Goal: Task Accomplishment & Management: Manage account settings

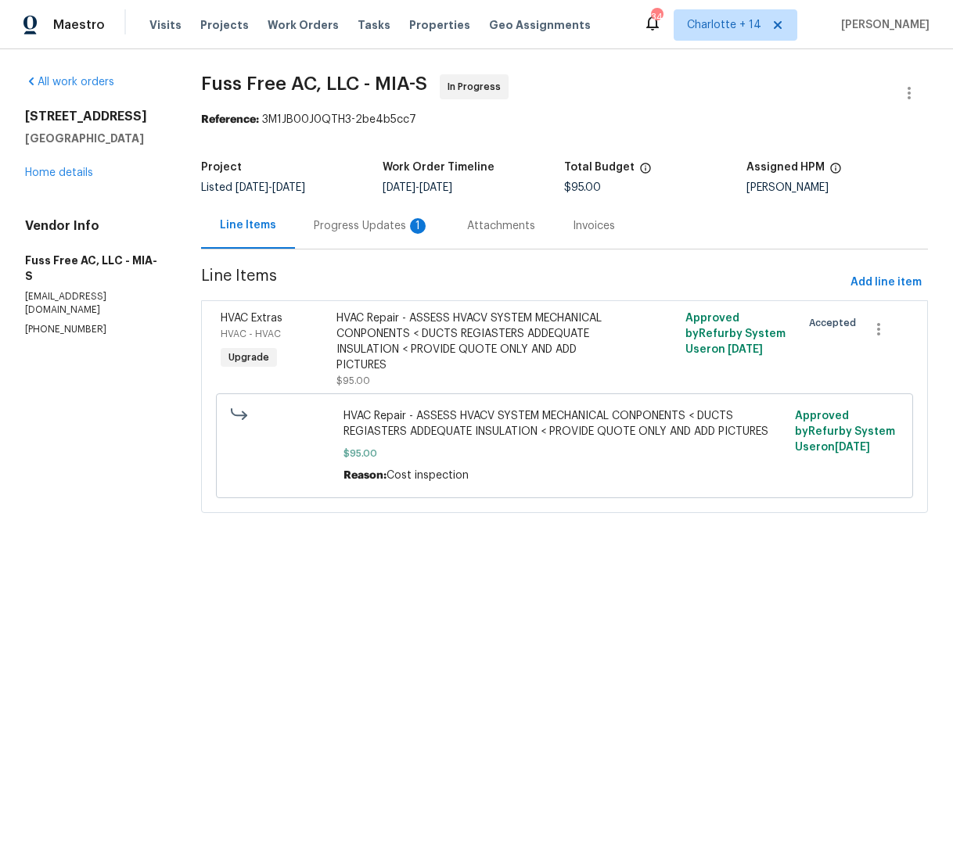
click at [405, 232] on div "Progress Updates 1" at bounding box center [372, 226] width 116 height 16
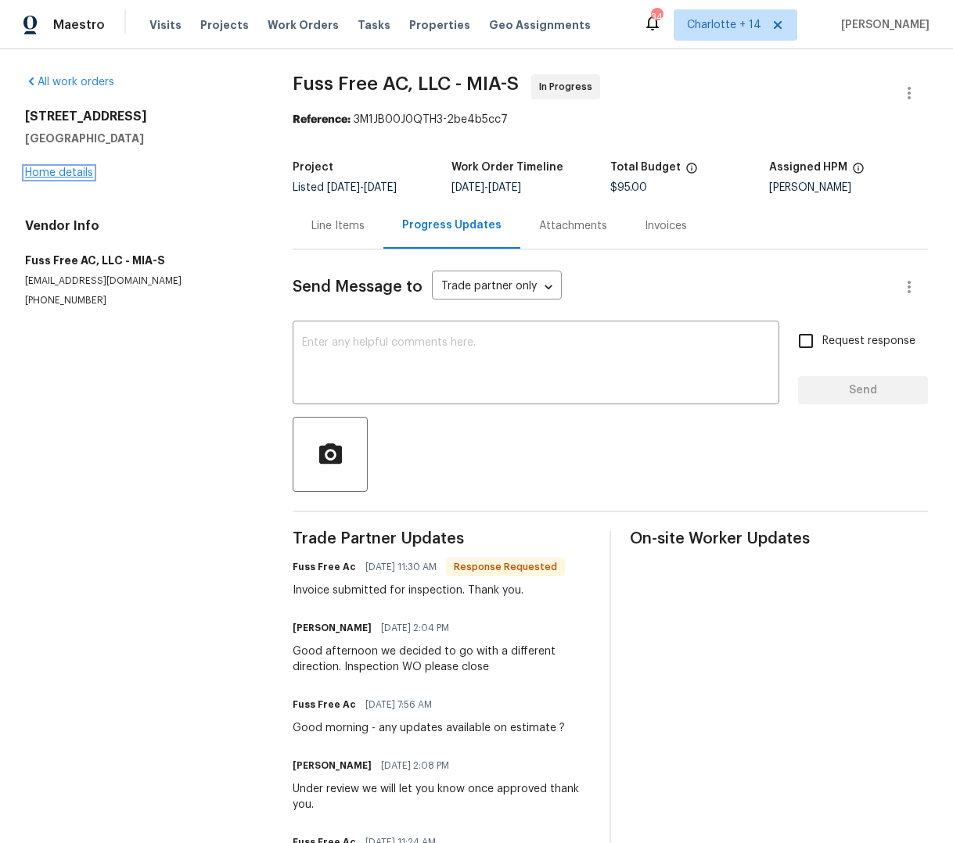
click at [63, 169] on link "Home details" at bounding box center [59, 172] width 68 height 11
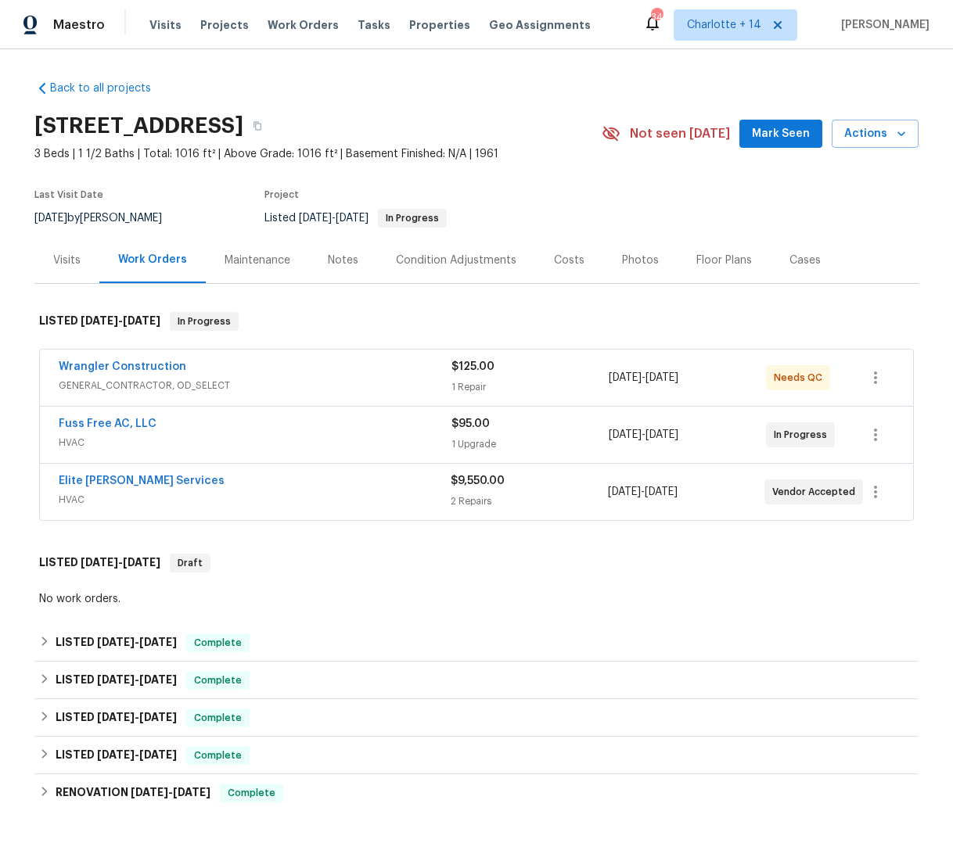
click at [347, 365] on div "Wrangler Construction" at bounding box center [255, 368] width 393 height 19
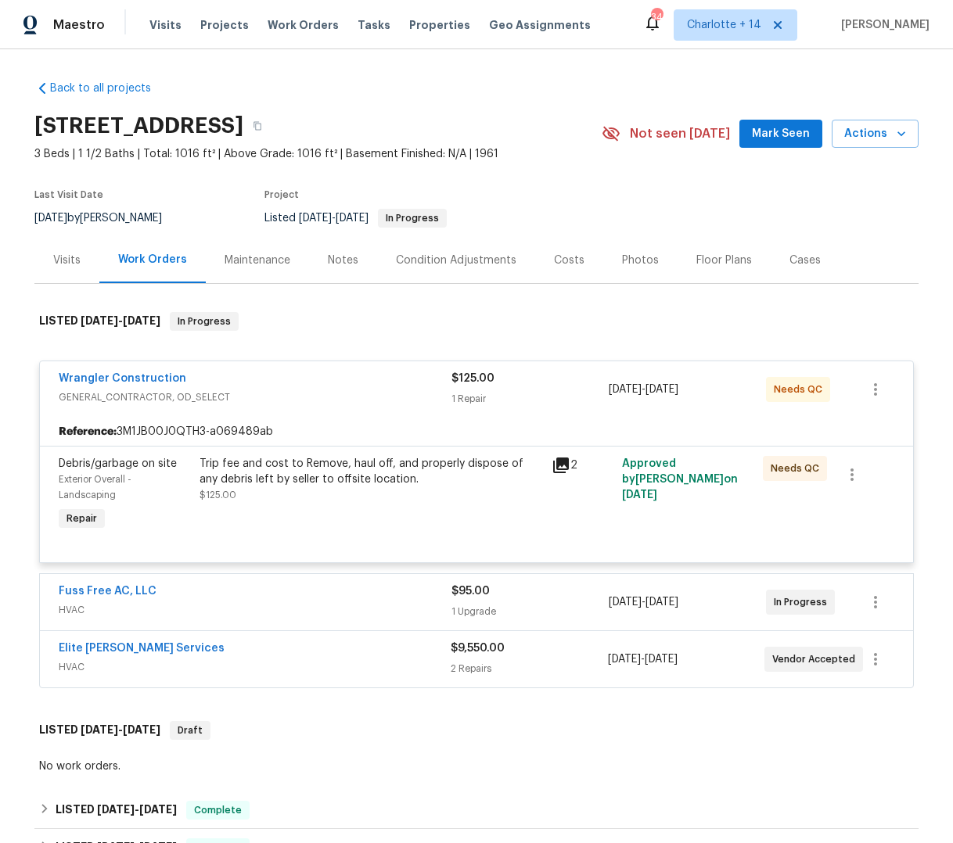
click at [560, 468] on icon at bounding box center [561, 465] width 19 height 19
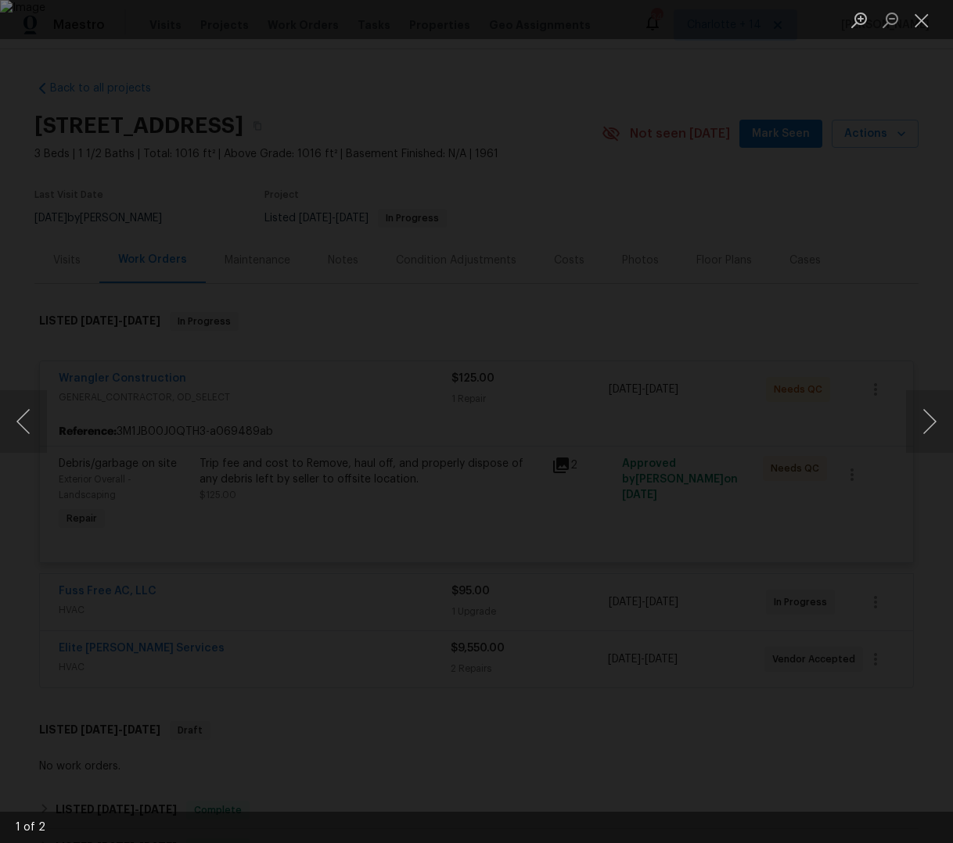
click at [905, 372] on div "Lightbox" at bounding box center [476, 421] width 953 height 843
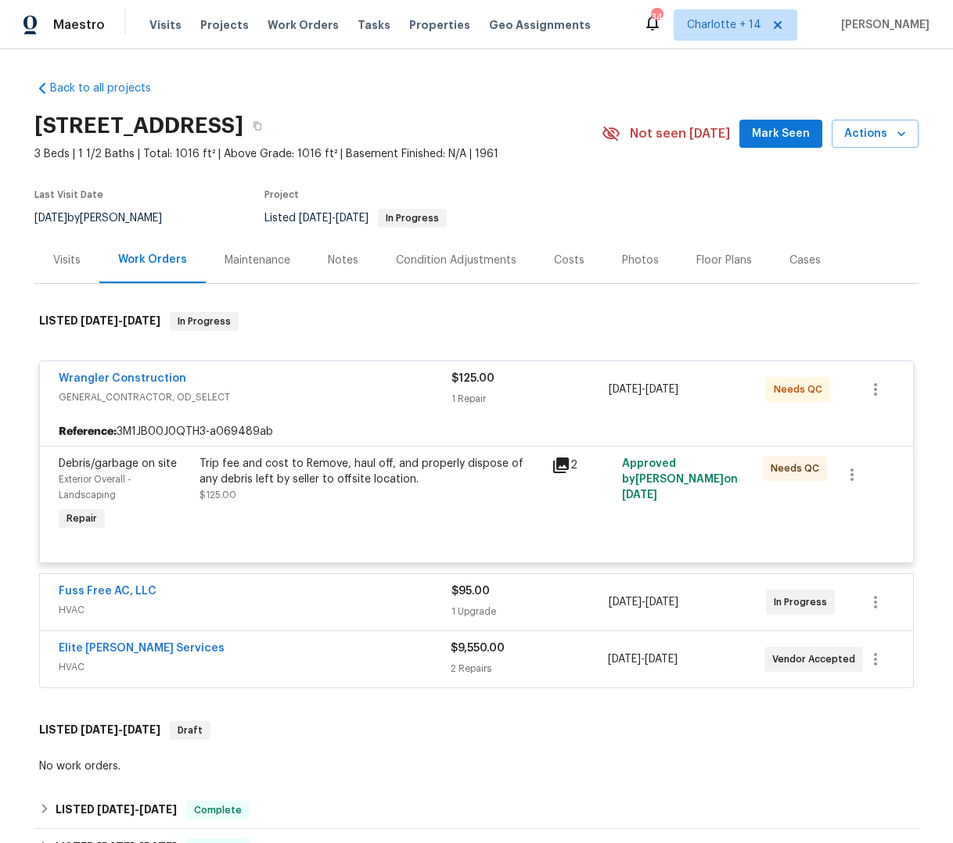
click at [362, 406] on div "Wrangler Construction GENERAL_CONTRACTOR, OD_SELECT" at bounding box center [255, 390] width 393 height 38
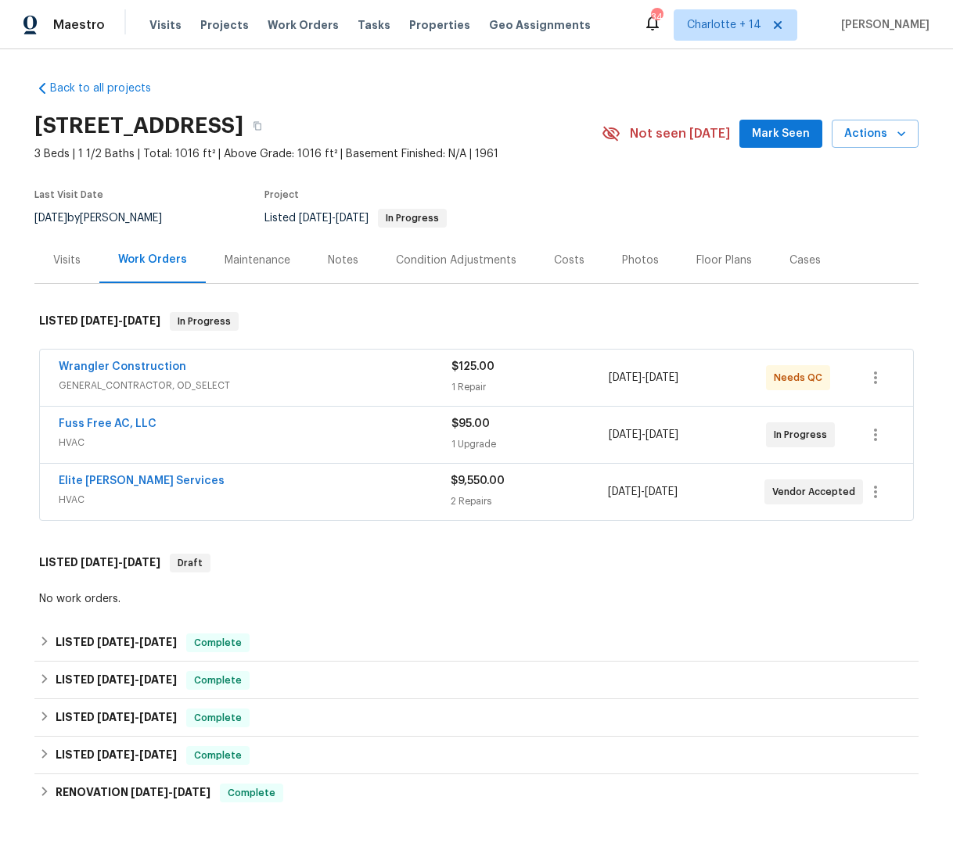
click at [360, 379] on span "GENERAL_CONTRACTOR, OD_SELECT" at bounding box center [255, 386] width 393 height 16
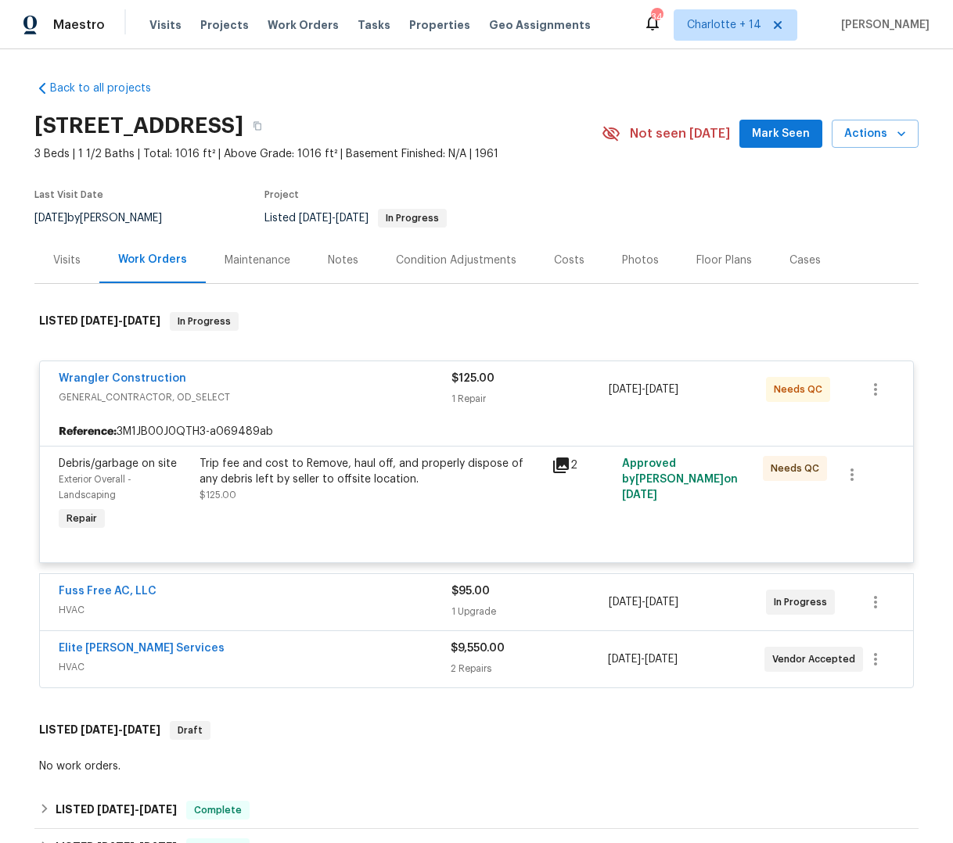
click at [390, 458] on div "Trip fee and cost to Remove, haul off, and properly dispose of any debris left …" at bounding box center [370, 471] width 343 height 31
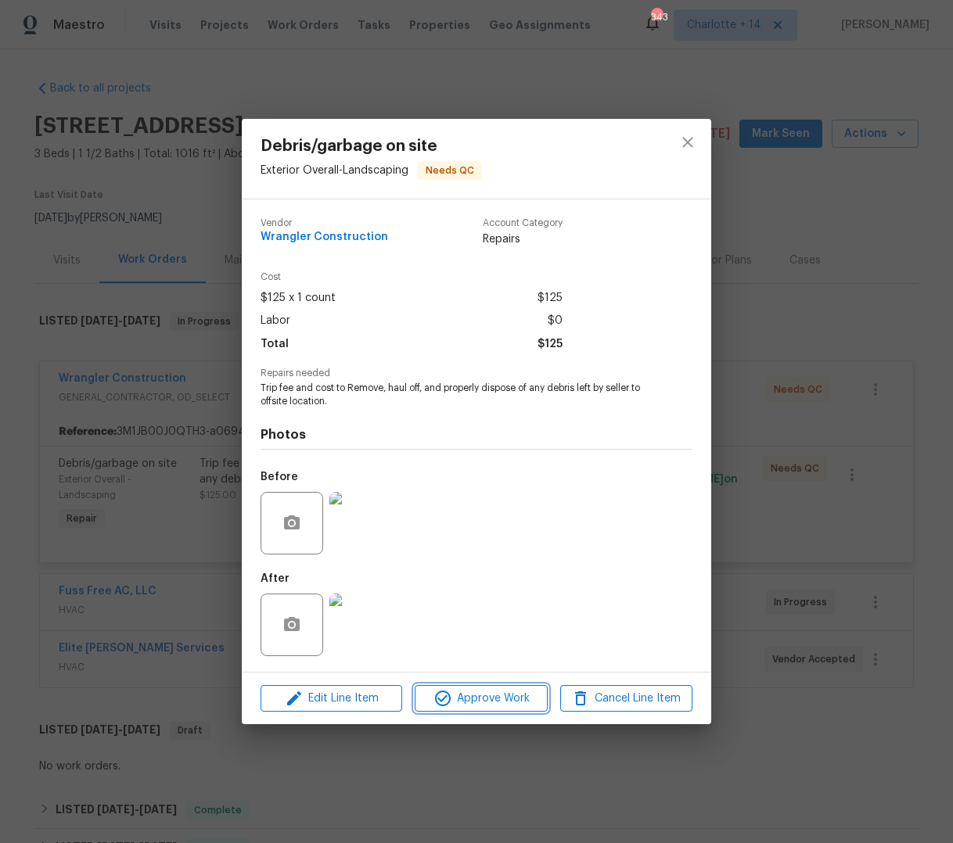
click at [485, 700] on span "Approve Work" at bounding box center [480, 699] width 123 height 20
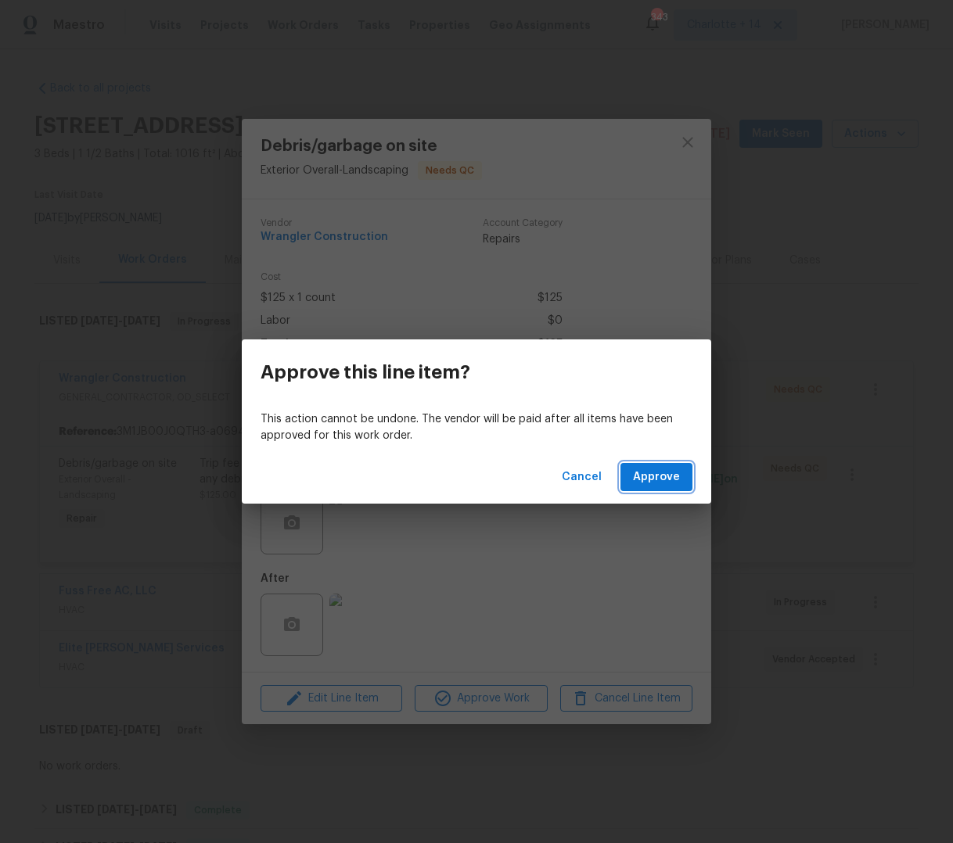
click at [647, 476] on span "Approve" at bounding box center [656, 478] width 47 height 20
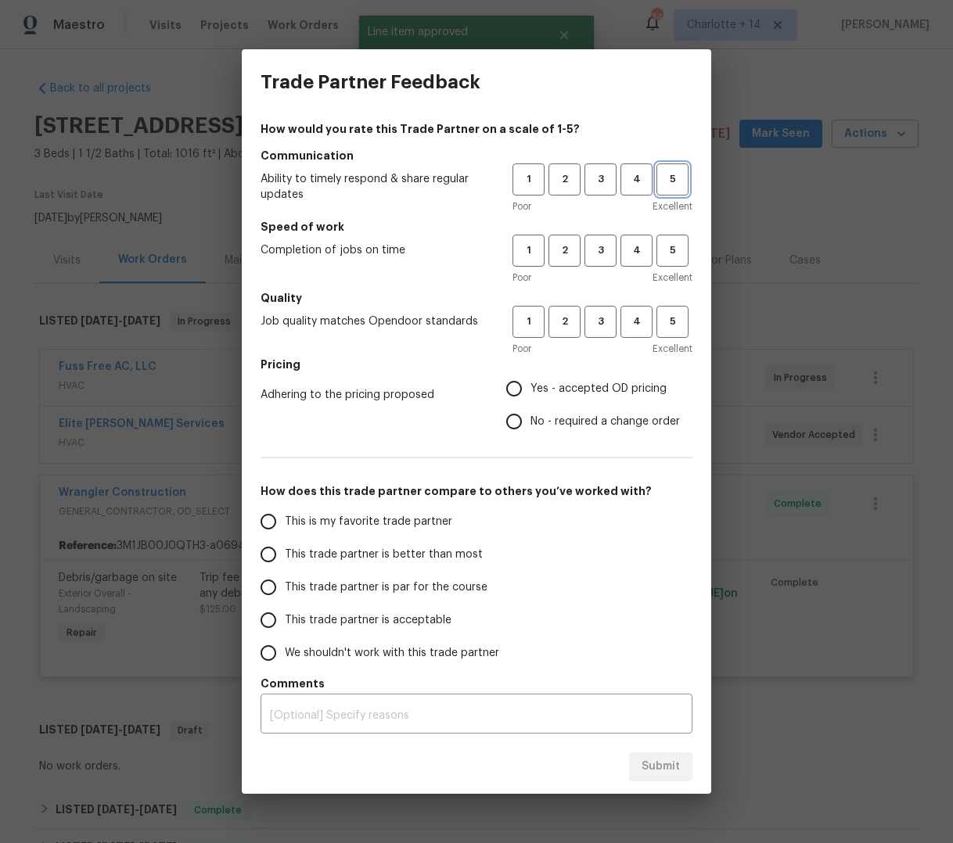
click at [661, 180] on span "5" at bounding box center [672, 180] width 29 height 18
click at [683, 264] on button "5" at bounding box center [672, 251] width 32 height 32
click at [674, 341] on span "Excellent" at bounding box center [672, 349] width 40 height 16
click at [663, 327] on span "5" at bounding box center [672, 322] width 29 height 18
click at [515, 426] on input "No - required a change order" at bounding box center [514, 421] width 33 height 33
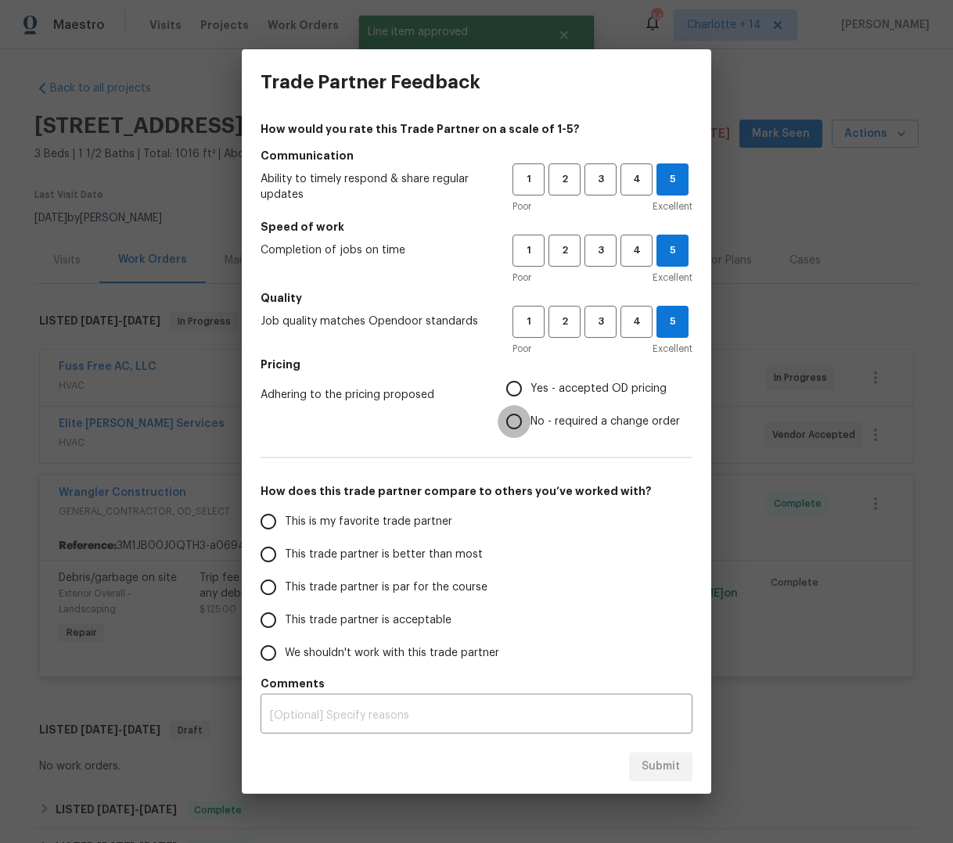
radio input "true"
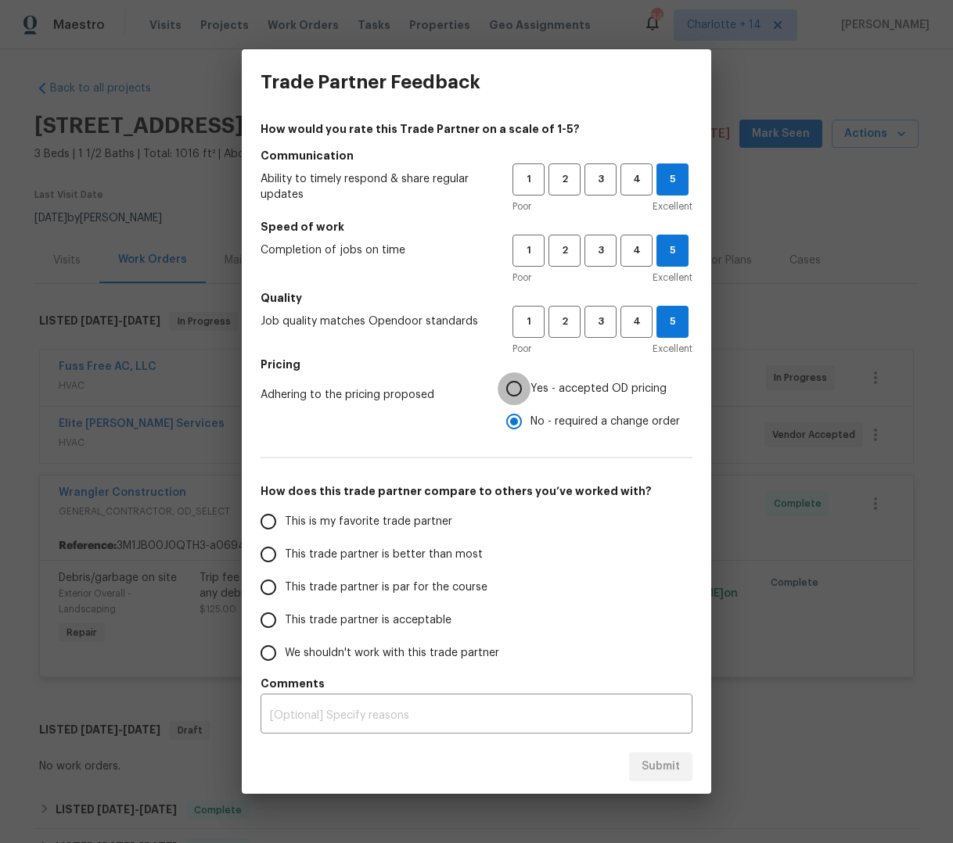
click at [520, 386] on input "Yes - accepted OD pricing" at bounding box center [514, 388] width 33 height 33
radio input "true"
click at [269, 560] on input "This trade partner is better than most" at bounding box center [268, 554] width 33 height 33
click at [695, 770] on div "Submit" at bounding box center [476, 767] width 469 height 54
click at [653, 775] on span "Submit" at bounding box center [660, 767] width 38 height 20
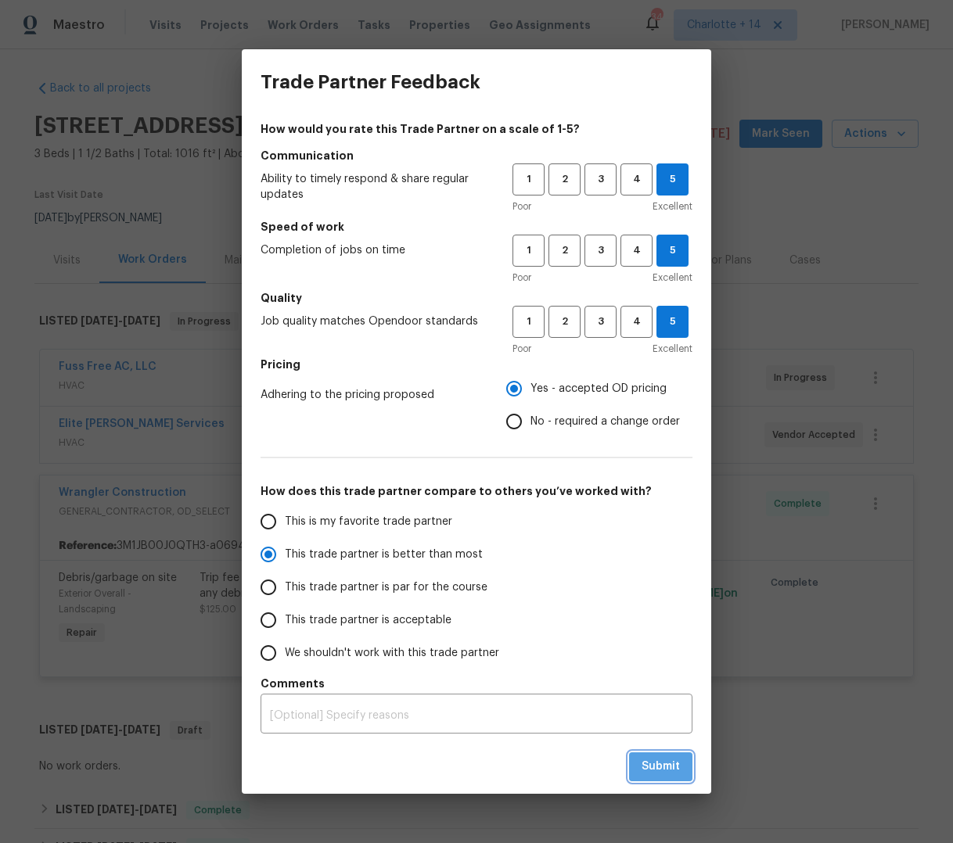
radio input "true"
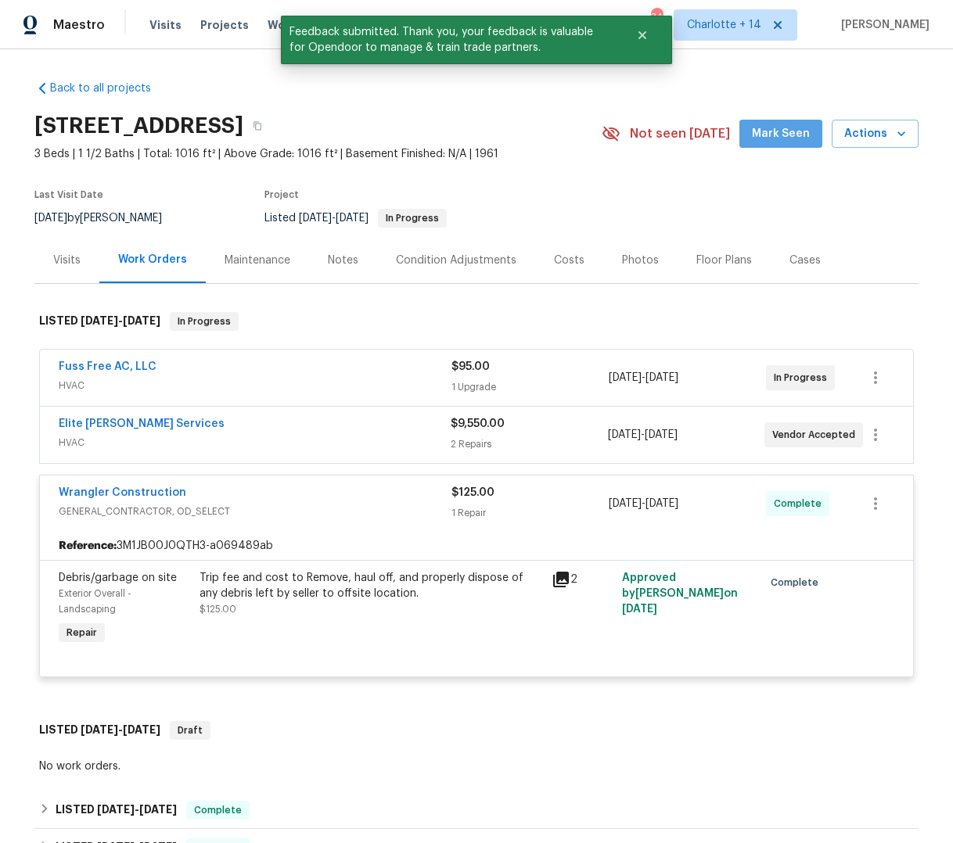
click at [783, 132] on span "Mark Seen" at bounding box center [781, 134] width 58 height 20
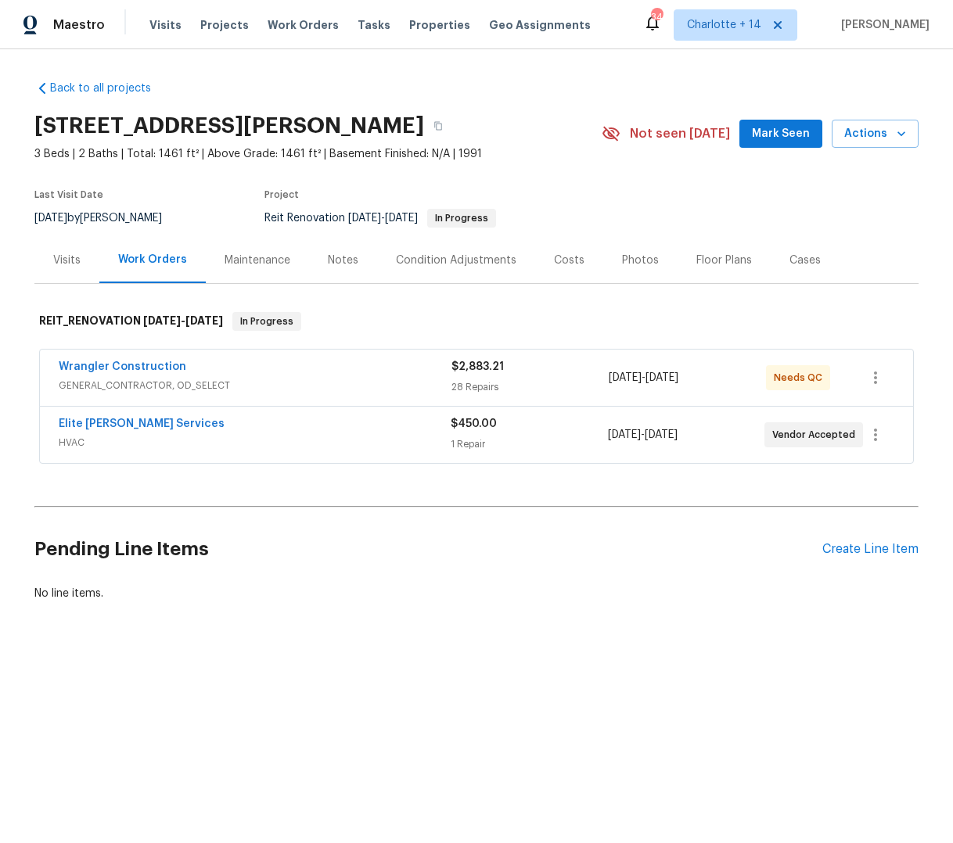
click at [768, 138] on span "Mark Seen" at bounding box center [781, 134] width 58 height 20
click at [302, 363] on div "Wrangler Construction" at bounding box center [255, 368] width 393 height 19
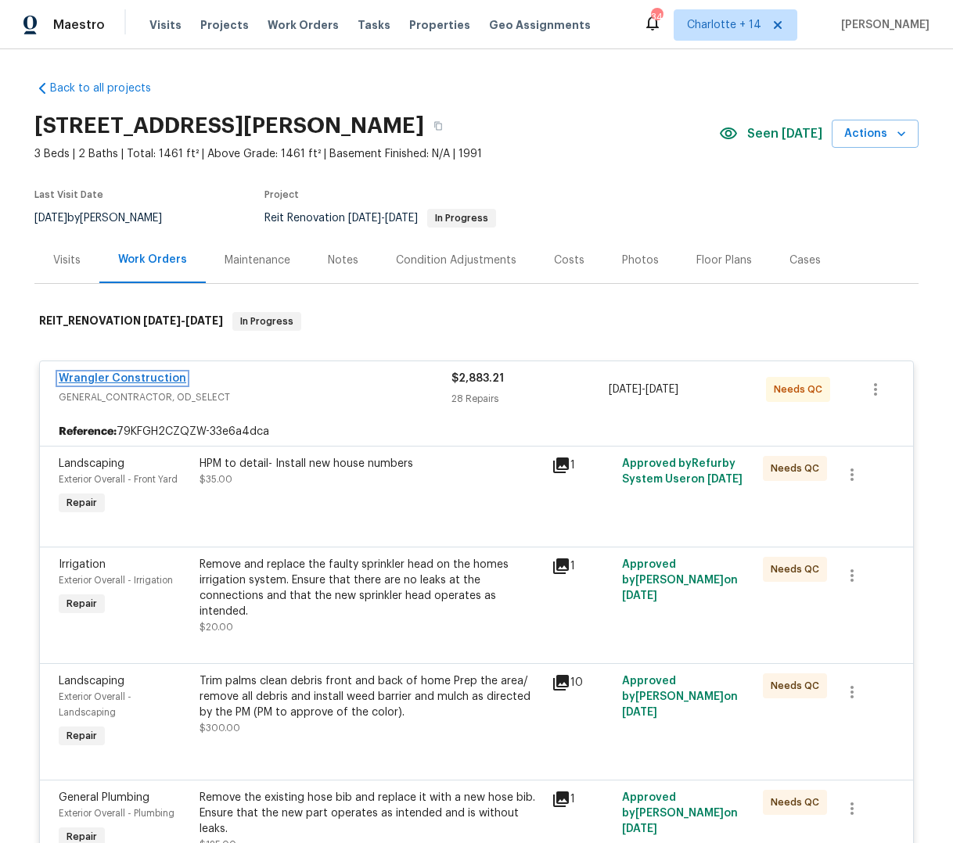
click at [120, 377] on link "Wrangler Construction" at bounding box center [123, 378] width 128 height 11
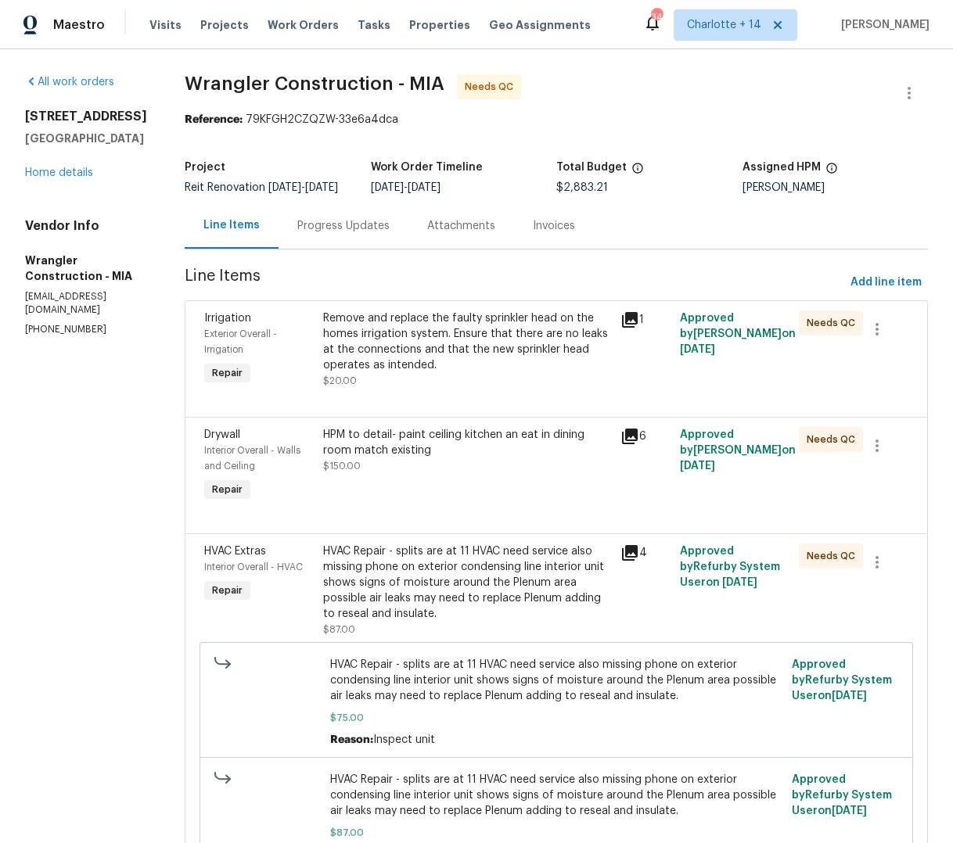
click at [620, 322] on icon at bounding box center [629, 320] width 19 height 19
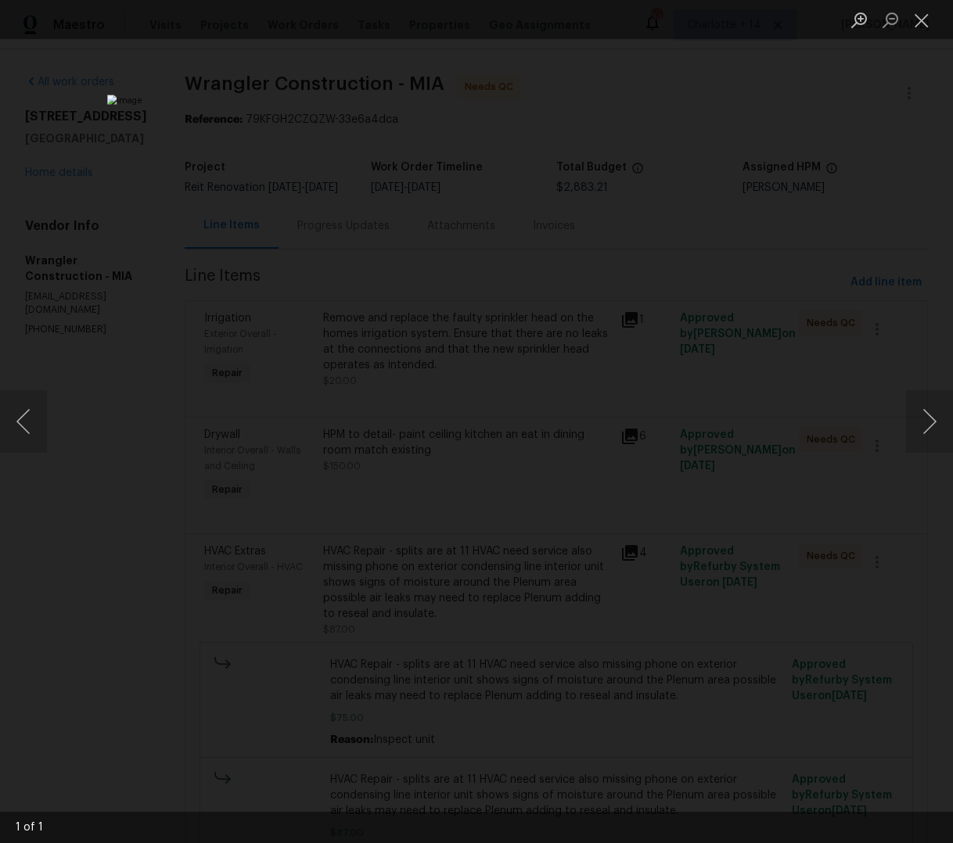
click at [890, 97] on div "Lightbox" at bounding box center [476, 421] width 953 height 843
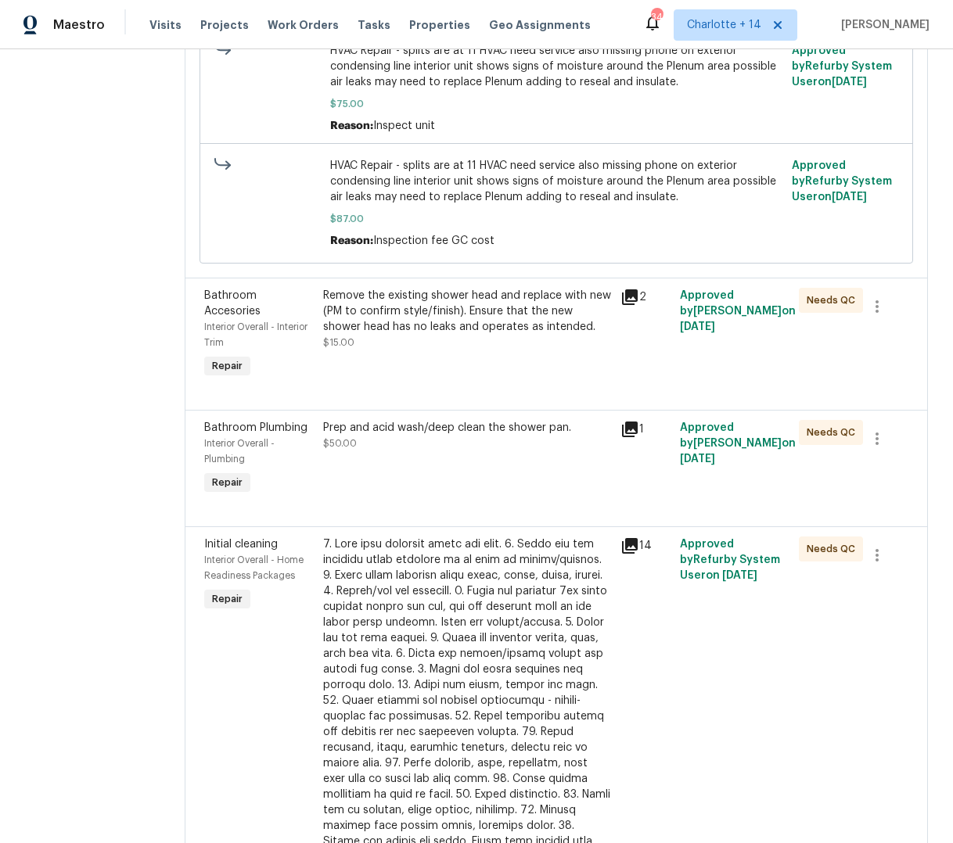
scroll to position [23, 0]
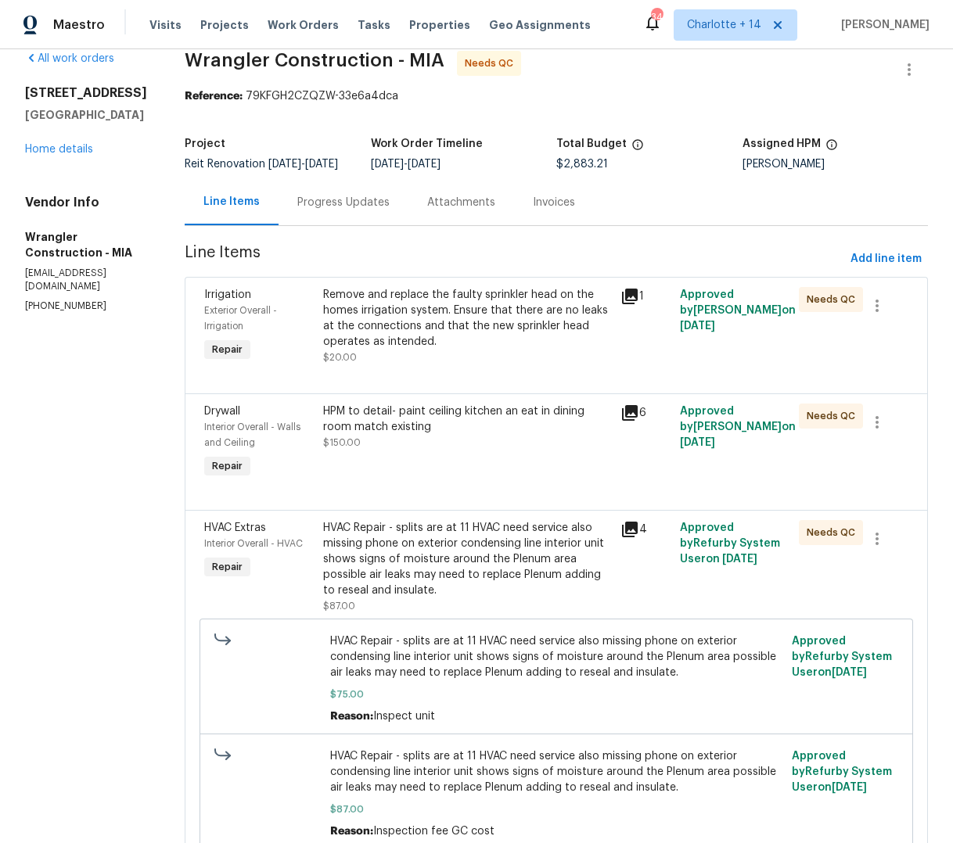
click at [49, 205] on div "All work orders 12703 White Coral Dr Wellington, FL 33414 Home details Vendor I…" at bounding box center [86, 182] width 122 height 262
click at [50, 155] on link "Home details" at bounding box center [59, 149] width 68 height 11
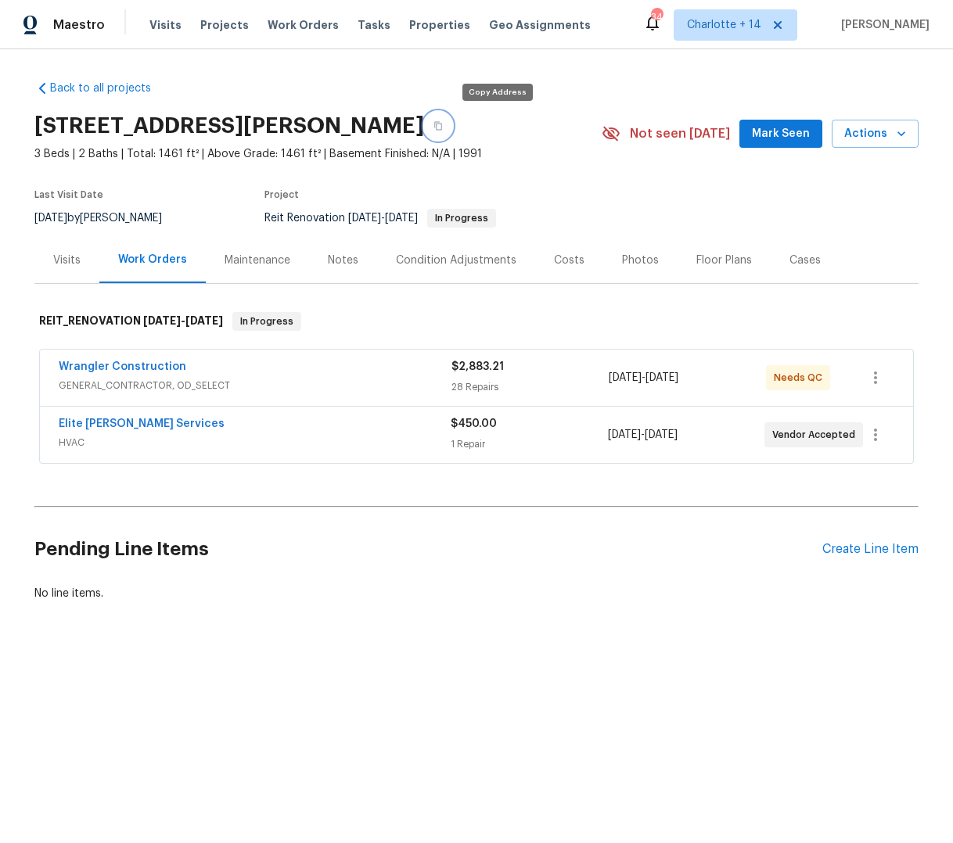
click at [442, 125] on icon "button" at bounding box center [438, 126] width 8 height 9
click at [288, 376] on div "Wrangler Construction GENERAL_CONTRACTOR, OD_SELECT" at bounding box center [255, 376] width 393 height 34
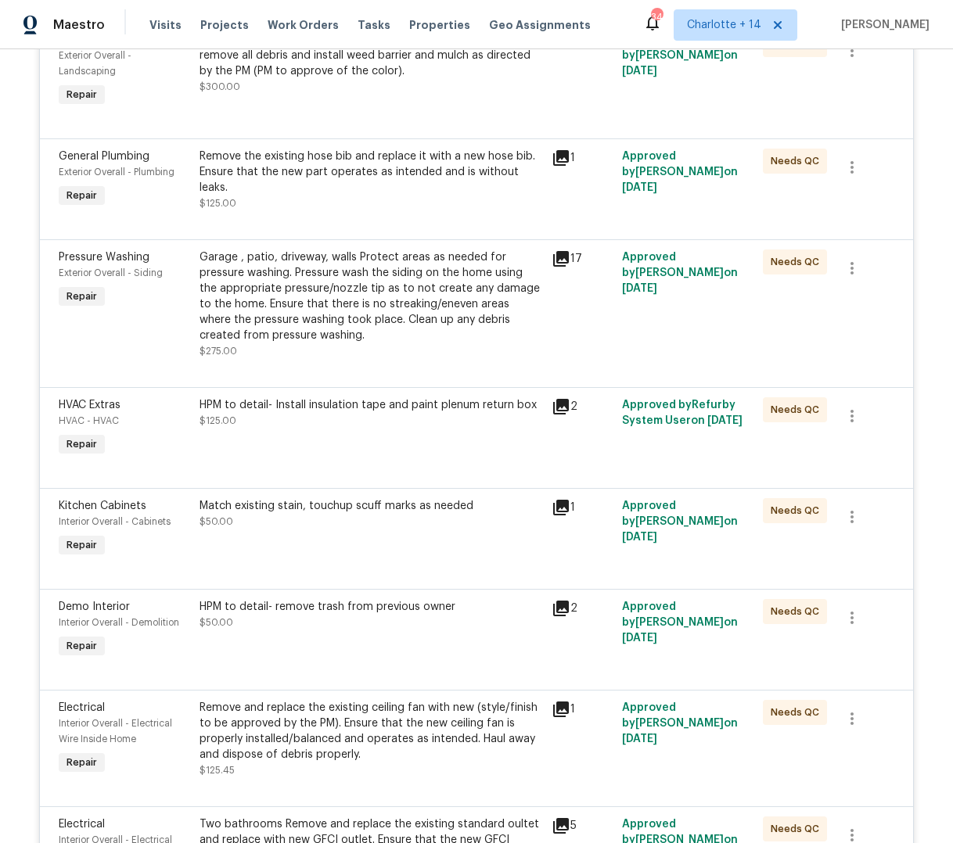
scroll to position [600, 0]
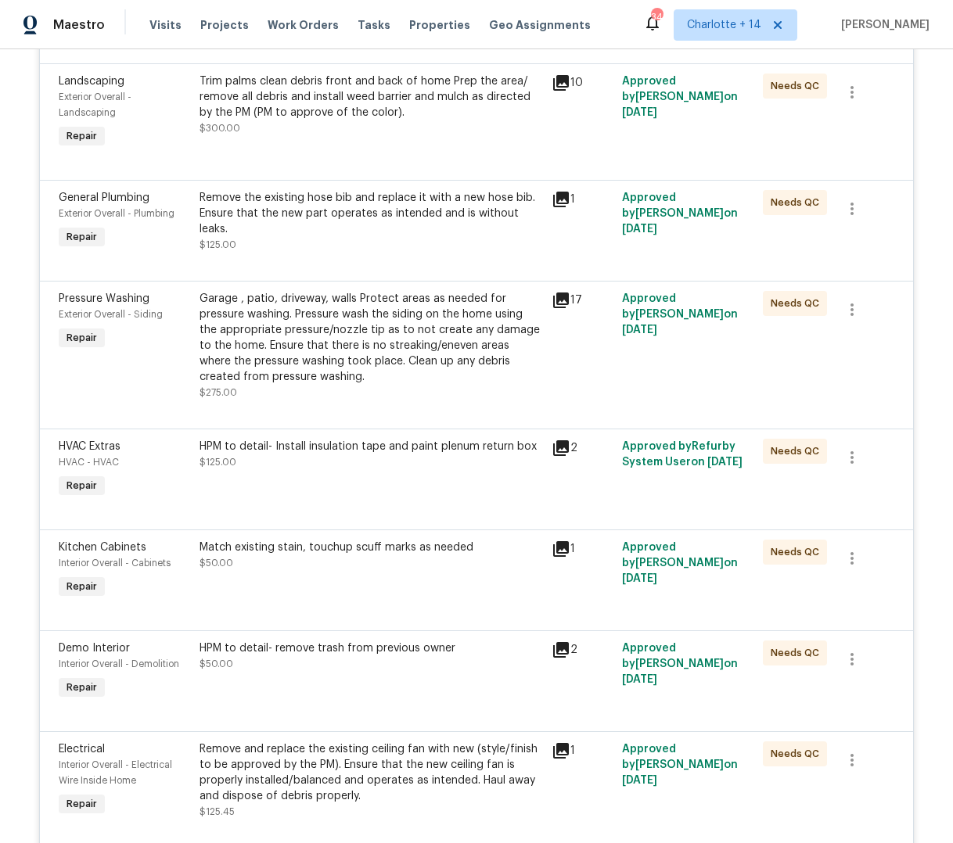
click at [559, 440] on icon at bounding box center [561, 448] width 16 height 16
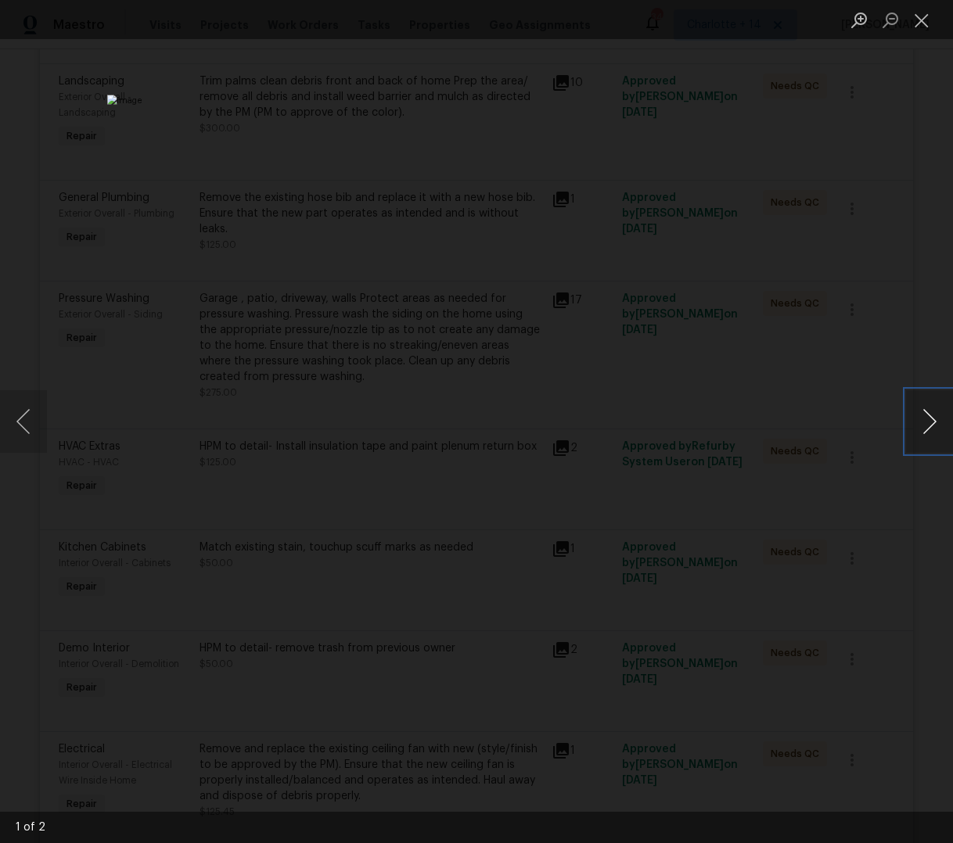
click at [938, 422] on button "Next image" at bounding box center [929, 421] width 47 height 63
click at [889, 244] on div "Lightbox" at bounding box center [476, 421] width 953 height 843
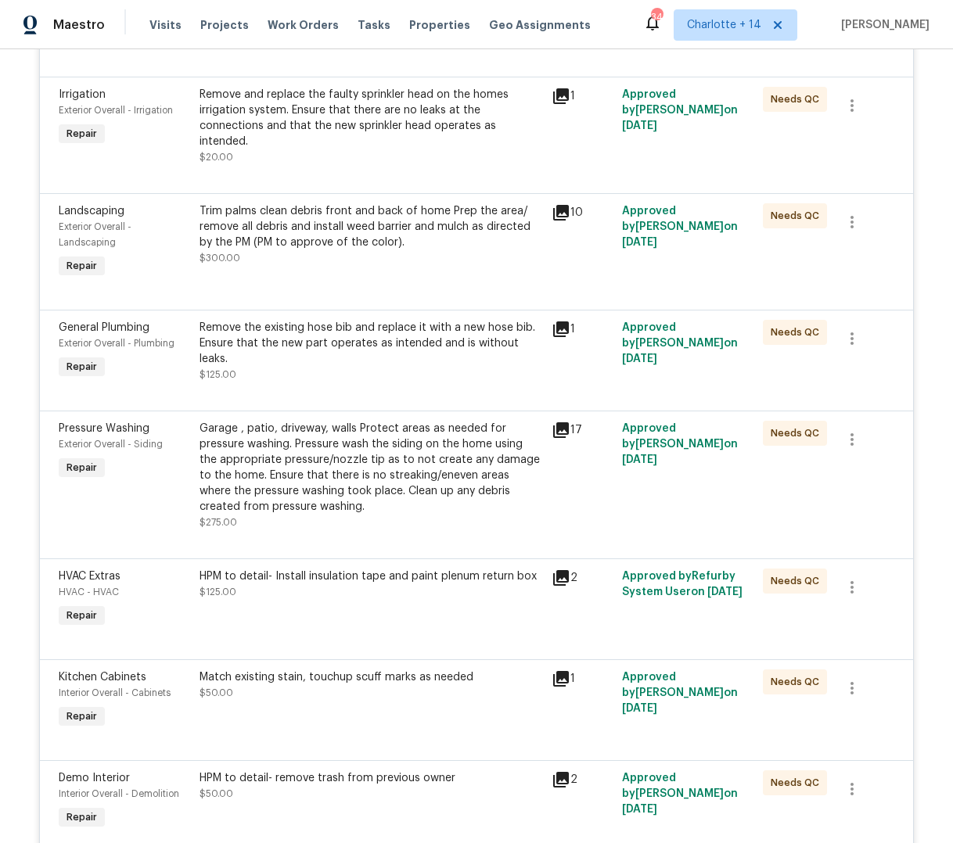
scroll to position [473, 0]
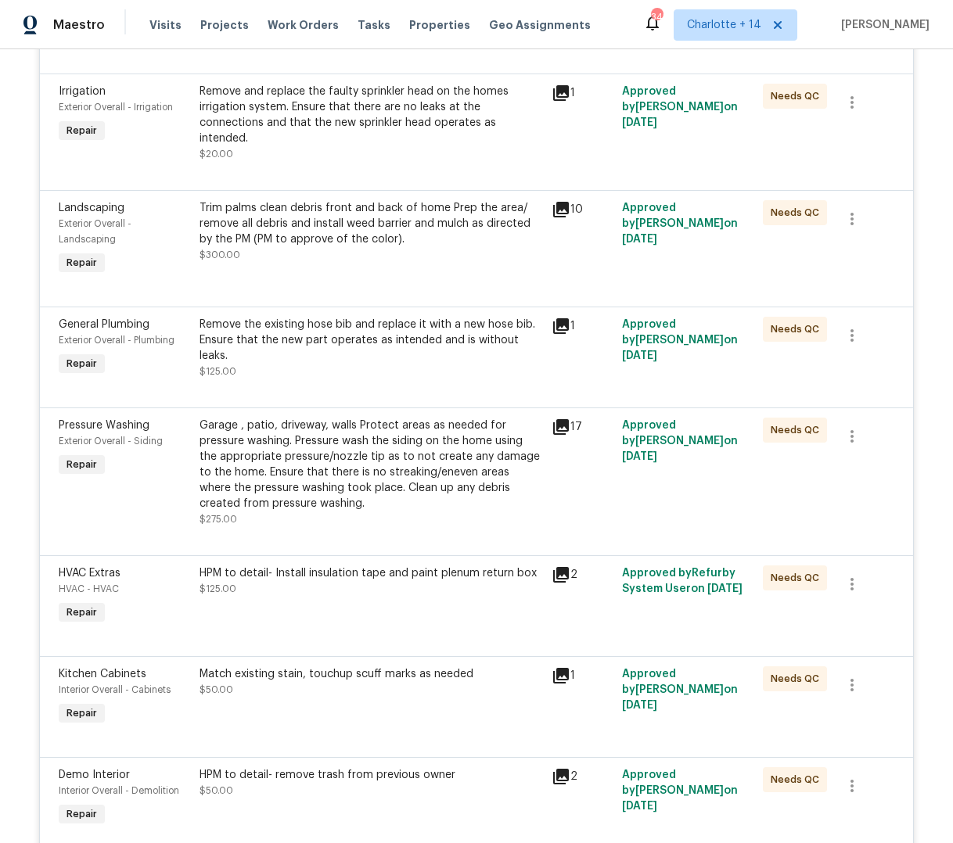
click at [555, 668] on icon at bounding box center [561, 676] width 16 height 16
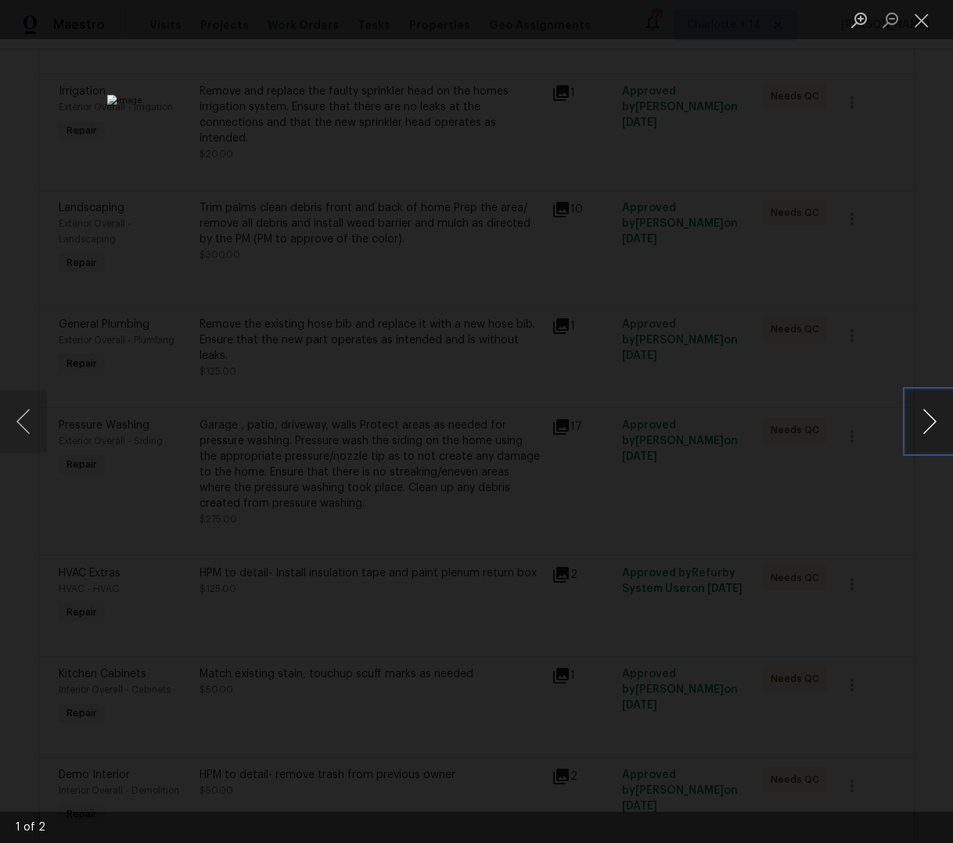
click at [935, 430] on button "Next image" at bounding box center [929, 421] width 47 height 63
click at [935, 431] on button "Next image" at bounding box center [929, 421] width 47 height 63
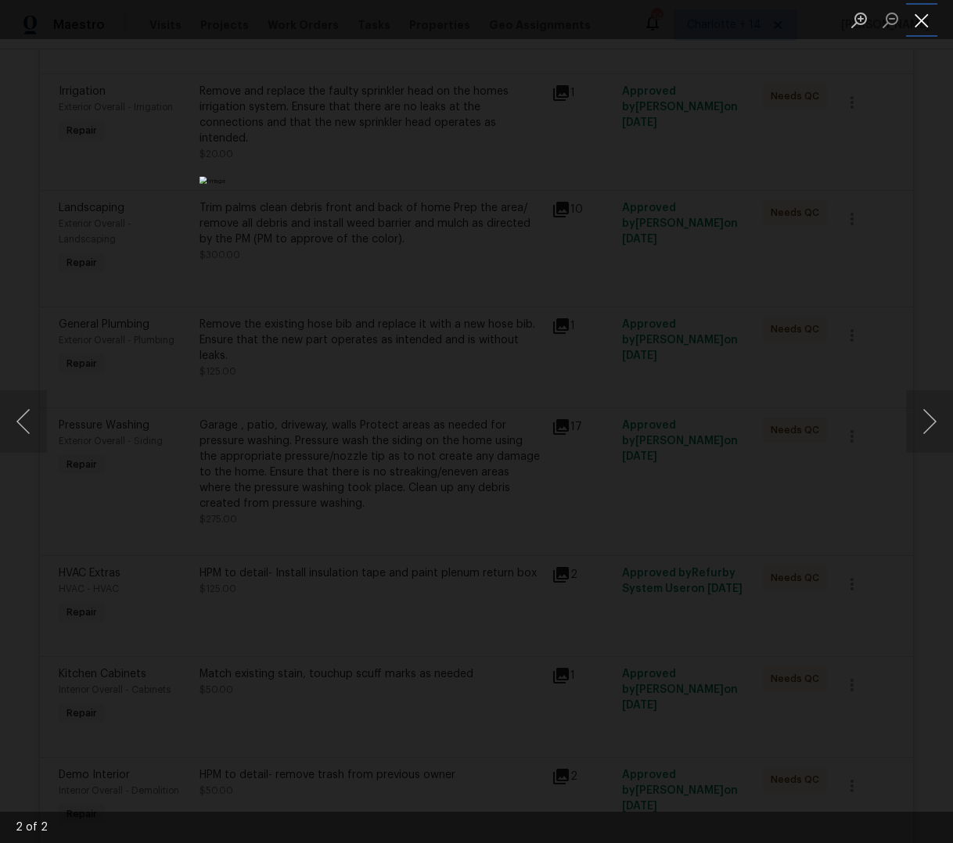
click at [929, 21] on button "Close lightbox" at bounding box center [921, 19] width 31 height 27
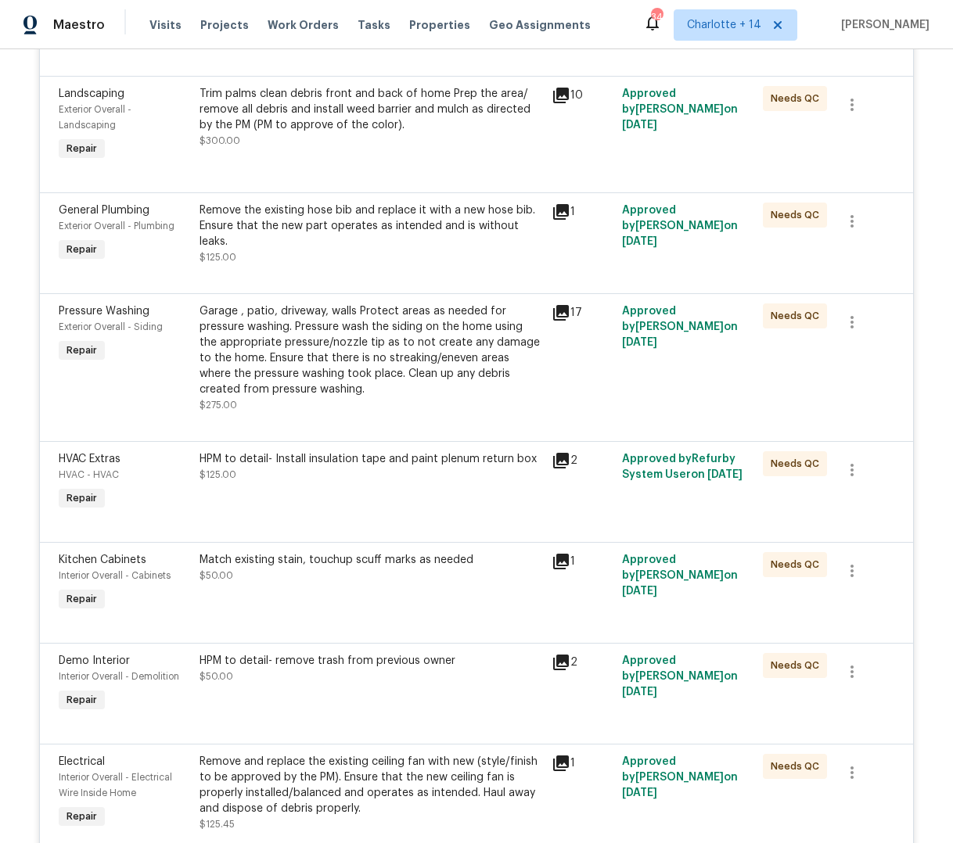
scroll to position [193, 0]
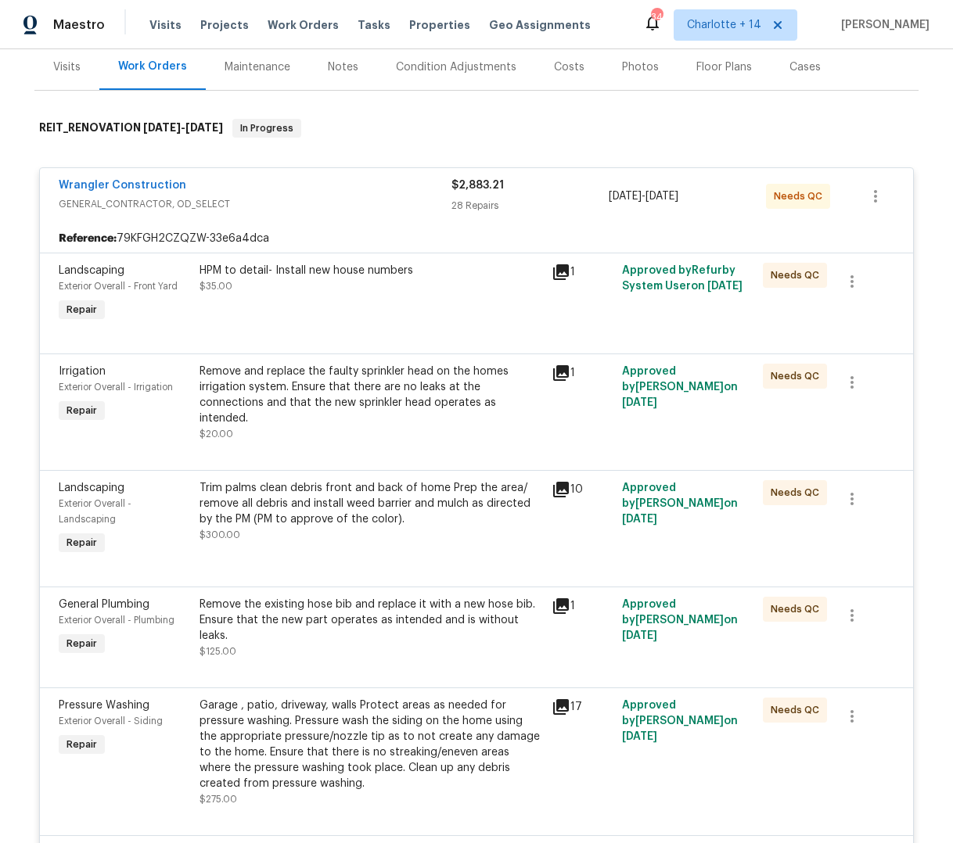
click at [388, 297] on div "HPM to detail- Install new house numbers $35.00" at bounding box center [371, 294] width 352 height 72
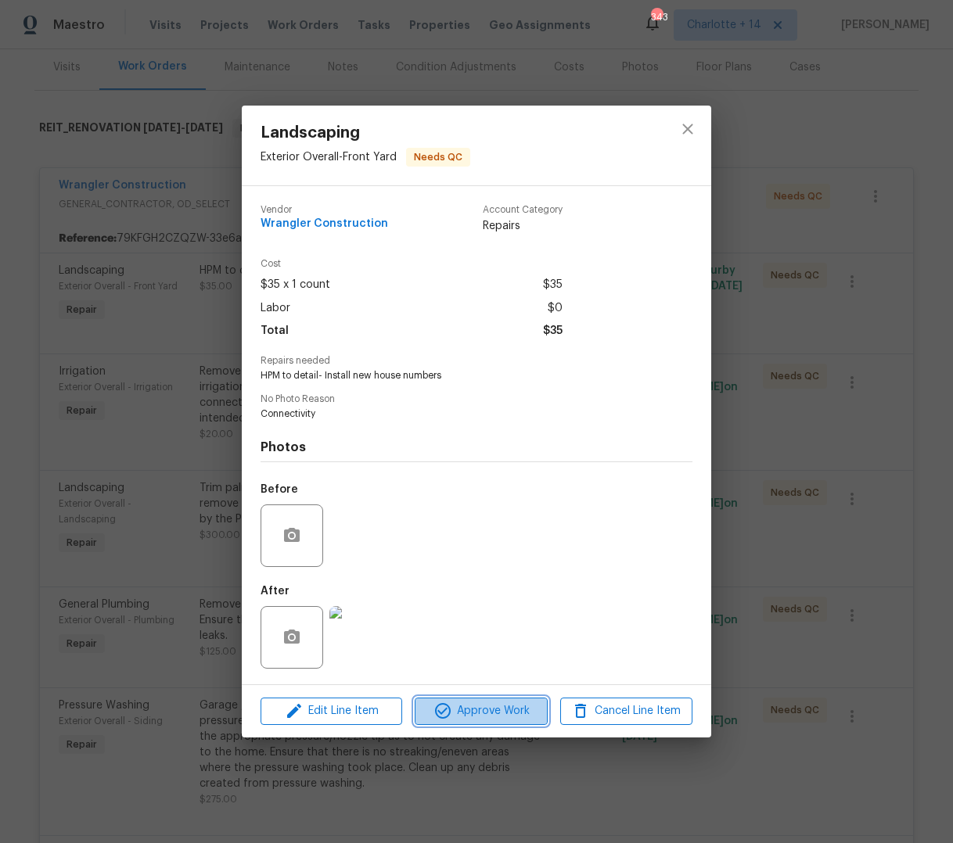
click at [501, 716] on span "Approve Work" at bounding box center [480, 712] width 123 height 20
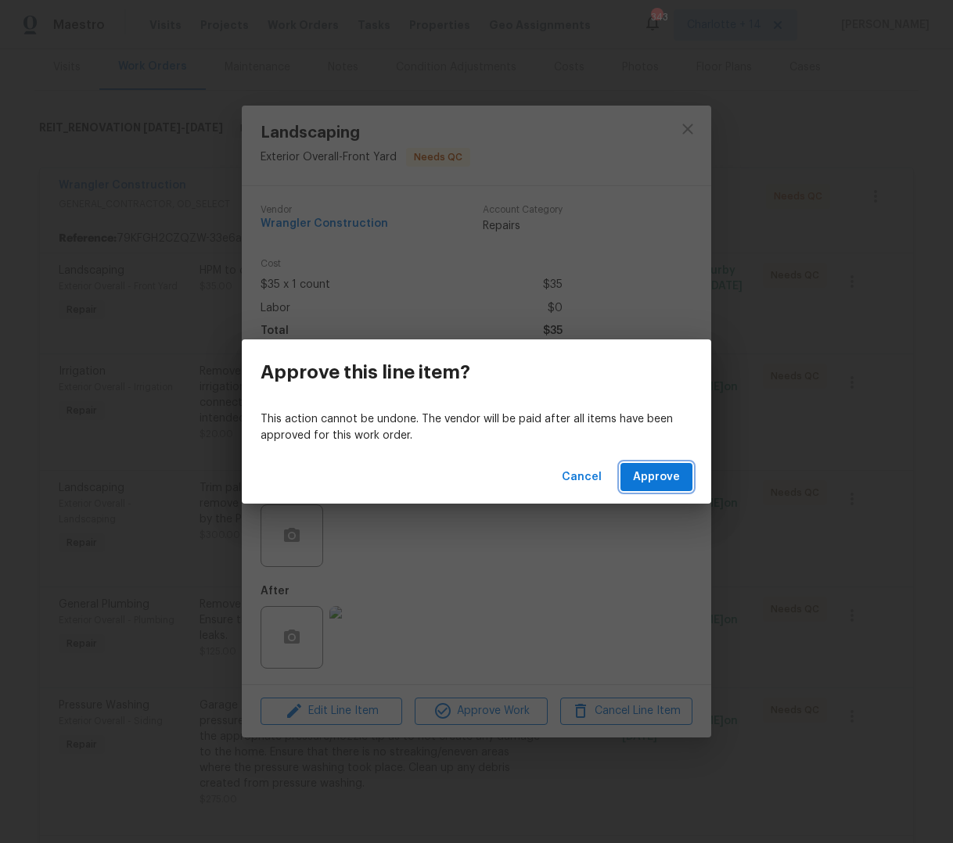
click at [681, 479] on button "Approve" at bounding box center [656, 477] width 72 height 29
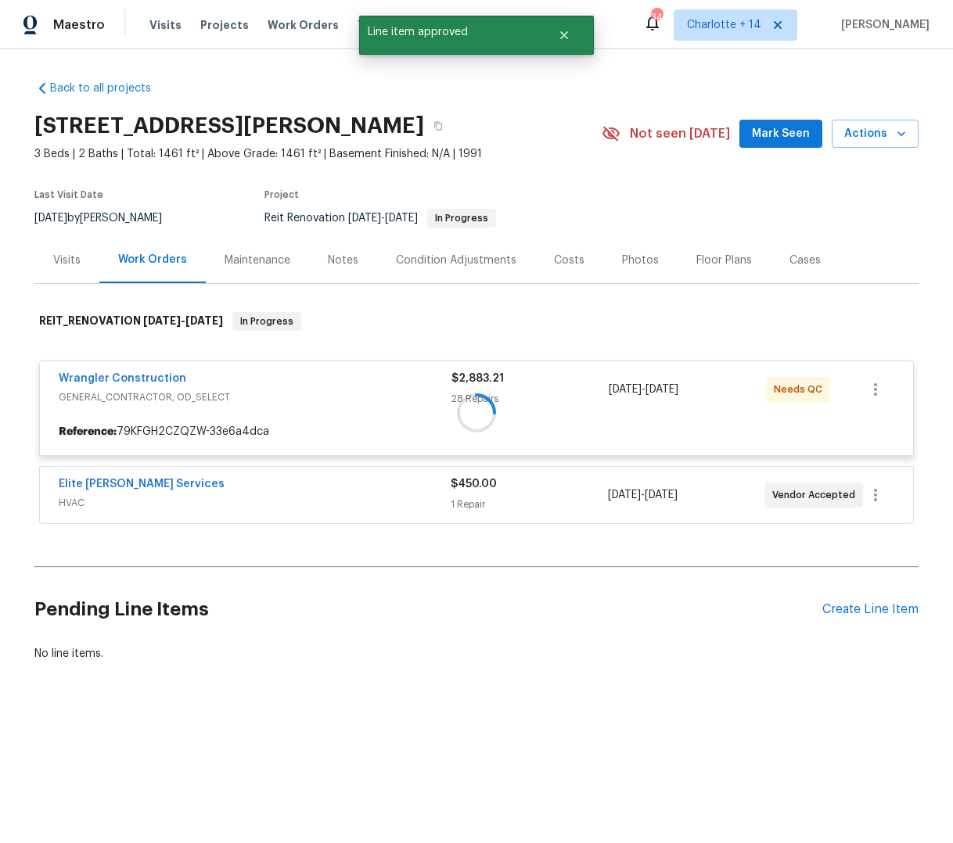
scroll to position [0, 0]
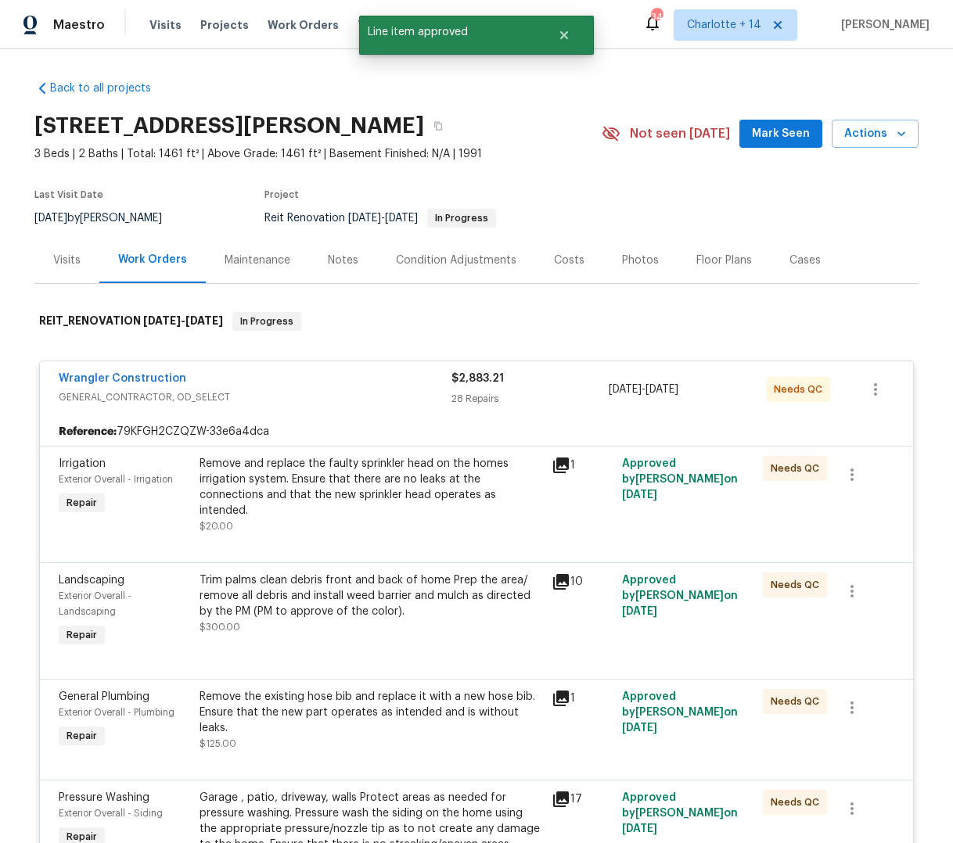
click at [364, 480] on div "Remove and replace the faulty sprinkler head on the homes irrigation system. En…" at bounding box center [370, 487] width 343 height 63
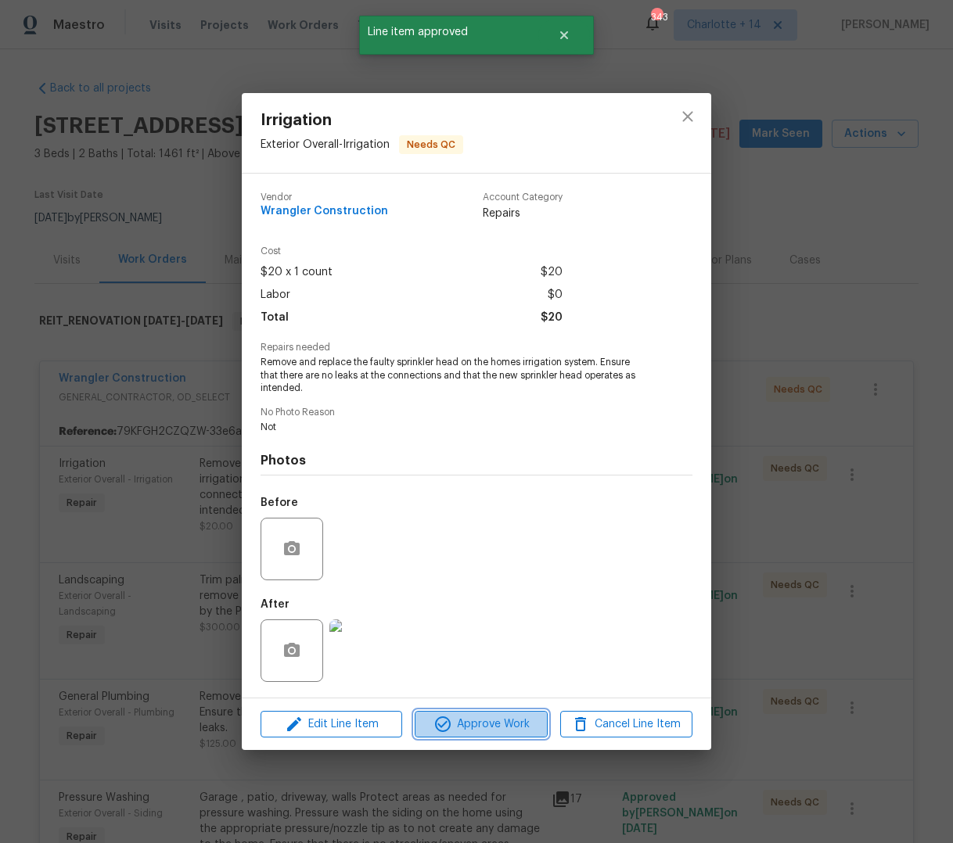
click at [476, 734] on button "Approve Work" at bounding box center [481, 724] width 132 height 27
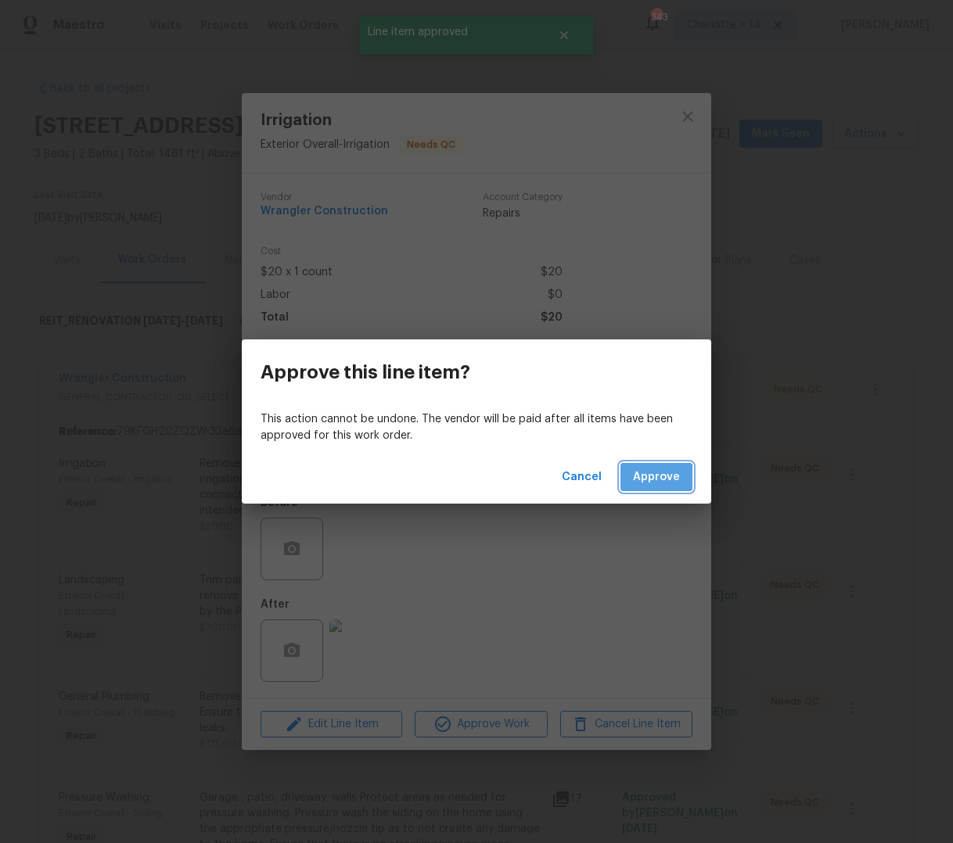
click at [644, 480] on span "Approve" at bounding box center [656, 478] width 47 height 20
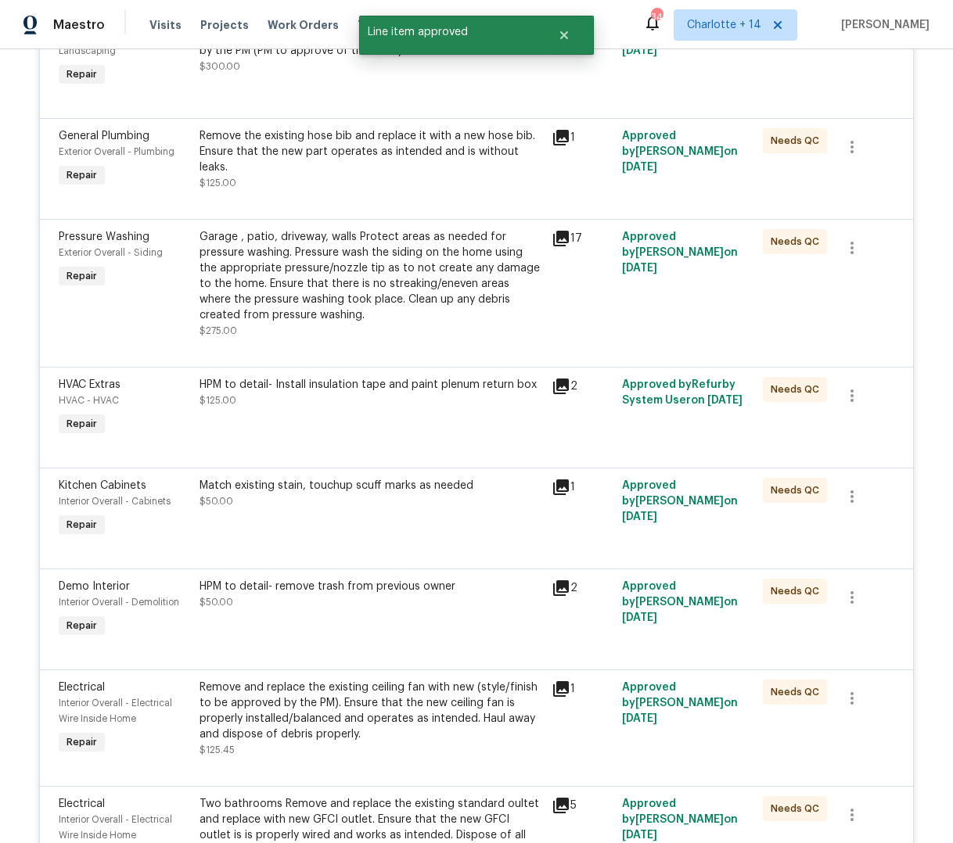
scroll to position [439, 0]
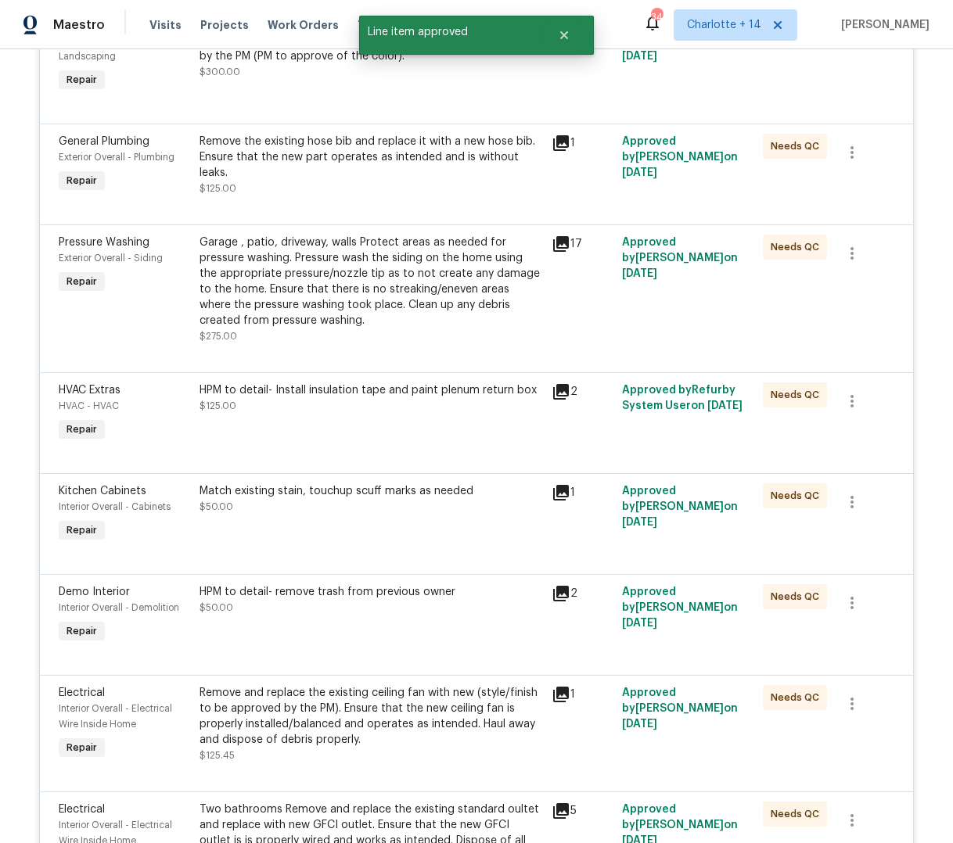
click at [373, 163] on div "Remove the existing hose bib and replace it with a new hose bib. Ensure that th…" at bounding box center [370, 157] width 343 height 47
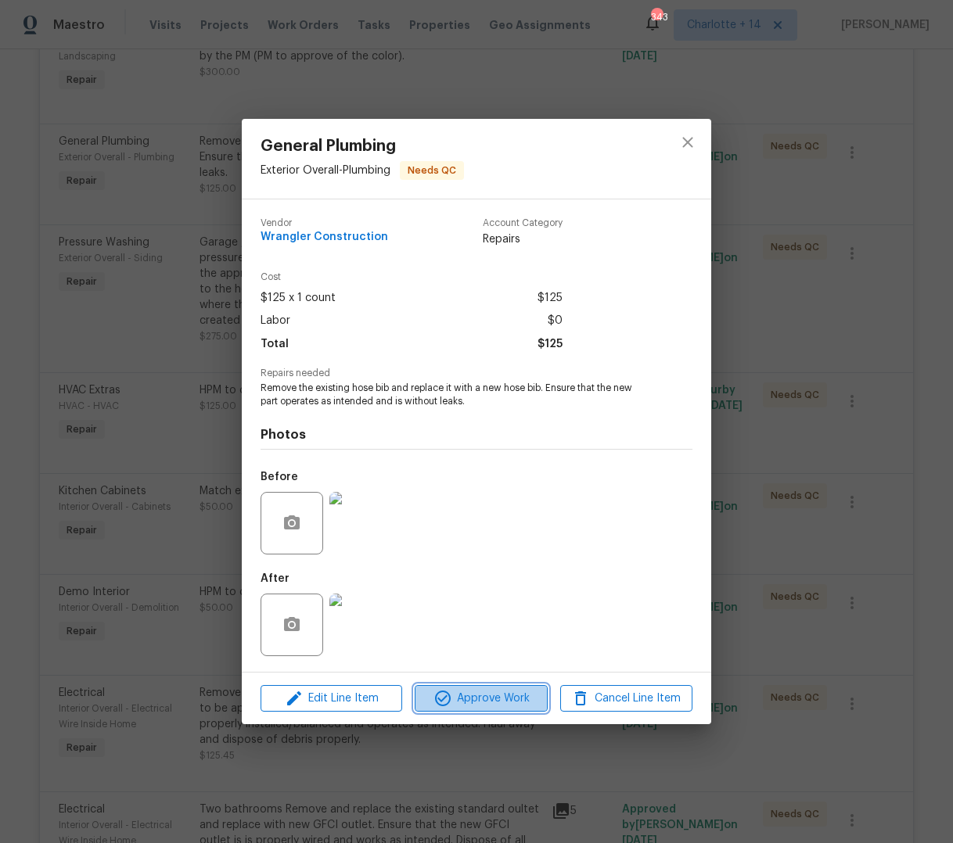
click at [466, 706] on span "Approve Work" at bounding box center [480, 699] width 123 height 20
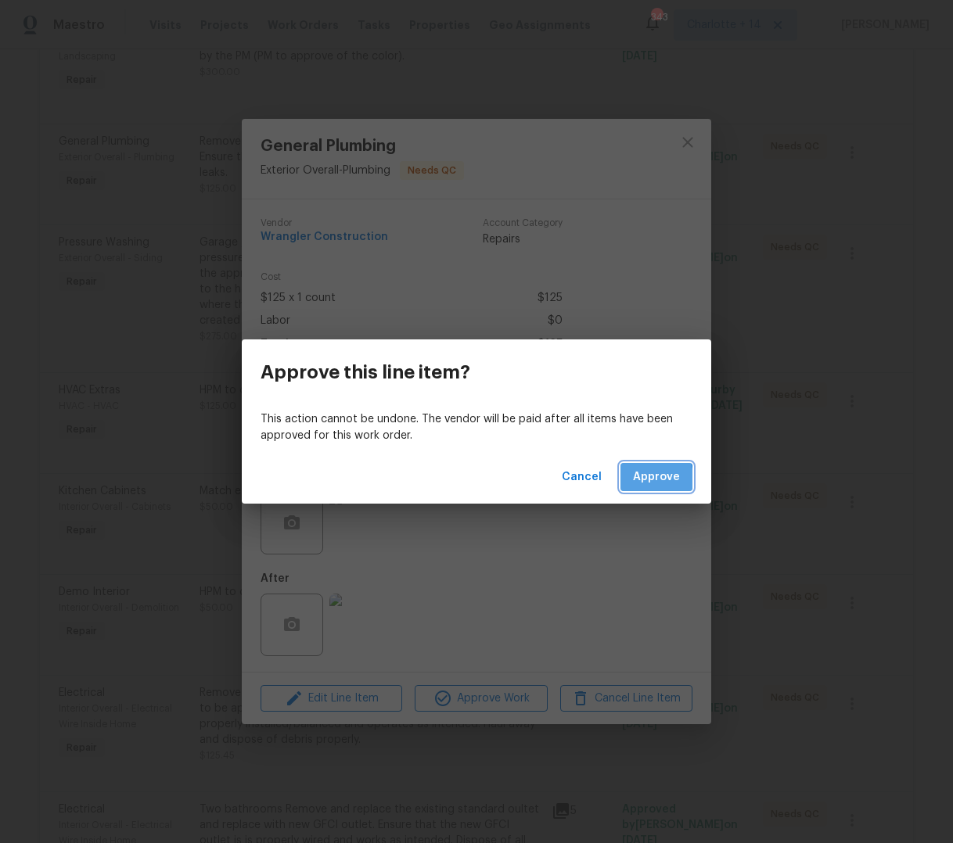
click at [641, 479] on span "Approve" at bounding box center [656, 478] width 47 height 20
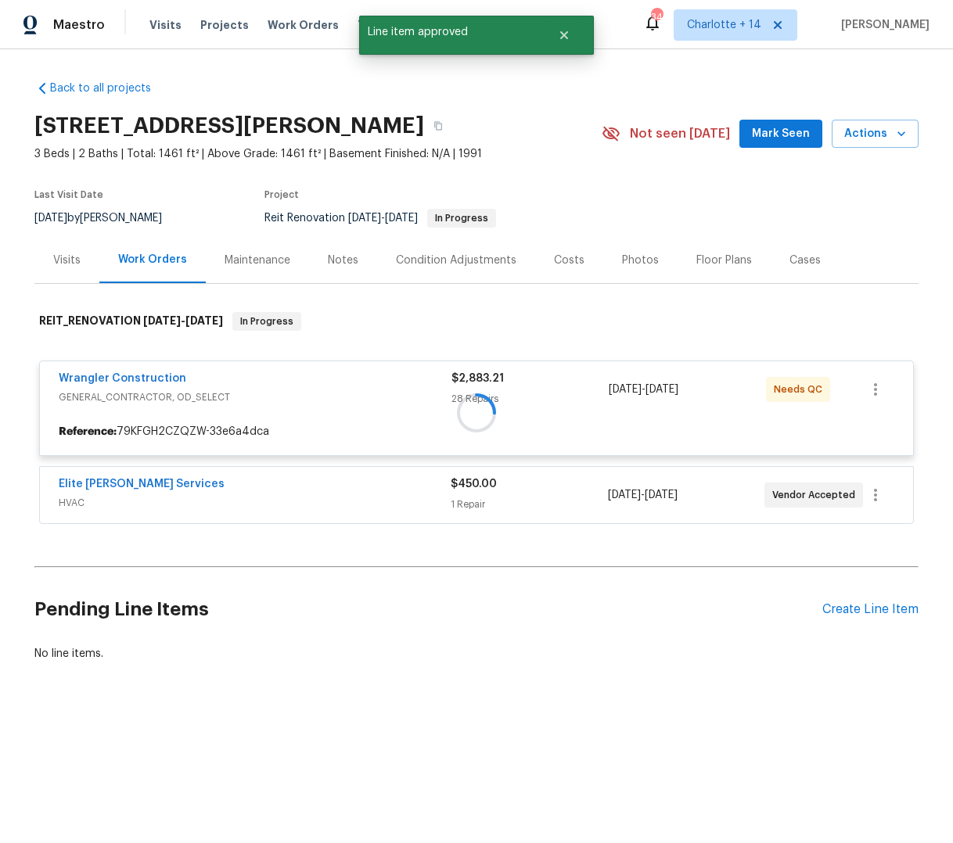
scroll to position [0, 0]
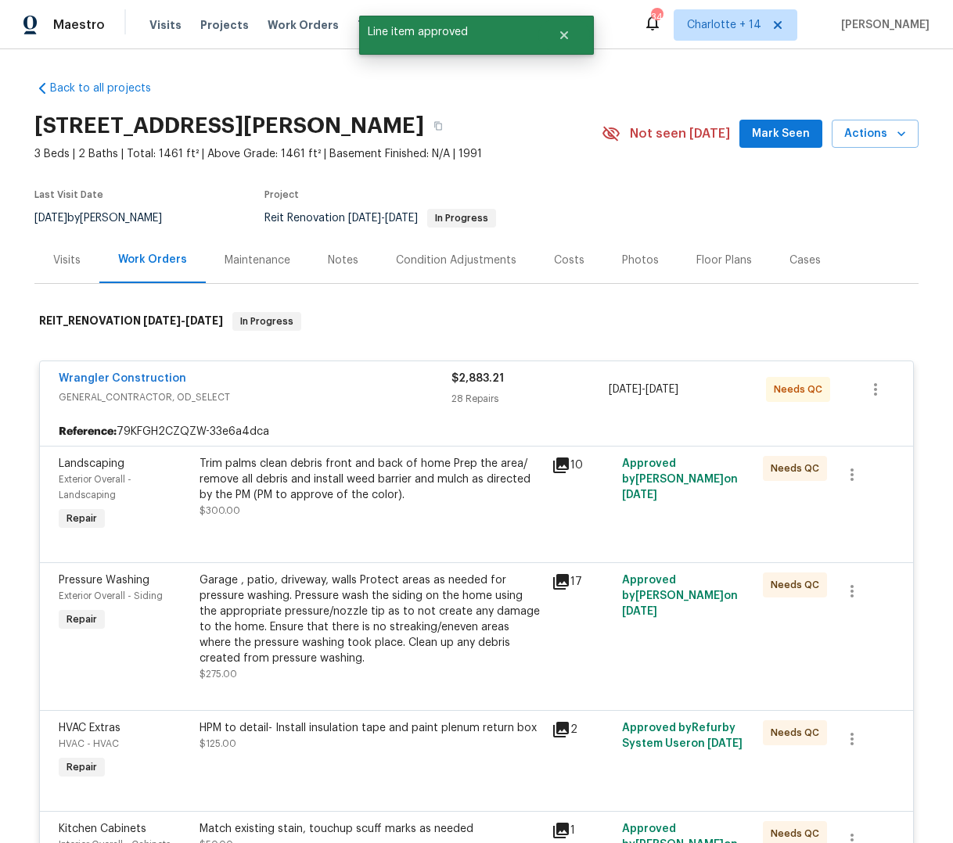
click at [408, 508] on div "Trim palms clean debris front and back of home Prep the area/ remove all debris…" at bounding box center [370, 487] width 343 height 63
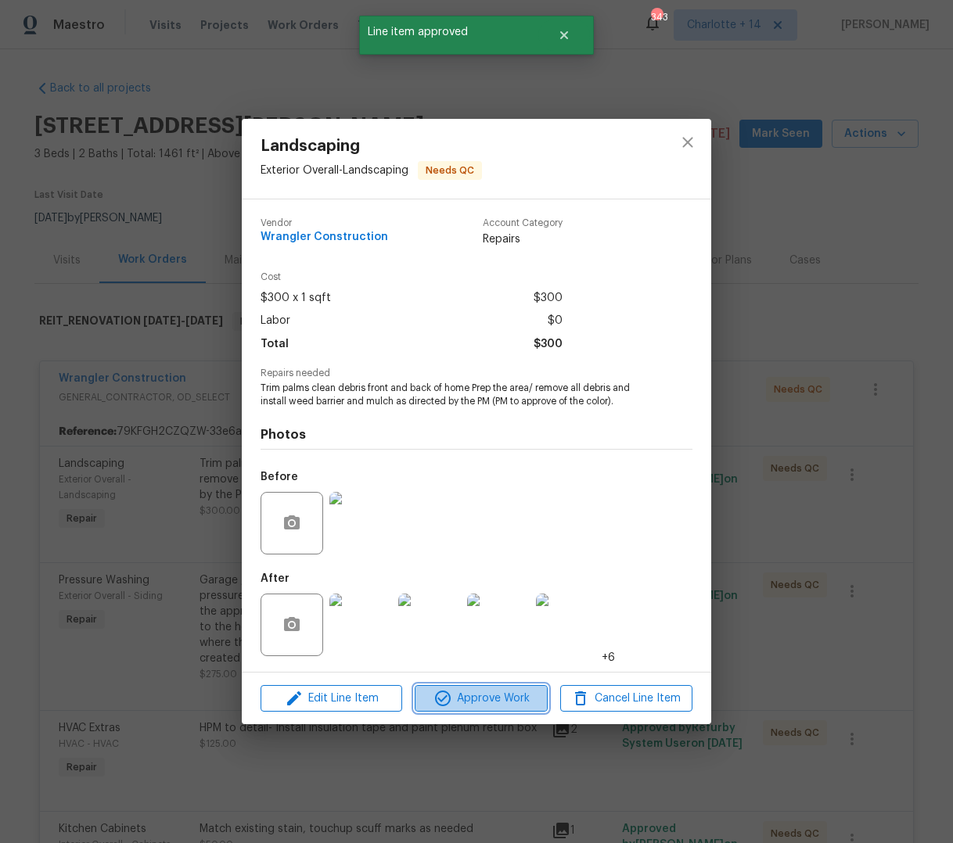
click at [467, 701] on span "Approve Work" at bounding box center [480, 699] width 123 height 20
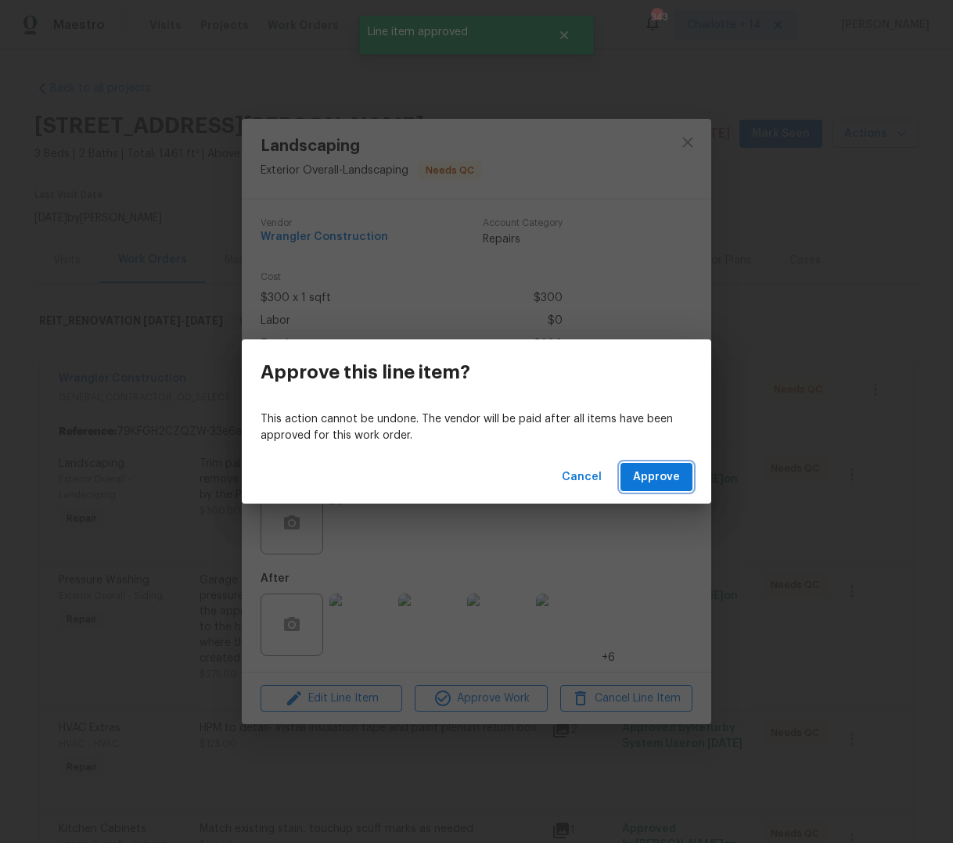
click at [670, 469] on span "Approve" at bounding box center [656, 478] width 47 height 20
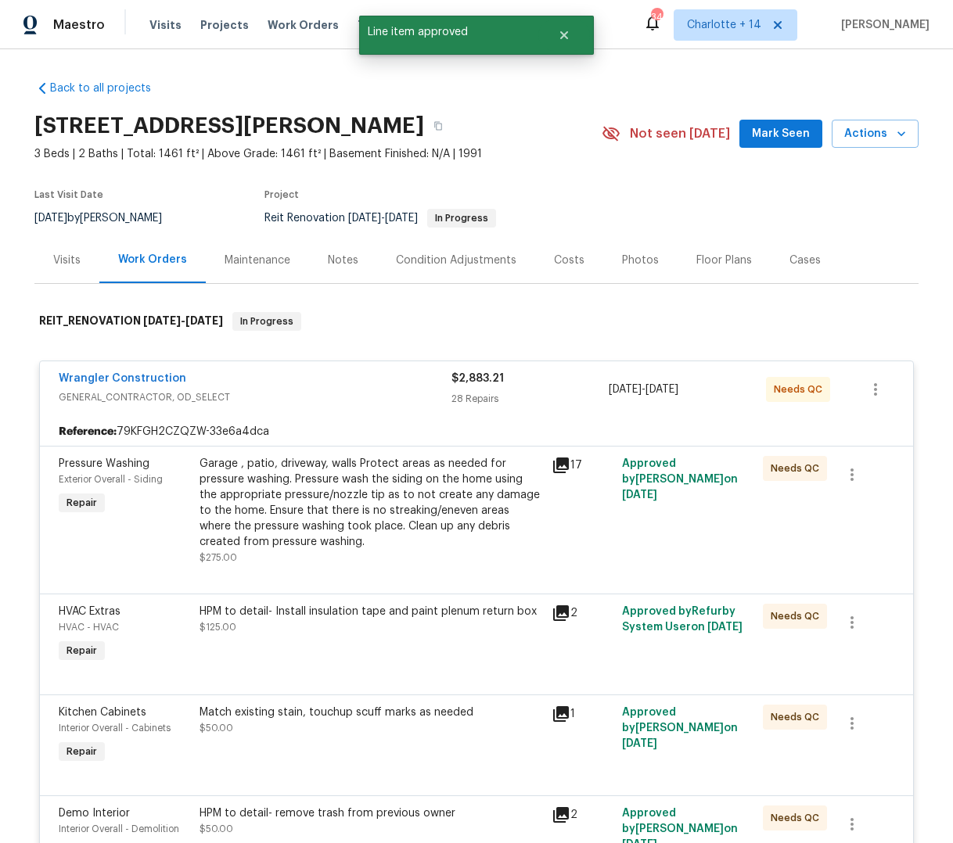
click at [379, 510] on div "Garage , patio, driveway, walls Protect areas as needed for pressure washing. P…" at bounding box center [370, 503] width 343 height 94
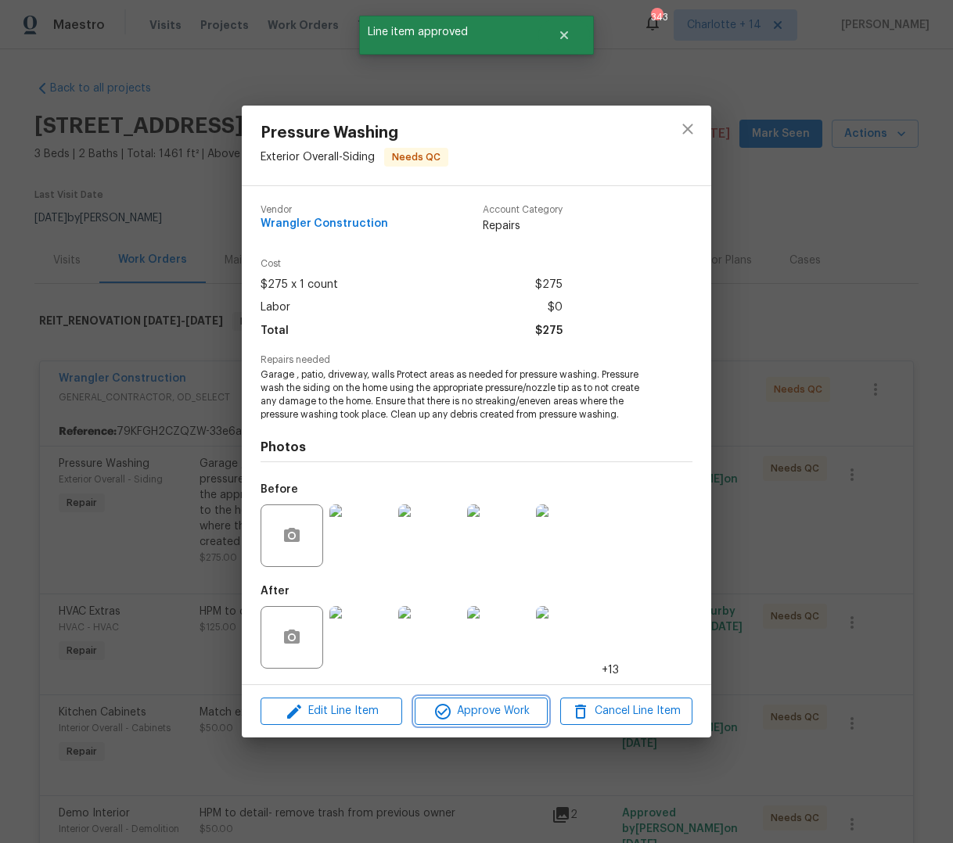
click at [494, 714] on span "Approve Work" at bounding box center [480, 712] width 123 height 20
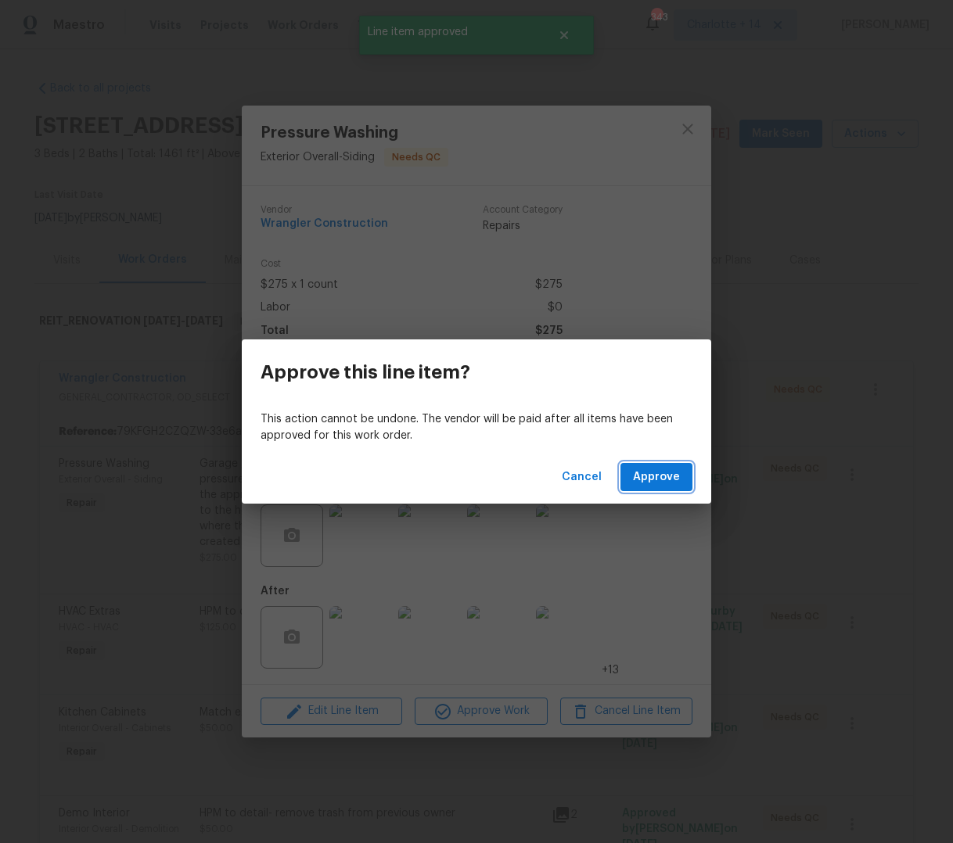
click at [641, 488] on button "Approve" at bounding box center [656, 477] width 72 height 29
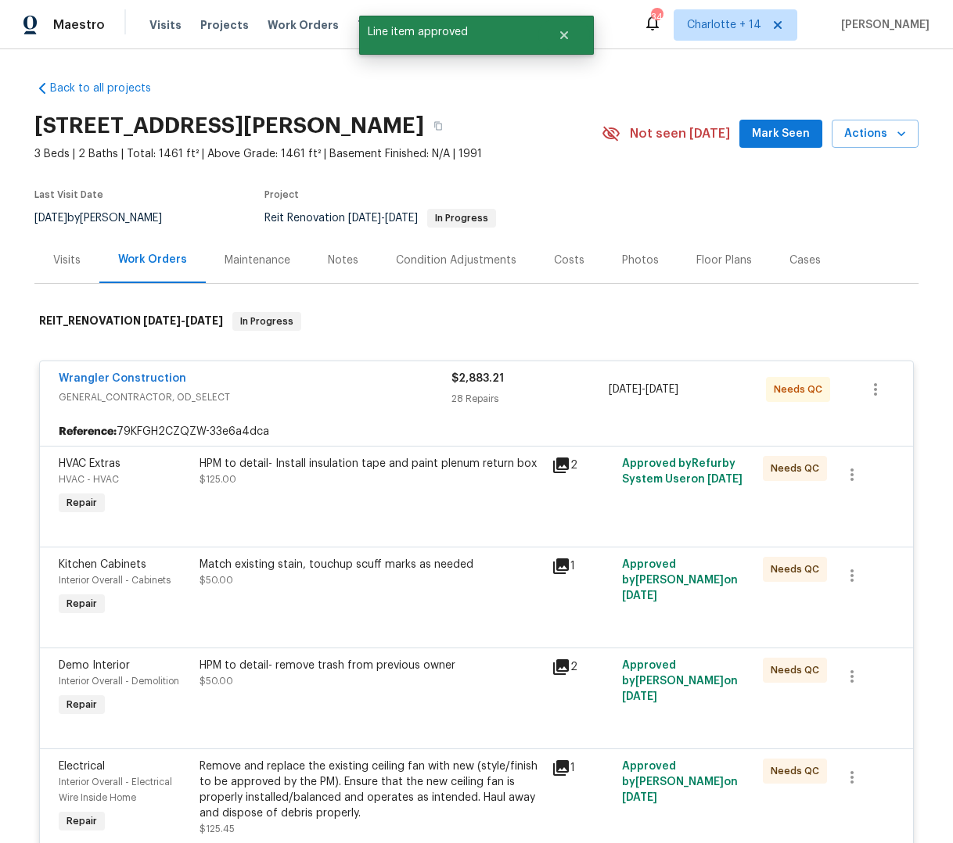
click at [408, 506] on div "HPM to detail- Install insulation tape and paint plenum return box $125.00" at bounding box center [371, 487] width 352 height 72
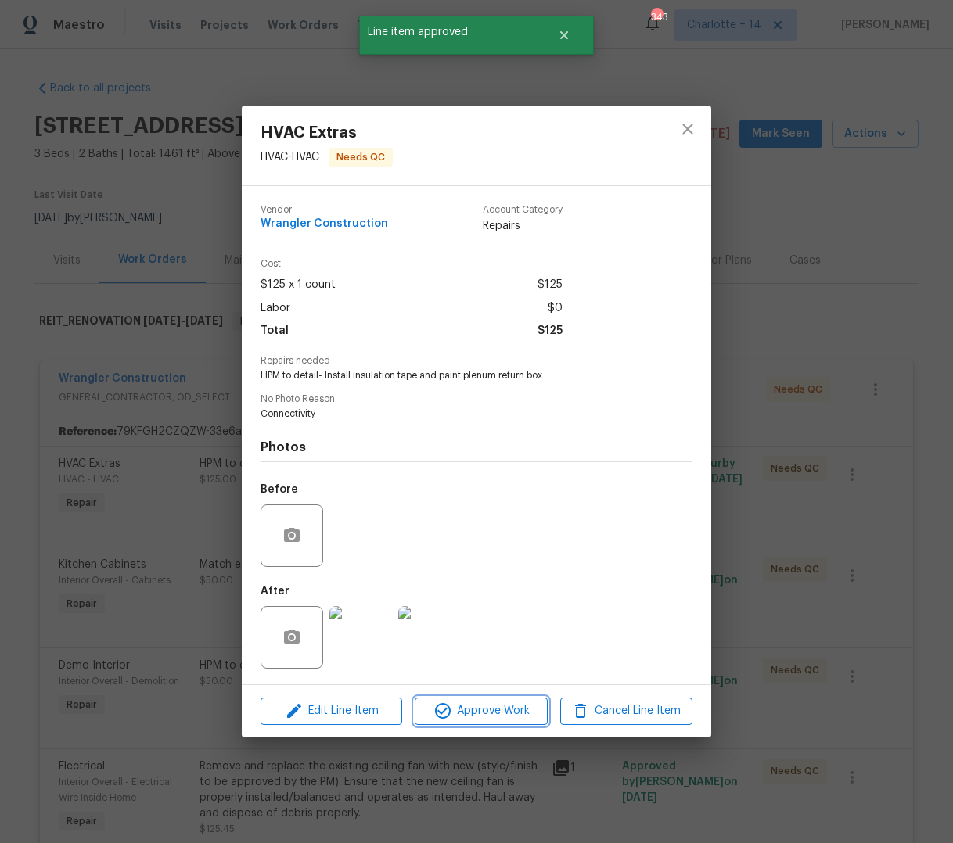
click at [507, 703] on span "Approve Work" at bounding box center [480, 712] width 123 height 20
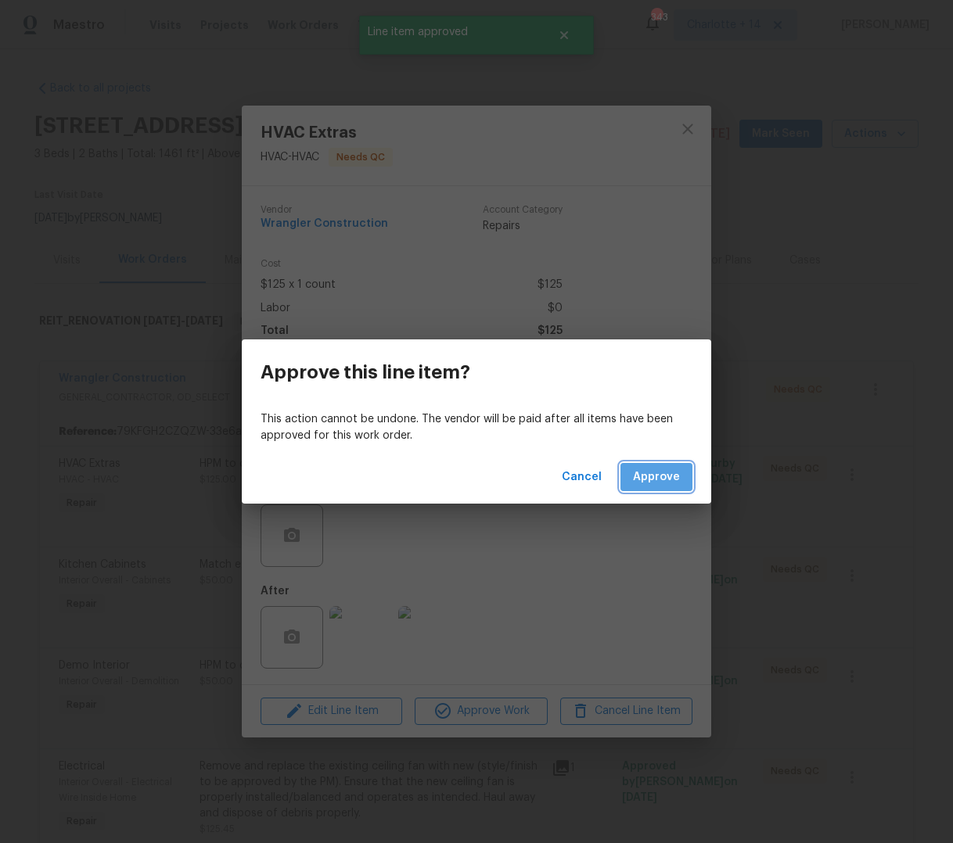
click at [677, 469] on span "Approve" at bounding box center [656, 478] width 47 height 20
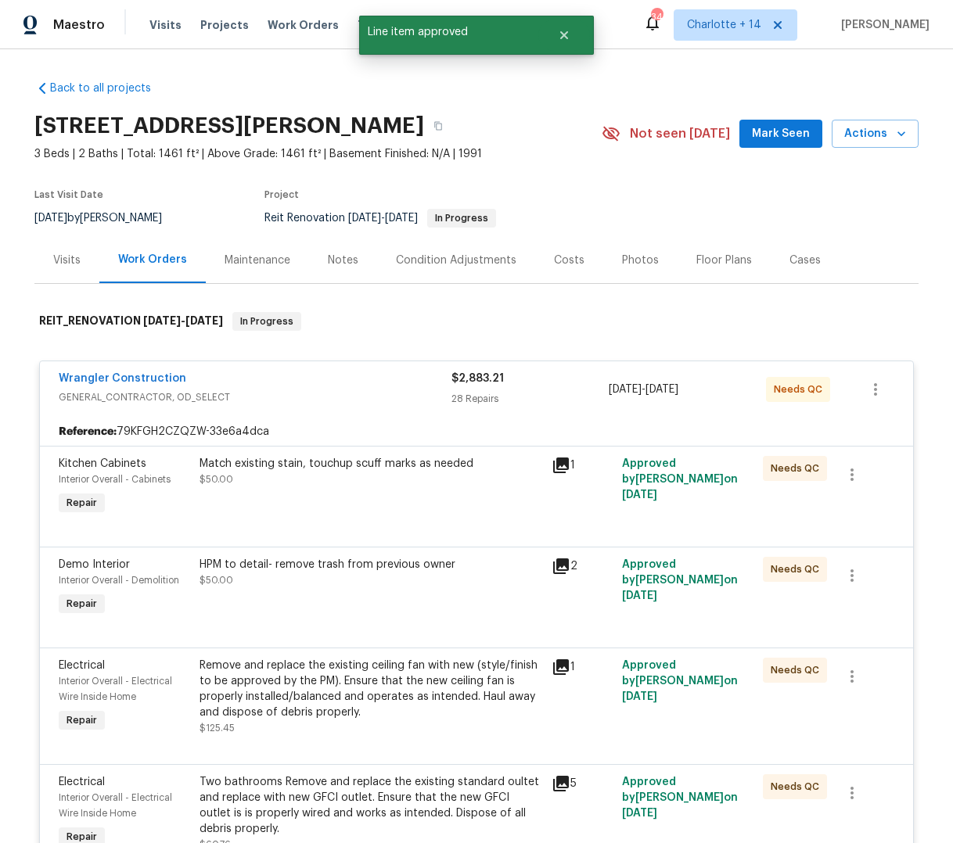
click at [368, 496] on div "Match existing stain, touchup scuff marks as needed $50.00" at bounding box center [371, 487] width 352 height 72
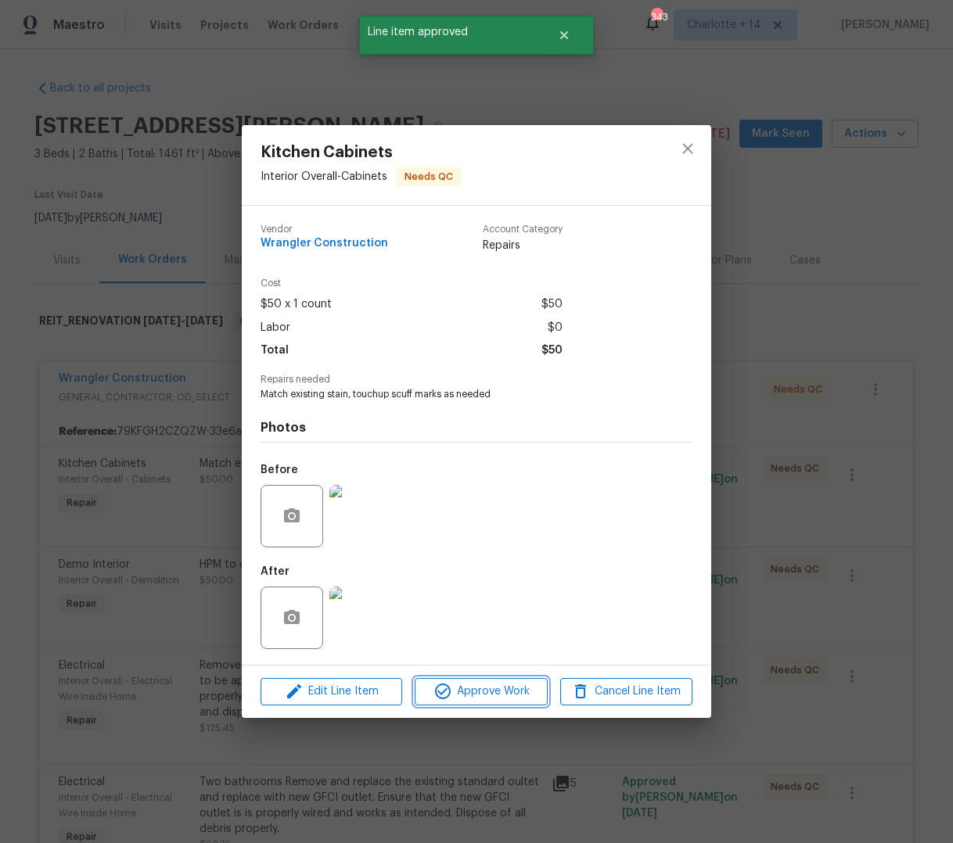
click at [501, 684] on span "Approve Work" at bounding box center [480, 692] width 123 height 20
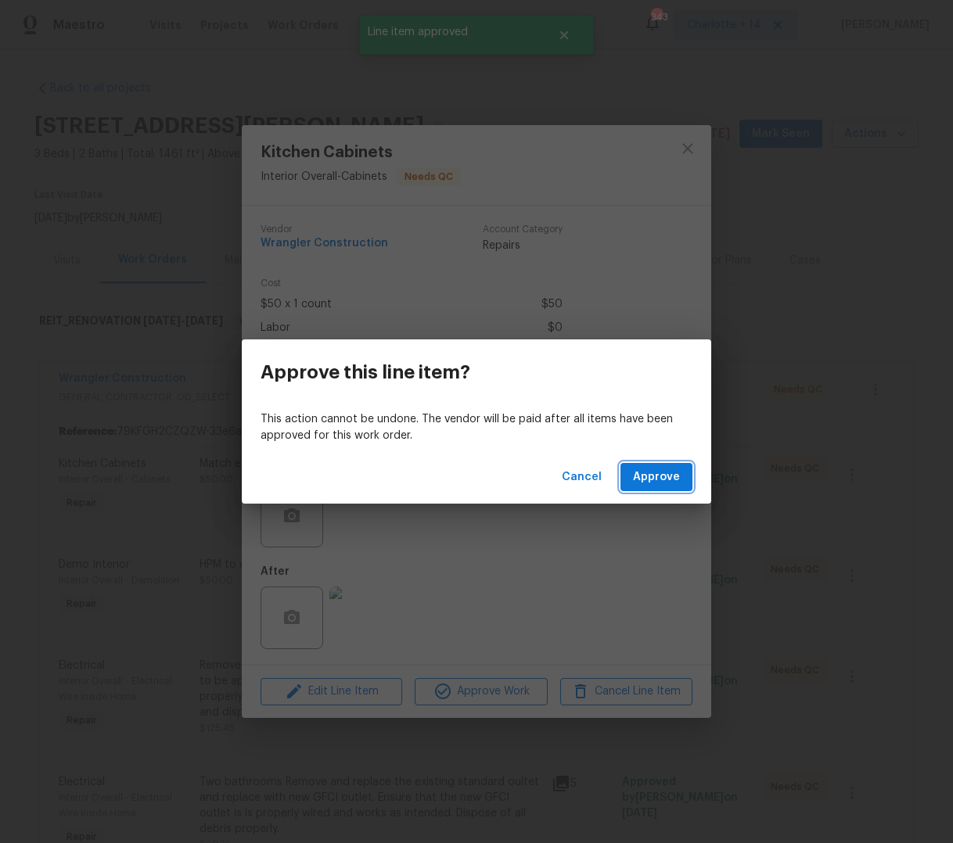
click at [643, 484] on span "Approve" at bounding box center [656, 478] width 47 height 20
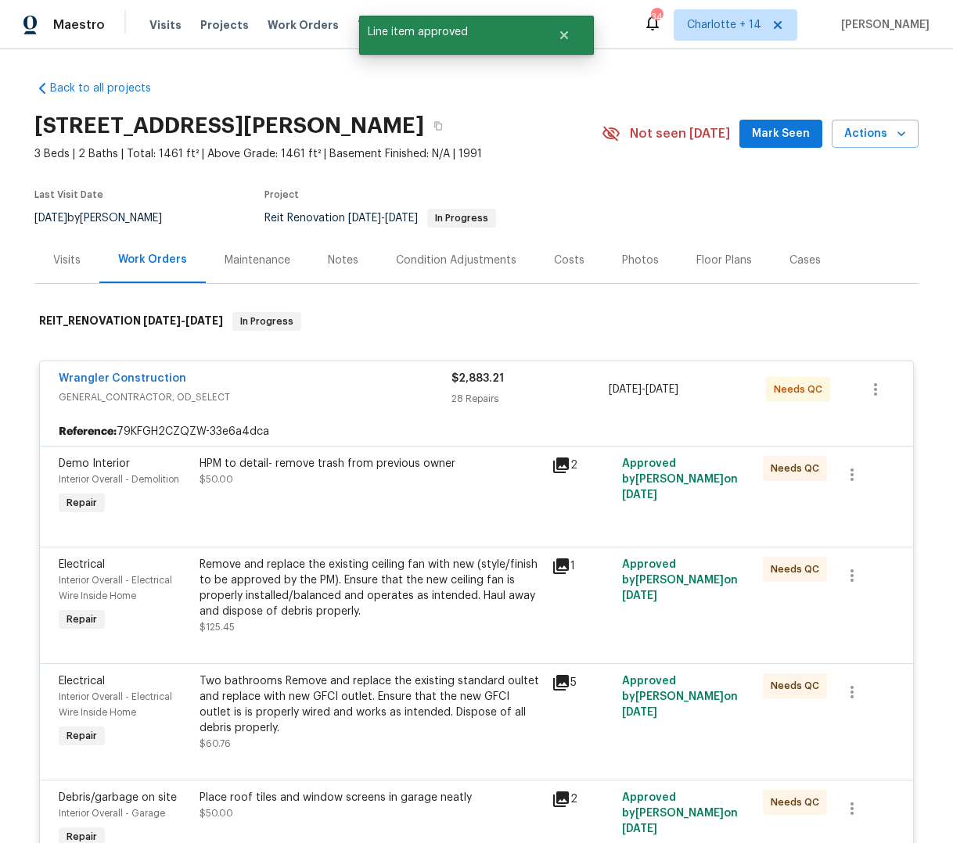
click at [442, 484] on div "HPM to detail- remove trash from previous owner $50.00" at bounding box center [370, 471] width 343 height 31
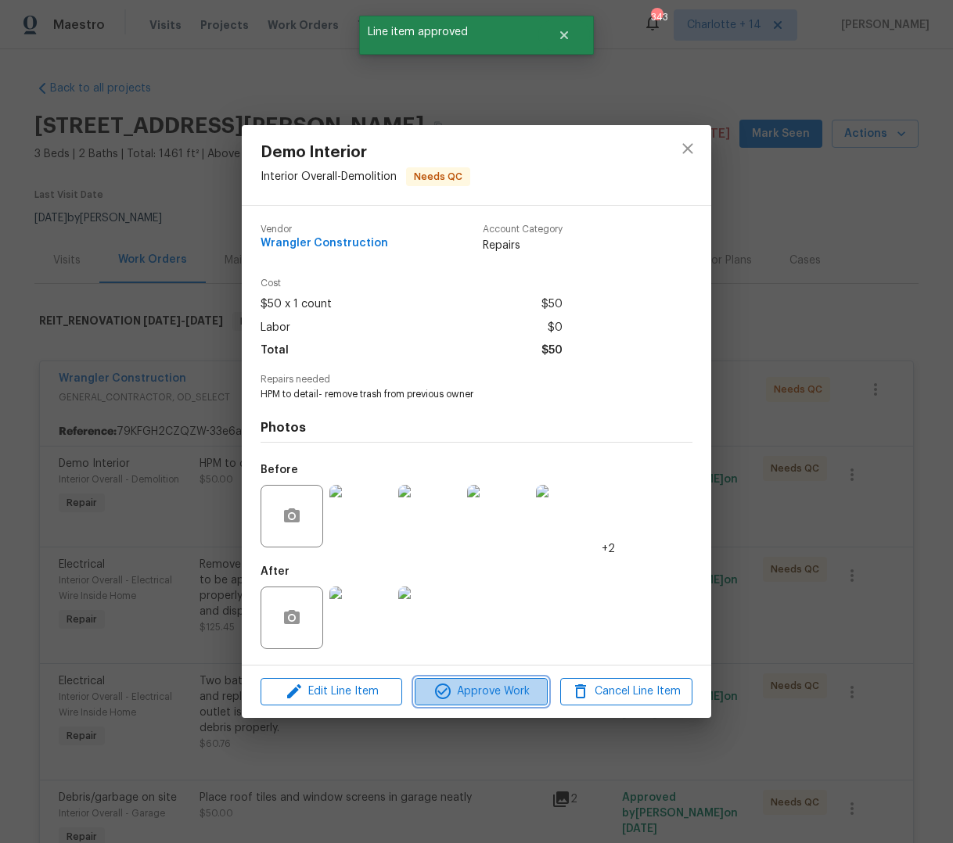
click at [474, 692] on span "Approve Work" at bounding box center [480, 692] width 123 height 20
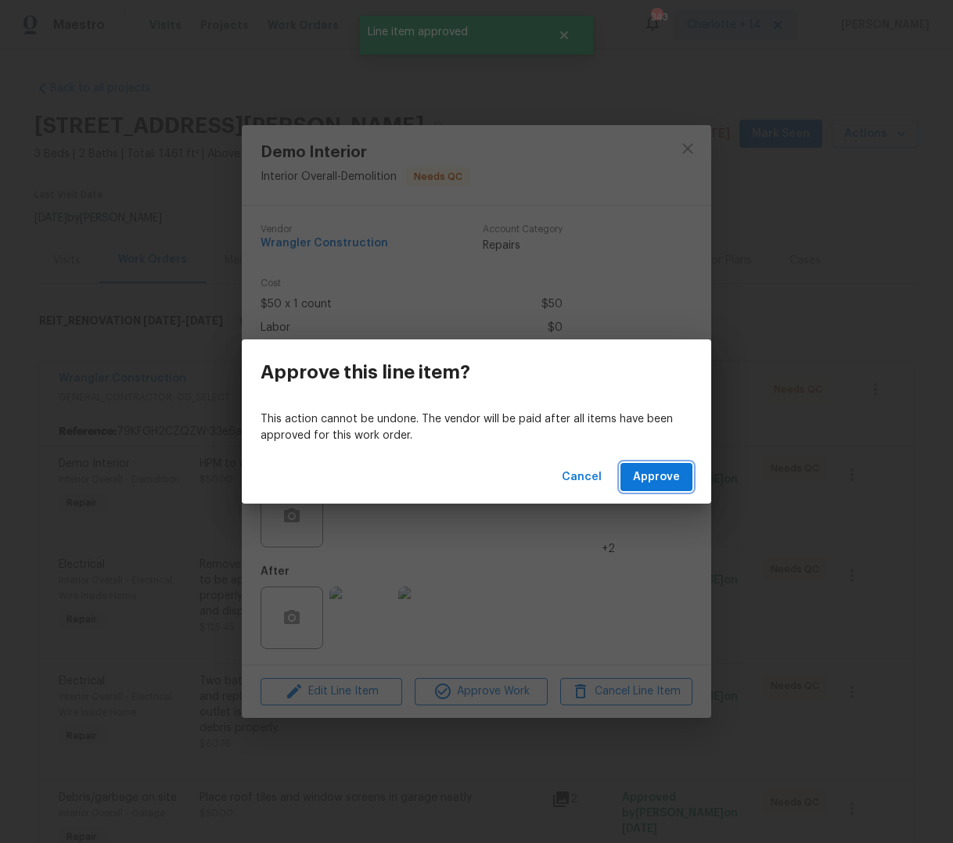
click at [653, 474] on span "Approve" at bounding box center [656, 478] width 47 height 20
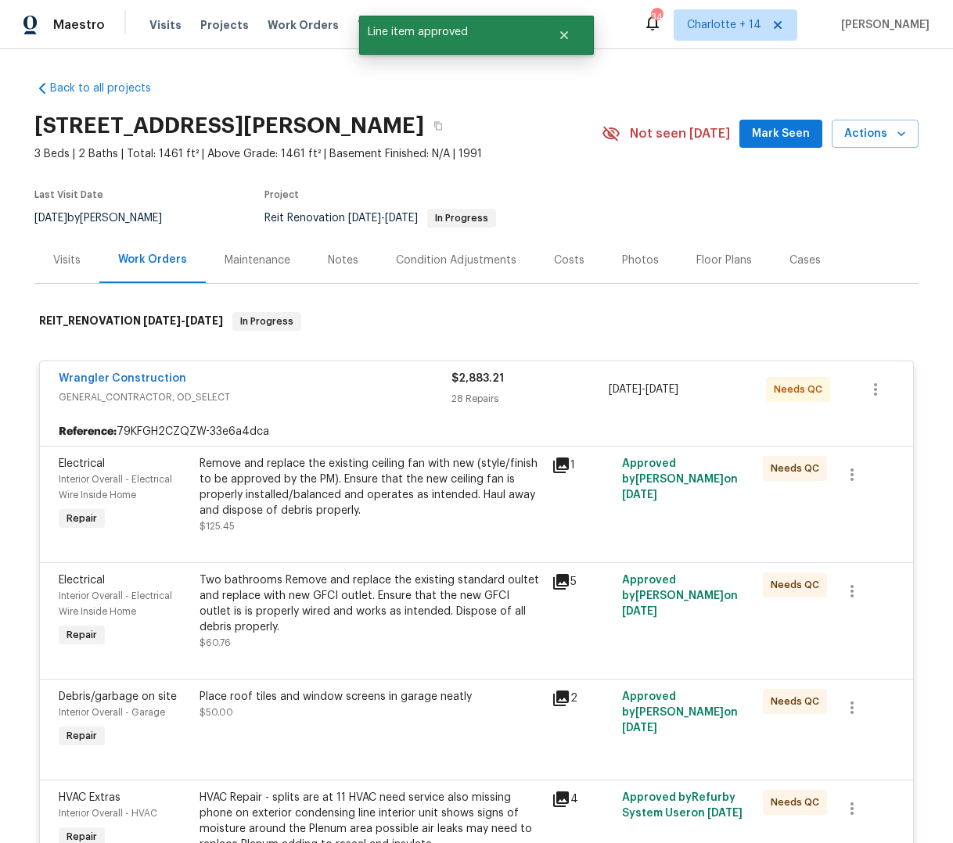
click at [436, 491] on div "Remove and replace the existing ceiling fan with new (style/finish to be approv…" at bounding box center [370, 487] width 343 height 63
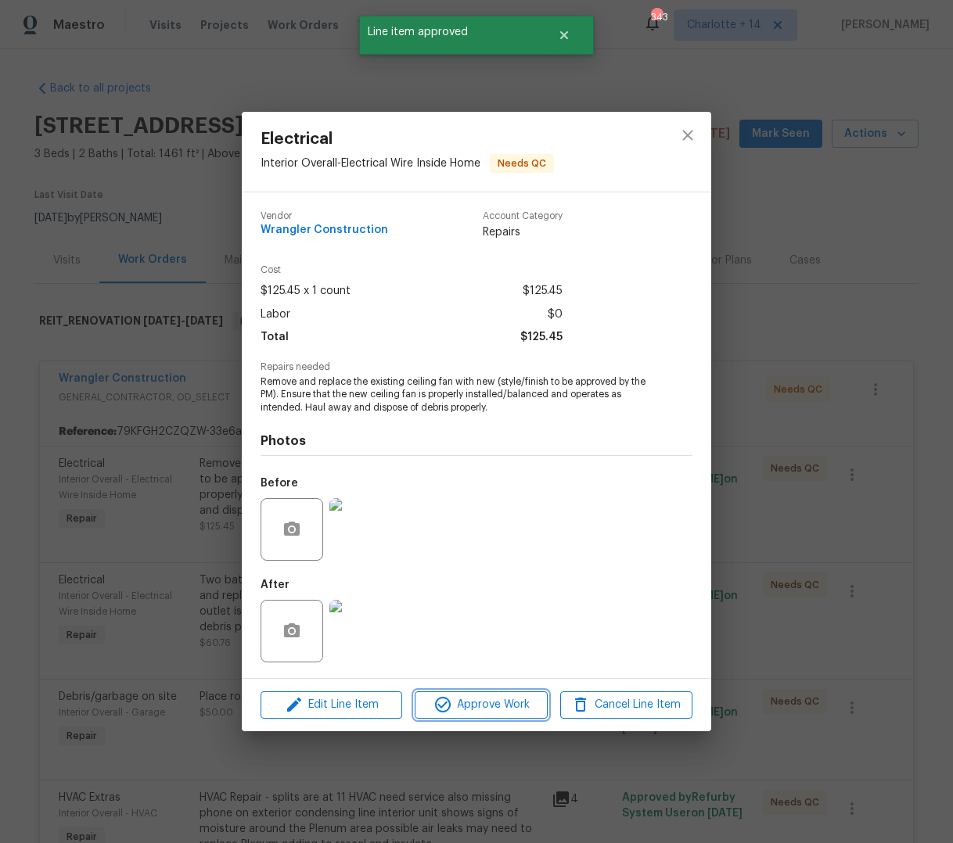
click at [480, 711] on span "Approve Work" at bounding box center [480, 705] width 123 height 20
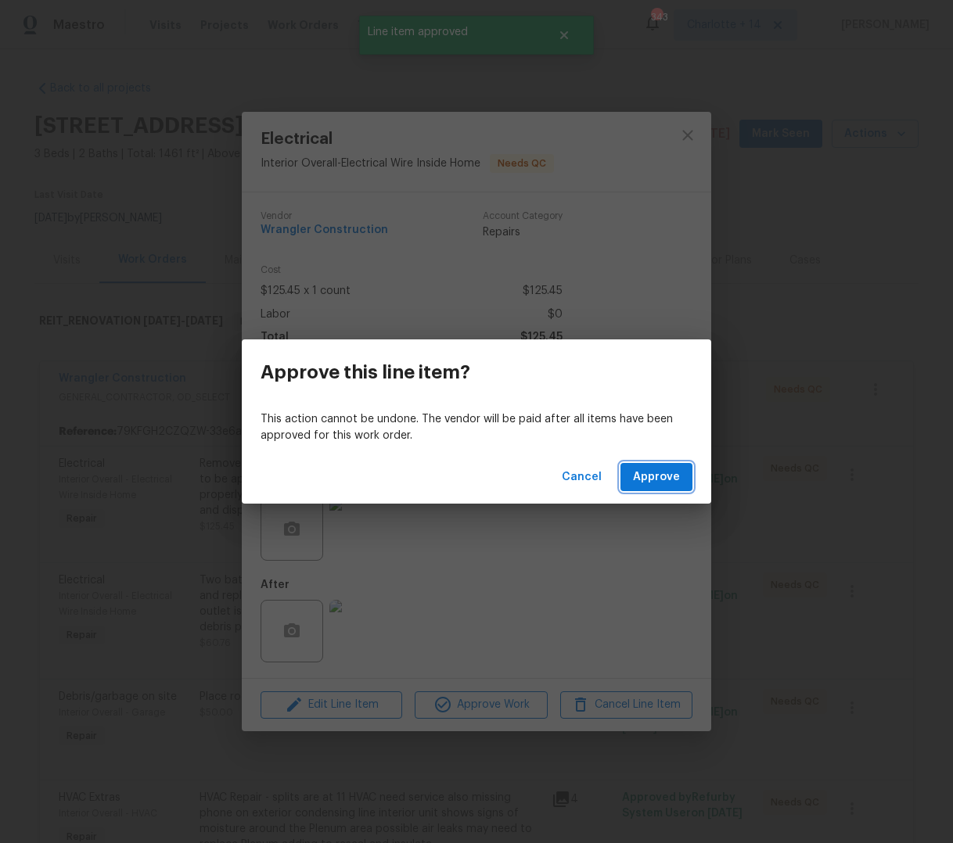
click at [645, 479] on span "Approve" at bounding box center [656, 478] width 47 height 20
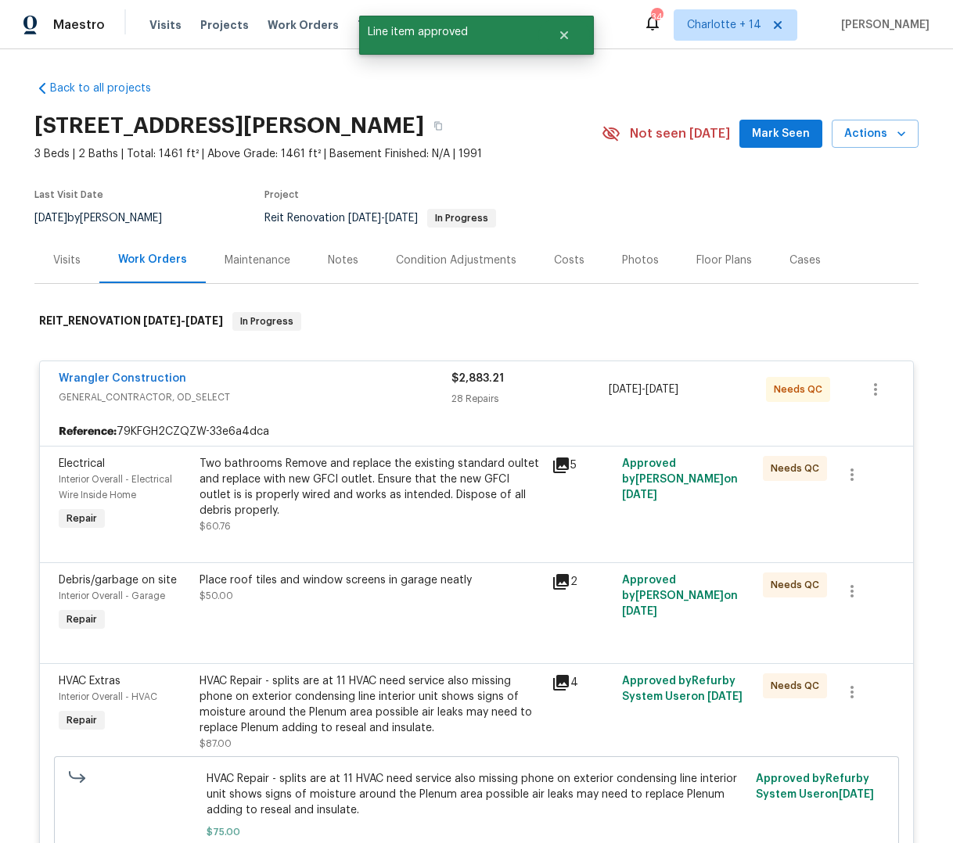
click at [376, 525] on div "Two bathrooms Remove and replace the existing standard oultet and replace with …" at bounding box center [370, 495] width 343 height 78
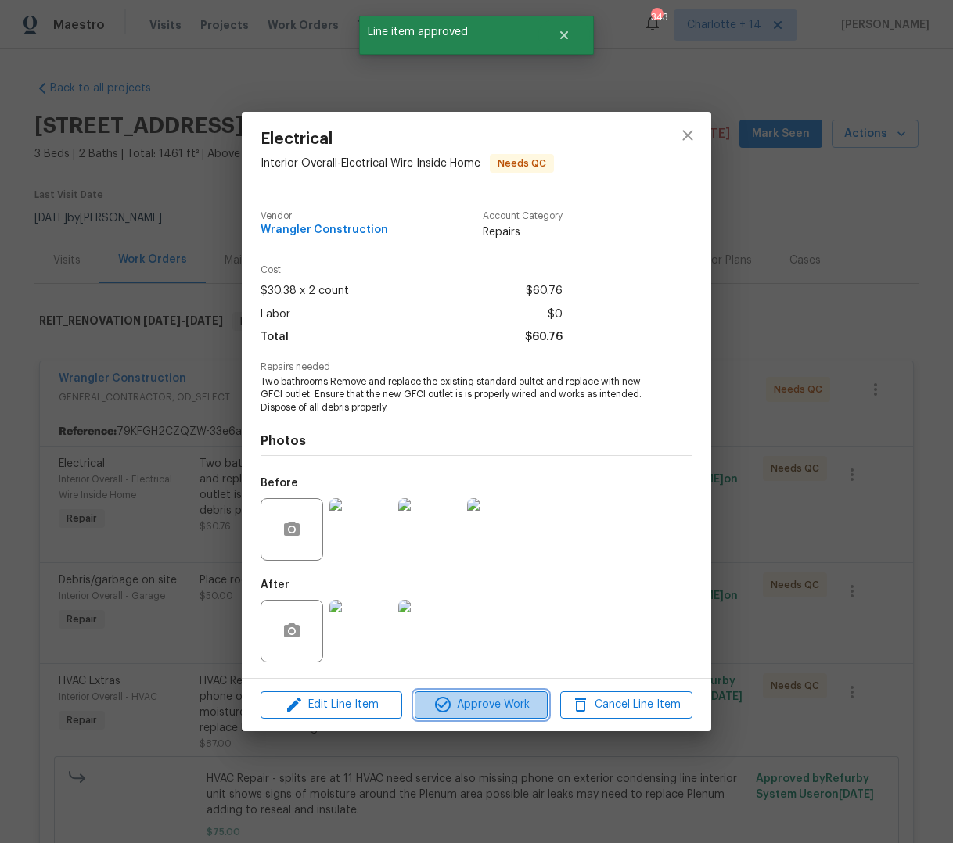
click at [476, 706] on span "Approve Work" at bounding box center [480, 705] width 123 height 20
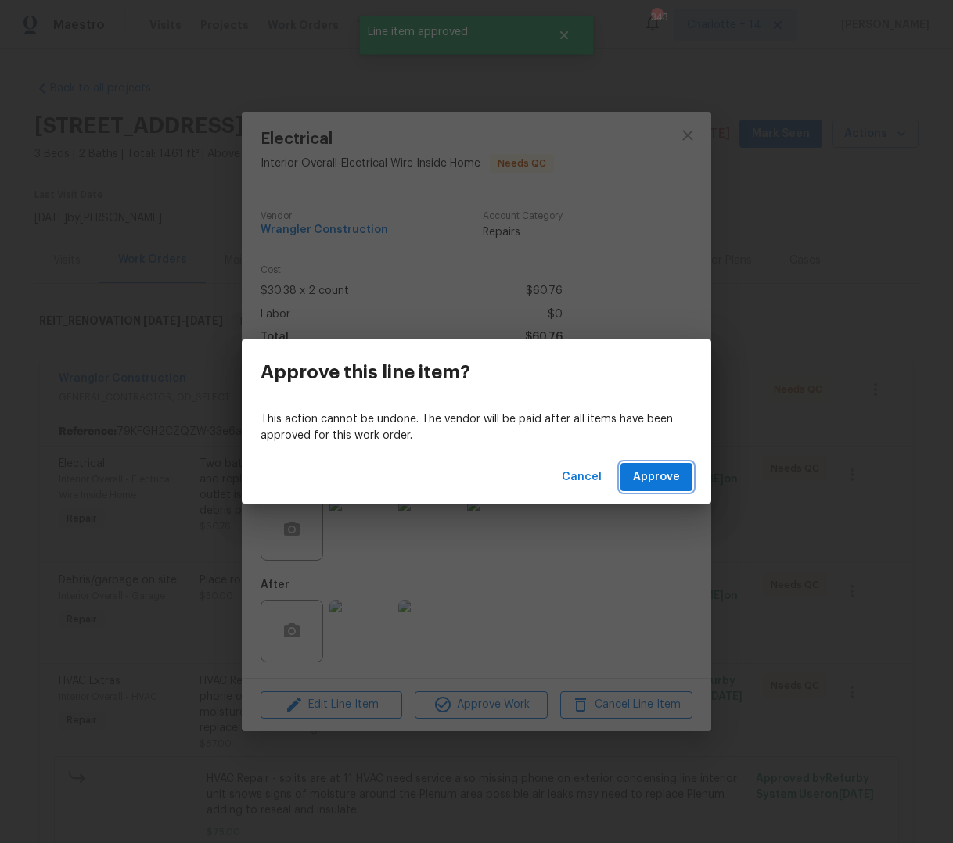
click at [661, 483] on span "Approve" at bounding box center [656, 478] width 47 height 20
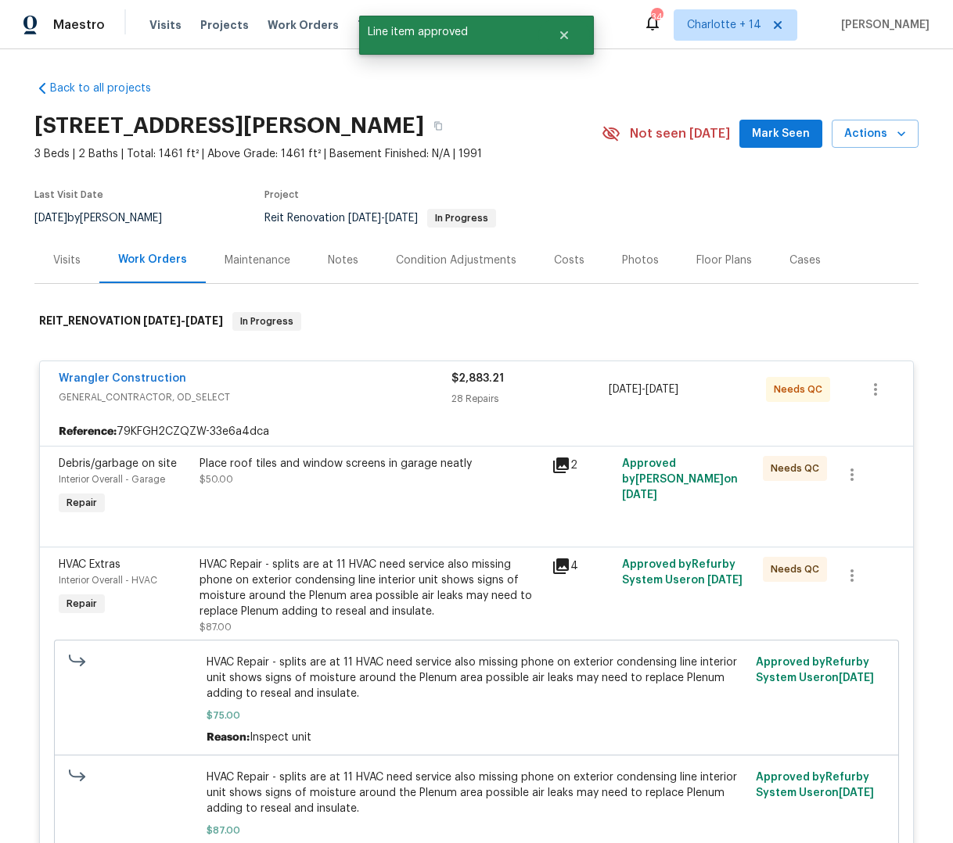
click at [418, 501] on div "Place roof tiles and window screens in garage neatly $50.00" at bounding box center [371, 487] width 352 height 72
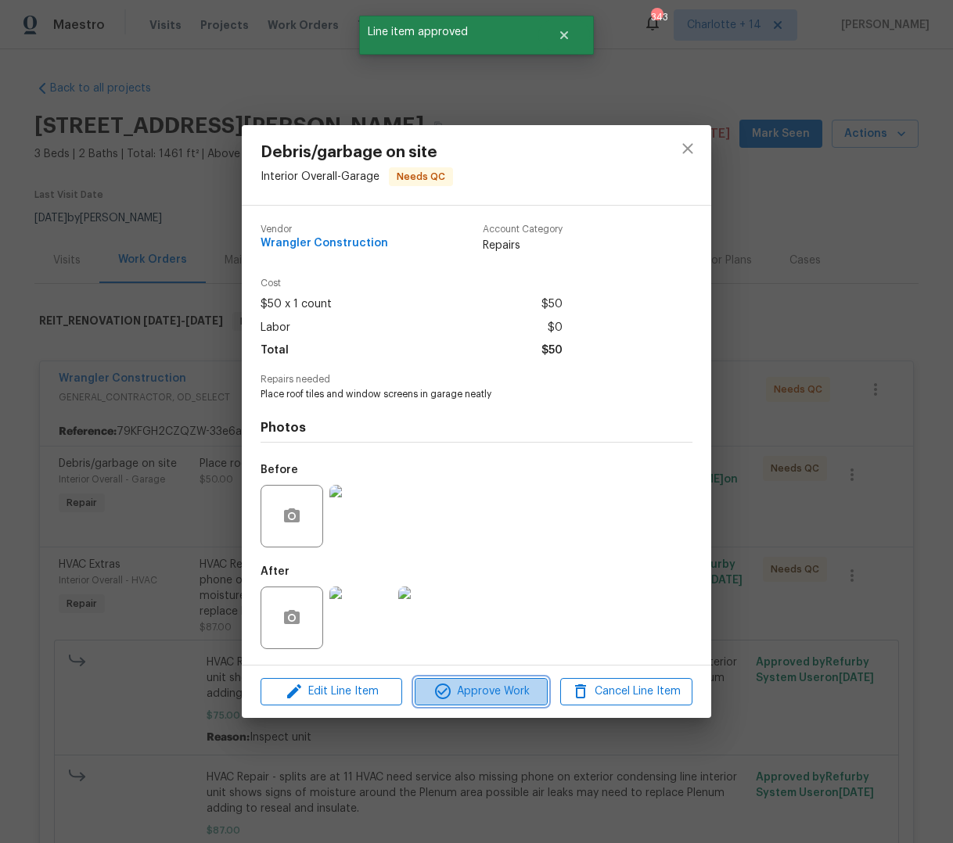
click at [471, 695] on span "Approve Work" at bounding box center [480, 692] width 123 height 20
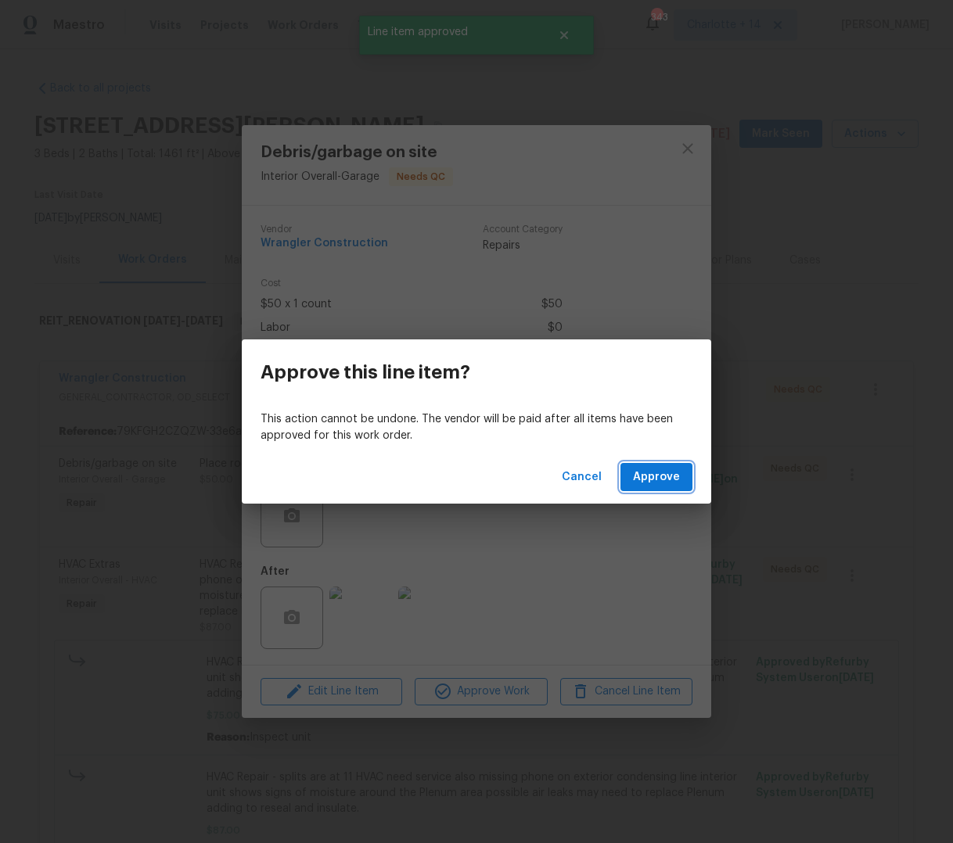
click at [656, 480] on span "Approve" at bounding box center [656, 478] width 47 height 20
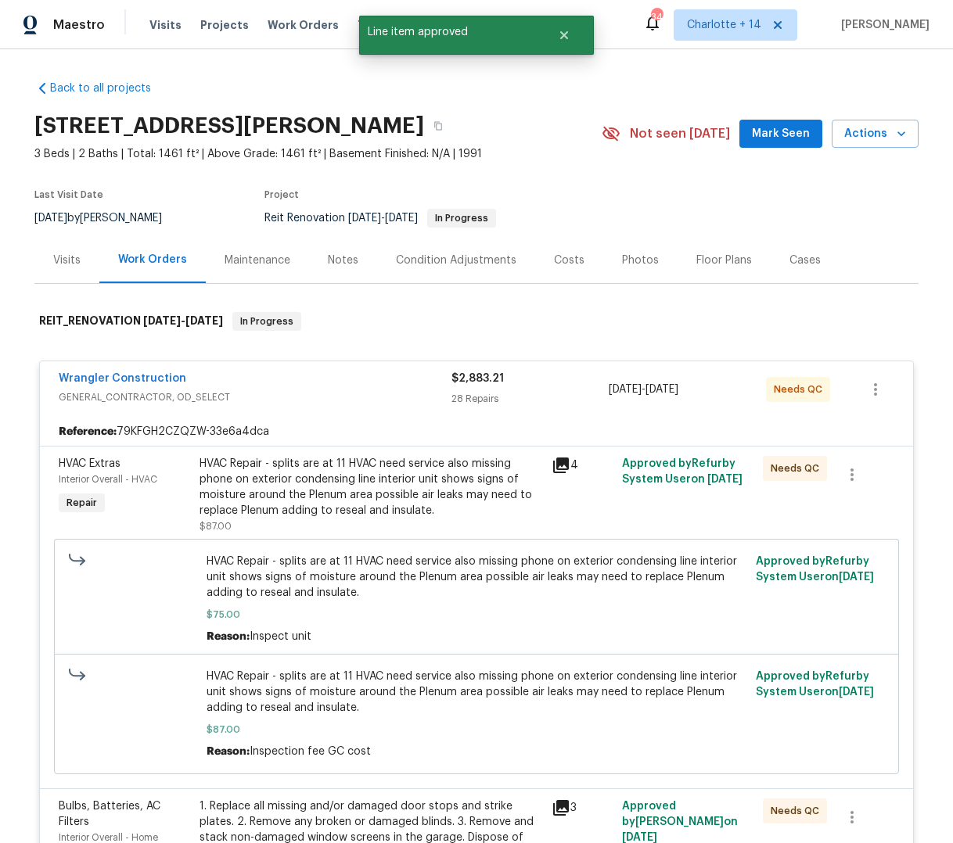
click at [456, 492] on div "HVAC Repair - splits are at 11 HVAC need service also missing phone on exterior…" at bounding box center [370, 487] width 343 height 63
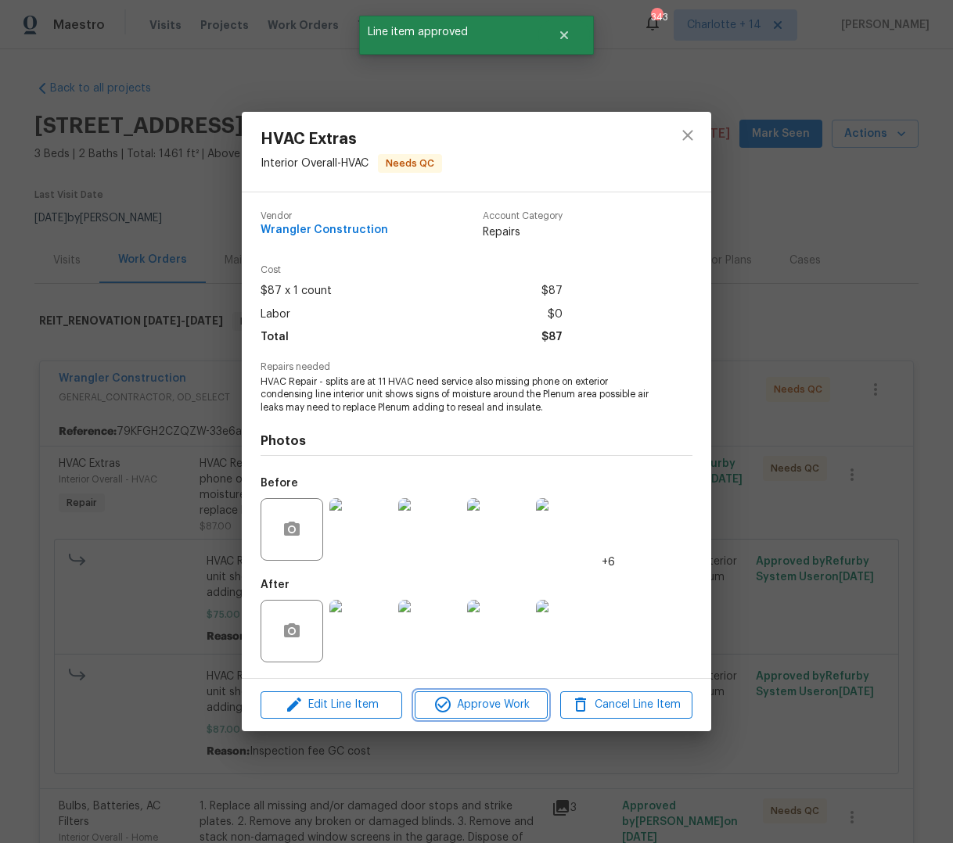
click at [479, 708] on span "Approve Work" at bounding box center [480, 705] width 123 height 20
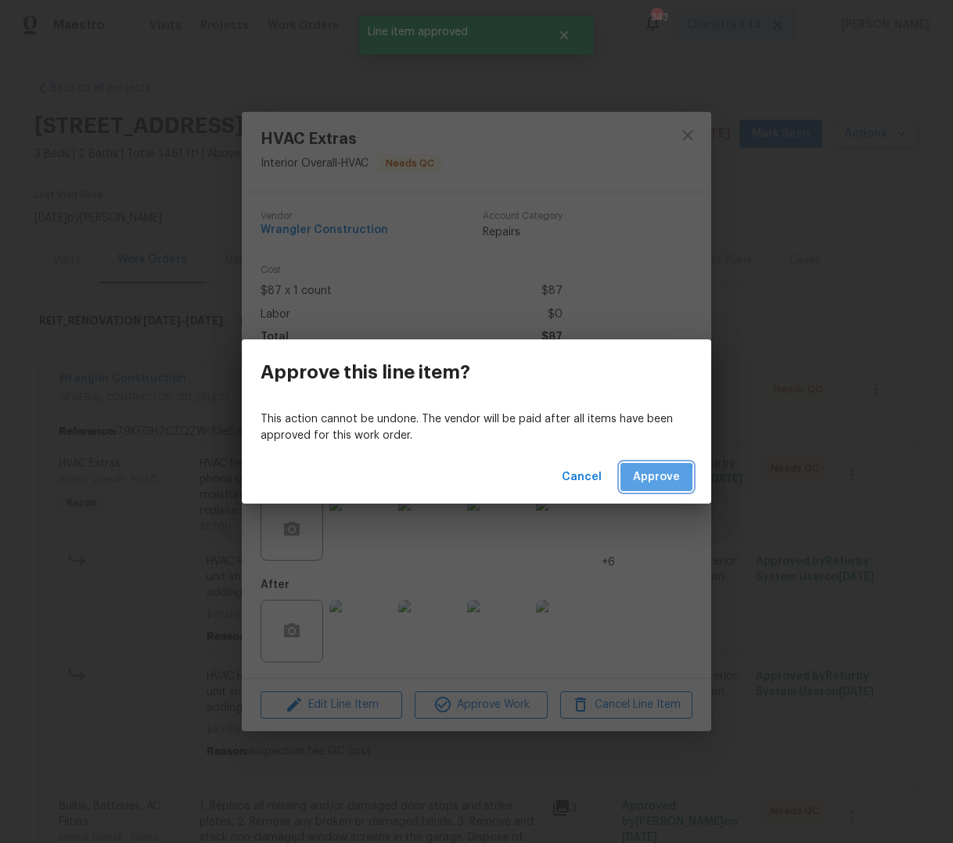
click at [630, 480] on button "Approve" at bounding box center [656, 477] width 72 height 29
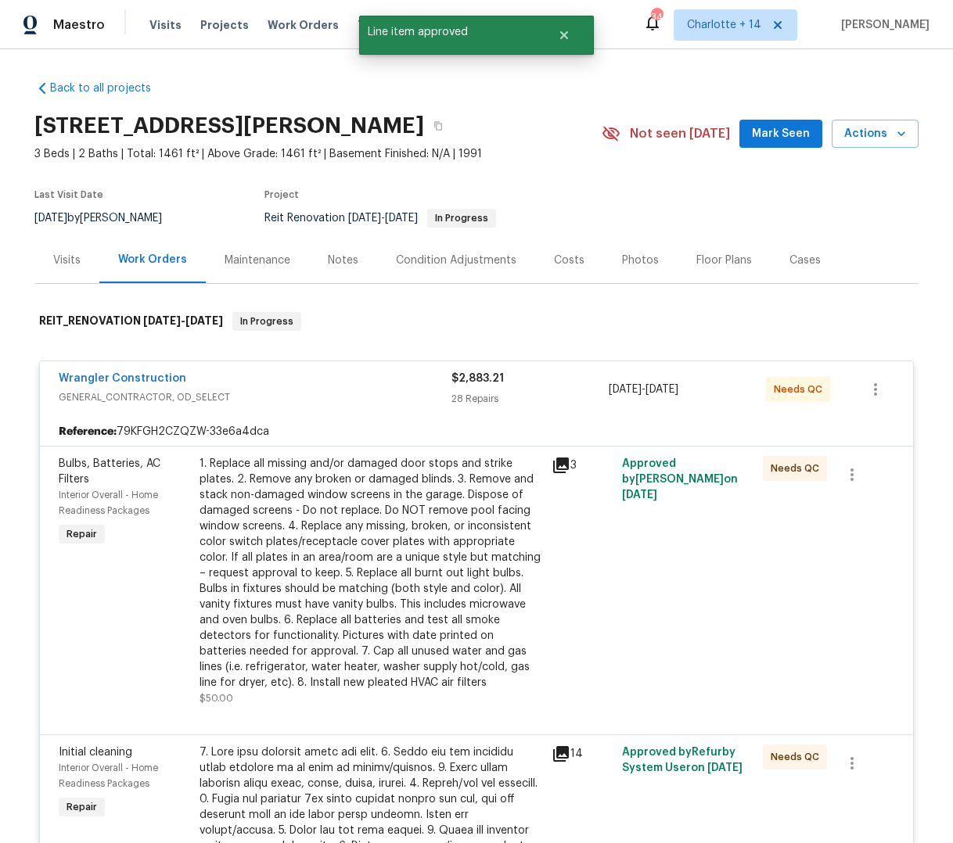
click at [417, 523] on div "1. Replace all missing and/or damaged door stops and strike plates. 2. Remove a…" at bounding box center [370, 573] width 343 height 235
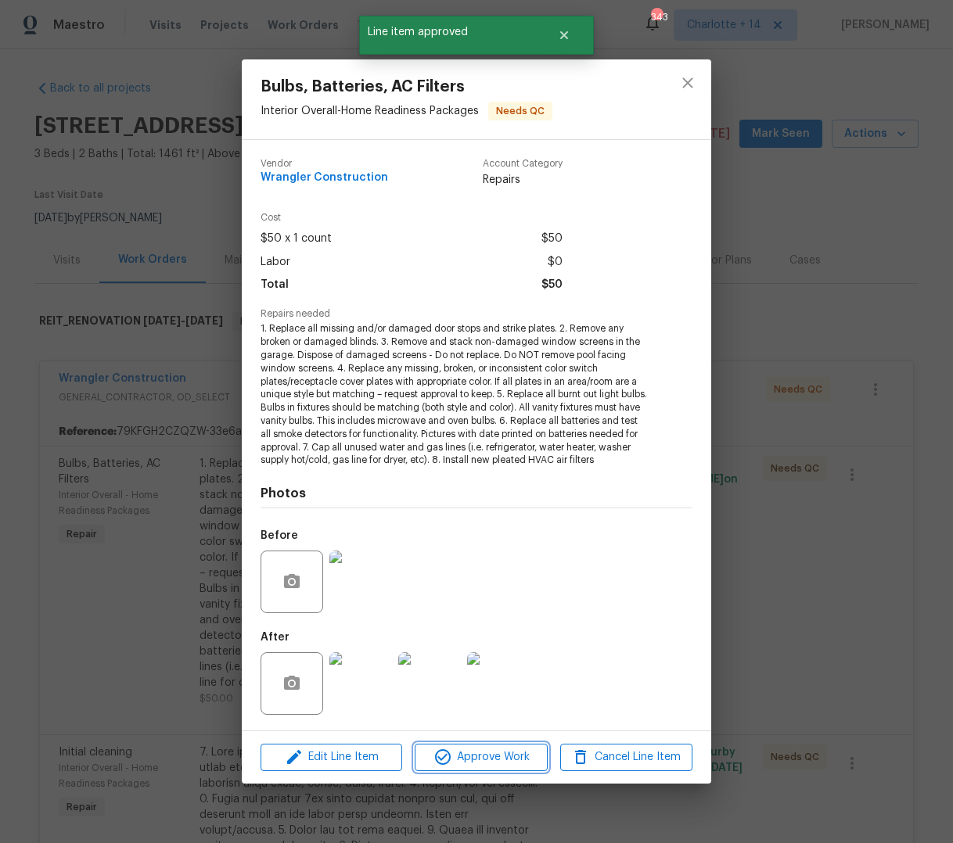
click at [487, 759] on span "Approve Work" at bounding box center [480, 758] width 123 height 20
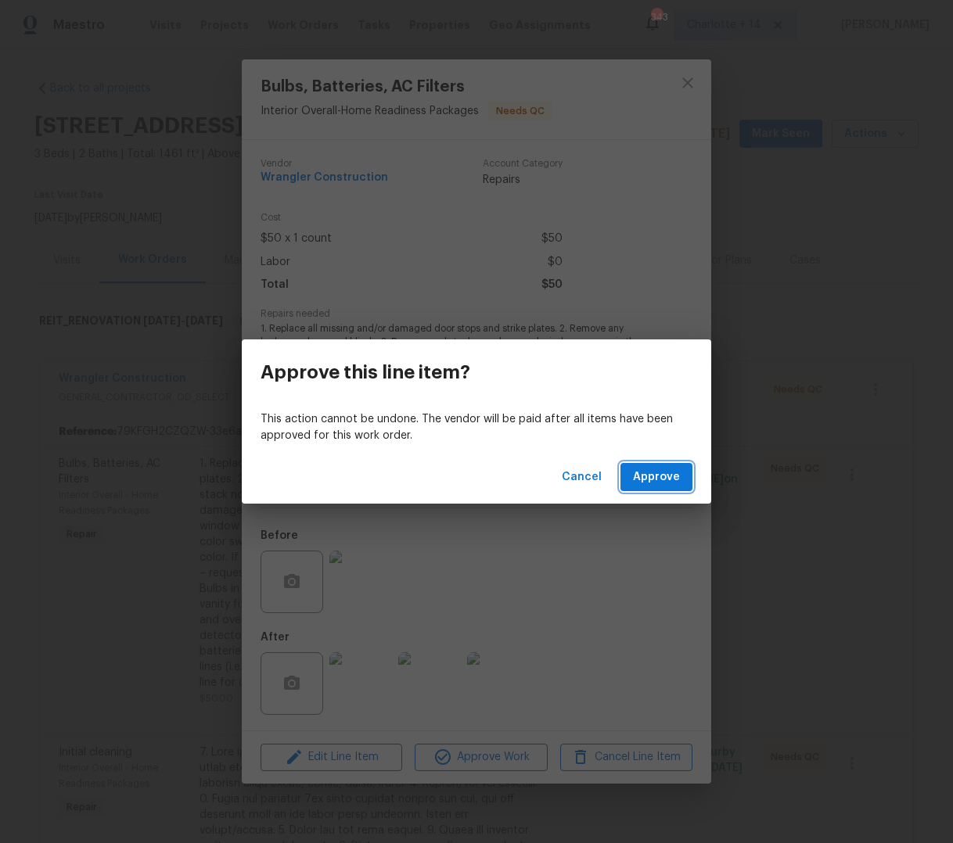
click at [668, 486] on span "Approve" at bounding box center [656, 478] width 47 height 20
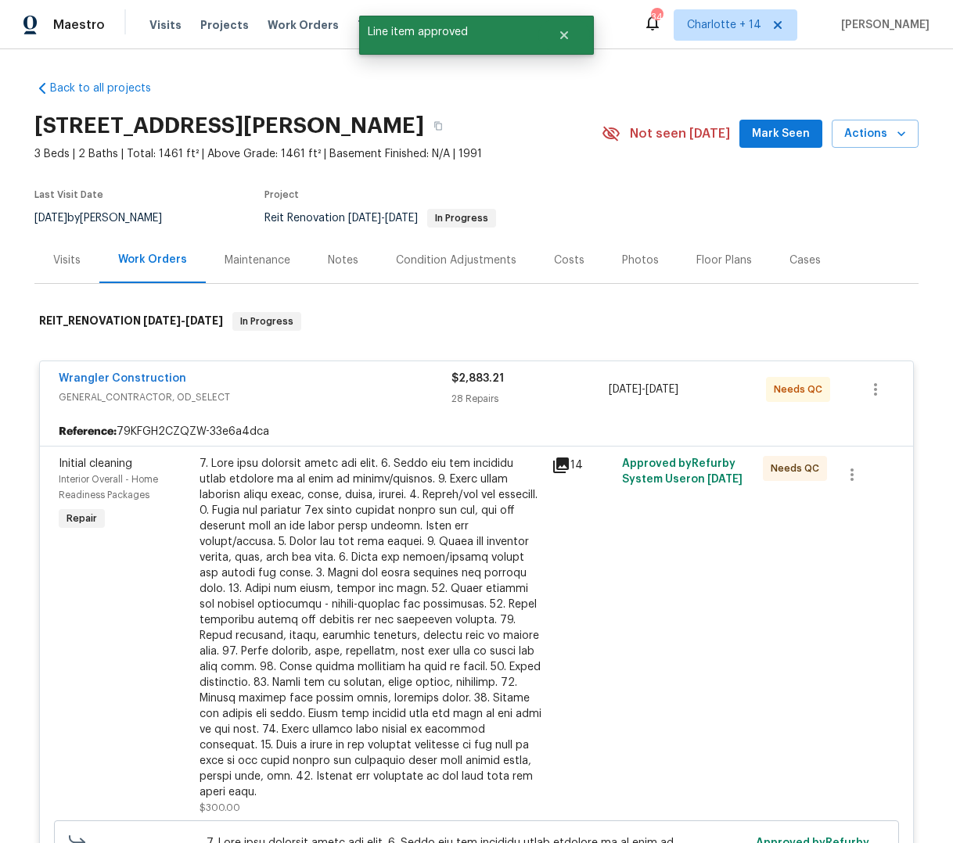
click at [433, 649] on div at bounding box center [370, 628] width 343 height 344
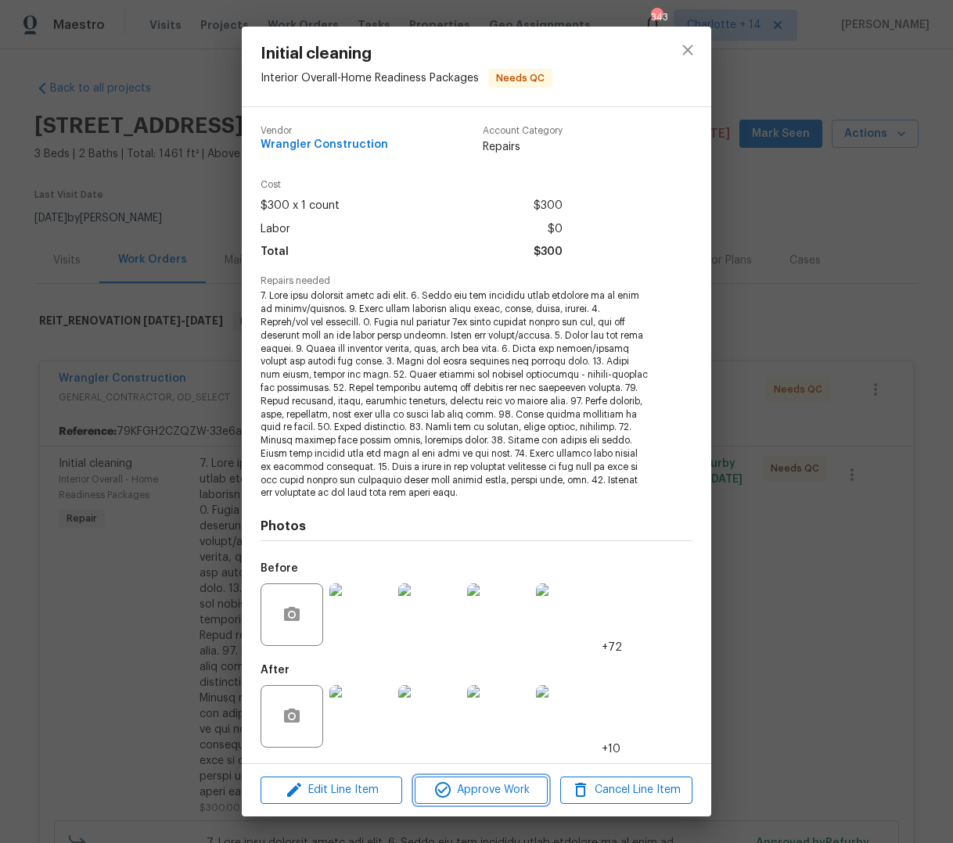
click at [497, 790] on span "Approve Work" at bounding box center [480, 791] width 123 height 20
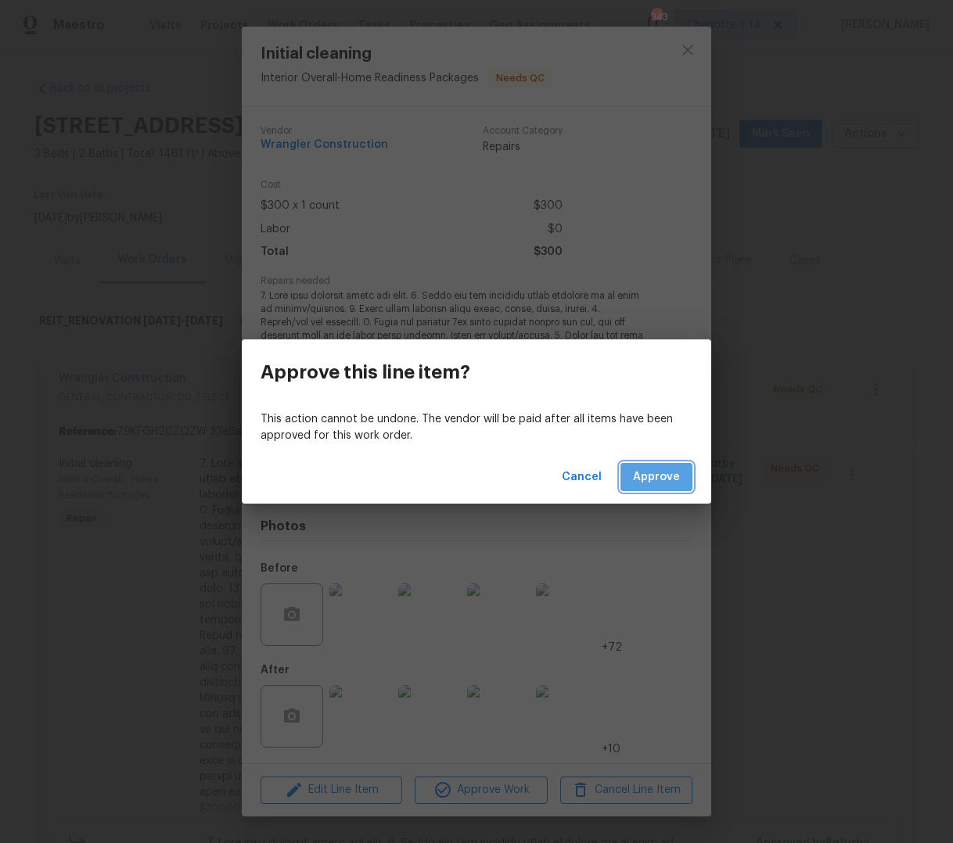
click at [670, 465] on button "Approve" at bounding box center [656, 477] width 72 height 29
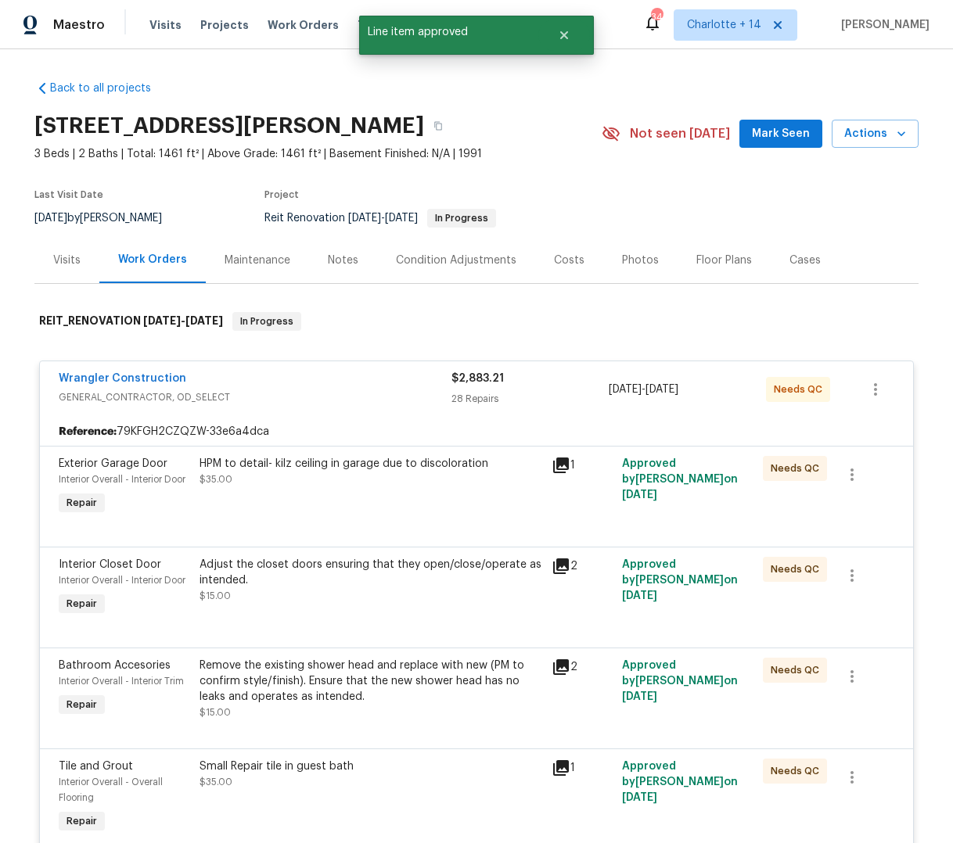
click at [450, 461] on div "HPM to detail- kilz ceiling in garage due to discoloration" at bounding box center [370, 464] width 343 height 16
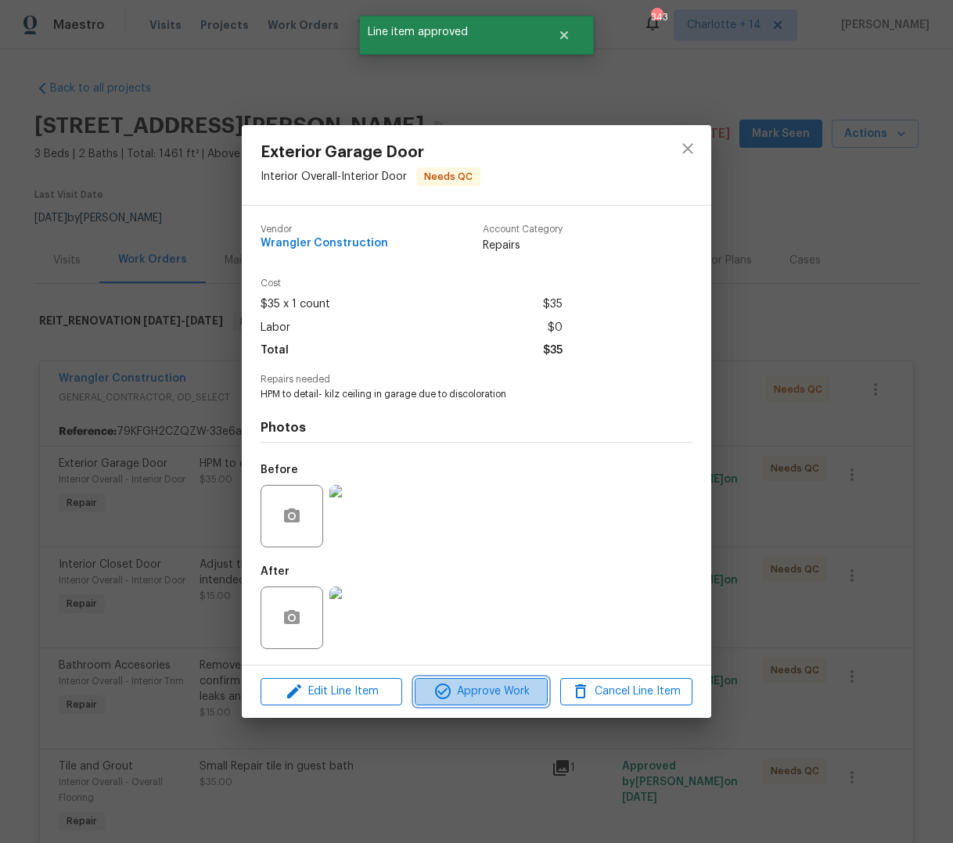
click at [480, 692] on span "Approve Work" at bounding box center [480, 692] width 123 height 20
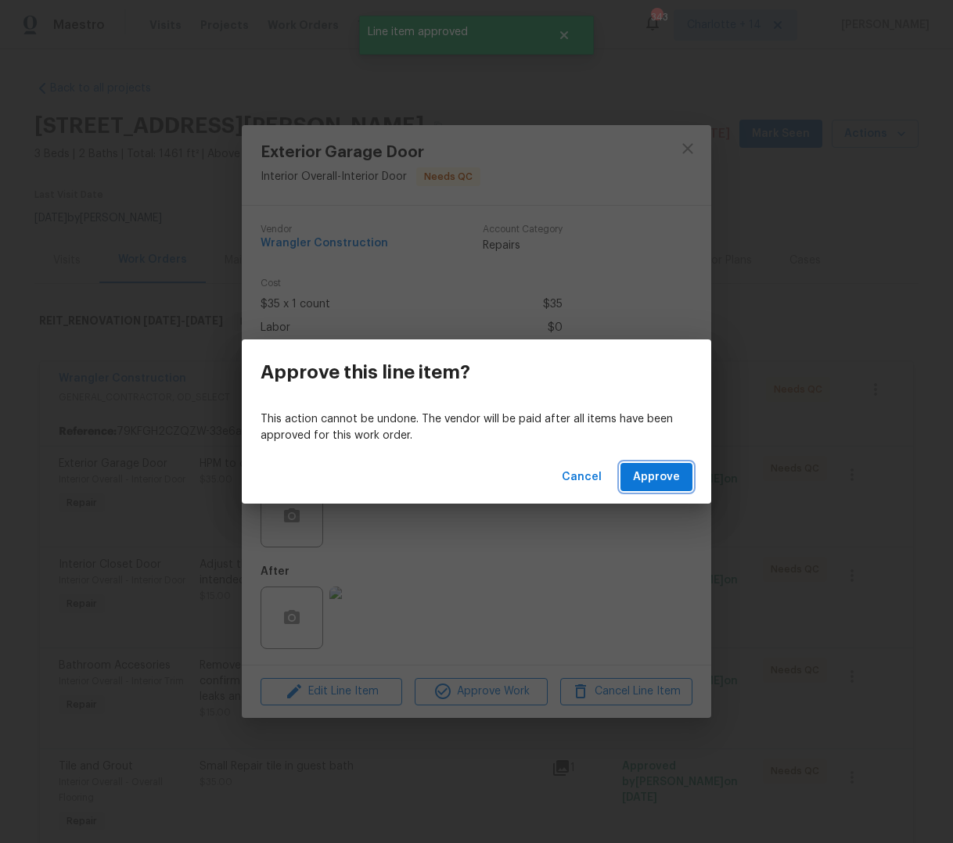
click at [663, 480] on span "Approve" at bounding box center [656, 478] width 47 height 20
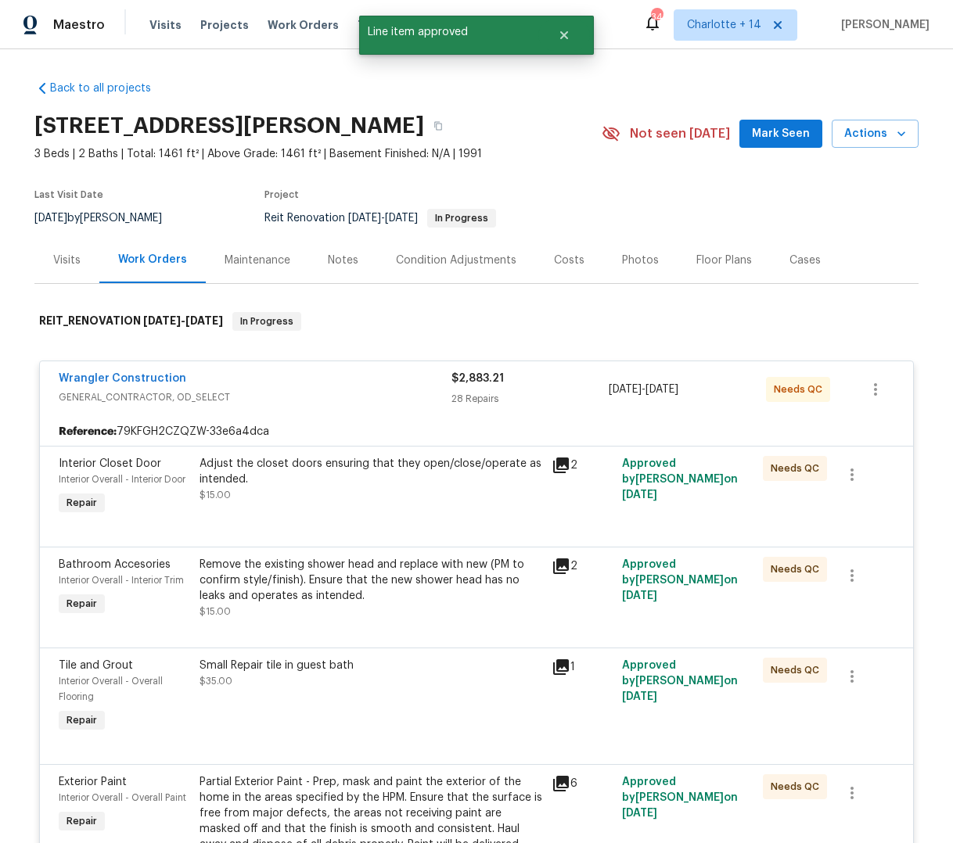
click at [455, 483] on div "Adjust the closet doors ensuring that they open/close/operate as intended." at bounding box center [370, 471] width 343 height 31
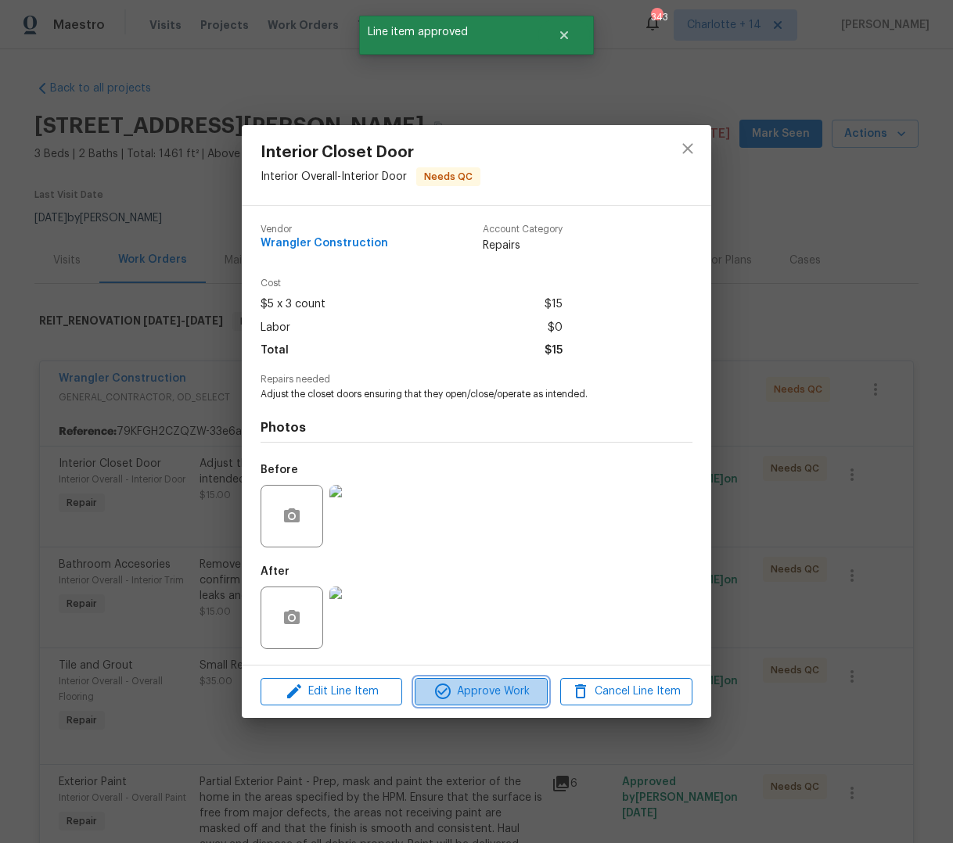
click at [476, 697] on span "Approve Work" at bounding box center [480, 692] width 123 height 20
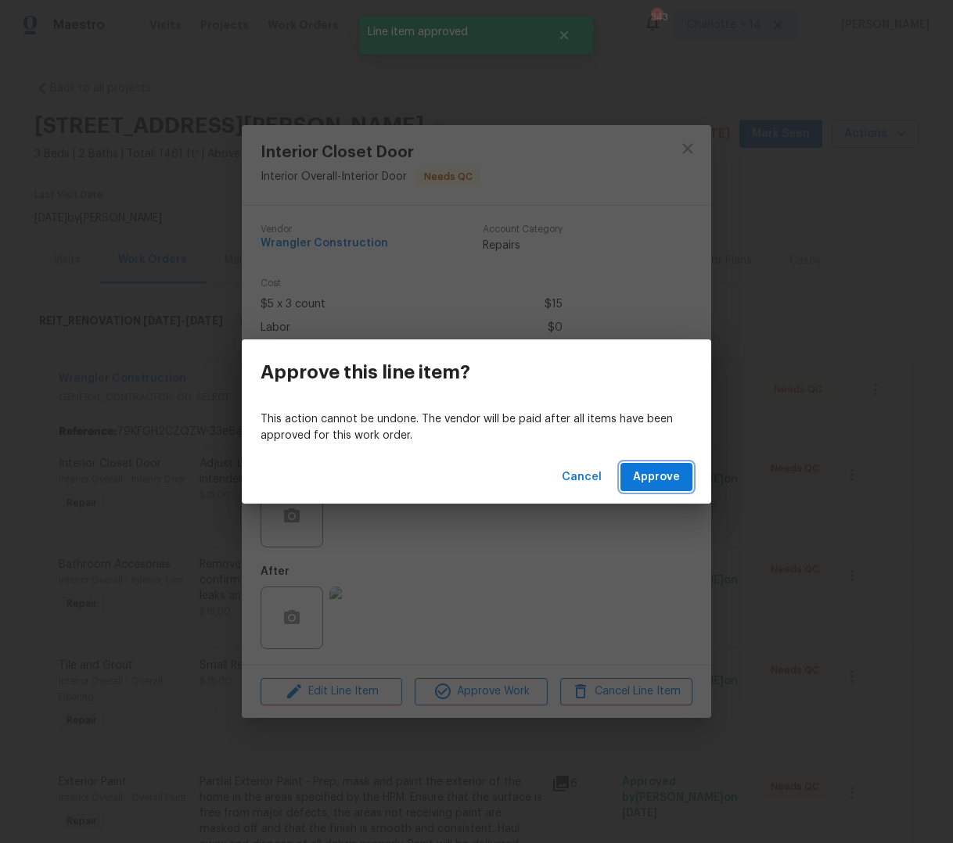
click at [657, 479] on span "Approve" at bounding box center [656, 478] width 47 height 20
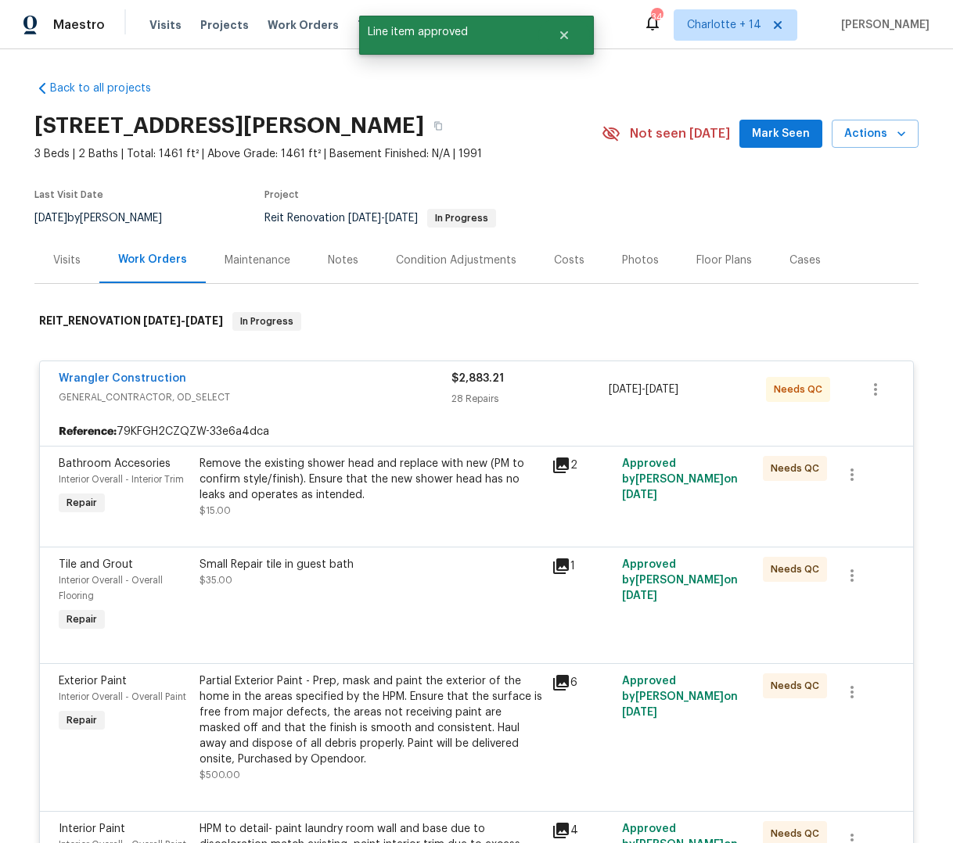
click at [427, 498] on div "Remove the existing shower head and replace with new (PM to confirm style/finis…" at bounding box center [370, 479] width 343 height 47
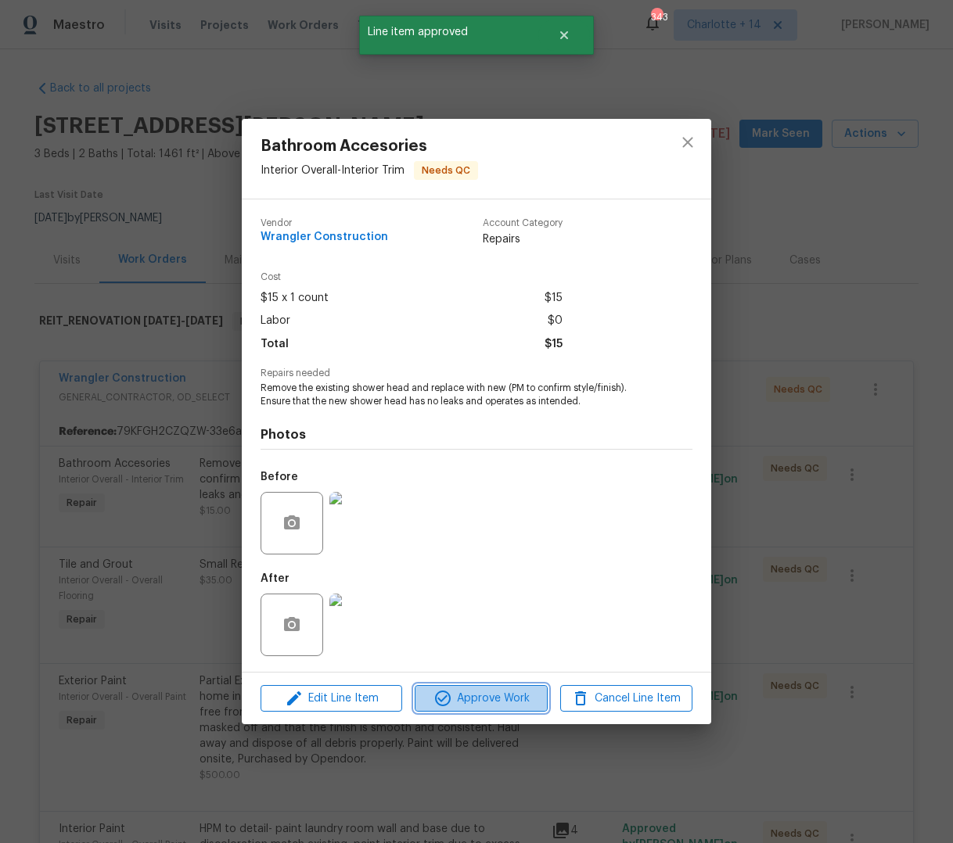
click at [471, 701] on span "Approve Work" at bounding box center [480, 699] width 123 height 20
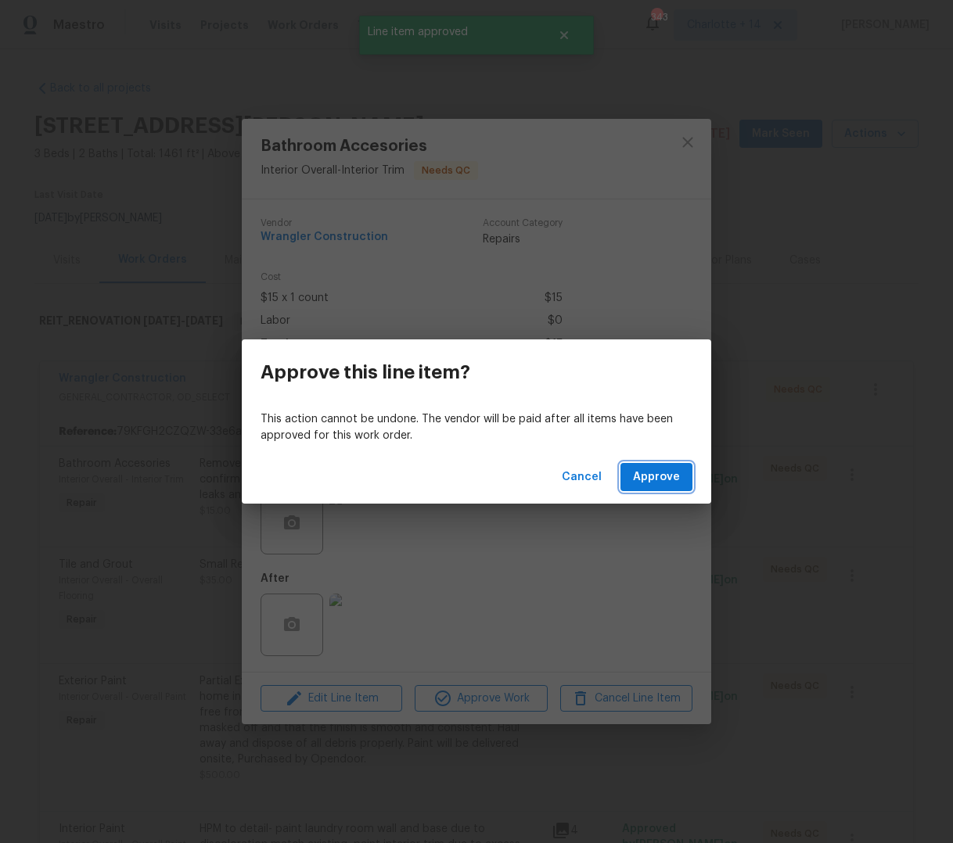
click at [672, 475] on span "Approve" at bounding box center [656, 478] width 47 height 20
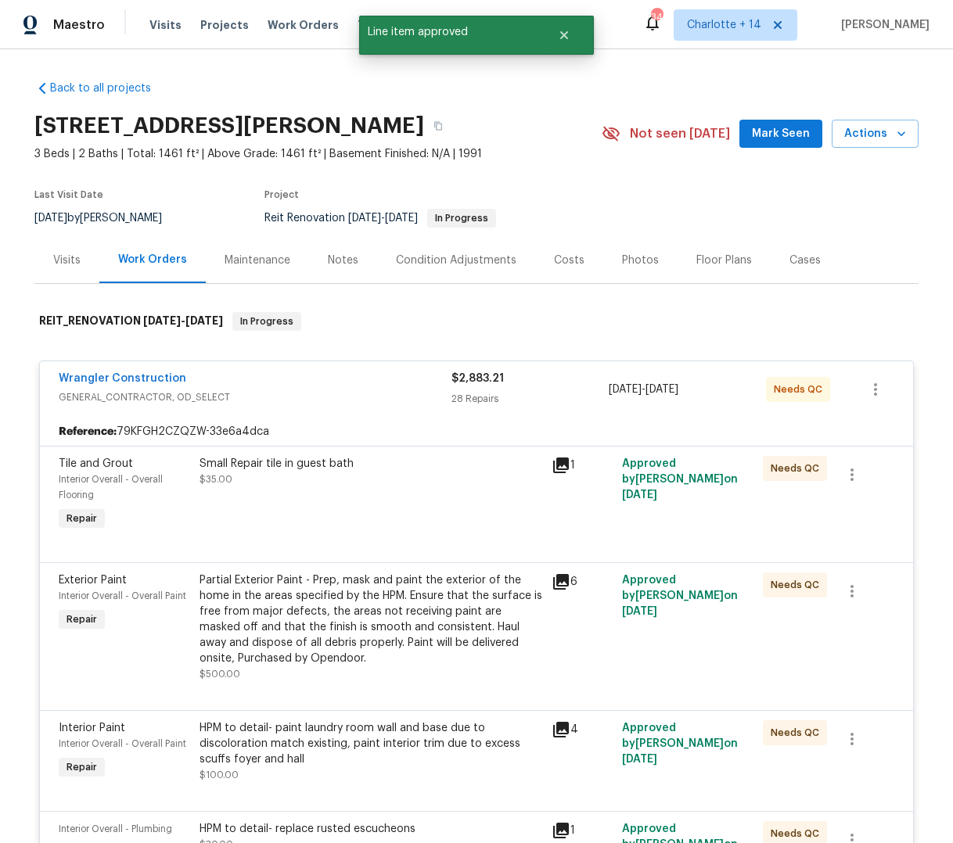
click at [374, 491] on div "Small Repair tile in guest bath $35.00" at bounding box center [371, 495] width 352 height 88
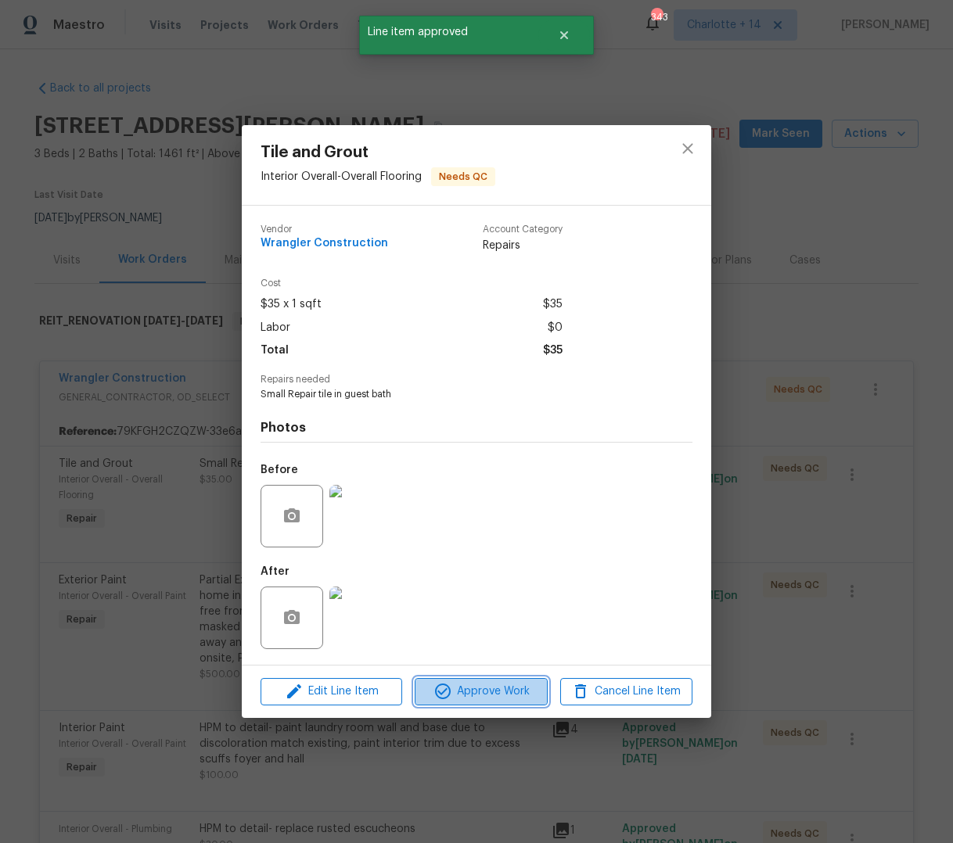
click at [470, 685] on span "Approve Work" at bounding box center [480, 692] width 123 height 20
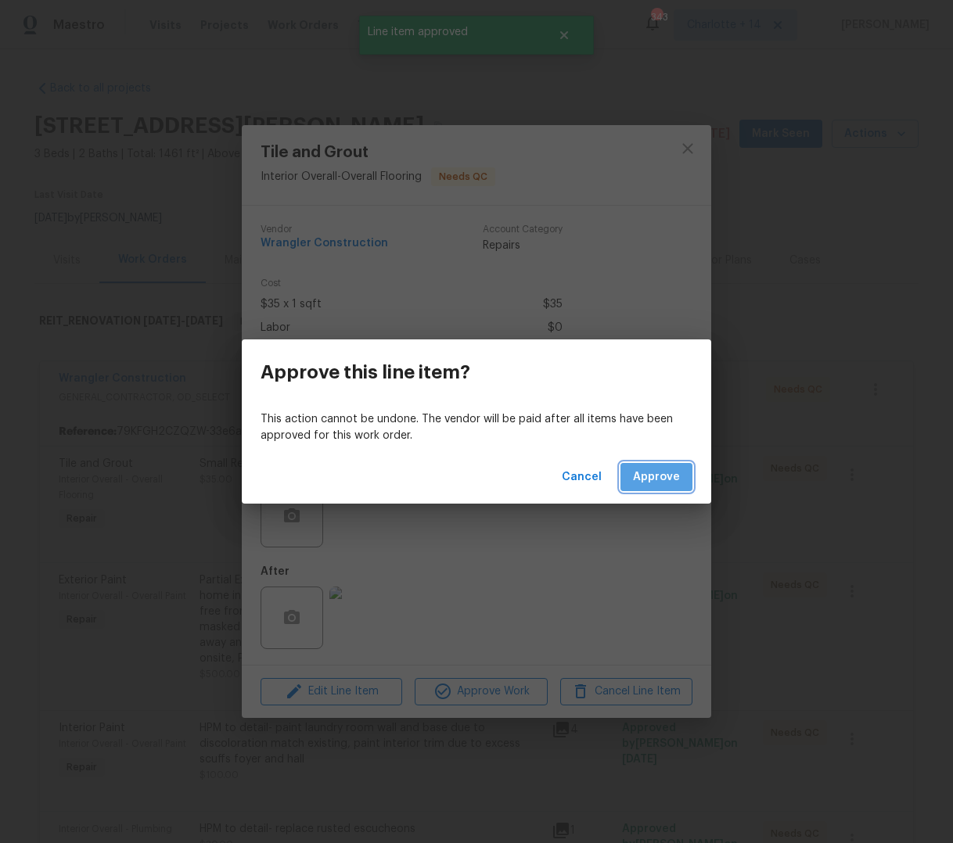
click at [655, 476] on span "Approve" at bounding box center [656, 478] width 47 height 20
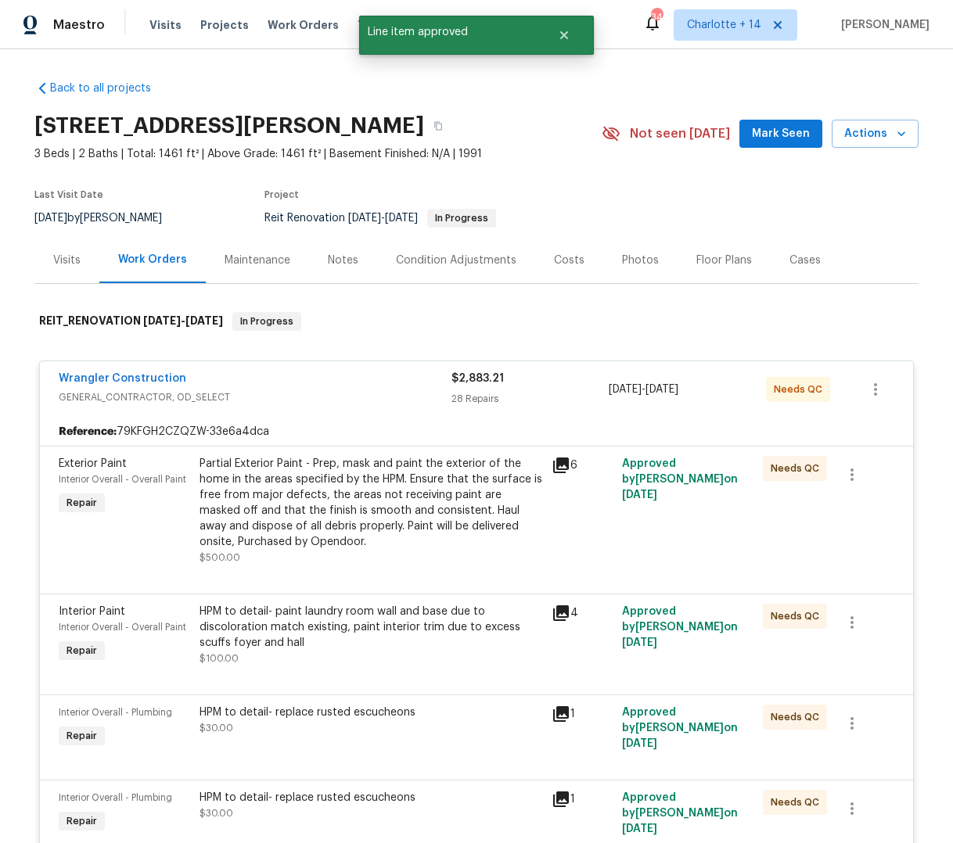
click at [462, 554] on div "Partial Exterior Paint - Prep, mask and paint the exterior of the home in the a…" at bounding box center [370, 511] width 343 height 110
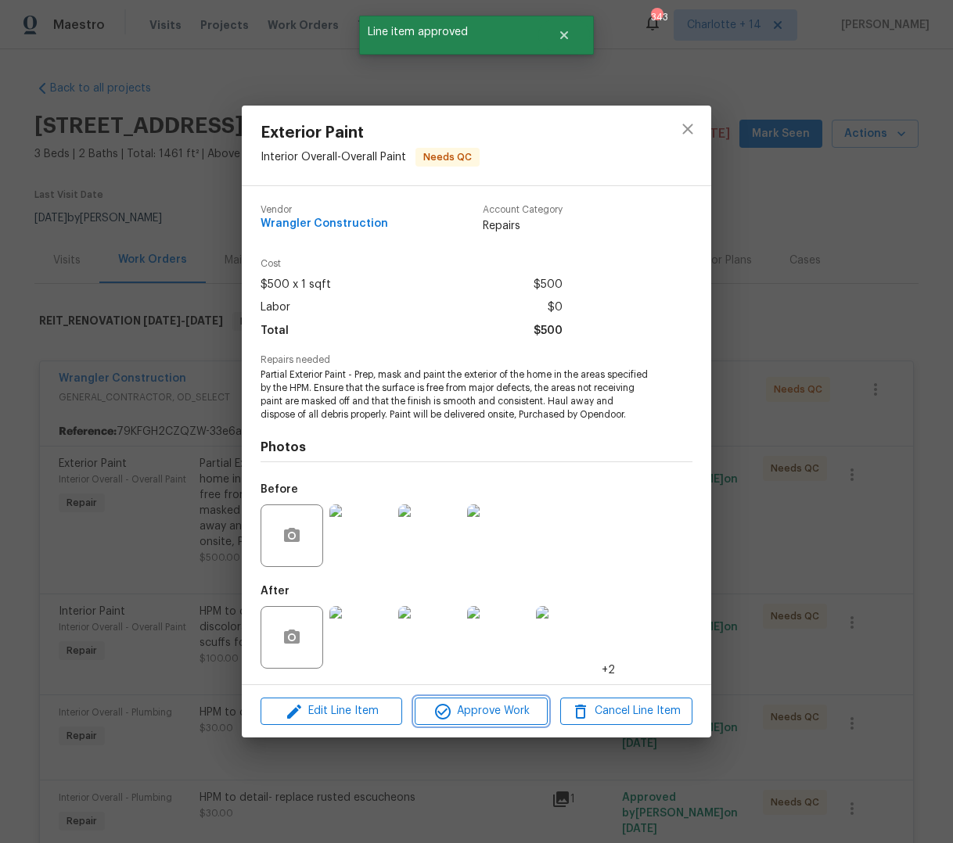
click at [480, 719] on span "Approve Work" at bounding box center [480, 712] width 123 height 20
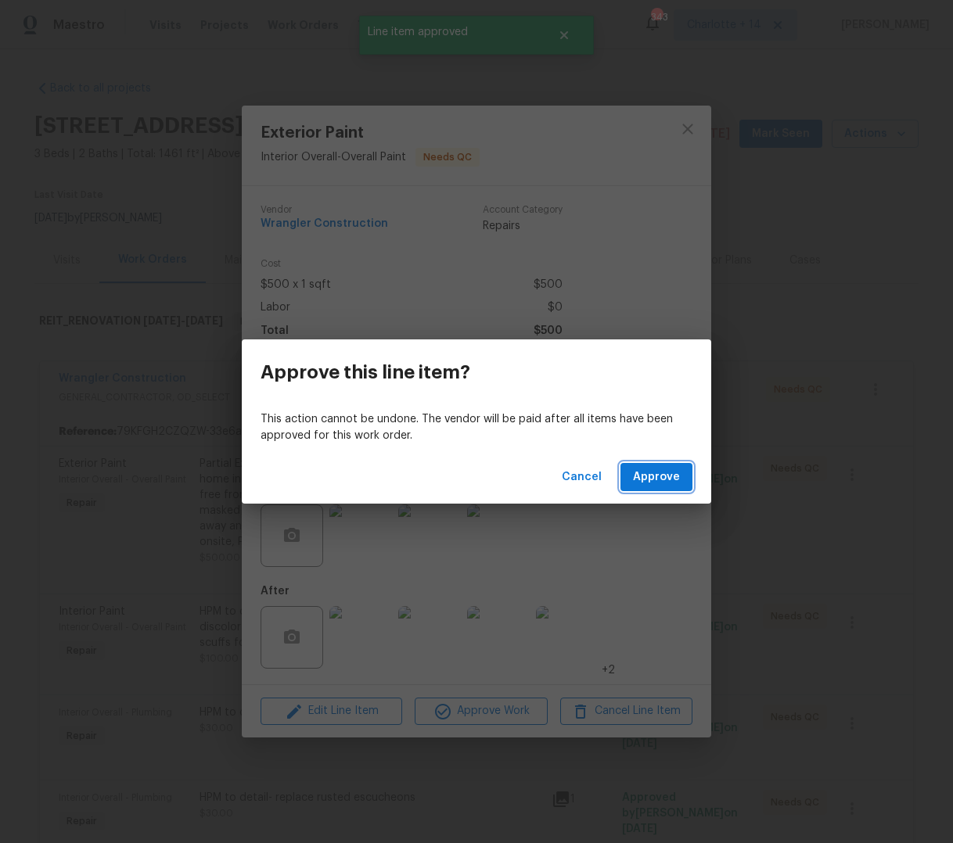
click at [650, 468] on span "Approve" at bounding box center [656, 478] width 47 height 20
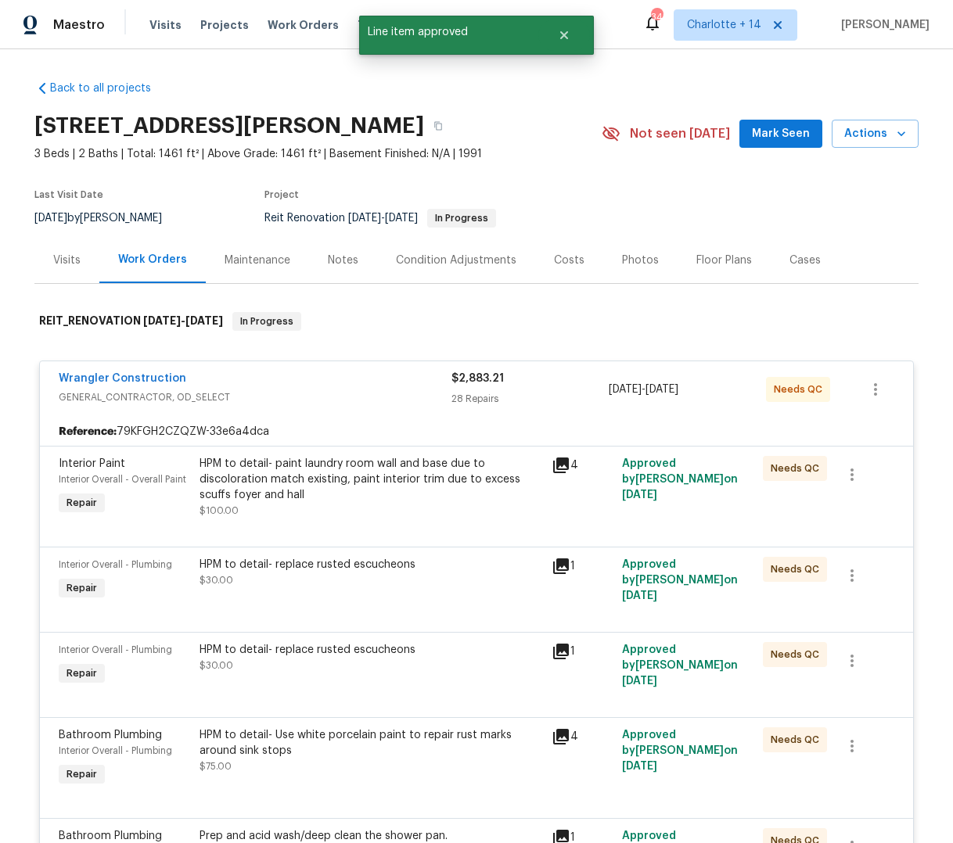
click at [371, 516] on div "HPM to detail- paint laundry room wall and base due to discoloration match exis…" at bounding box center [370, 487] width 343 height 63
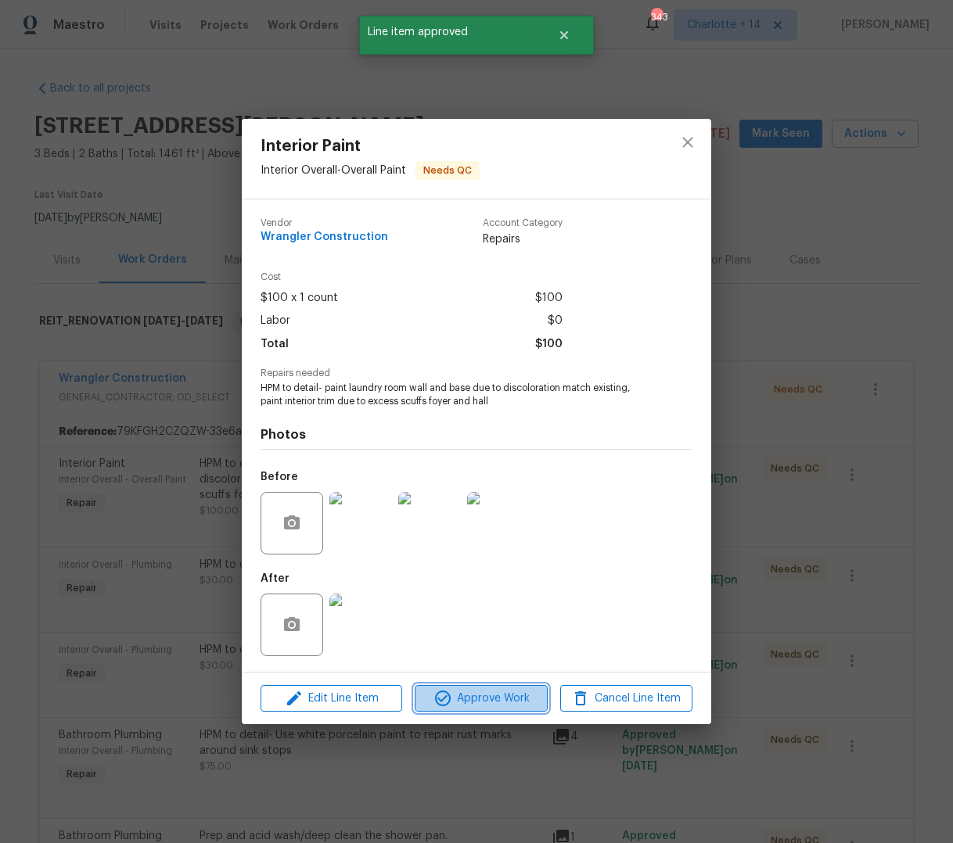
click at [453, 700] on span "Approve Work" at bounding box center [480, 699] width 123 height 20
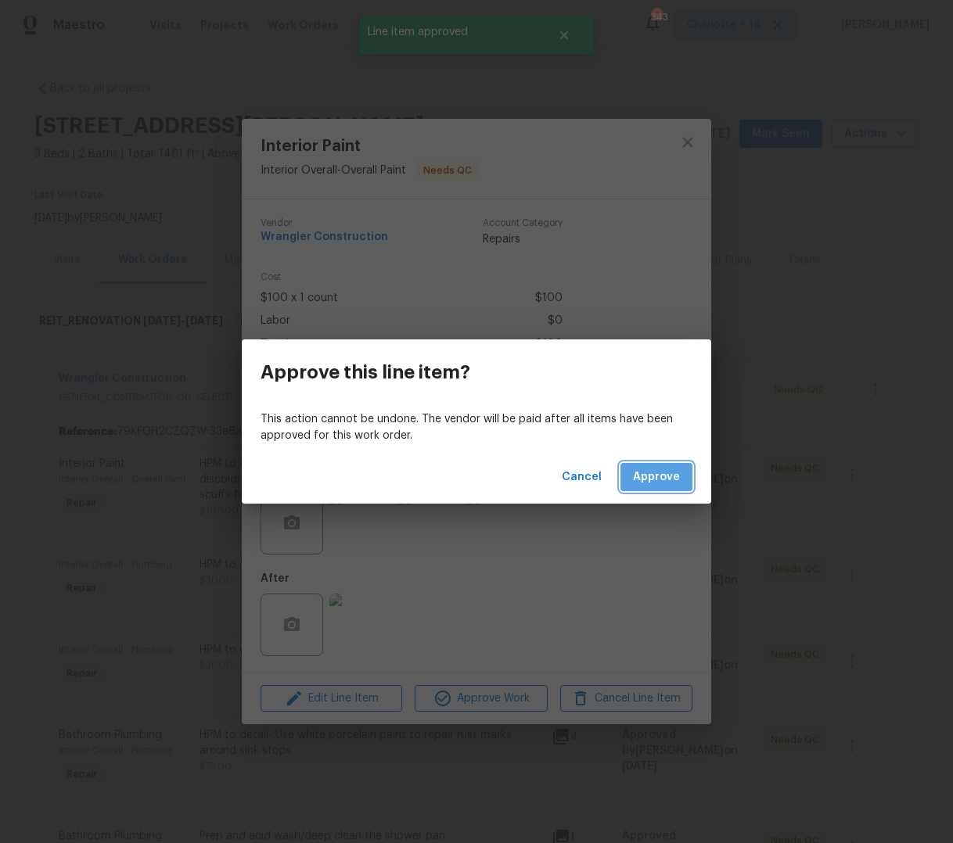
click at [660, 484] on span "Approve" at bounding box center [656, 478] width 47 height 20
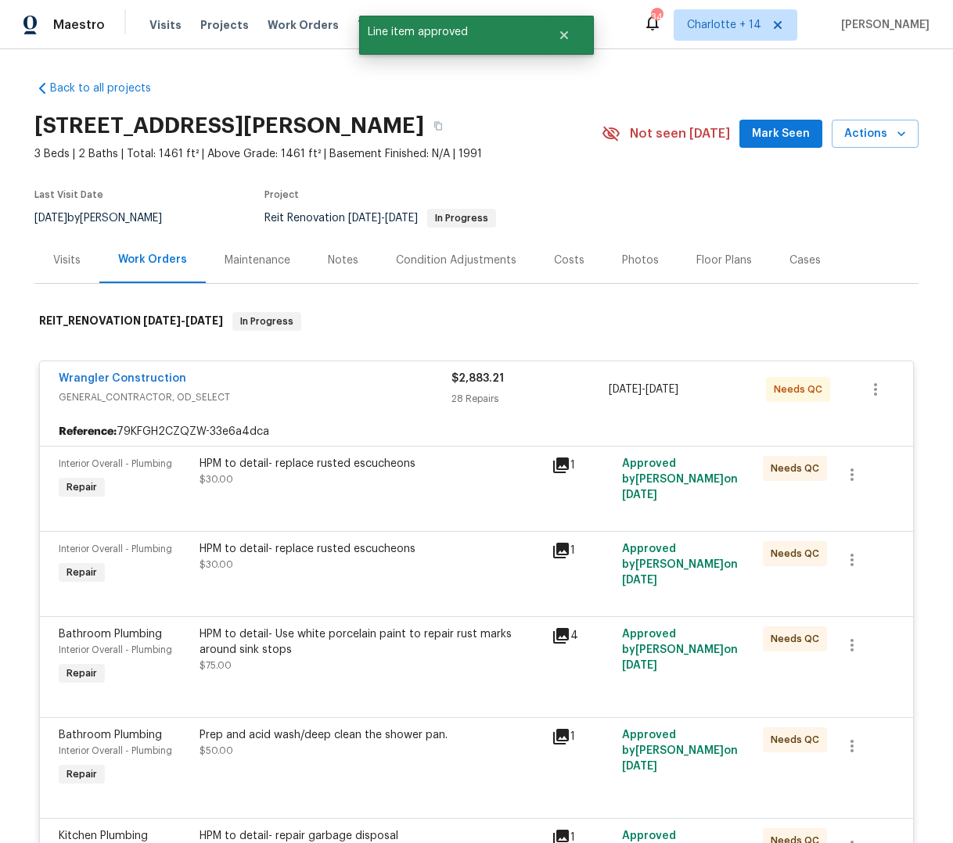
click at [385, 505] on div at bounding box center [476, 512] width 835 height 19
click at [360, 481] on div "HPM to detail- replace rusted escucheons $30.00" at bounding box center [370, 471] width 343 height 31
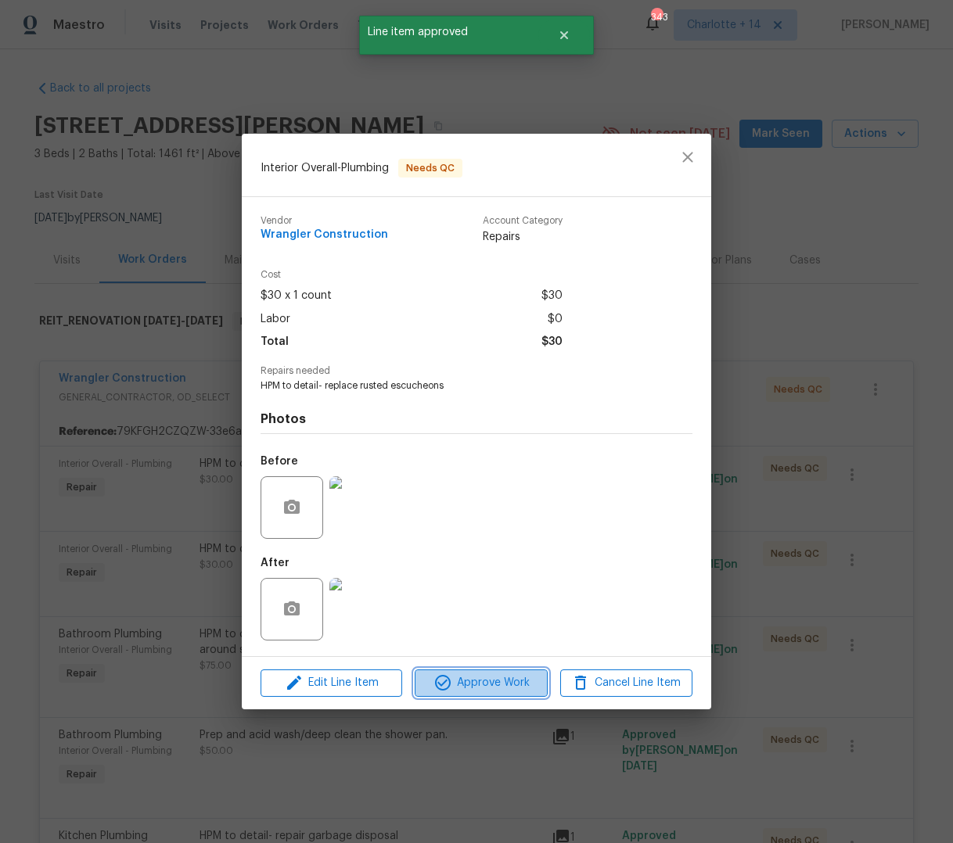
click at [495, 682] on span "Approve Work" at bounding box center [480, 684] width 123 height 20
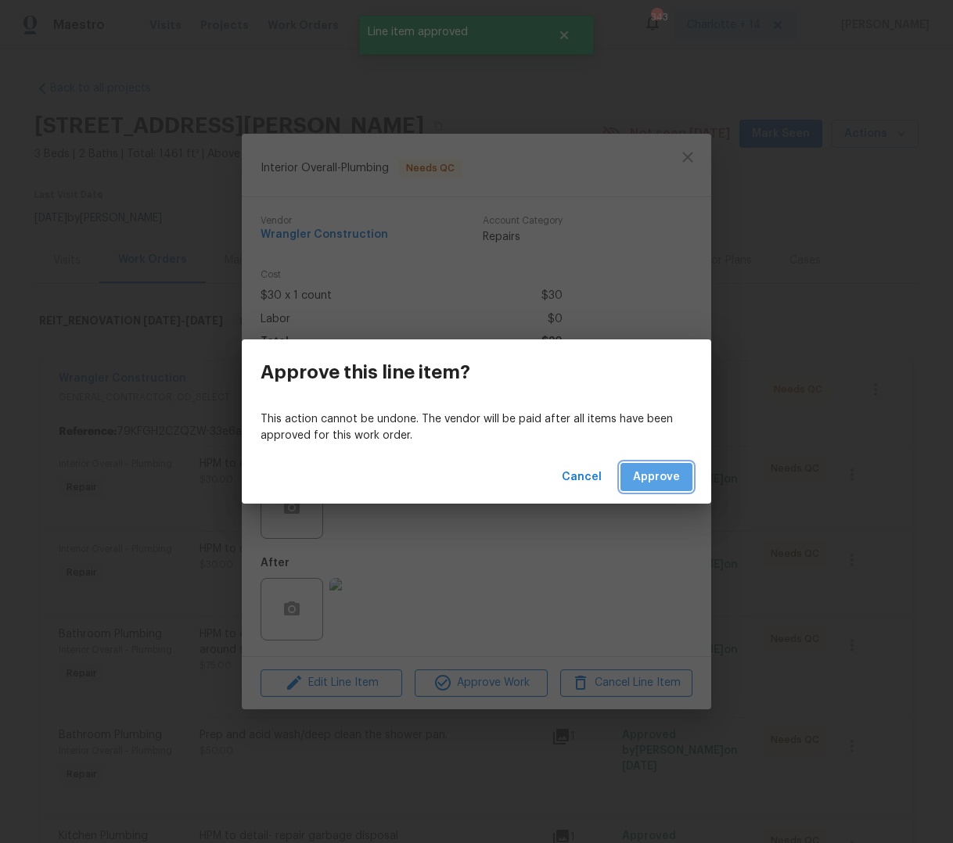
click at [655, 489] on button "Approve" at bounding box center [656, 477] width 72 height 29
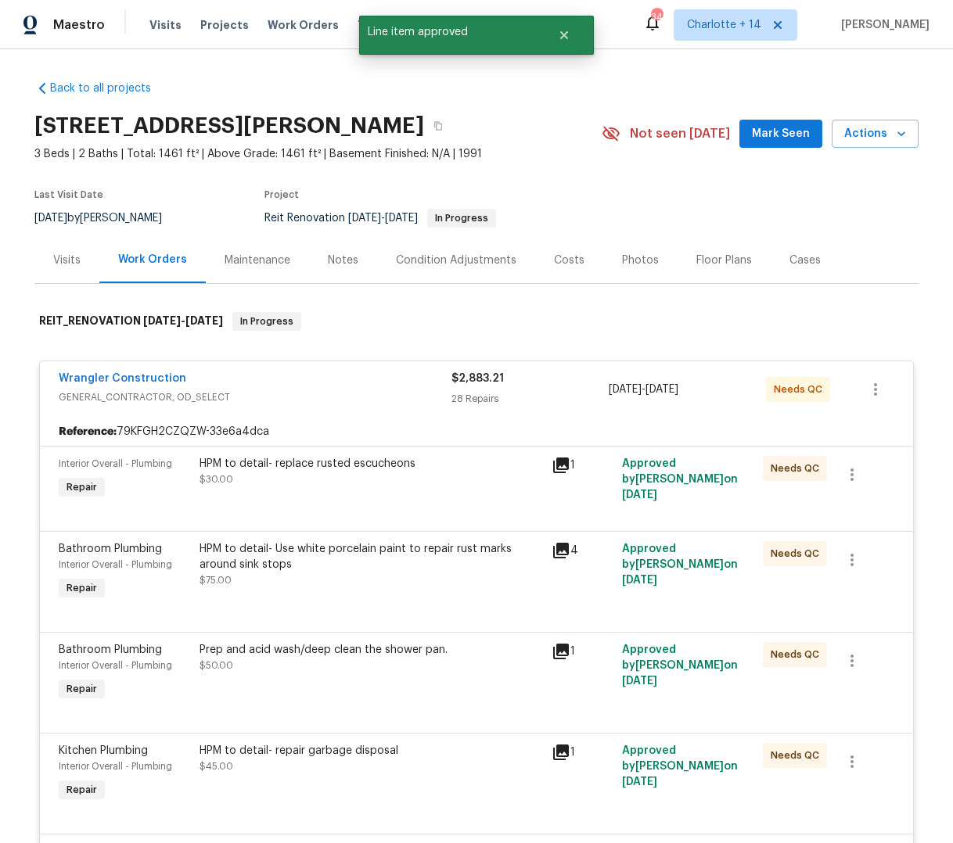
click at [371, 472] on div "HPM to detail- replace rusted escucheons $30.00" at bounding box center [370, 471] width 343 height 31
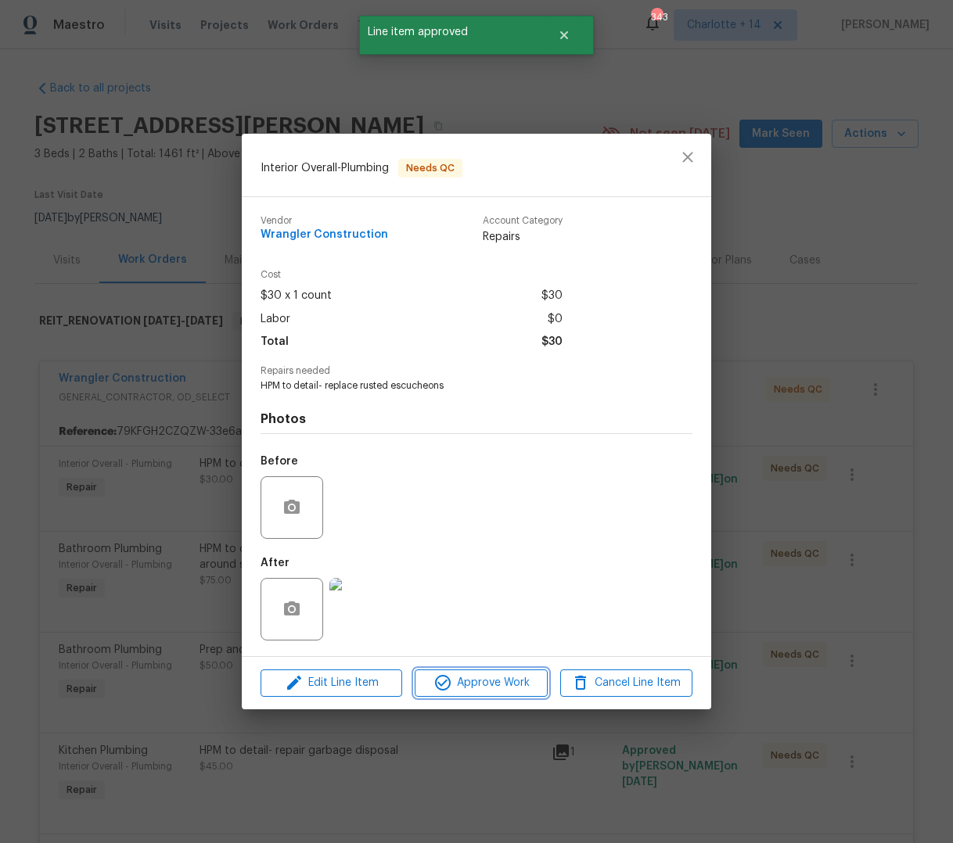
click at [509, 679] on span "Approve Work" at bounding box center [480, 684] width 123 height 20
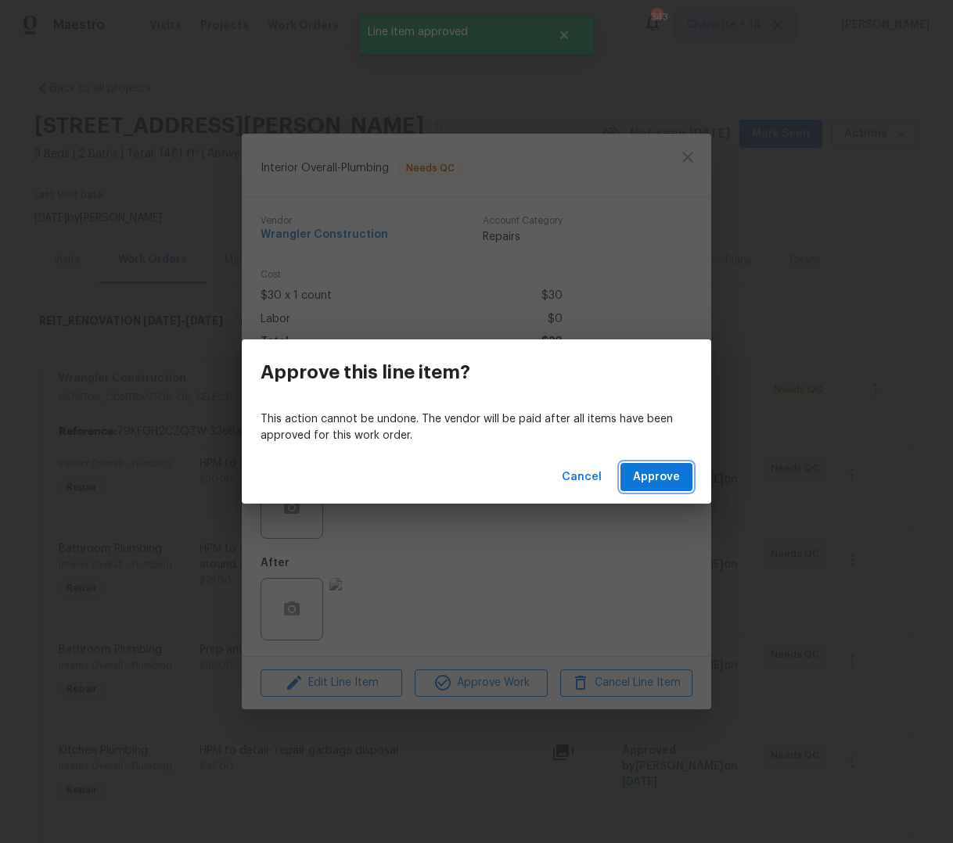
click at [645, 477] on span "Approve" at bounding box center [656, 478] width 47 height 20
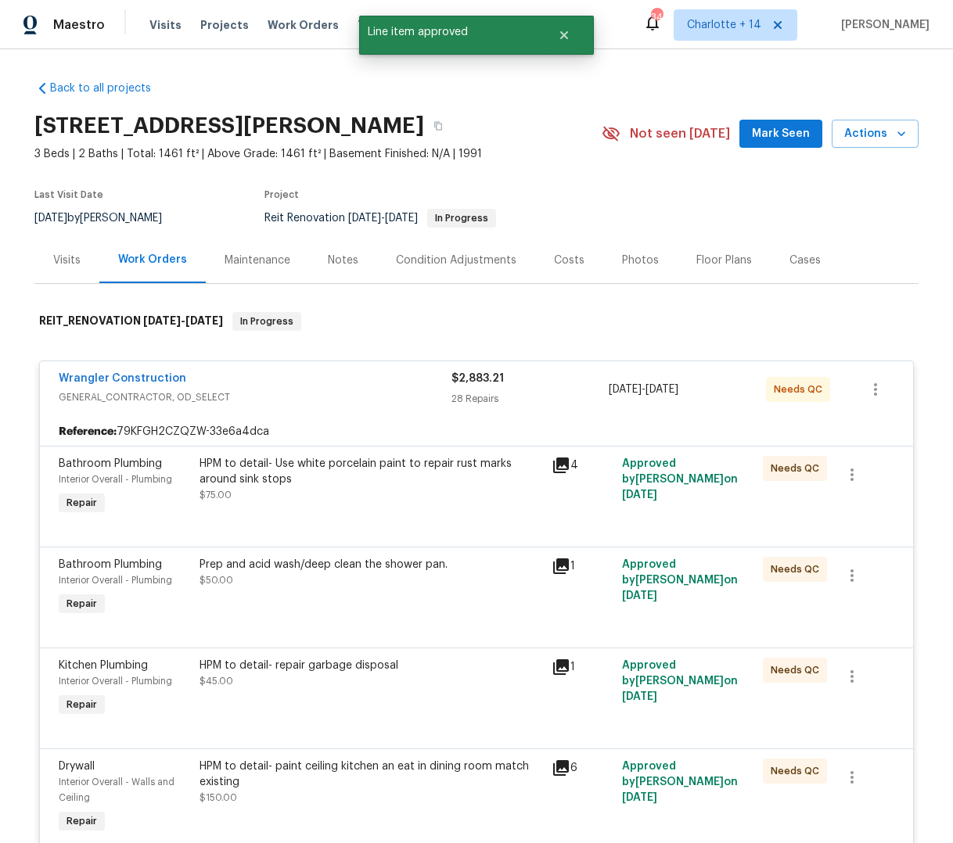
click at [376, 484] on div "HPM to detail- Use white porcelain paint to repair rust marks around sink stops" at bounding box center [370, 471] width 343 height 31
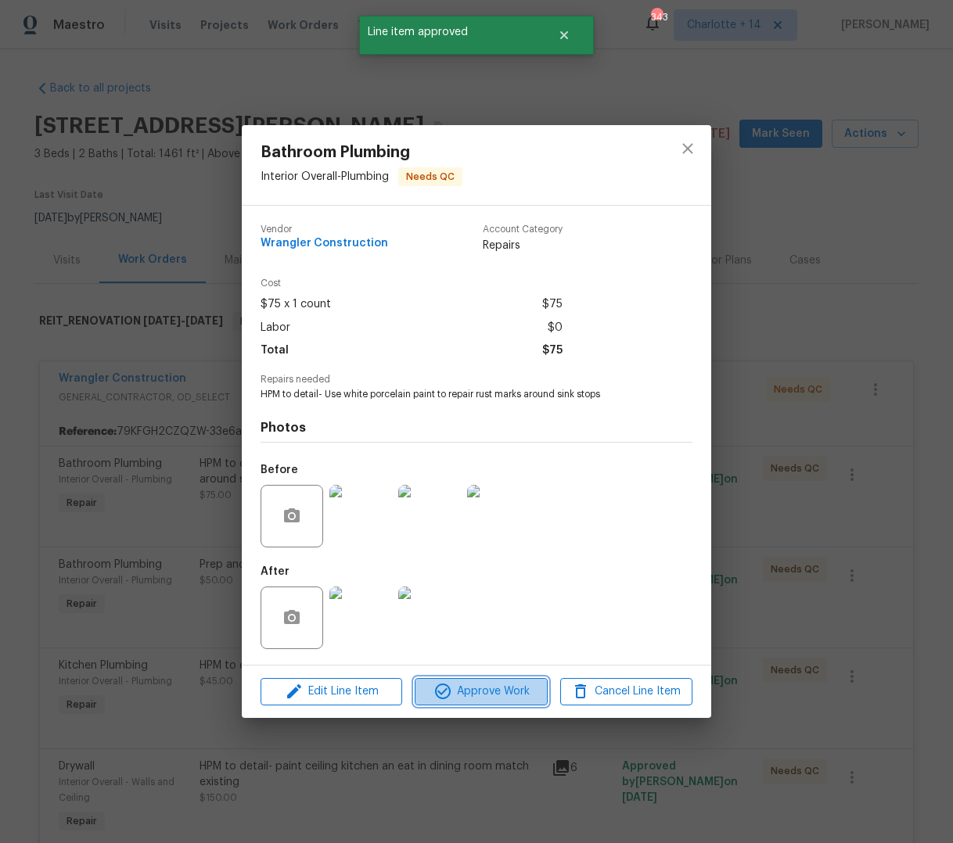
click at [486, 681] on button "Approve Work" at bounding box center [481, 691] width 132 height 27
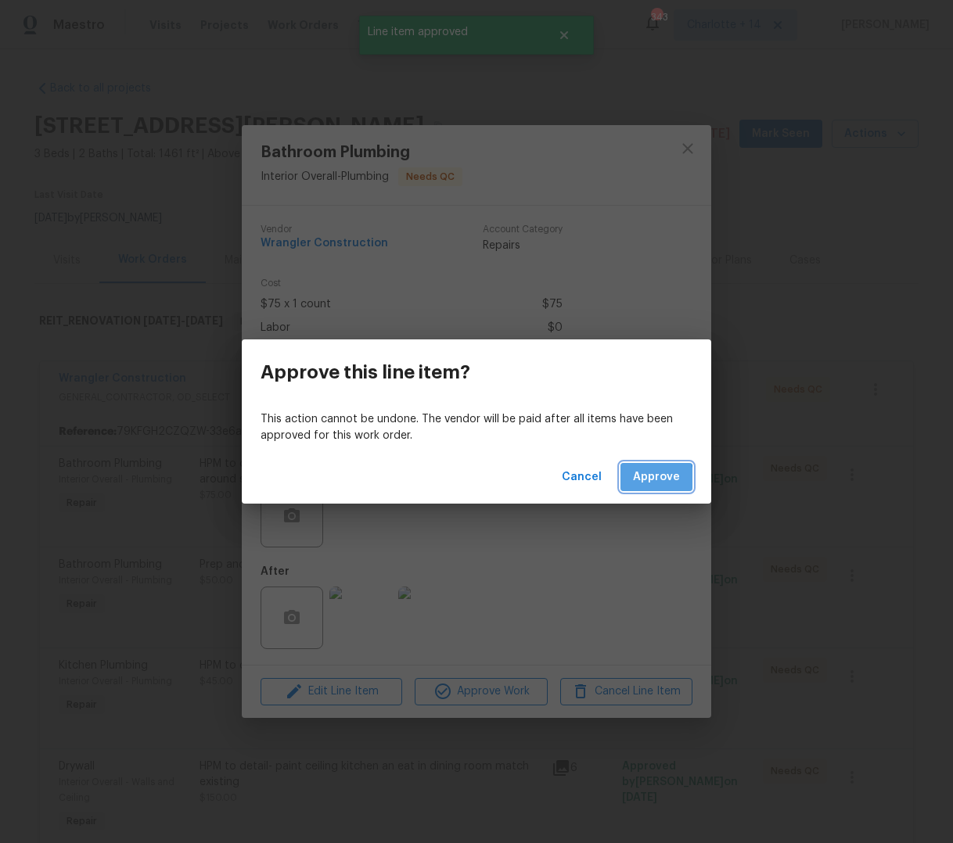
click at [641, 481] on span "Approve" at bounding box center [656, 478] width 47 height 20
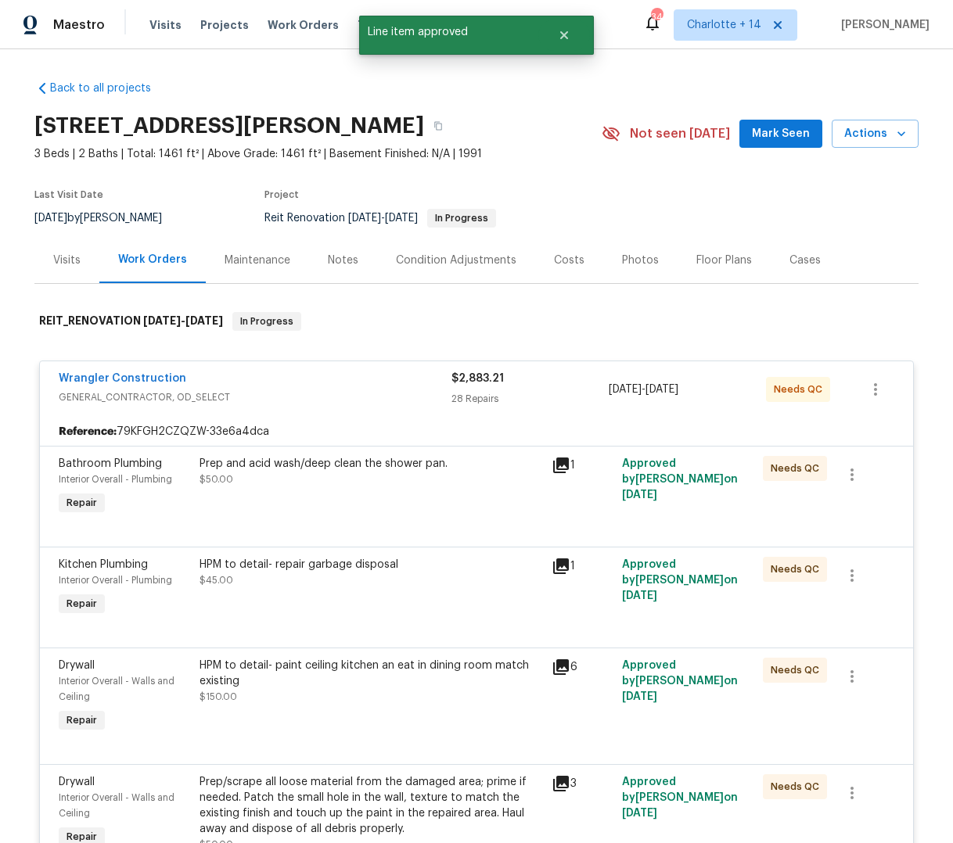
click at [389, 474] on div "Prep and acid wash/deep clean the shower pan. $50.00" at bounding box center [370, 471] width 343 height 31
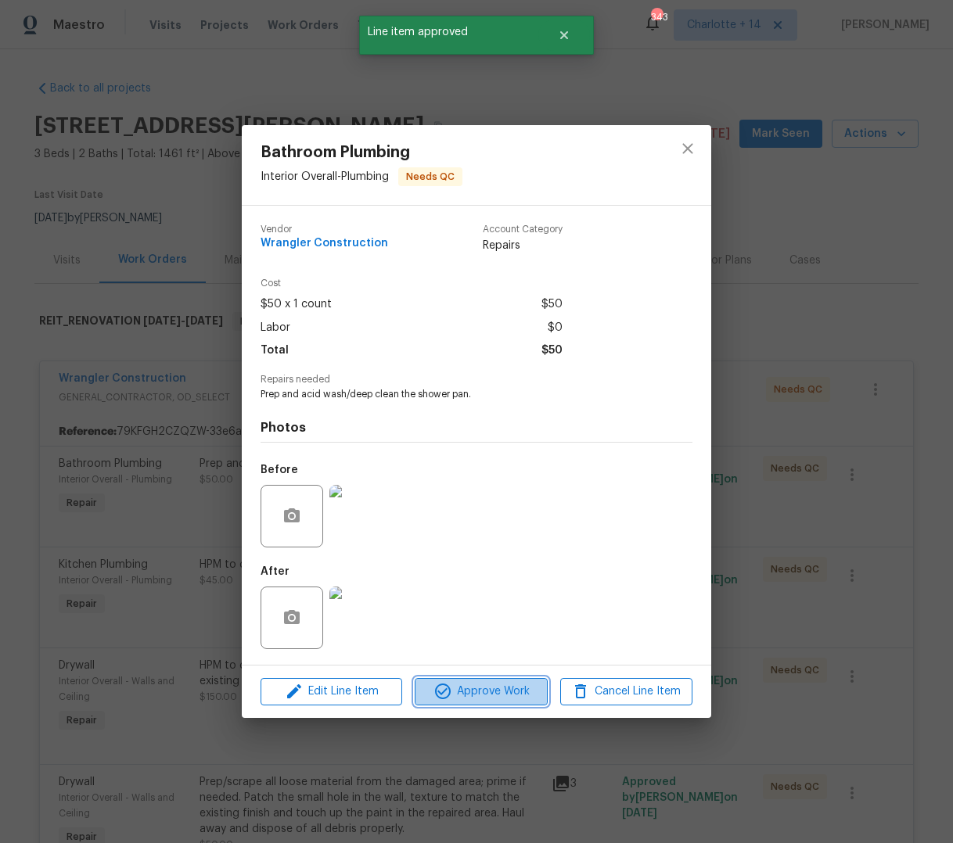
click at [480, 690] on span "Approve Work" at bounding box center [480, 692] width 123 height 20
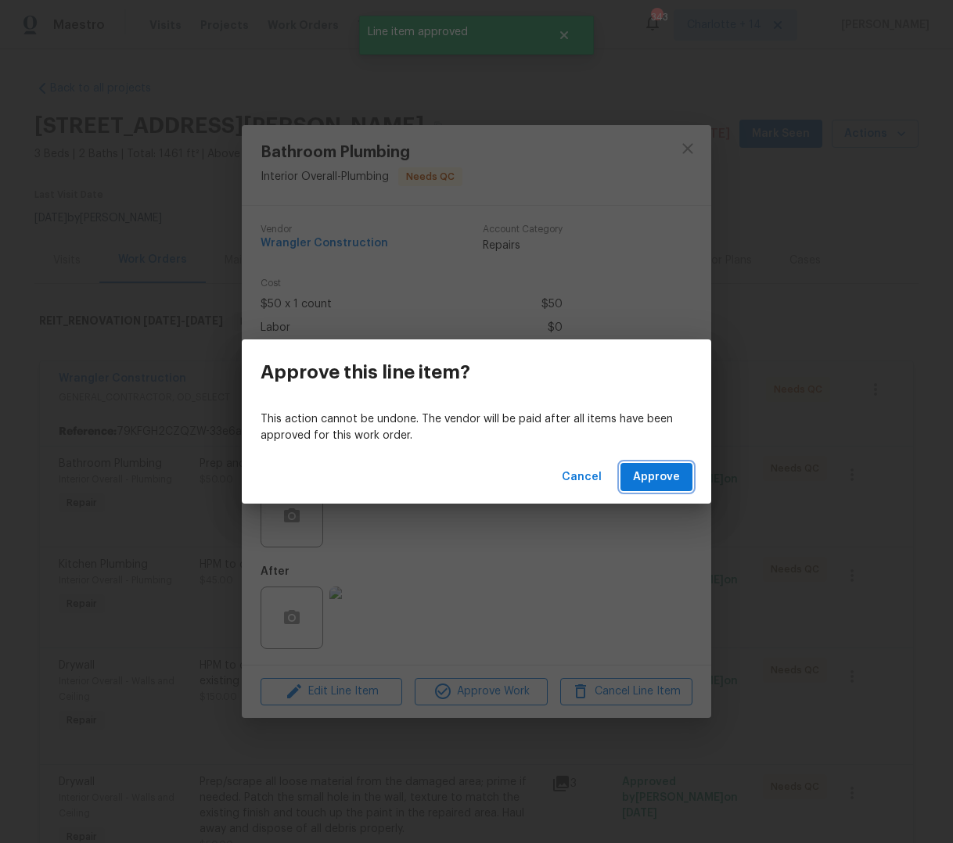
click at [658, 476] on span "Approve" at bounding box center [656, 478] width 47 height 20
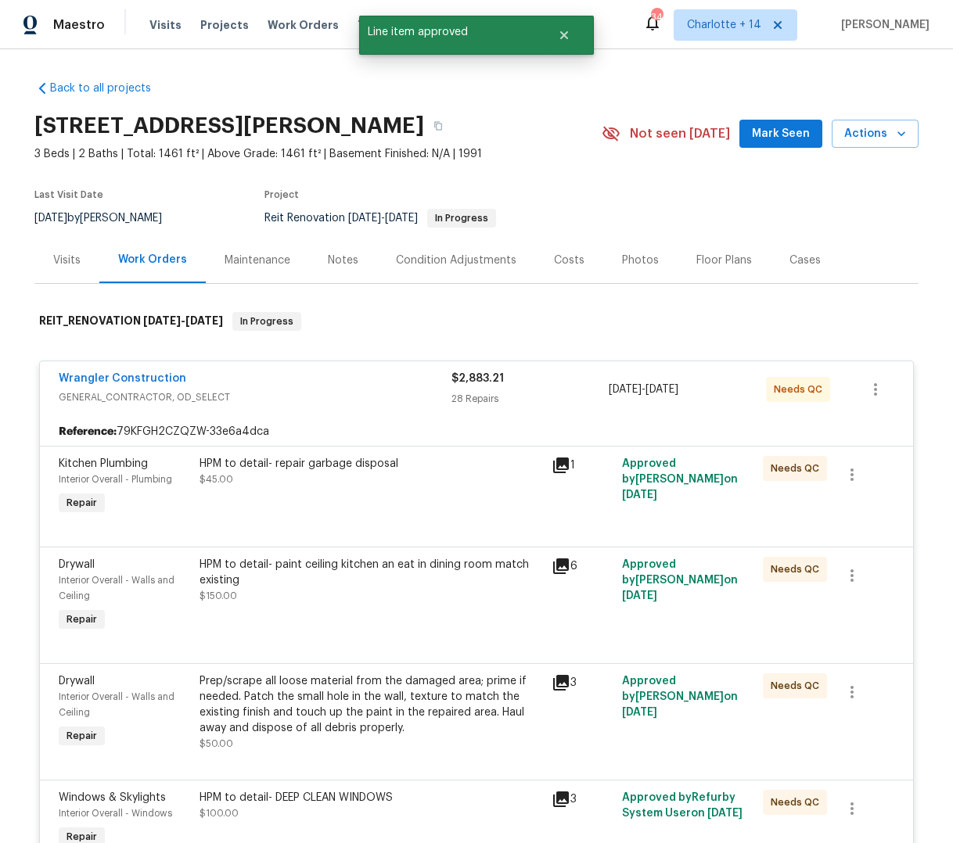
click at [414, 517] on div "HPM to detail- repair garbage disposal $45.00" at bounding box center [371, 487] width 352 height 72
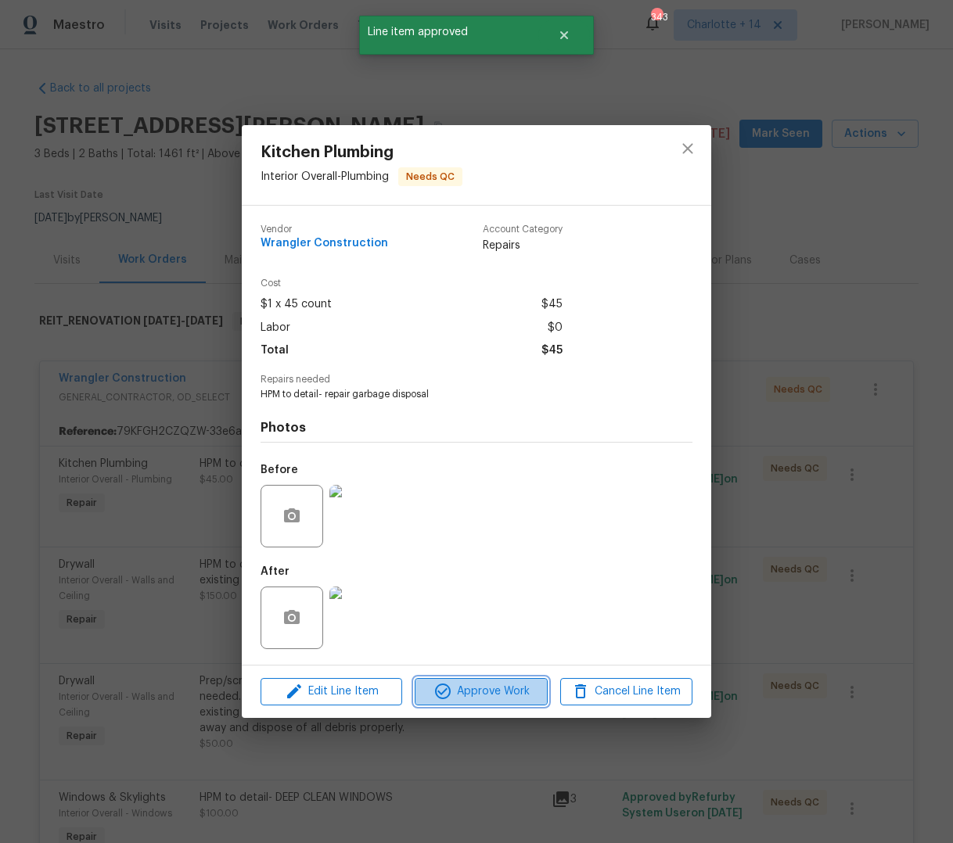
click at [501, 692] on span "Approve Work" at bounding box center [480, 692] width 123 height 20
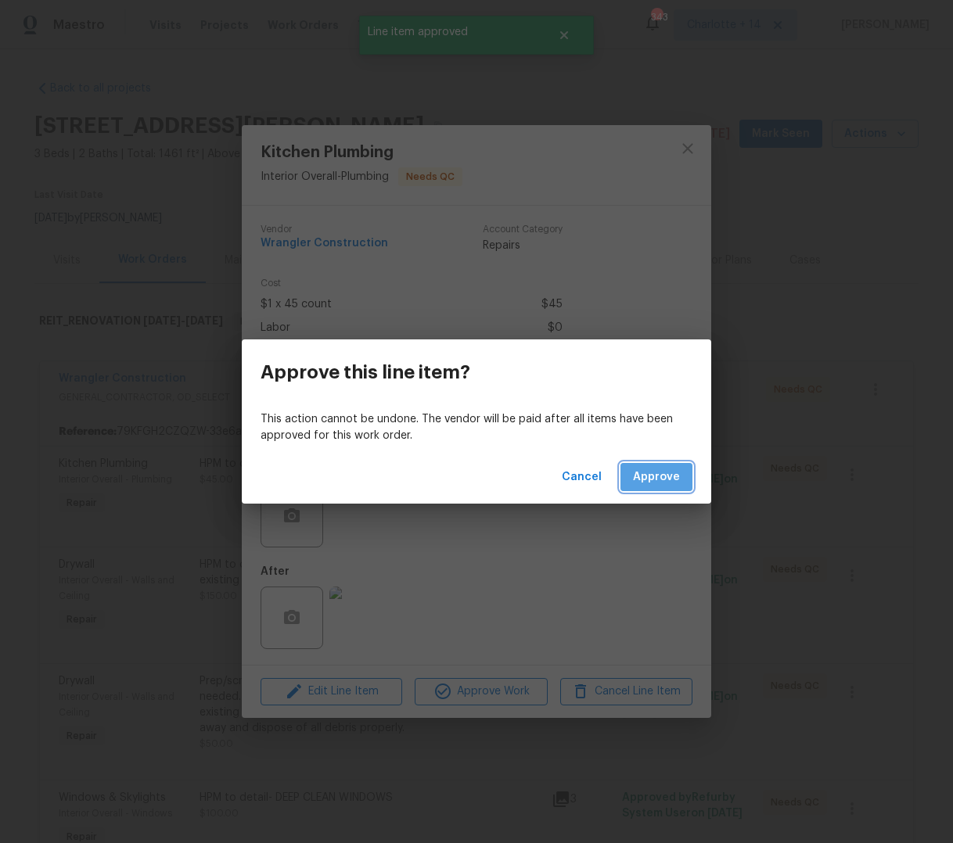
click at [644, 491] on button "Approve" at bounding box center [656, 477] width 72 height 29
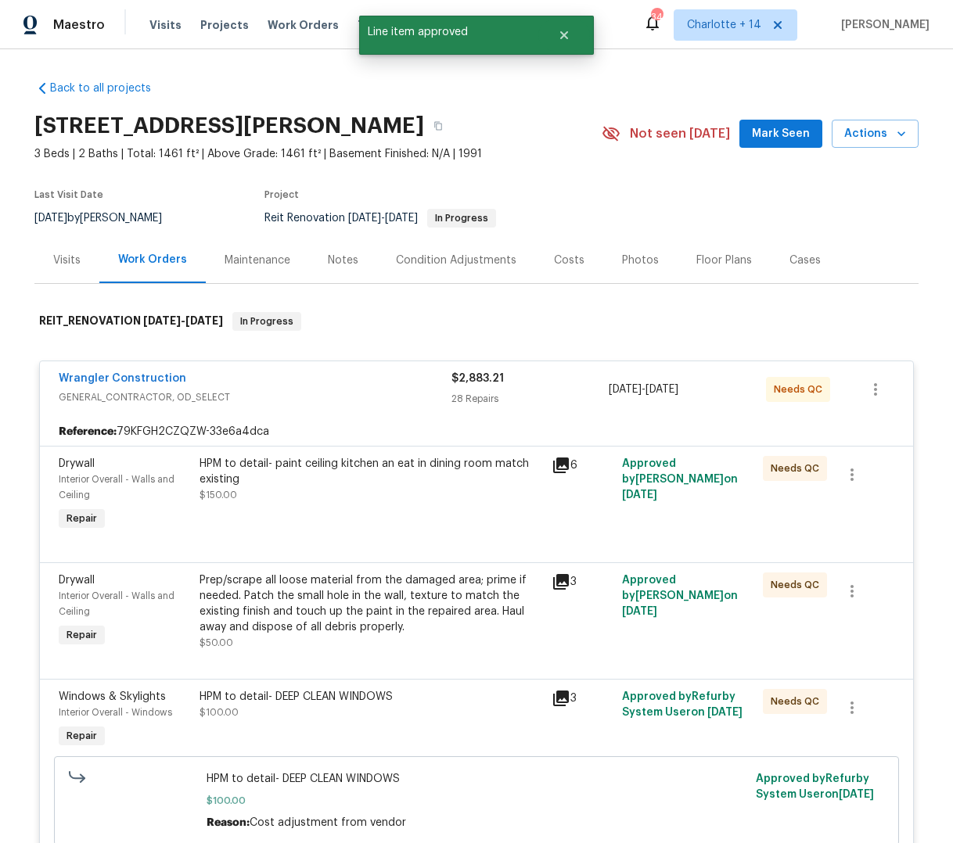
click at [444, 509] on div "HPM to detail- paint ceiling kitchen an eat in dining room match existing $150.…" at bounding box center [371, 495] width 352 height 88
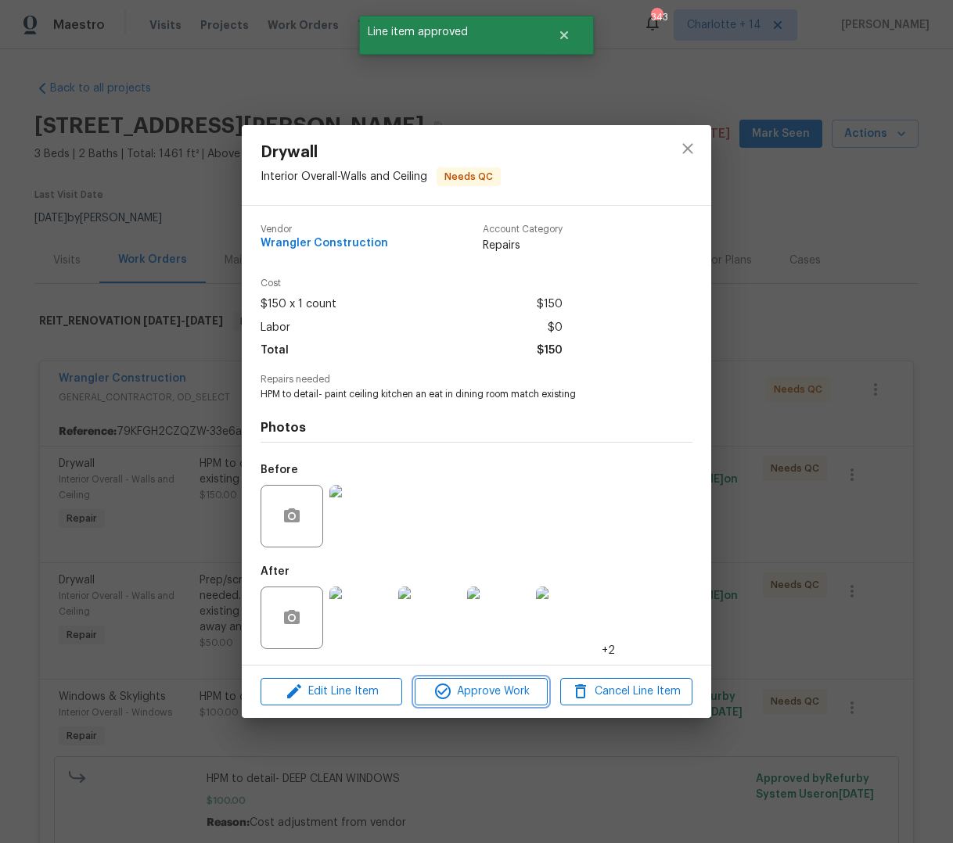
click at [509, 701] on button "Approve Work" at bounding box center [481, 691] width 132 height 27
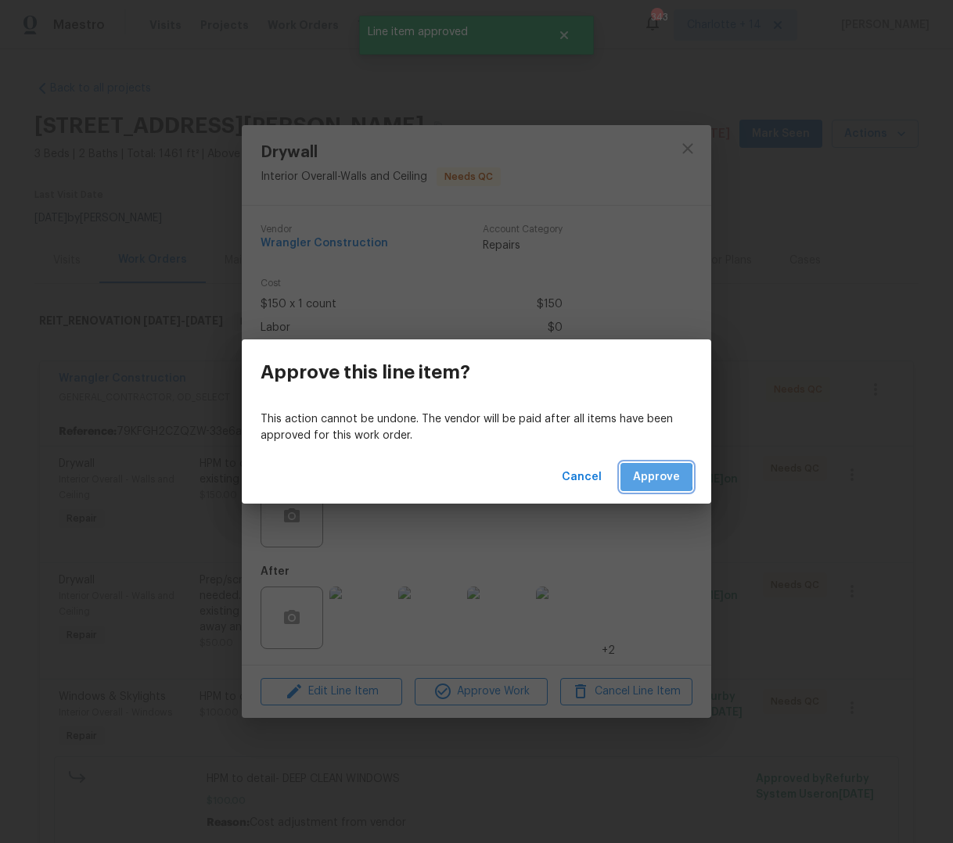
click at [643, 477] on span "Approve" at bounding box center [656, 478] width 47 height 20
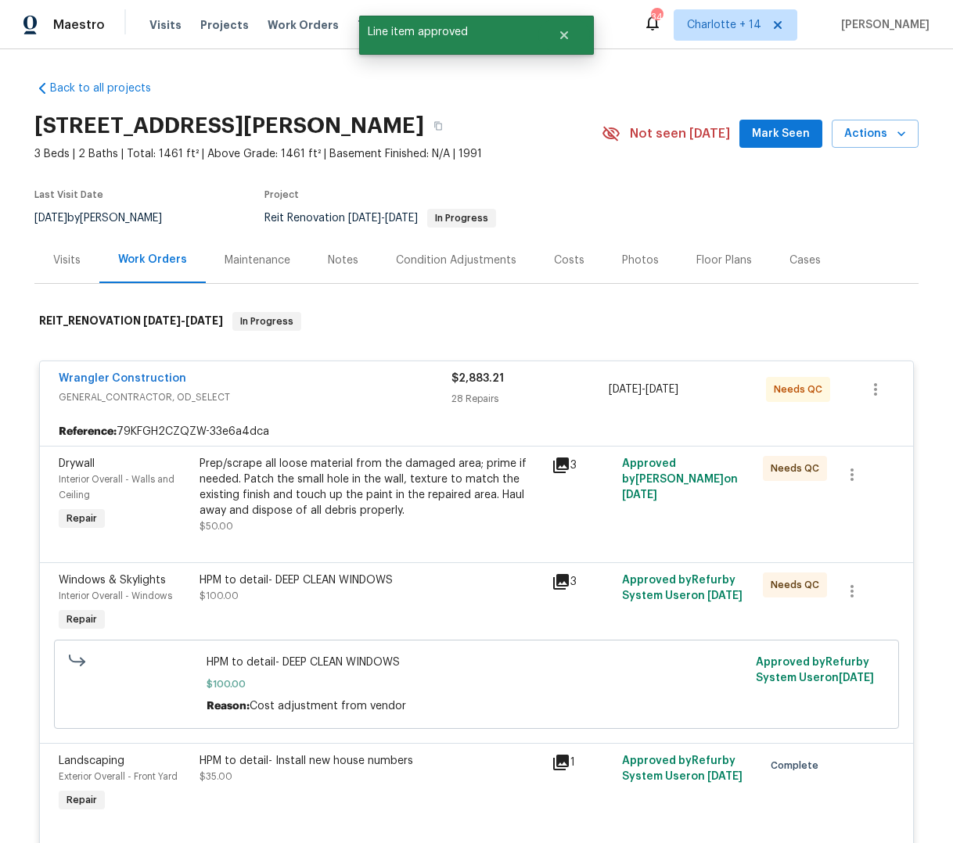
click at [419, 473] on div "Prep/scrape all loose material from the damaged area; prime if needed. Patch th…" at bounding box center [370, 487] width 343 height 63
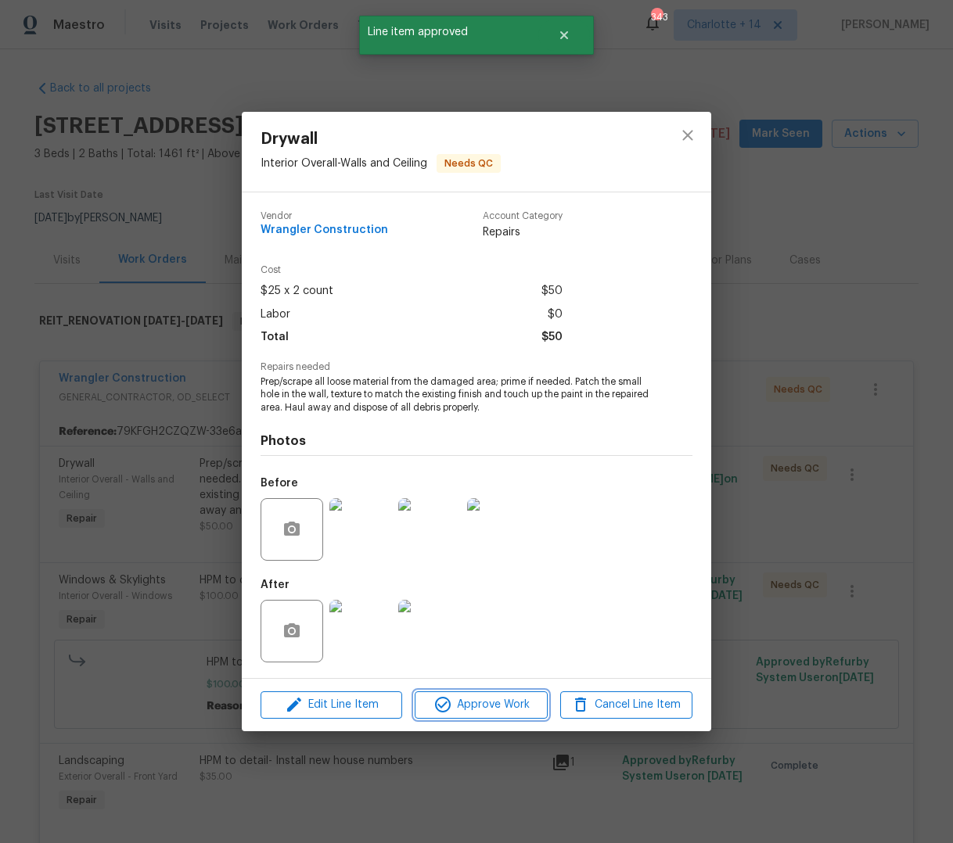
click at [462, 707] on span "Approve Work" at bounding box center [480, 705] width 123 height 20
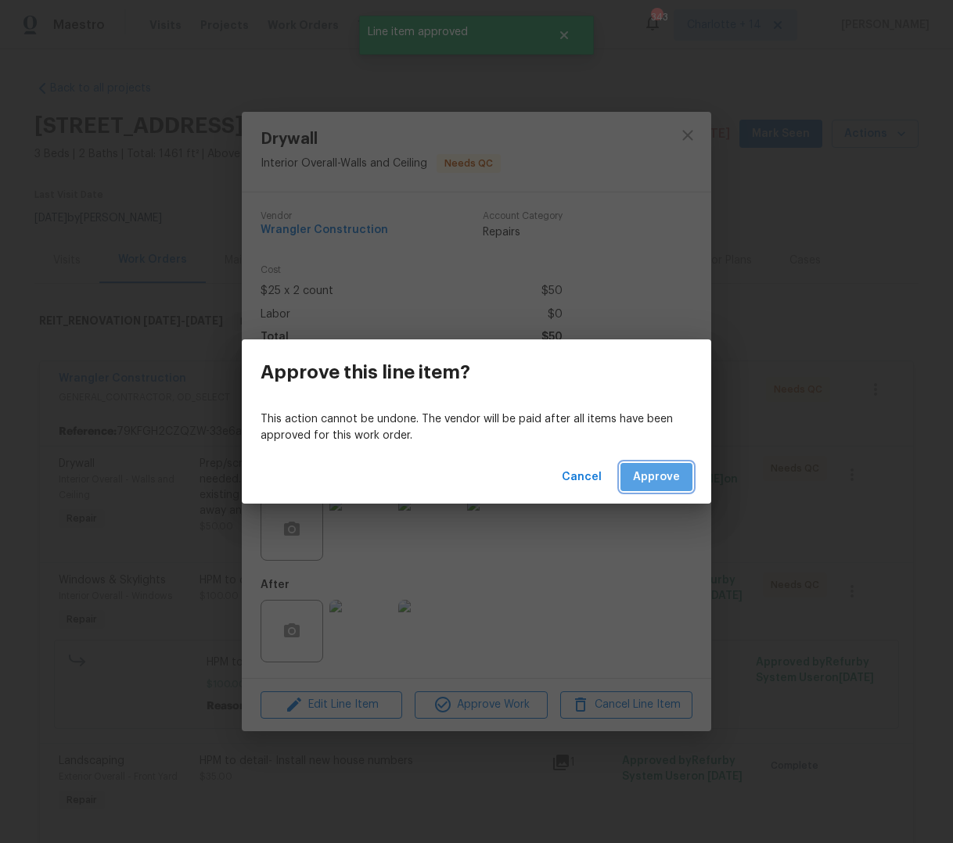
click at [641, 468] on span "Approve" at bounding box center [656, 478] width 47 height 20
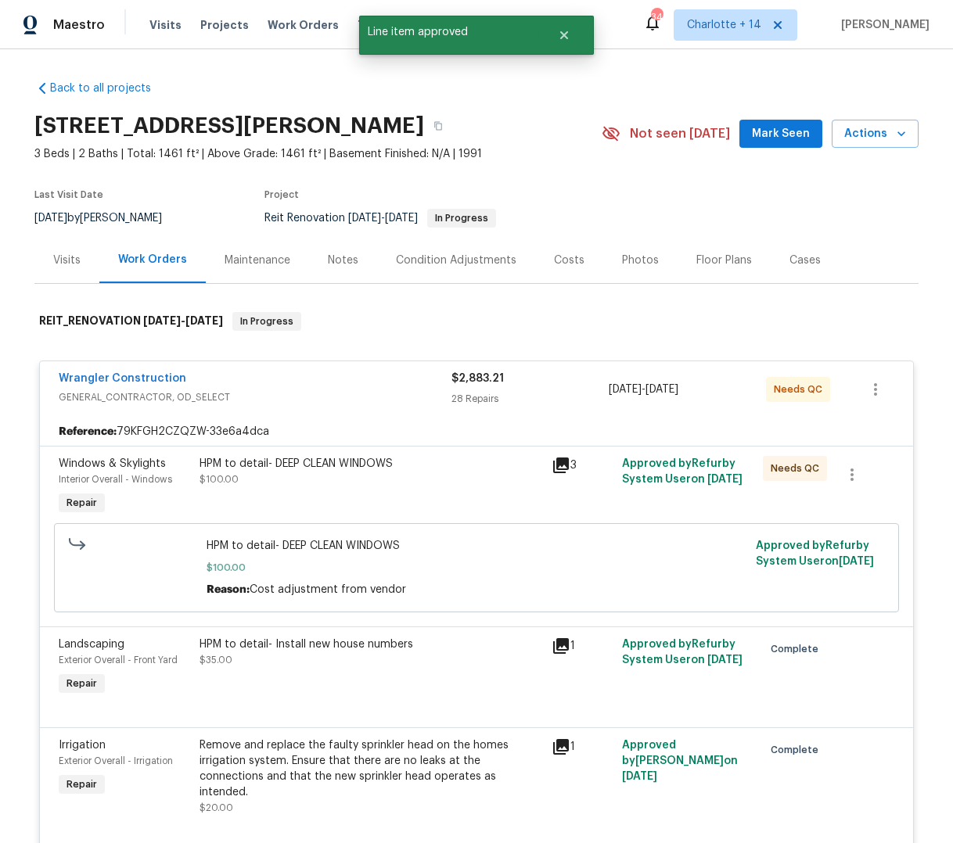
click at [438, 472] on div "HPM to detail- DEEP CLEAN WINDOWS $100.00" at bounding box center [370, 471] width 343 height 31
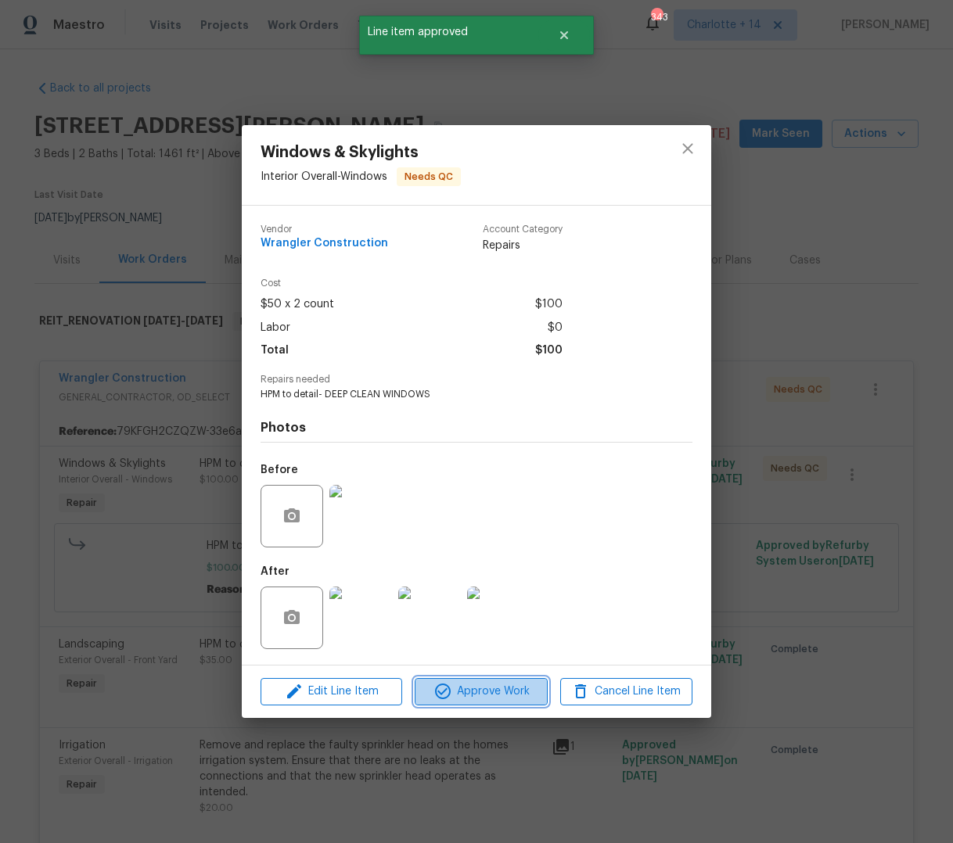
click at [481, 697] on span "Approve Work" at bounding box center [480, 692] width 123 height 20
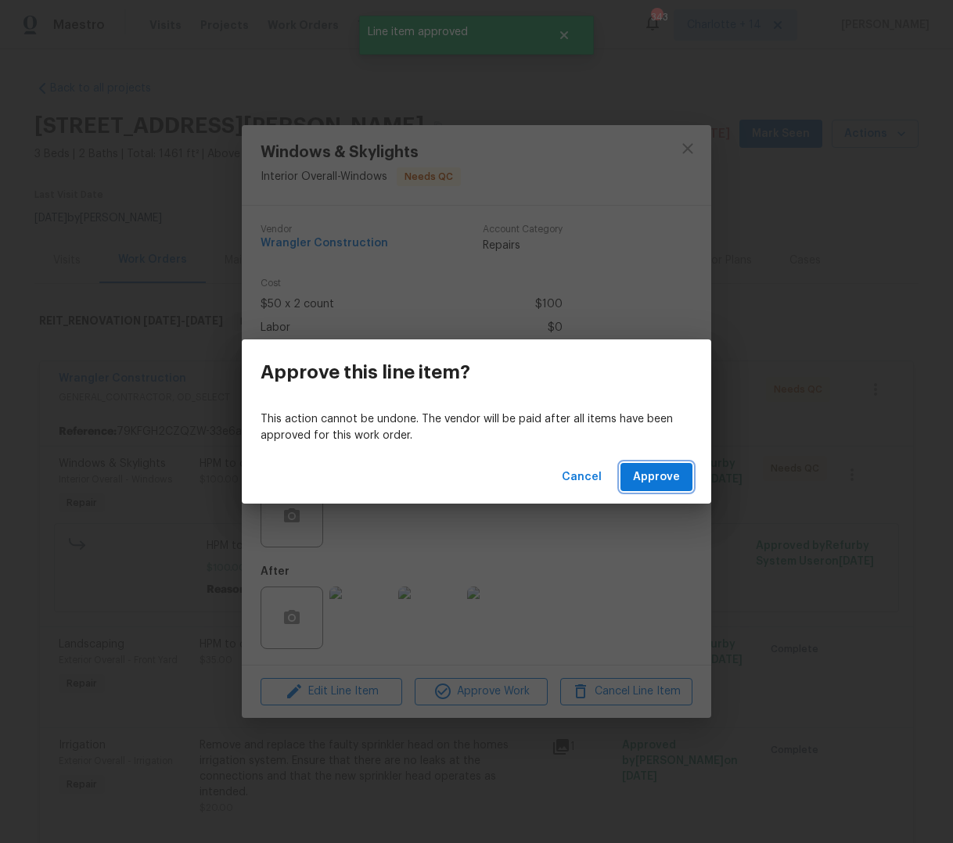
click at [658, 473] on span "Approve" at bounding box center [656, 478] width 47 height 20
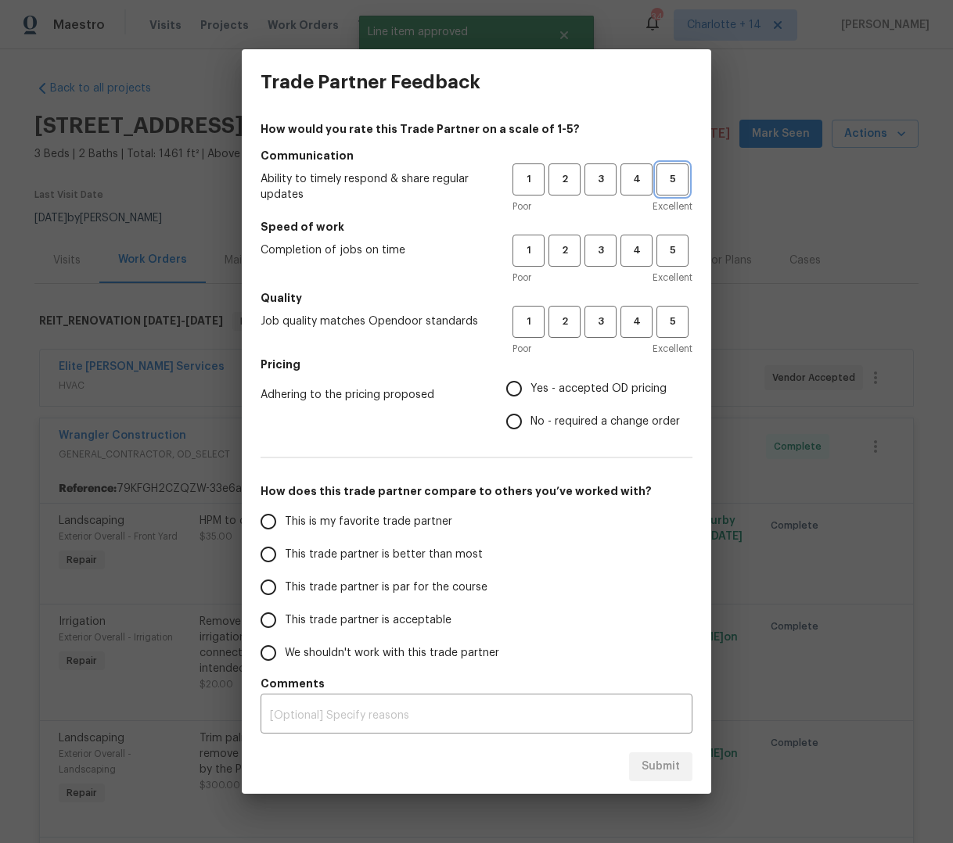
click at [673, 192] on button "5" at bounding box center [672, 180] width 32 height 32
drag, startPoint x: 667, startPoint y: 257, endPoint x: 667, endPoint y: 275, distance: 17.2
click at [667, 260] on span "5" at bounding box center [672, 251] width 29 height 18
drag, startPoint x: 674, startPoint y: 323, endPoint x: 627, endPoint y: 350, distance: 54.6
click at [673, 323] on span "5" at bounding box center [672, 322] width 29 height 18
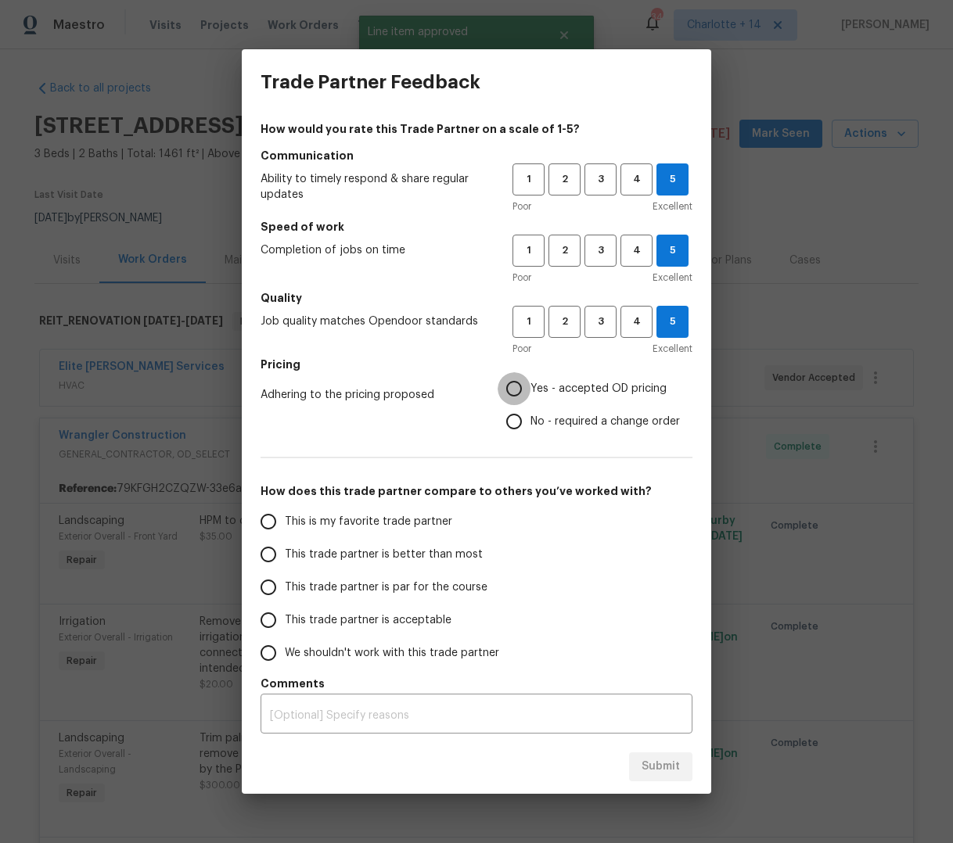
click at [512, 389] on input "Yes - accepted OD pricing" at bounding box center [514, 388] width 33 height 33
radio input "true"
click at [303, 552] on span "This trade partner is better than most" at bounding box center [384, 555] width 198 height 16
click at [285, 552] on input "This trade partner is better than most" at bounding box center [268, 554] width 33 height 33
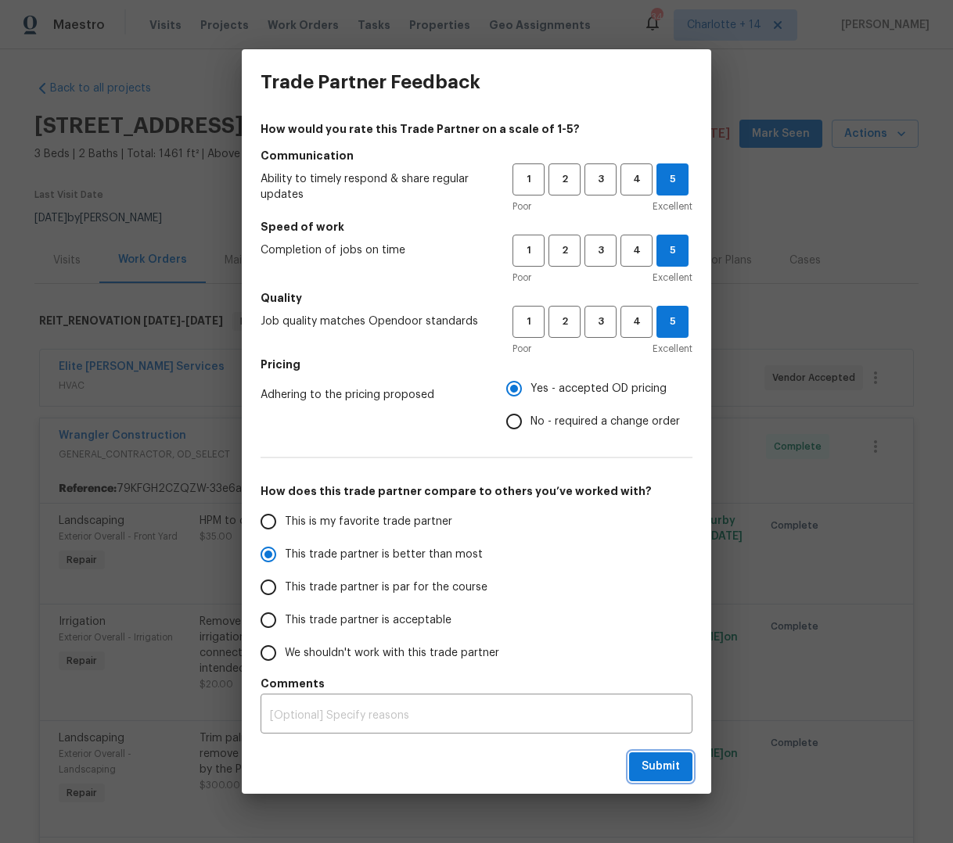
click at [667, 767] on span "Submit" at bounding box center [660, 767] width 38 height 20
radio input "true"
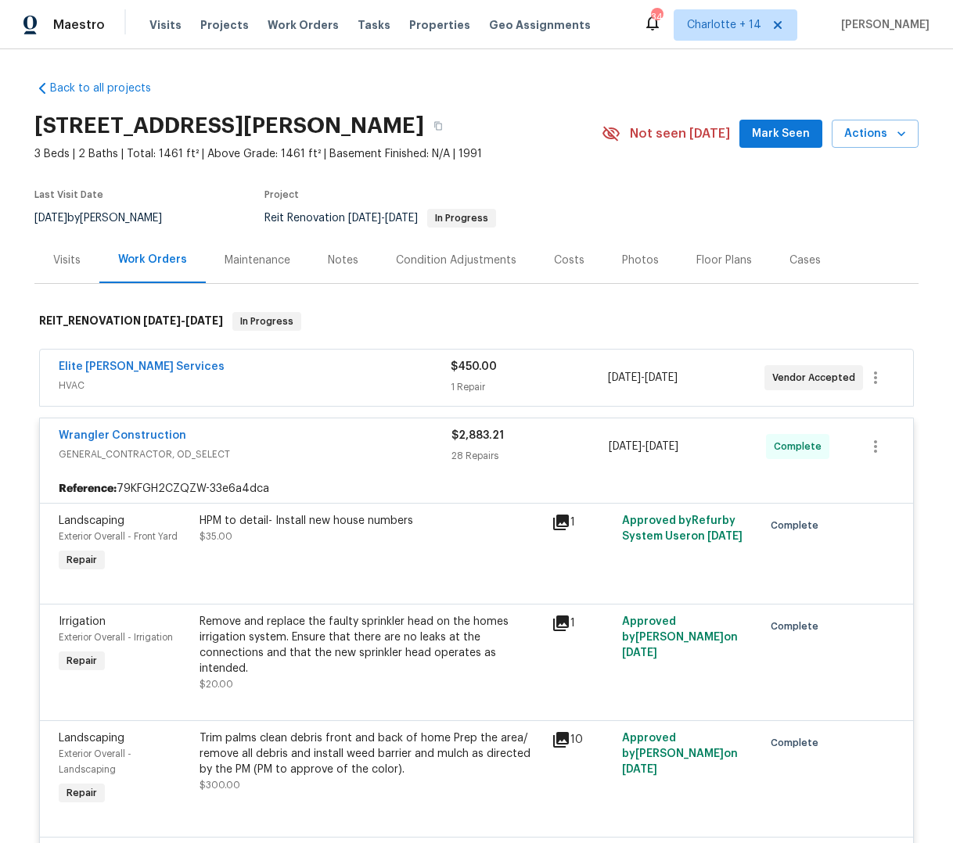
click at [773, 147] on div "12703 White Coral Dr, Wellington, FL 33414 3 Beds | 2 Baths | Total: 1461 ft² |…" at bounding box center [476, 134] width 884 height 56
click at [764, 133] on span "Mark Seen" at bounding box center [781, 134] width 58 height 20
click at [253, 254] on div "Maintenance" at bounding box center [258, 261] width 66 height 16
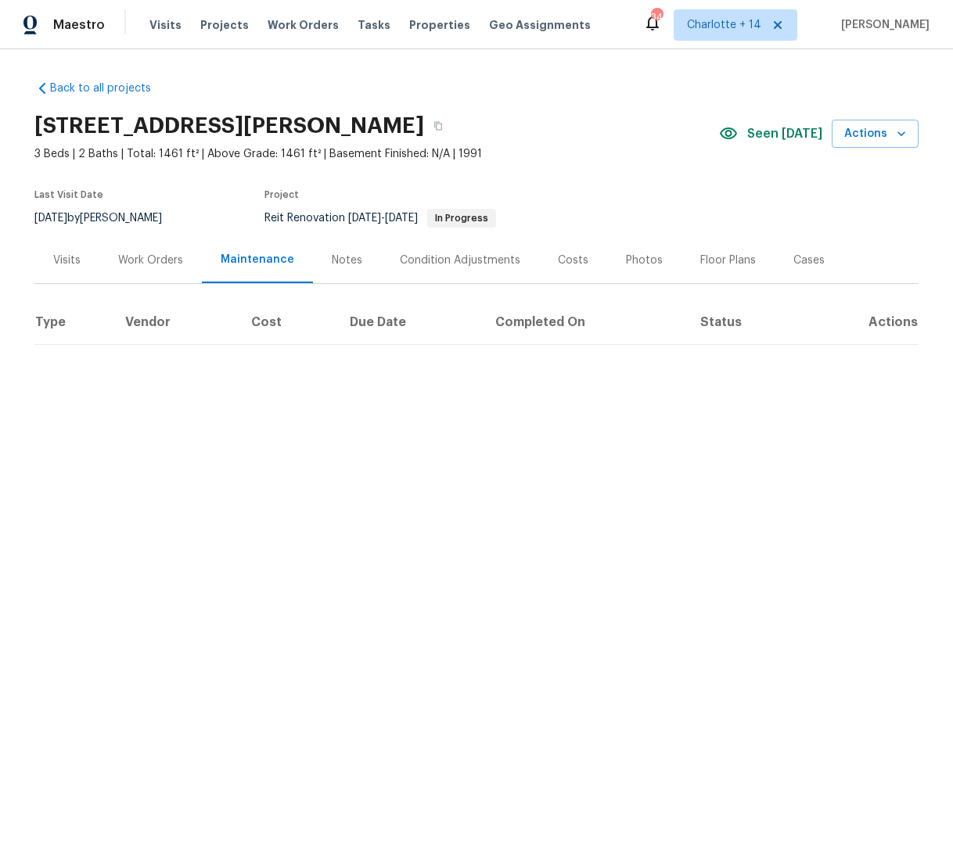
click at [340, 257] on div "Notes" at bounding box center [347, 261] width 31 height 16
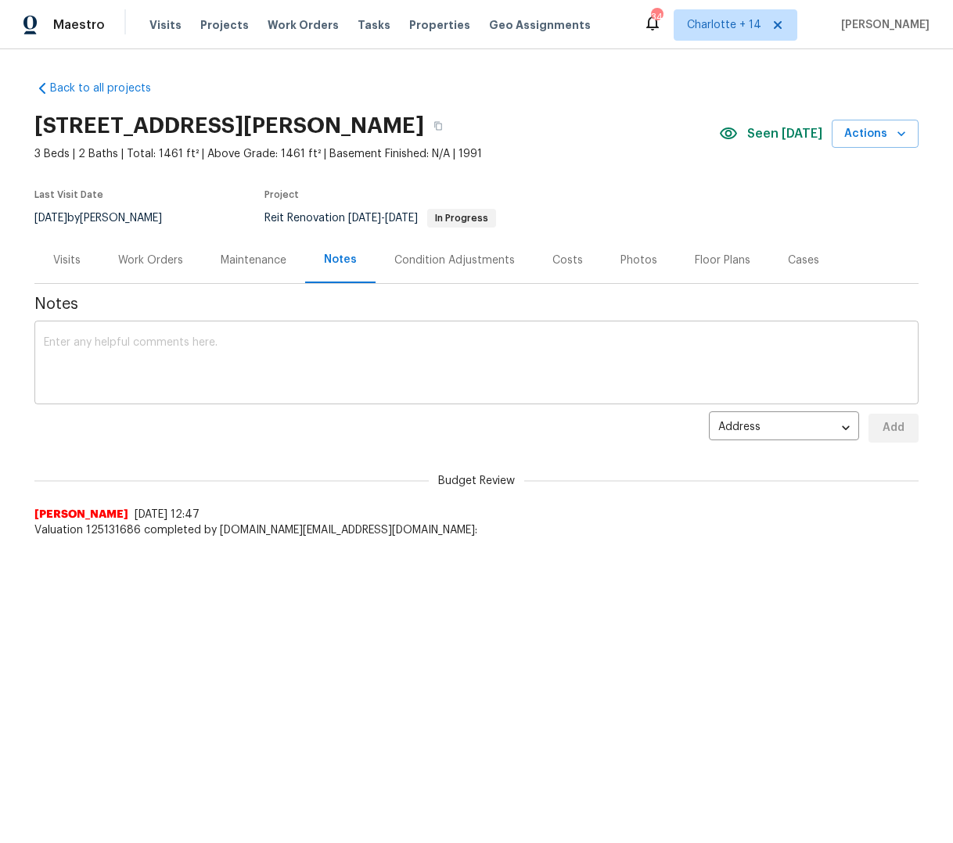
click at [235, 337] on textarea at bounding box center [476, 364] width 865 height 55
drag, startPoint x: 28, startPoint y: 512, endPoint x: 99, endPoint y: 518, distance: 71.4
click at [99, 518] on div "Brad Flowers 8/25/25, 12:47" at bounding box center [476, 515] width 884 height 16
copy span "Brad Flowers"
click at [317, 581] on div "Back to all projects 12703 White Coral Dr, Wellington, FL 33414 3 Beds | 2 Bath…" at bounding box center [476, 340] width 953 height 583
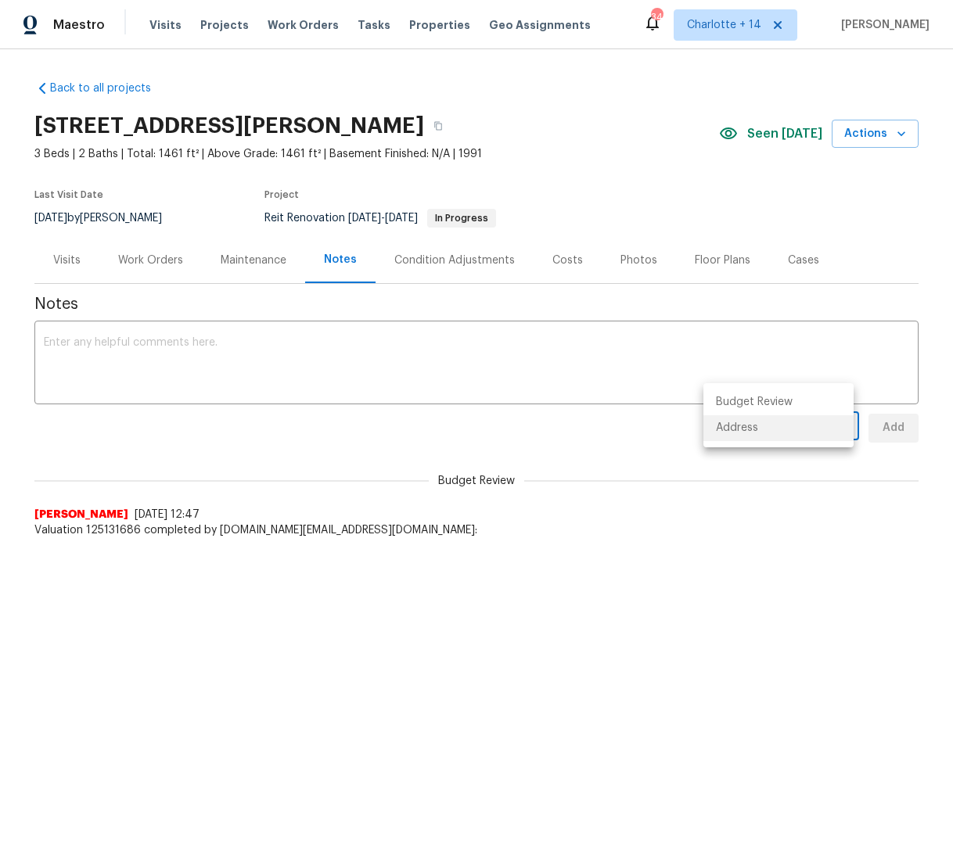
click at [843, 430] on body "Maestro Visits Projects Work Orders Tasks Properties Geo Assignments 343 Charlo…" at bounding box center [476, 316] width 953 height 632
click at [480, 442] on div at bounding box center [476, 421] width 953 height 843
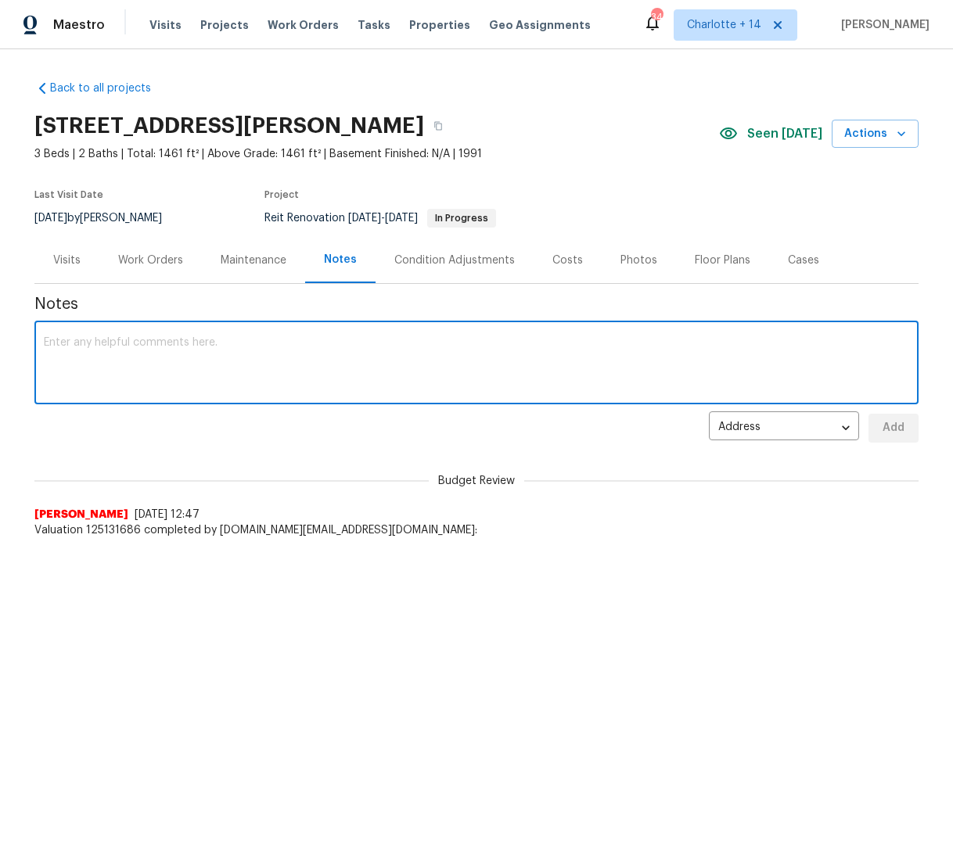
click at [75, 337] on textarea at bounding box center [476, 364] width 865 height 55
type textarea "Reno complete pending HVAC final pics and invoicing."
click at [897, 419] on span "Add" at bounding box center [893, 429] width 25 height 20
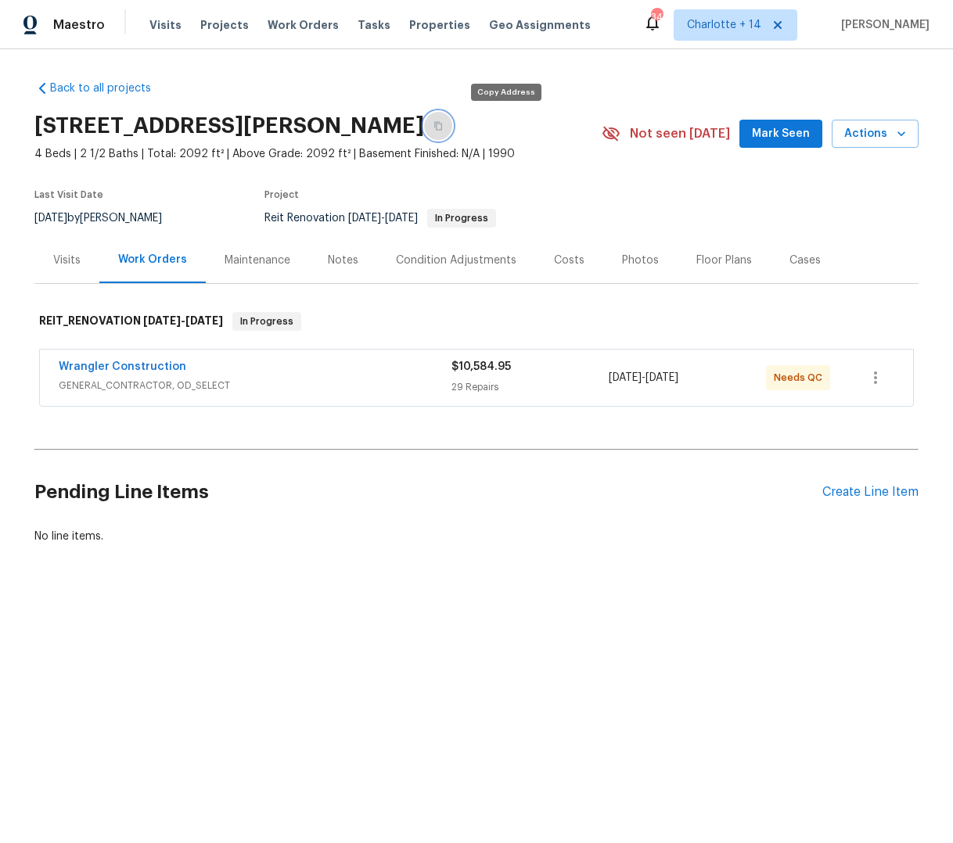
click at [443, 128] on icon "button" at bounding box center [437, 125] width 9 height 9
click at [759, 143] on button "Mark Seen" at bounding box center [780, 134] width 83 height 29
click at [319, 376] on div "Wrangler Construction GENERAL_CONTRACTOR, OD_SELECT" at bounding box center [255, 376] width 393 height 34
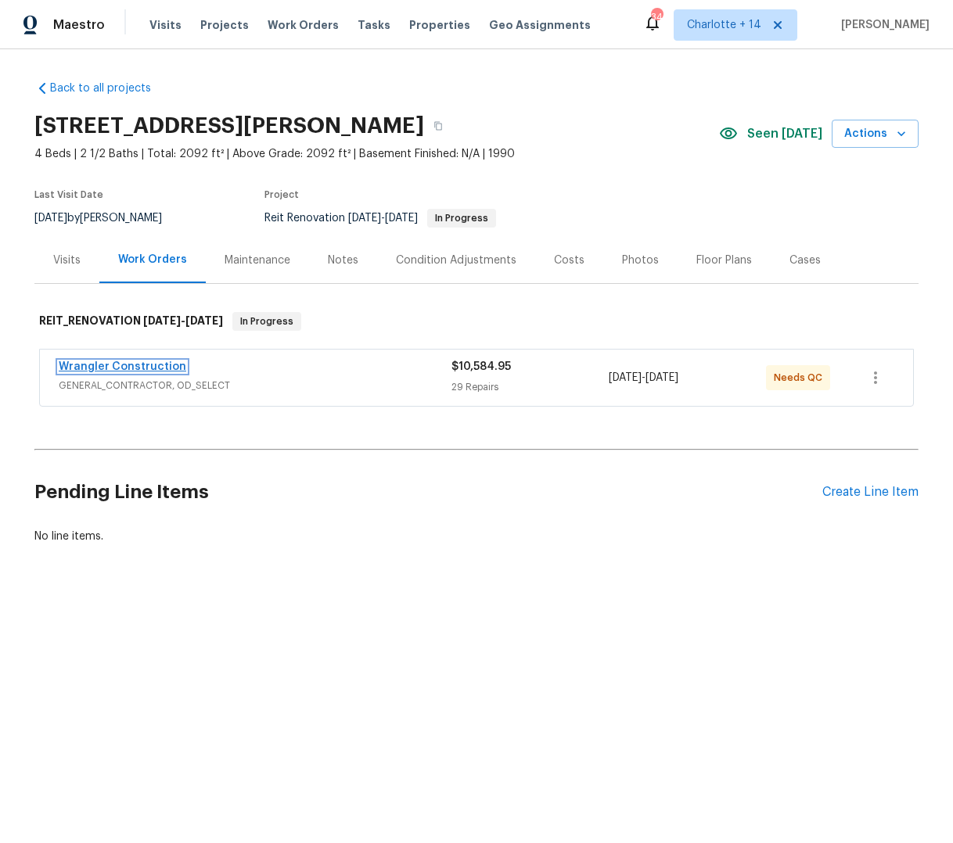
click at [146, 361] on link "Wrangler Construction" at bounding box center [123, 366] width 128 height 11
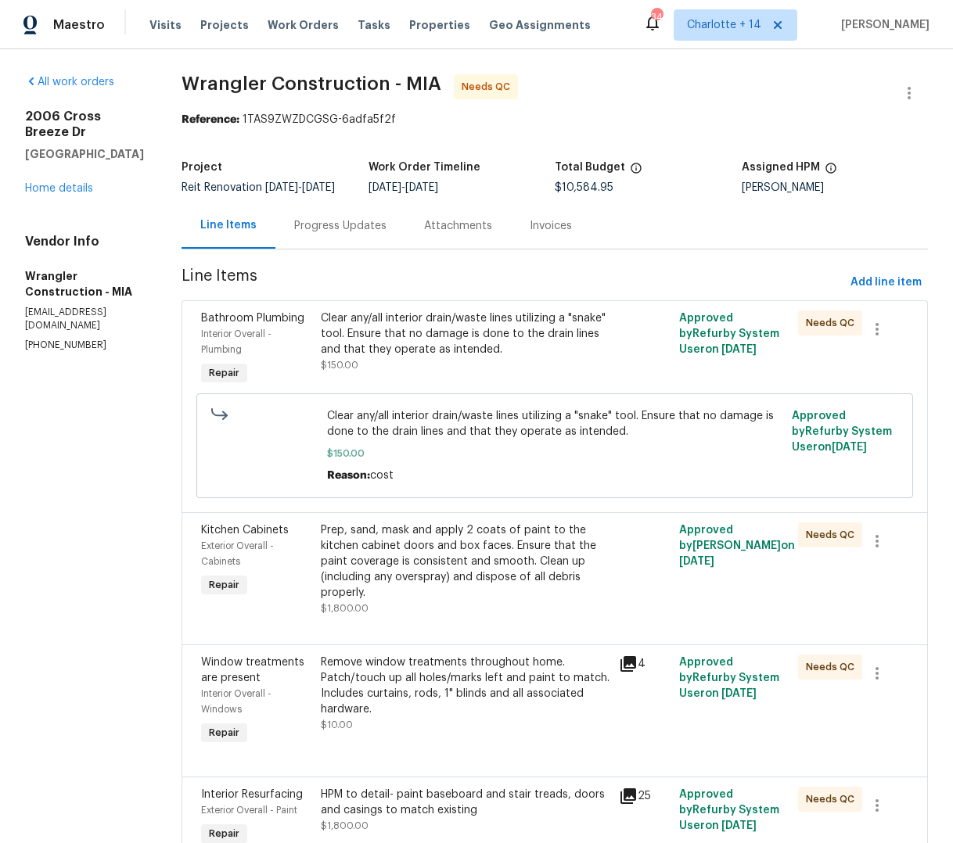
click at [384, 324] on div "Clear any/all interior drain/waste lines utilizing a "snake" tool. Ensure that …" at bounding box center [465, 334] width 289 height 47
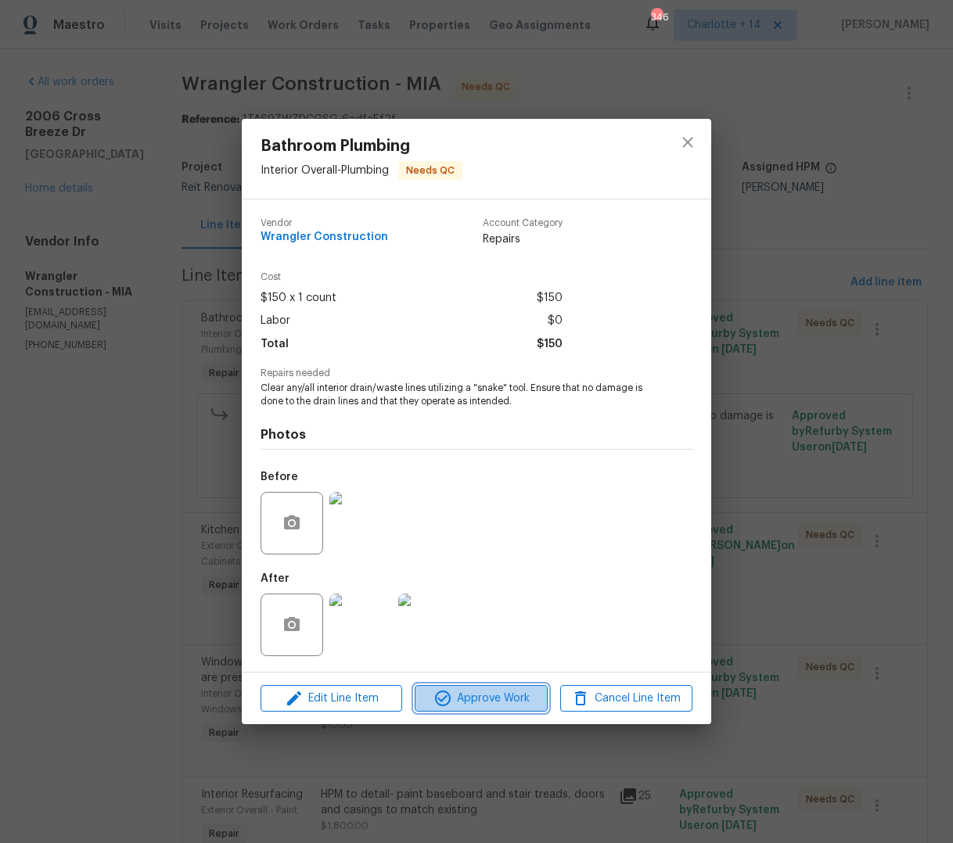
click at [489, 692] on span "Approve Work" at bounding box center [480, 699] width 123 height 20
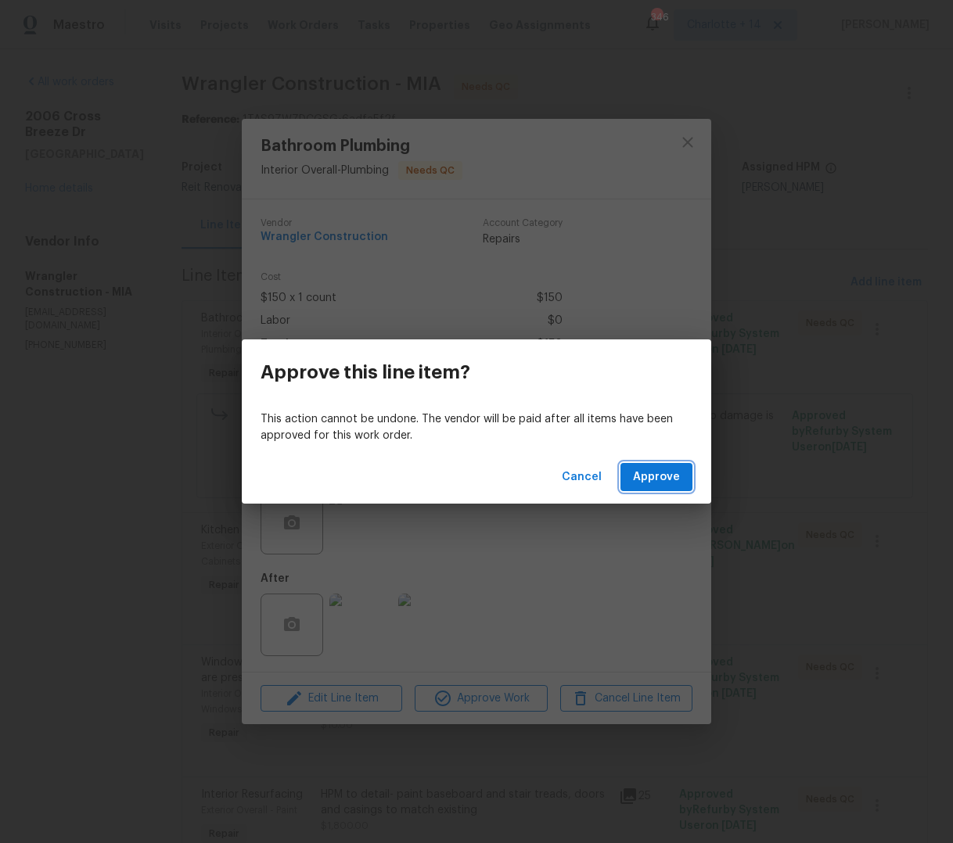
click at [674, 468] on span "Approve" at bounding box center [656, 478] width 47 height 20
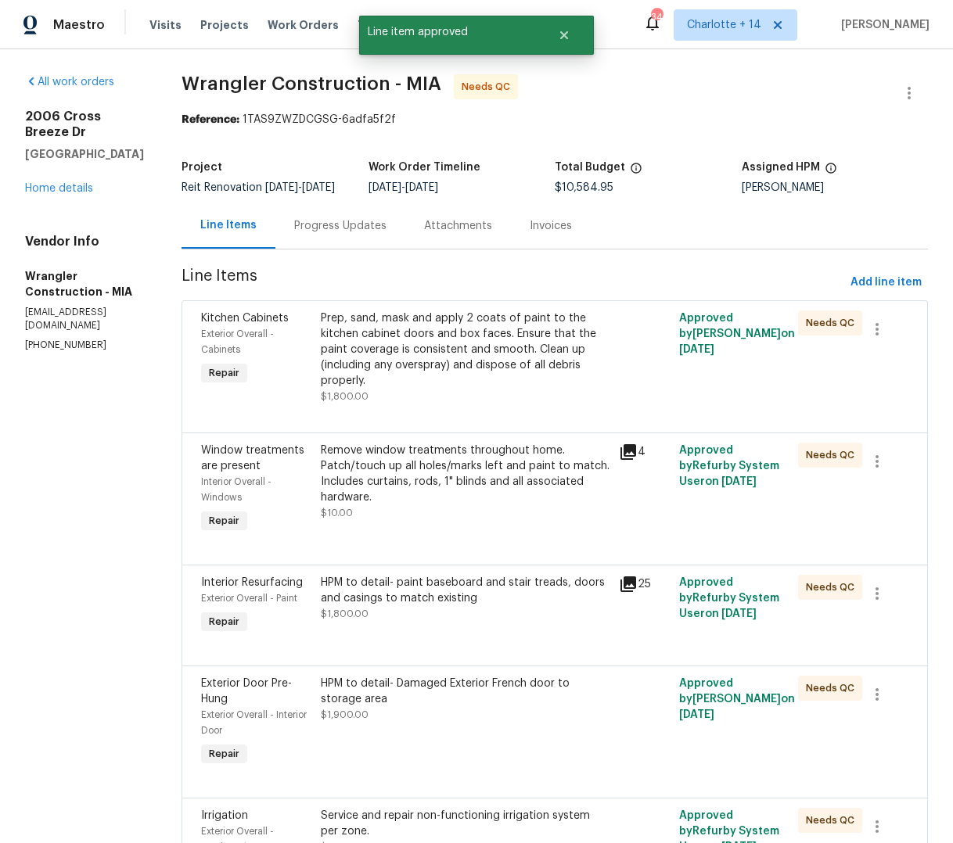
click at [501, 355] on div "Prep, sand, mask and apply 2 coats of paint to the kitchen cabinet doors and bo…" at bounding box center [465, 350] width 289 height 78
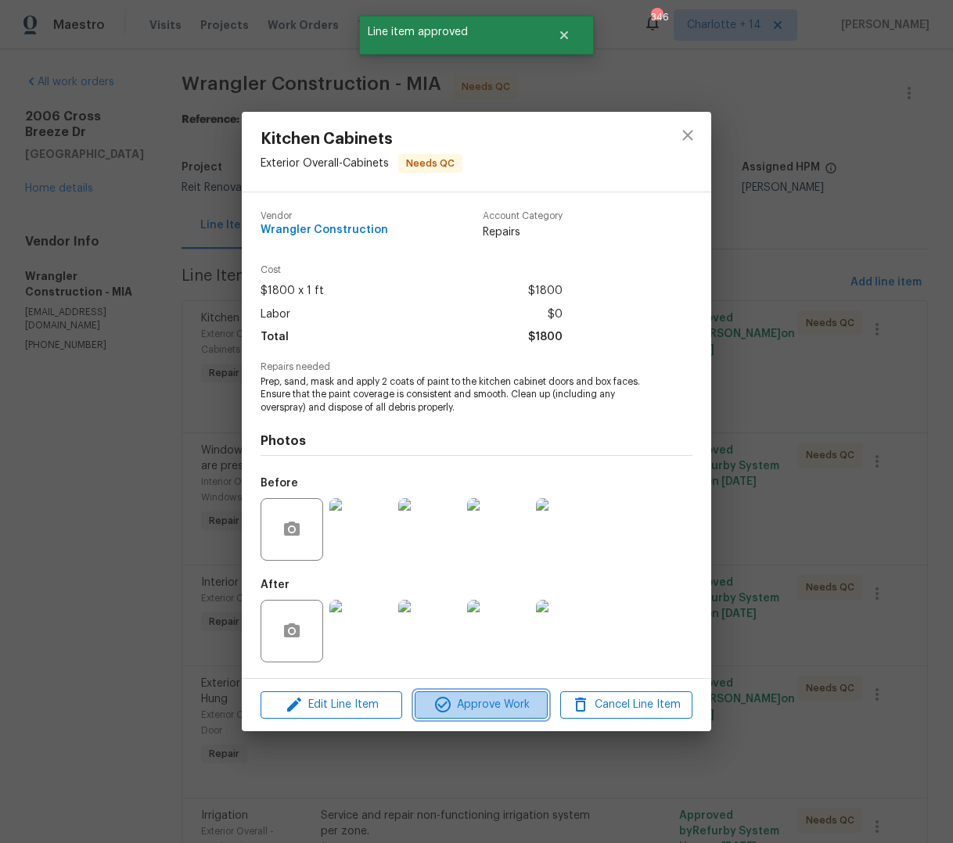
click at [467, 717] on button "Approve Work" at bounding box center [481, 705] width 132 height 27
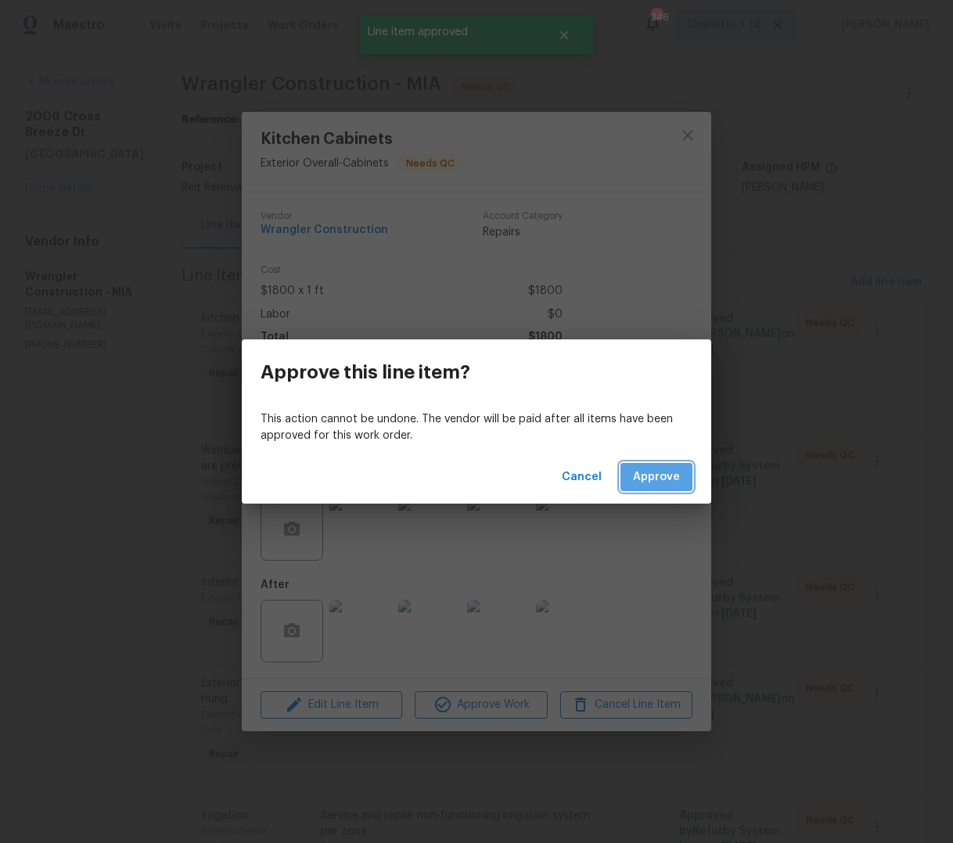
click at [645, 471] on span "Approve" at bounding box center [656, 478] width 47 height 20
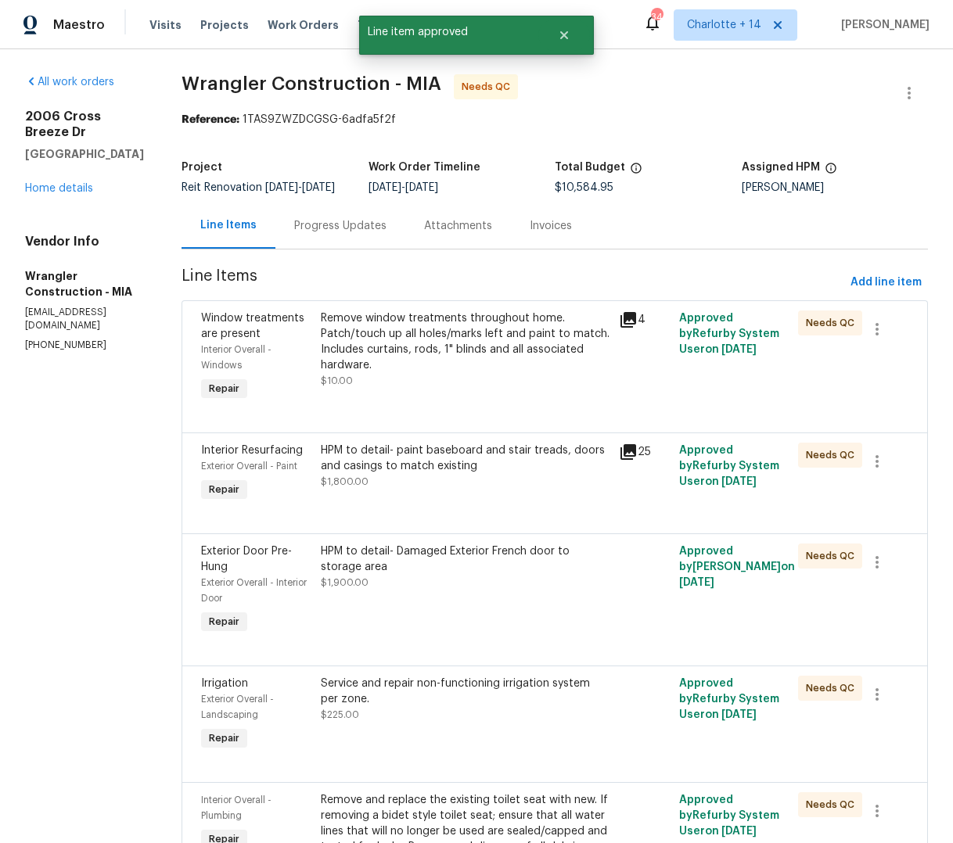
click at [484, 358] on div "Remove window treatments throughout home. Patch/touch up all holes/marks left a…" at bounding box center [465, 342] width 289 height 63
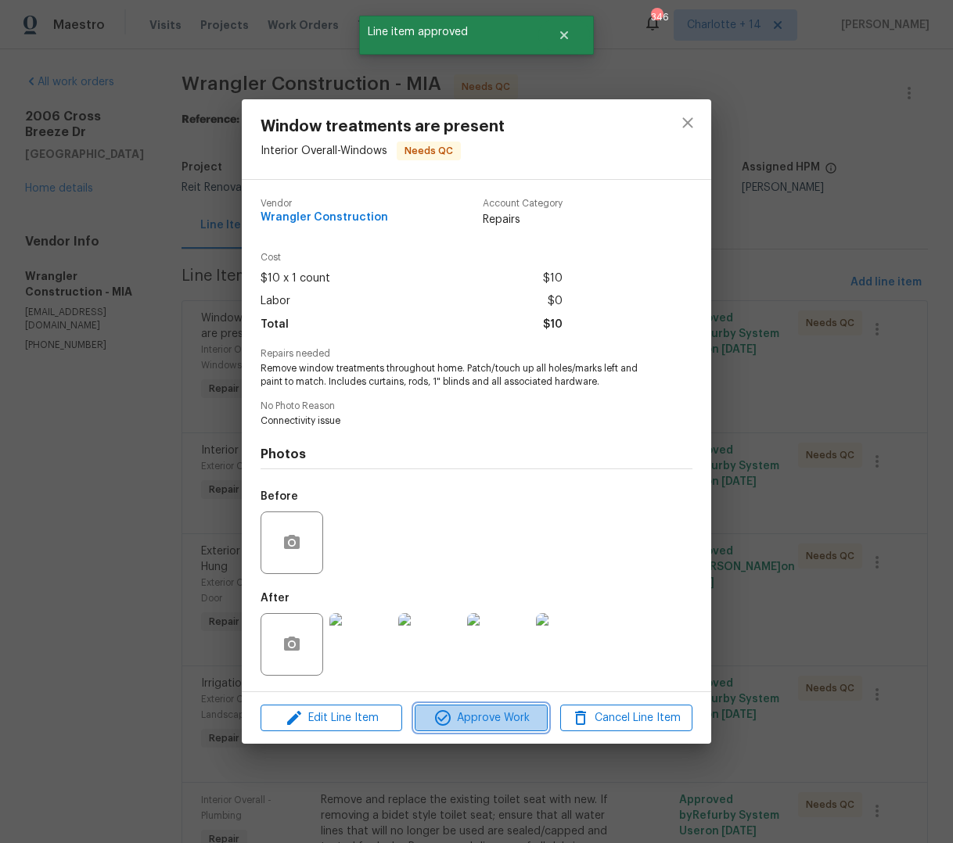
click at [462, 722] on span "Approve Work" at bounding box center [480, 719] width 123 height 20
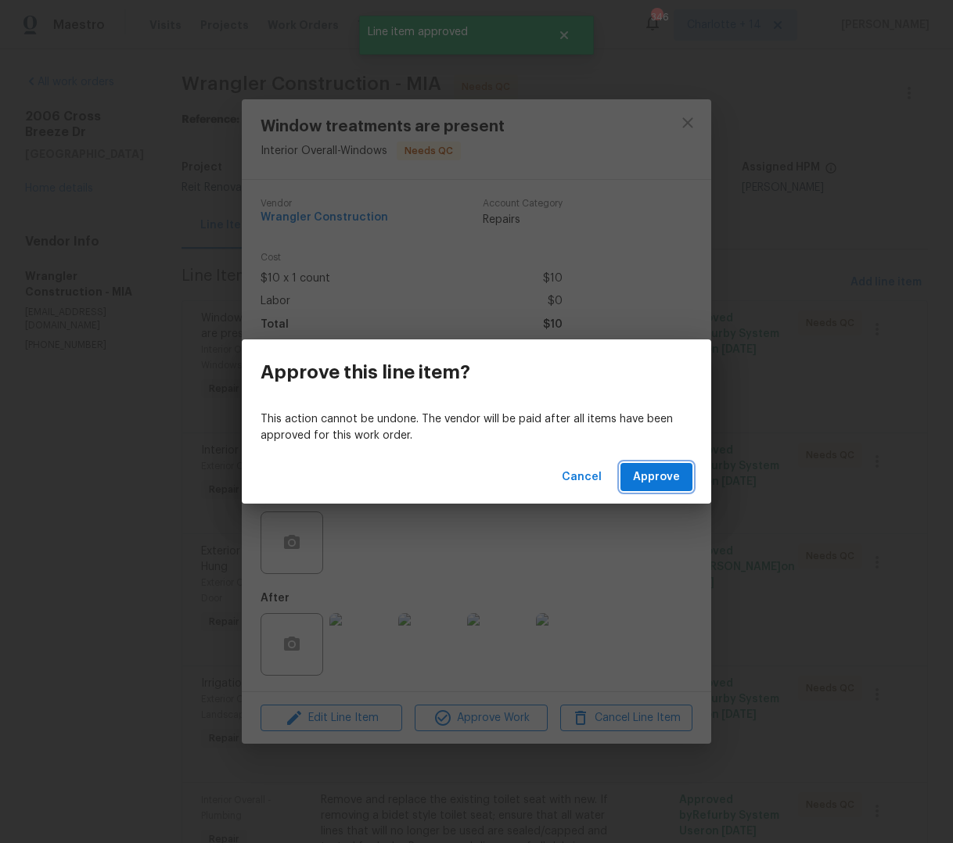
click at [652, 488] on button "Approve" at bounding box center [656, 477] width 72 height 29
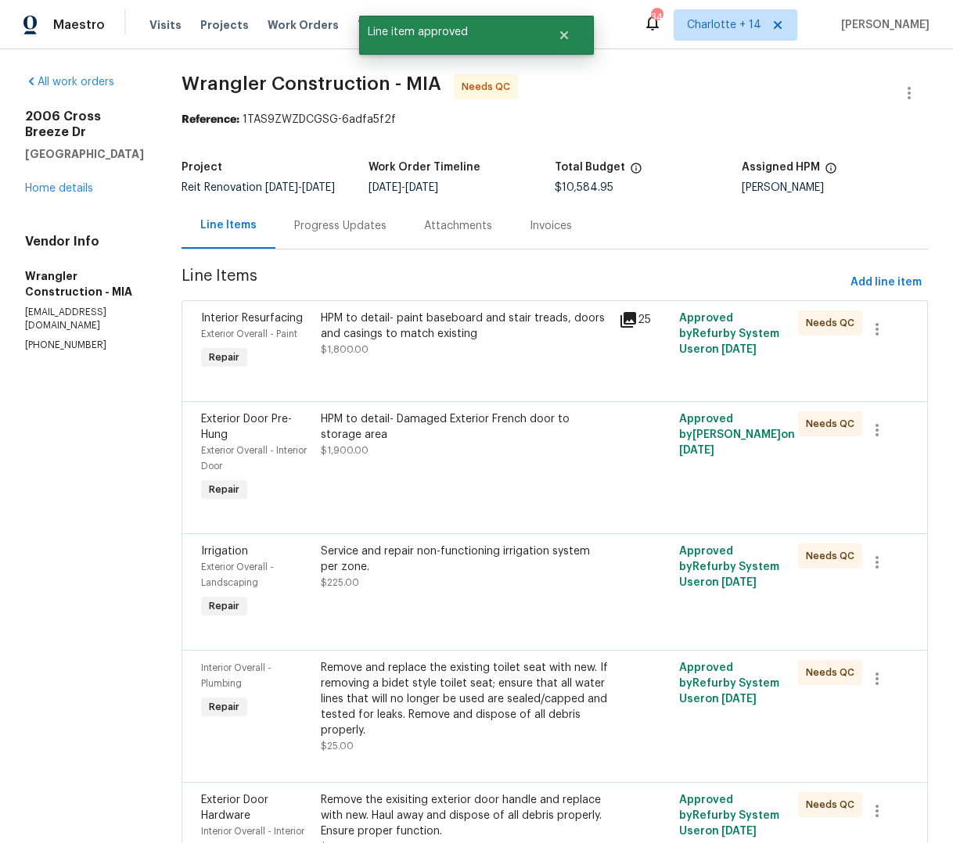
click at [446, 360] on div "HPM to detail- paint baseboard and stair treads, doors and casings to match exi…" at bounding box center [465, 342] width 299 height 72
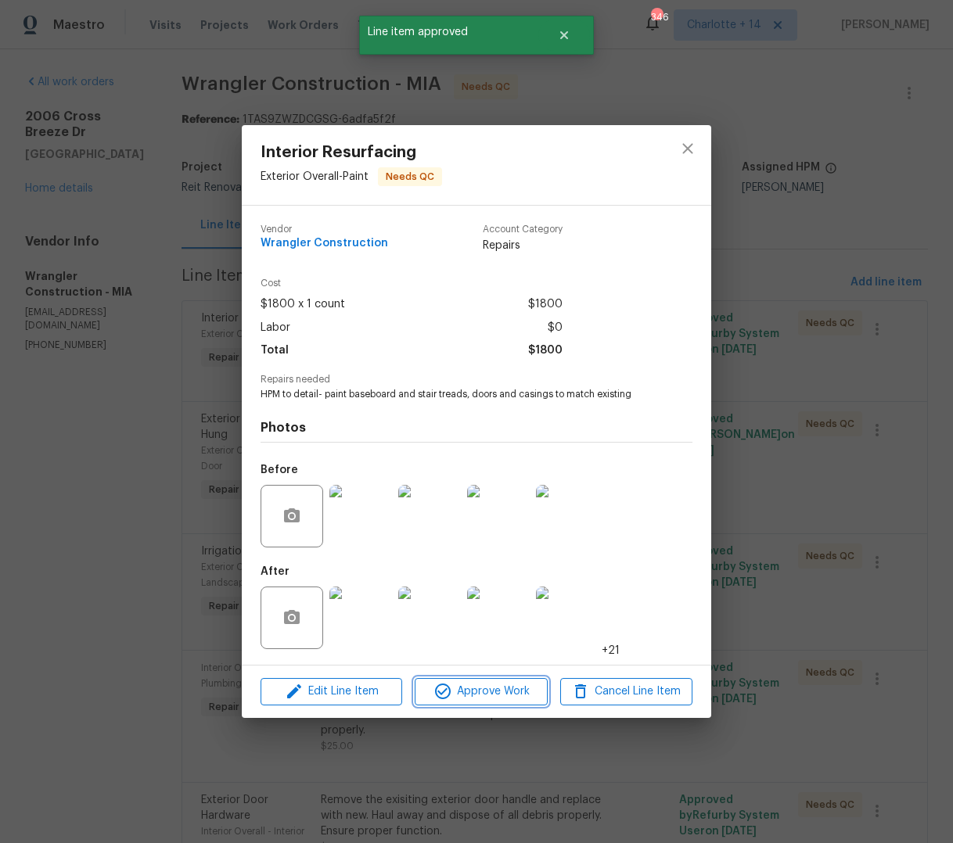
click at [463, 691] on span "Approve Work" at bounding box center [480, 692] width 123 height 20
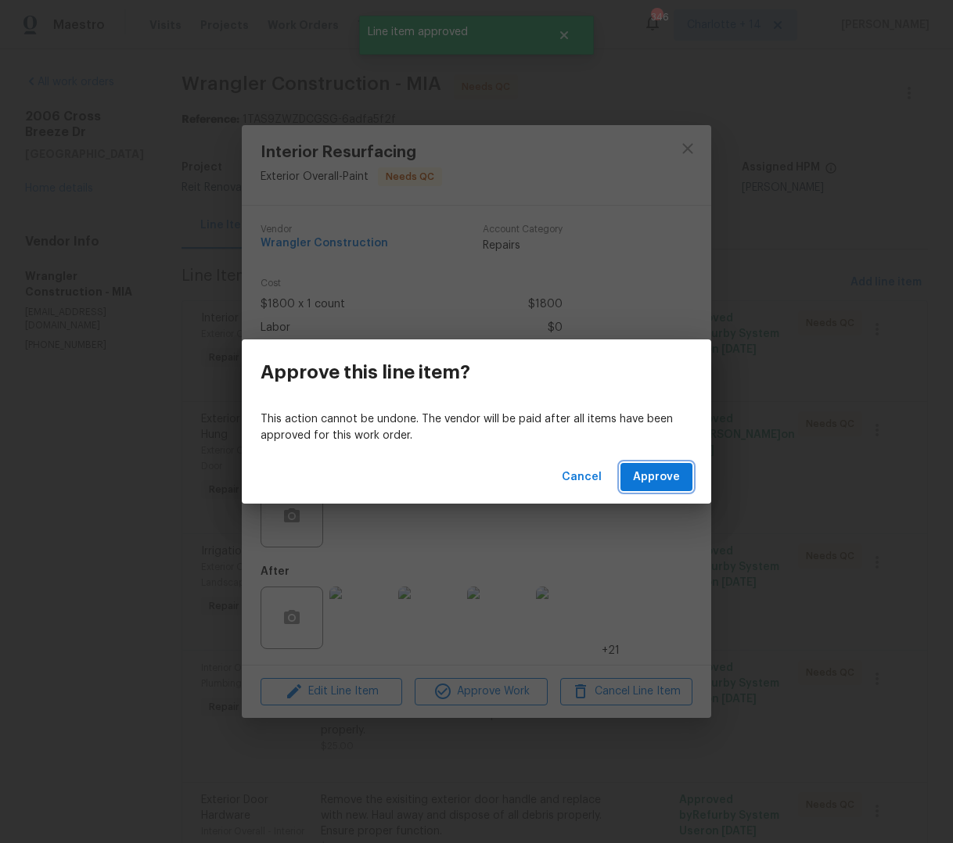
click at [647, 477] on span "Approve" at bounding box center [656, 478] width 47 height 20
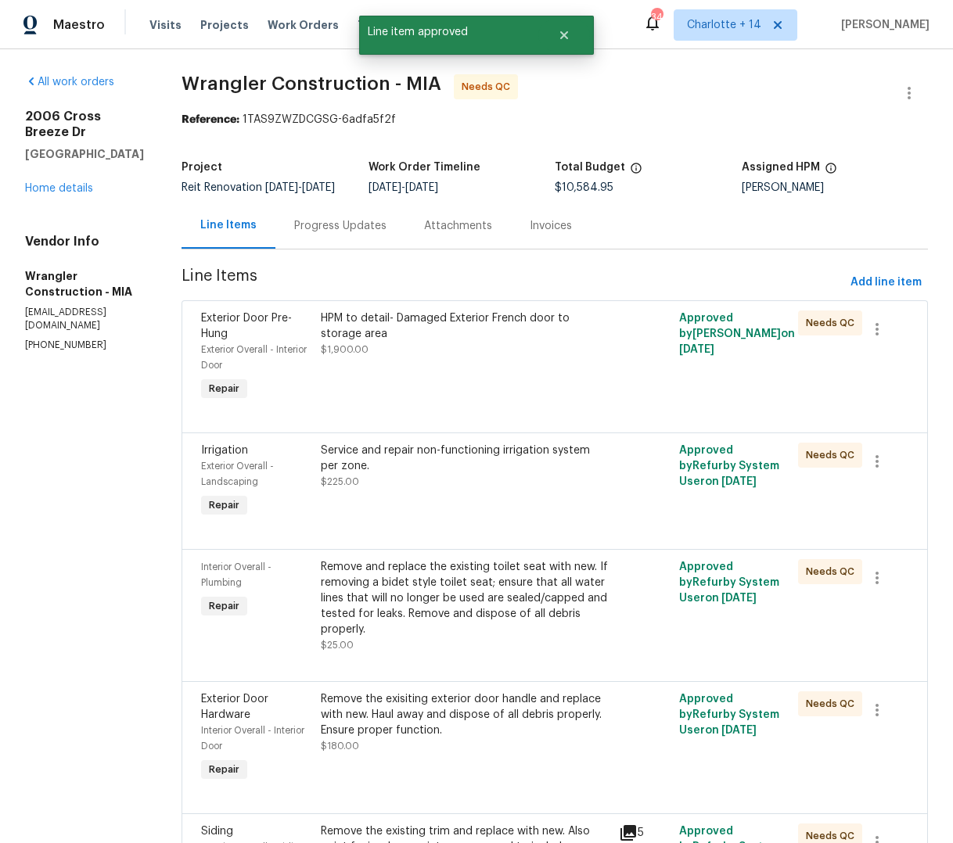
click at [347, 322] on div "HPM to detail- Damaged Exterior French door to storage area" at bounding box center [465, 326] width 289 height 31
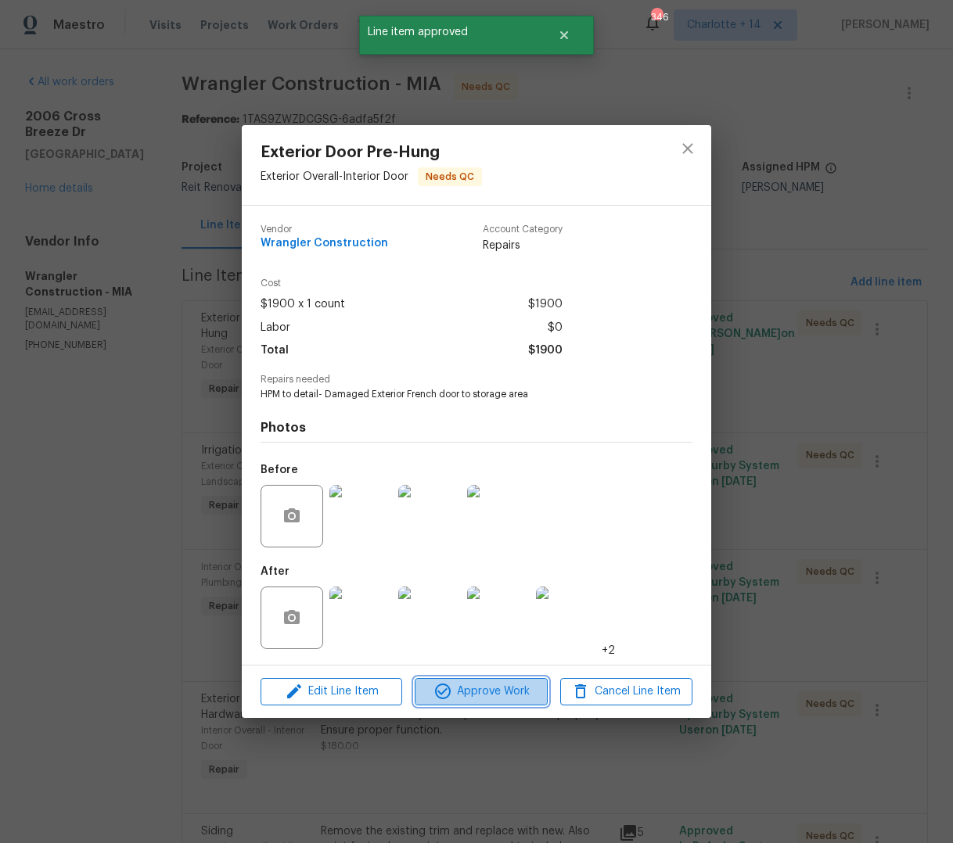
click at [476, 687] on span "Approve Work" at bounding box center [480, 692] width 123 height 20
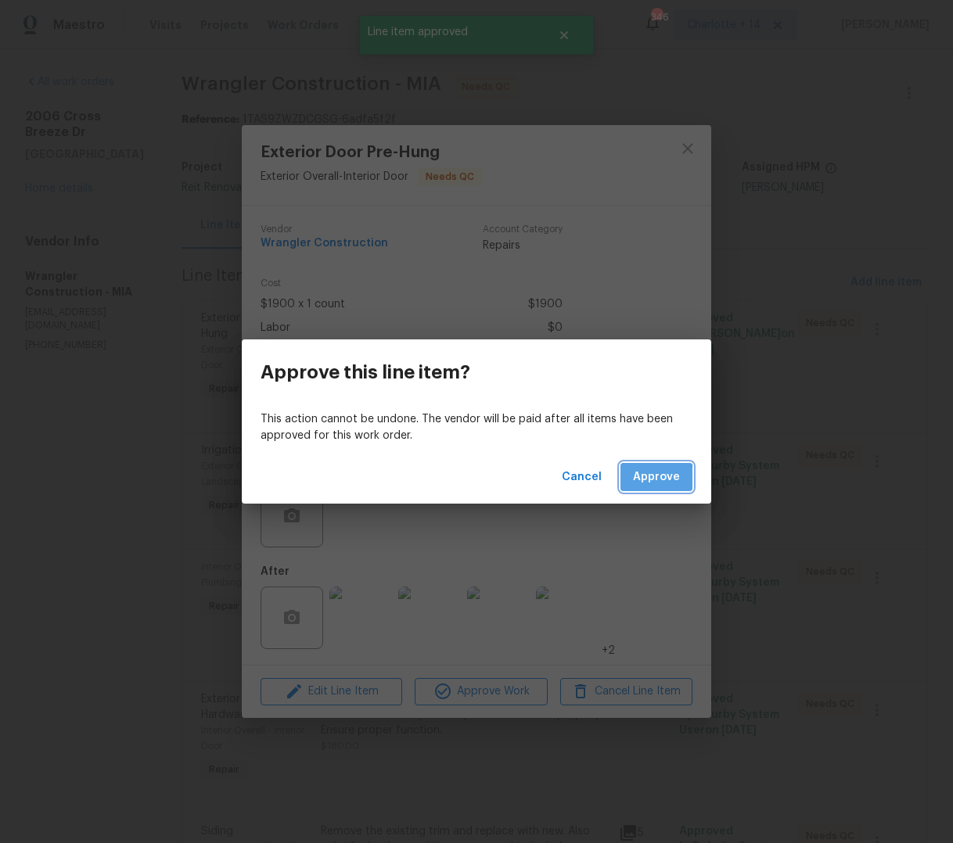
click at [653, 479] on span "Approve" at bounding box center [656, 478] width 47 height 20
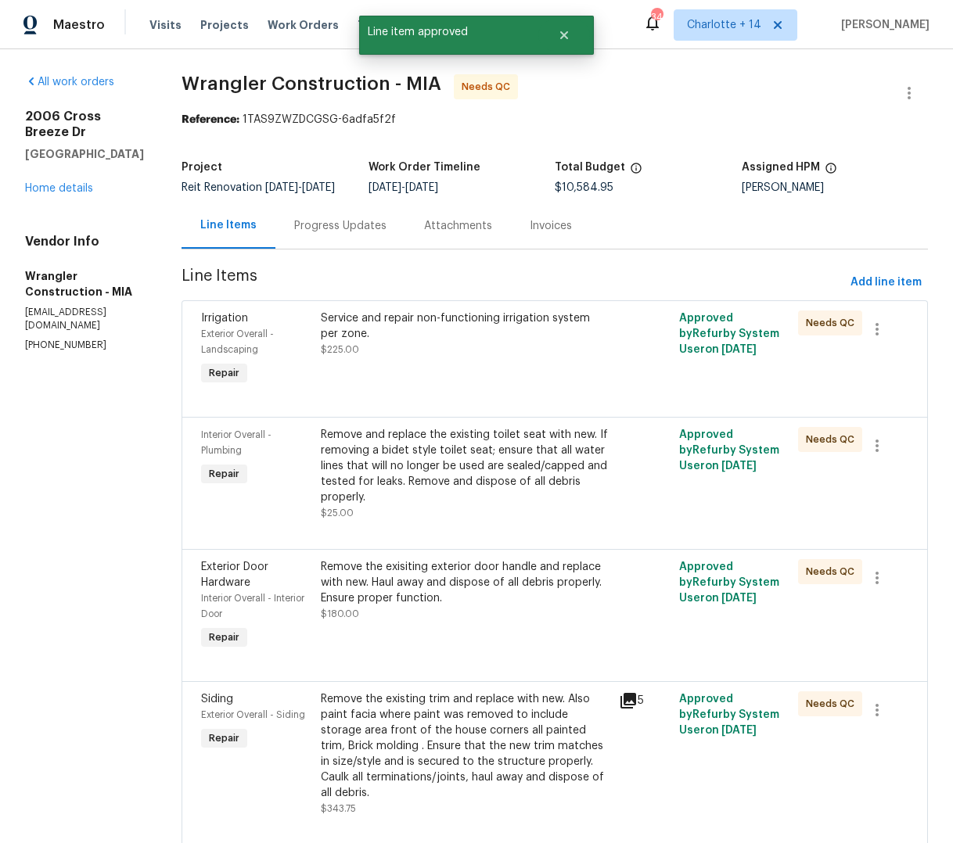
click at [510, 365] on div "Service and repair non-functioning irrigation system per zone. $225.00" at bounding box center [465, 350] width 299 height 88
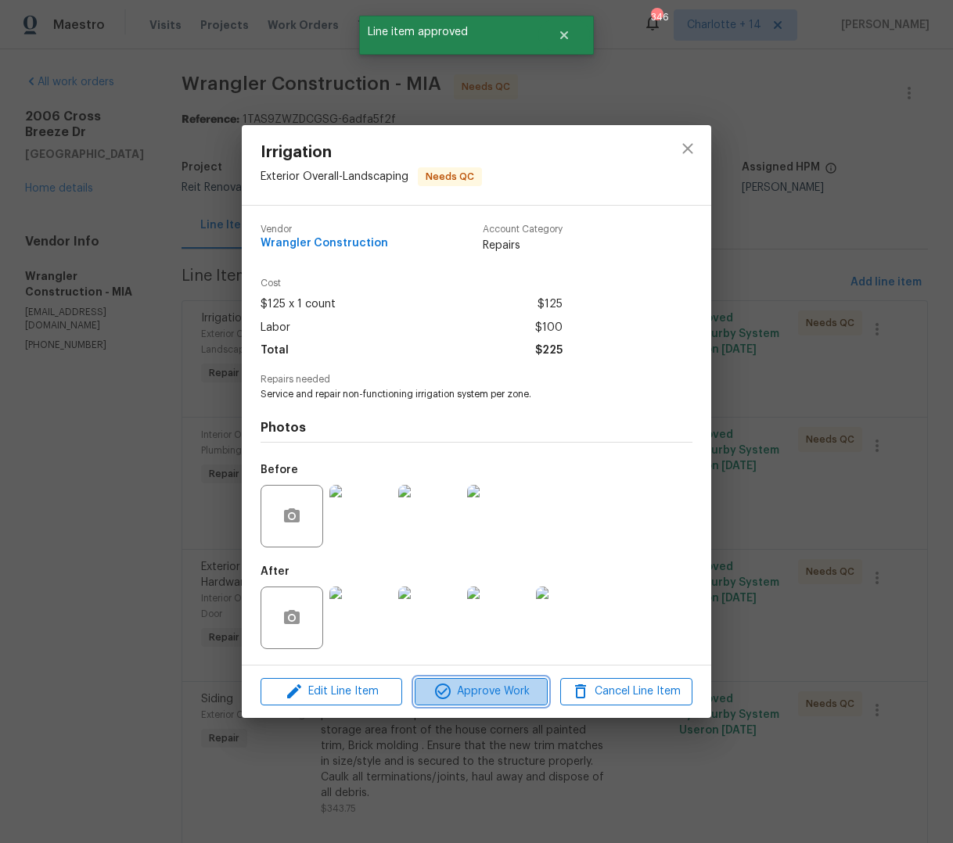
click at [494, 695] on span "Approve Work" at bounding box center [480, 692] width 123 height 20
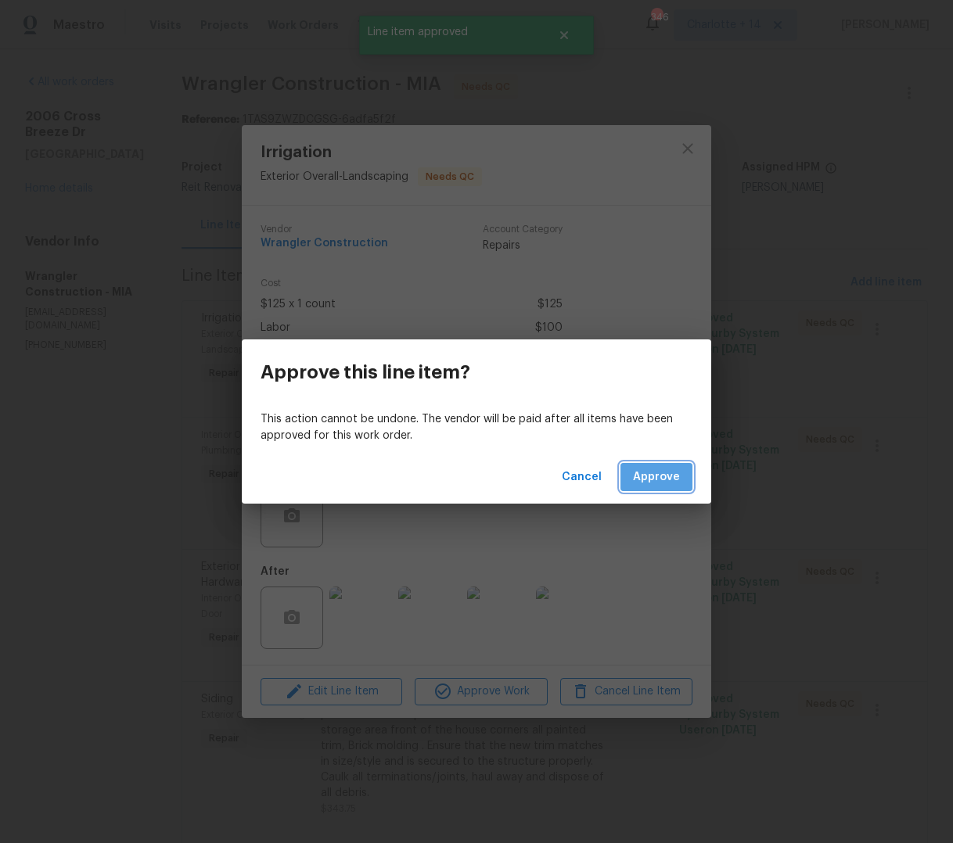
click at [652, 477] on span "Approve" at bounding box center [656, 478] width 47 height 20
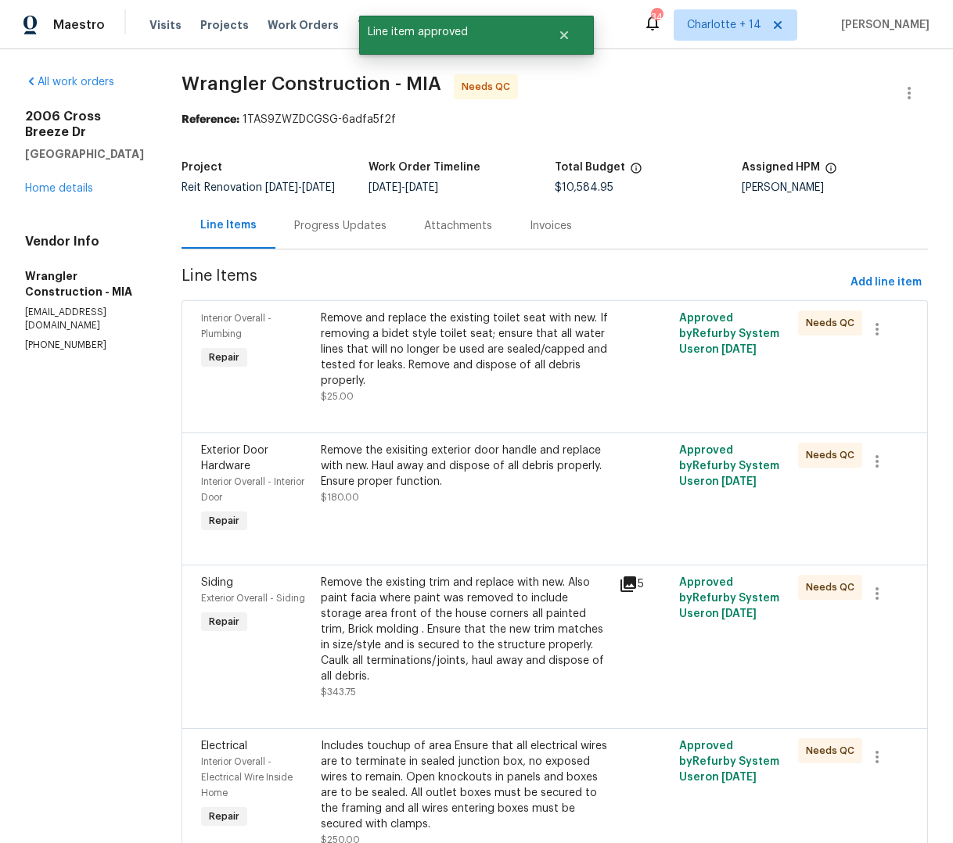
click at [469, 342] on div "Remove and replace the existing toilet seat with new. If removing a bidet style…" at bounding box center [465, 350] width 289 height 78
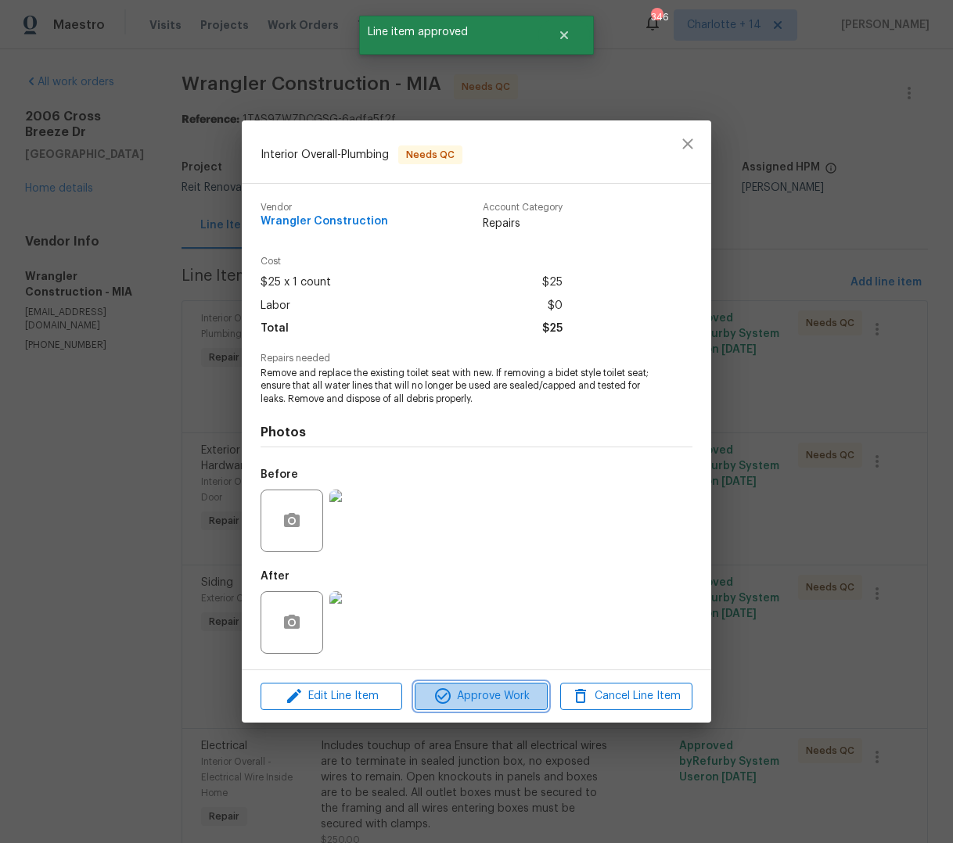
click at [494, 695] on span "Approve Work" at bounding box center [480, 697] width 123 height 20
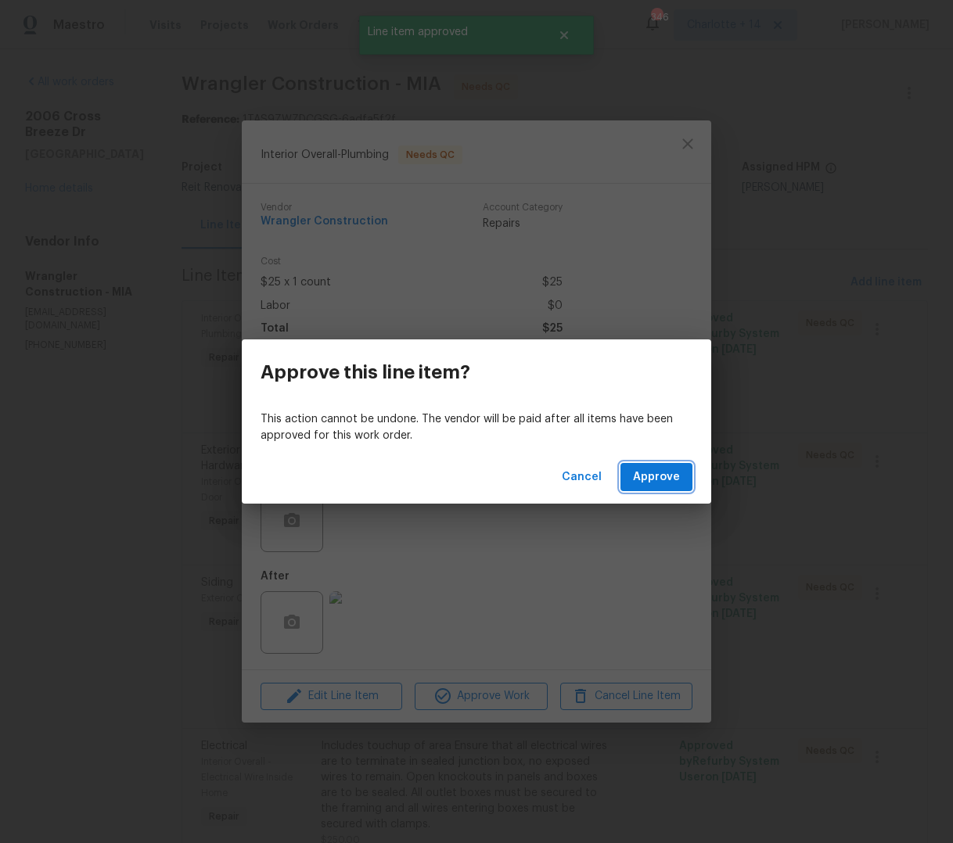
click at [682, 480] on button "Approve" at bounding box center [656, 477] width 72 height 29
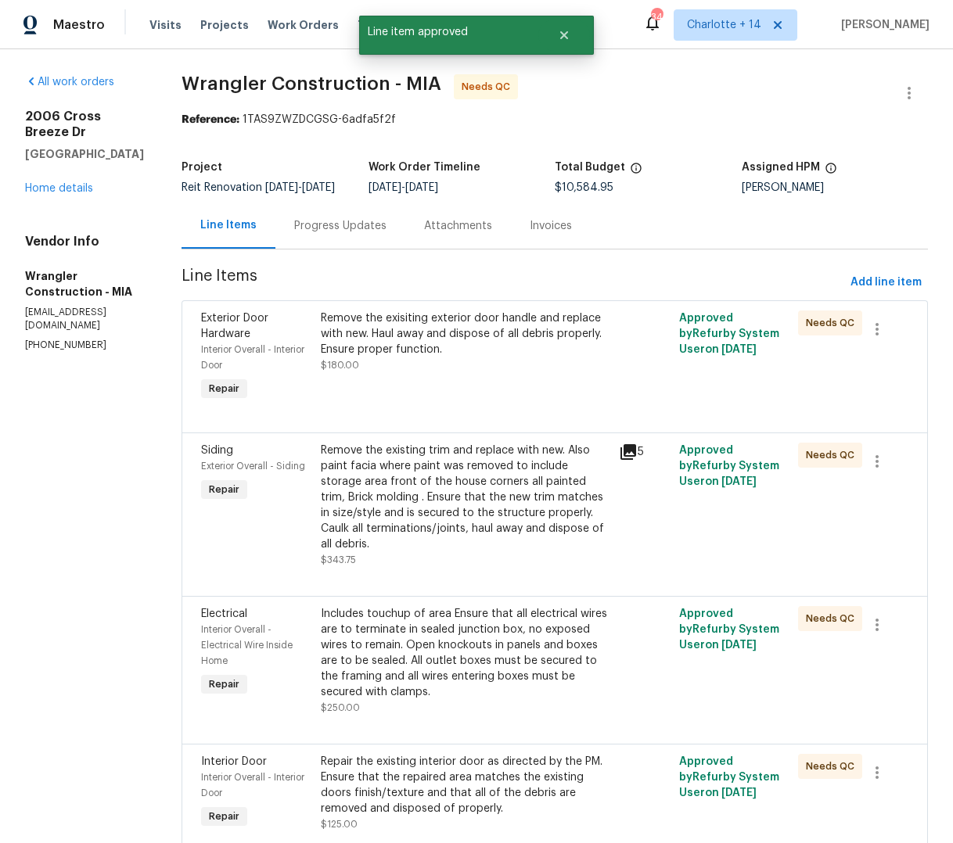
click at [414, 330] on div "Remove the exisiting exterior door handle and replace with new. Haul away and d…" at bounding box center [465, 334] width 289 height 47
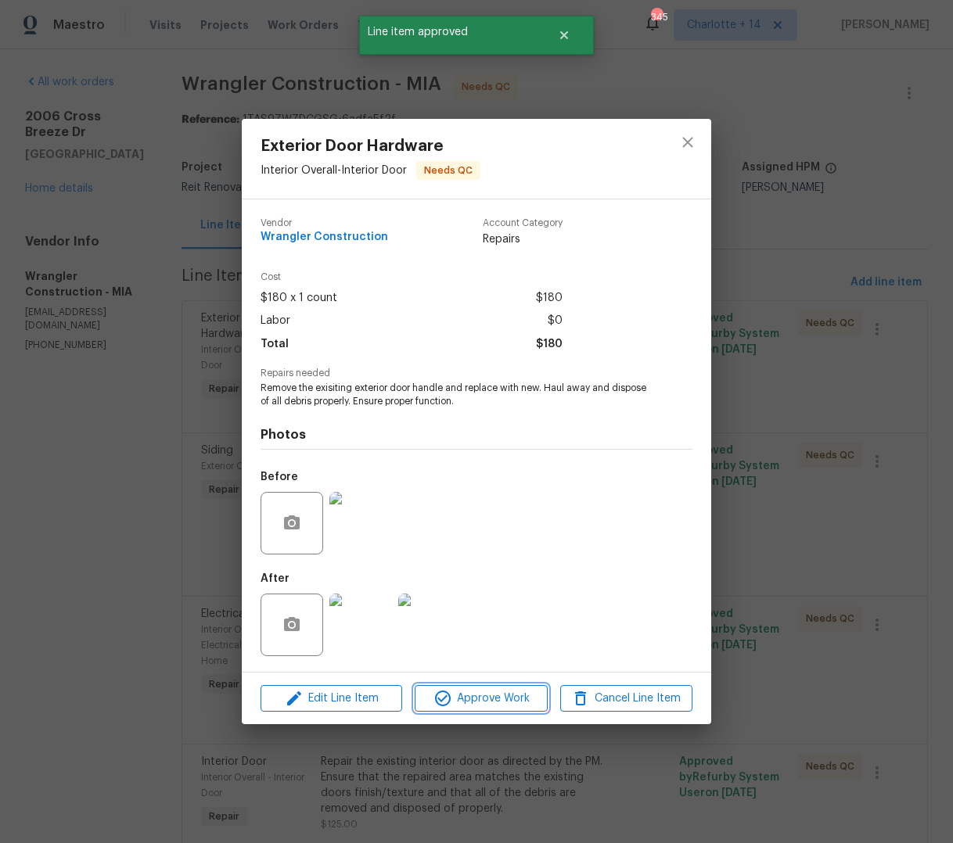
click at [492, 695] on span "Approve Work" at bounding box center [480, 699] width 123 height 20
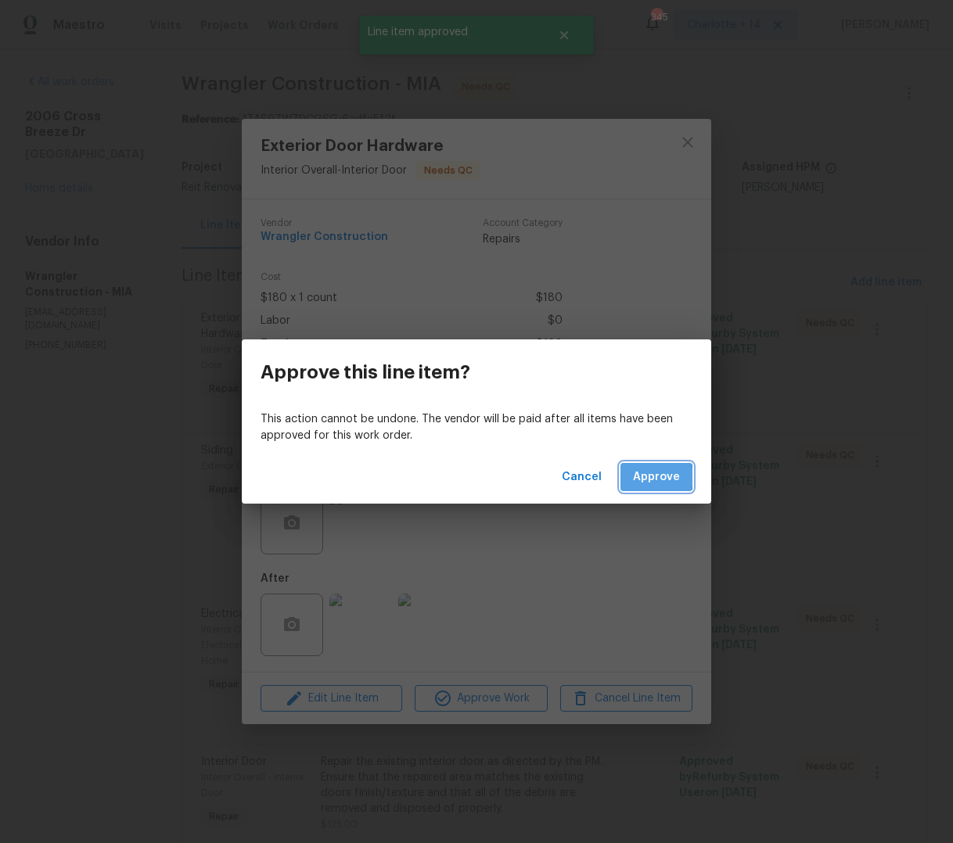
click at [645, 477] on span "Approve" at bounding box center [656, 478] width 47 height 20
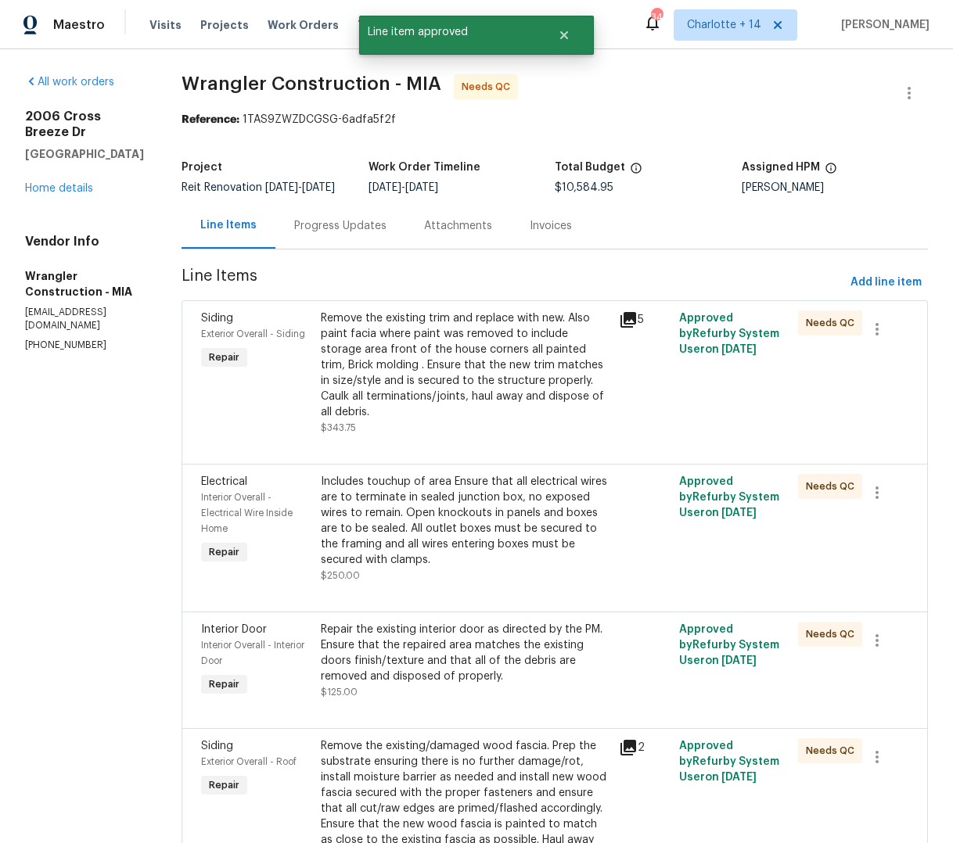
click at [440, 340] on div "Remove the existing trim and replace with new. Also paint facia where paint was…" at bounding box center [465, 366] width 289 height 110
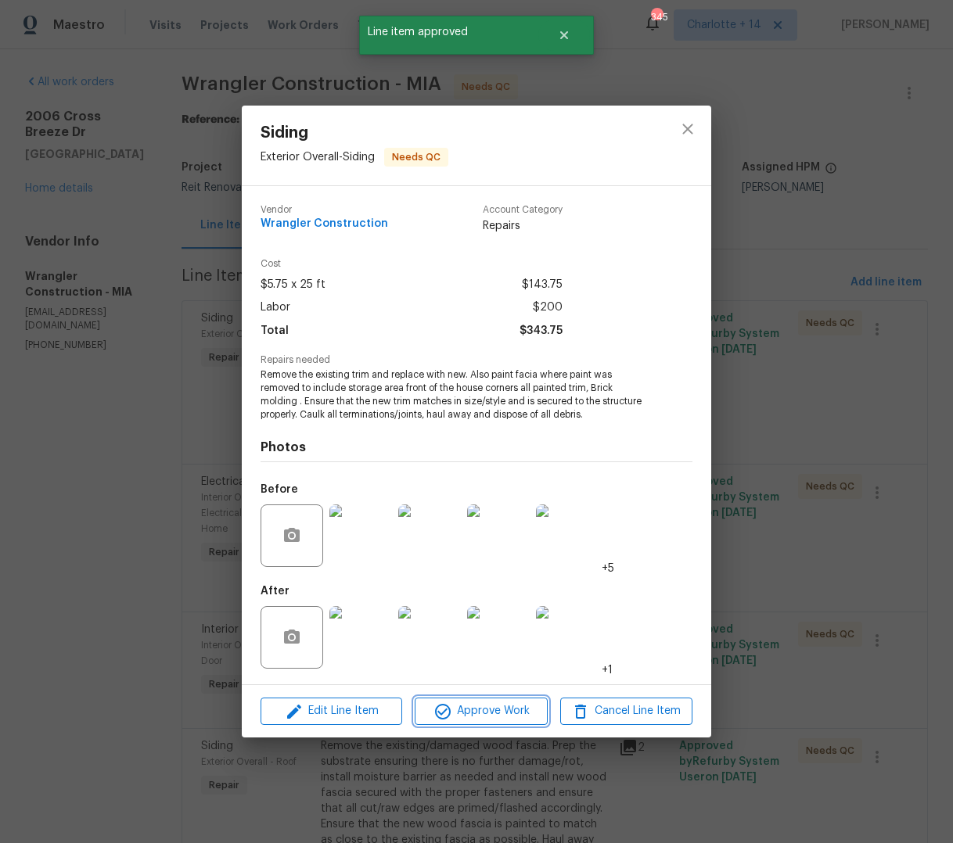
click at [505, 723] on button "Approve Work" at bounding box center [481, 711] width 132 height 27
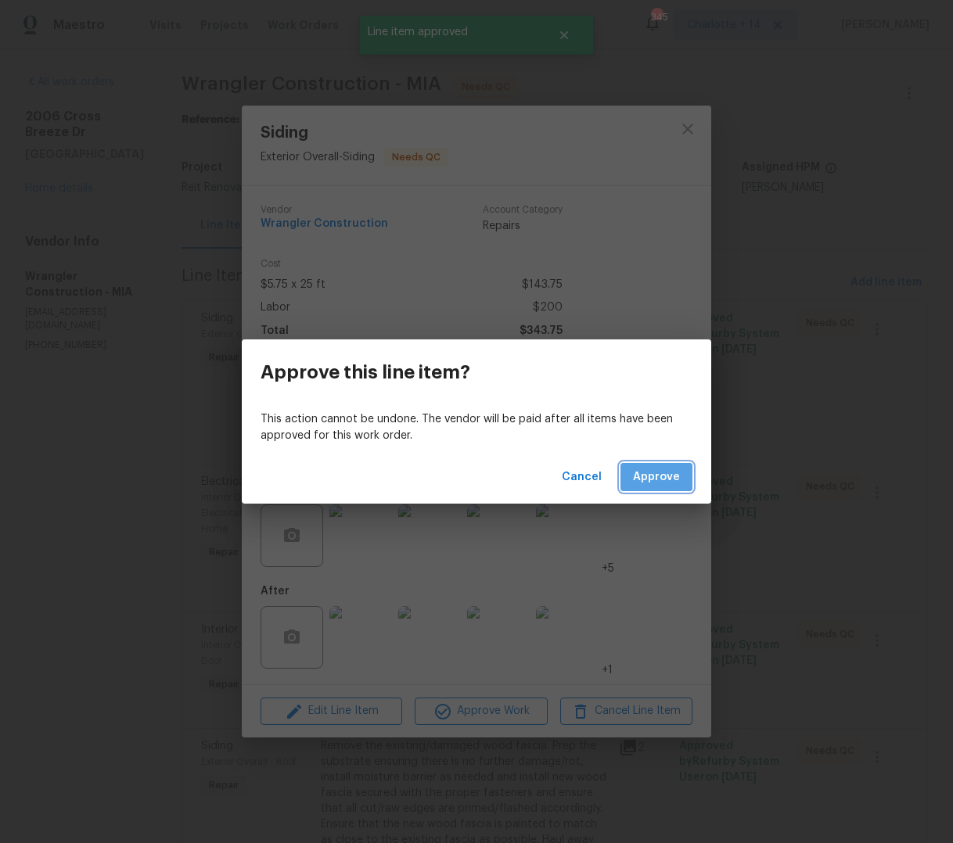
click at [652, 469] on span "Approve" at bounding box center [656, 478] width 47 height 20
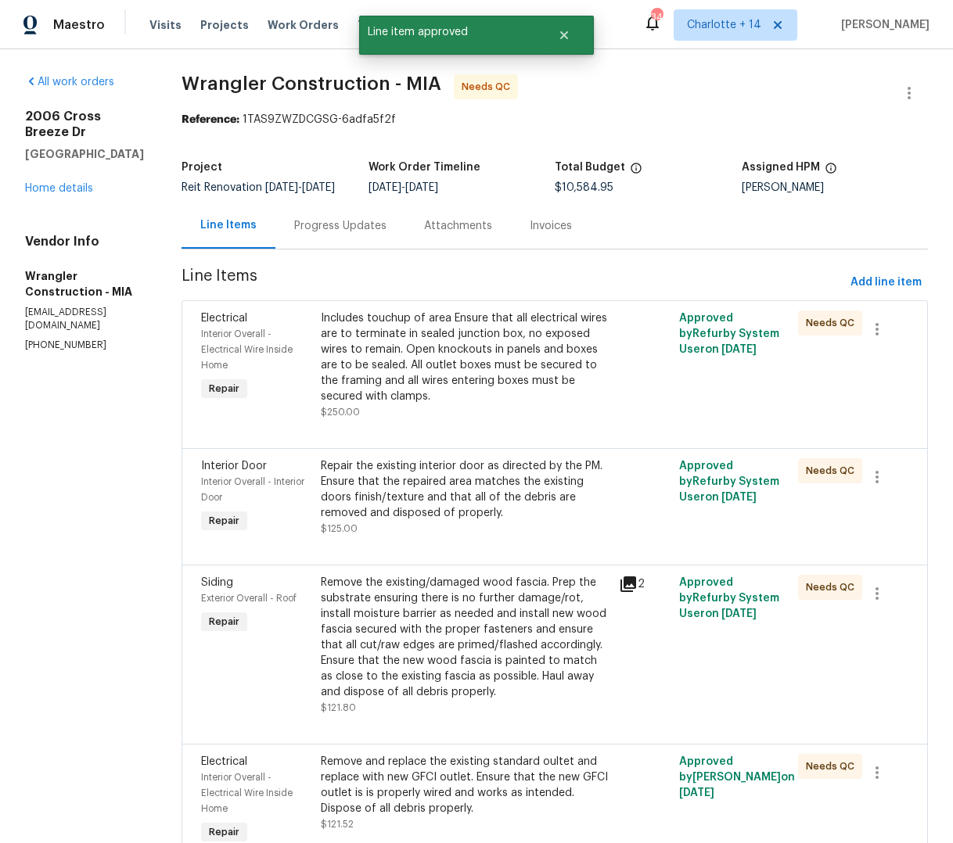
click at [410, 352] on div "Includes touchup of area Ensure that all electrical wires are to terminate in s…" at bounding box center [465, 358] width 289 height 94
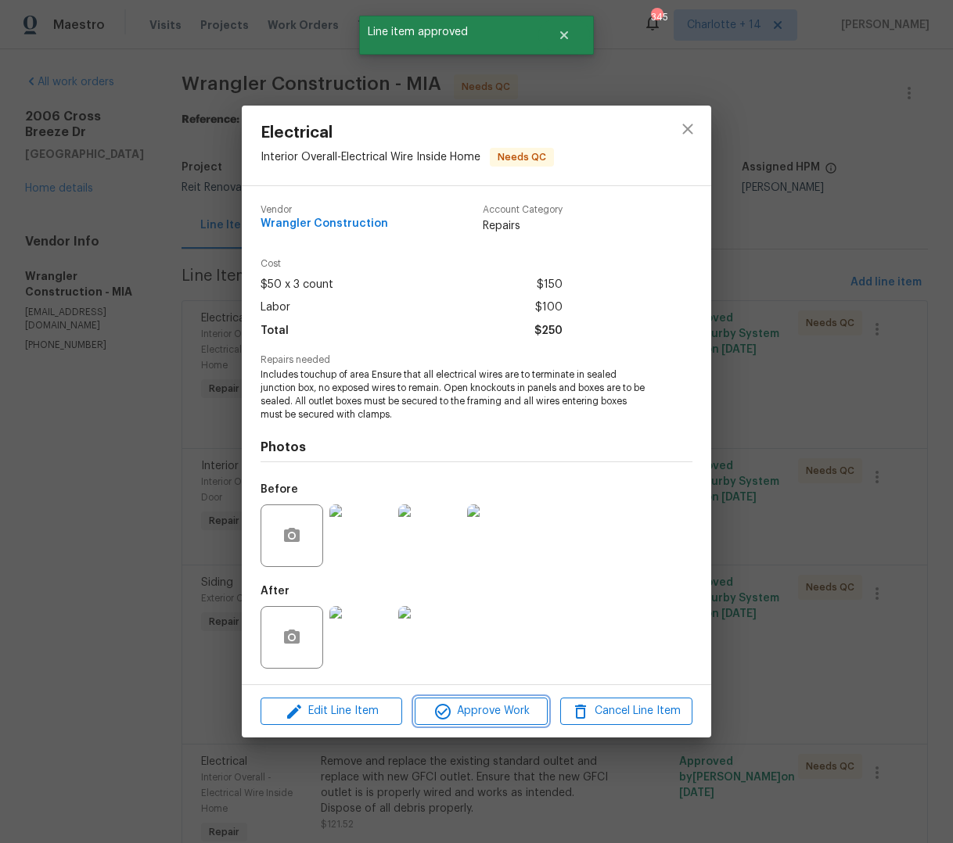
click at [502, 717] on span "Approve Work" at bounding box center [480, 712] width 123 height 20
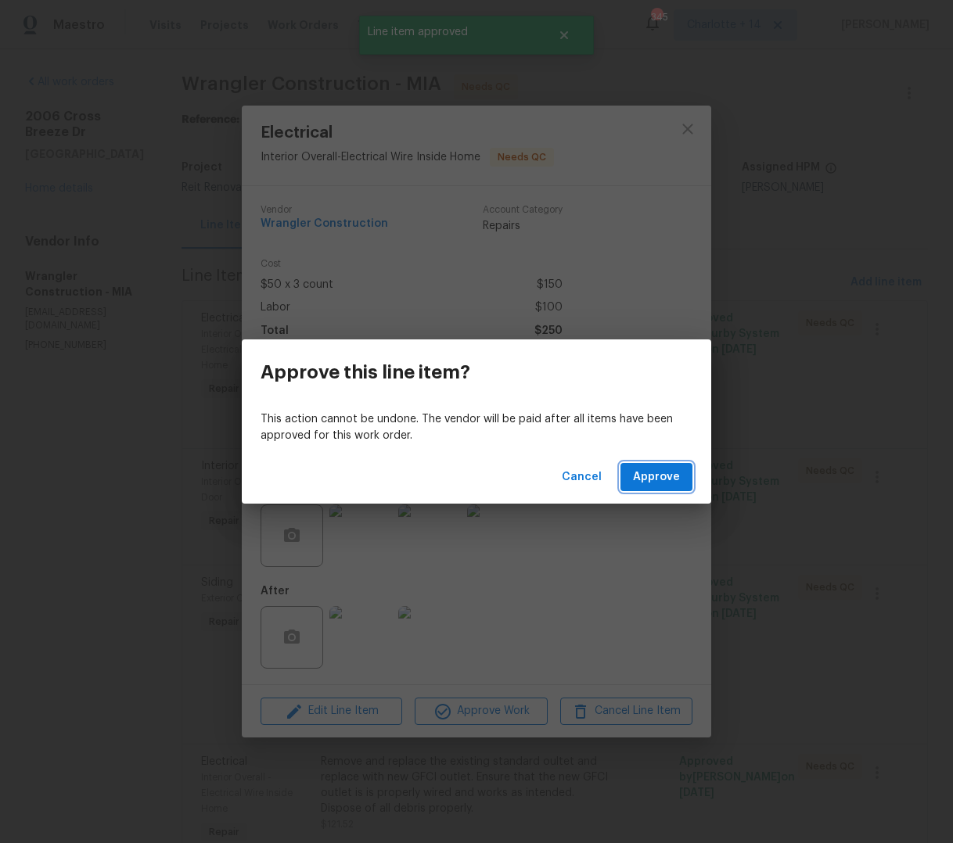
click at [645, 481] on span "Approve" at bounding box center [656, 478] width 47 height 20
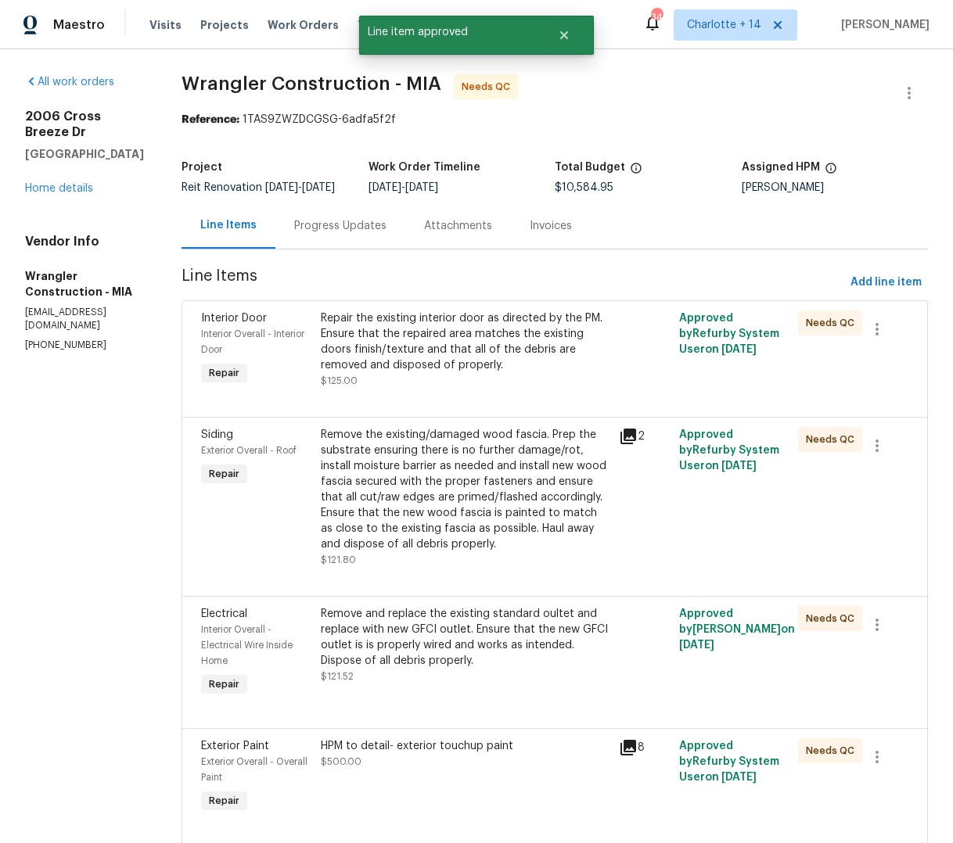
click at [500, 335] on div "Repair the existing interior door as directed by the PM. Ensure that the repair…" at bounding box center [465, 342] width 289 height 63
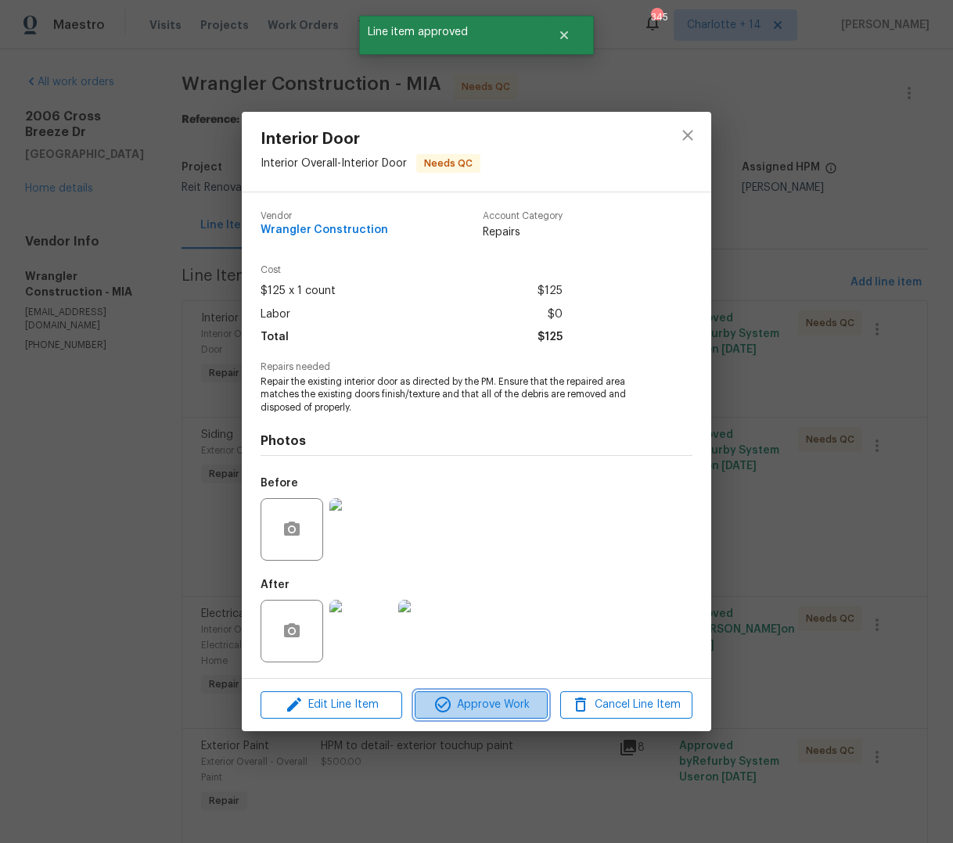
click at [498, 715] on button "Approve Work" at bounding box center [481, 705] width 132 height 27
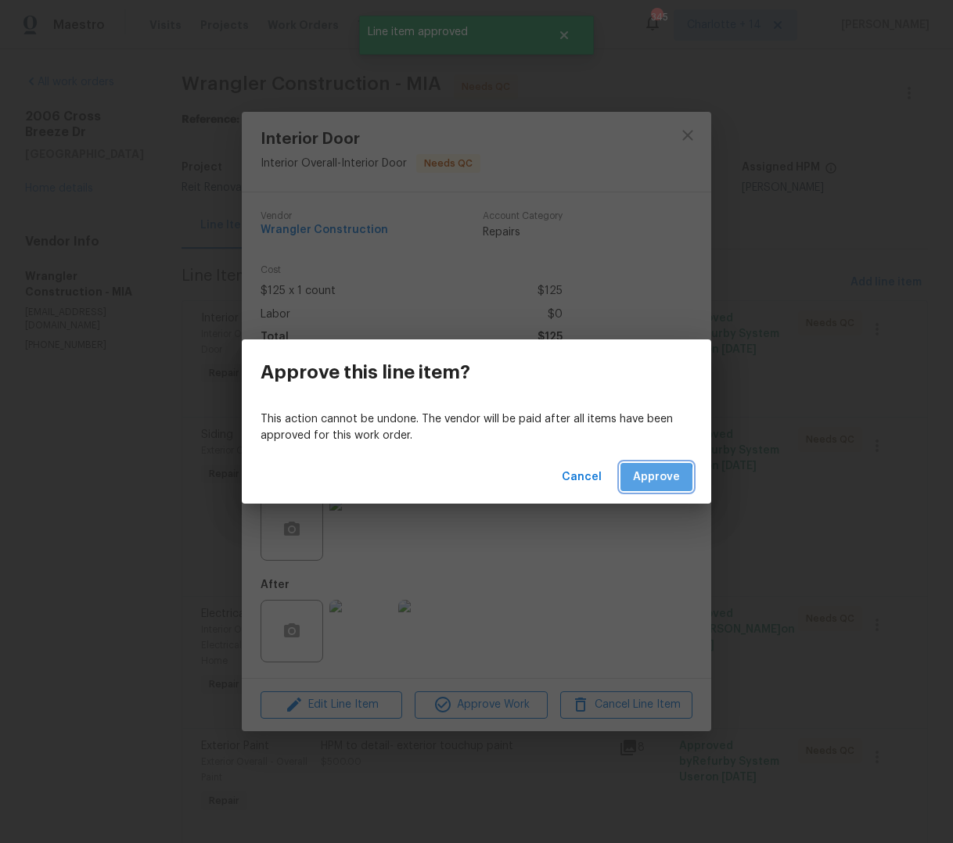
click at [631, 480] on button "Approve" at bounding box center [656, 477] width 72 height 29
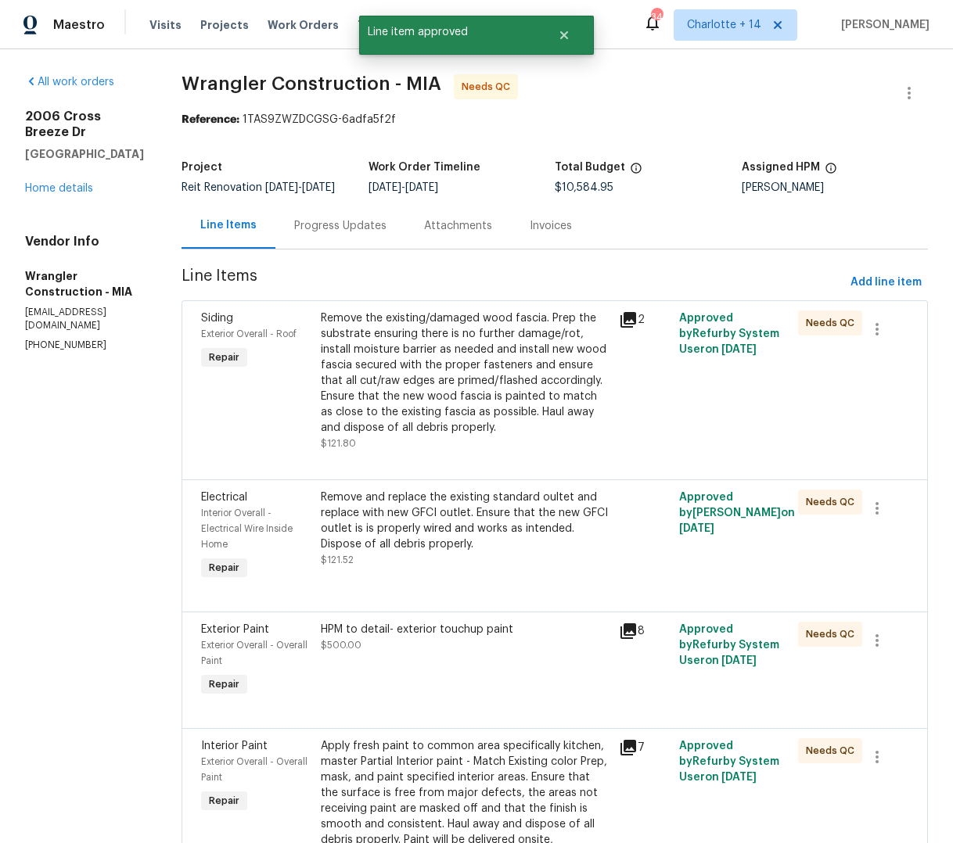
click at [525, 354] on div "Remove the existing/damaged wood fascia. Prep the substrate ensuring there is n…" at bounding box center [465, 373] width 289 height 125
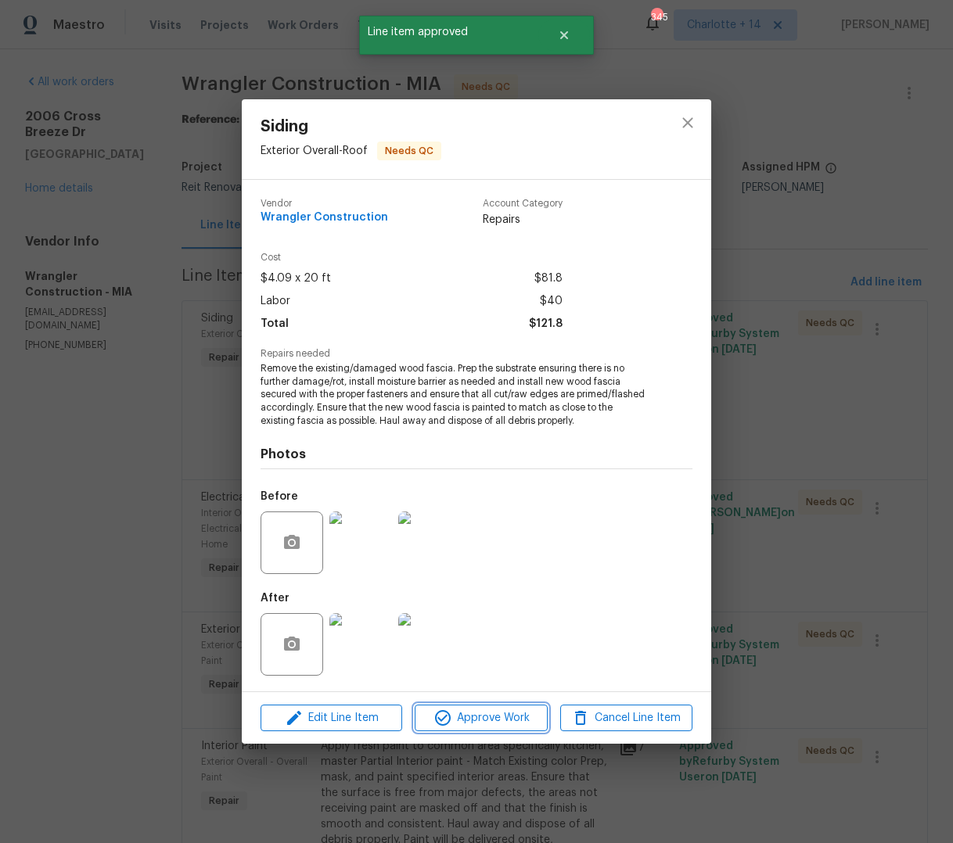
click at [505, 720] on span "Approve Work" at bounding box center [480, 719] width 123 height 20
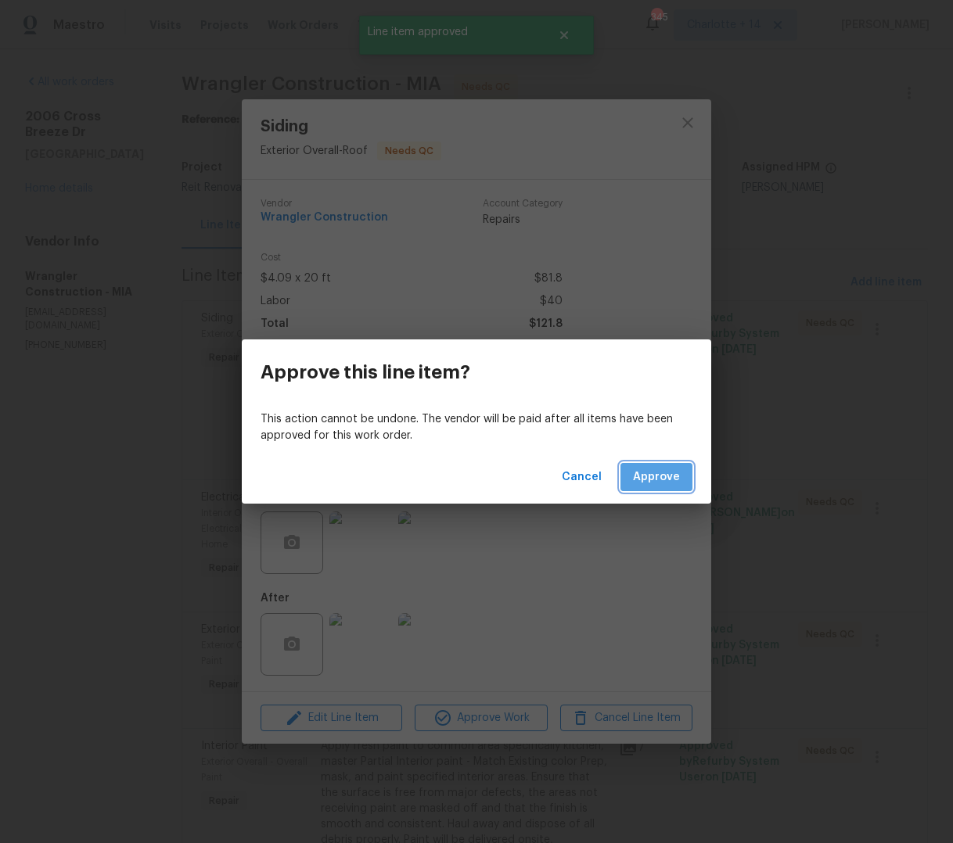
click at [663, 480] on span "Approve" at bounding box center [656, 478] width 47 height 20
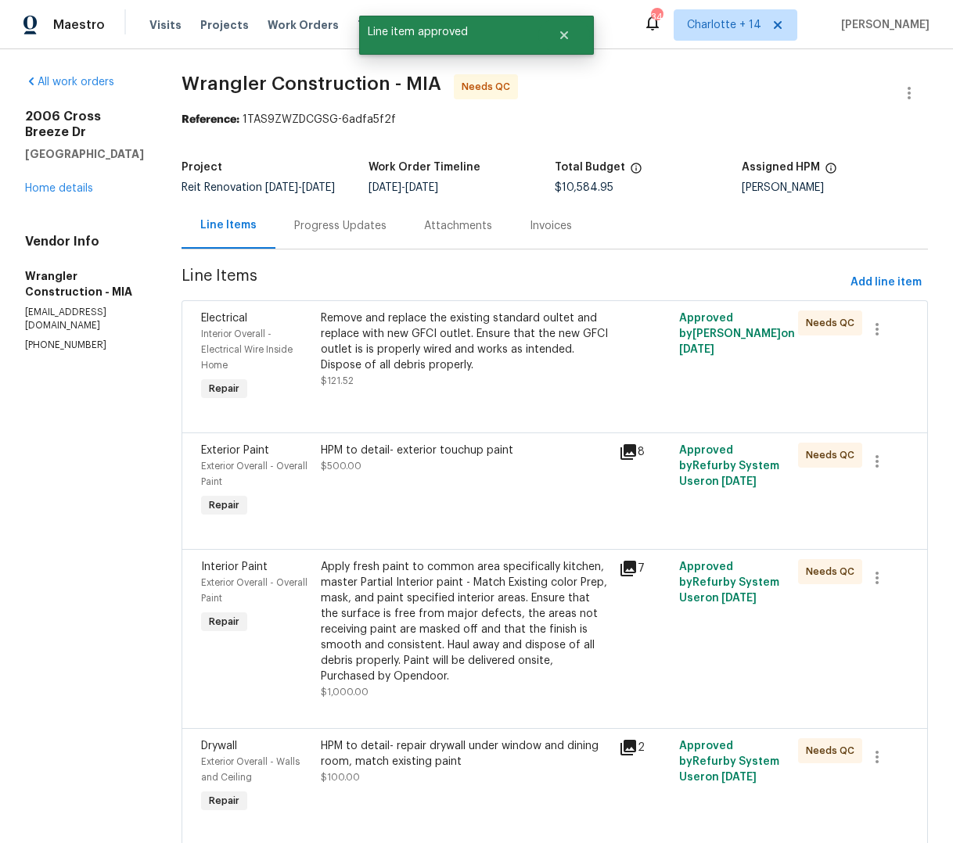
click at [459, 354] on div "Remove and replace the existing standard oultet and replace with new GFCI outle…" at bounding box center [465, 342] width 289 height 63
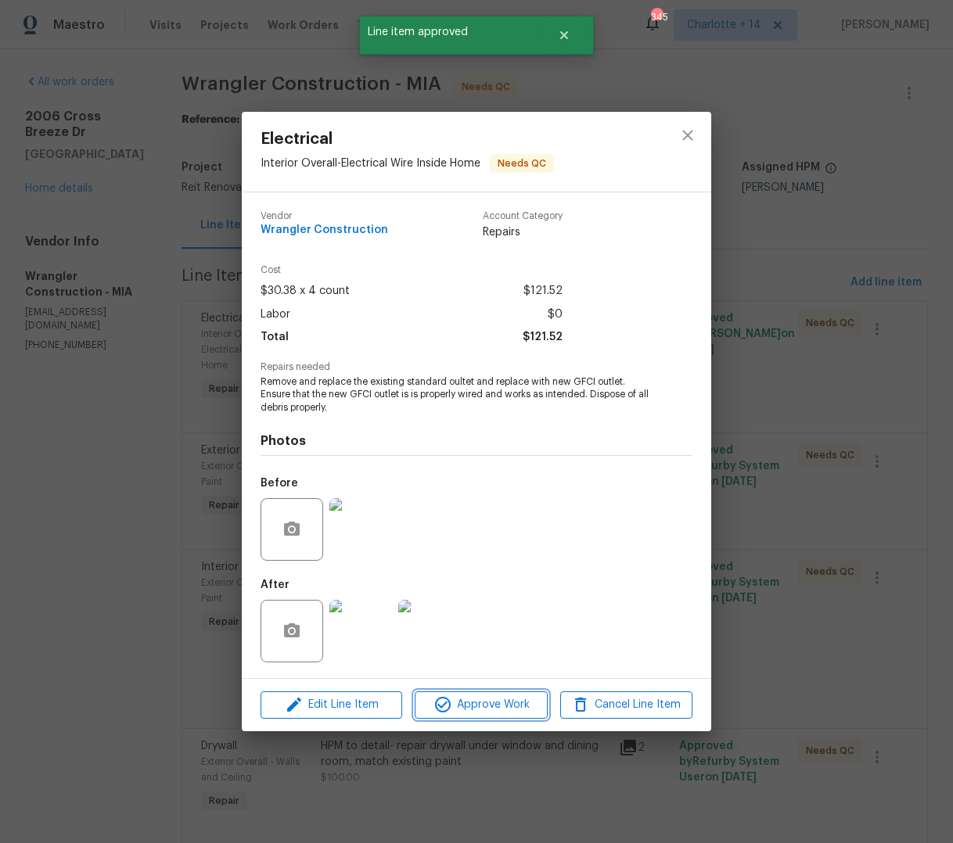
click at [476, 710] on span "Approve Work" at bounding box center [480, 705] width 123 height 20
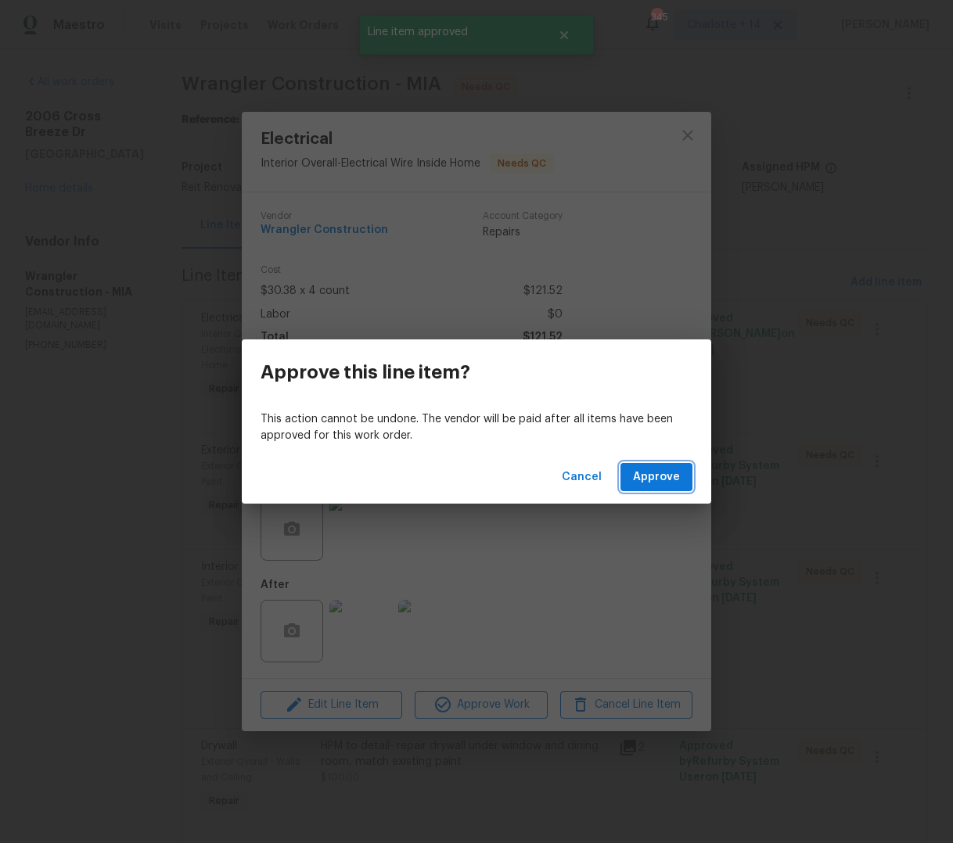
click at [636, 478] on span "Approve" at bounding box center [656, 478] width 47 height 20
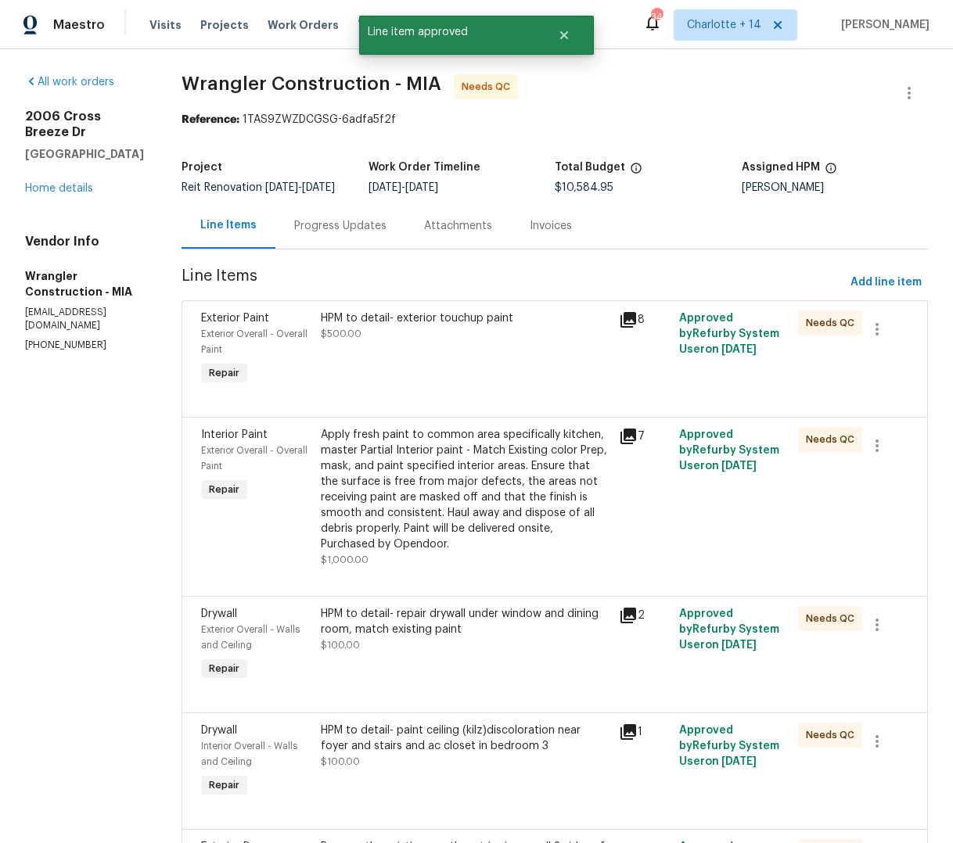
click at [465, 329] on div "HPM to detail- exterior touchup paint $500.00" at bounding box center [465, 326] width 289 height 31
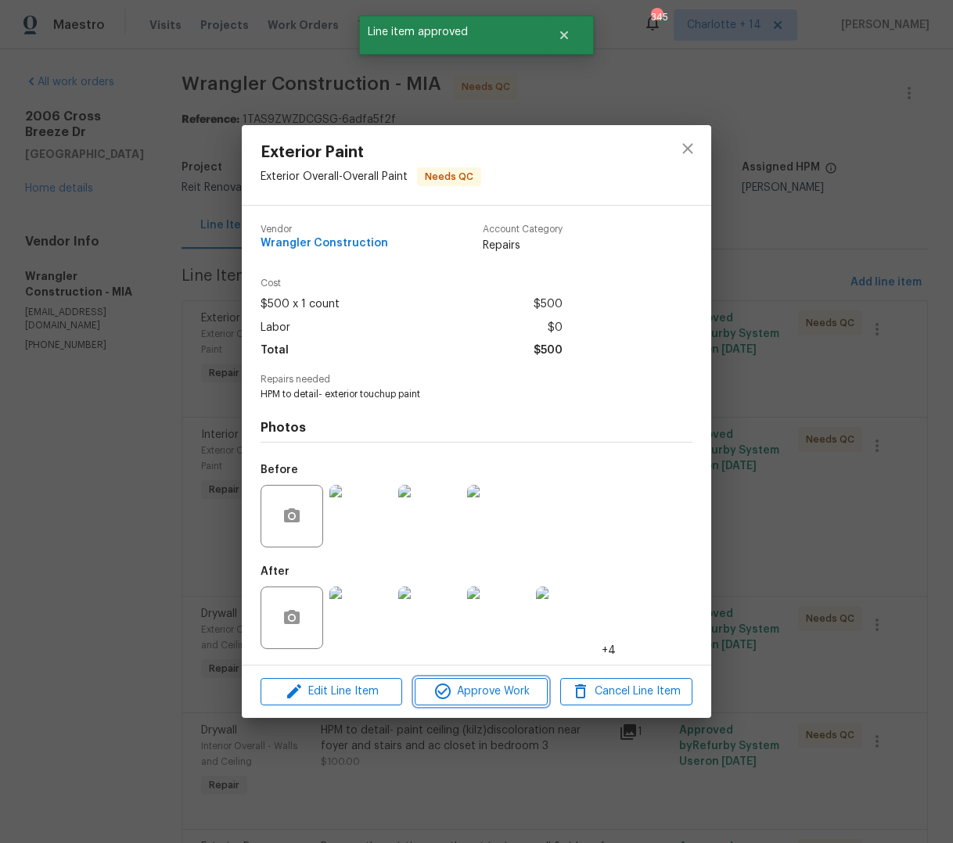
click at [509, 697] on span "Approve Work" at bounding box center [480, 692] width 123 height 20
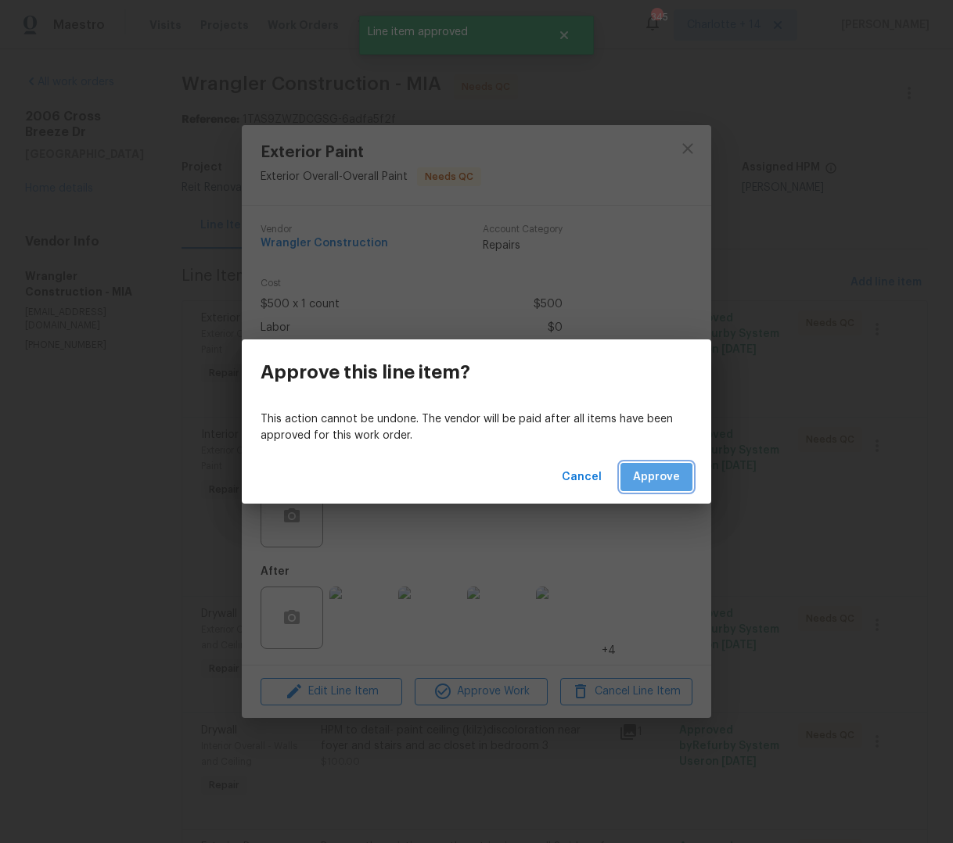
click at [654, 478] on span "Approve" at bounding box center [656, 478] width 47 height 20
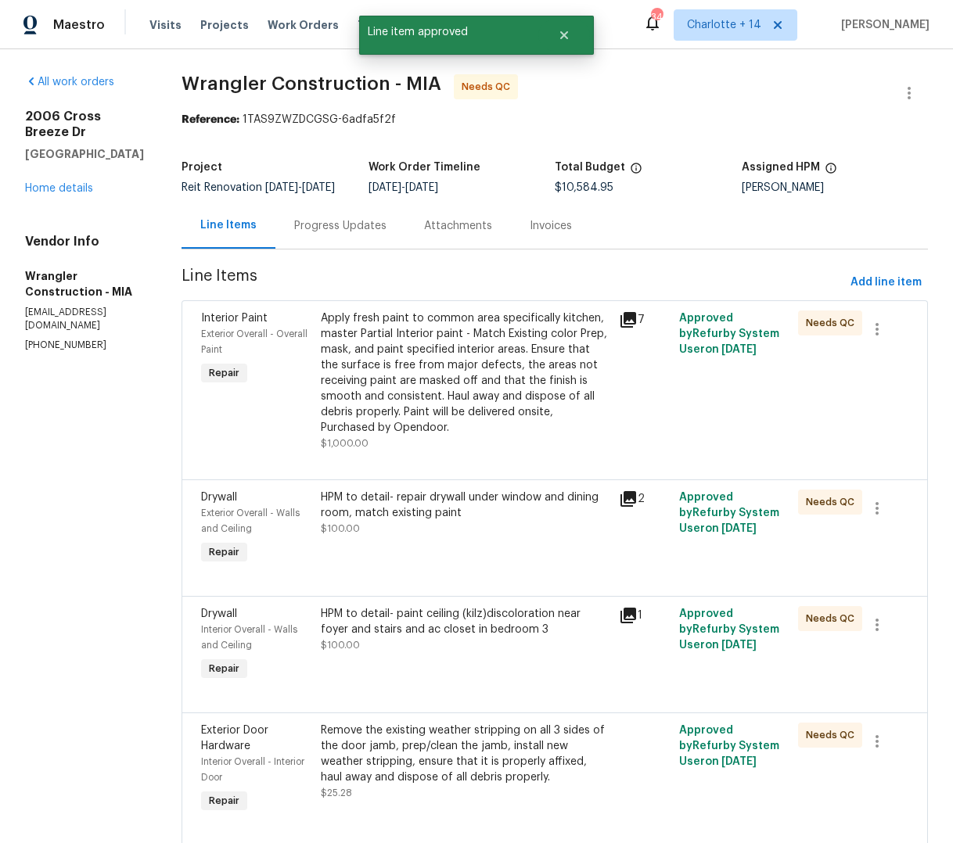
click at [434, 361] on div "Apply fresh paint to common area specifically kitchen, master Partial Interior …" at bounding box center [465, 373] width 289 height 125
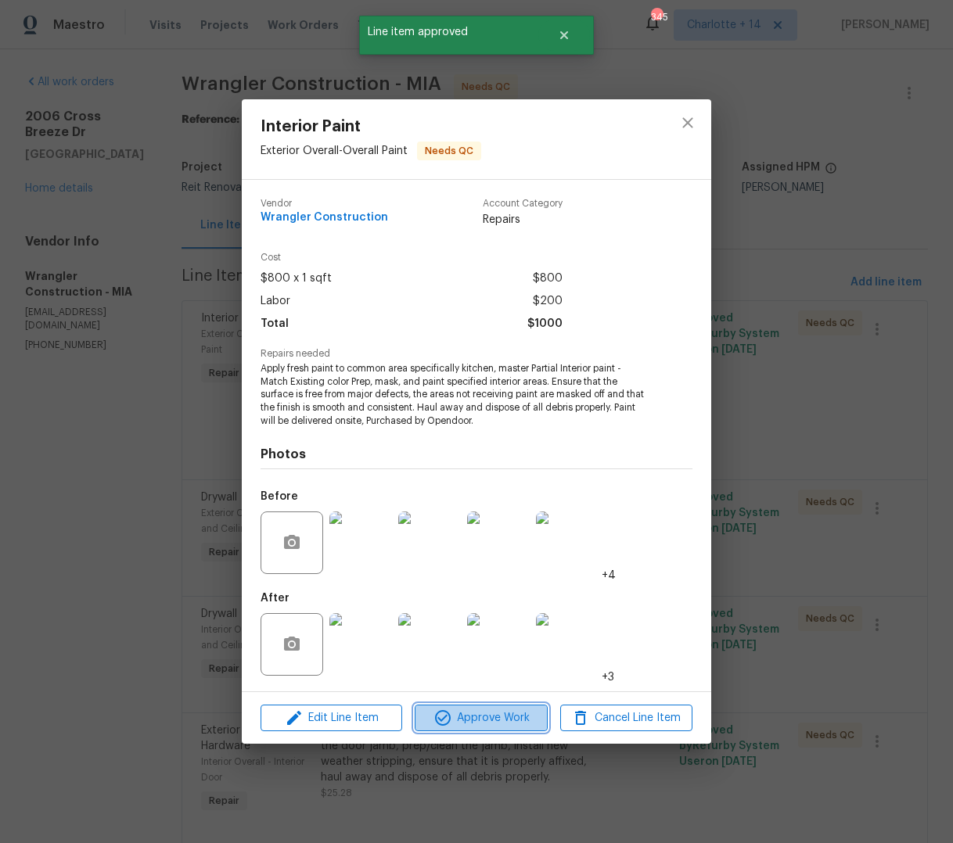
click at [495, 724] on span "Approve Work" at bounding box center [480, 719] width 123 height 20
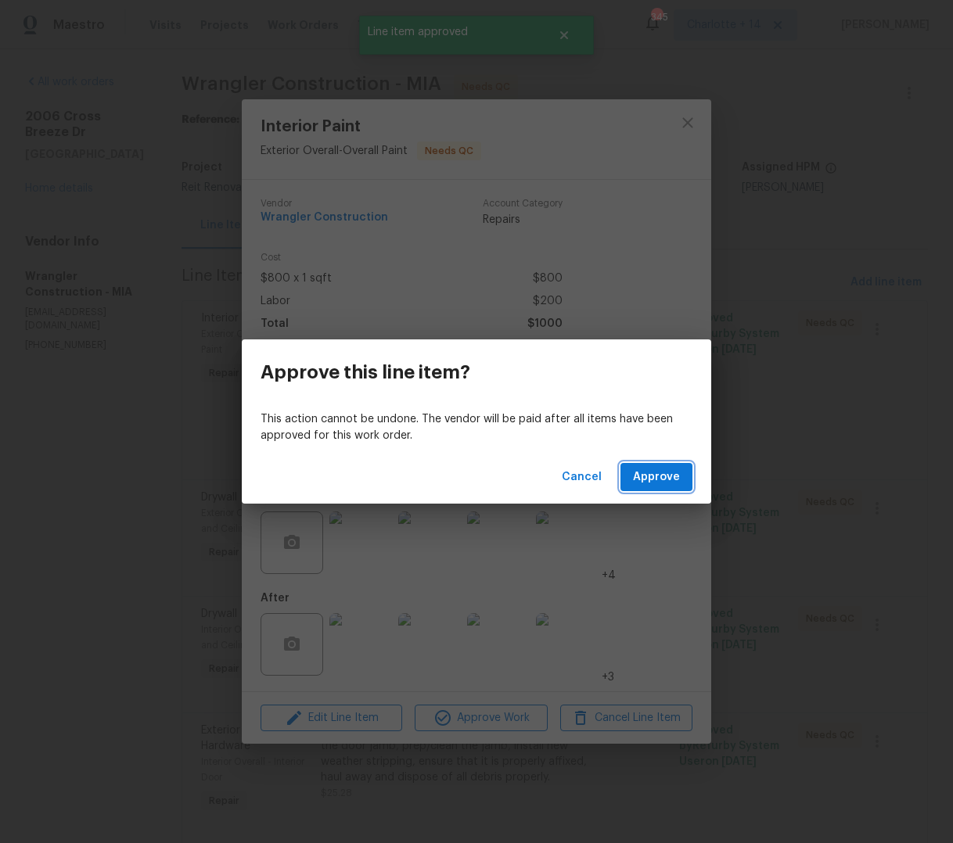
click at [653, 468] on span "Approve" at bounding box center [656, 478] width 47 height 20
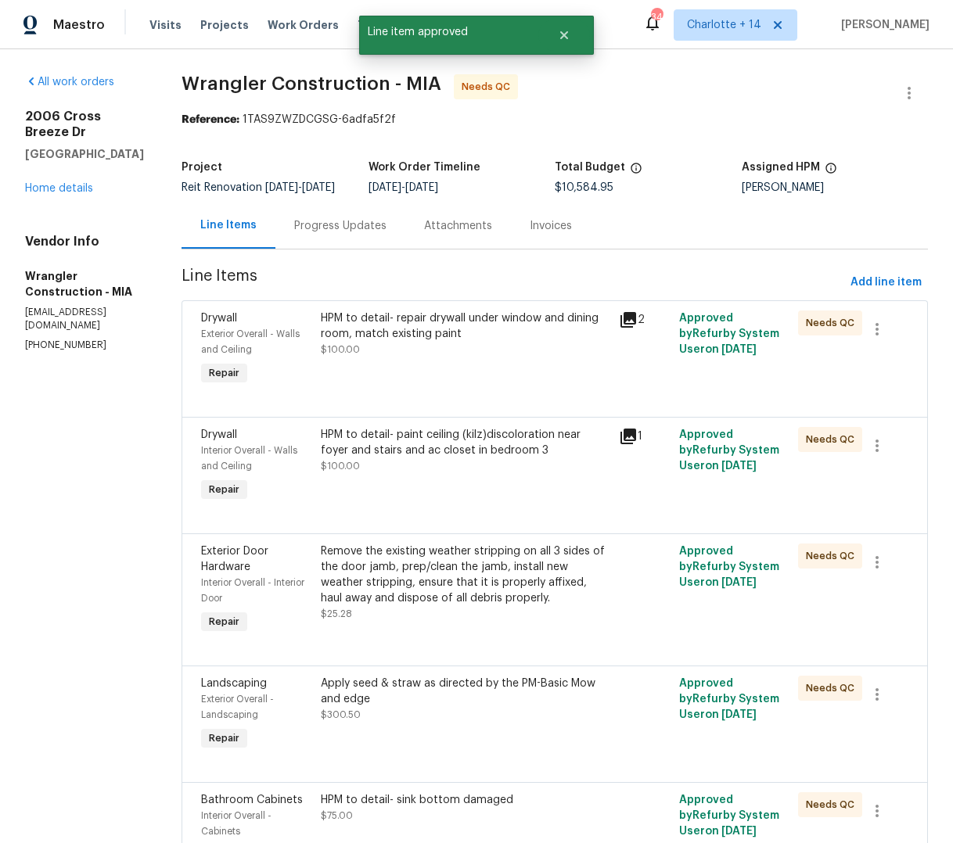
click at [440, 358] on div "HPM to detail- repair drywall under window and dining room, match existing pain…" at bounding box center [465, 350] width 299 height 88
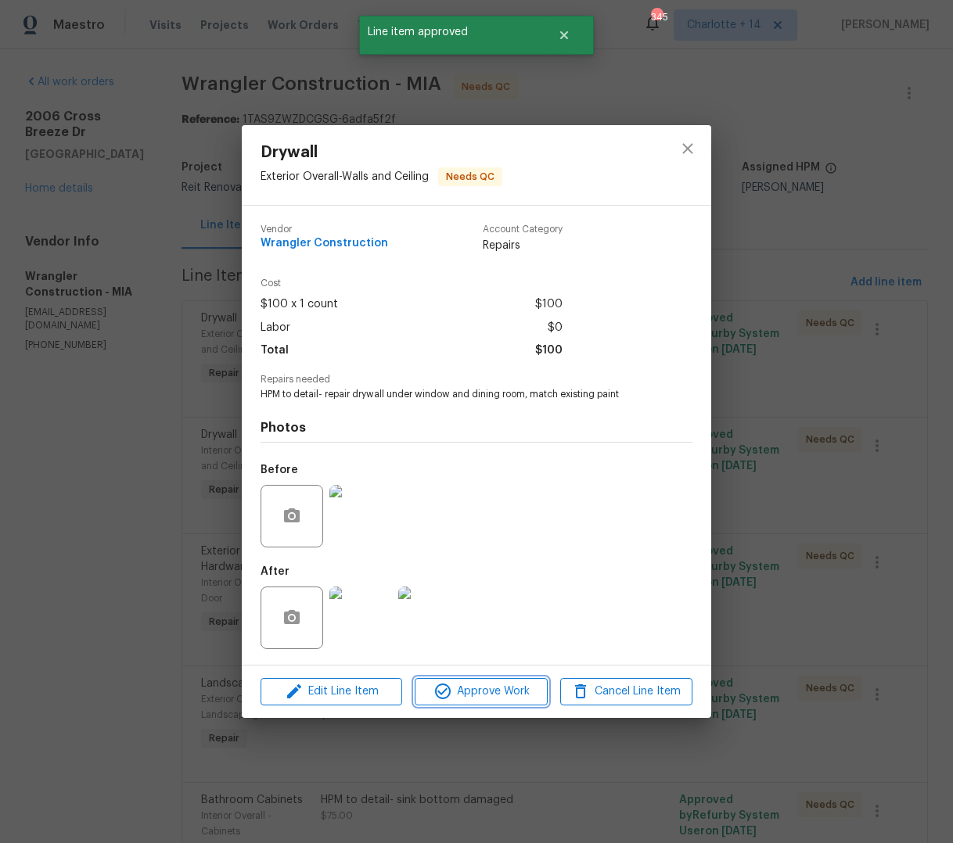
click at [480, 694] on span "Approve Work" at bounding box center [480, 692] width 123 height 20
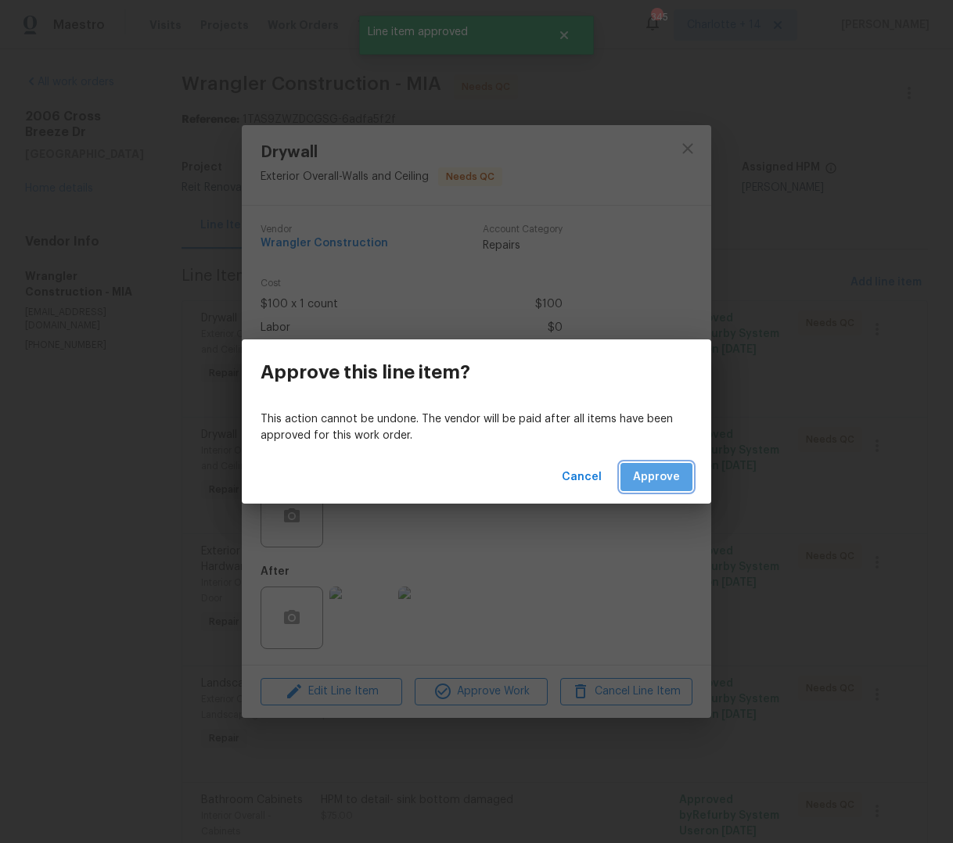
click at [659, 474] on span "Approve" at bounding box center [656, 478] width 47 height 20
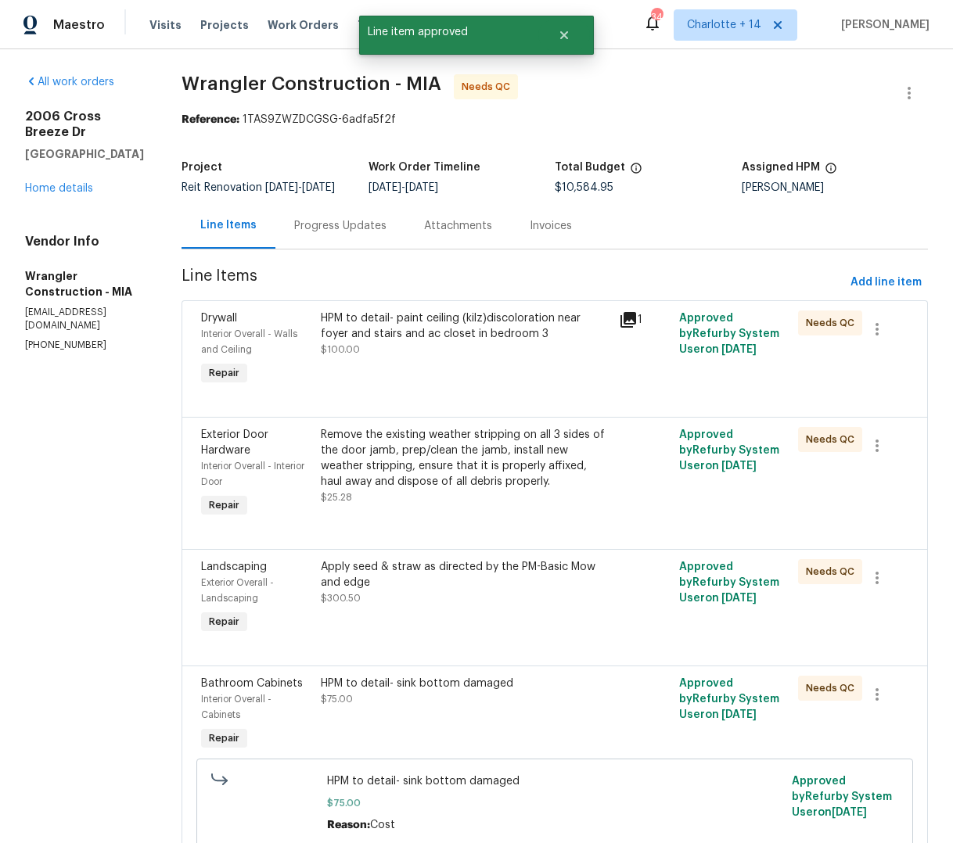
click at [473, 366] on div "HPM to detail- paint ceiling (kilz)discoloration near foyer and stairs and ac c…" at bounding box center [465, 350] width 299 height 88
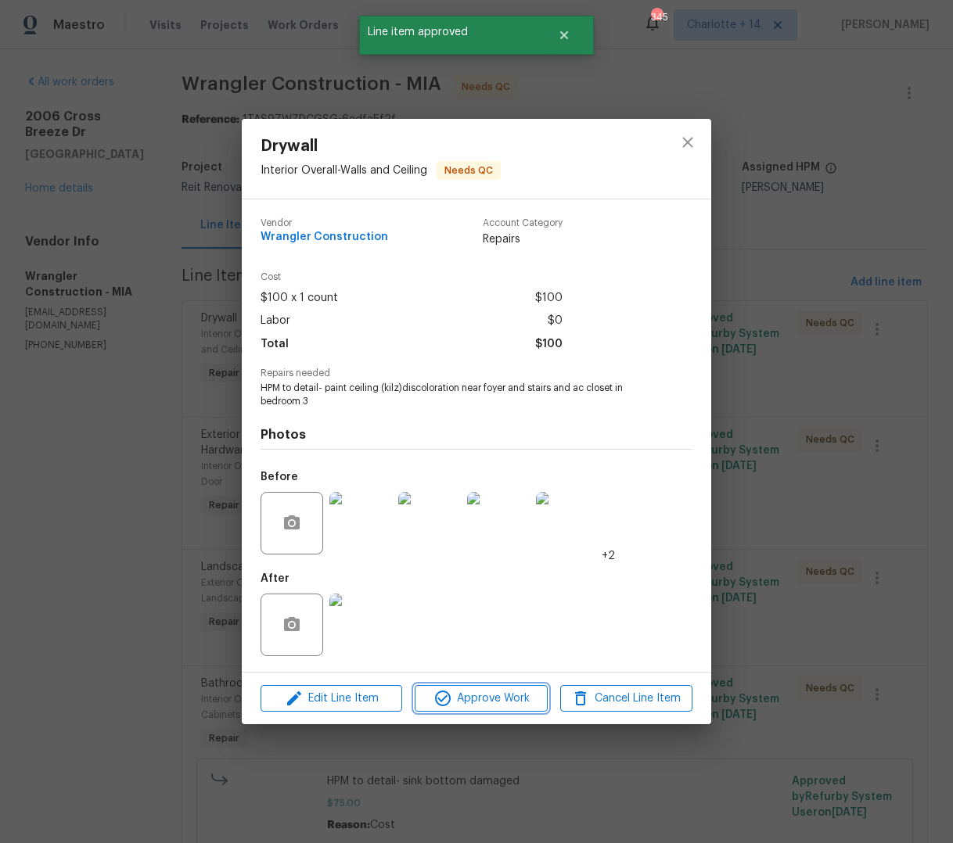
click at [503, 700] on span "Approve Work" at bounding box center [480, 699] width 123 height 20
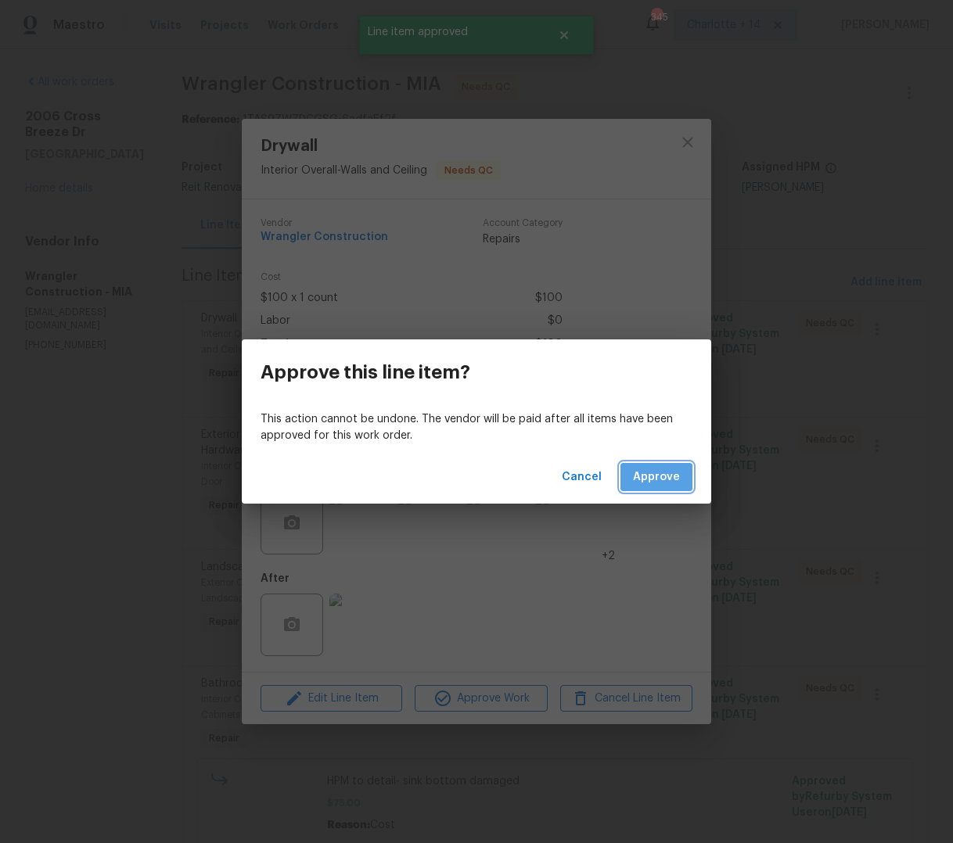
click at [653, 480] on span "Approve" at bounding box center [656, 478] width 47 height 20
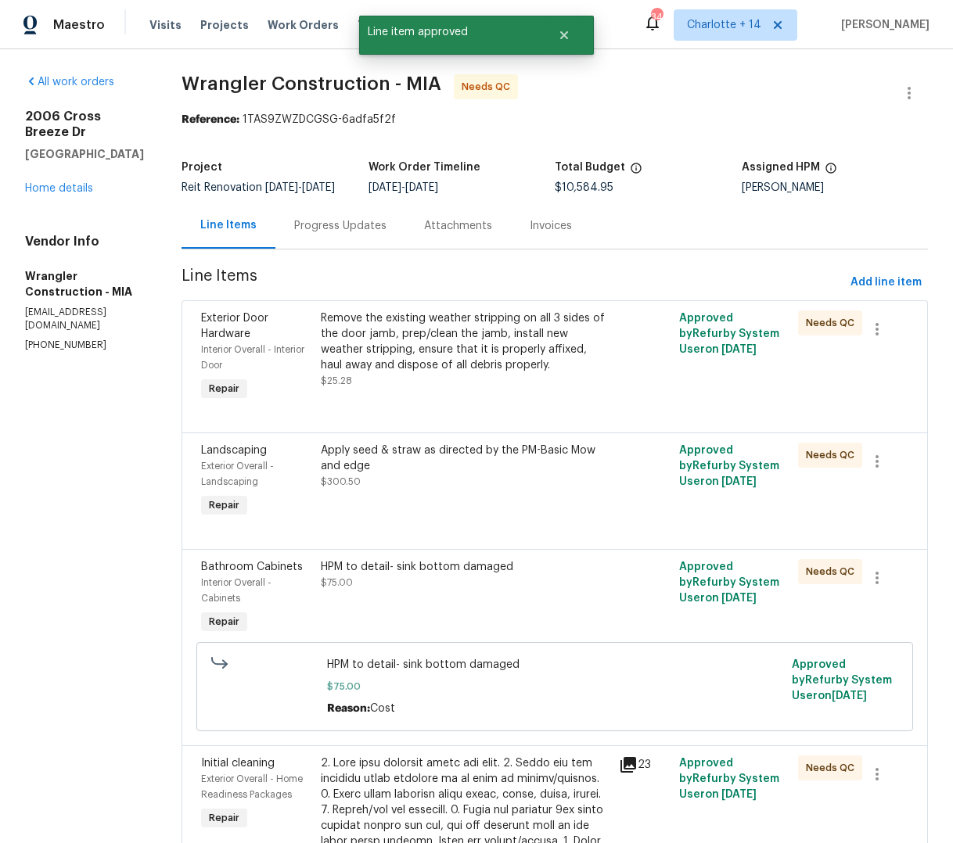
click at [492, 350] on div "Remove the existing weather stripping on all 3 sides of the door jamb, prep/cle…" at bounding box center [465, 342] width 289 height 63
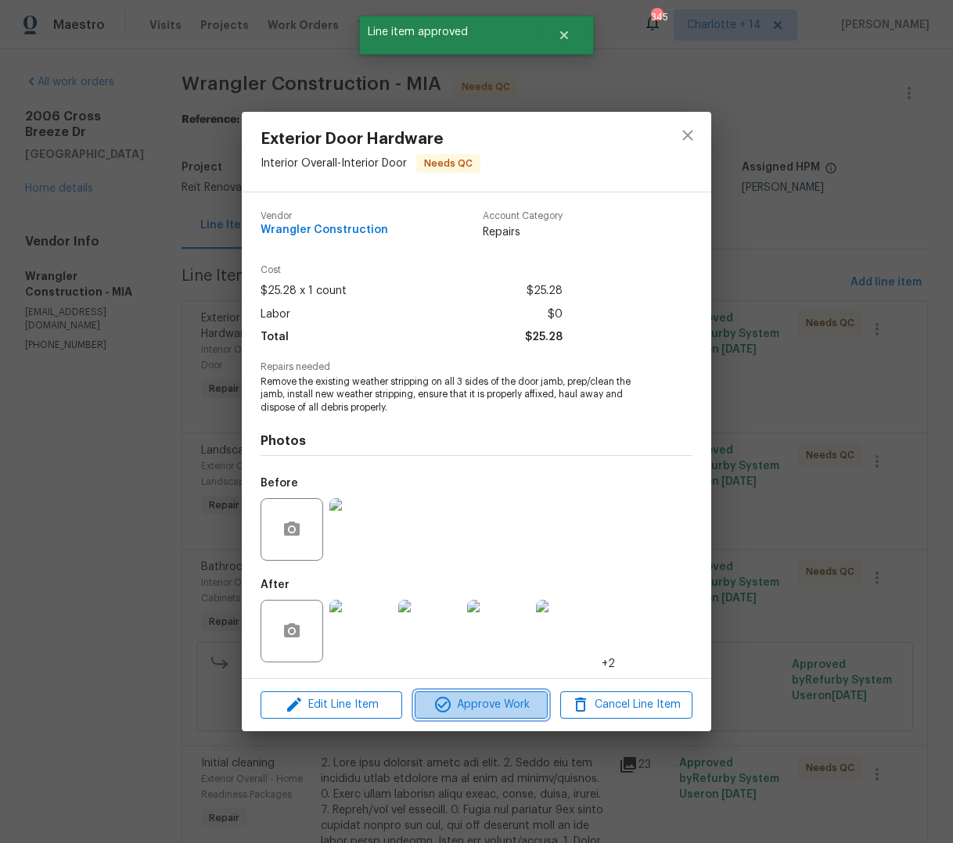
click at [515, 711] on span "Approve Work" at bounding box center [480, 705] width 123 height 20
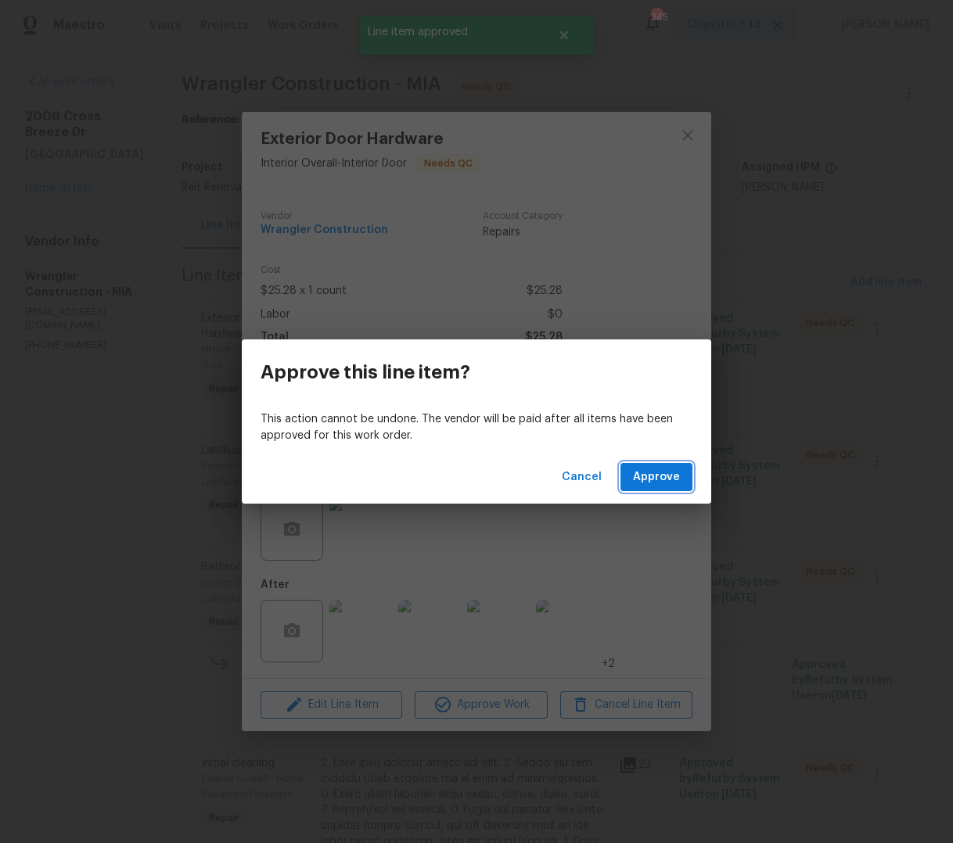
click at [682, 483] on button "Approve" at bounding box center [656, 477] width 72 height 29
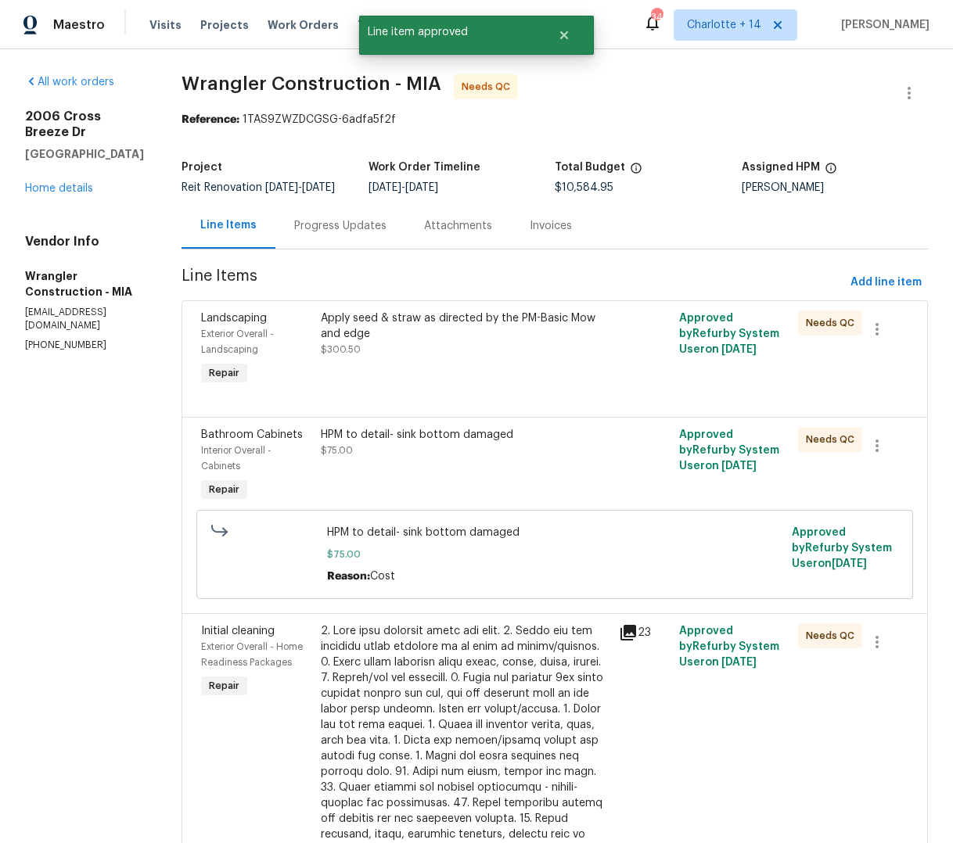
click at [482, 353] on div "Apply seed & straw as directed by the PM-Basic Mow and edge $300.50" at bounding box center [465, 334] width 289 height 47
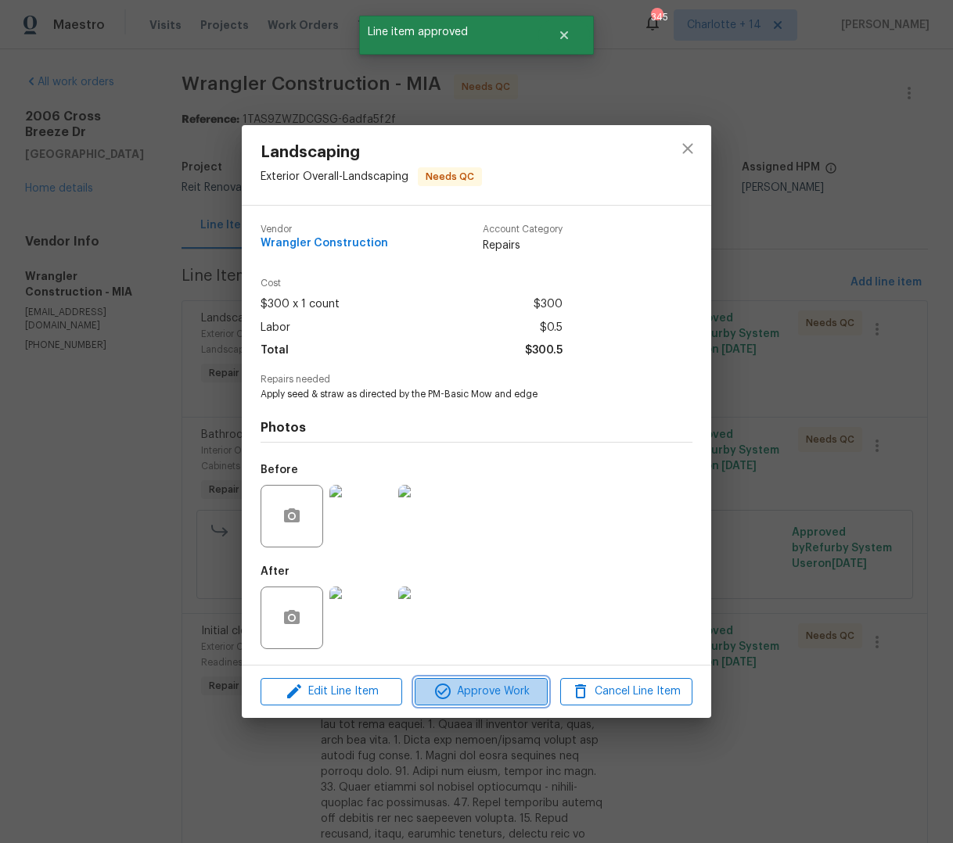
click at [499, 688] on span "Approve Work" at bounding box center [480, 692] width 123 height 20
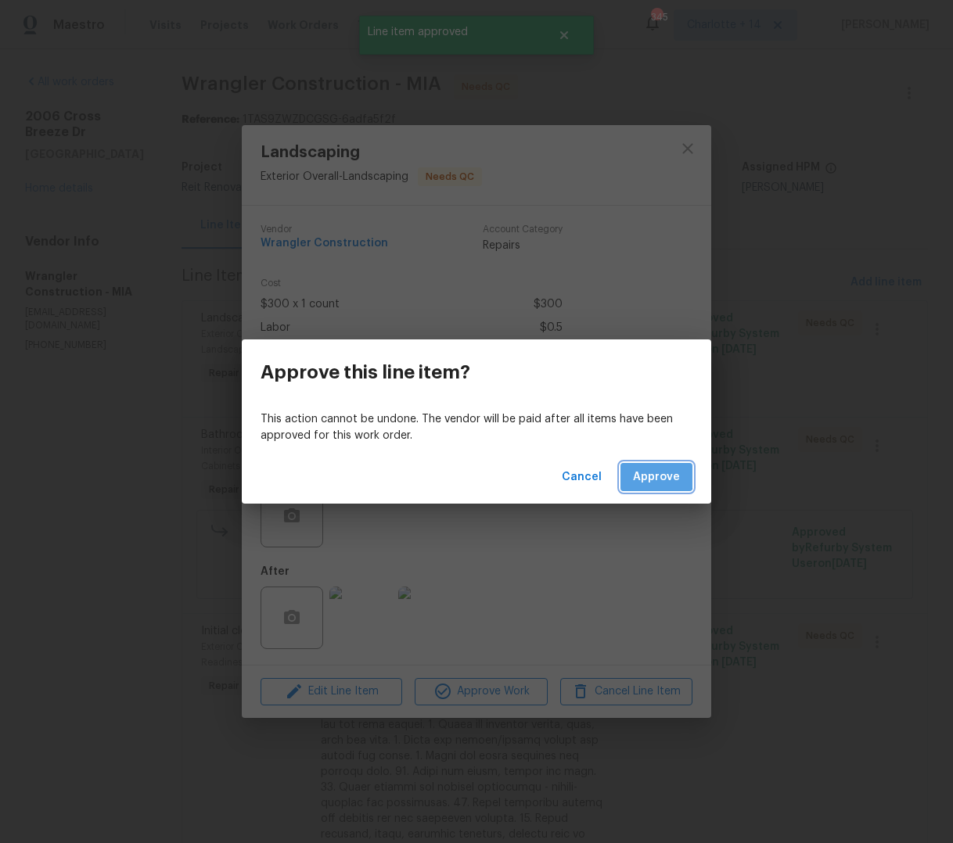
click at [656, 476] on span "Approve" at bounding box center [656, 478] width 47 height 20
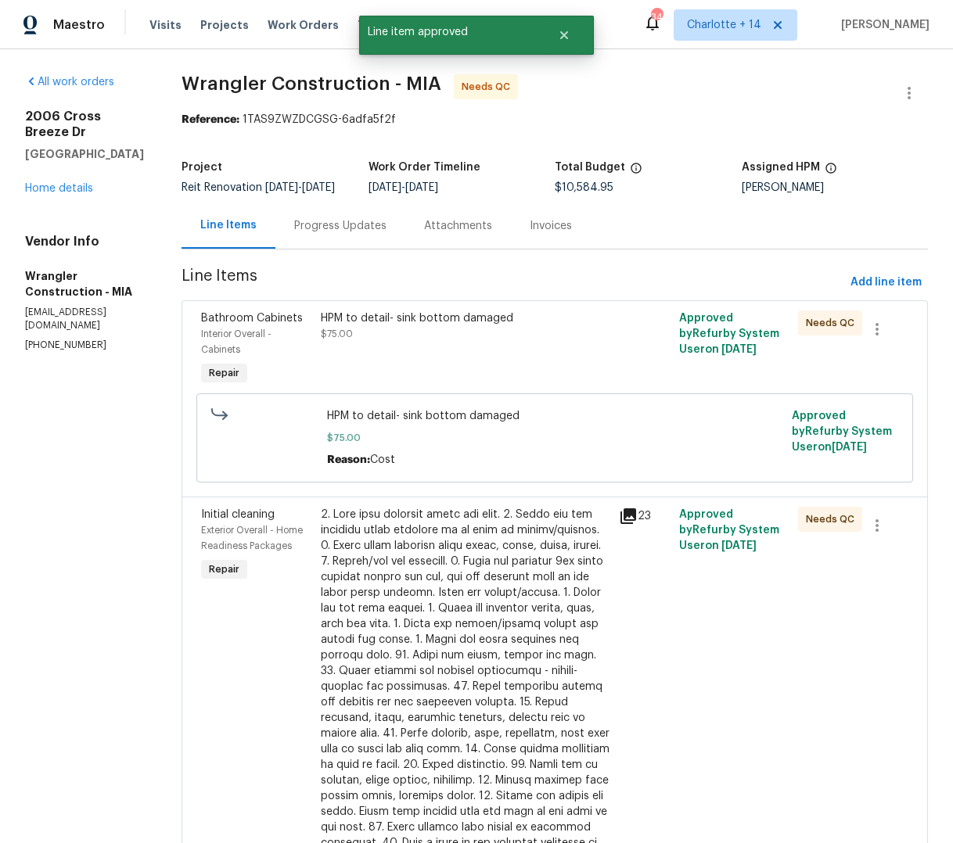
click at [446, 326] on div "HPM to detail- sink bottom damaged" at bounding box center [465, 319] width 289 height 16
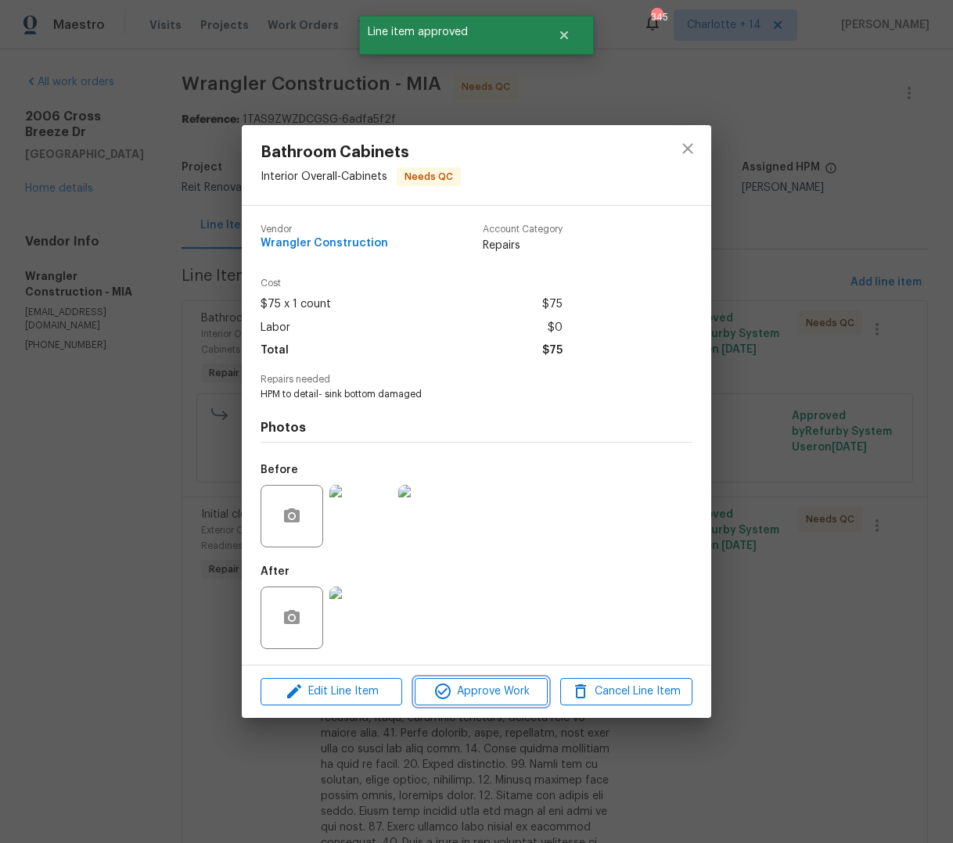
click at [500, 695] on span "Approve Work" at bounding box center [480, 692] width 123 height 20
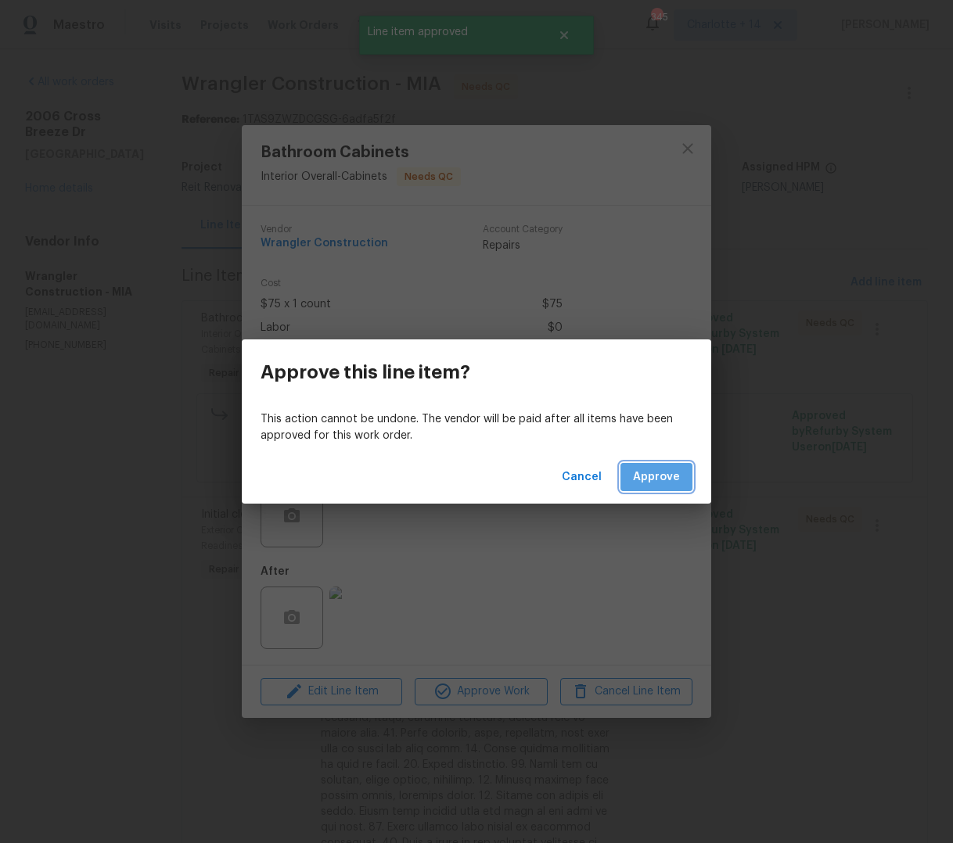
click at [645, 472] on span "Approve" at bounding box center [656, 478] width 47 height 20
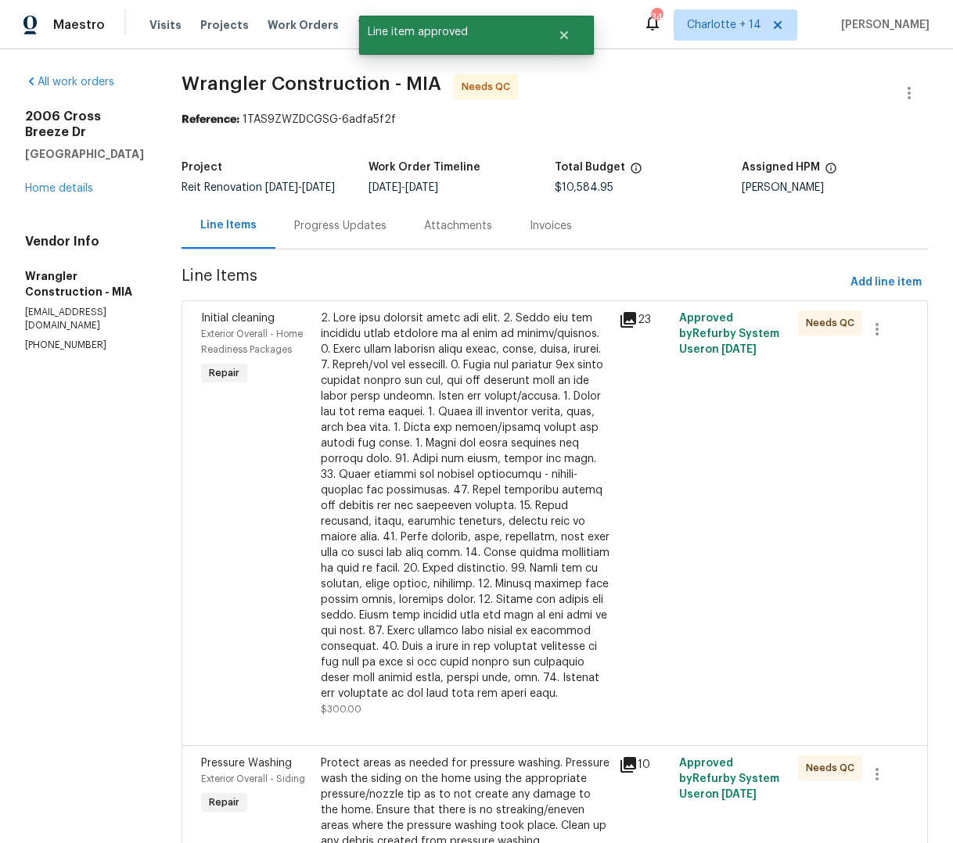
click at [426, 388] on div at bounding box center [465, 506] width 289 height 391
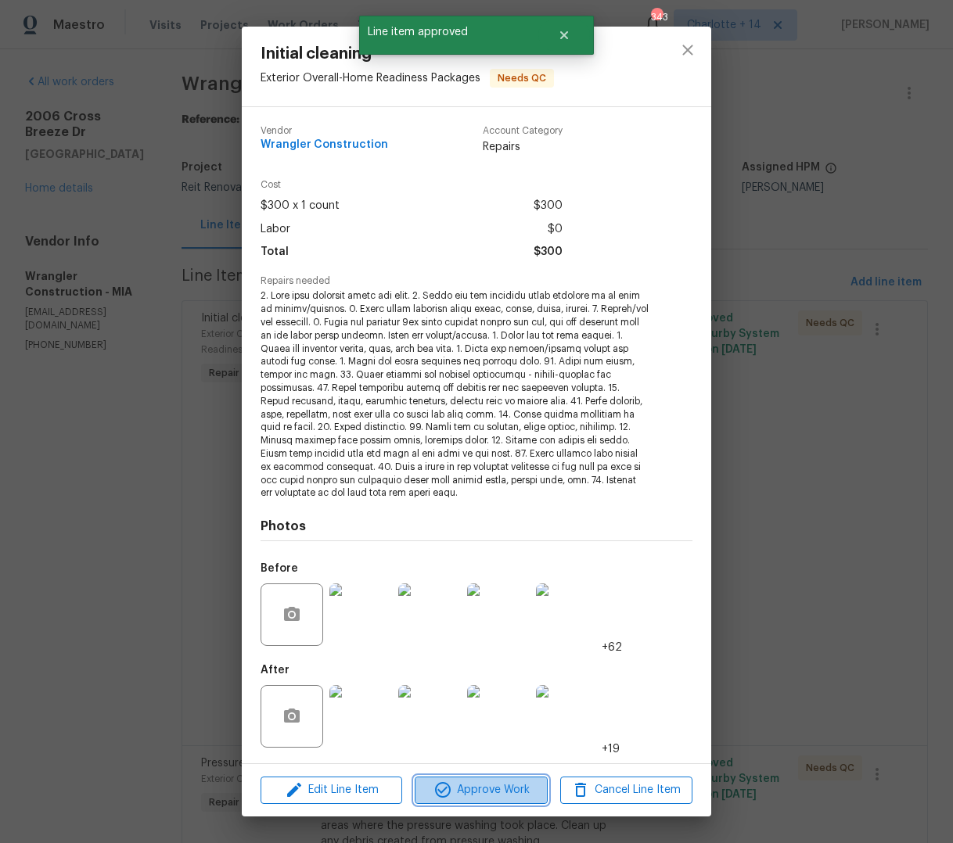
click at [483, 788] on span "Approve Work" at bounding box center [480, 791] width 123 height 20
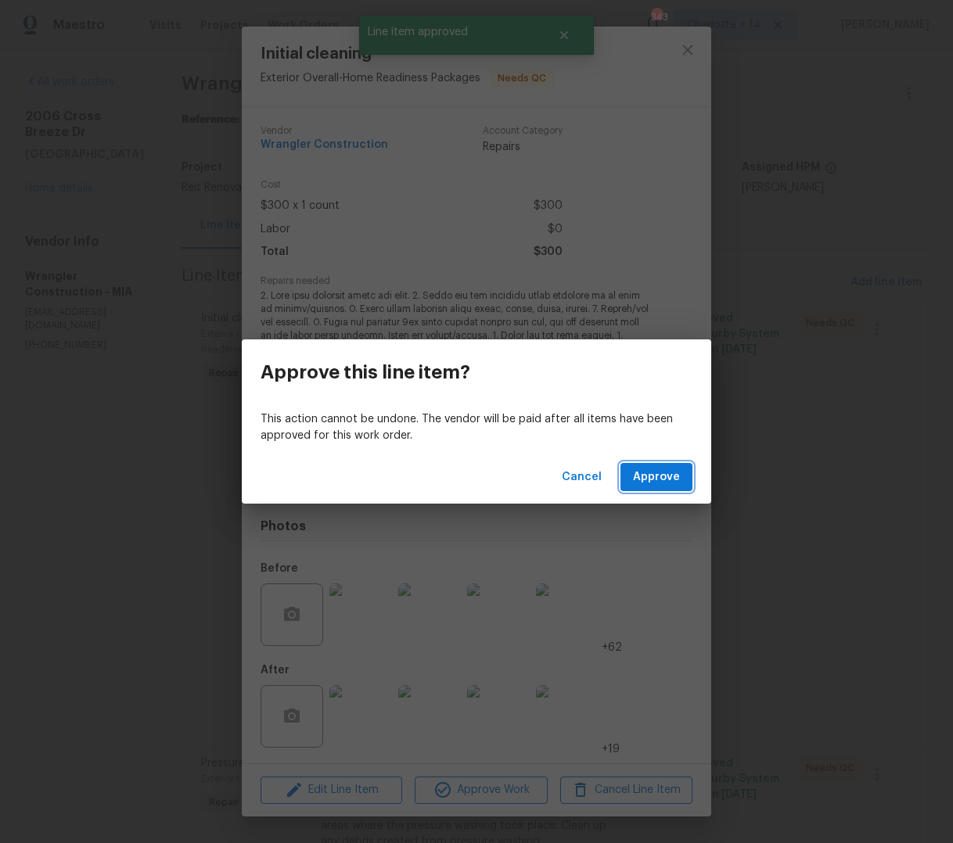
click at [666, 480] on span "Approve" at bounding box center [656, 478] width 47 height 20
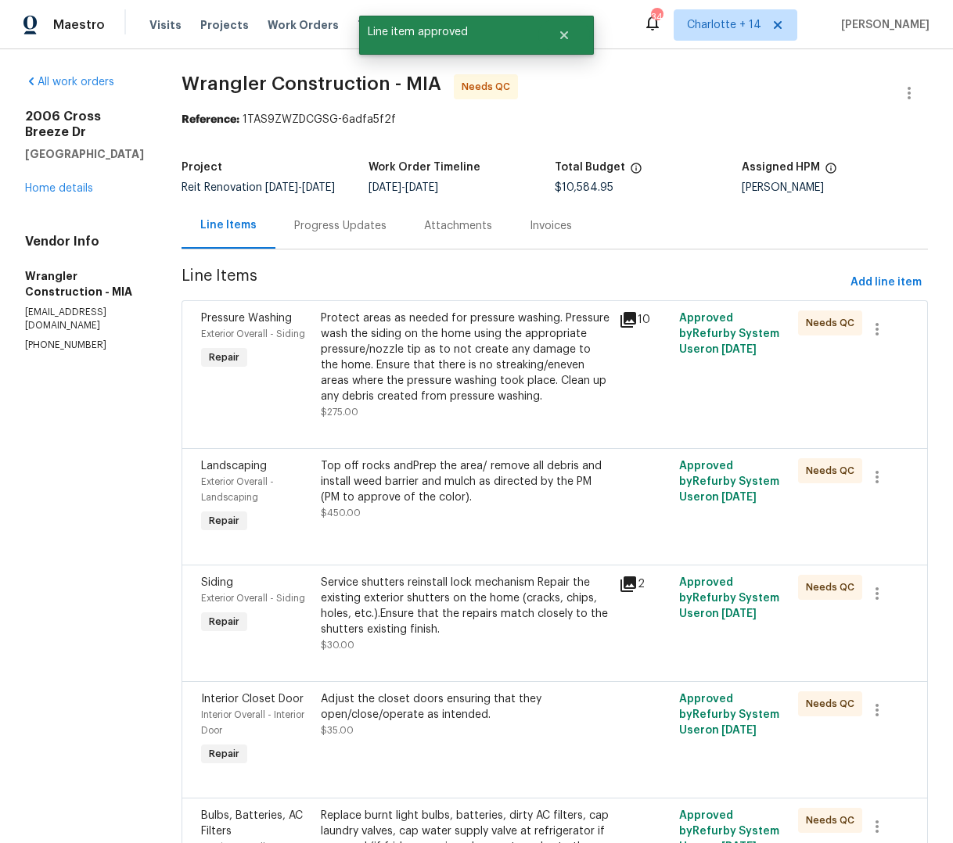
click at [472, 352] on div "Protect areas as needed for pressure washing. Pressure wash the siding on the h…" at bounding box center [465, 358] width 289 height 94
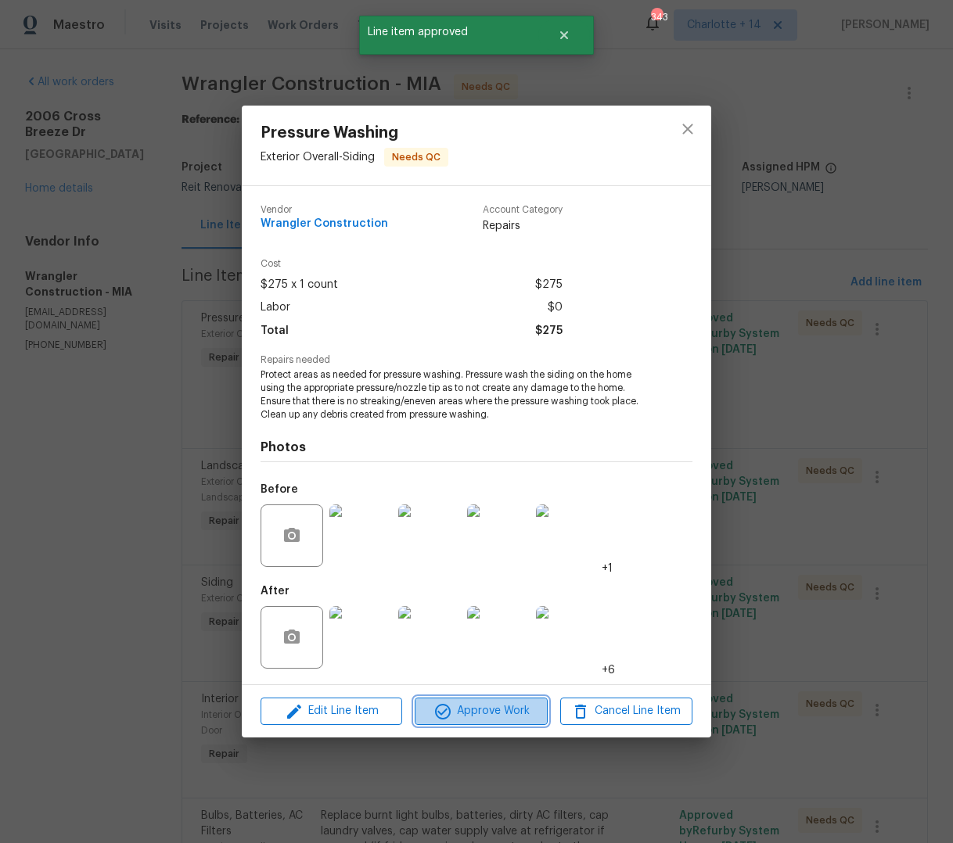
click at [519, 715] on span "Approve Work" at bounding box center [480, 712] width 123 height 20
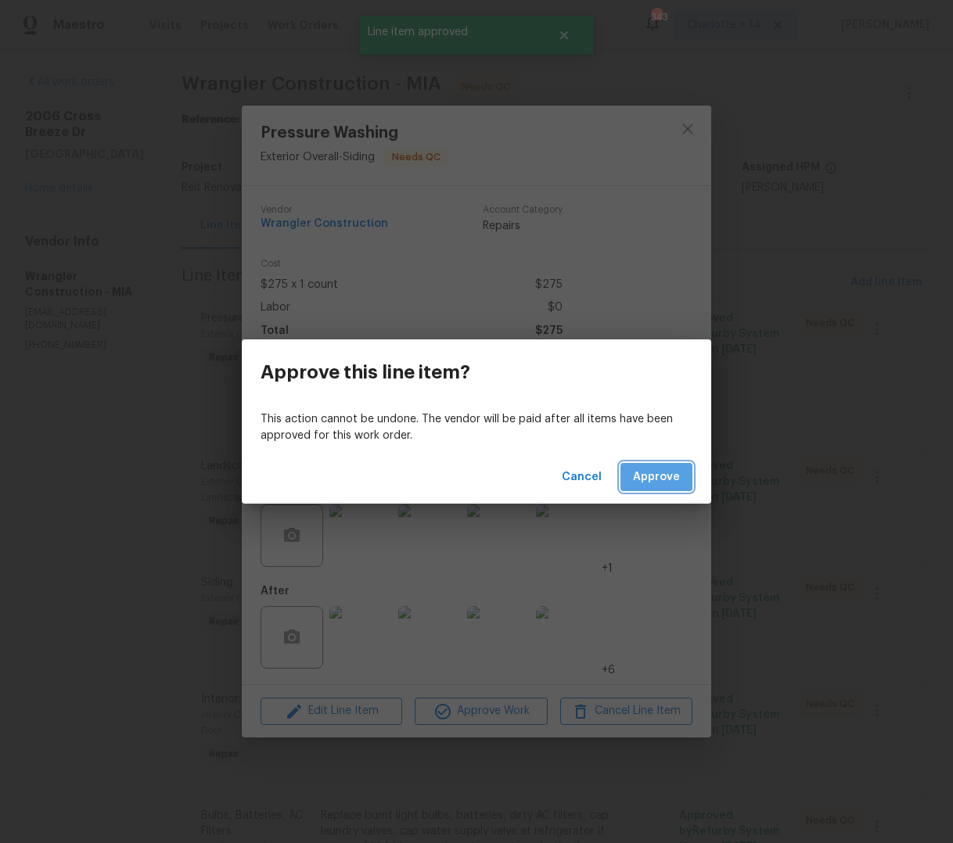
click at [670, 472] on span "Approve" at bounding box center [656, 478] width 47 height 20
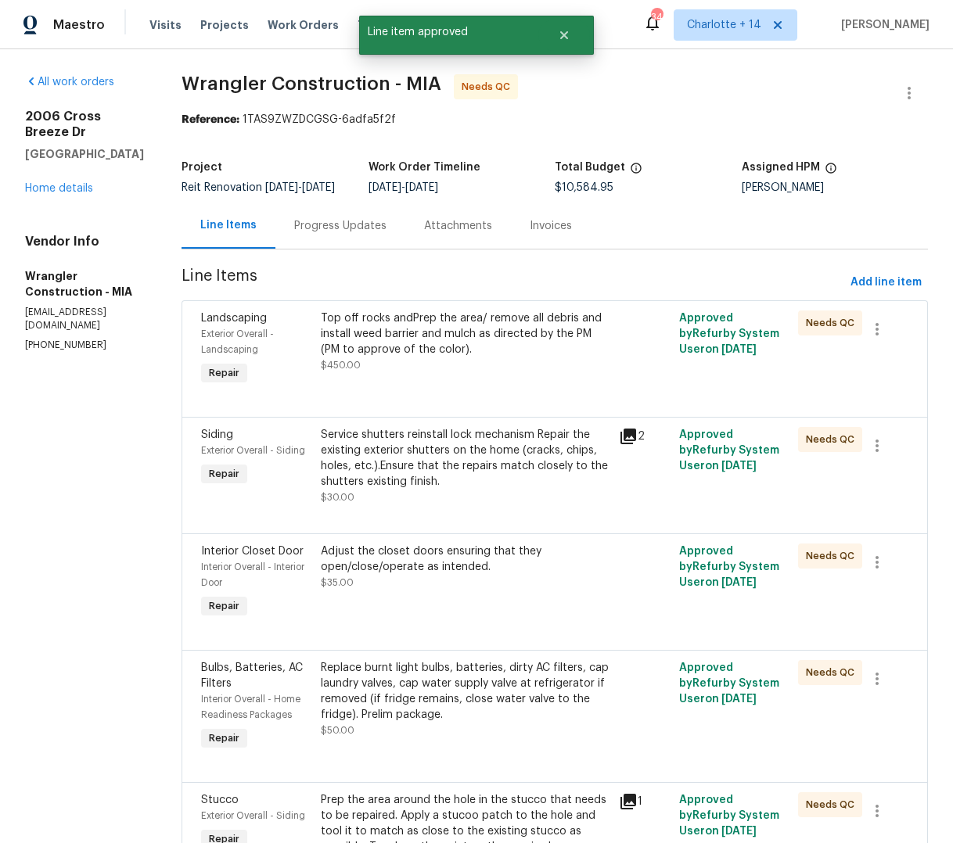
click at [466, 350] on div "Top off rocks andPrep the area/ remove all debris and install weed barrier and …" at bounding box center [465, 334] width 289 height 47
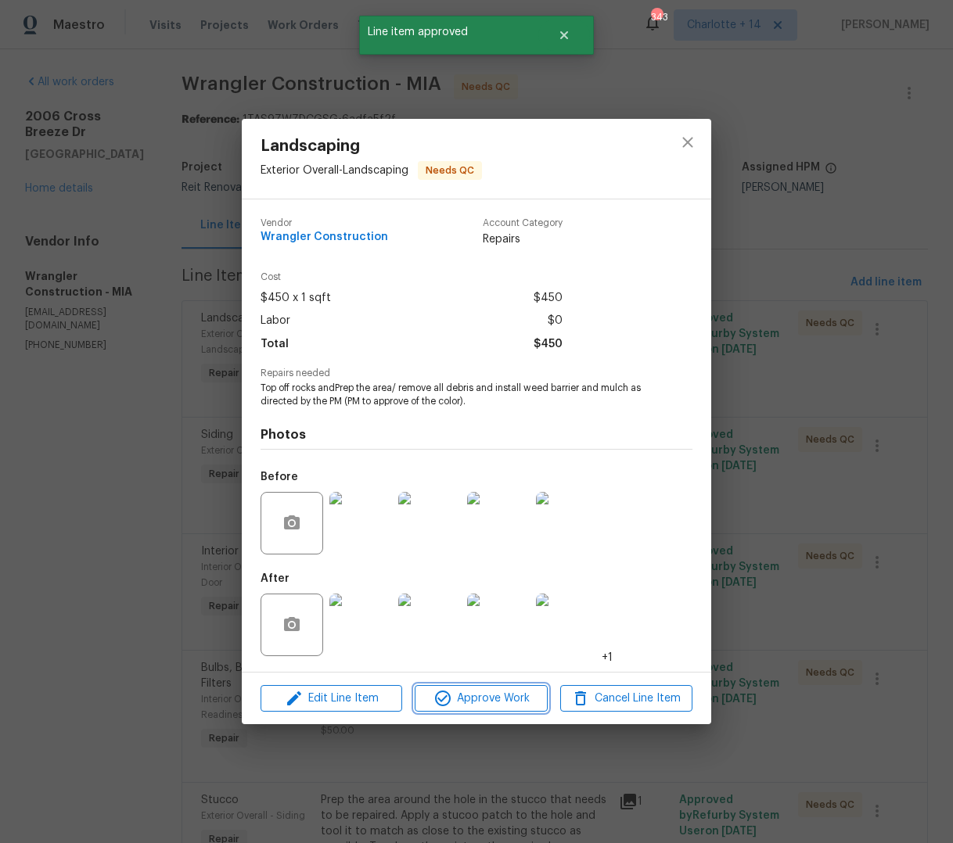
click at [481, 701] on span "Approve Work" at bounding box center [480, 699] width 123 height 20
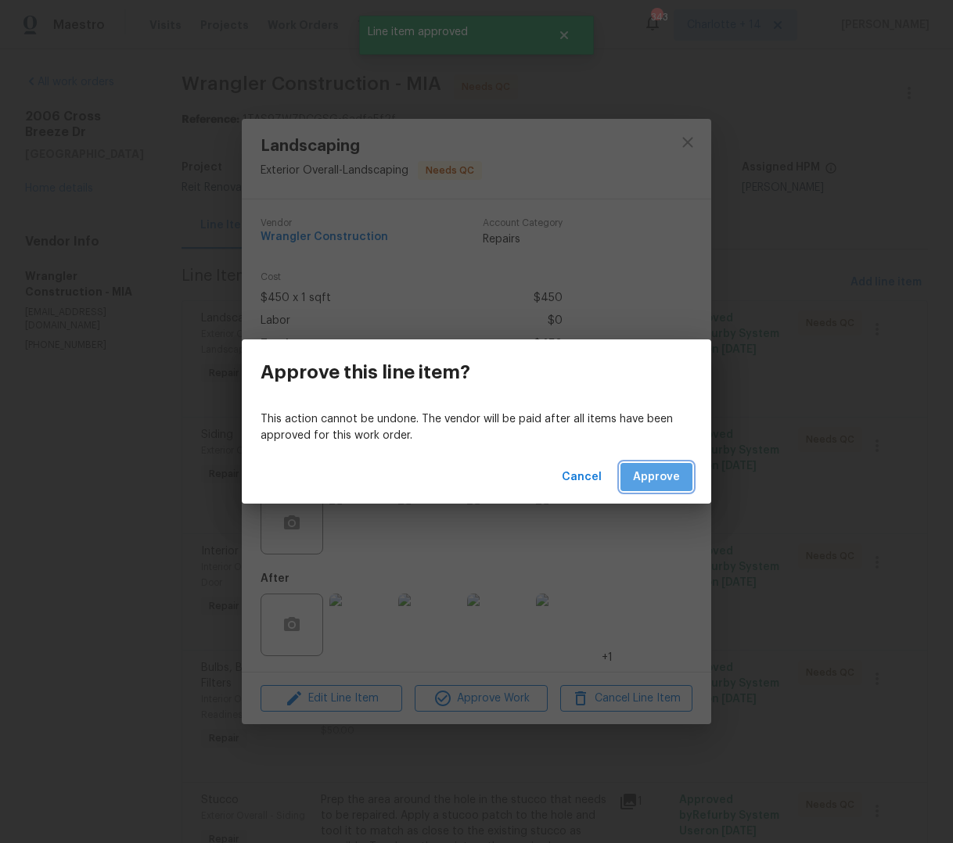
click at [639, 469] on span "Approve" at bounding box center [656, 478] width 47 height 20
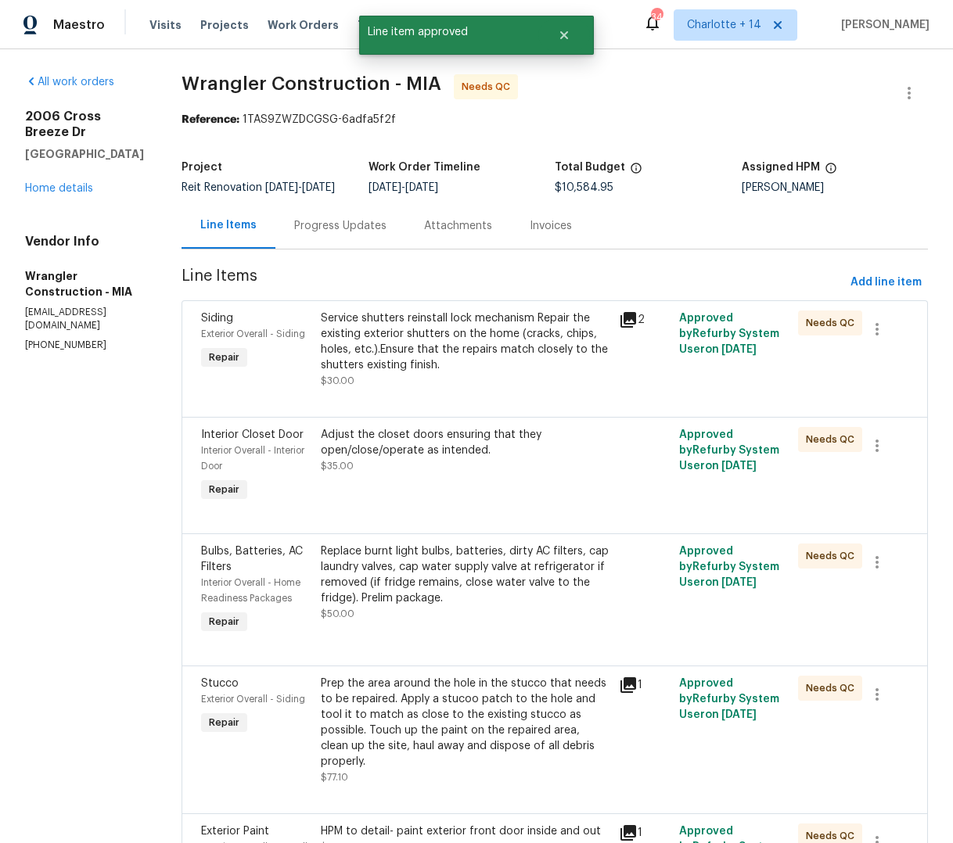
click at [522, 353] on div "Service shutters reinstall lock mechanism Repair the existing exterior shutters…" at bounding box center [465, 342] width 289 height 63
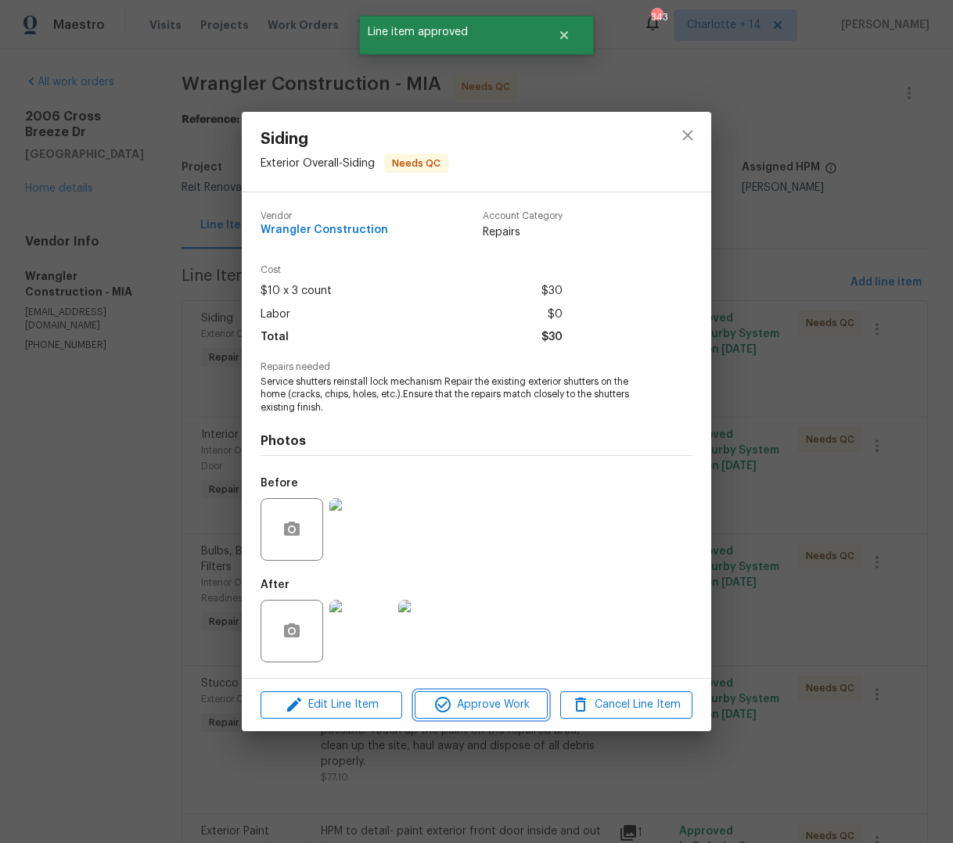
click at [506, 708] on span "Approve Work" at bounding box center [480, 705] width 123 height 20
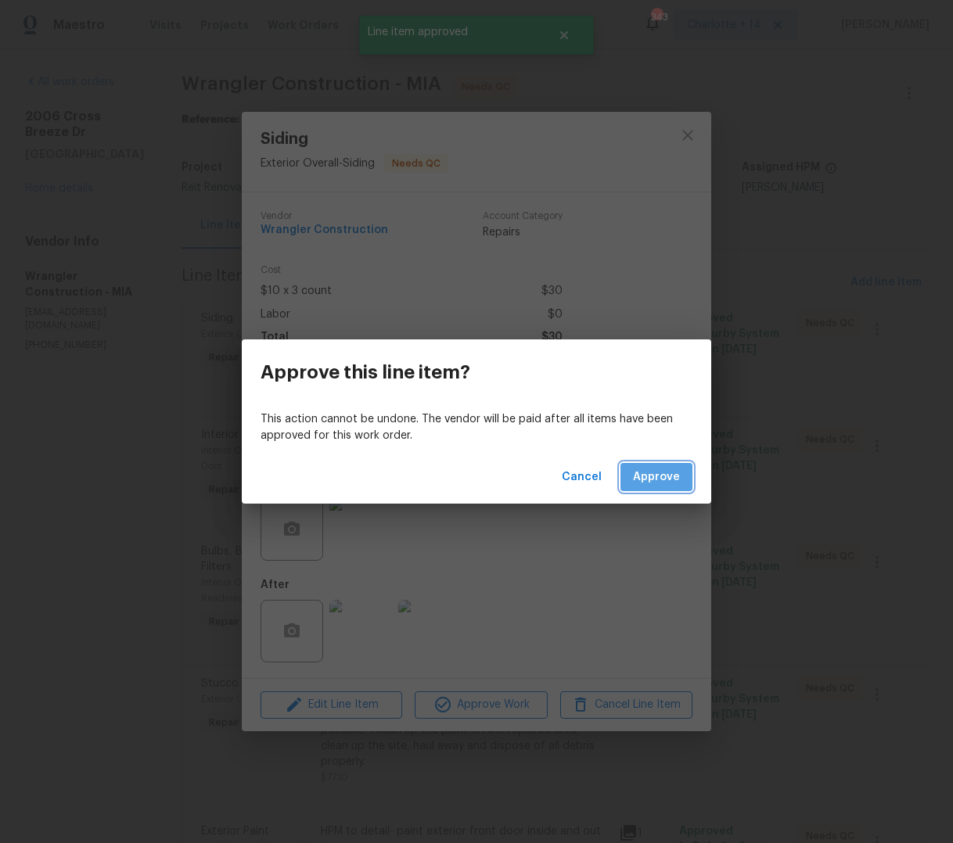
click at [647, 488] on button "Approve" at bounding box center [656, 477] width 72 height 29
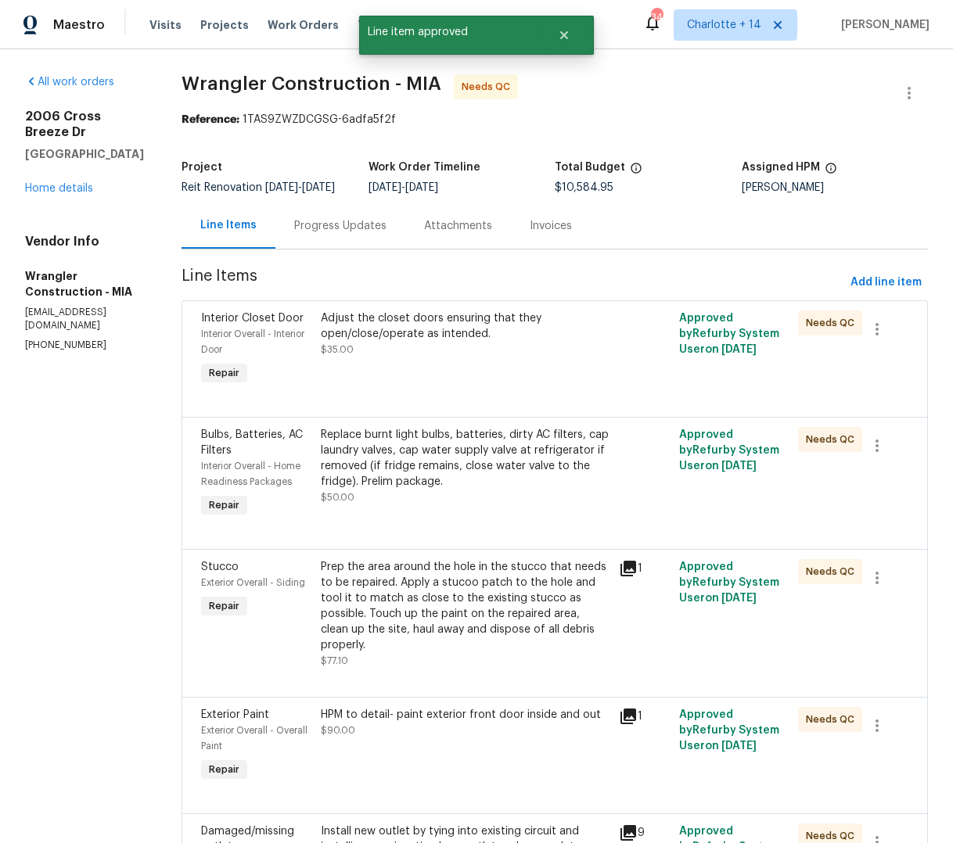
click at [487, 350] on div "Adjust the closet doors ensuring that they open/close/operate as intended. $35.…" at bounding box center [465, 334] width 289 height 47
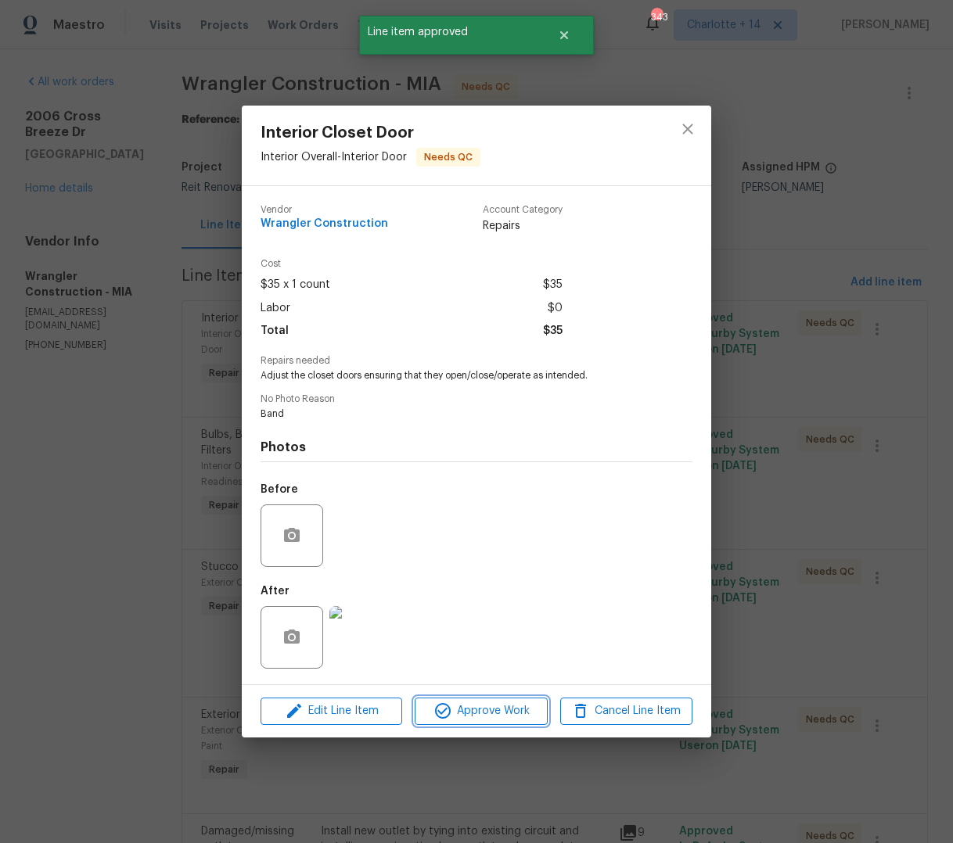
click at [483, 708] on span "Approve Work" at bounding box center [480, 712] width 123 height 20
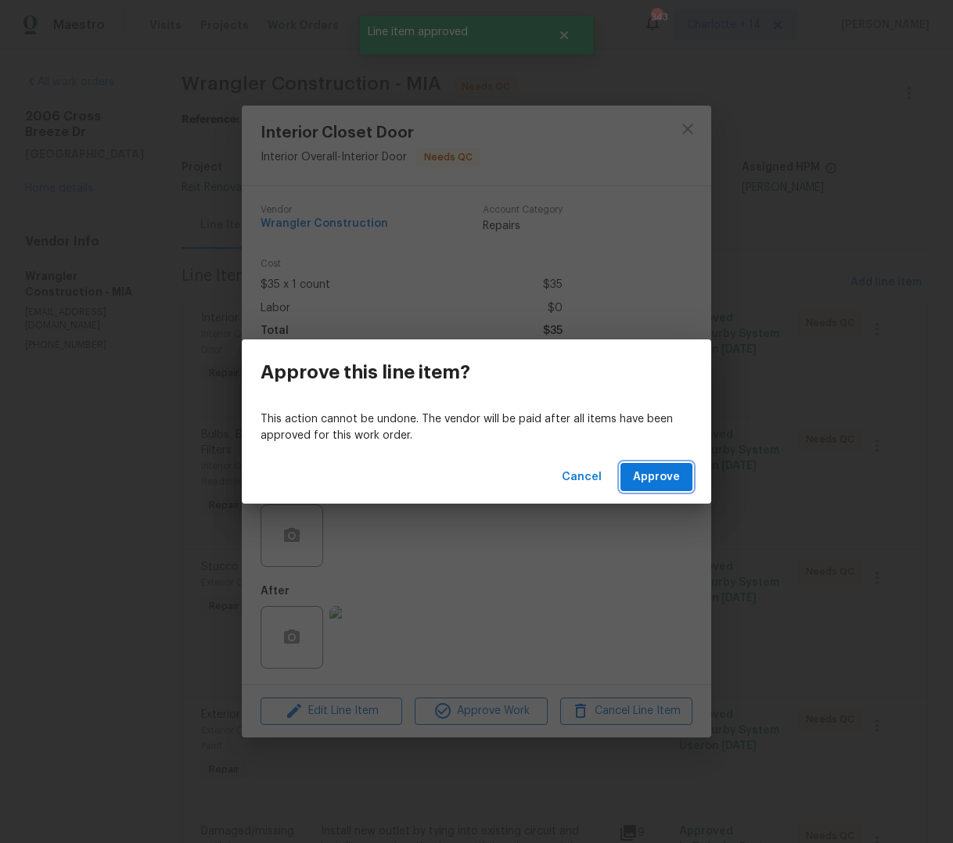
click at [627, 473] on button "Approve" at bounding box center [656, 477] width 72 height 29
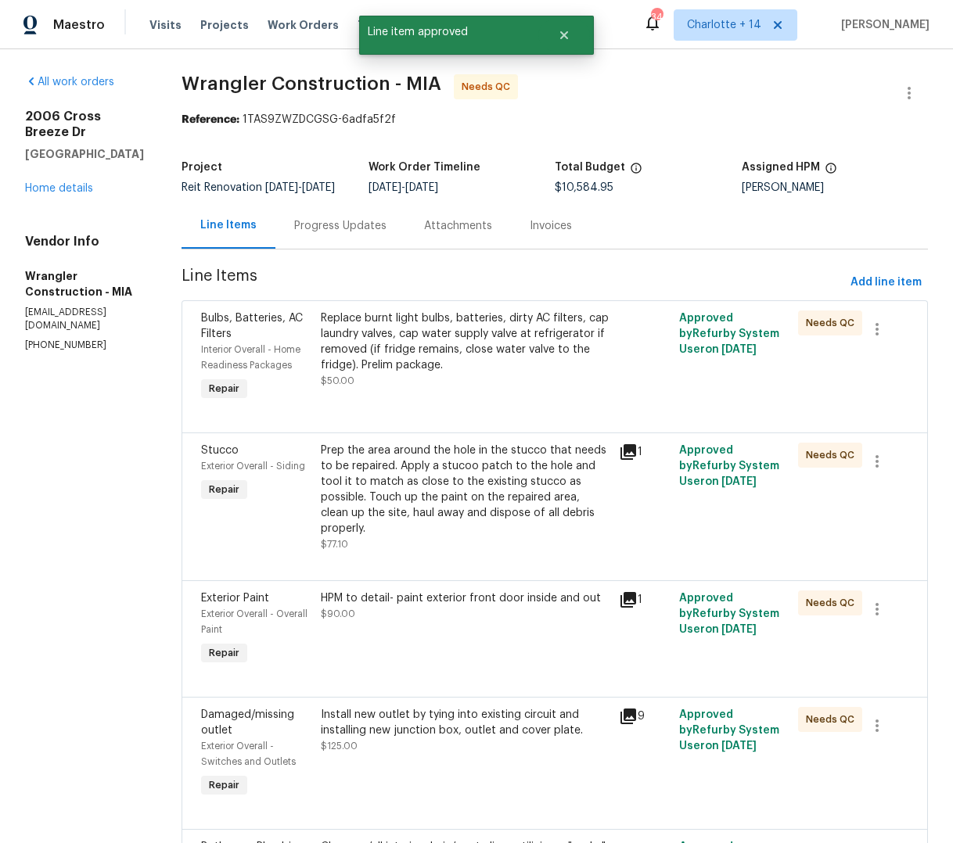
click at [490, 366] on div "Replace burnt light bulbs, batteries, dirty AC filters, cap laundry valves, cap…" at bounding box center [465, 342] width 289 height 63
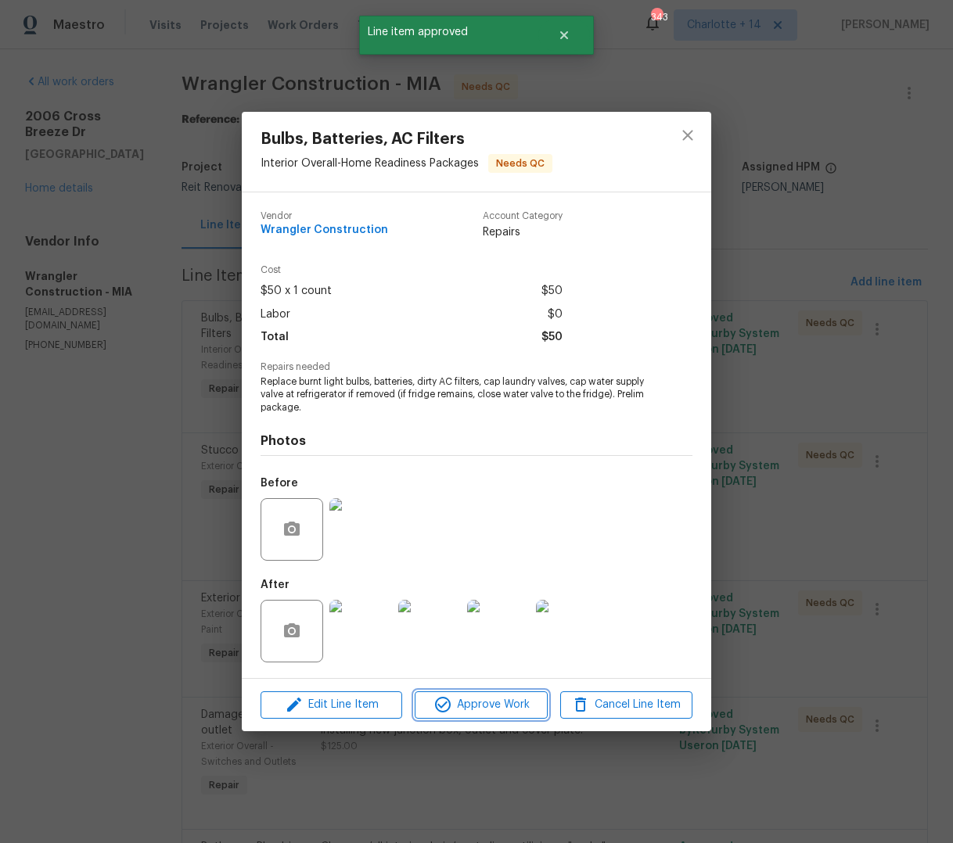
click at [498, 713] on span "Approve Work" at bounding box center [480, 705] width 123 height 20
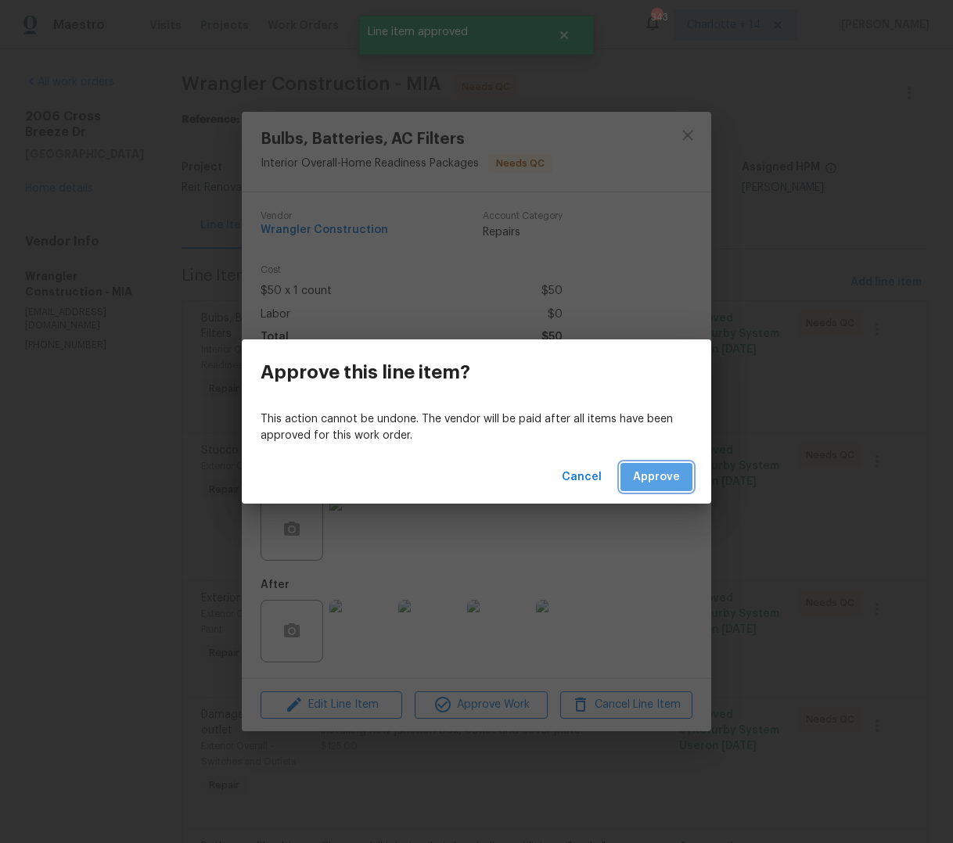
click at [656, 484] on span "Approve" at bounding box center [656, 478] width 47 height 20
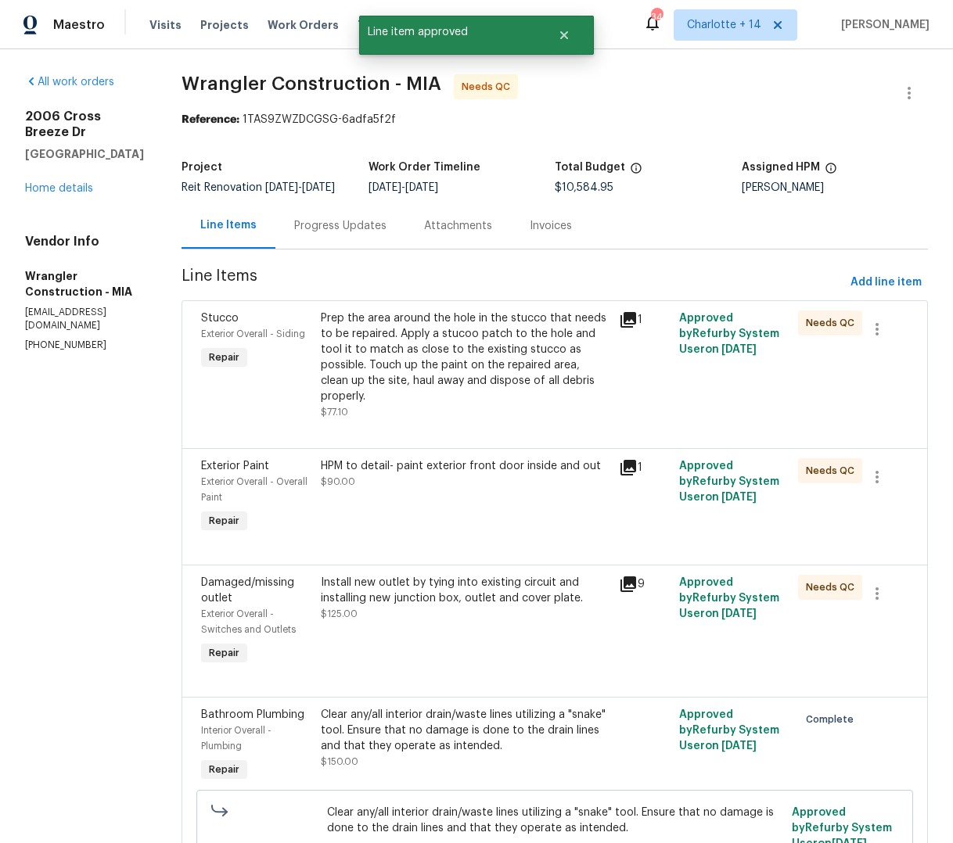
click at [478, 347] on div "Prep the area around the hole in the stucco that needs to be repaired. Apply a …" at bounding box center [465, 358] width 289 height 94
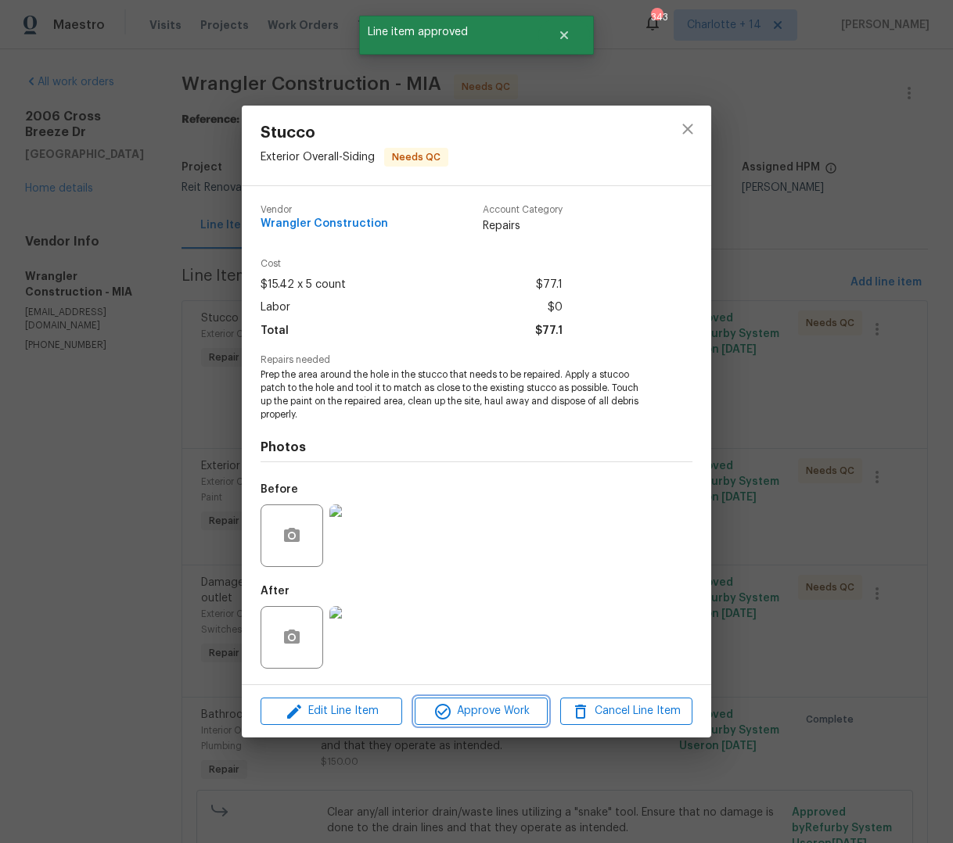
click at [469, 719] on span "Approve Work" at bounding box center [480, 712] width 123 height 20
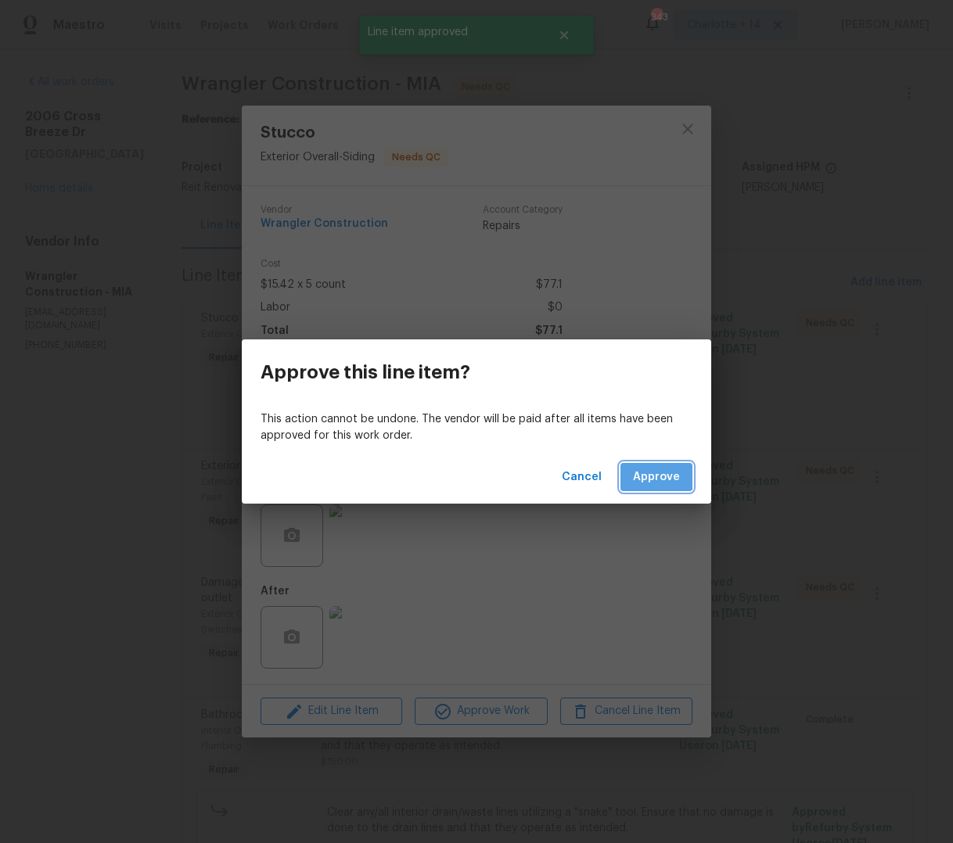
click at [651, 476] on span "Approve" at bounding box center [656, 478] width 47 height 20
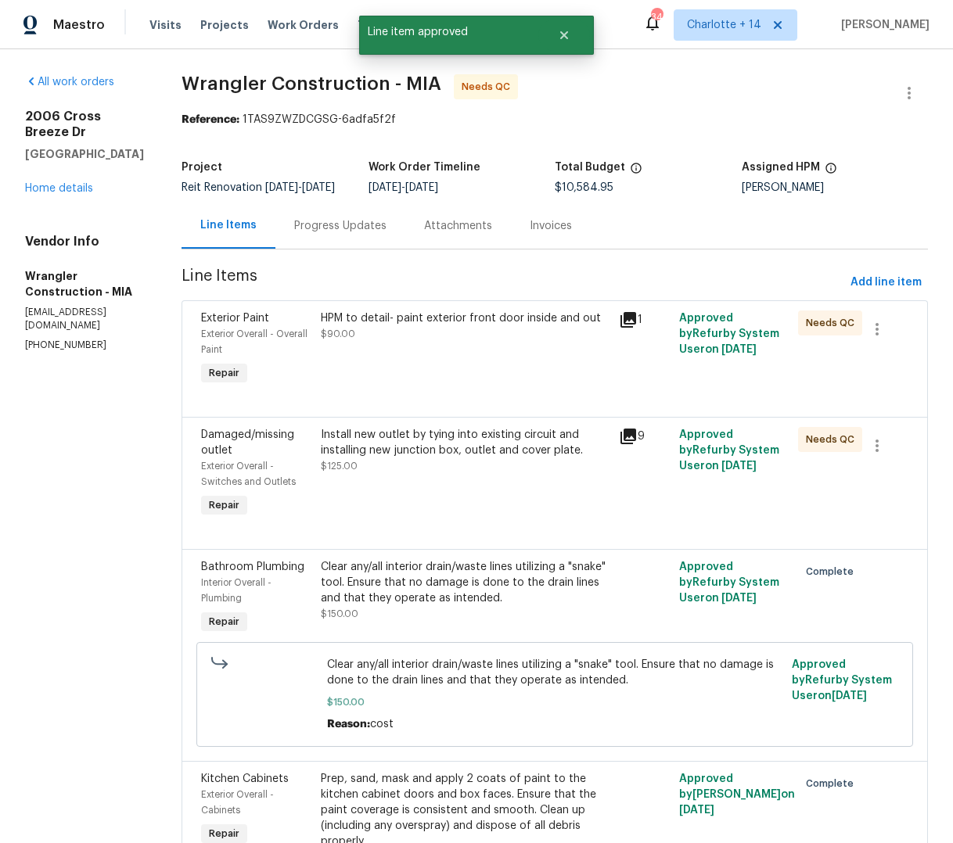
click at [483, 358] on div "HPM to detail- paint exterior front door inside and out $90.00" at bounding box center [465, 350] width 299 height 88
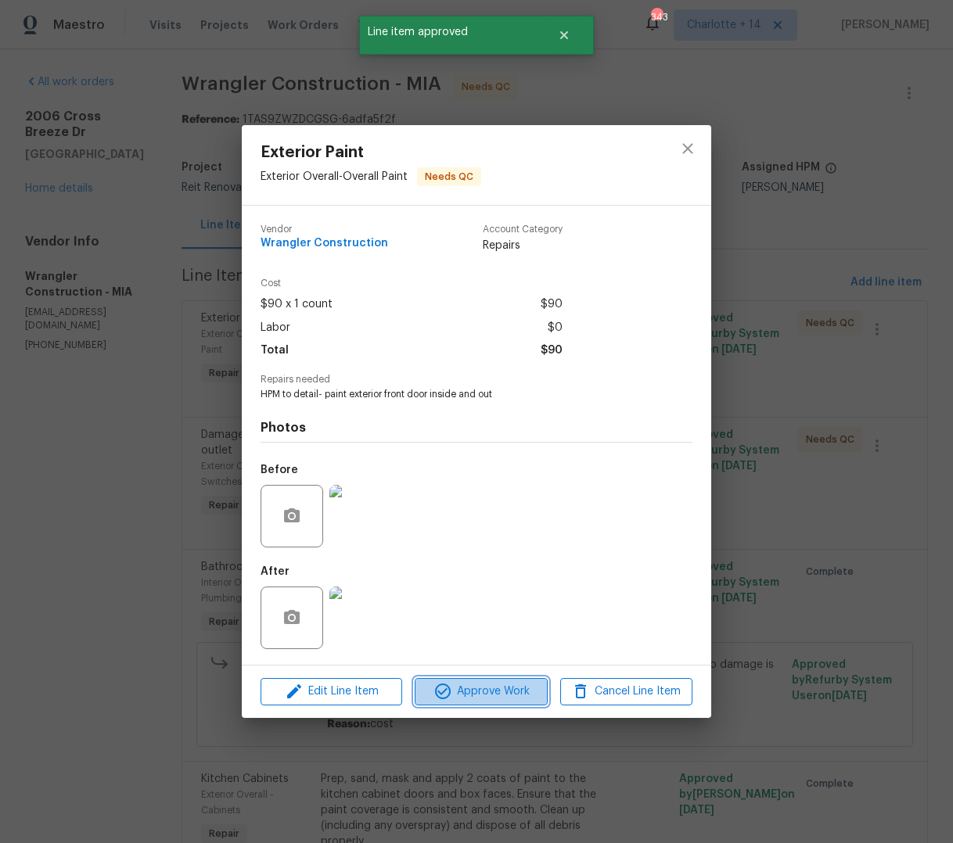
click at [487, 688] on span "Approve Work" at bounding box center [480, 692] width 123 height 20
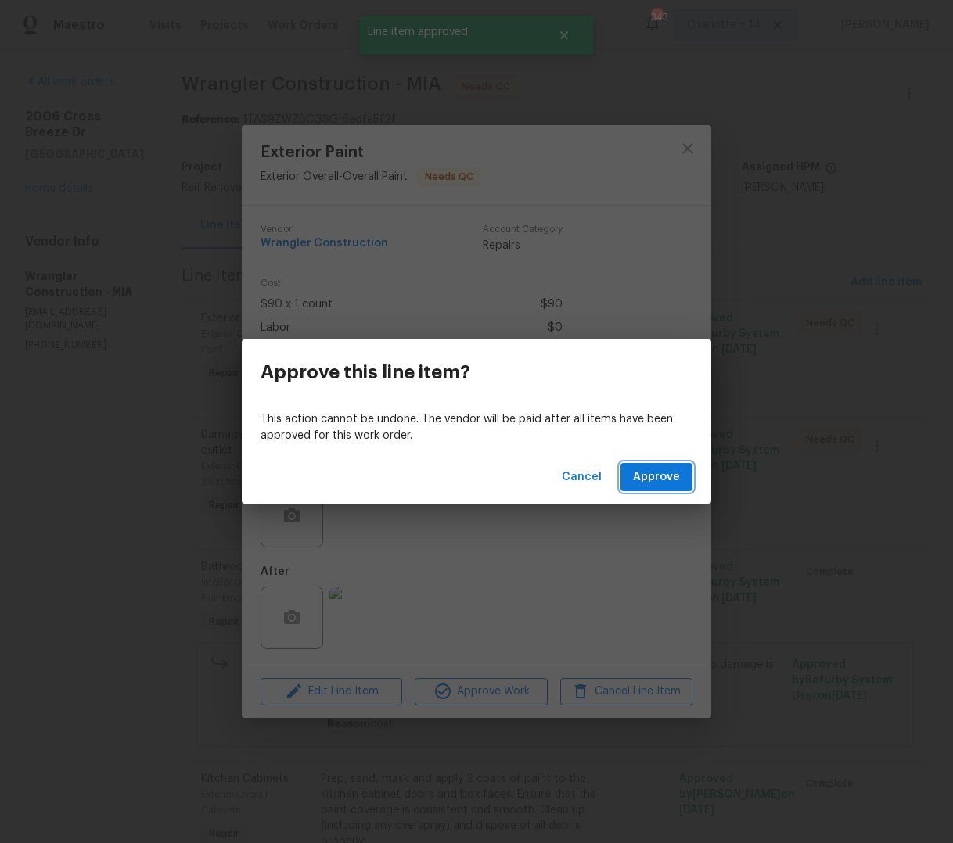
click at [665, 480] on span "Approve" at bounding box center [656, 478] width 47 height 20
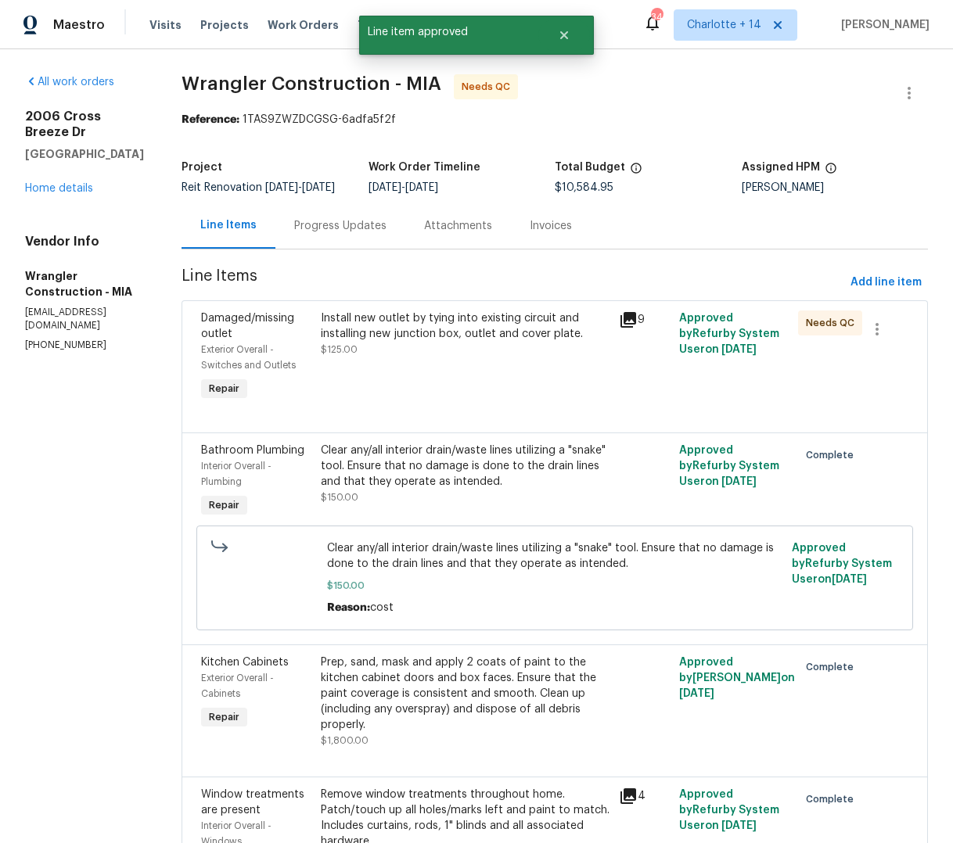
click at [442, 343] on div "Install new outlet by tying into existing circuit and installing new junction b…" at bounding box center [465, 334] width 289 height 47
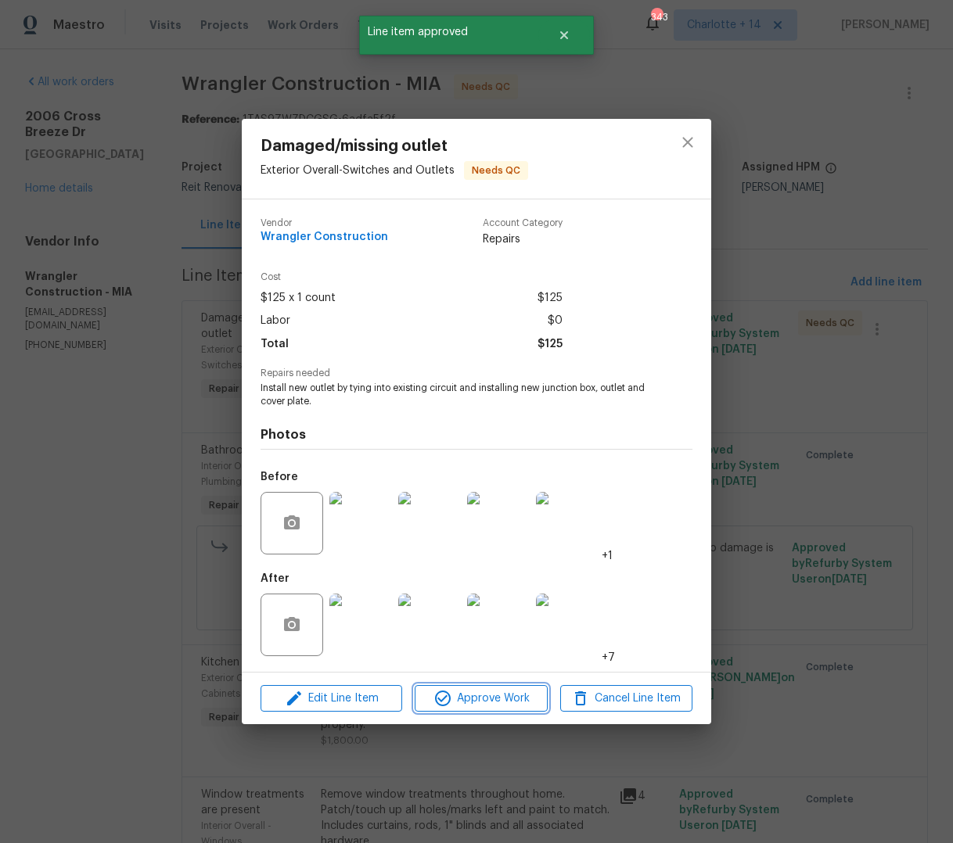
click at [498, 698] on span "Approve Work" at bounding box center [480, 699] width 123 height 20
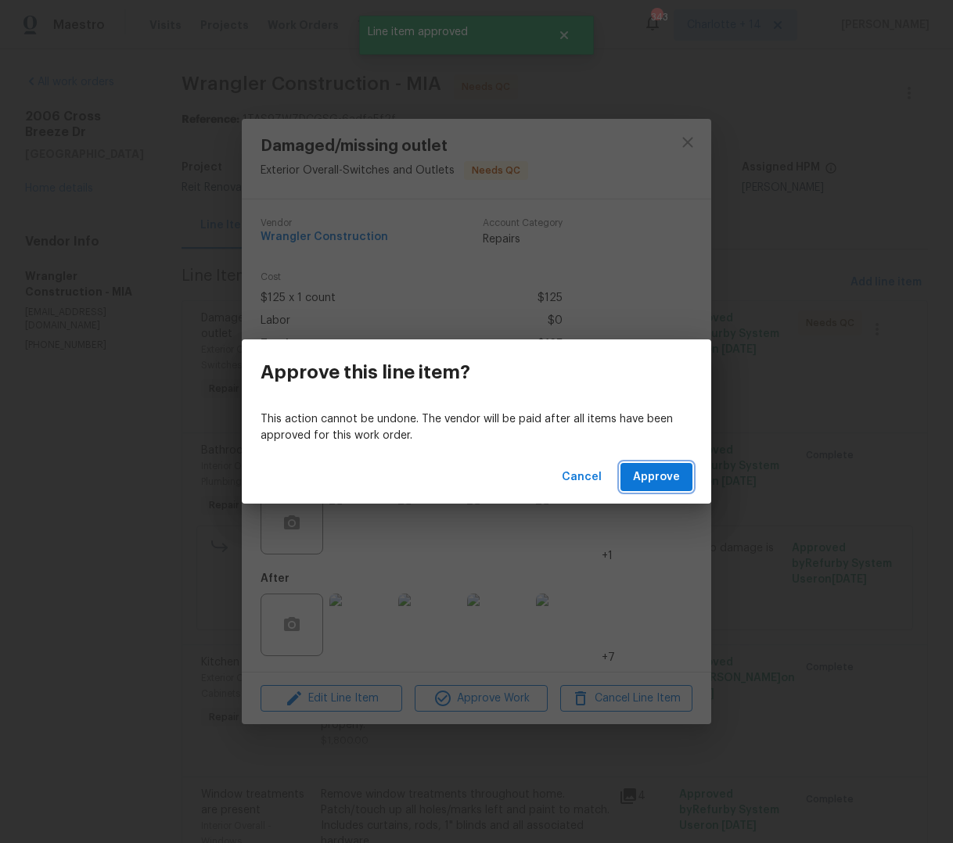
click at [663, 472] on span "Approve" at bounding box center [656, 478] width 47 height 20
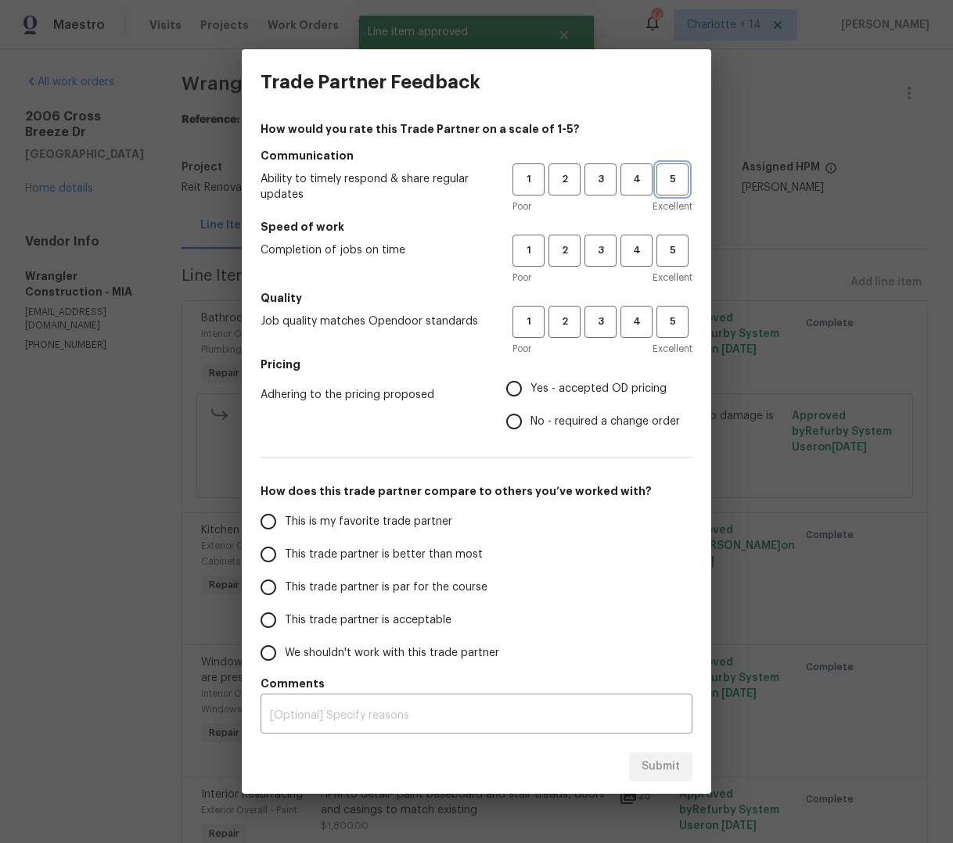
click at [679, 175] on span "5" at bounding box center [672, 180] width 29 height 18
click at [677, 262] on button "5" at bounding box center [672, 251] width 32 height 32
click at [677, 321] on span "5" at bounding box center [672, 322] width 29 height 18
drag, startPoint x: 523, startPoint y: 392, endPoint x: 478, endPoint y: 417, distance: 51.1
click at [523, 392] on input "Yes - accepted OD pricing" at bounding box center [514, 388] width 33 height 33
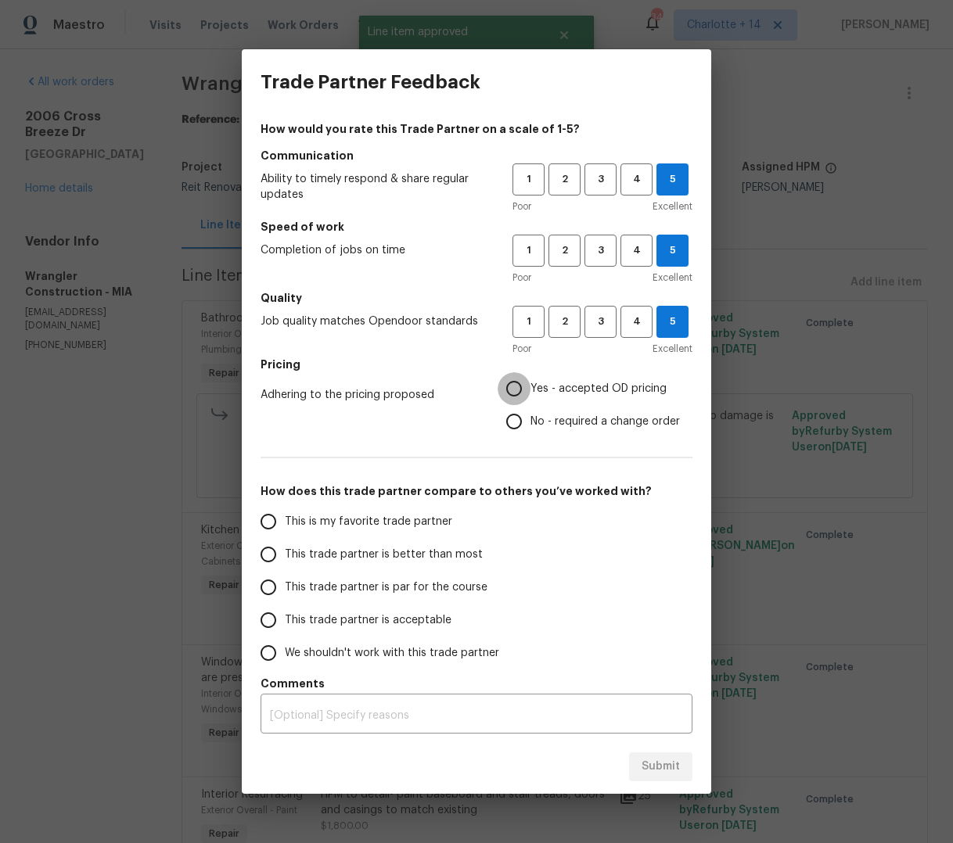
radio input "true"
drag, startPoint x: 294, startPoint y: 548, endPoint x: 297, endPoint y: 555, distance: 8.4
click at [294, 548] on span "This trade partner is better than most" at bounding box center [384, 555] width 198 height 16
click at [285, 548] on input "This trade partner is better than most" at bounding box center [268, 554] width 33 height 33
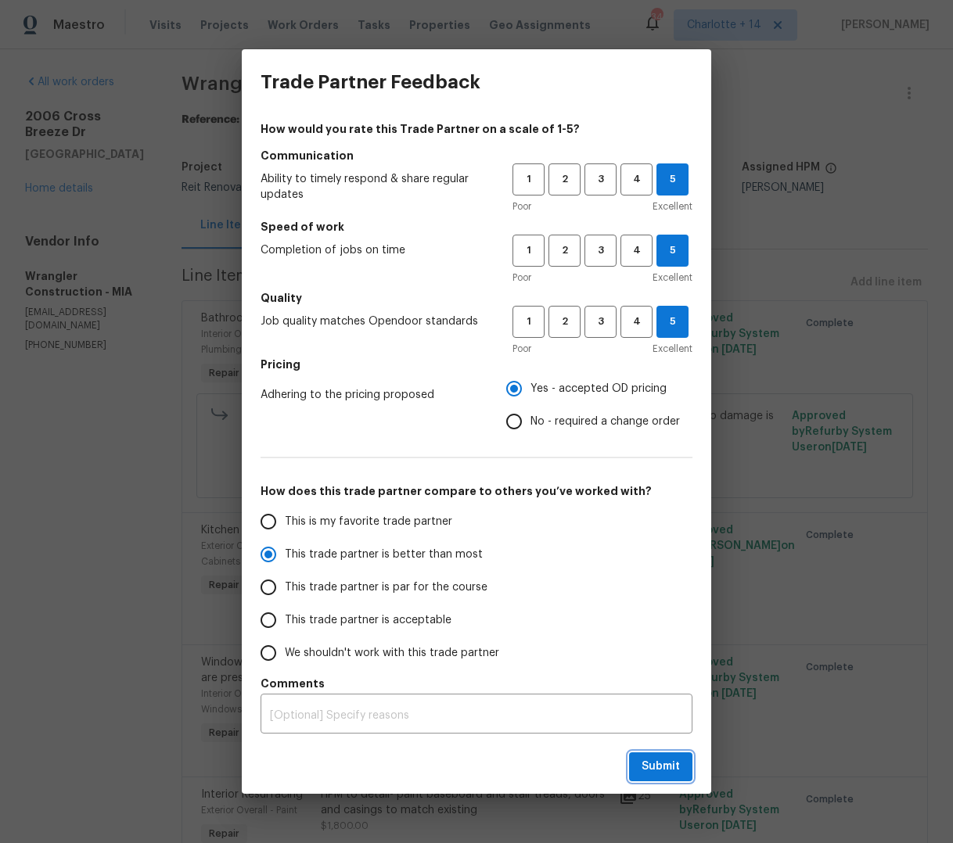
click at [641, 773] on button "Submit" at bounding box center [660, 767] width 63 height 29
radio input "true"
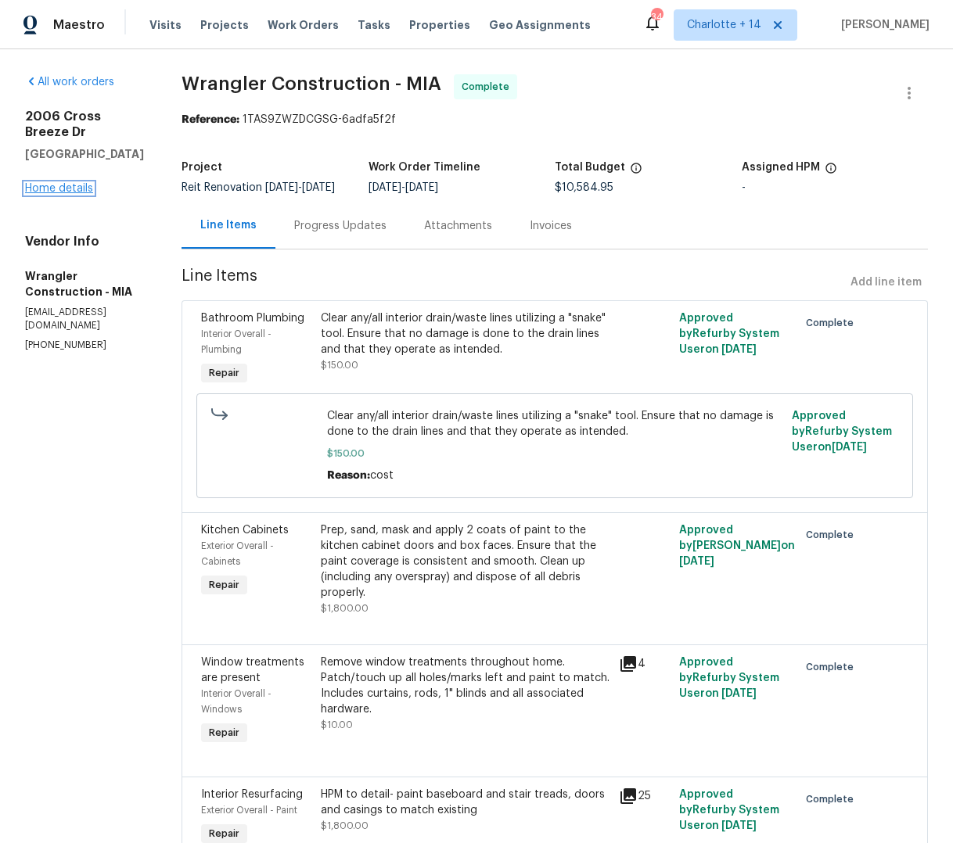
click at [56, 194] on link "Home details" at bounding box center [59, 188] width 68 height 11
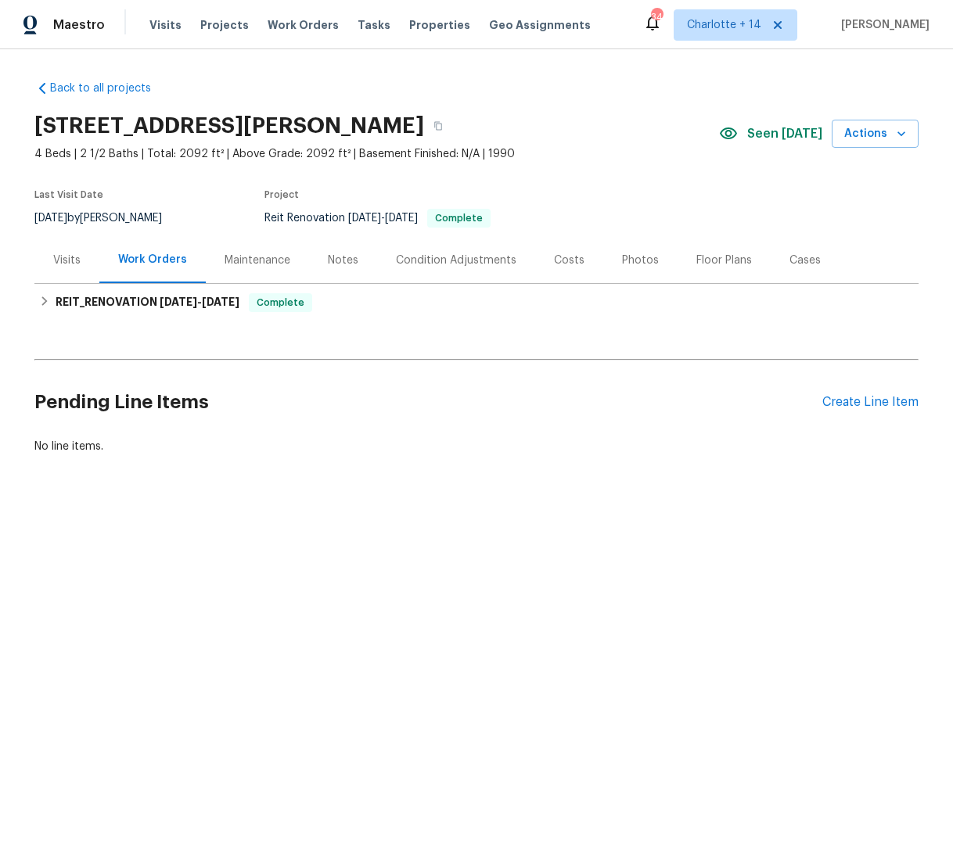
click at [337, 256] on div "Notes" at bounding box center [343, 261] width 31 height 16
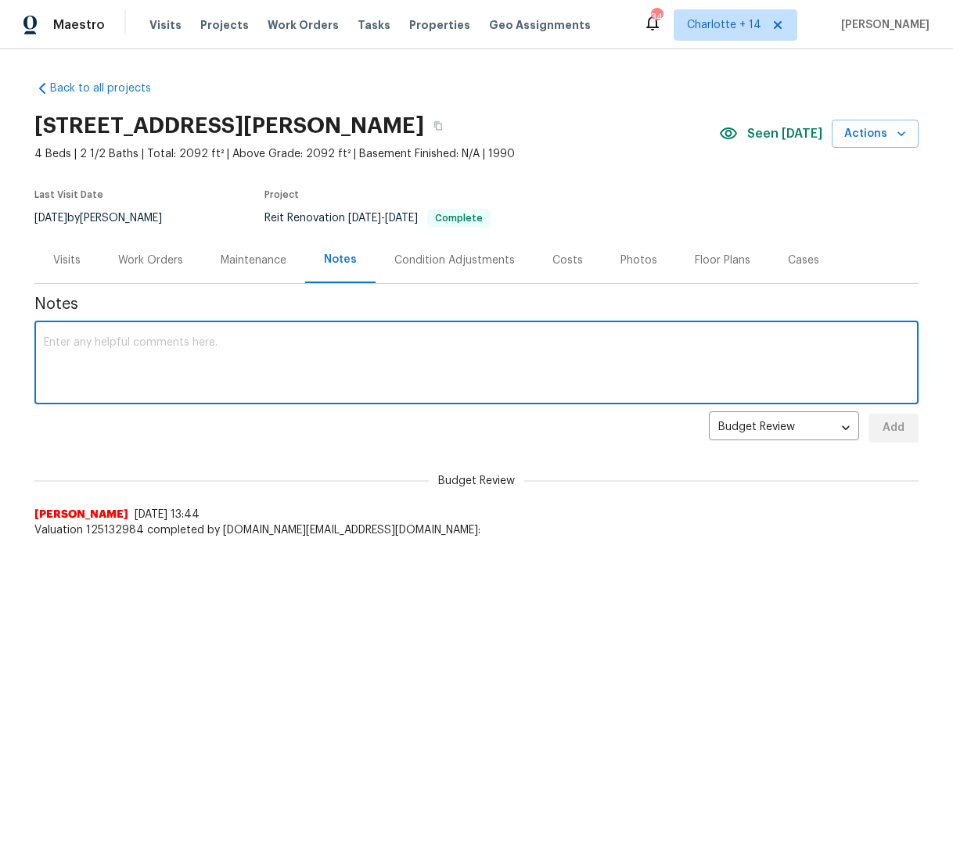
click at [185, 342] on textarea at bounding box center [476, 364] width 865 height 55
type textarea "Reno complete"
click at [868, 430] on button "Add" at bounding box center [893, 428] width 50 height 29
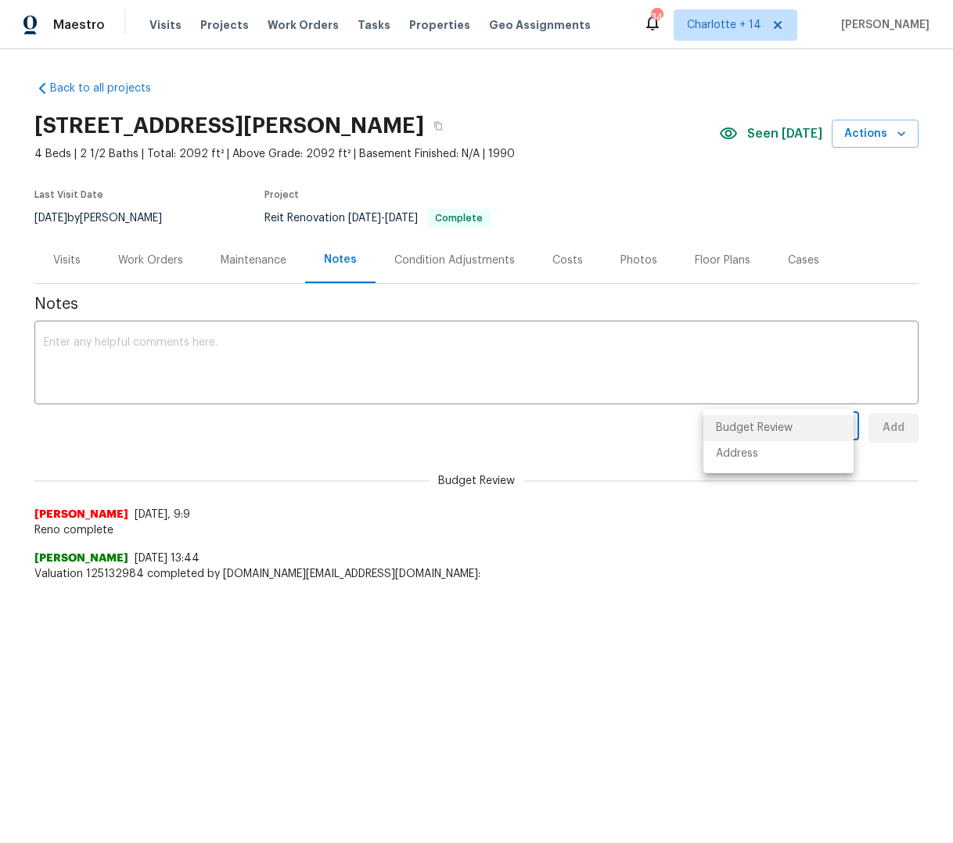
click at [840, 427] on body "Maestro Visits Projects Work Orders Tasks Properties Geo Assignments 344 Charlo…" at bounding box center [476, 338] width 953 height 676
click at [840, 427] on li "Budget Review" at bounding box center [778, 428] width 150 height 26
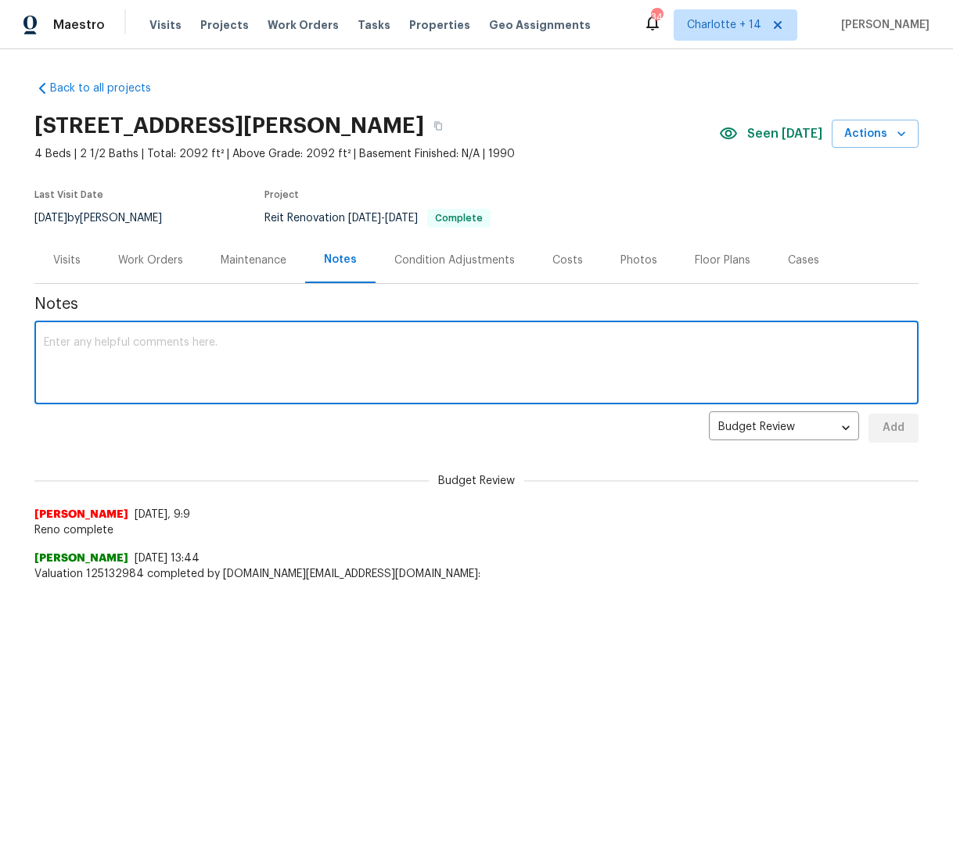
click at [329, 365] on textarea at bounding box center [476, 364] width 865 height 55
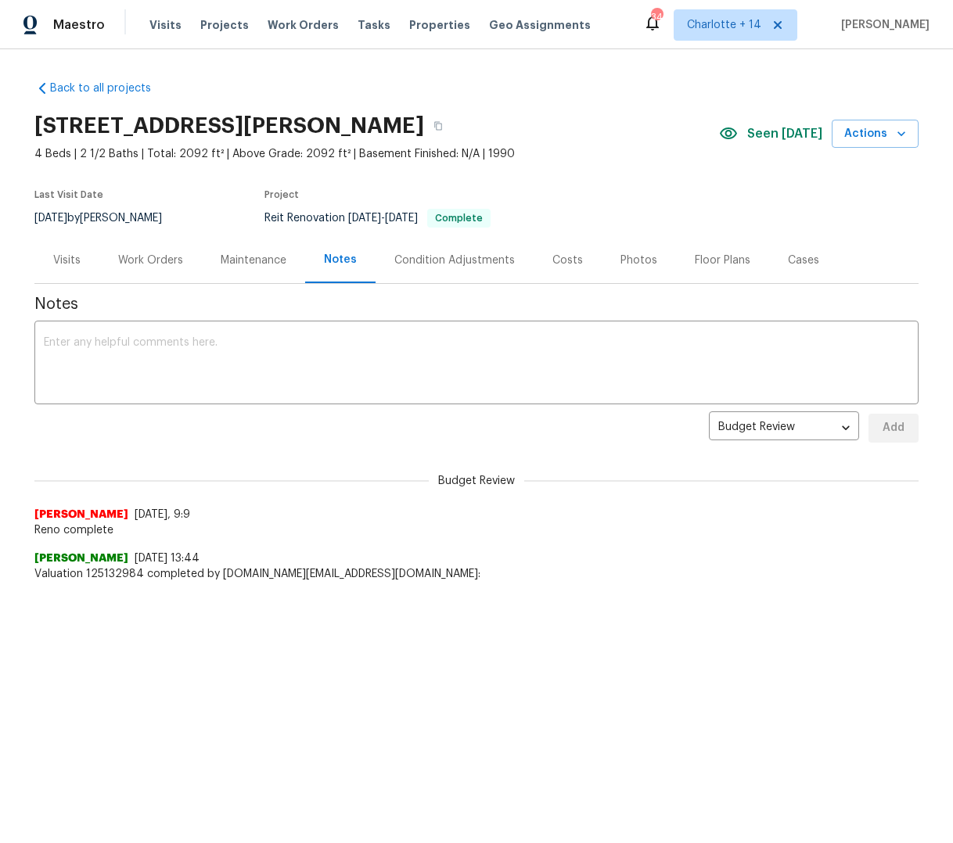
click at [269, 257] on div "Maintenance" at bounding box center [254, 261] width 66 height 16
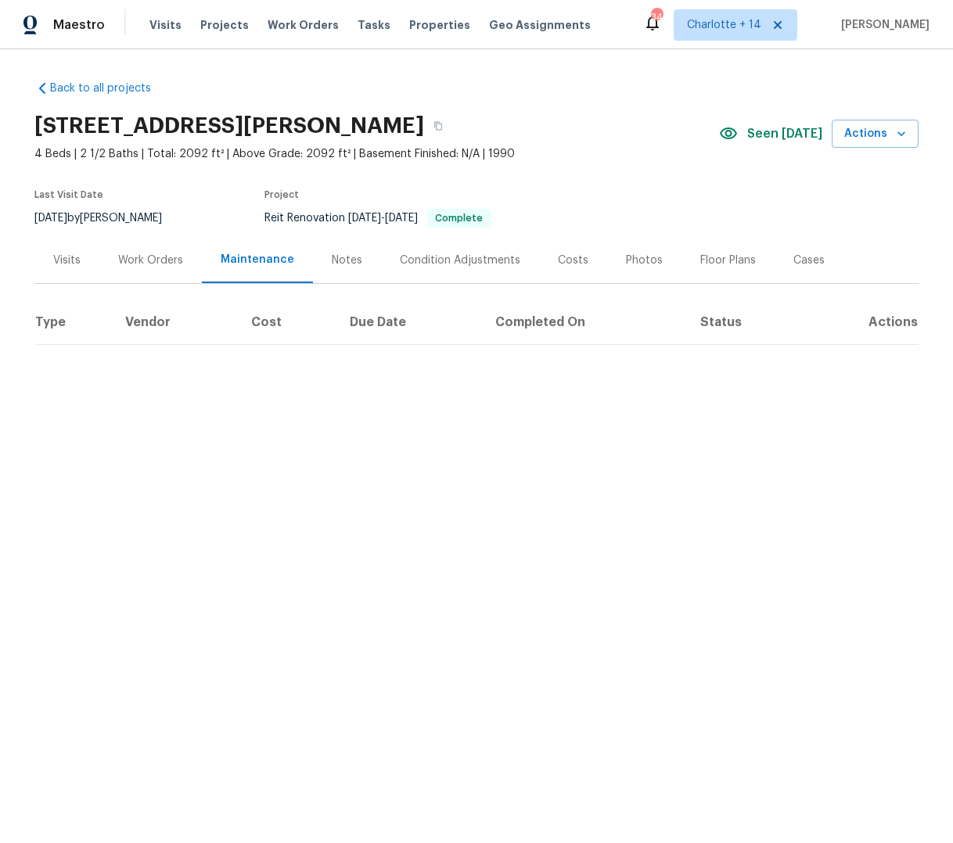
click at [156, 257] on div "Work Orders" at bounding box center [150, 261] width 65 height 16
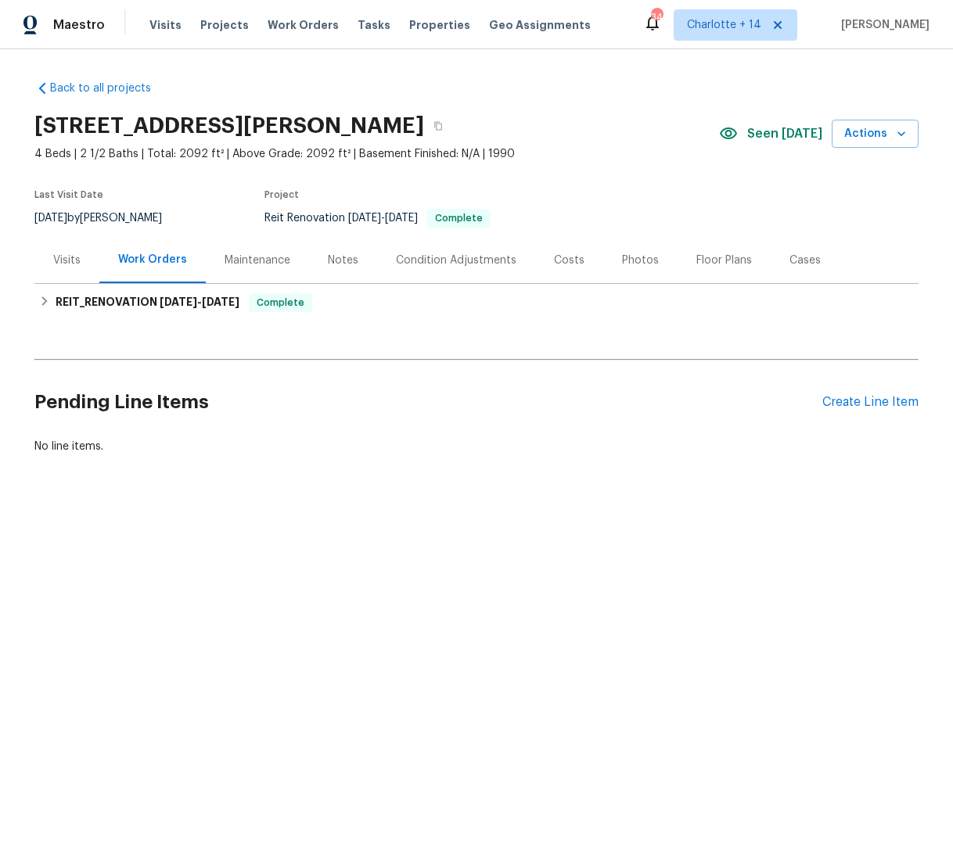
click at [441, 265] on div "Condition Adjustments" at bounding box center [456, 261] width 120 height 16
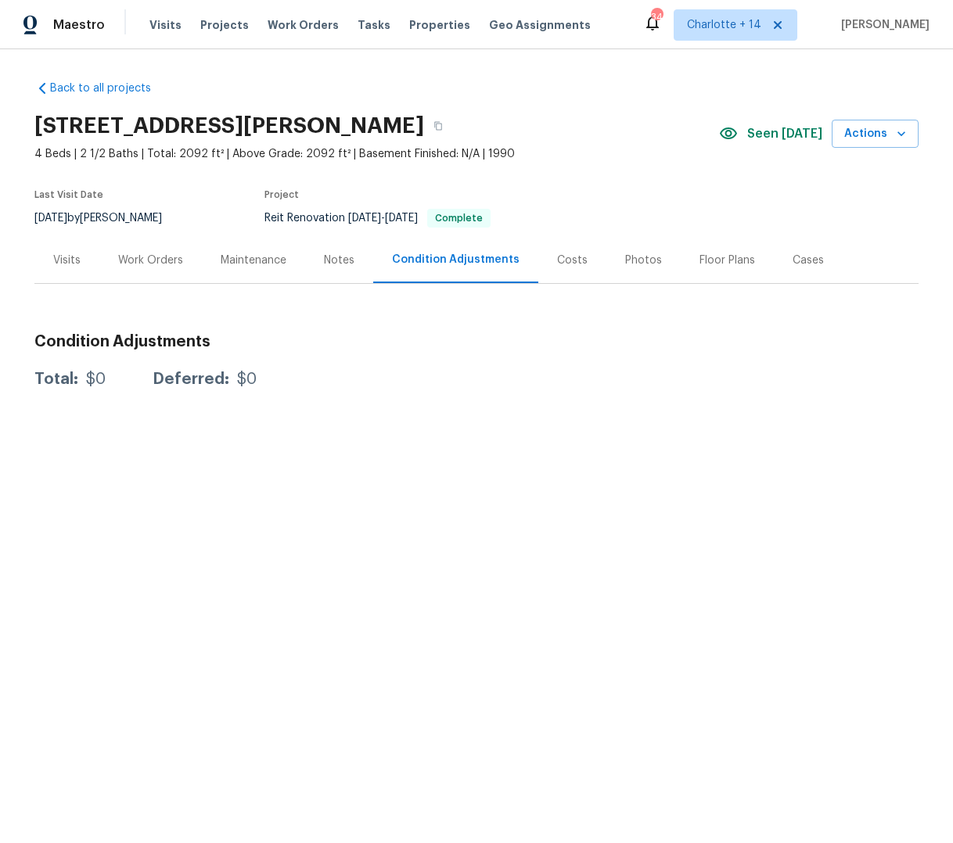
click at [566, 263] on div "Costs" at bounding box center [572, 261] width 31 height 16
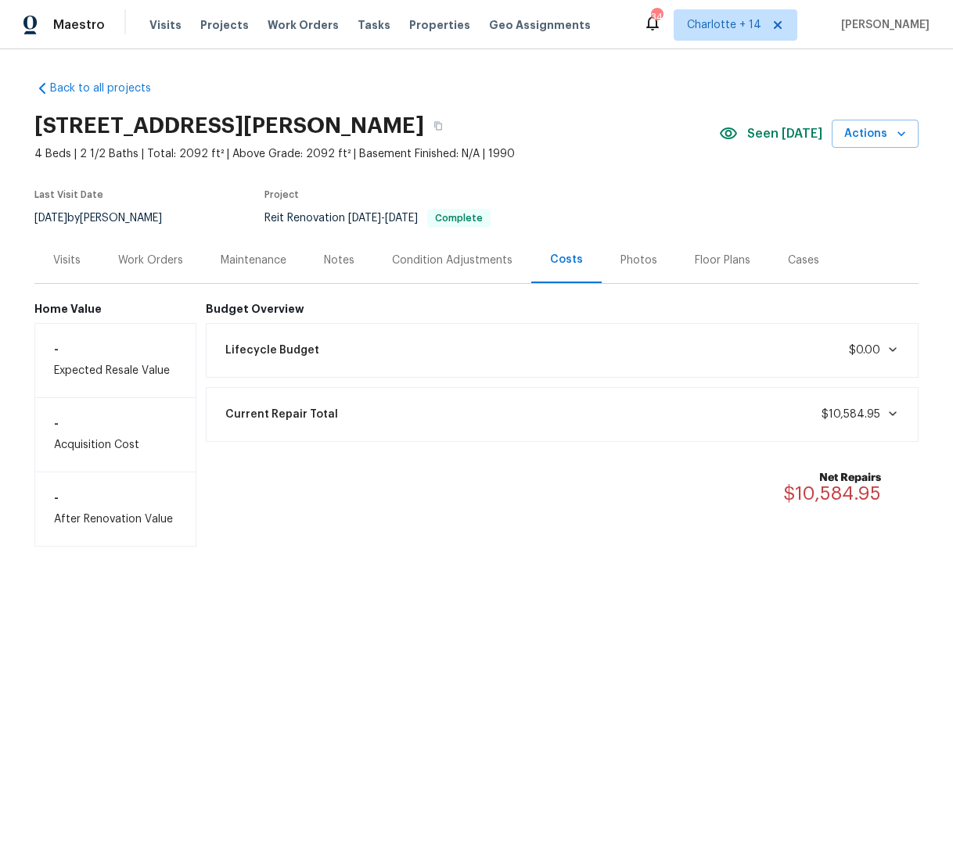
click at [688, 268] on div "Floor Plans" at bounding box center [722, 260] width 93 height 46
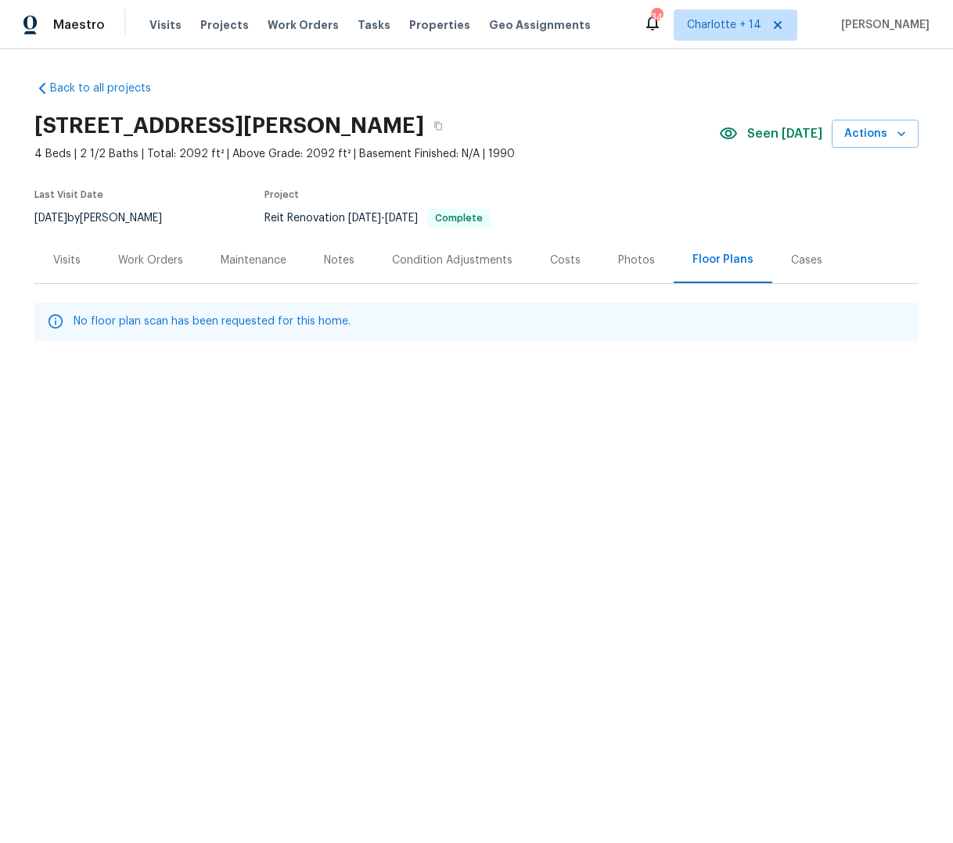
click at [55, 261] on div "Visits" at bounding box center [66, 261] width 27 height 16
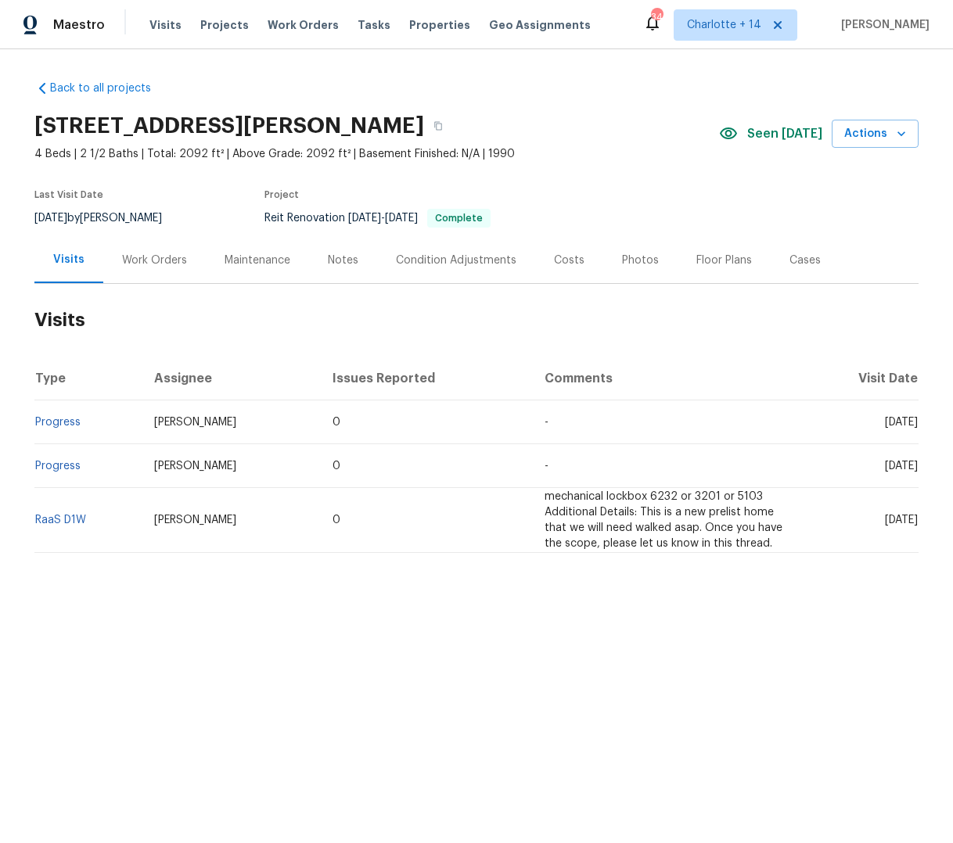
click at [153, 267] on div "Work Orders" at bounding box center [154, 261] width 65 height 16
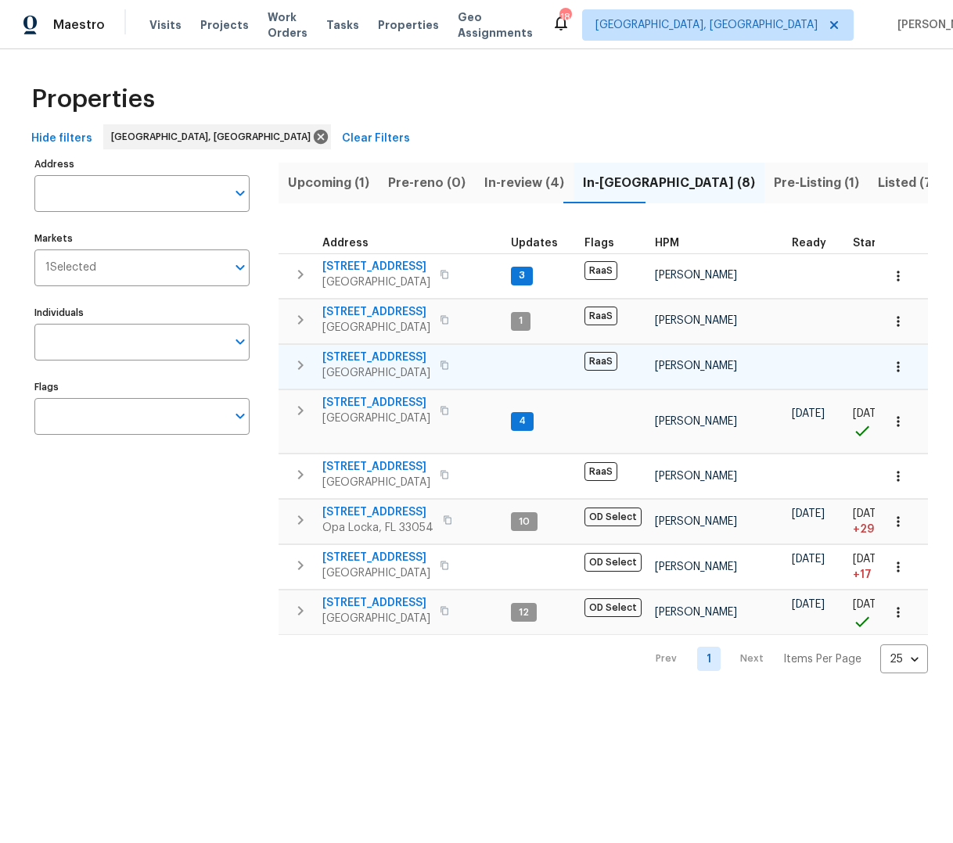
click at [422, 358] on span "[STREET_ADDRESS]" at bounding box center [376, 358] width 108 height 16
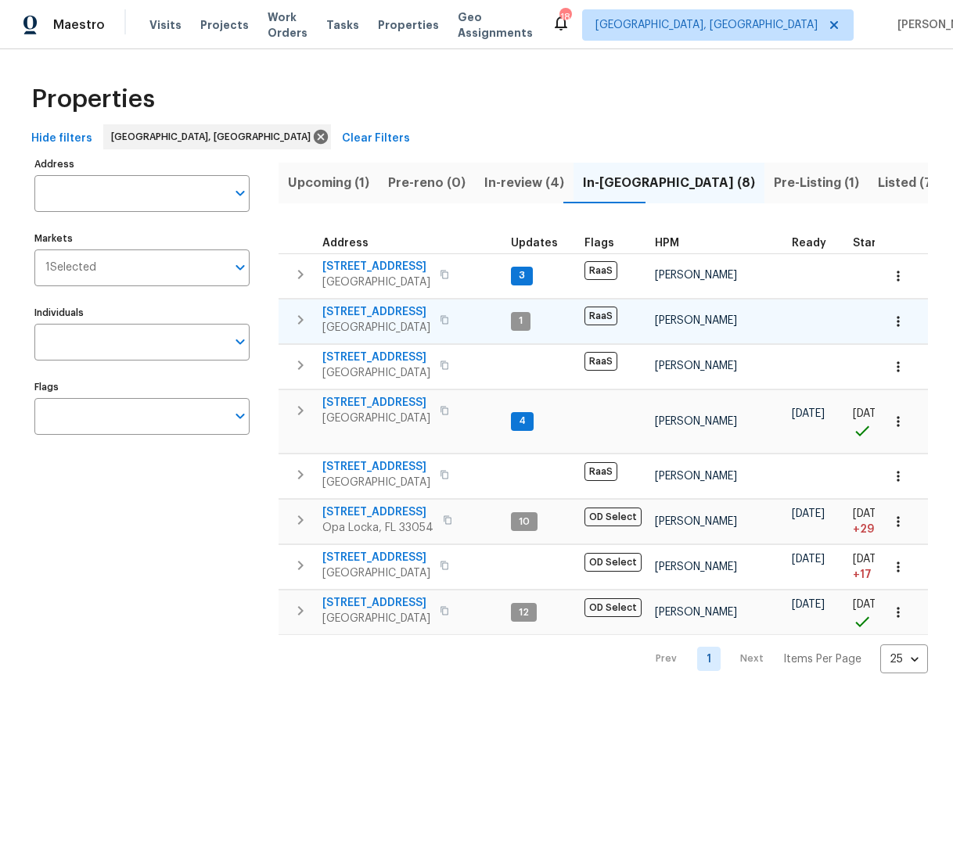
click at [365, 315] on span "[STREET_ADDRESS]" at bounding box center [376, 312] width 108 height 16
click at [400, 607] on span "20411 NW 4th St" at bounding box center [376, 603] width 108 height 16
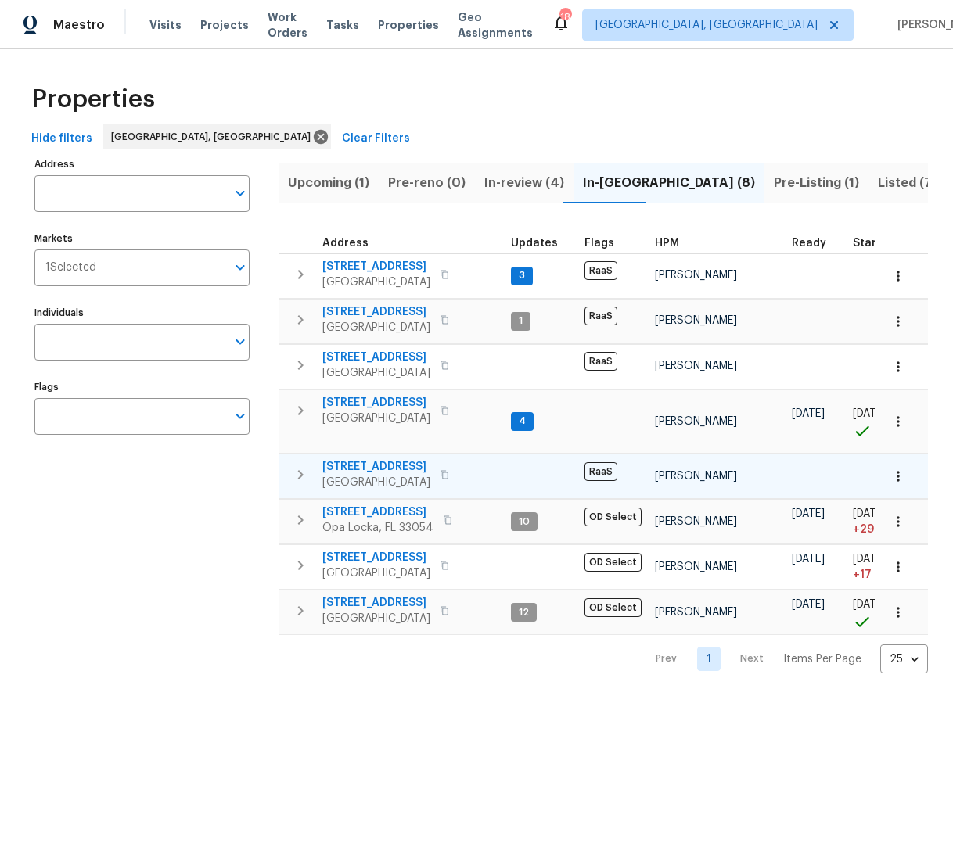
click at [495, 465] on div "6893 Sugarloaf Key St Lake Worth, FL 33467" at bounding box center [410, 474] width 176 height 31
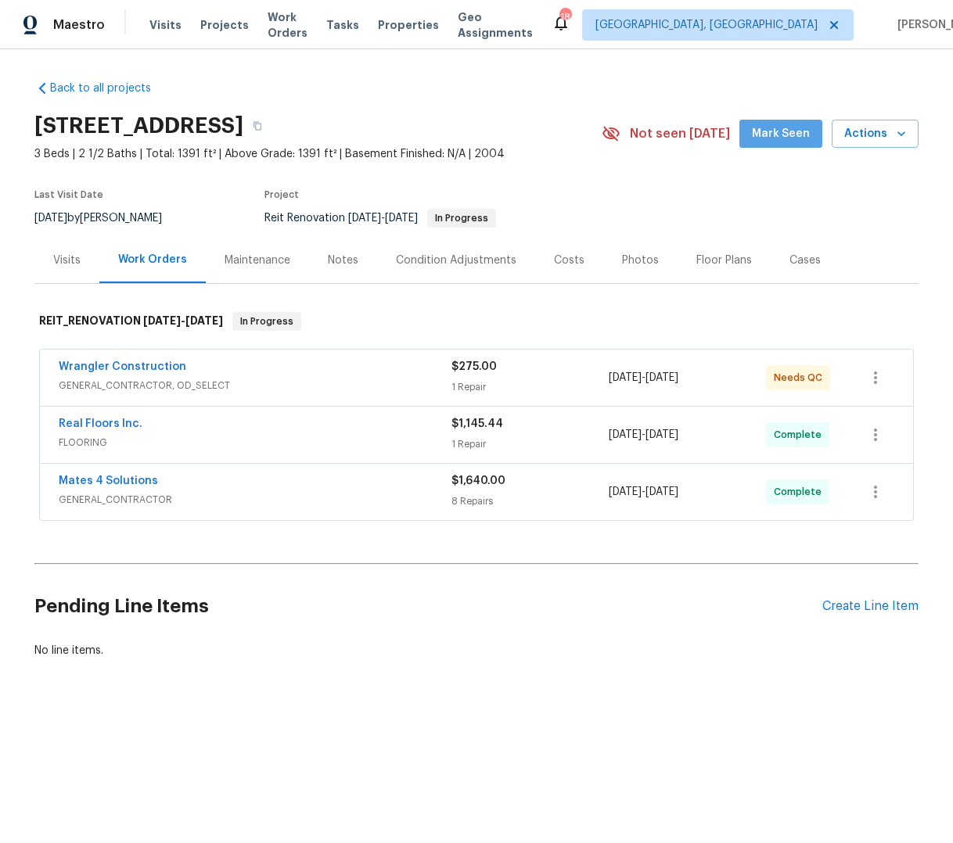
click at [784, 134] on span "Mark Seen" at bounding box center [781, 134] width 58 height 20
click at [320, 422] on div "Real Floors Inc." at bounding box center [255, 425] width 393 height 19
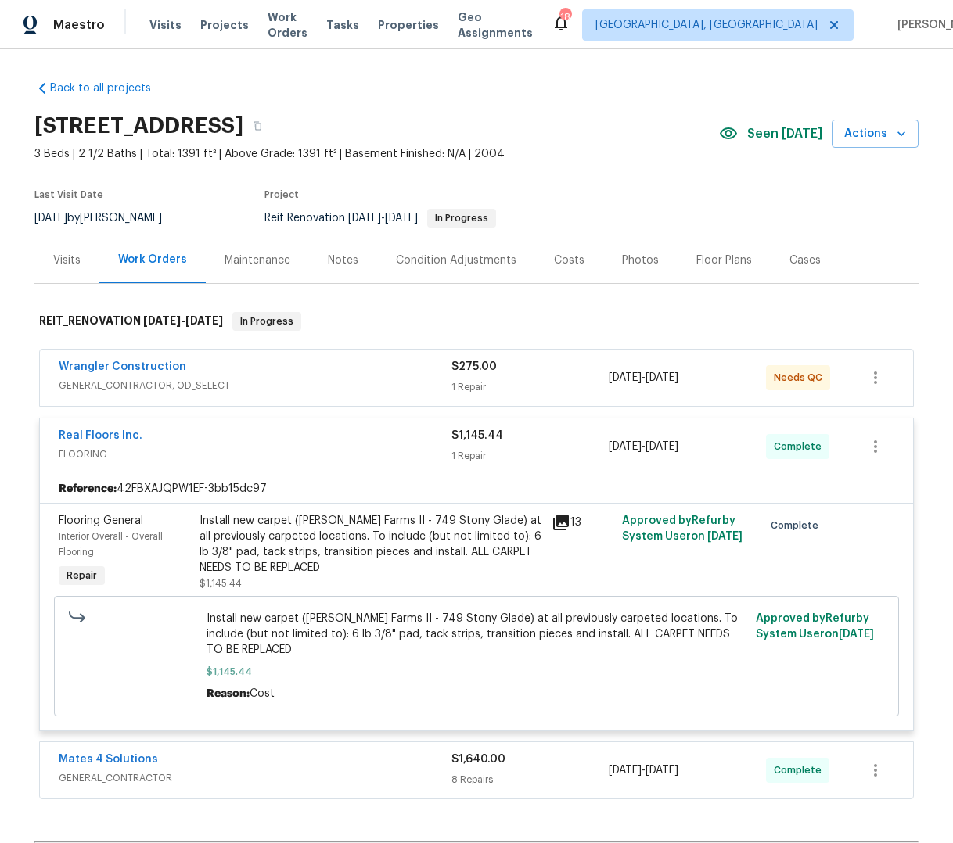
click at [321, 367] on div "Wrangler Construction" at bounding box center [255, 368] width 393 height 19
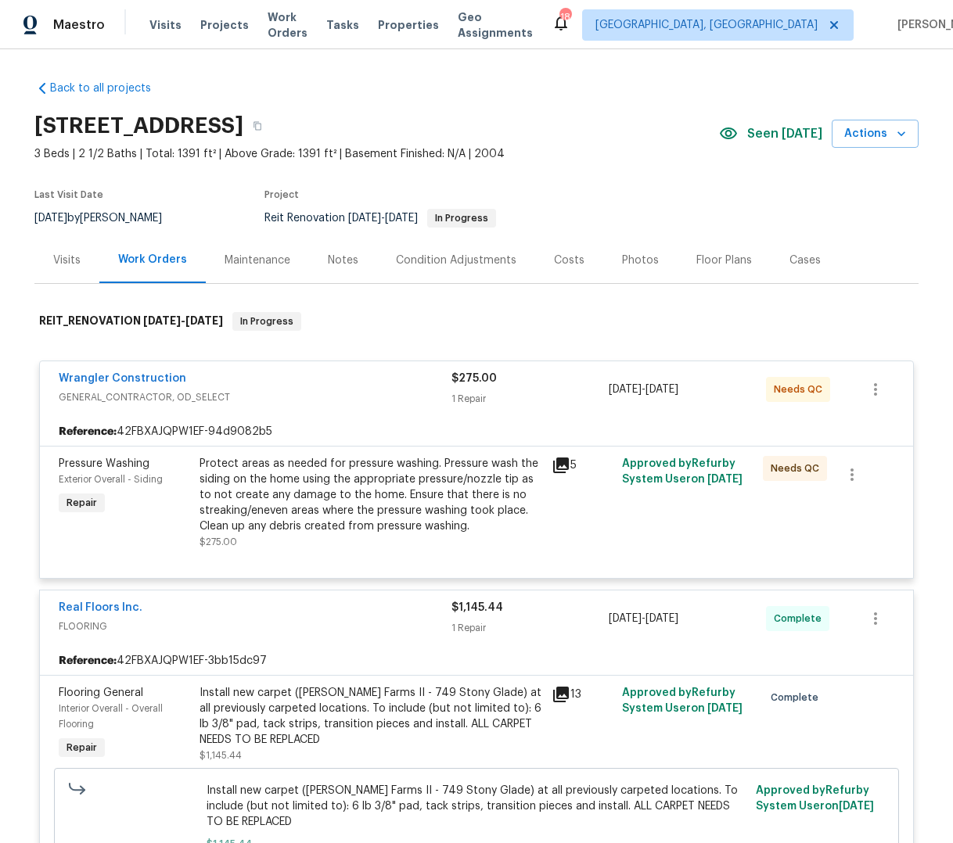
click at [555, 466] on icon at bounding box center [561, 466] width 16 height 16
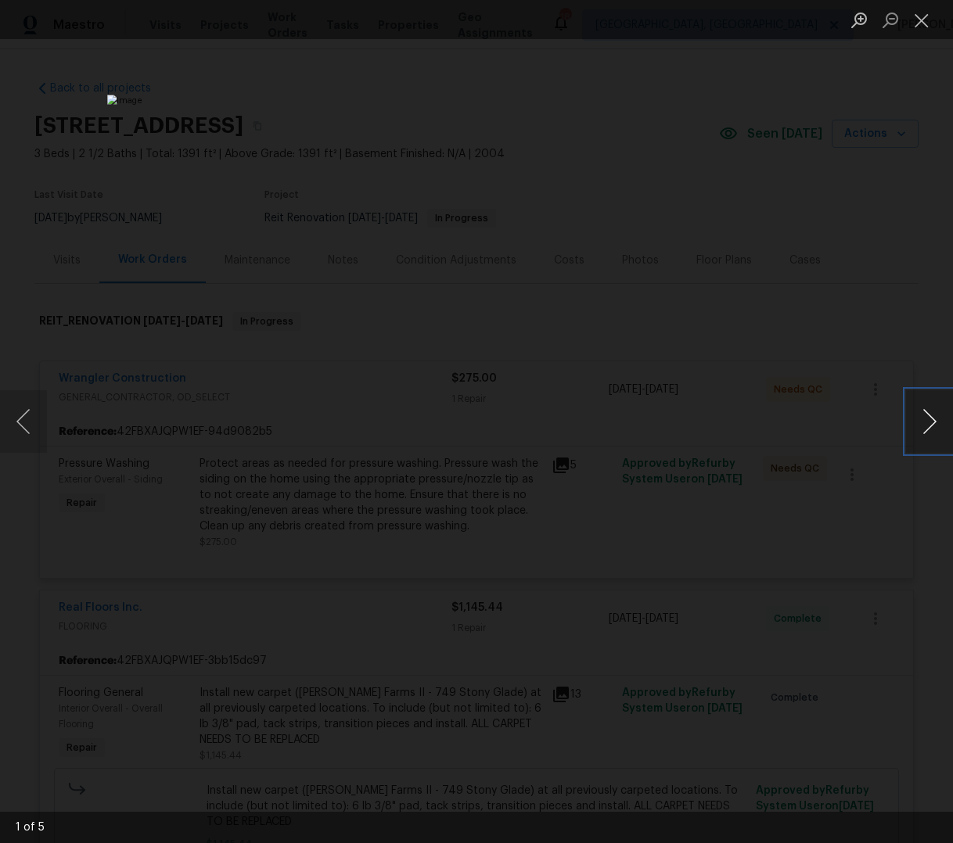
click at [917, 421] on button "Next image" at bounding box center [929, 421] width 47 height 63
click at [875, 296] on div "Lightbox" at bounding box center [476, 421] width 953 height 843
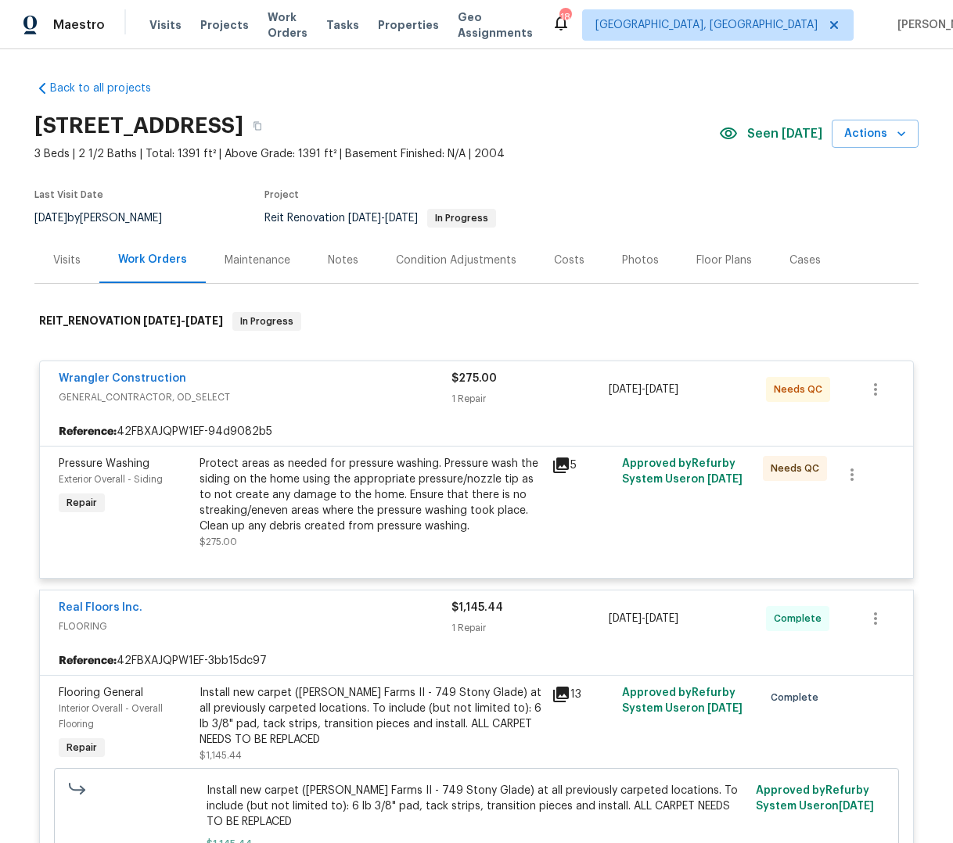
click at [361, 386] on div "Wrangler Construction" at bounding box center [255, 380] width 393 height 19
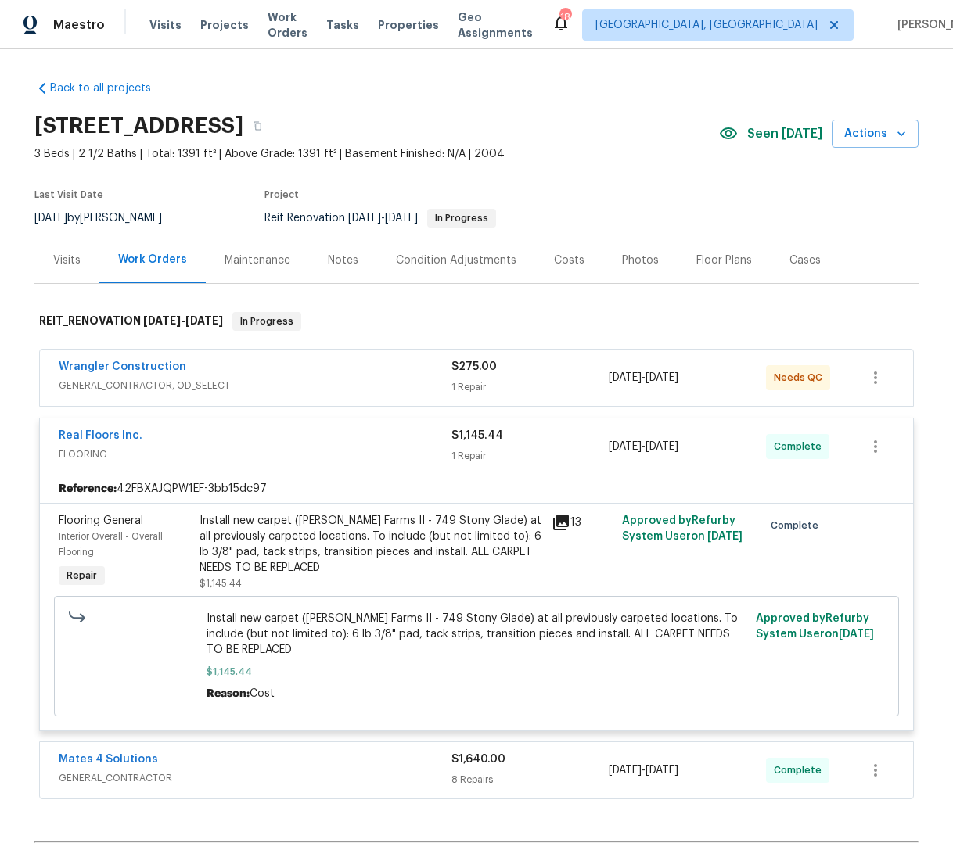
click at [368, 373] on div "Wrangler Construction" at bounding box center [255, 368] width 393 height 19
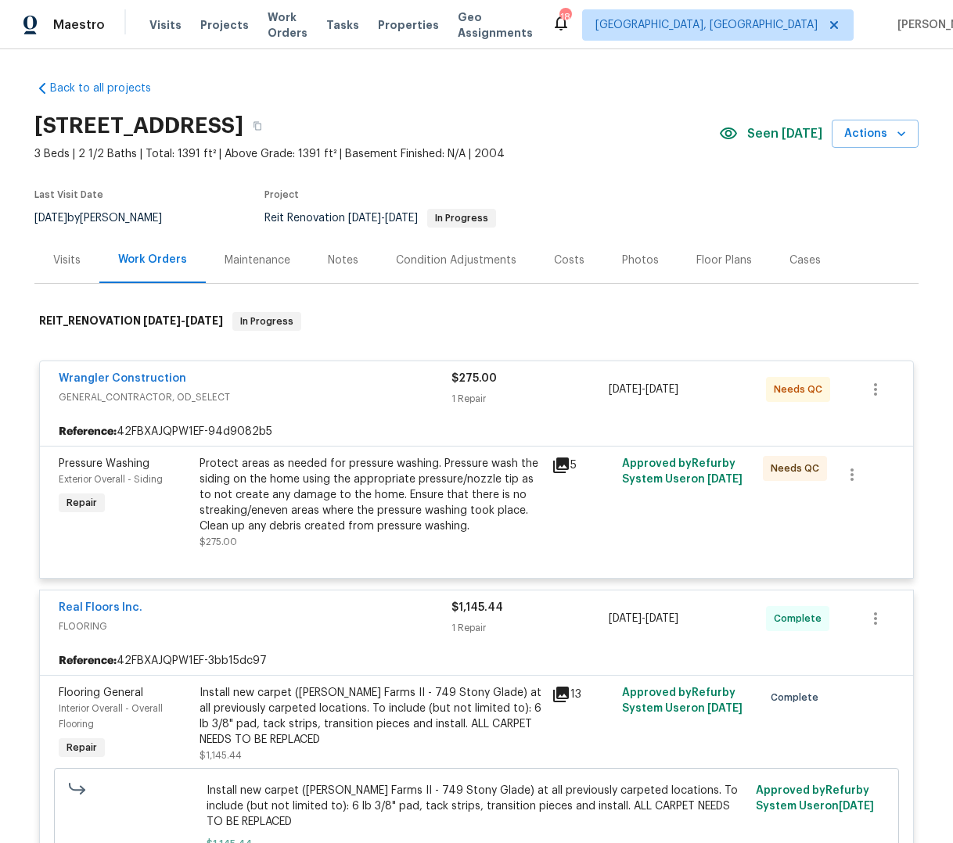
click at [387, 482] on div "Protect areas as needed for pressure washing. Pressure wash the siding on the h…" at bounding box center [370, 495] width 343 height 78
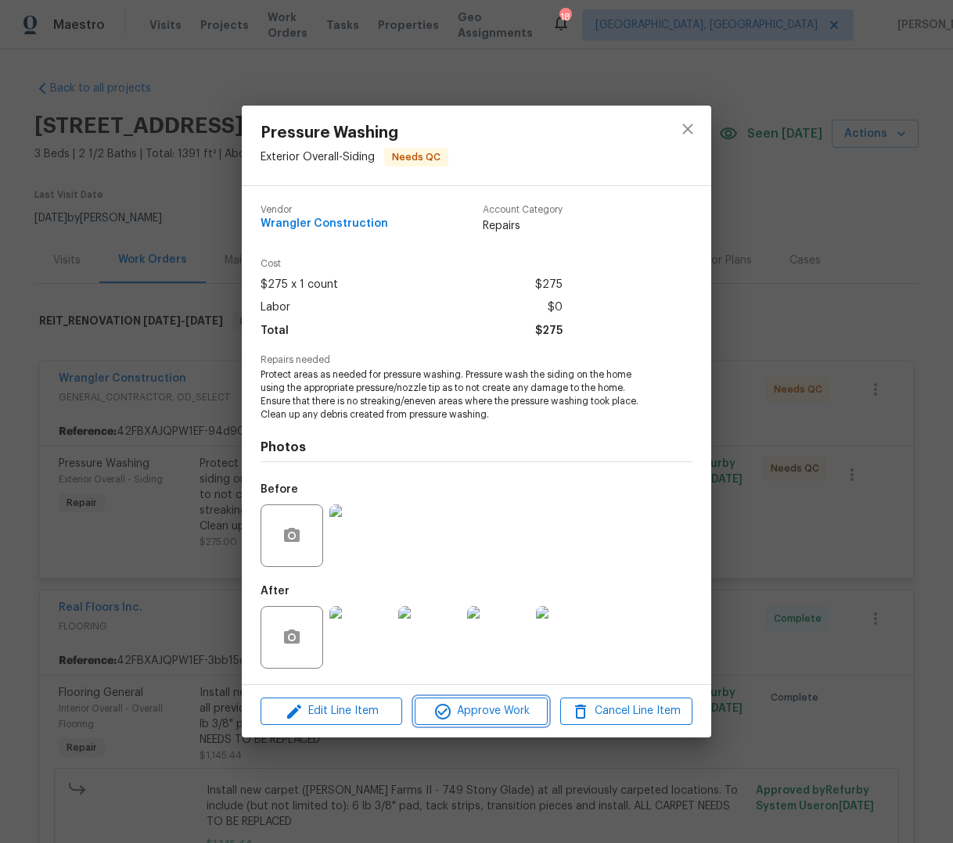
click at [490, 716] on span "Approve Work" at bounding box center [480, 712] width 123 height 20
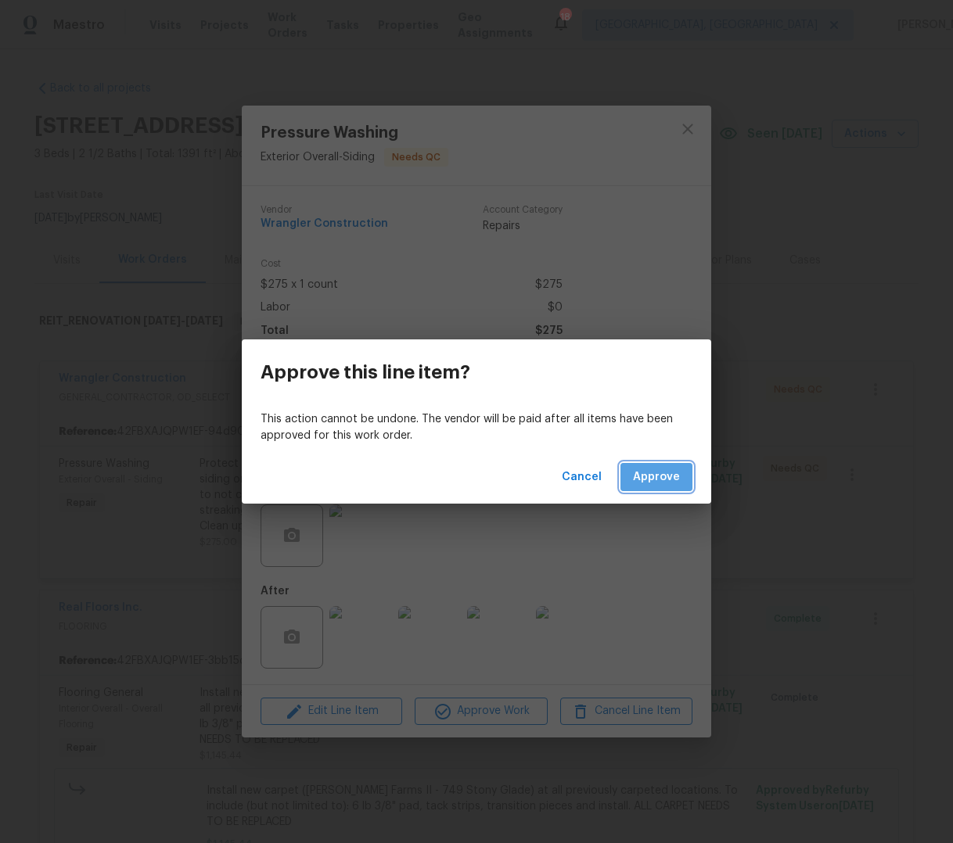
click at [668, 475] on span "Approve" at bounding box center [656, 478] width 47 height 20
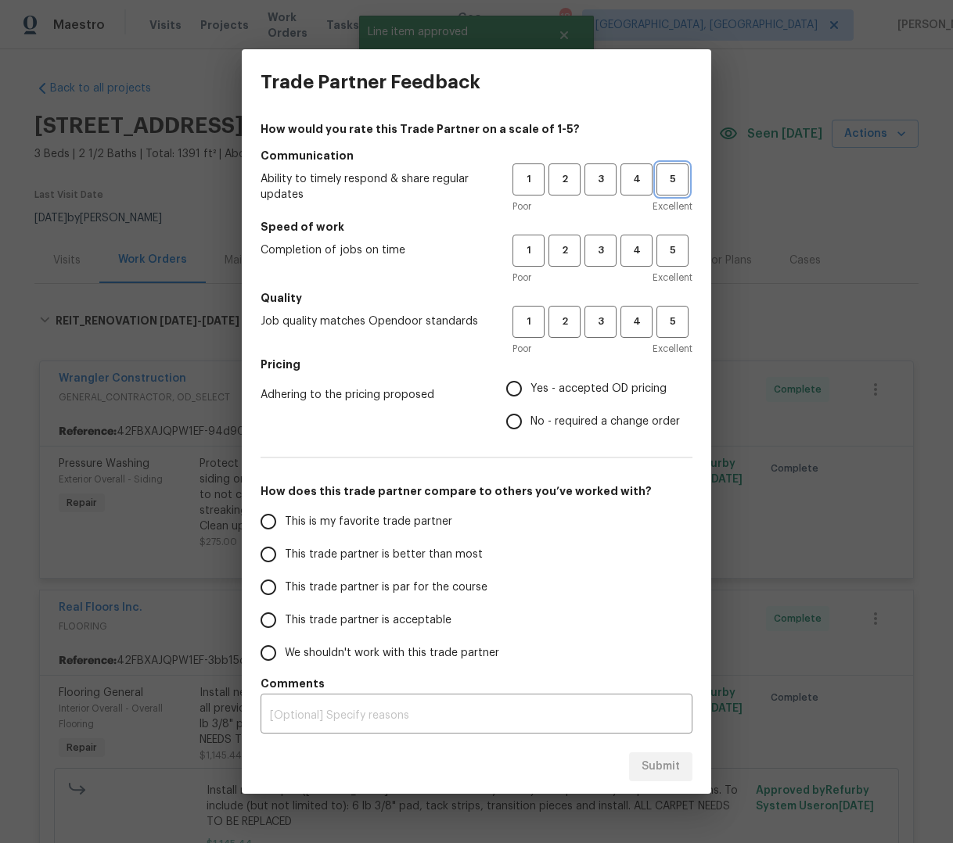
click at [675, 179] on span "5" at bounding box center [672, 180] width 29 height 18
click at [674, 254] on span "5" at bounding box center [672, 251] width 29 height 18
click at [673, 319] on span "5" at bounding box center [672, 322] width 29 height 18
click at [519, 416] on input "No - required a change order" at bounding box center [514, 421] width 33 height 33
radio input "true"
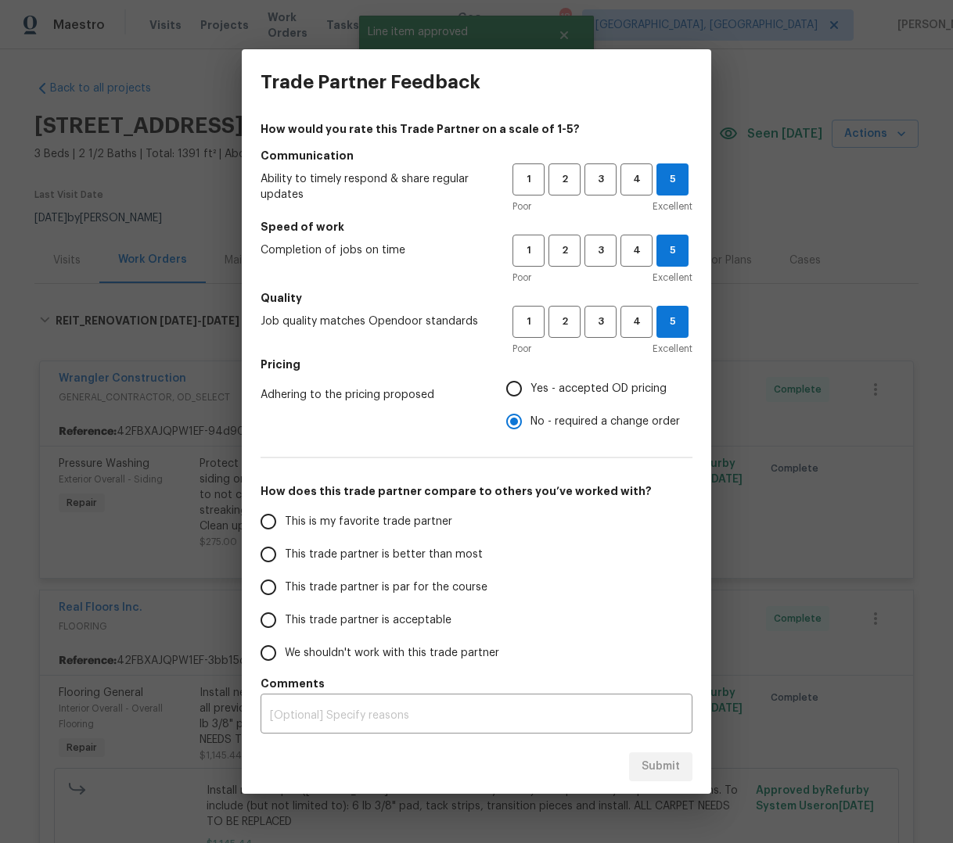
click at [268, 554] on input "This trade partner is better than most" at bounding box center [268, 554] width 33 height 33
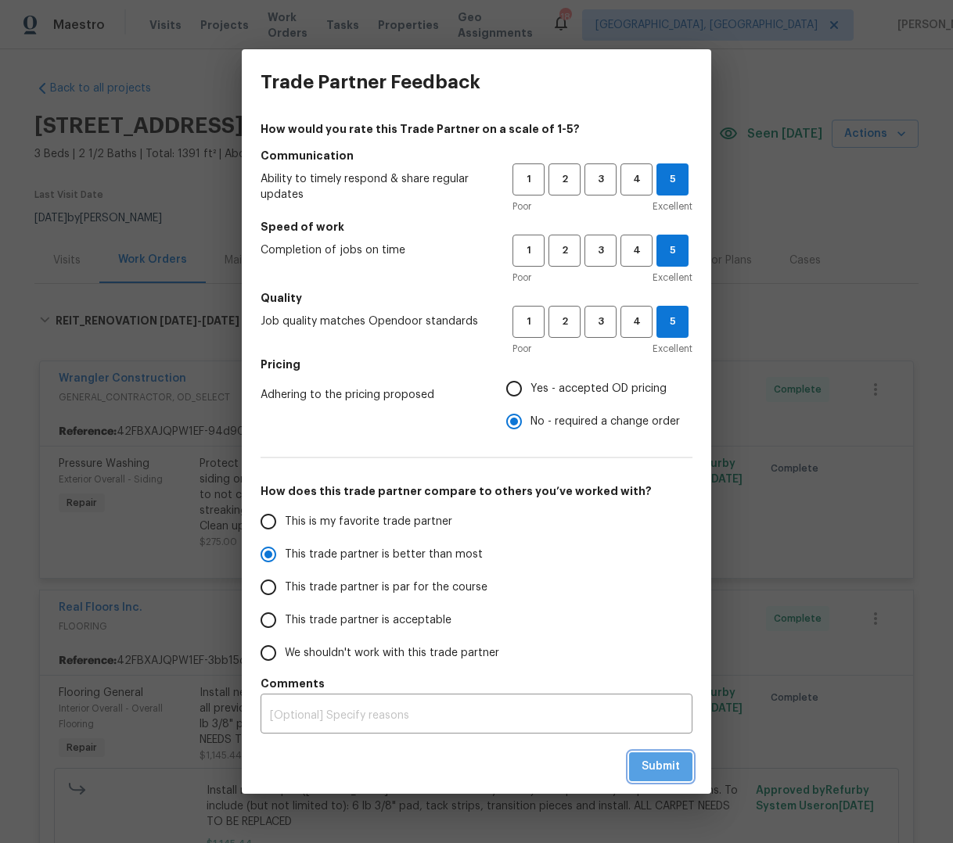
click at [656, 766] on span "Submit" at bounding box center [660, 767] width 38 height 20
radio input "true"
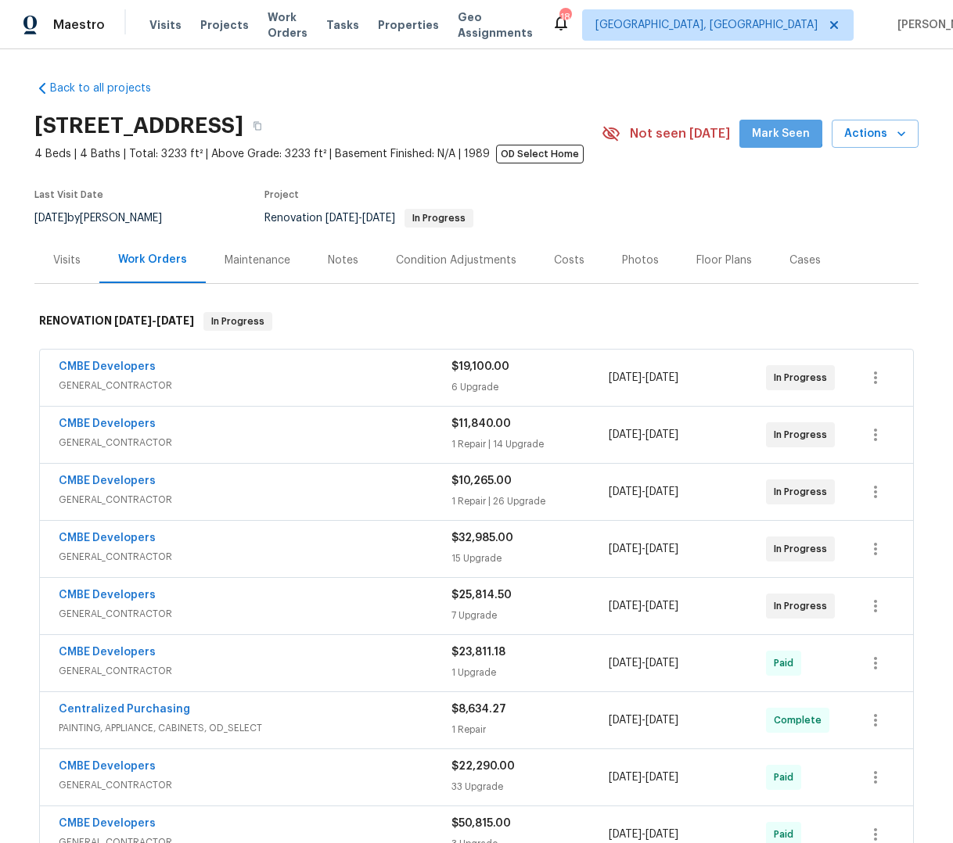
click at [773, 128] on span "Mark Seen" at bounding box center [781, 134] width 58 height 20
click at [340, 264] on div "Notes" at bounding box center [343, 261] width 31 height 16
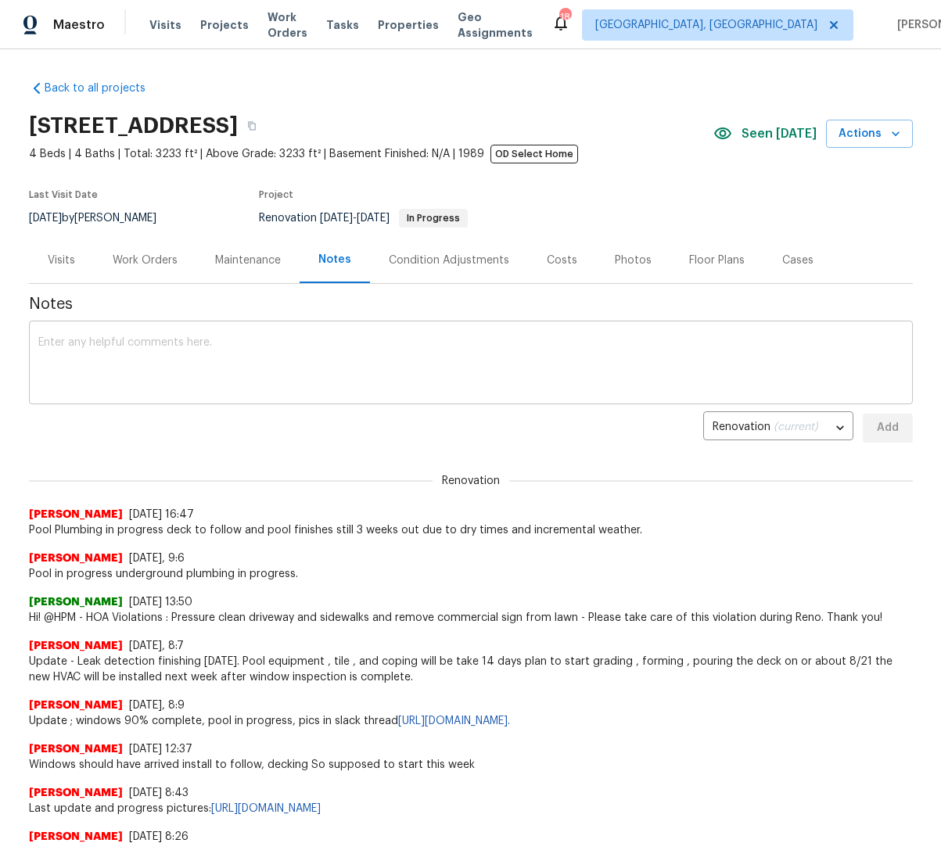
click at [70, 332] on div "x ​" at bounding box center [471, 365] width 884 height 80
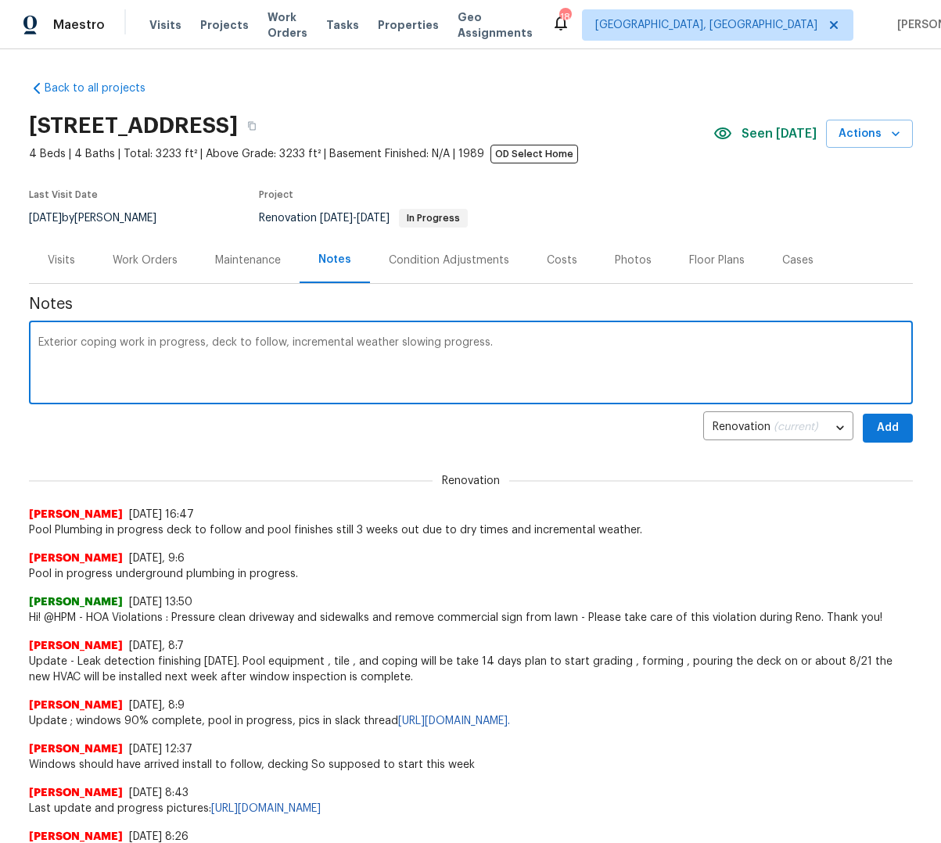
click at [433, 343] on textarea "Exterior coping work in progress, deck to follow, incremental weather slowing p…" at bounding box center [470, 364] width 865 height 55
click at [562, 353] on textarea "Exterior coping work in progress, deck to follow, incremental weather slowing d…" at bounding box center [470, 364] width 865 height 55
drag, startPoint x: 229, startPoint y: 340, endPoint x: 207, endPoint y: 339, distance: 22.0
click at [207, 339] on textarea "Exterior coping work in progress, deck to follow, incremental weather slowing d…" at bounding box center [470, 364] width 865 height 55
click at [350, 347] on textarea "Exterior coping work in progress, change of plan re plaster to commence this we…" at bounding box center [470, 364] width 865 height 55
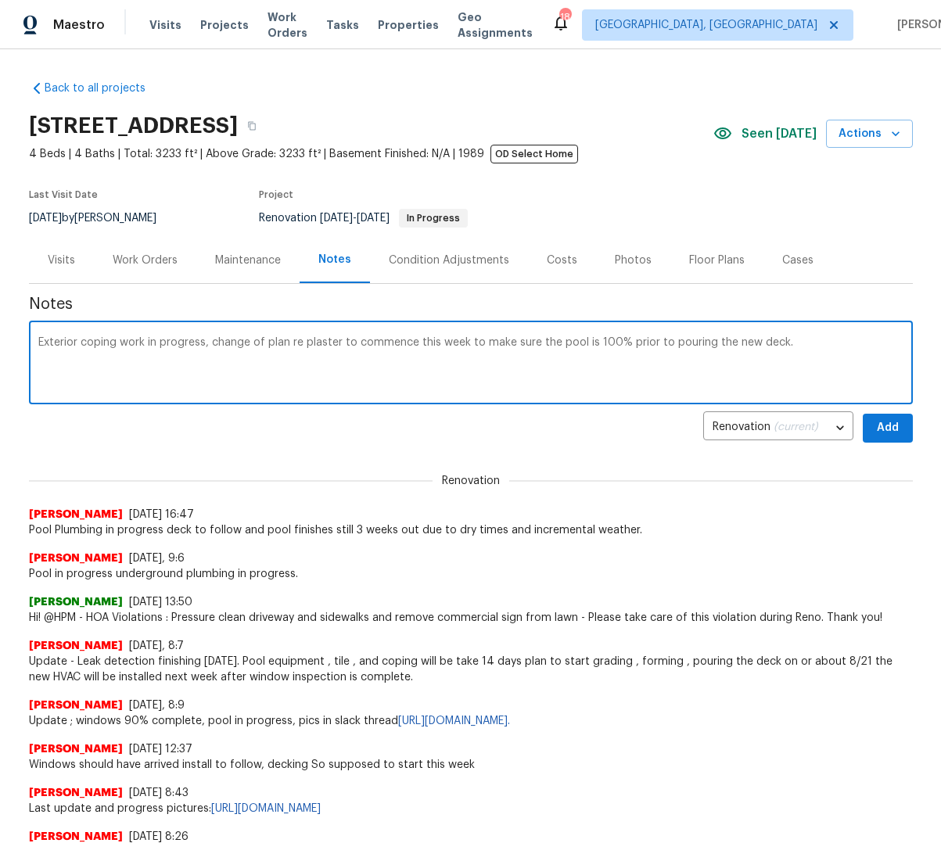
click at [350, 347] on textarea "Exterior coping work in progress, change of plan re plaster to commence this we…" at bounding box center [470, 364] width 865 height 55
click at [493, 379] on textarea "Exterior coping work in progress, change of plan re plaster to commence this we…" at bounding box center [470, 364] width 865 height 55
click at [816, 335] on div "Exterior coping work in progress, change of plan re plaster to commence this we…" at bounding box center [471, 365] width 884 height 80
click at [783, 343] on textarea "Exterior coping work in progress, change of plan re plaster to commence this we…" at bounding box center [470, 364] width 865 height 55
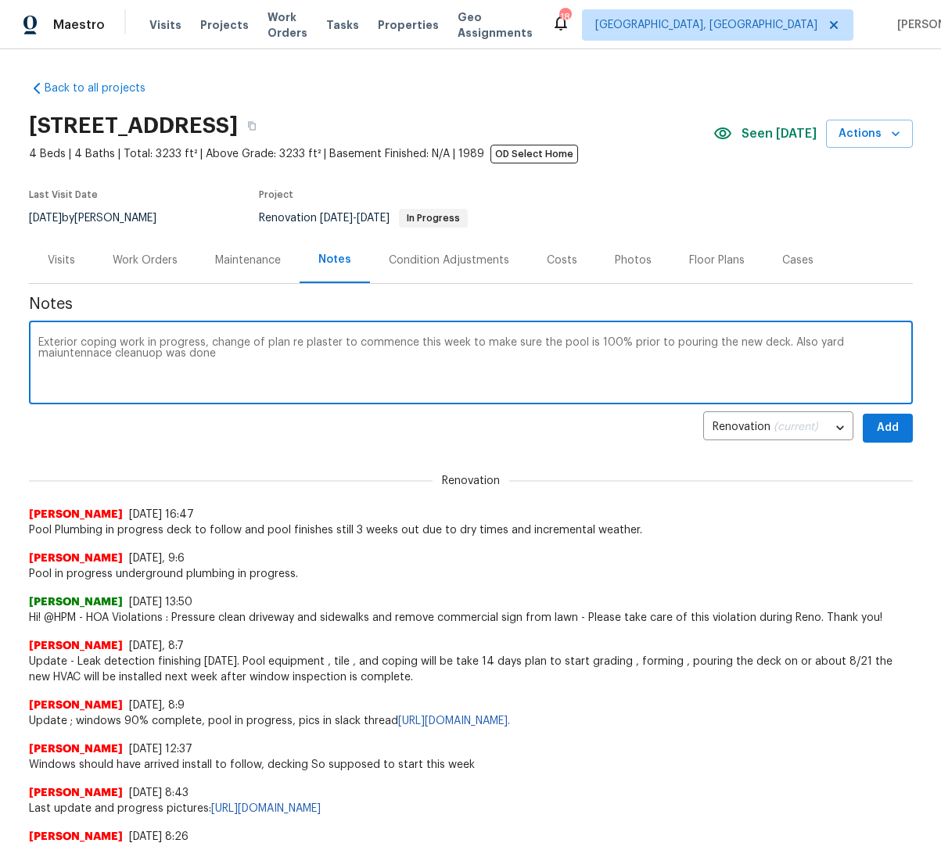
click at [82, 354] on textarea "Exterior coping work in progress, change of plan re plaster to commence this we…" at bounding box center [470, 364] width 865 height 55
click at [71, 354] on textarea "Exterior coping work in progress, change of plan re plaster to commence this we…" at bounding box center [470, 364] width 865 height 55
click at [235, 348] on textarea "Exterior coping work in progress, change of plan re plaster to commence this we…" at bounding box center [470, 364] width 865 height 55
type textarea "Exterior coping work in progress, change of plan re plaster to commence this we…"
click at [868, 429] on button "Add" at bounding box center [888, 428] width 50 height 29
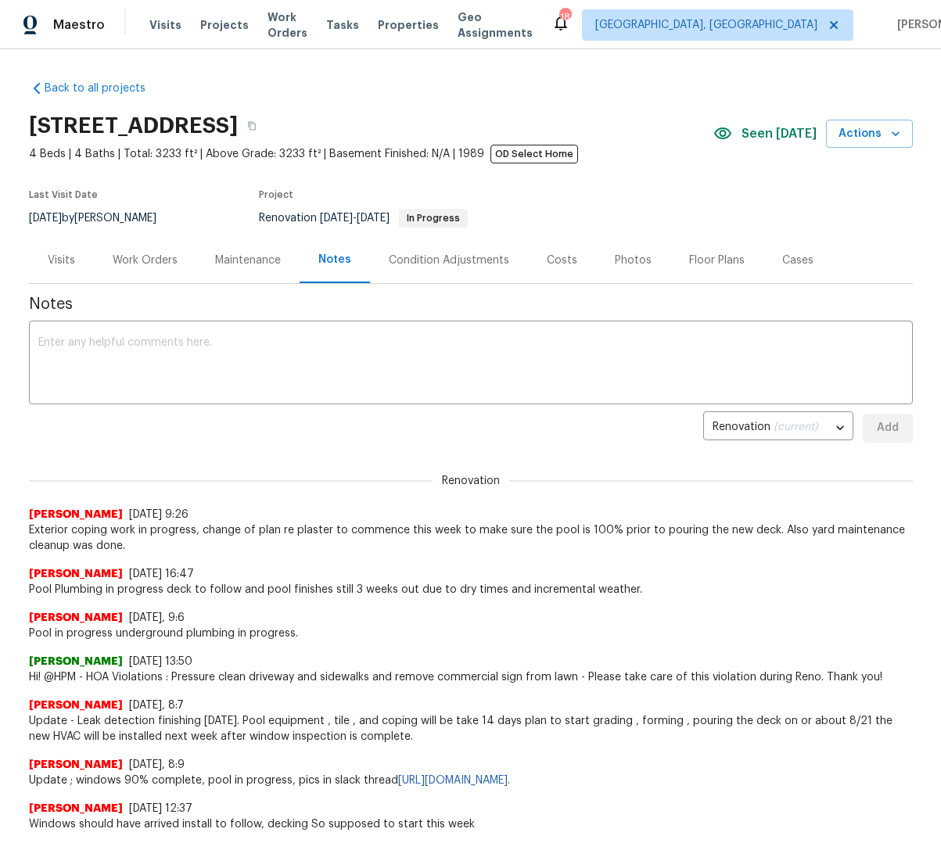
click at [152, 259] on div "Work Orders" at bounding box center [145, 261] width 65 height 16
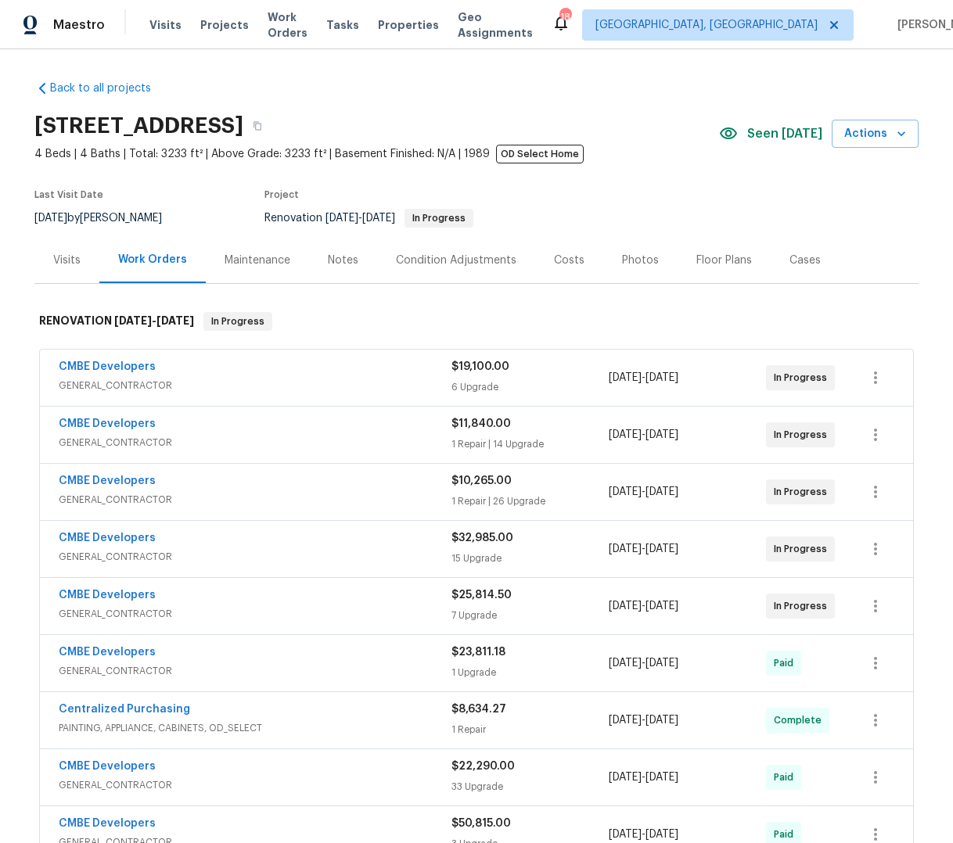
scroll to position [223, 0]
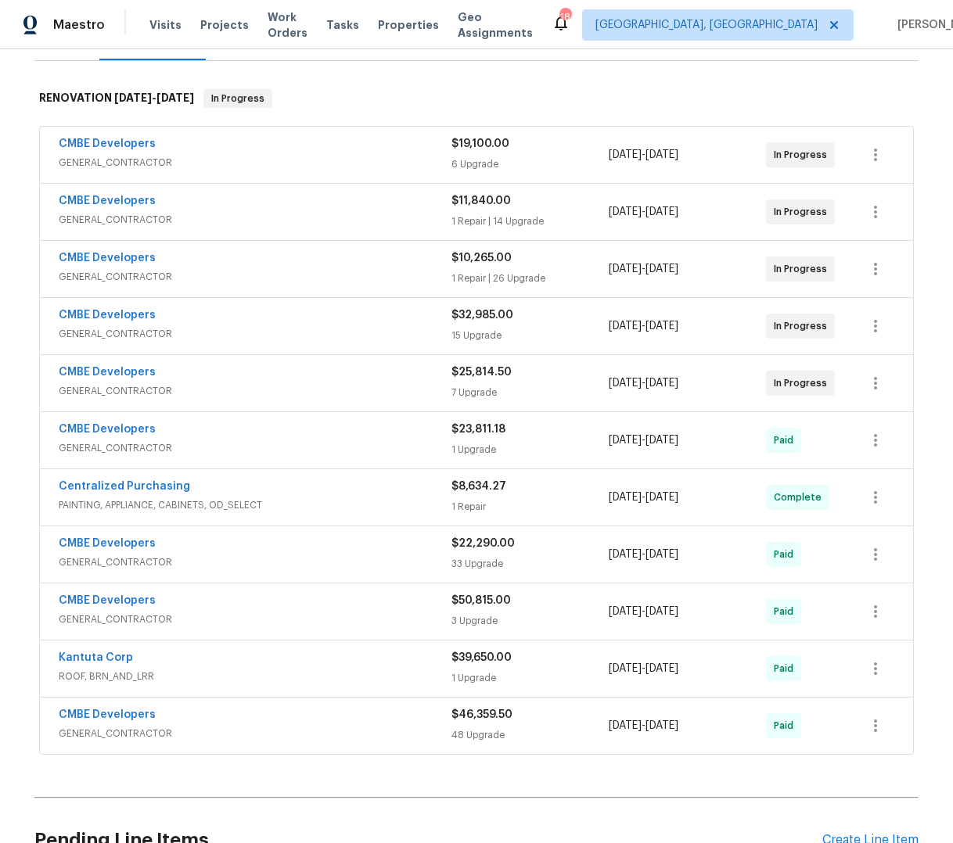
click at [301, 160] on span "GENERAL_CONTRACTOR" at bounding box center [255, 163] width 393 height 16
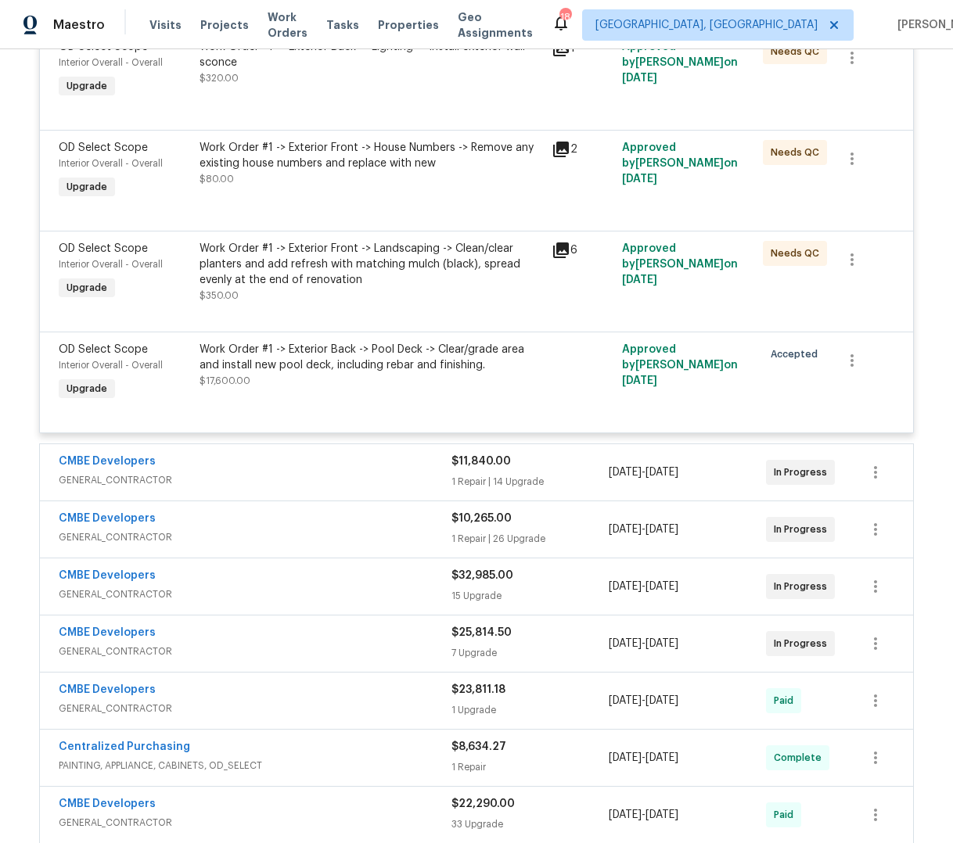
scroll to position [839, 0]
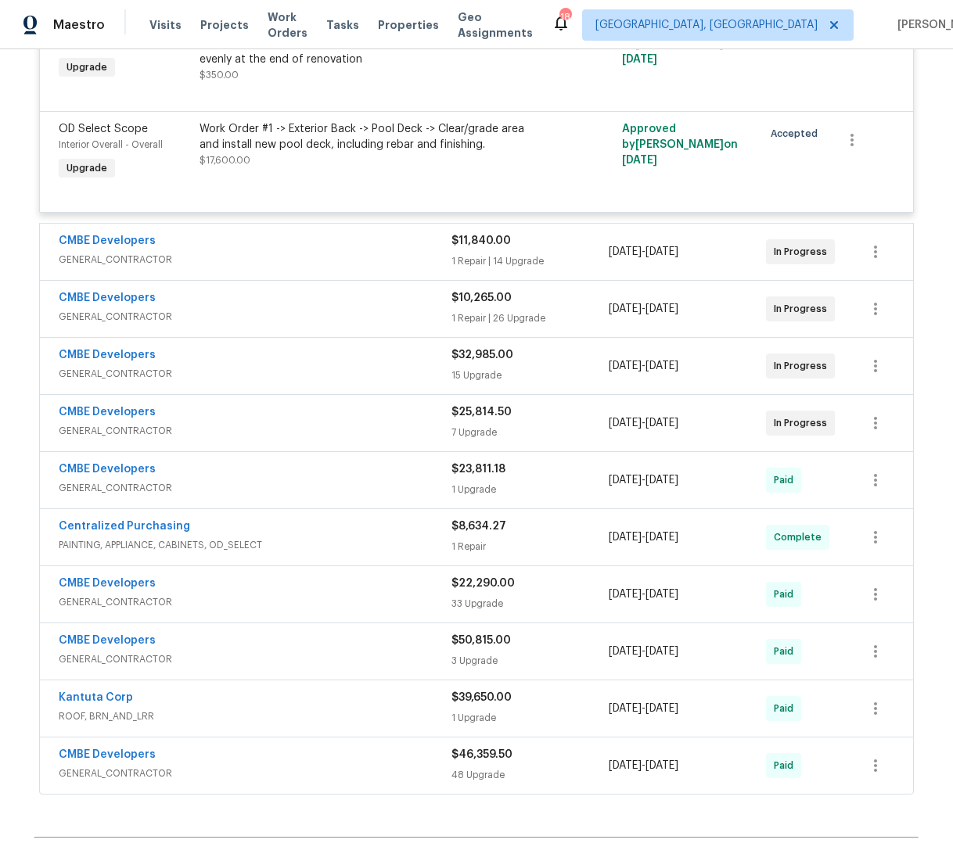
click at [368, 252] on span "GENERAL_CONTRACTOR" at bounding box center [255, 260] width 393 height 16
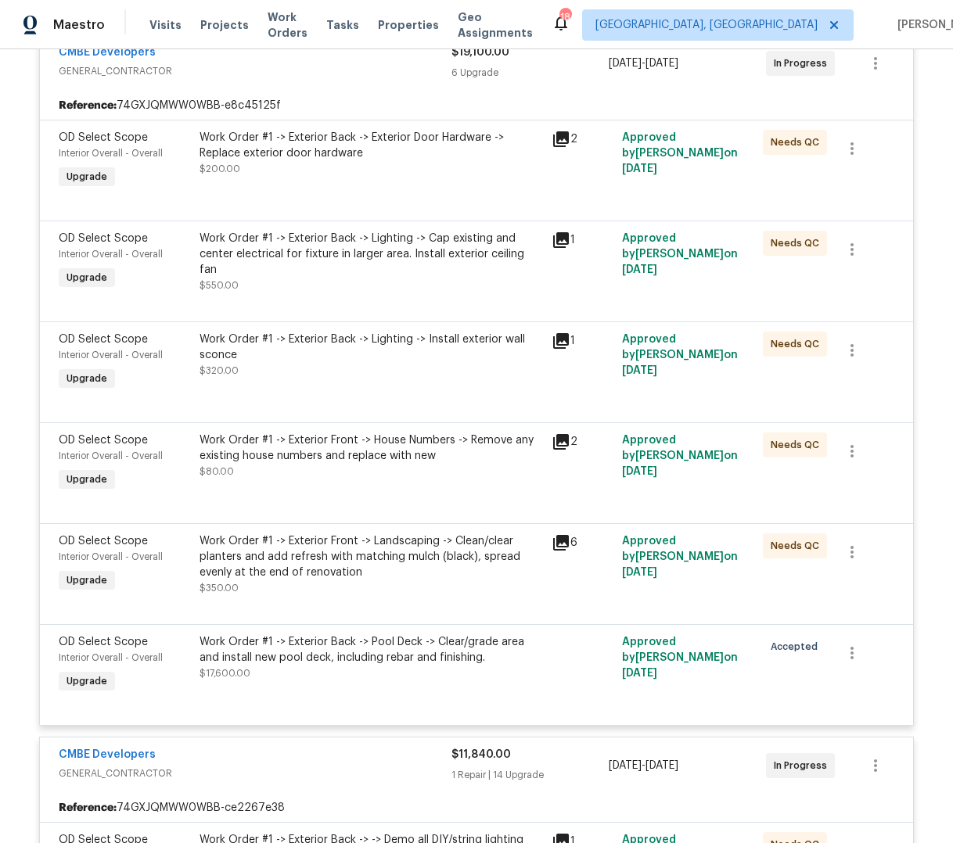
scroll to position [886, 0]
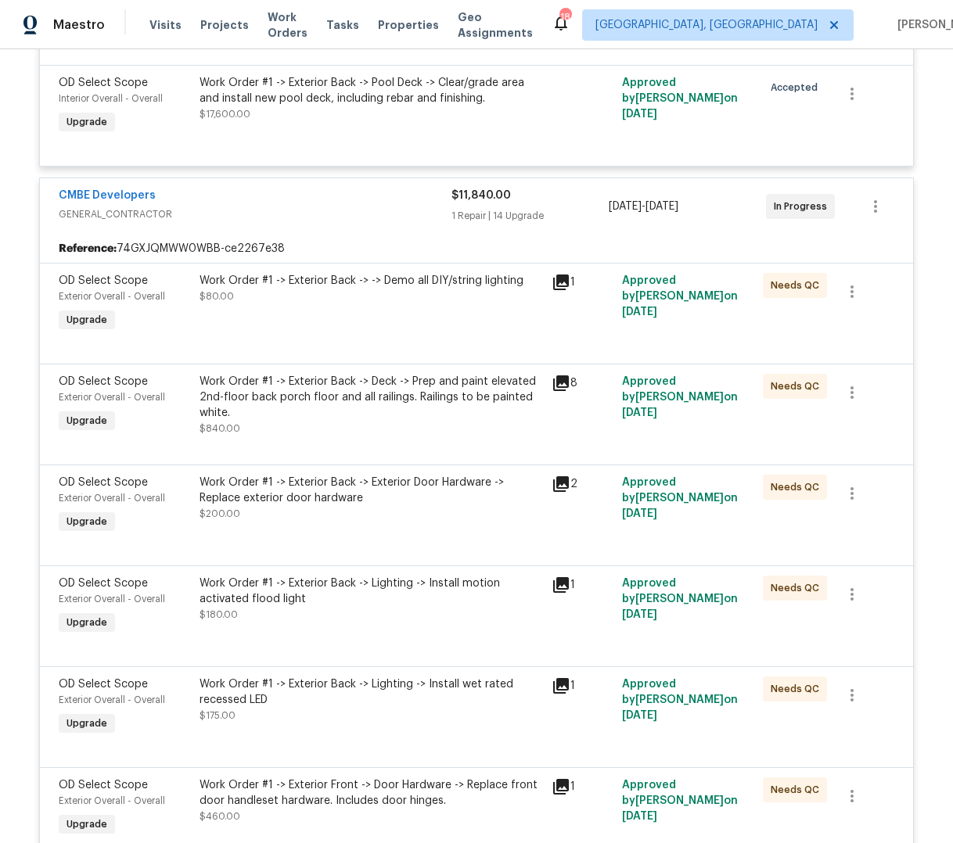
click at [297, 316] on div "Work Order #1 -> Exterior Back -> -> Demo all DIY/string lighting $80.00" at bounding box center [371, 304] width 352 height 72
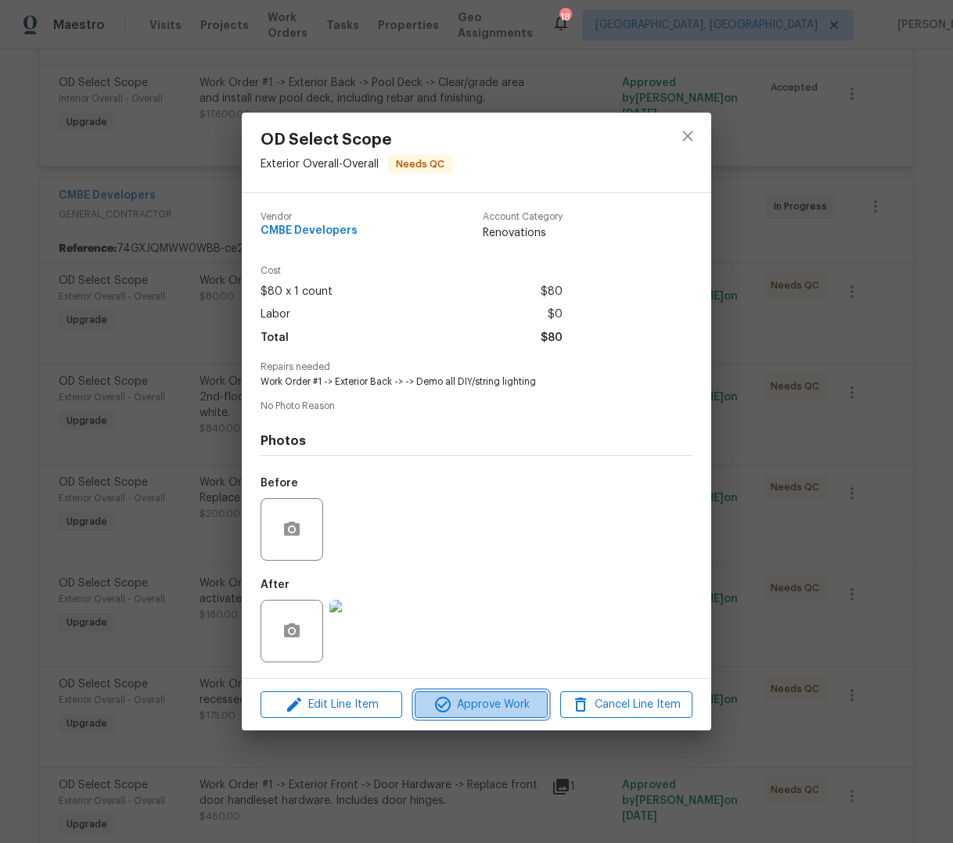
click at [484, 707] on span "Approve Work" at bounding box center [480, 705] width 123 height 20
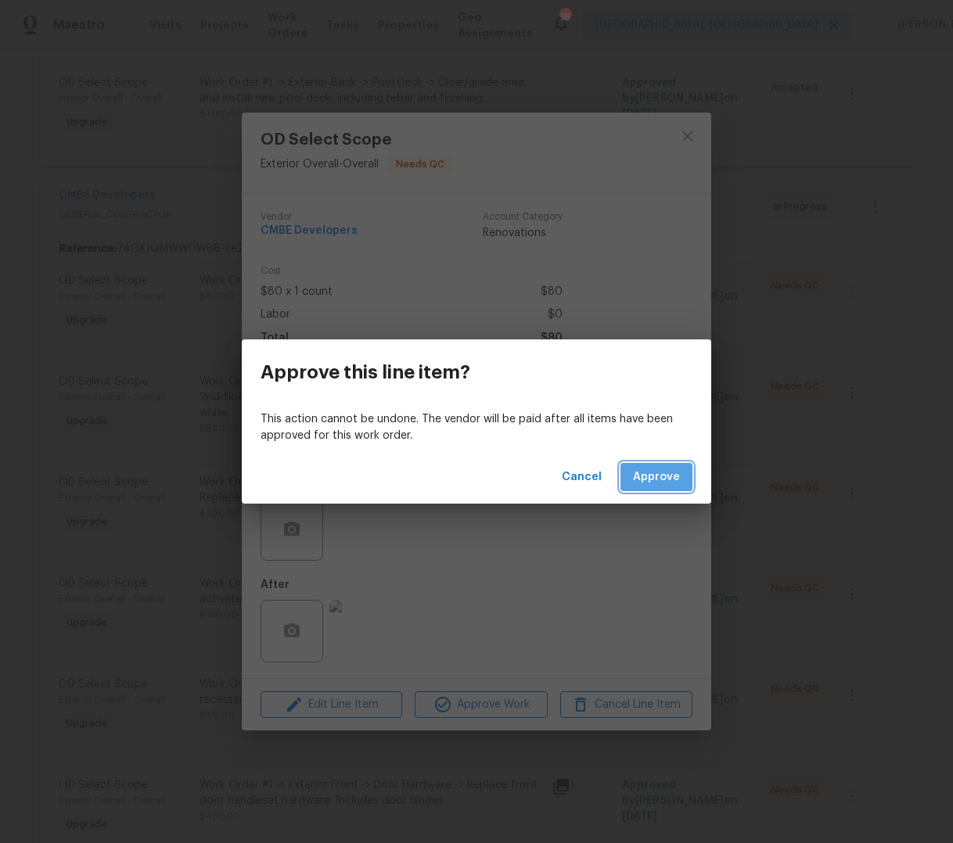
click at [656, 473] on span "Approve" at bounding box center [656, 478] width 47 height 20
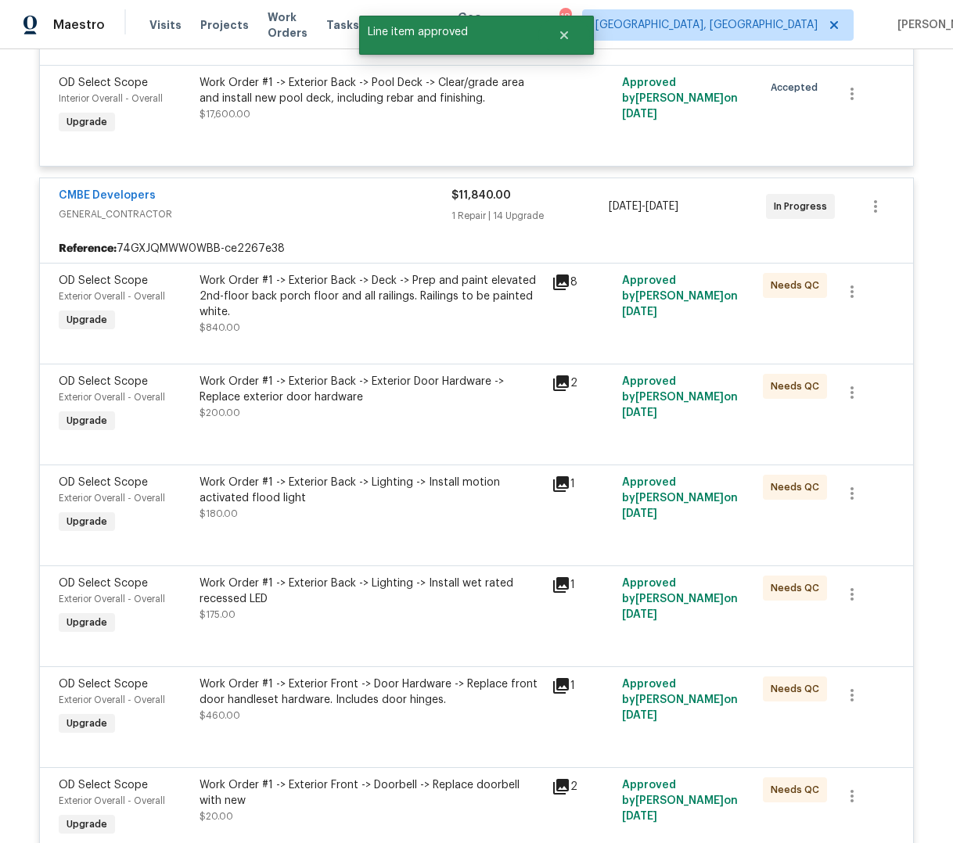
click at [344, 327] on div "Work Order #1 -> Exterior Back -> Deck -> Prep and paint elevated 2nd-floor bac…" at bounding box center [370, 304] width 343 height 63
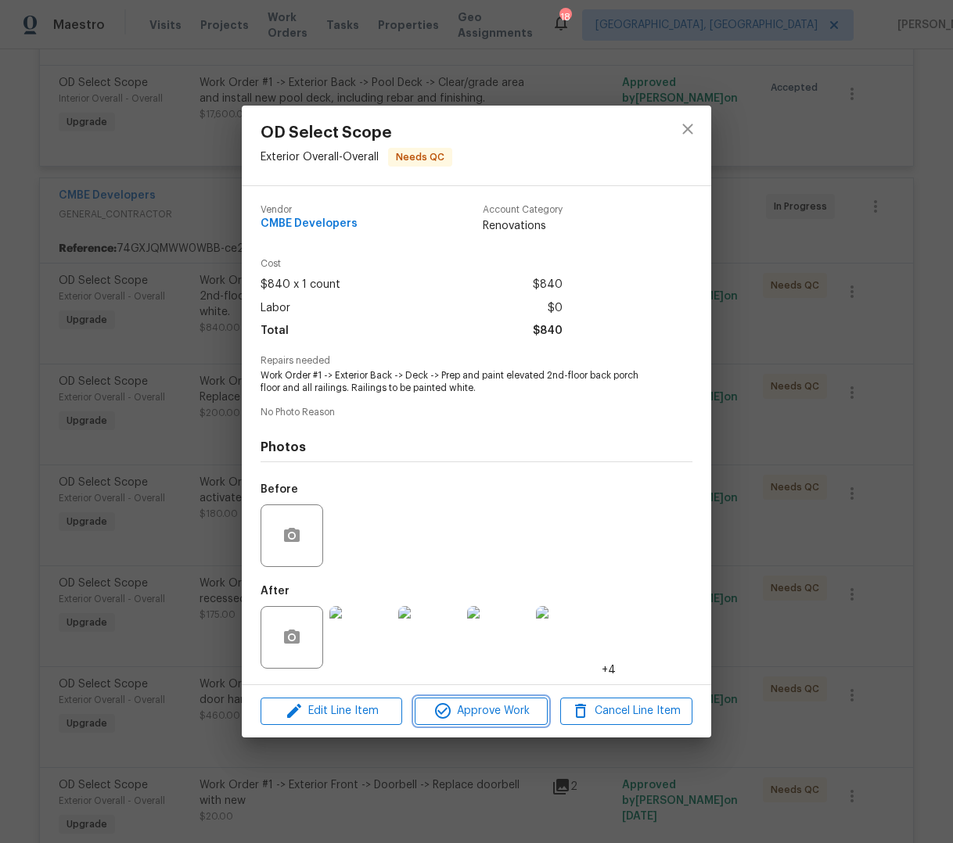
click at [491, 712] on span "Approve Work" at bounding box center [480, 712] width 123 height 20
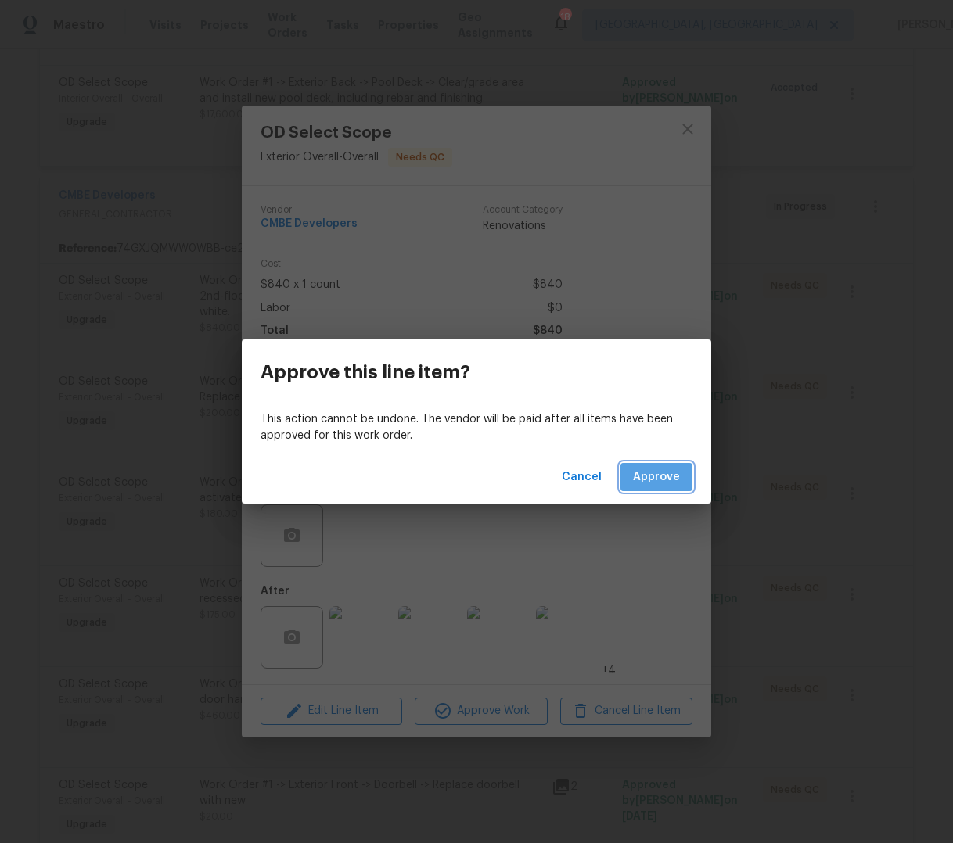
click at [659, 480] on span "Approve" at bounding box center [656, 478] width 47 height 20
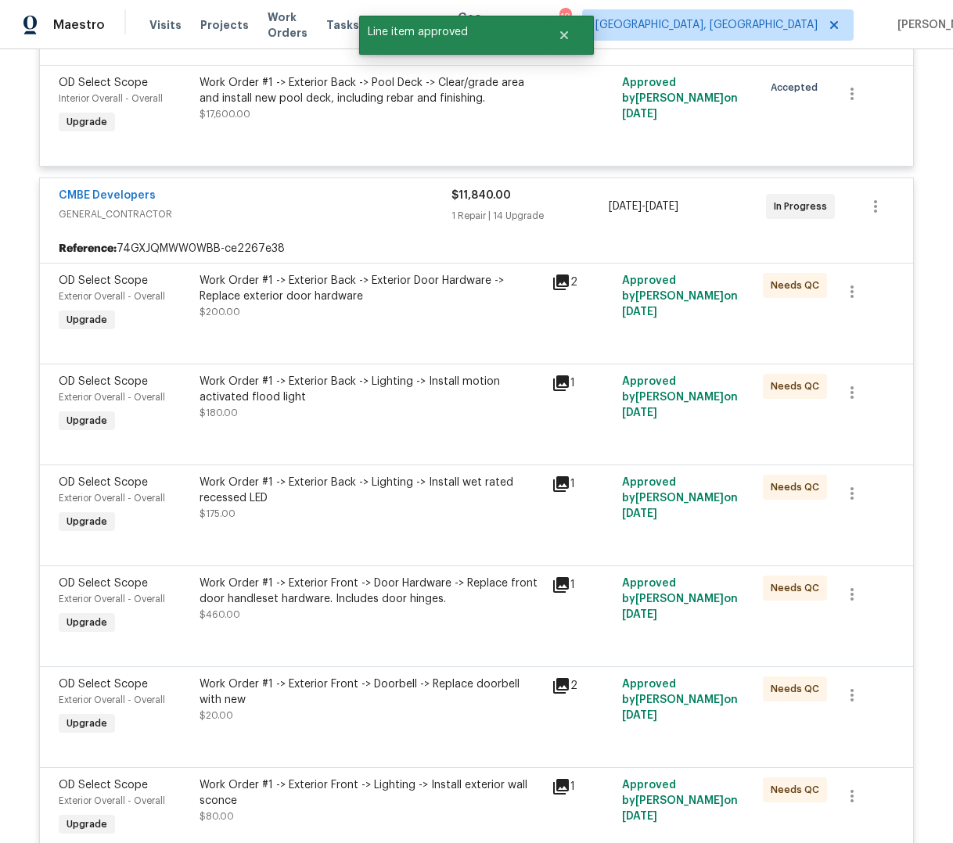
click at [372, 315] on div "Work Order #1 -> Exterior Back -> Exterior Door Hardware -> Replace exterior do…" at bounding box center [370, 296] width 343 height 47
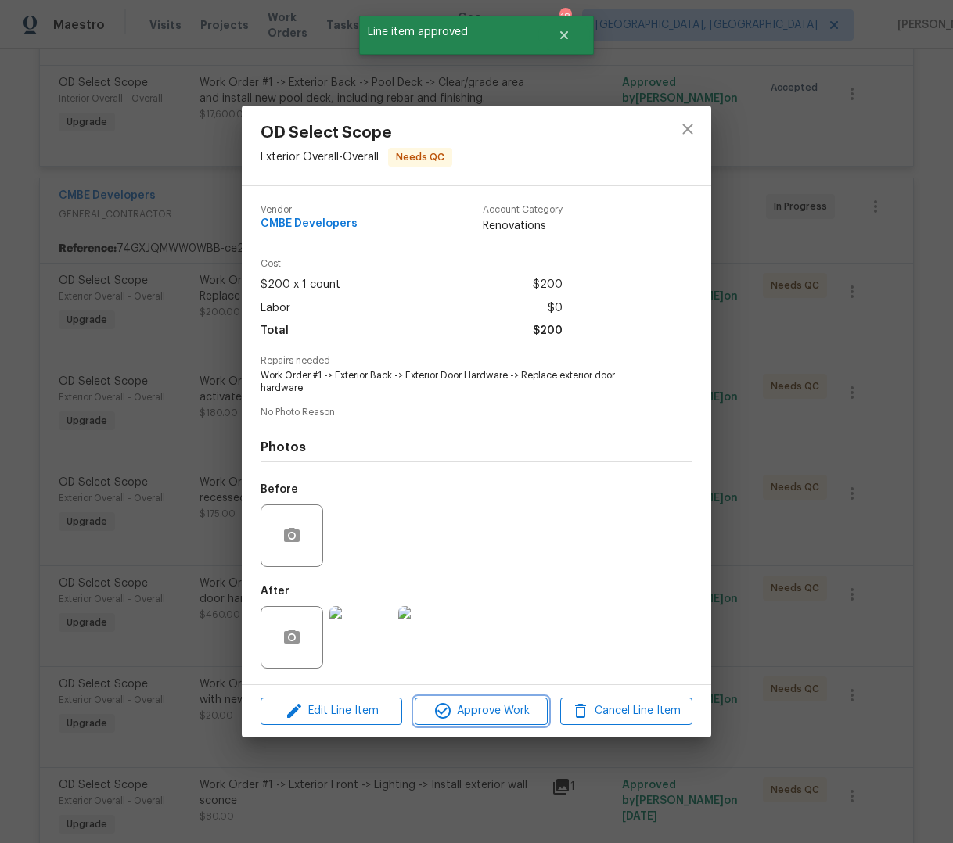
click at [493, 713] on span "Approve Work" at bounding box center [480, 712] width 123 height 20
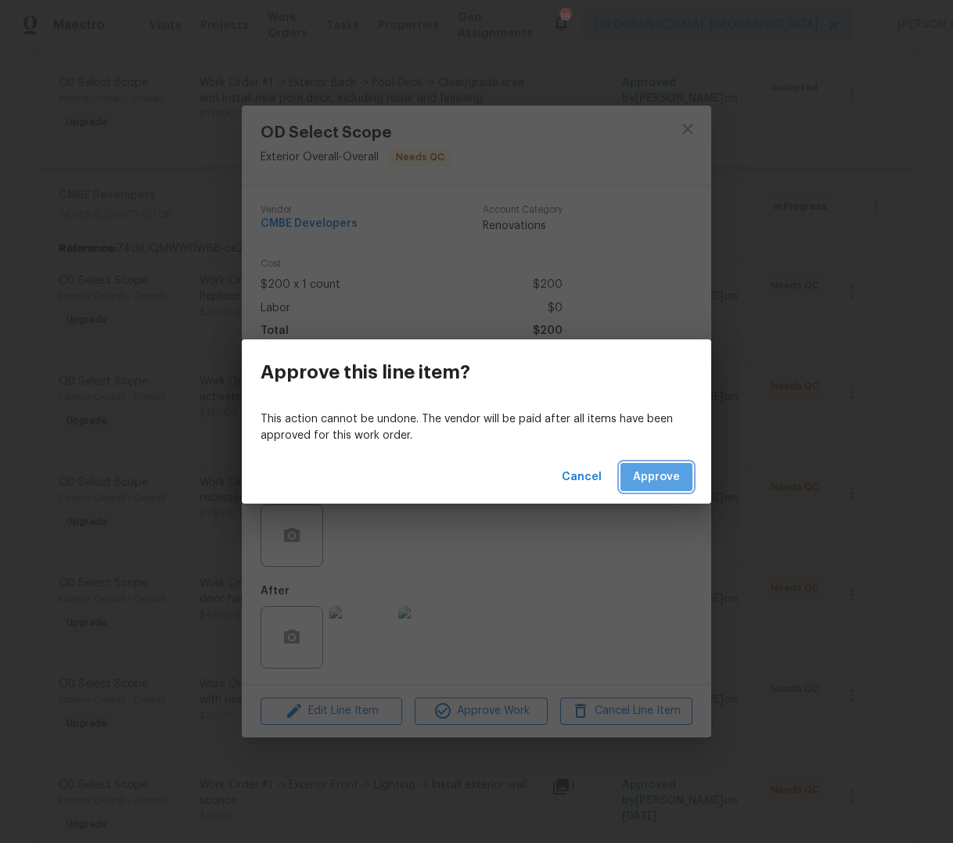
click at [661, 473] on span "Approve" at bounding box center [656, 478] width 47 height 20
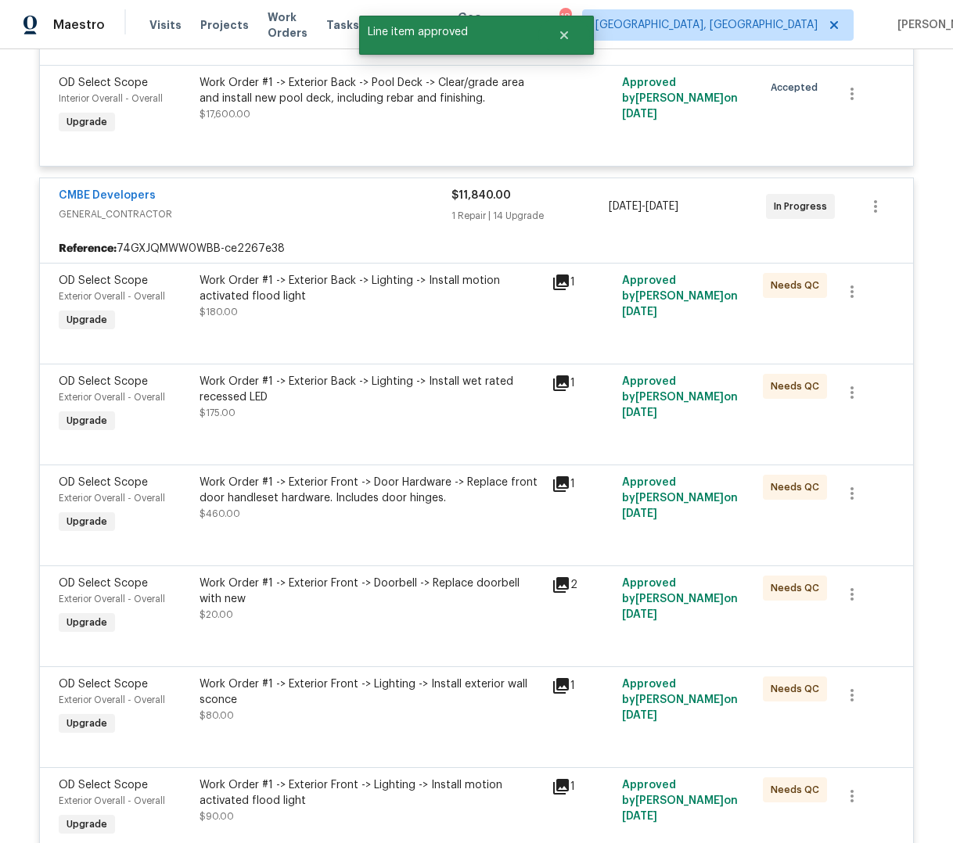
click at [404, 312] on div "Work Order #1 -> Exterior Back -> Lighting -> Install motion activated flood li…" at bounding box center [370, 296] width 343 height 47
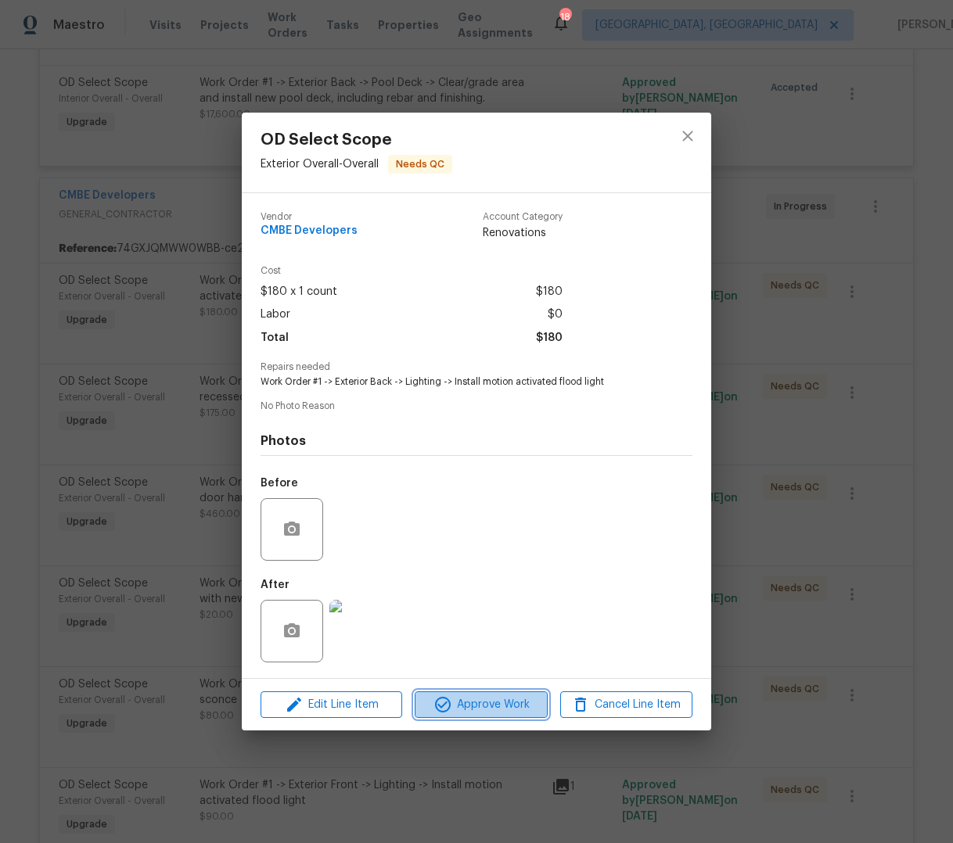
click at [479, 711] on span "Approve Work" at bounding box center [480, 705] width 123 height 20
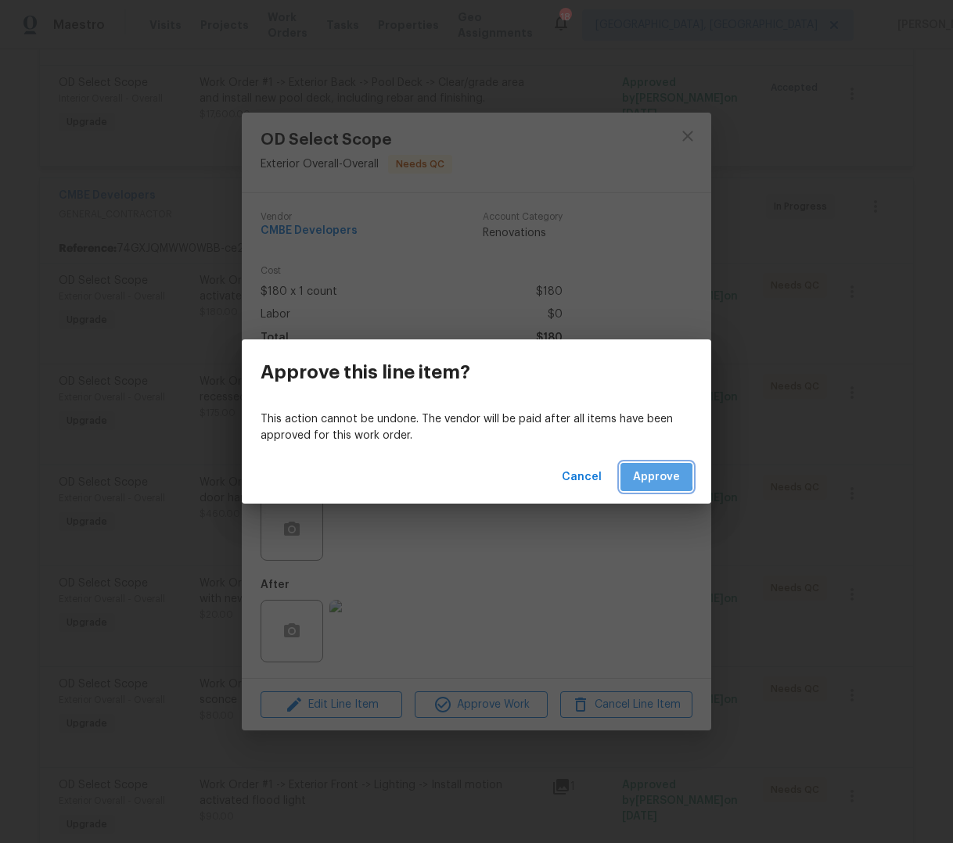
click at [638, 476] on span "Approve" at bounding box center [656, 478] width 47 height 20
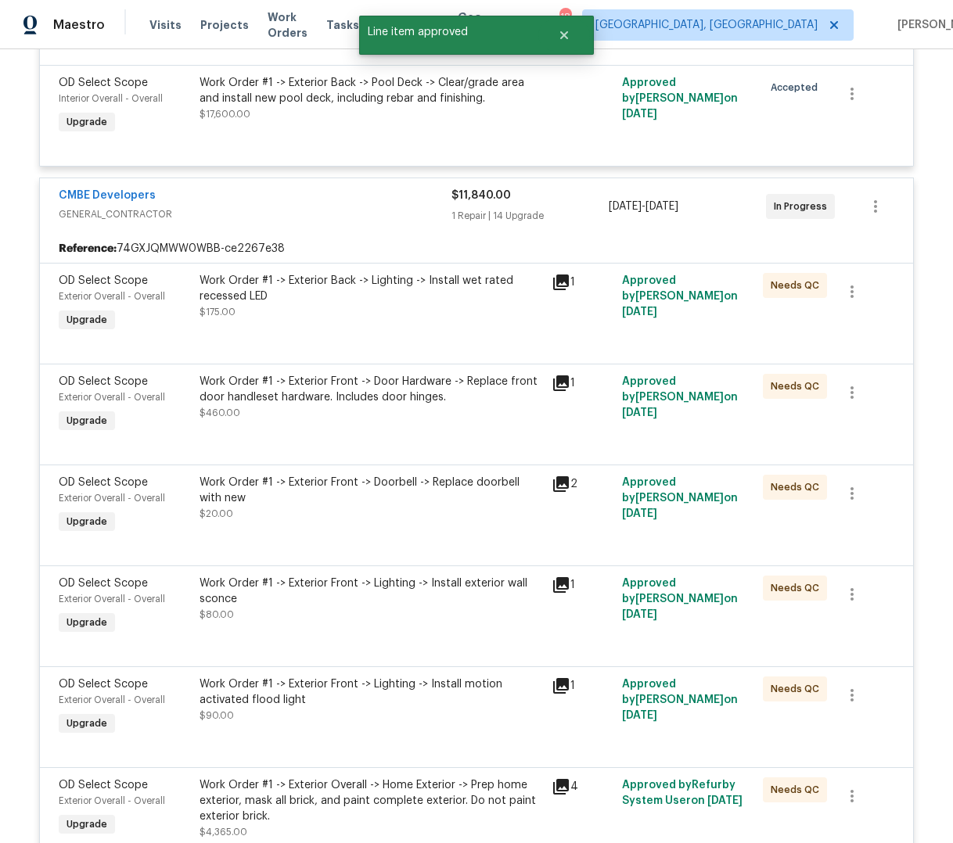
click at [386, 311] on div "Work Order #1 -> Exterior Back -> Lighting -> Install wet rated recessed LED $1…" at bounding box center [370, 296] width 343 height 47
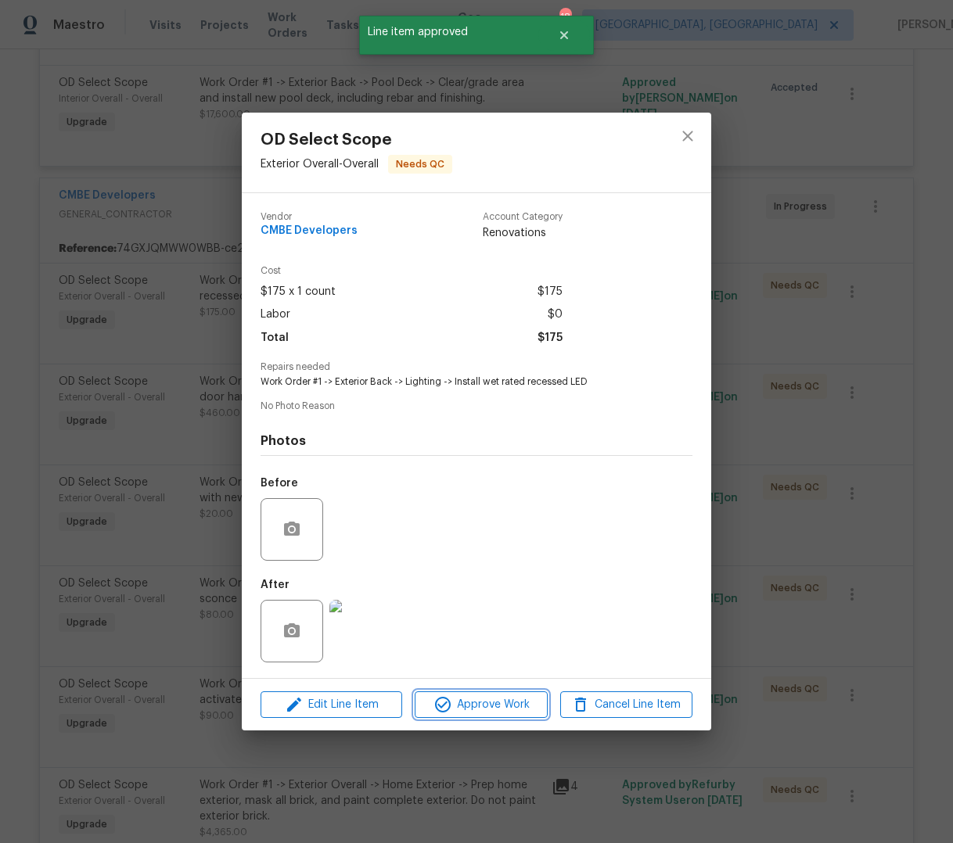
click at [494, 708] on span "Approve Work" at bounding box center [480, 705] width 123 height 20
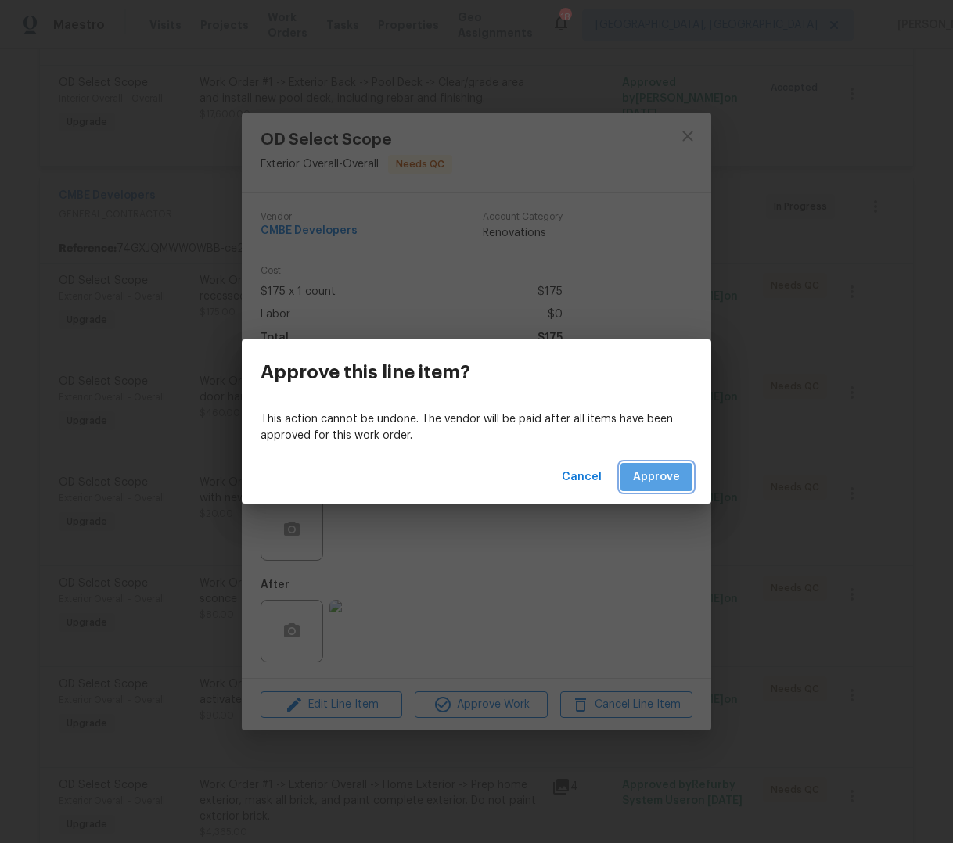
click at [649, 472] on span "Approve" at bounding box center [656, 478] width 47 height 20
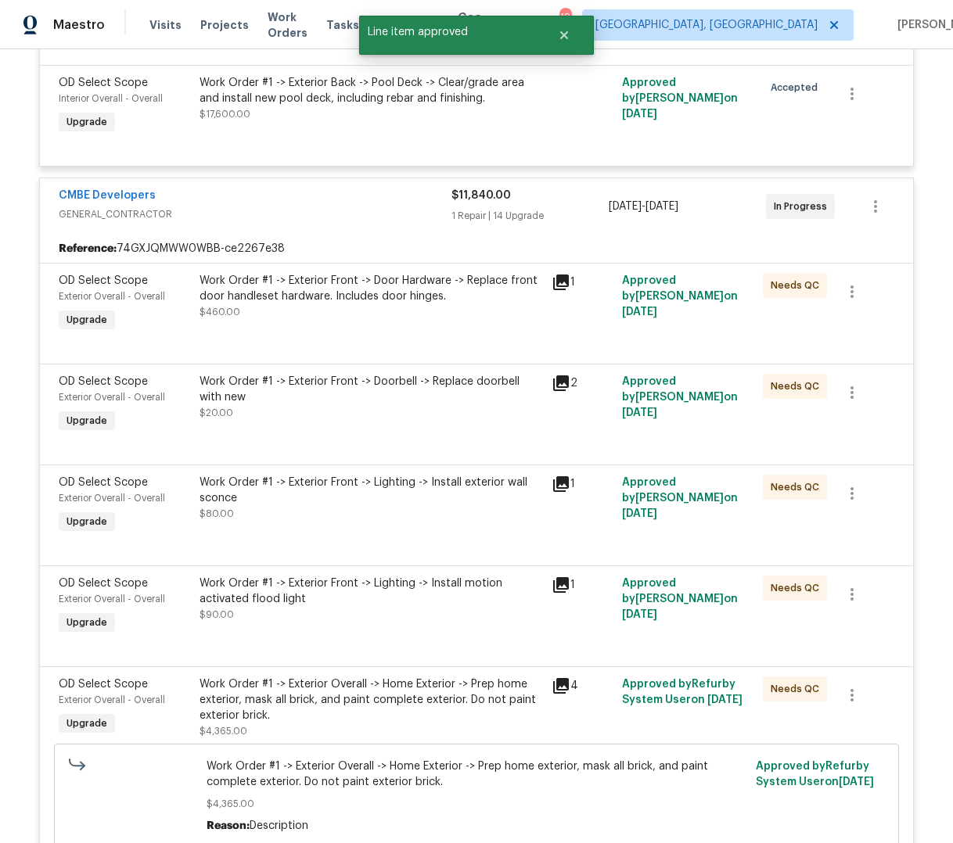
click at [383, 309] on div "Work Order #1 -> Exterior Front -> Door Hardware -> Replace front door handlese…" at bounding box center [370, 296] width 343 height 47
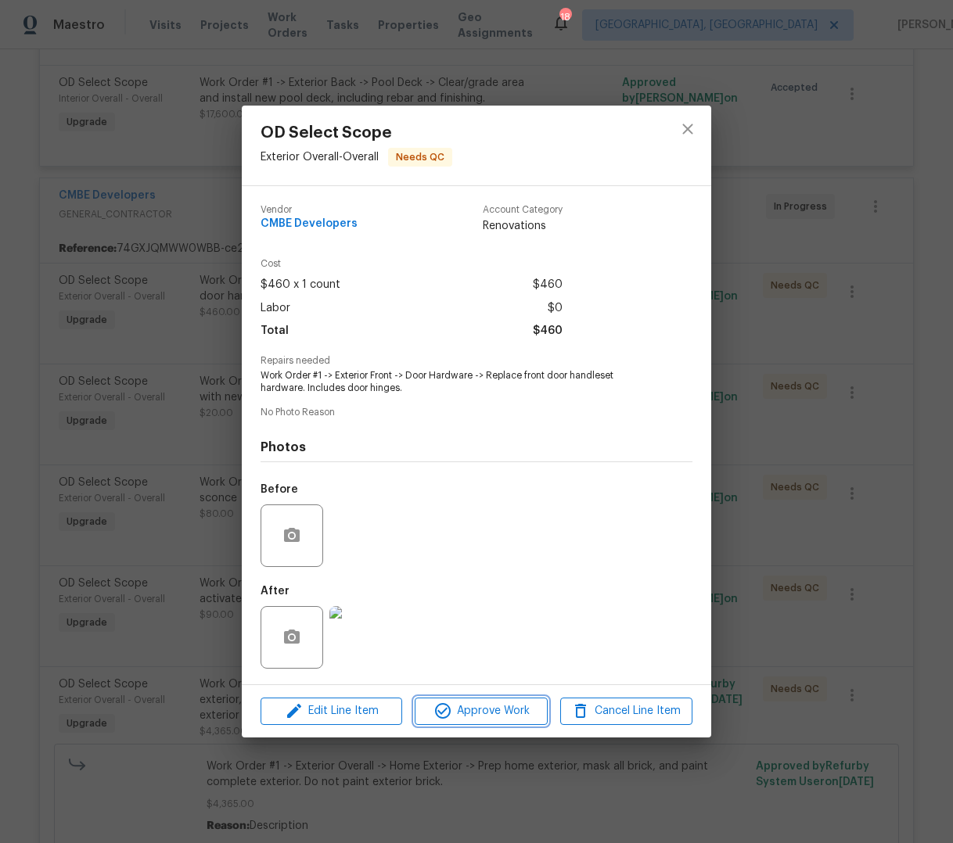
click at [505, 713] on span "Approve Work" at bounding box center [480, 712] width 123 height 20
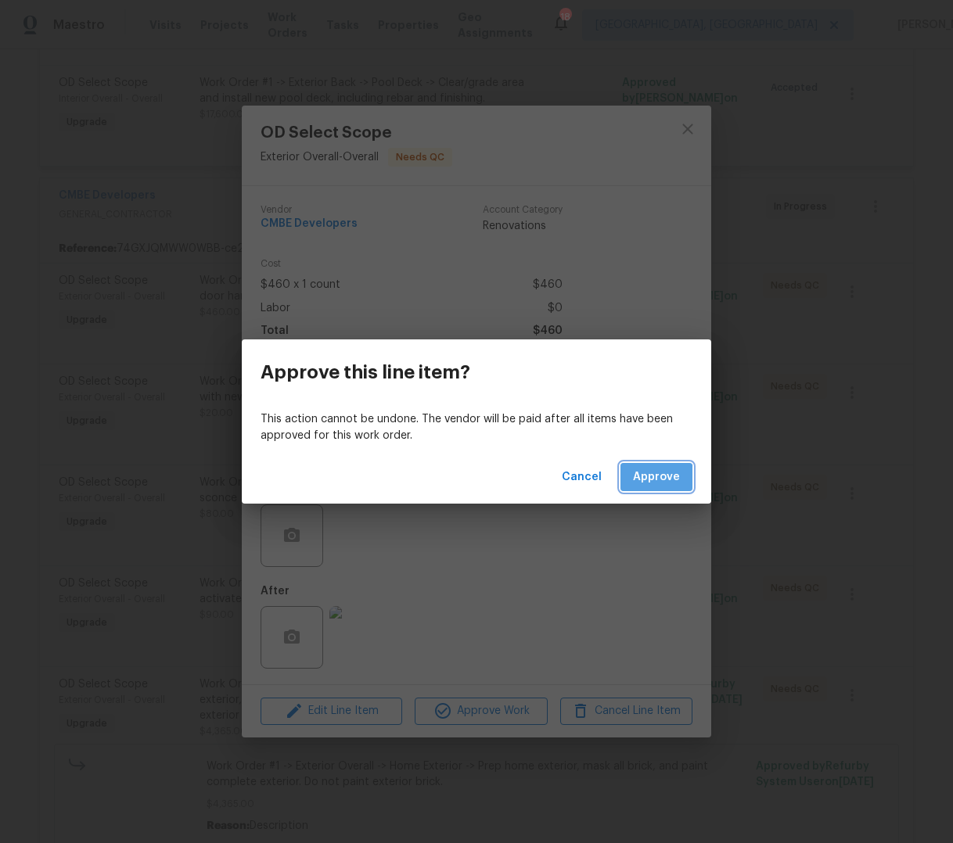
click at [643, 480] on span "Approve" at bounding box center [656, 478] width 47 height 20
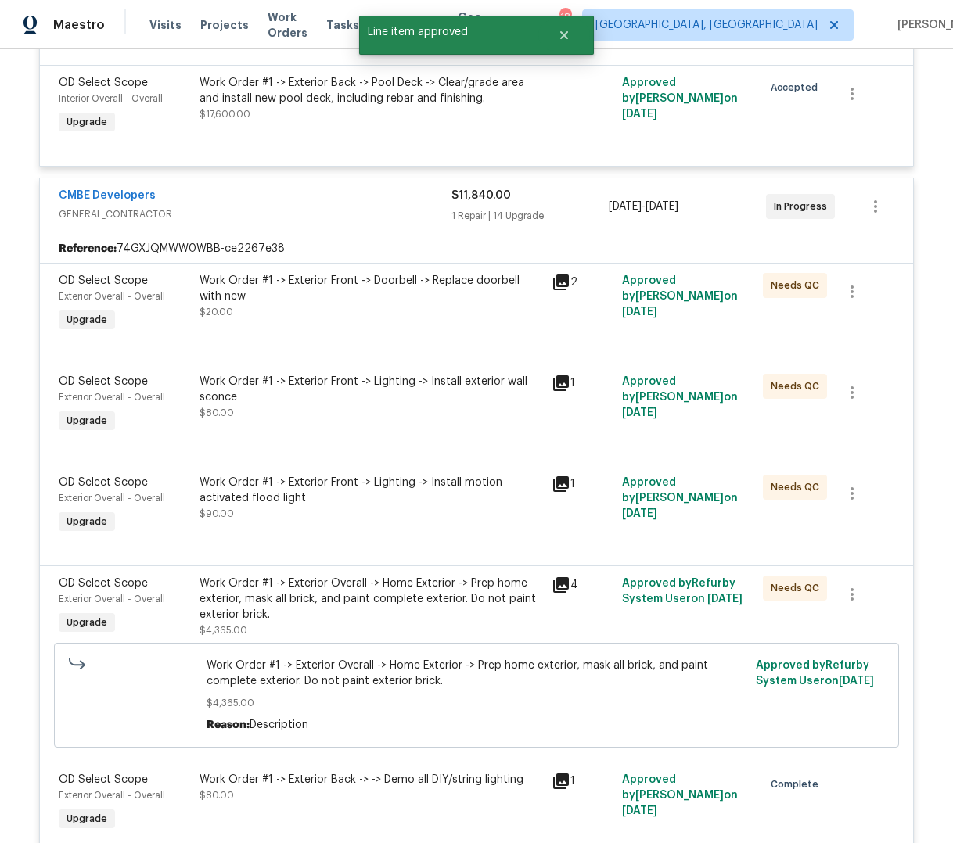
click at [412, 304] on div "Work Order #1 -> Exterior Front -> Doorbell -> Replace doorbell with new $20.00" at bounding box center [370, 296] width 343 height 47
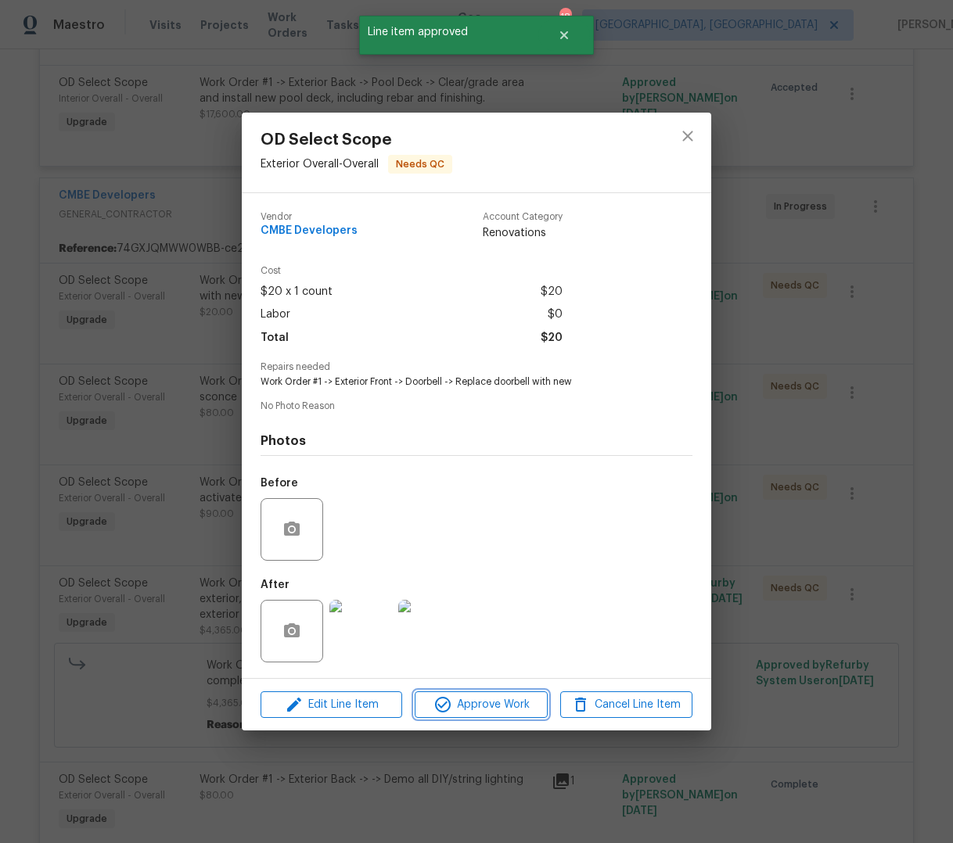
click at [507, 703] on span "Approve Work" at bounding box center [480, 705] width 123 height 20
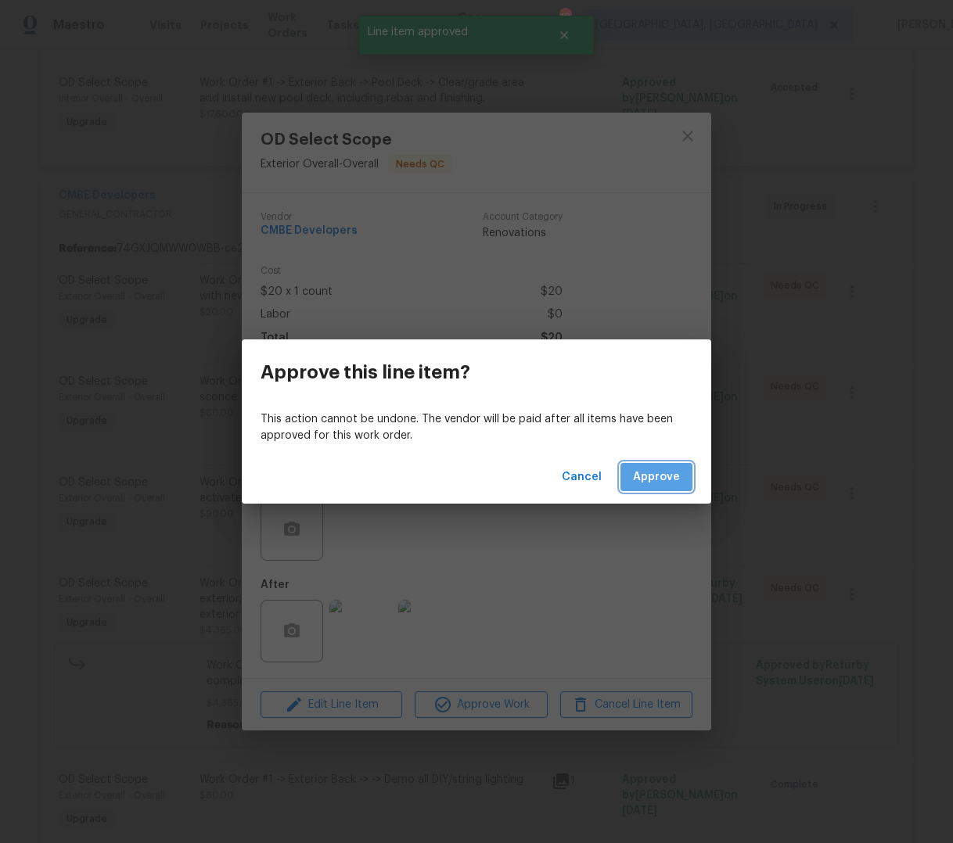
click at [636, 480] on span "Approve" at bounding box center [656, 478] width 47 height 20
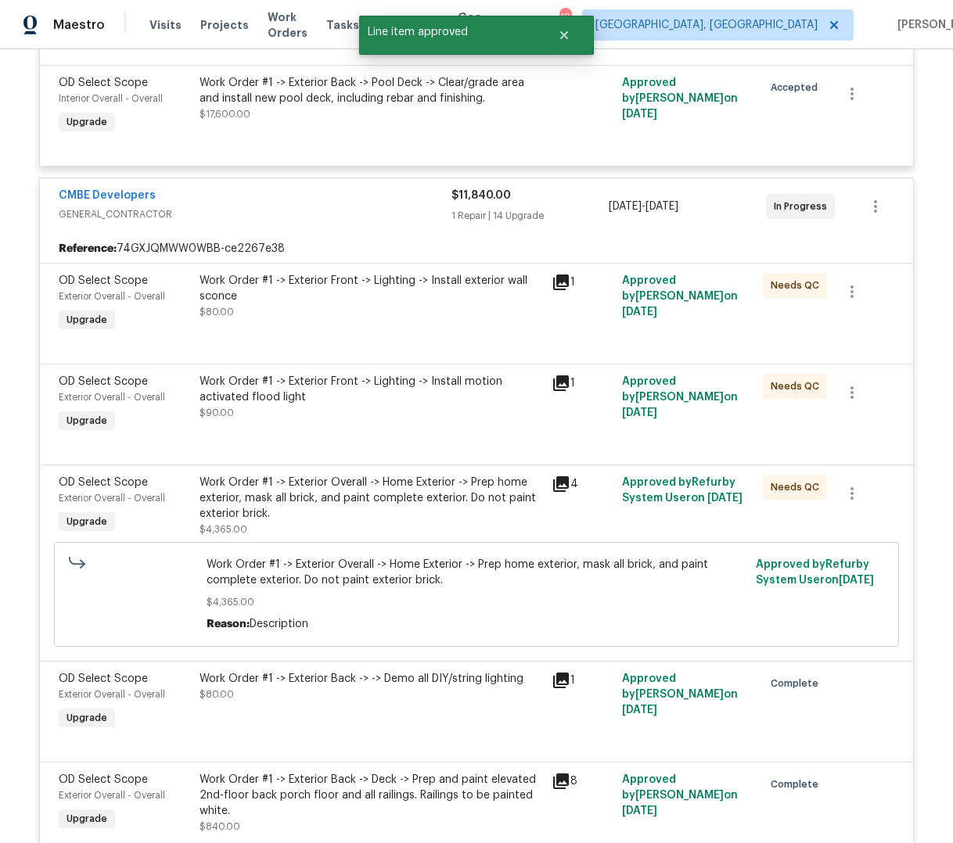
click at [427, 327] on div "Work Order #1 -> Exterior Front -> Lighting -> Install exterior wall sconce $80…" at bounding box center [371, 304] width 352 height 72
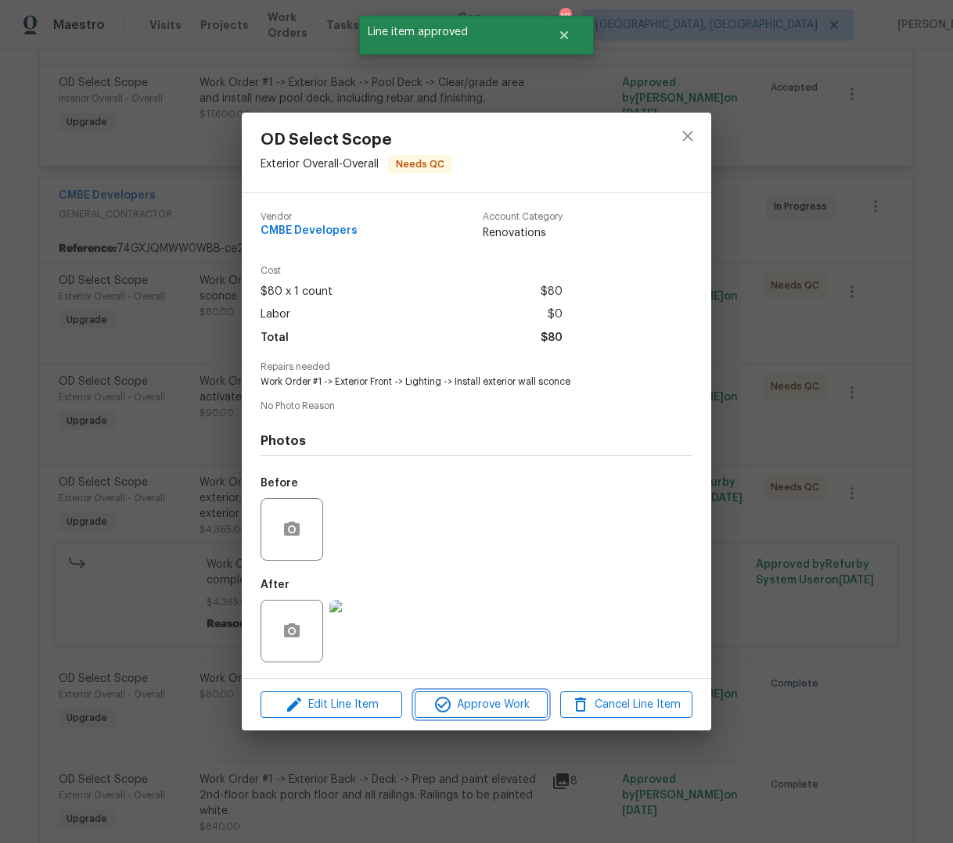
click at [476, 706] on span "Approve Work" at bounding box center [480, 705] width 123 height 20
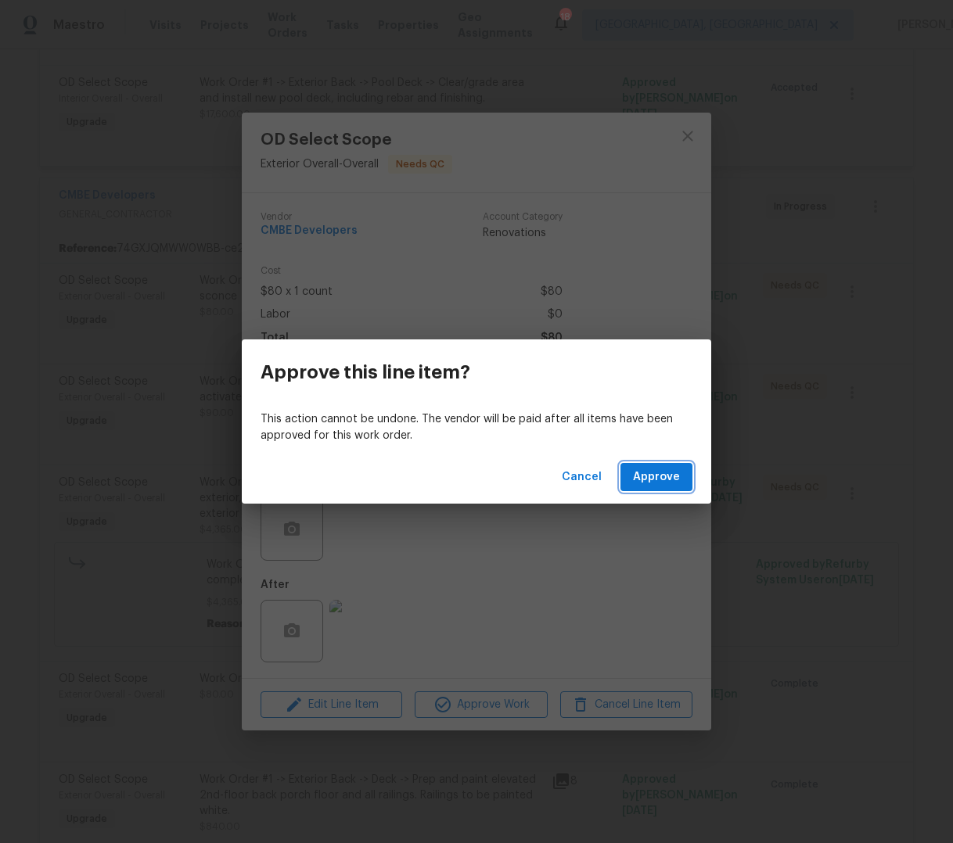
click at [648, 480] on span "Approve" at bounding box center [656, 478] width 47 height 20
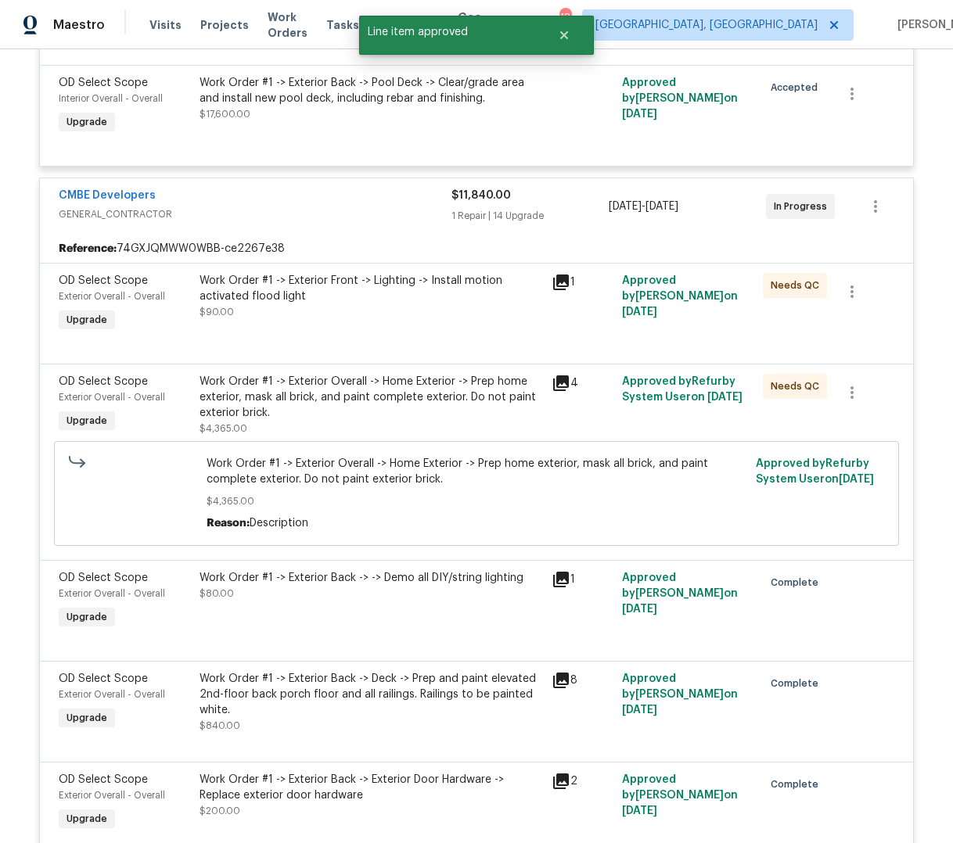
click at [429, 313] on div "Work Order #1 -> Exterior Front -> Lighting -> Install motion activated flood l…" at bounding box center [370, 296] width 343 height 47
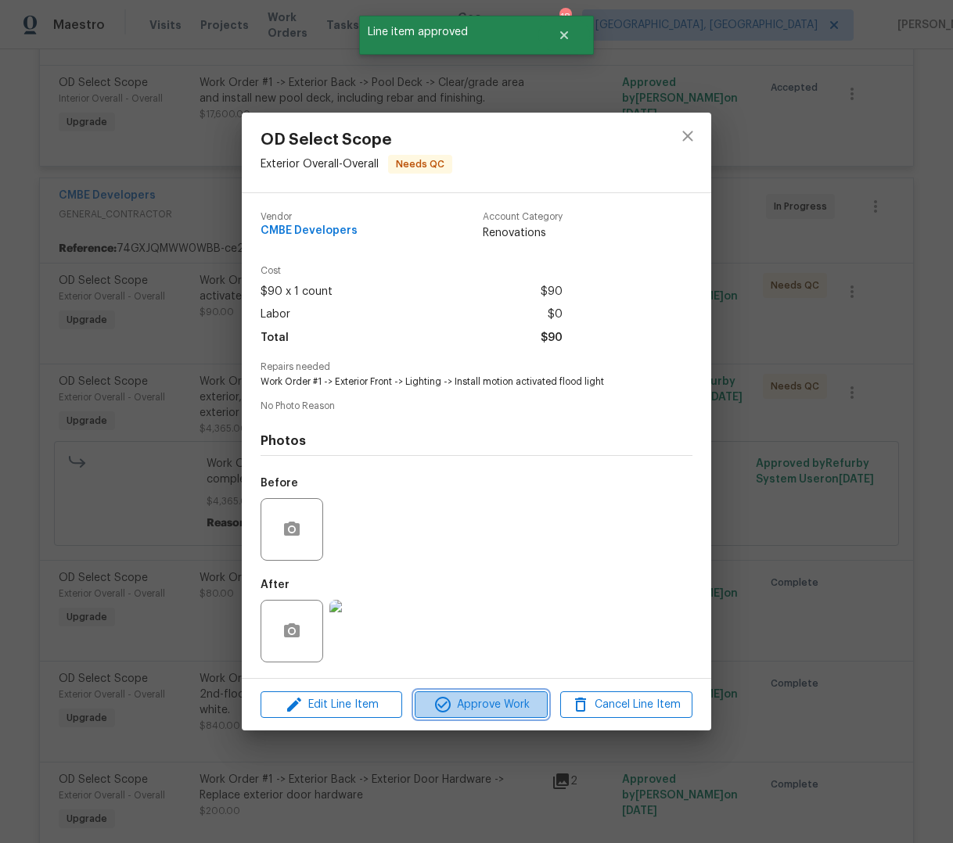
click at [520, 706] on span "Approve Work" at bounding box center [480, 705] width 123 height 20
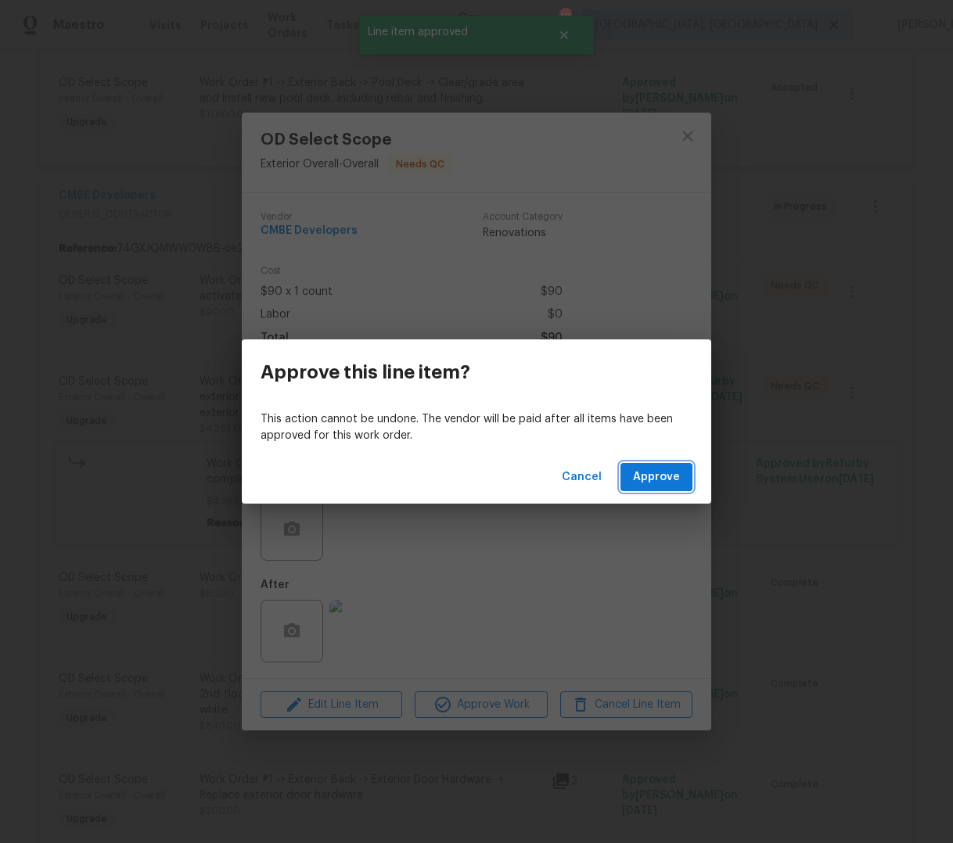
click at [661, 486] on span "Approve" at bounding box center [656, 478] width 47 height 20
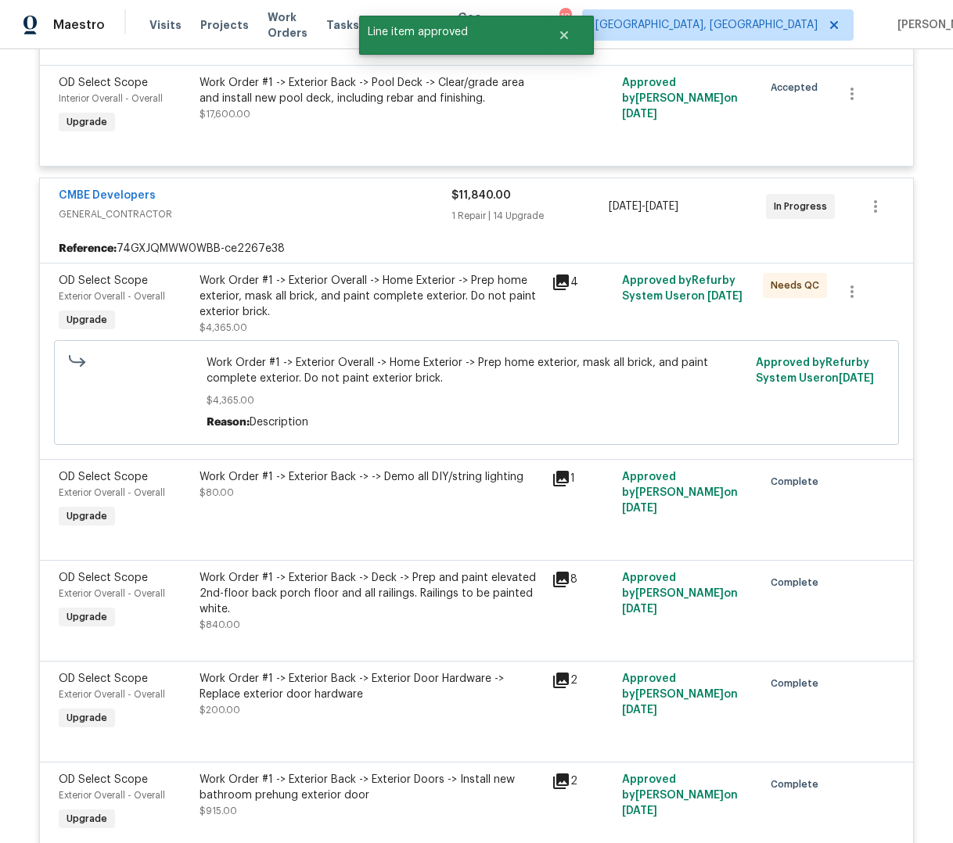
click at [353, 284] on div "Work Order #1 -> Exterior Overall -> Home Exterior -> Prep home exterior, mask …" at bounding box center [370, 296] width 343 height 47
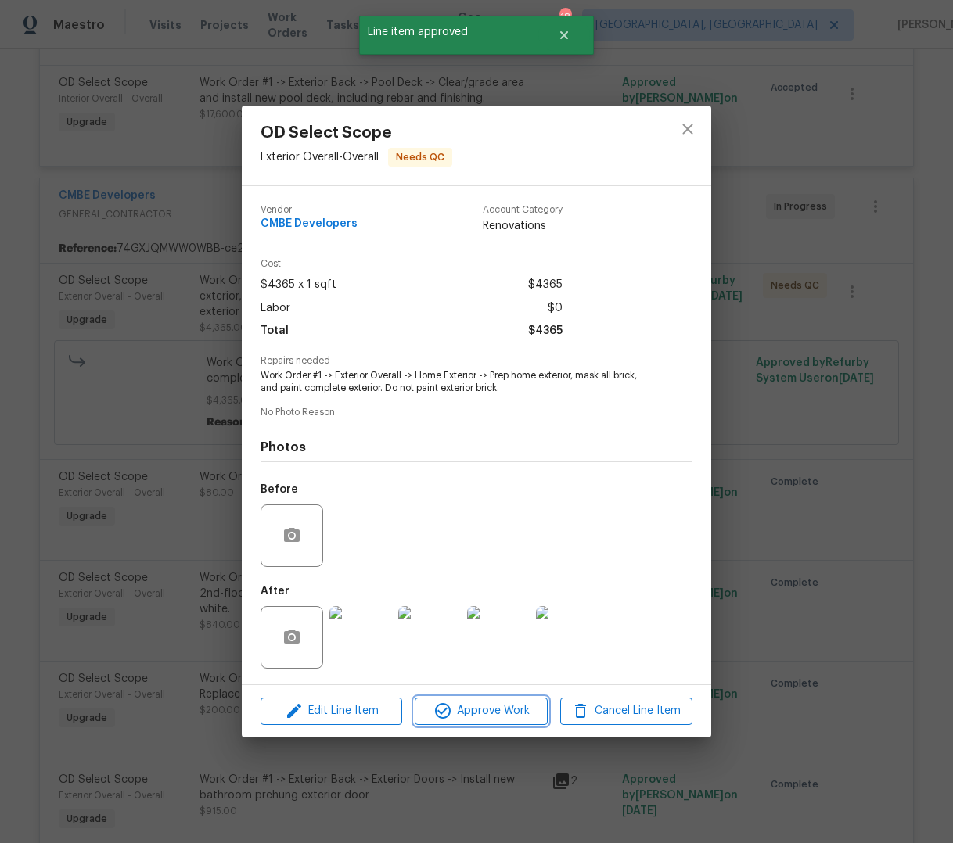
click at [501, 717] on span "Approve Work" at bounding box center [480, 712] width 123 height 20
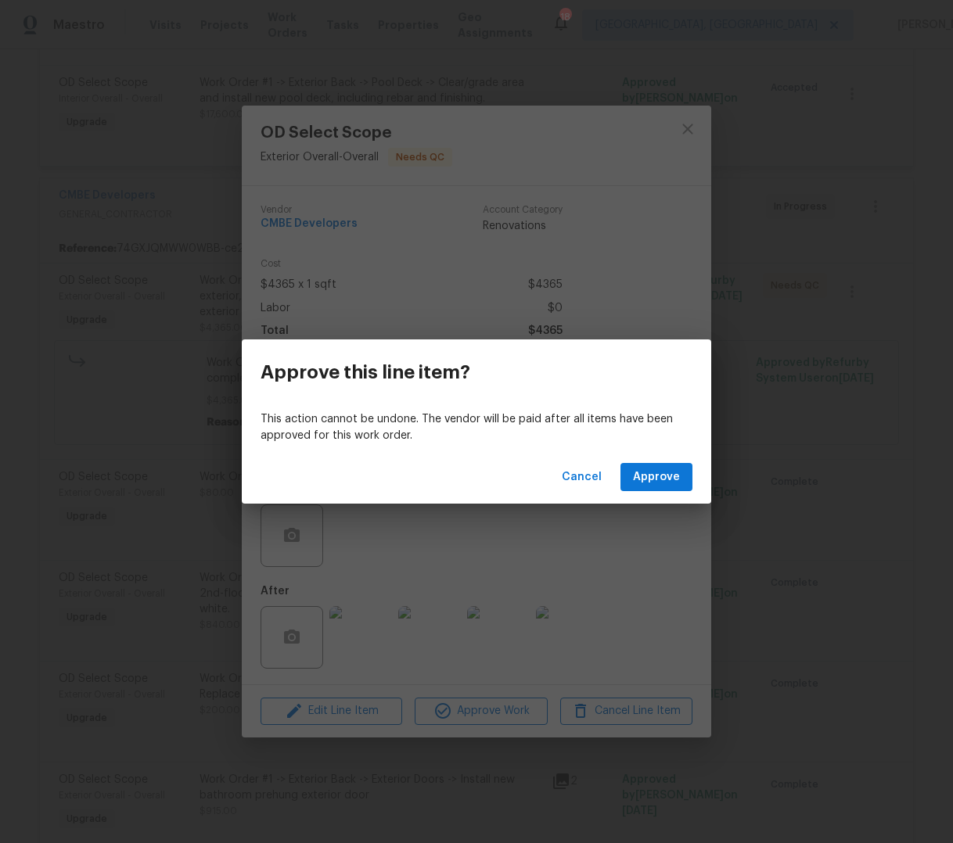
click at [661, 458] on div "Cancel Approve" at bounding box center [476, 478] width 469 height 54
click at [648, 477] on span "Approve" at bounding box center [656, 478] width 47 height 20
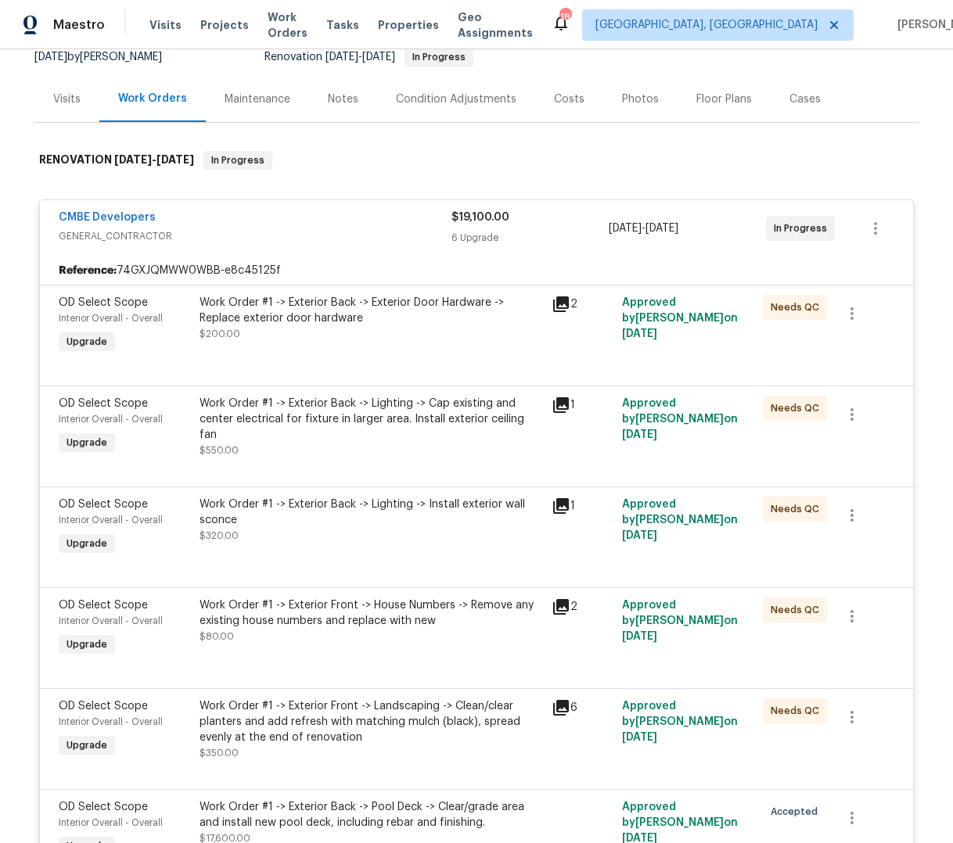
scroll to position [282, 0]
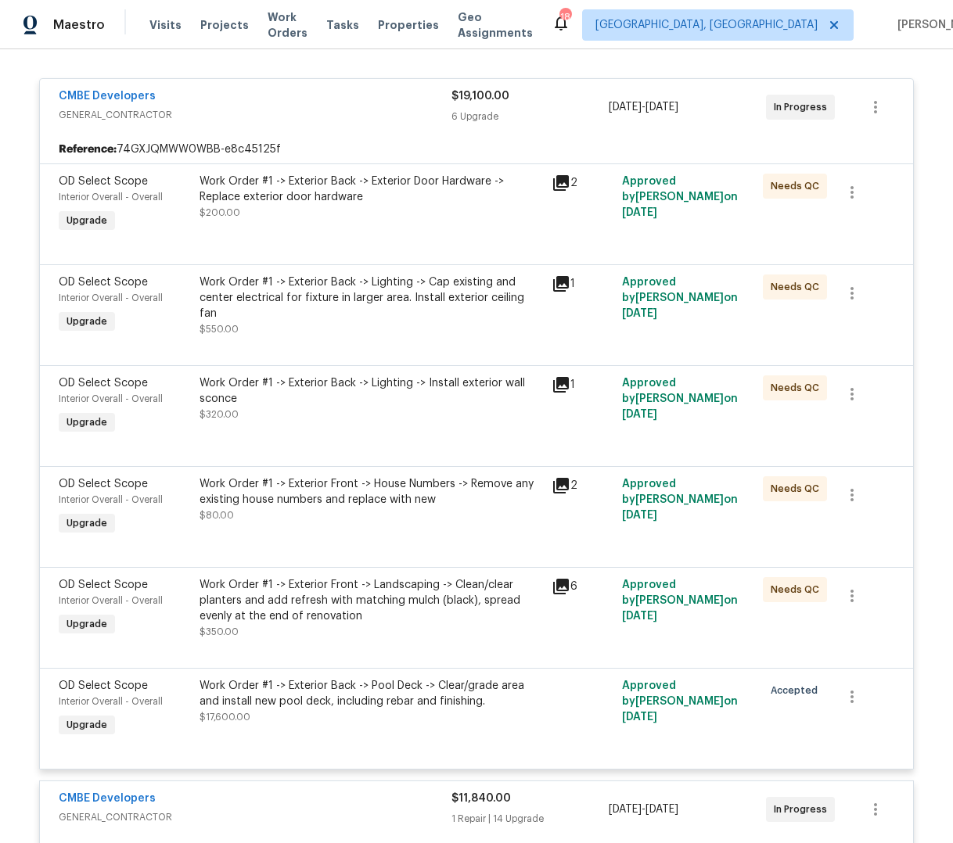
click at [302, 112] on span "GENERAL_CONTRACTOR" at bounding box center [255, 115] width 393 height 16
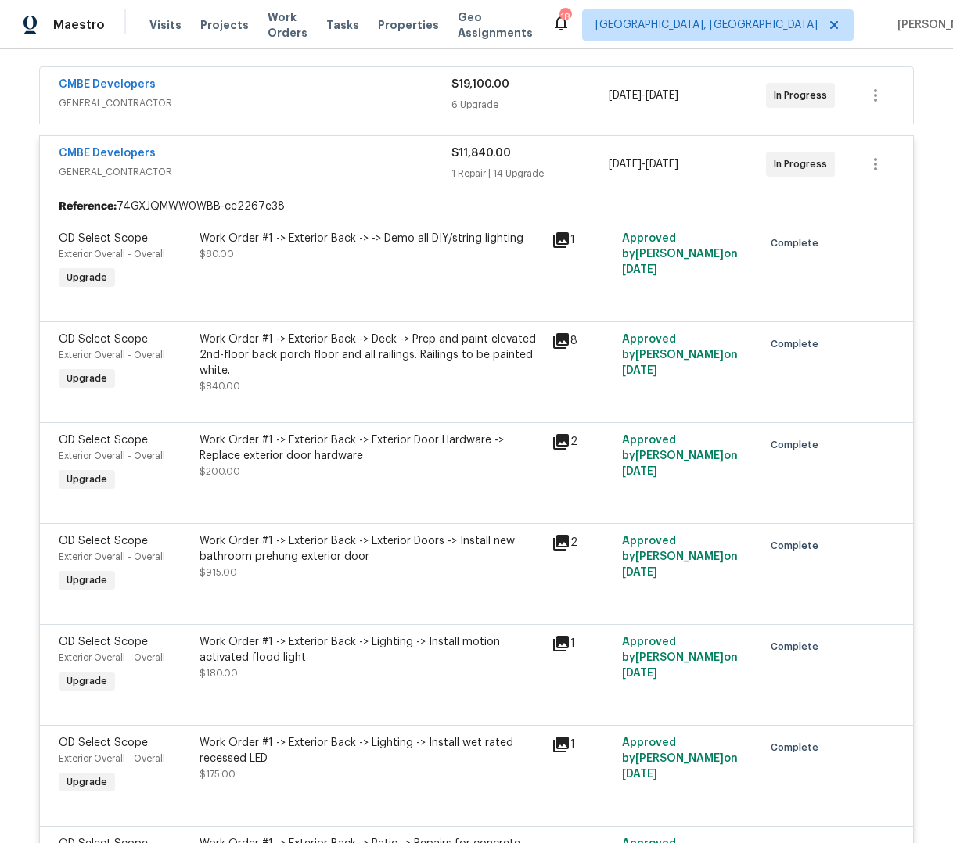
click at [324, 169] on span "GENERAL_CONTRACTOR" at bounding box center [255, 172] width 393 height 16
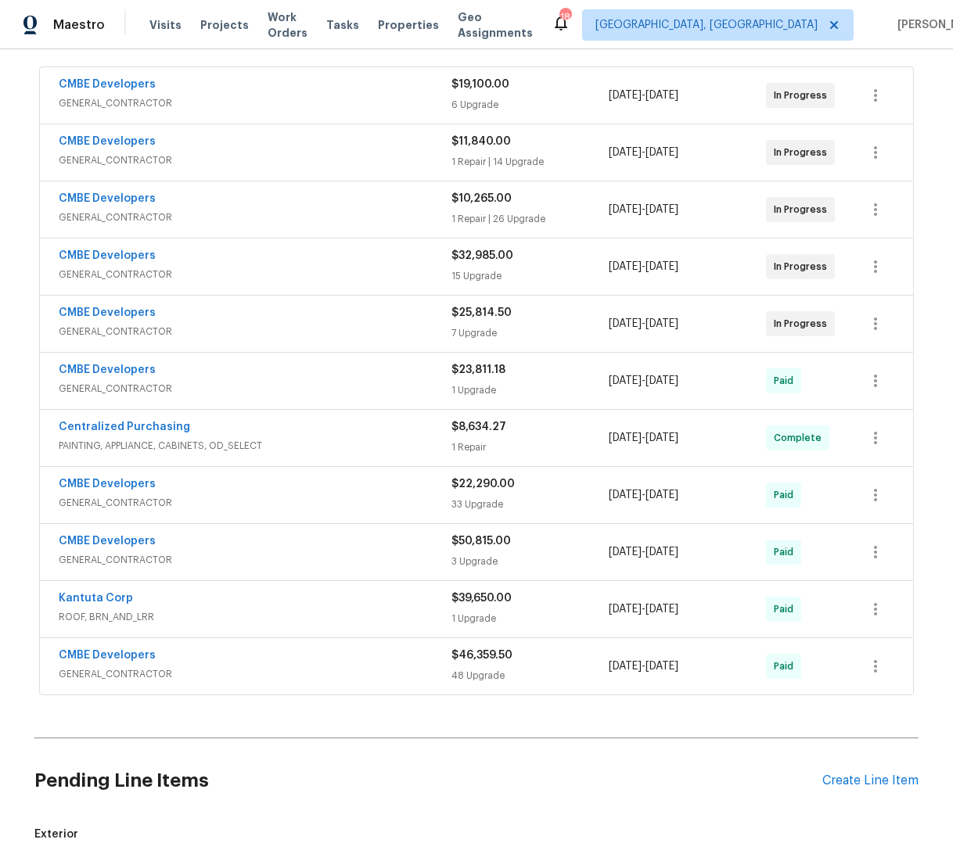
click at [313, 338] on span "GENERAL_CONTRACTOR" at bounding box center [255, 332] width 393 height 16
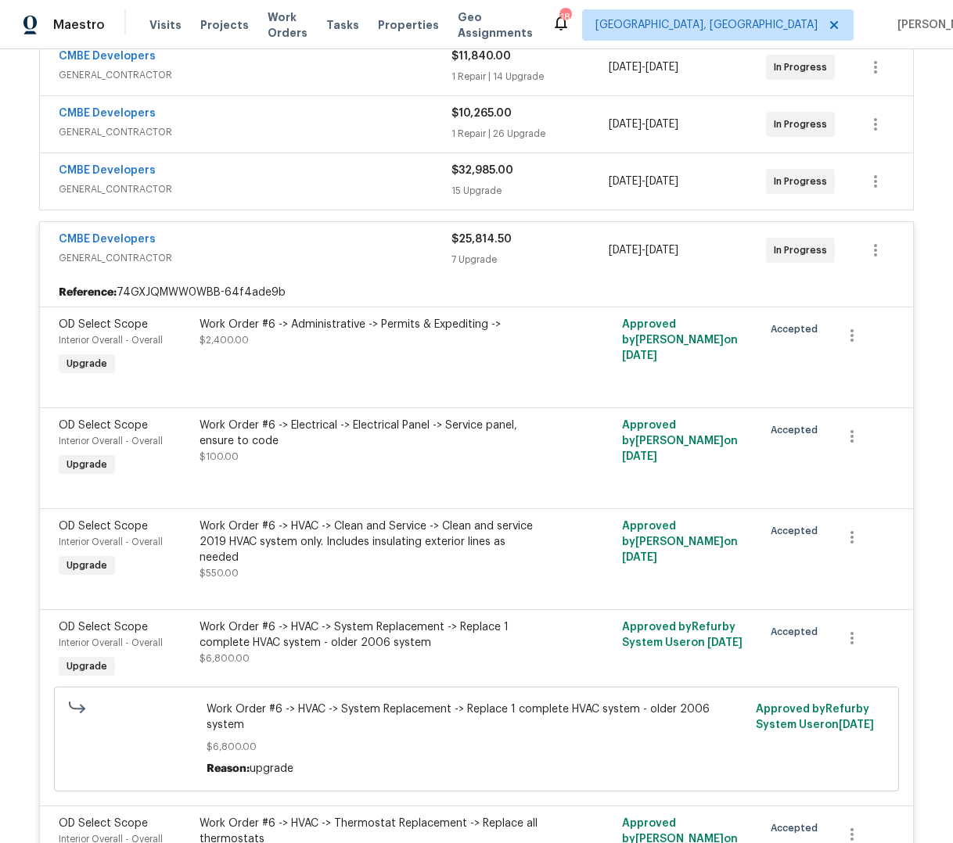
scroll to position [299, 0]
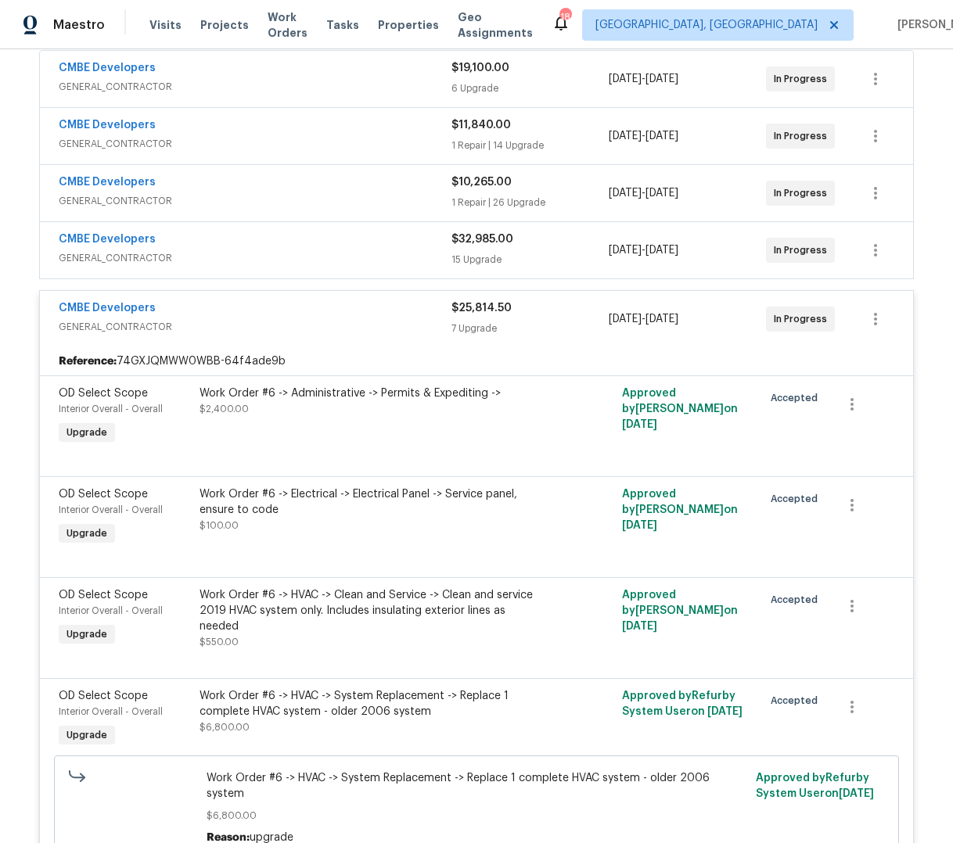
click at [325, 228] on div "CMBE Developers GENERAL_CONTRACTOR $32,985.00 15 Upgrade 2/14/2025 - 5/31/2025 …" at bounding box center [476, 250] width 873 height 56
click at [350, 307] on div "CMBE Developers" at bounding box center [255, 309] width 393 height 19
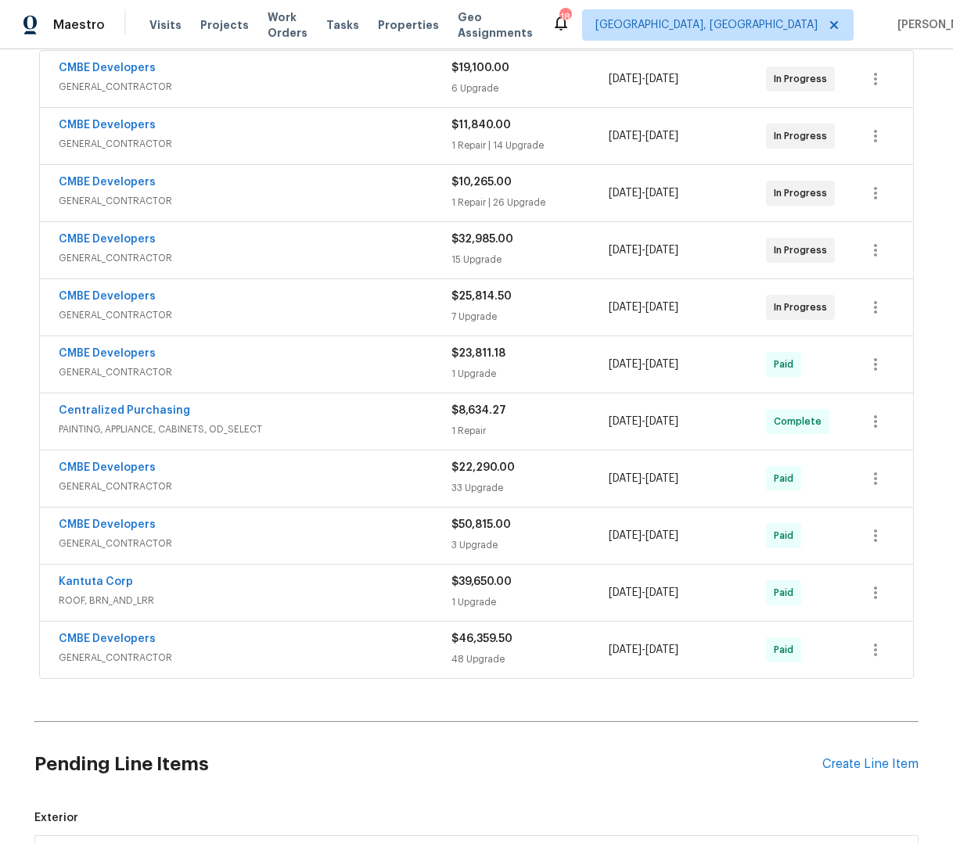
click at [350, 237] on div "CMBE Developers" at bounding box center [255, 241] width 393 height 19
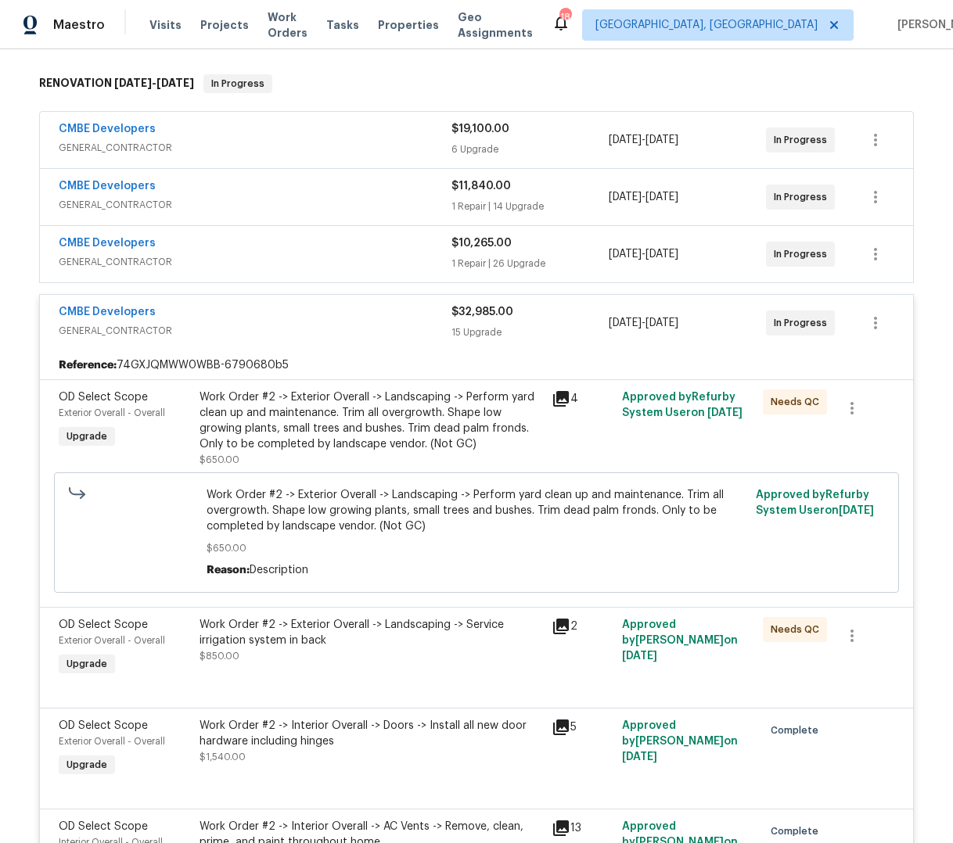
scroll to position [185, 0]
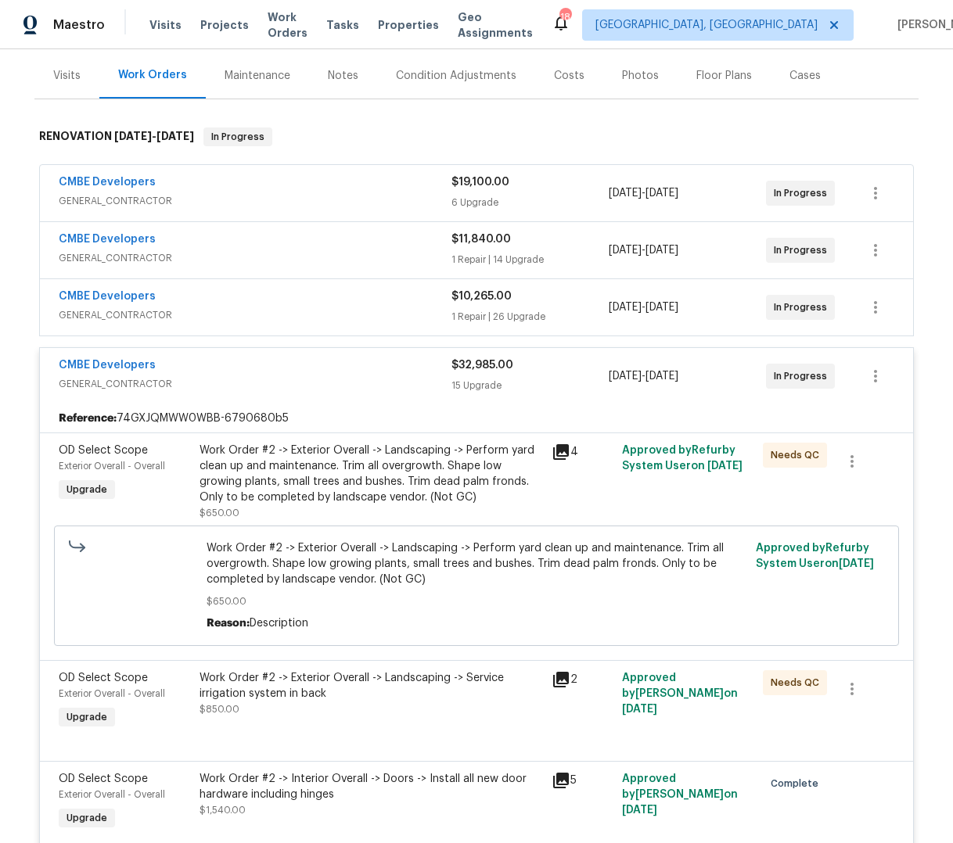
click at [313, 477] on div "Work Order #2 -> Exterior Overall -> Landscaping -> Perform yard clean up and m…" at bounding box center [370, 474] width 343 height 63
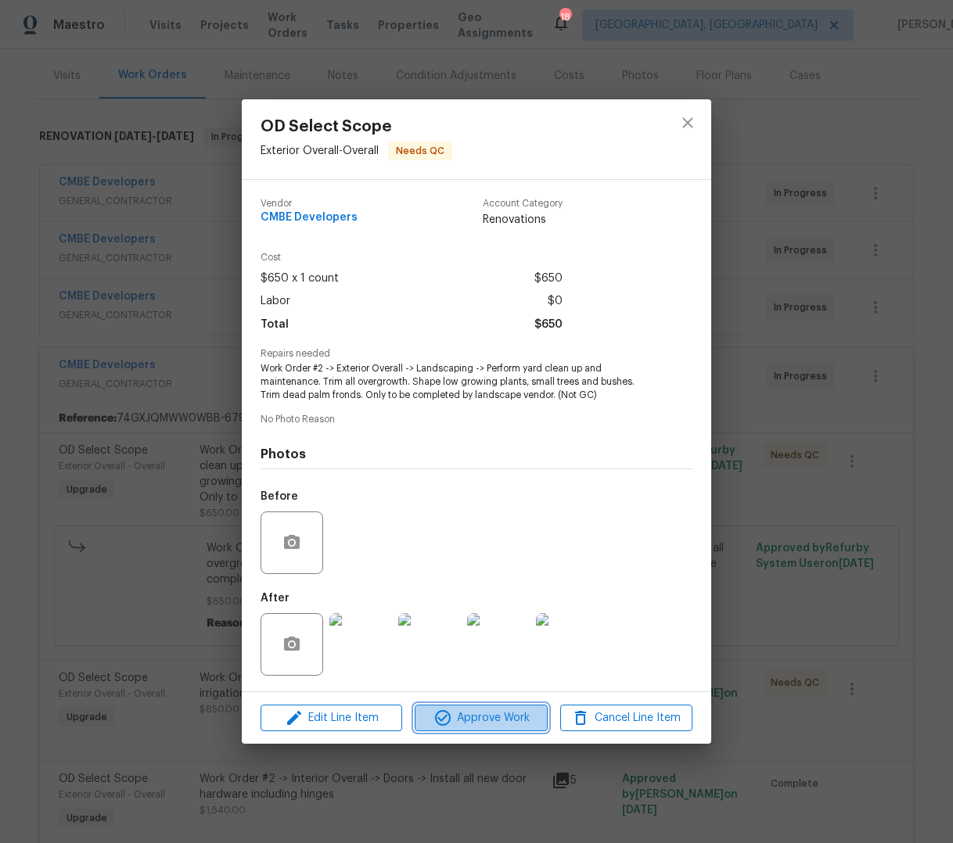
click at [530, 720] on span "Approve Work" at bounding box center [480, 719] width 123 height 20
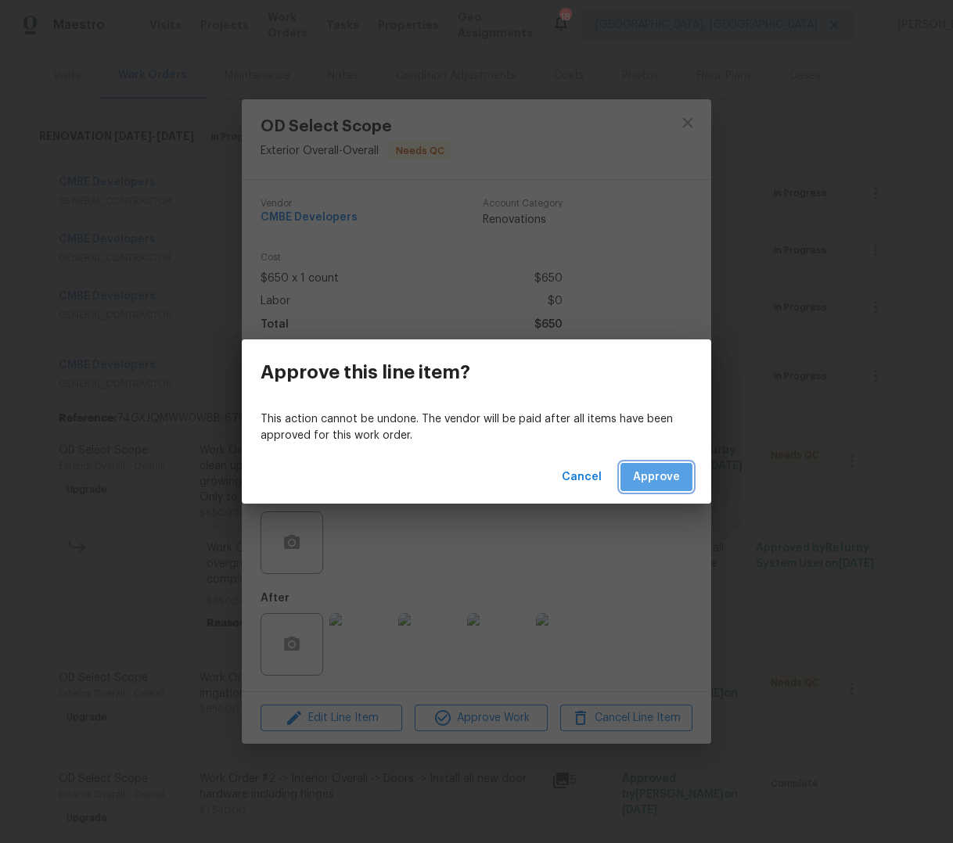
click at [658, 484] on span "Approve" at bounding box center [656, 478] width 47 height 20
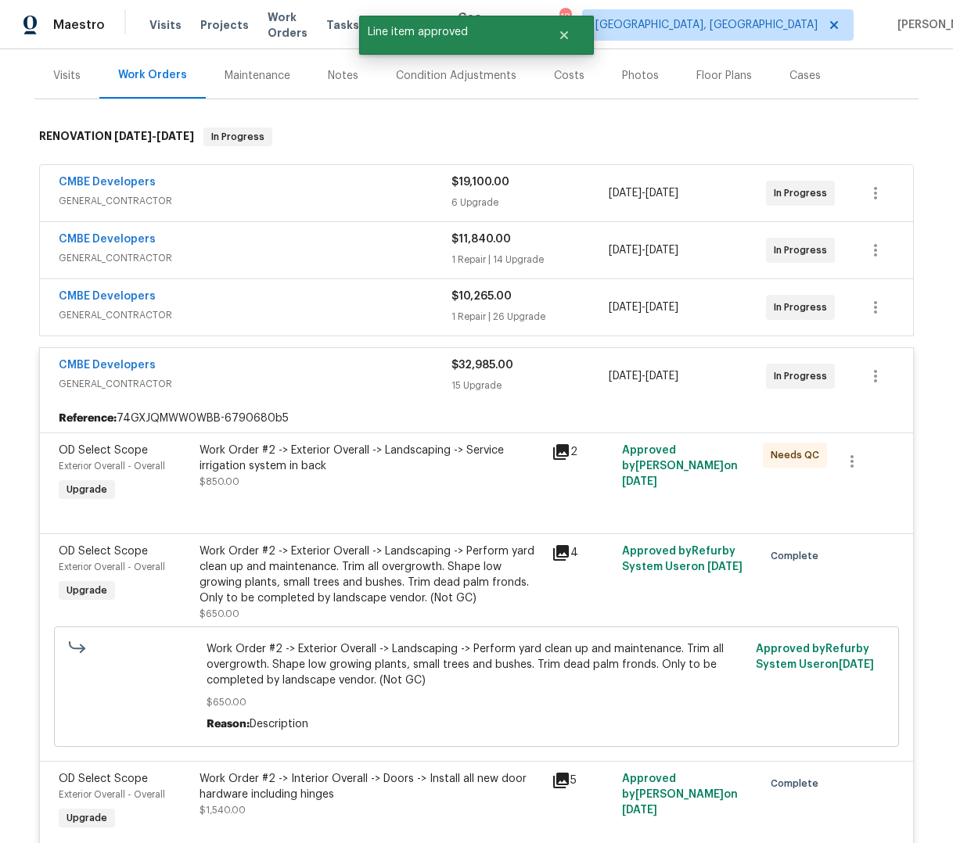
click at [416, 455] on div "Work Order #2 -> Exterior Overall -> Landscaping -> Service irrigation system i…" at bounding box center [370, 458] width 343 height 31
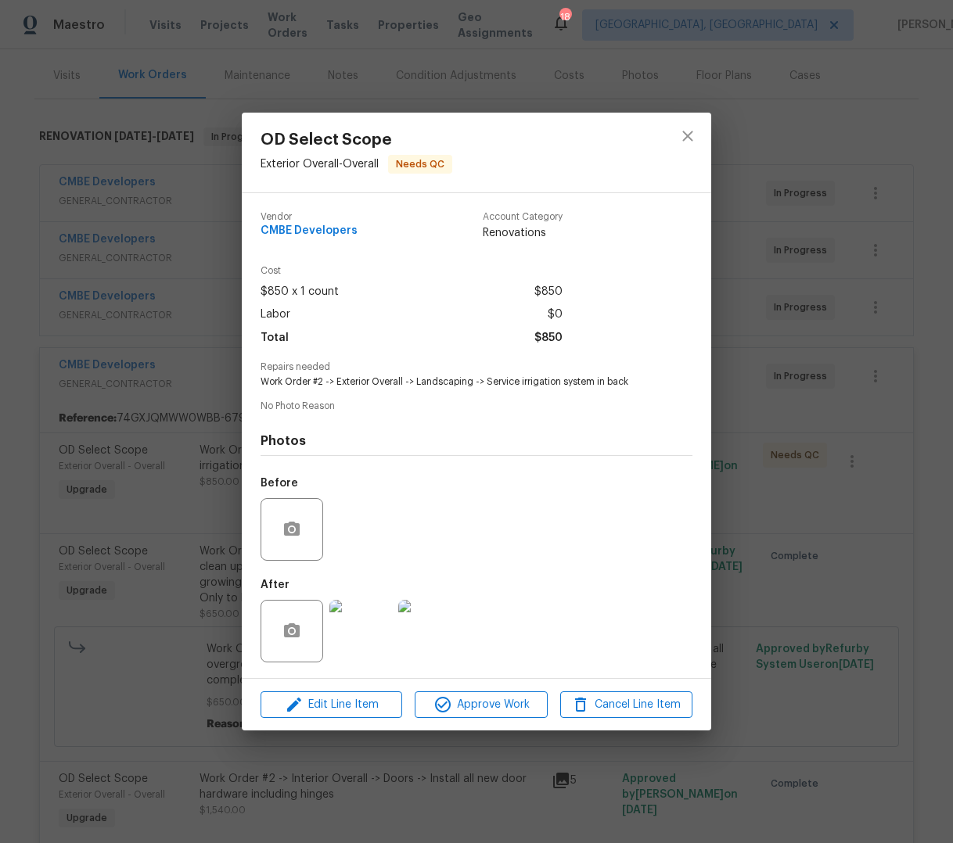
click at [487, 725] on div "Edit Line Item Approve Work Cancel Line Item" at bounding box center [476, 705] width 469 height 52
click at [489, 709] on span "Approve Work" at bounding box center [480, 705] width 123 height 20
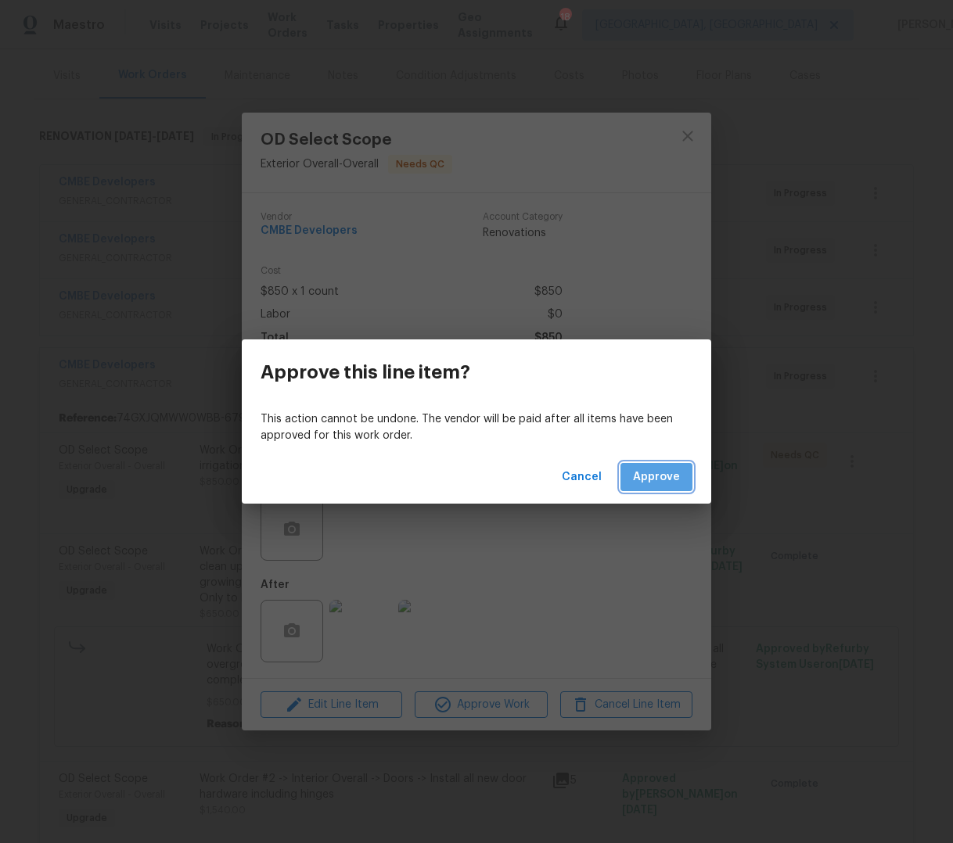
click at [677, 483] on span "Approve" at bounding box center [656, 478] width 47 height 20
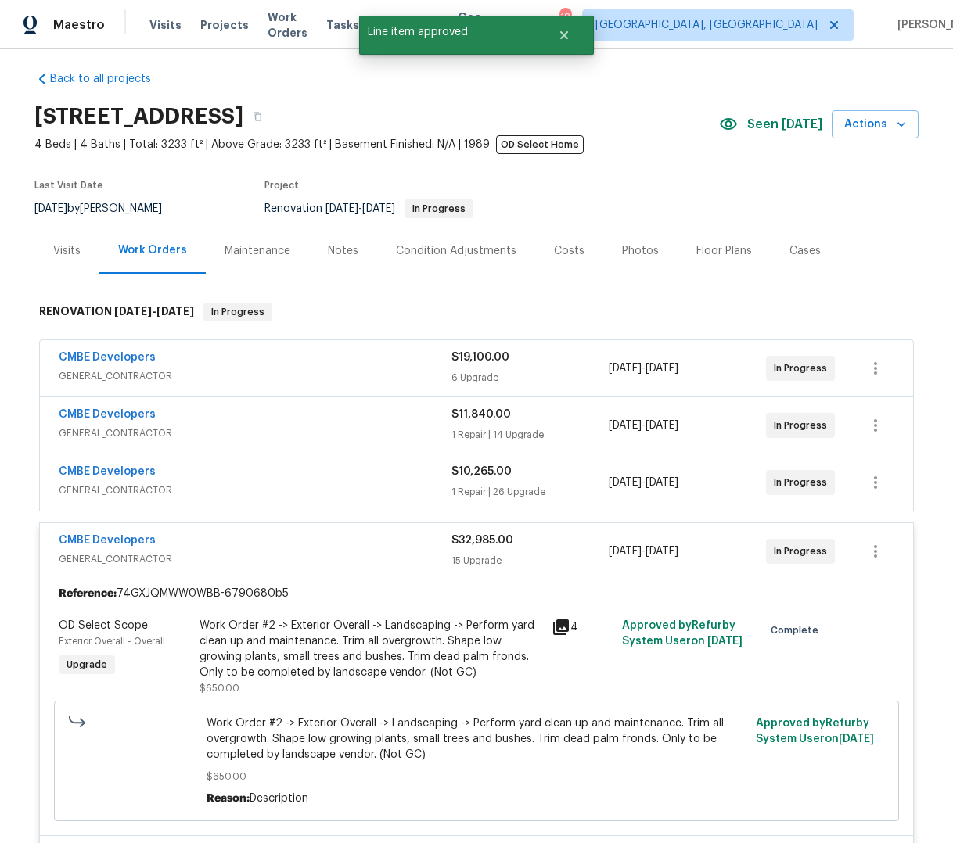
scroll to position [0, 0]
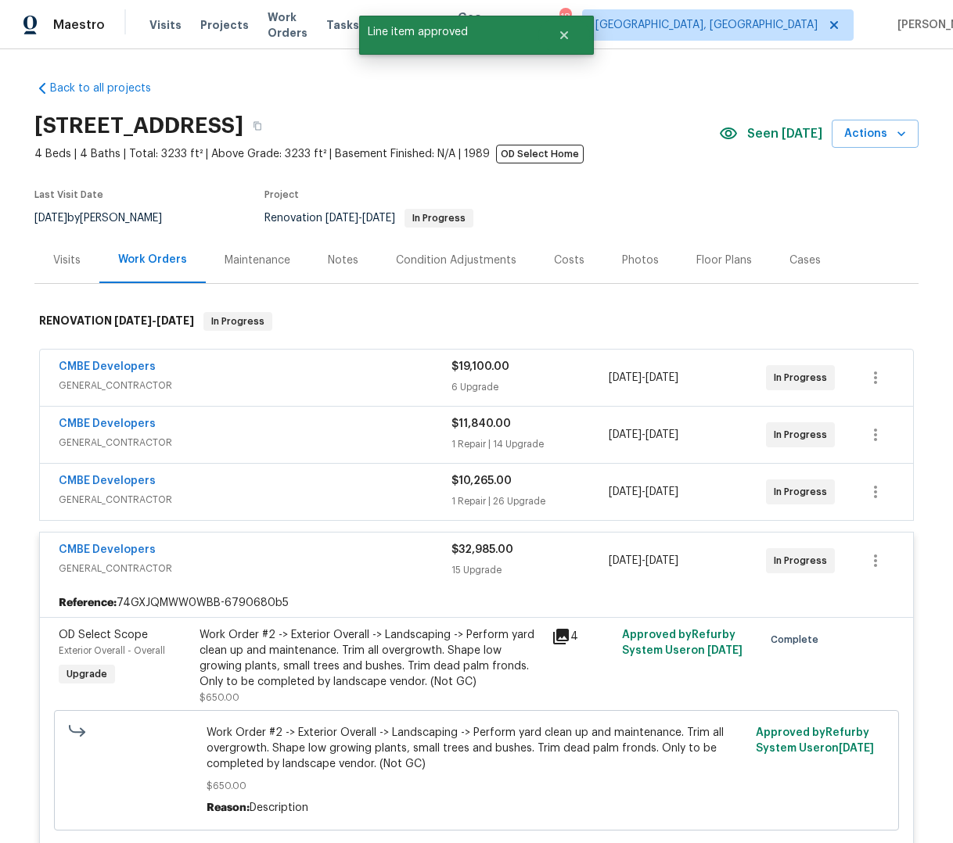
click at [394, 552] on div "CMBE Developers" at bounding box center [255, 551] width 393 height 19
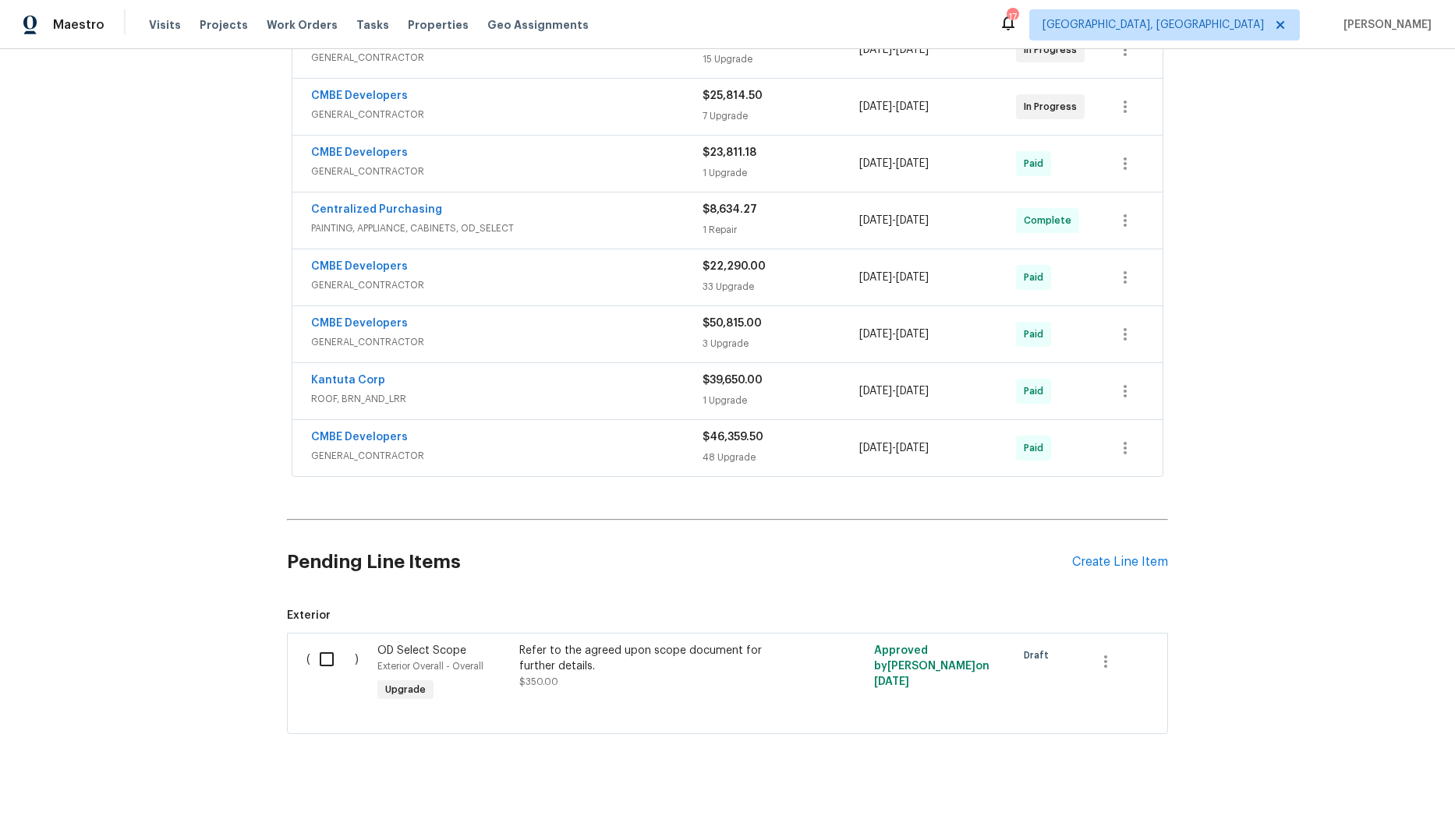
scroll to position [509, 0]
click at [949, 541] on div "Pending Line Items Create Line Item" at bounding box center [728, 562] width 881 height 73
click at [949, 555] on div "Create Line Item" at bounding box center [1120, 562] width 96 height 15
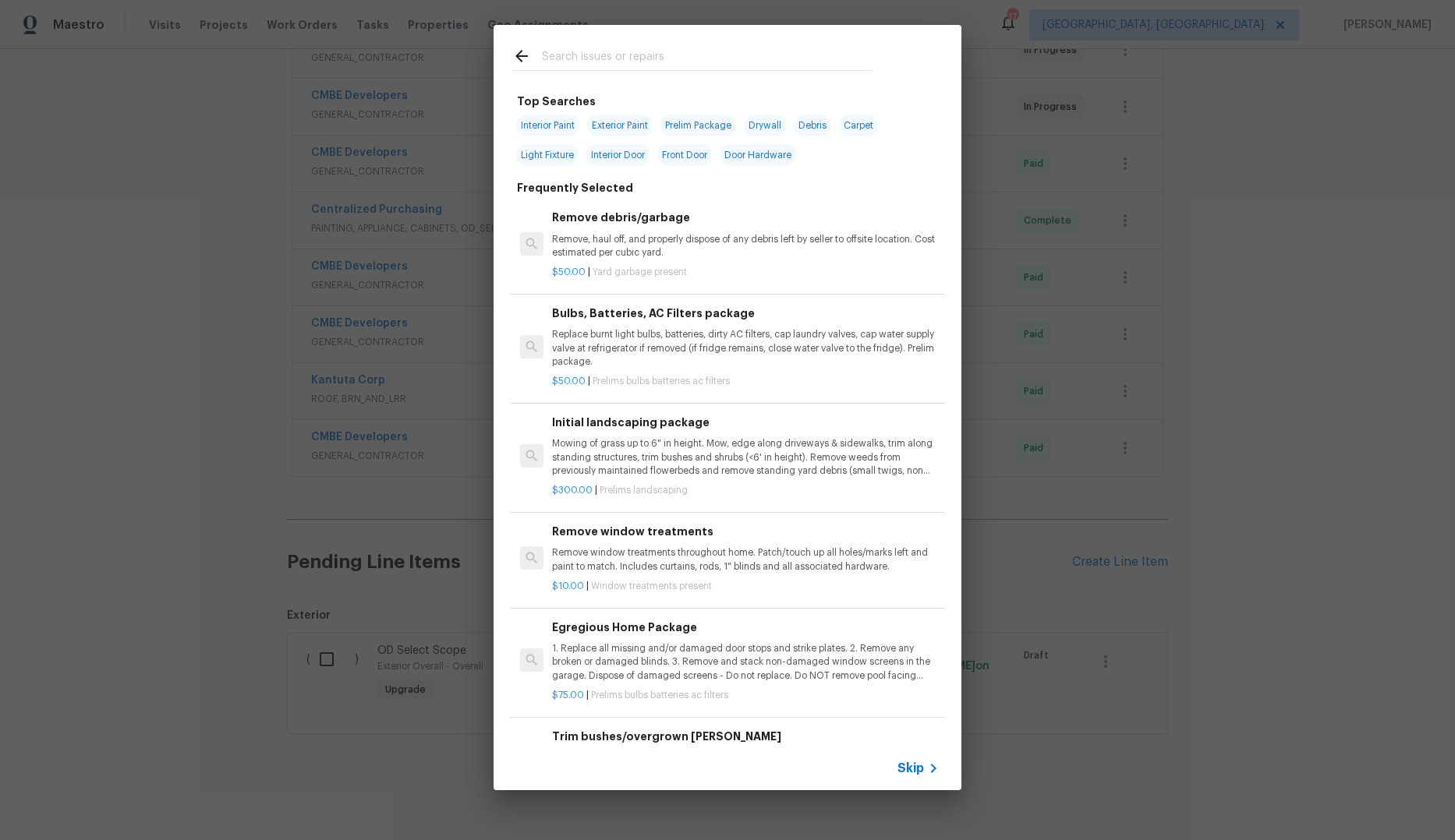
click at [561, 56] on input "text" at bounding box center [708, 58] width 331 height 23
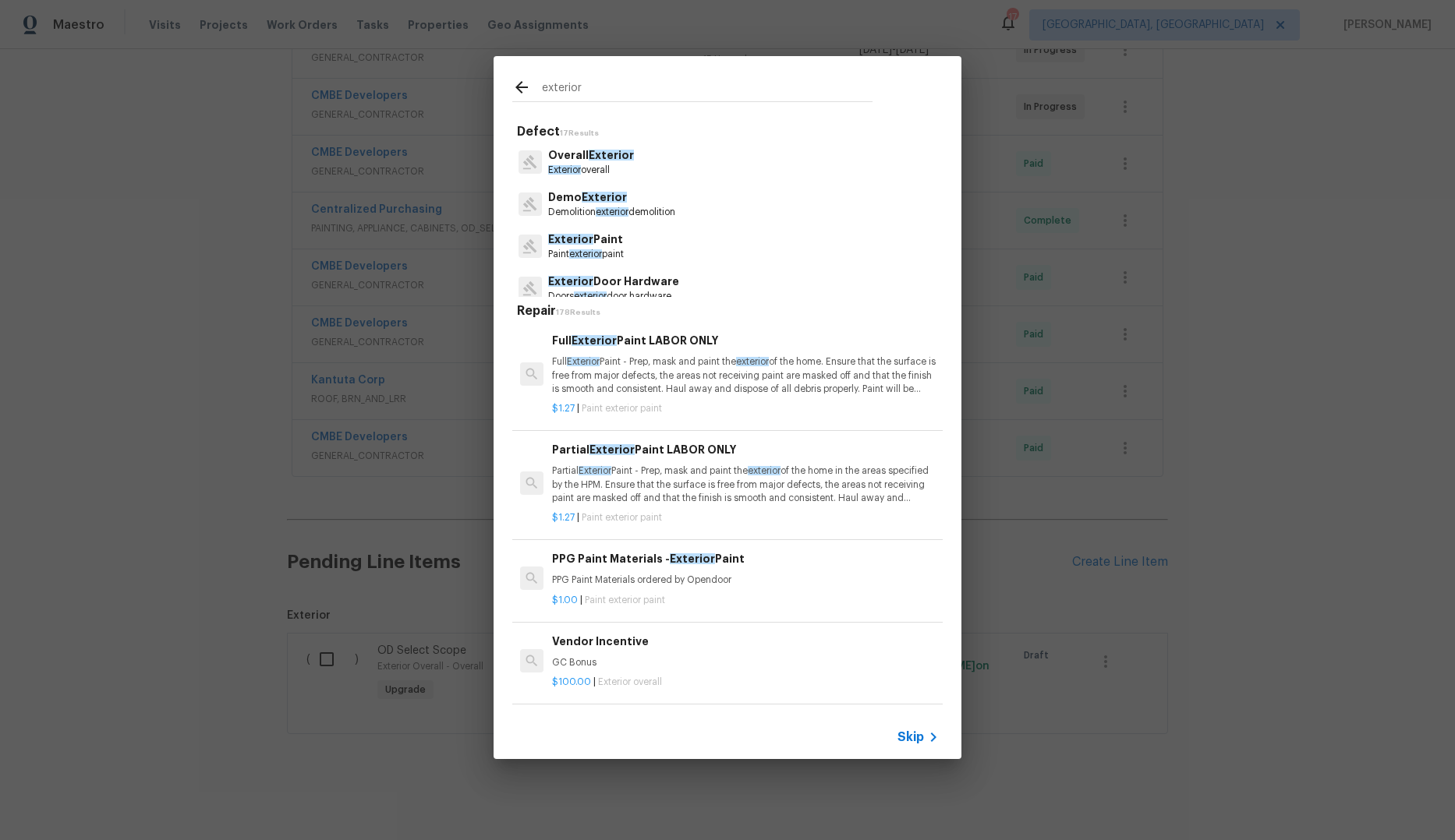
type input "exterior"
click at [601, 162] on p "Overall Exterior" at bounding box center [591, 155] width 86 height 16
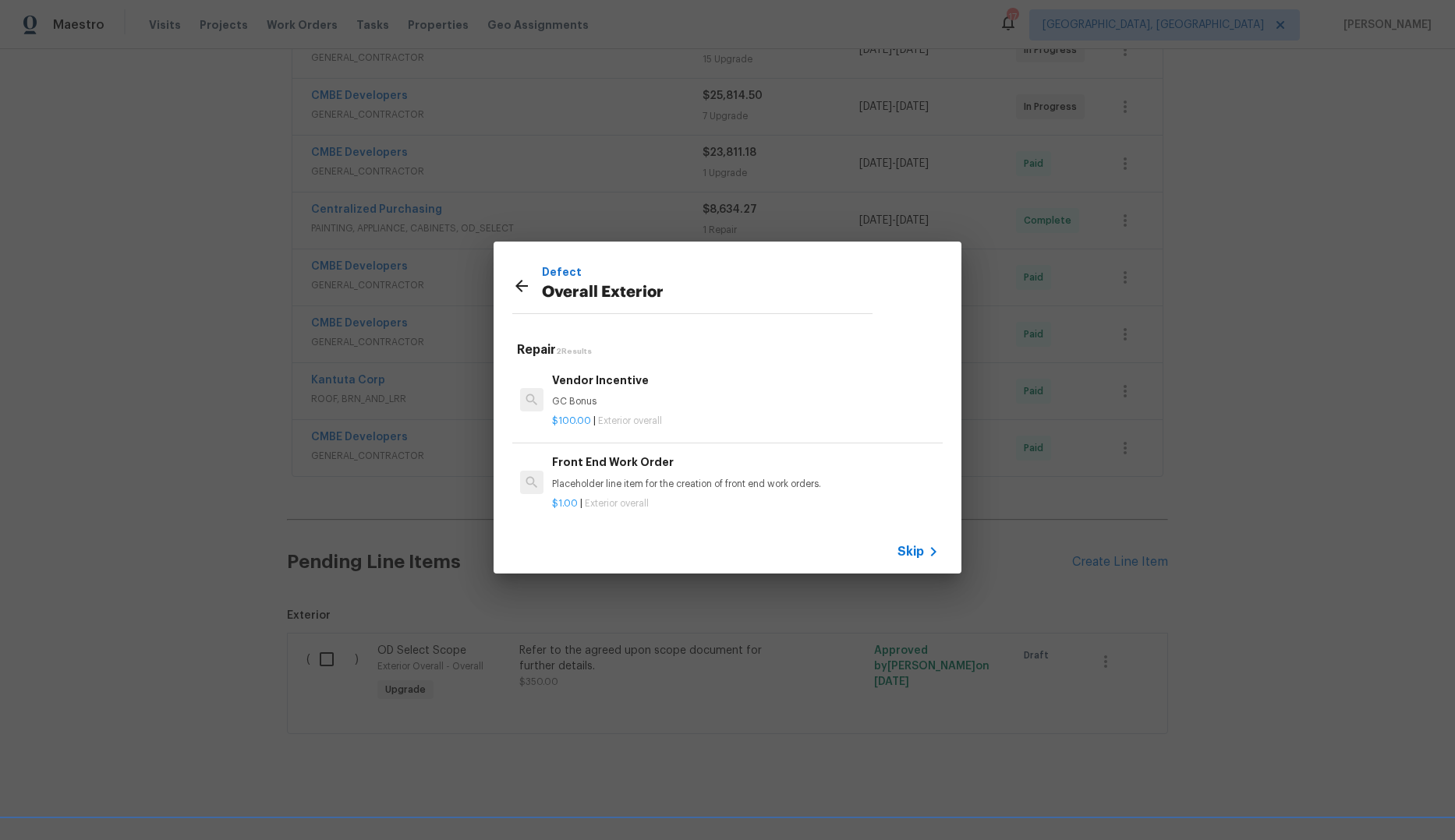
click at [920, 552] on span "Skip" at bounding box center [910, 552] width 27 height 16
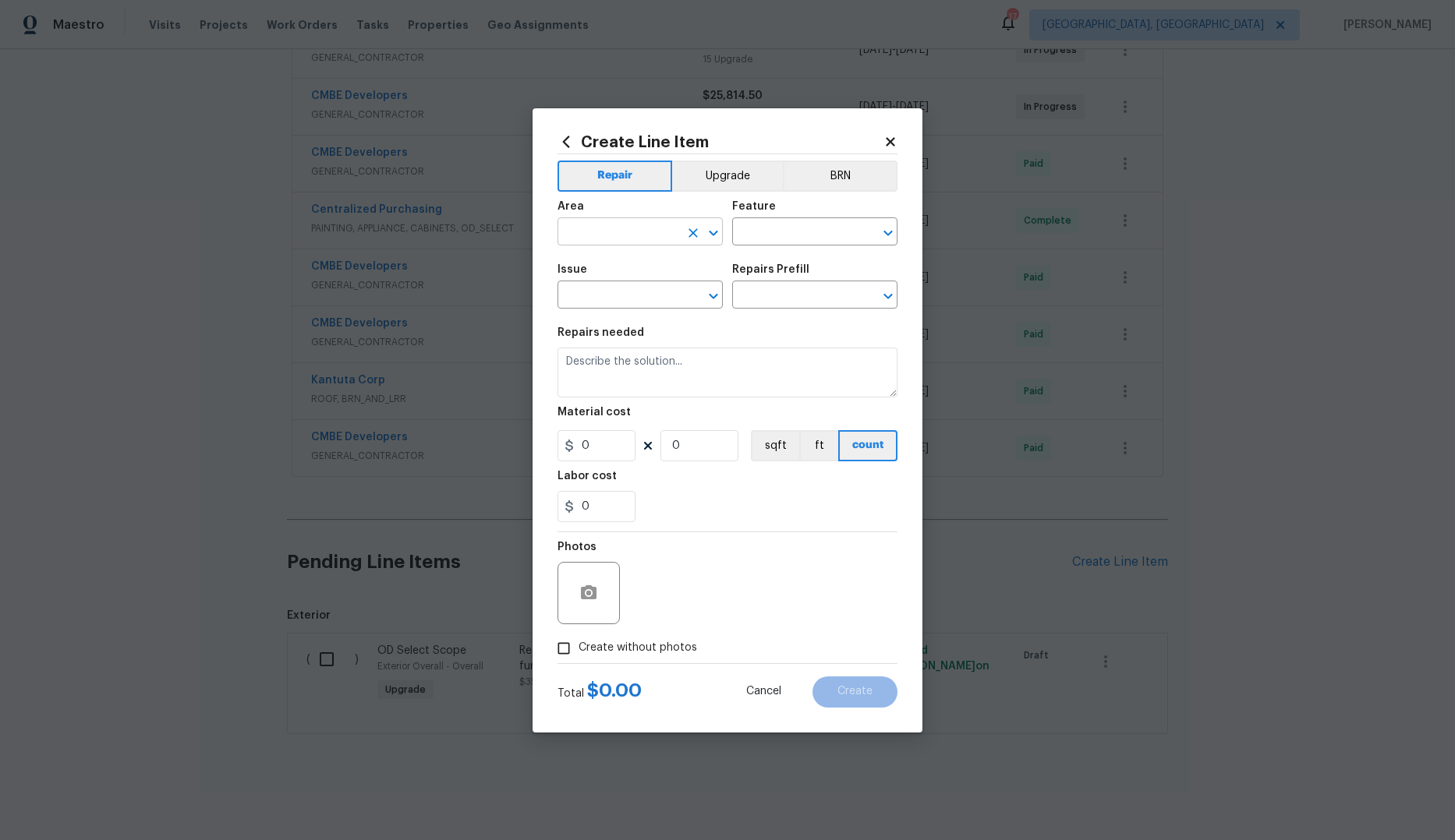
click at [656, 237] on input "text" at bounding box center [618, 233] width 122 height 24
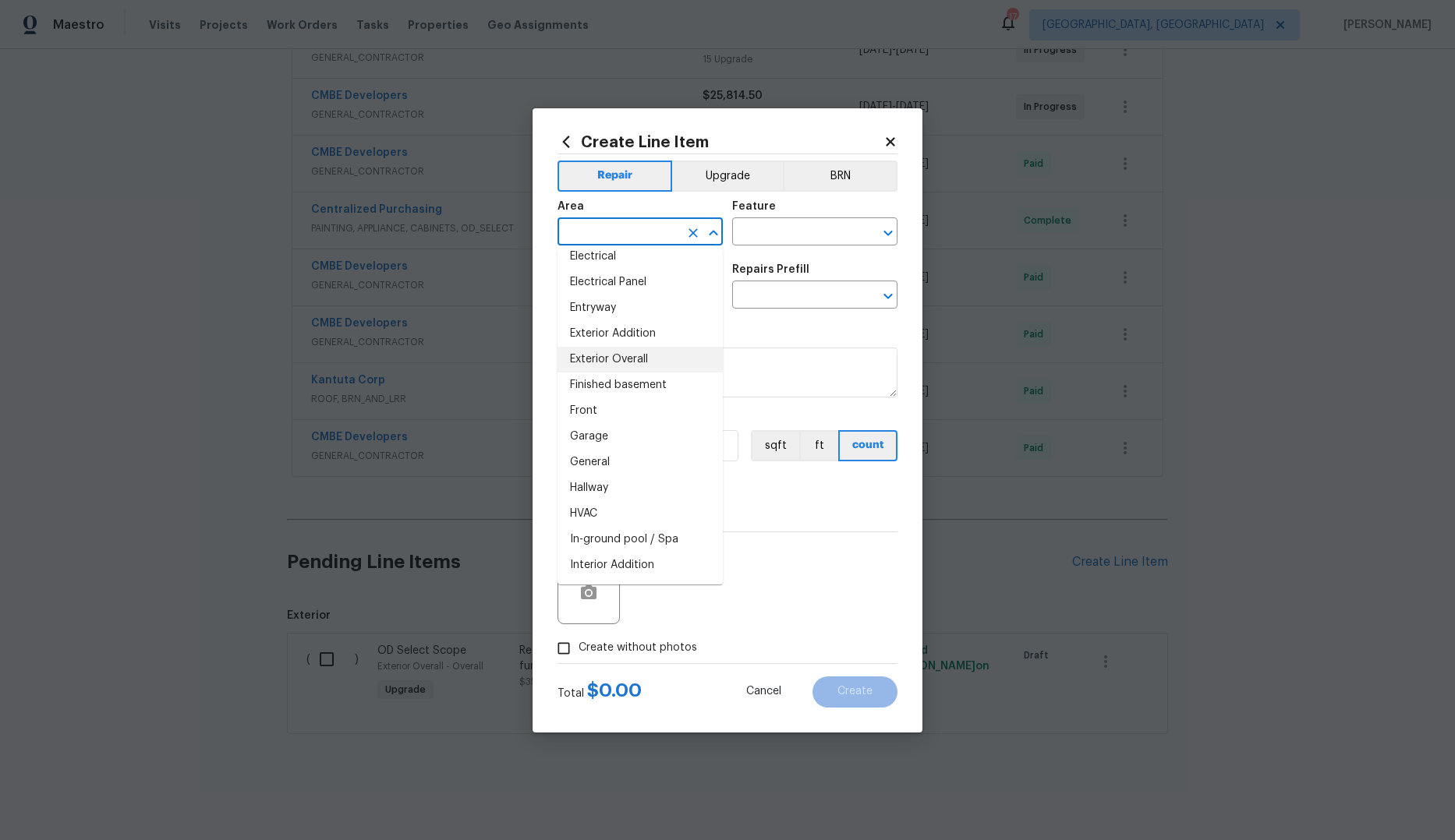
scroll to position [321, 0]
click at [629, 456] on li "General" at bounding box center [640, 462] width 165 height 26
type input "General"
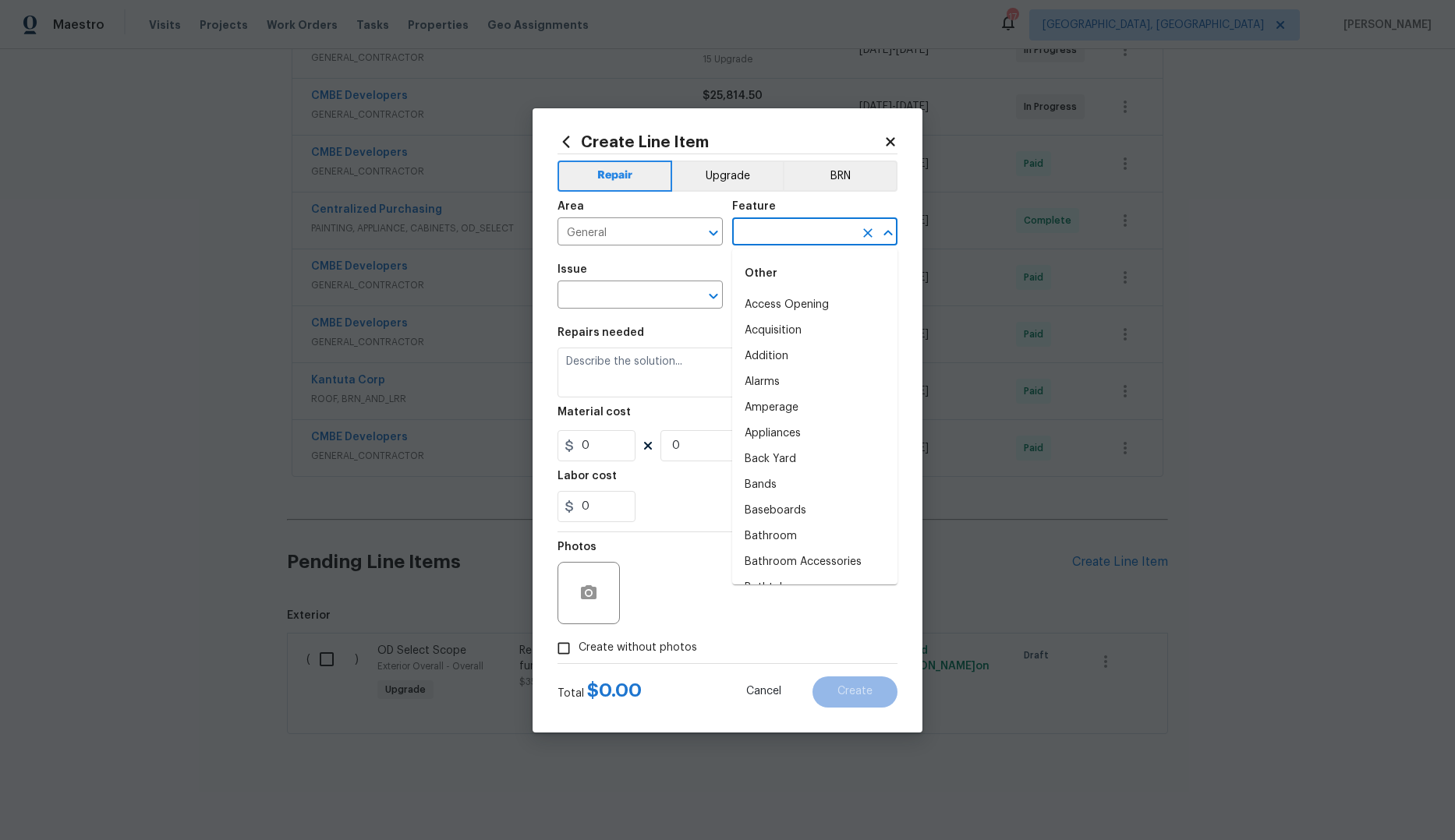
click at [807, 233] on input "text" at bounding box center [793, 233] width 122 height 24
type input "c"
type input "e"
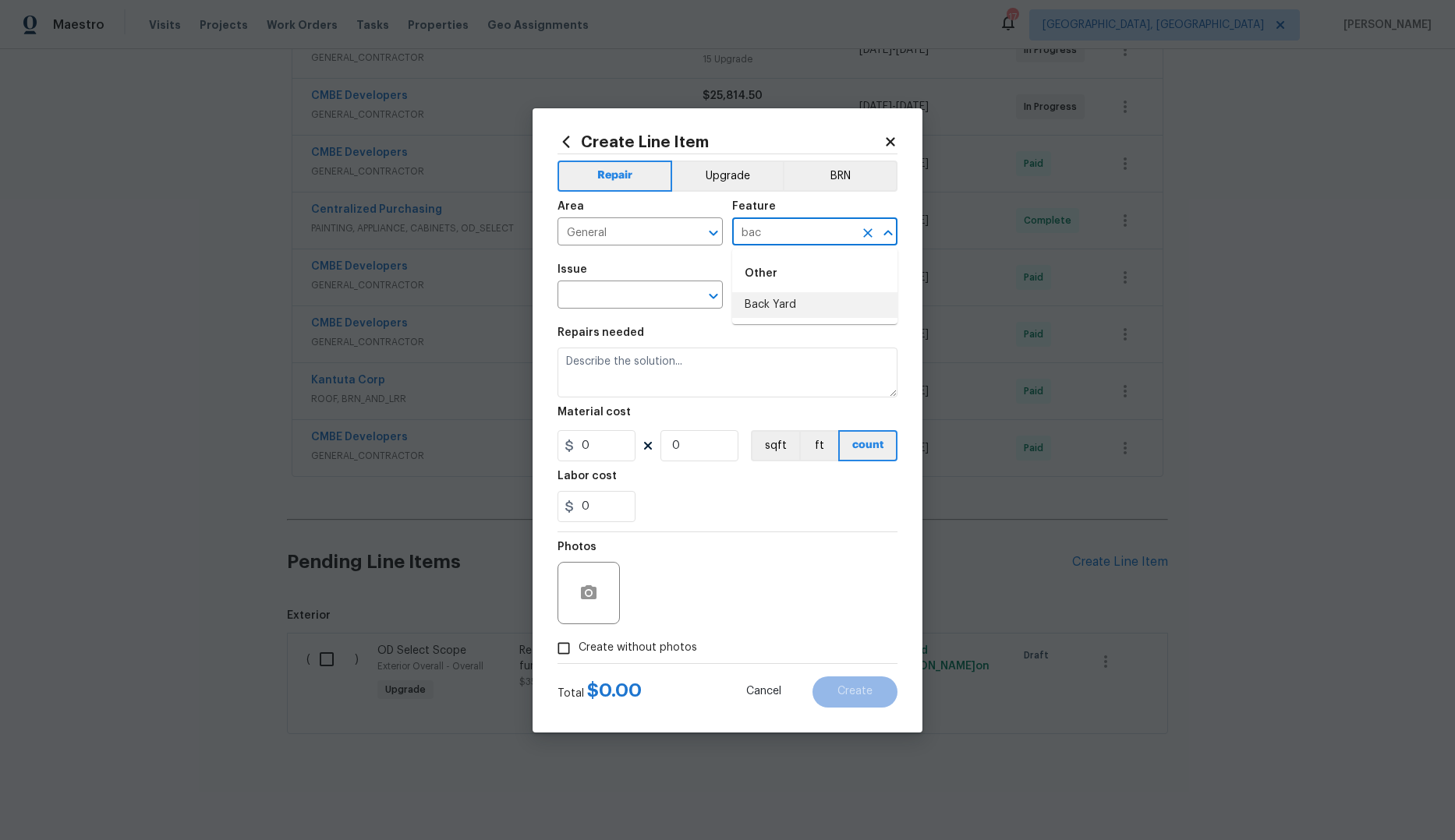
click at [803, 306] on li "Back Yard" at bounding box center [815, 305] width 165 height 26
type input "Back Yard"
click at [651, 302] on input "text" at bounding box center [618, 297] width 122 height 24
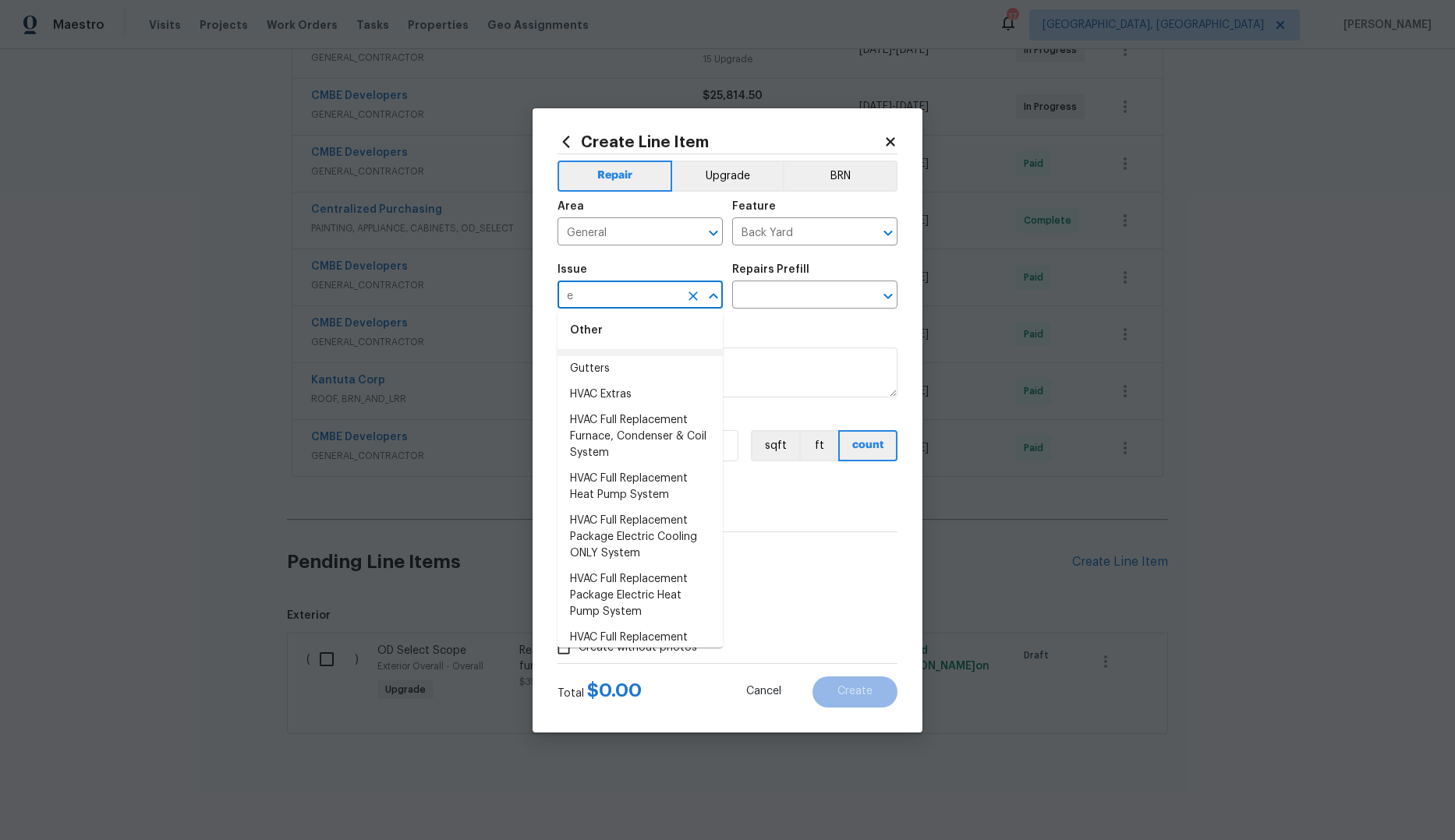
scroll to position [0, 0]
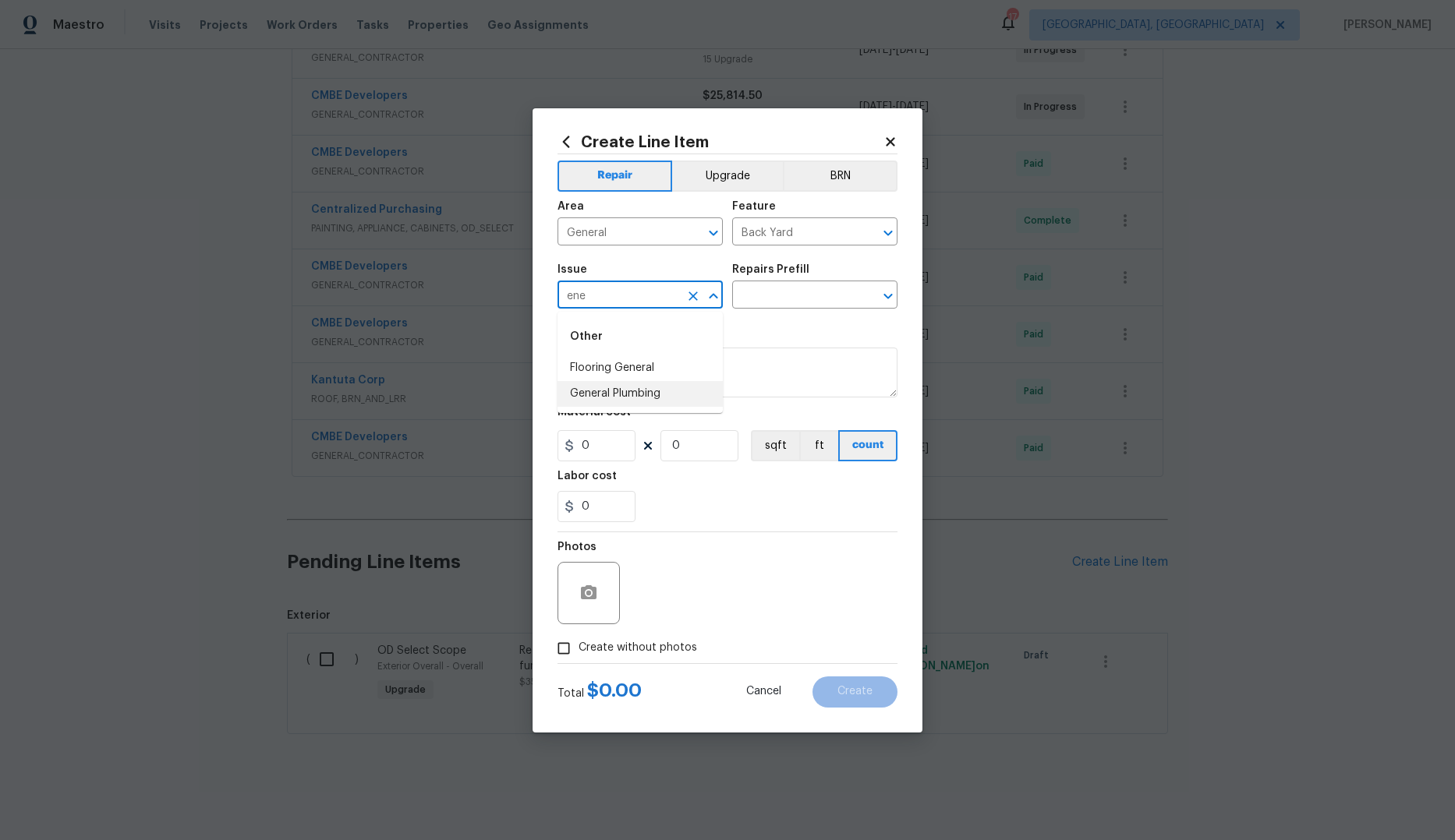
click at [627, 397] on li "General Plumbing" at bounding box center [640, 395] width 165 height 26
type input "General Plumbing"
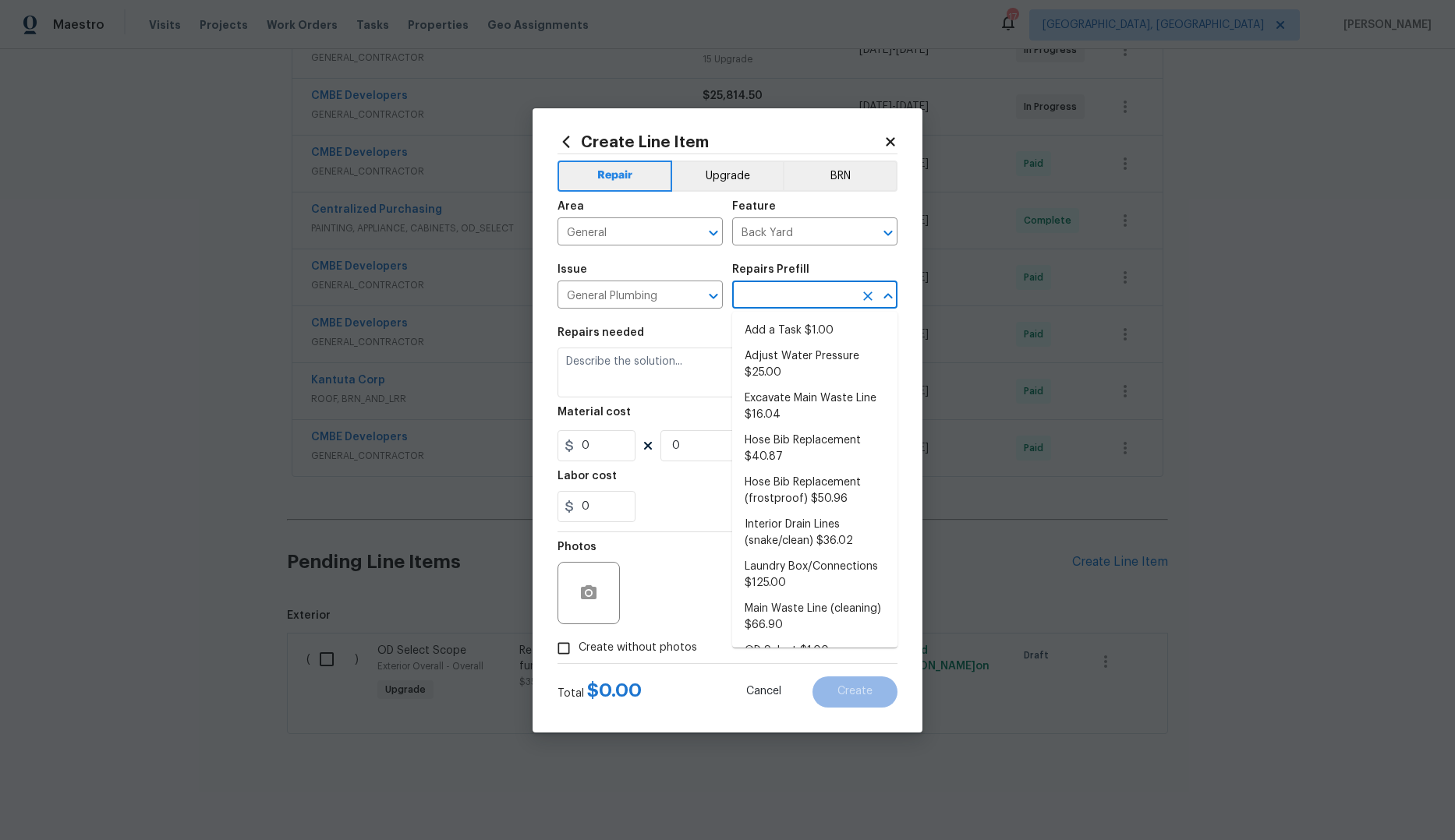
click at [795, 303] on input "text" at bounding box center [793, 297] width 122 height 24
click at [792, 331] on li "Add a Task $1.00" at bounding box center [815, 331] width 165 height 26
type input "Plumbing"
type input "Add a Task $1.00"
type textarea "HPM to detail"
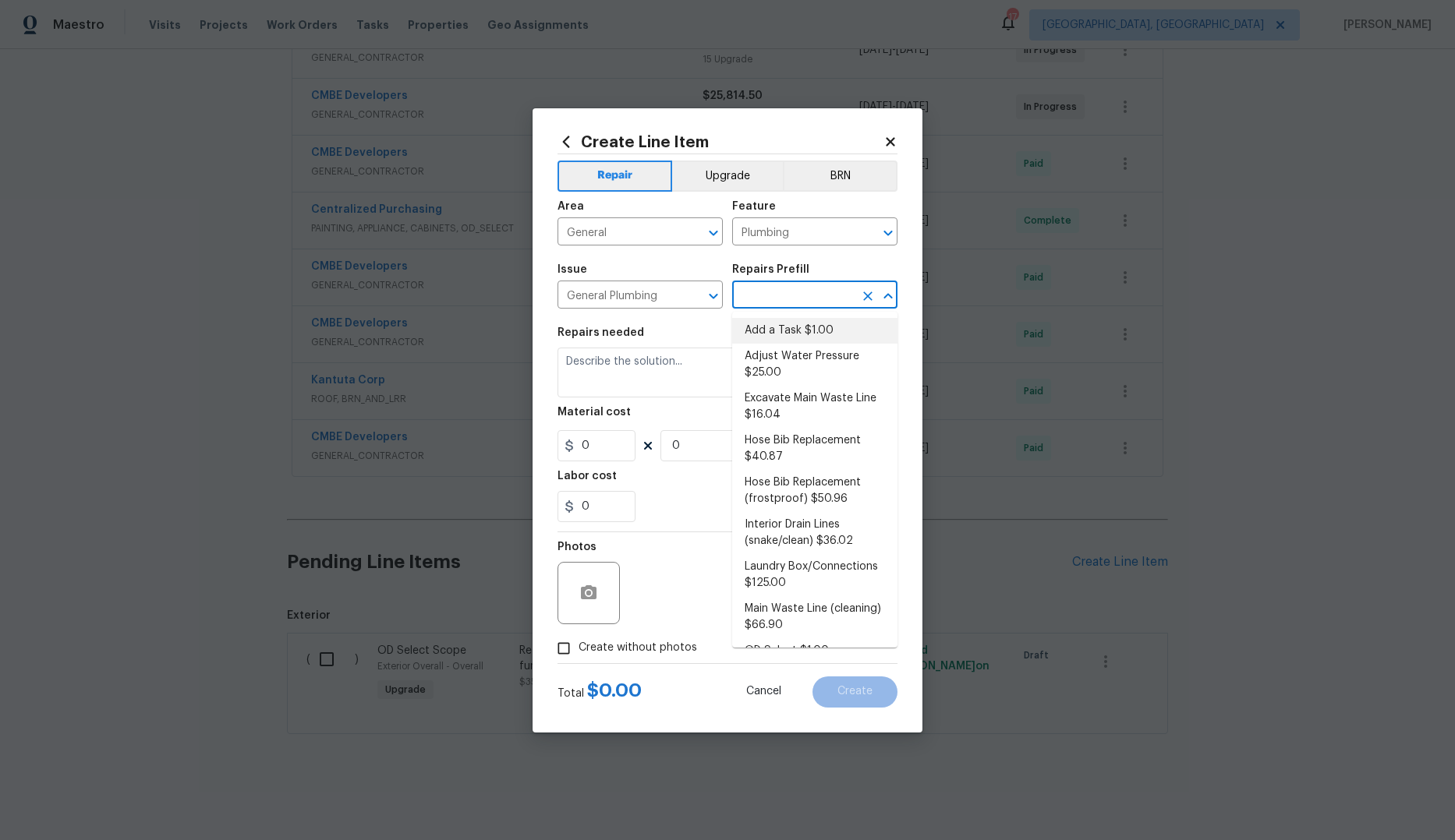
type input "1"
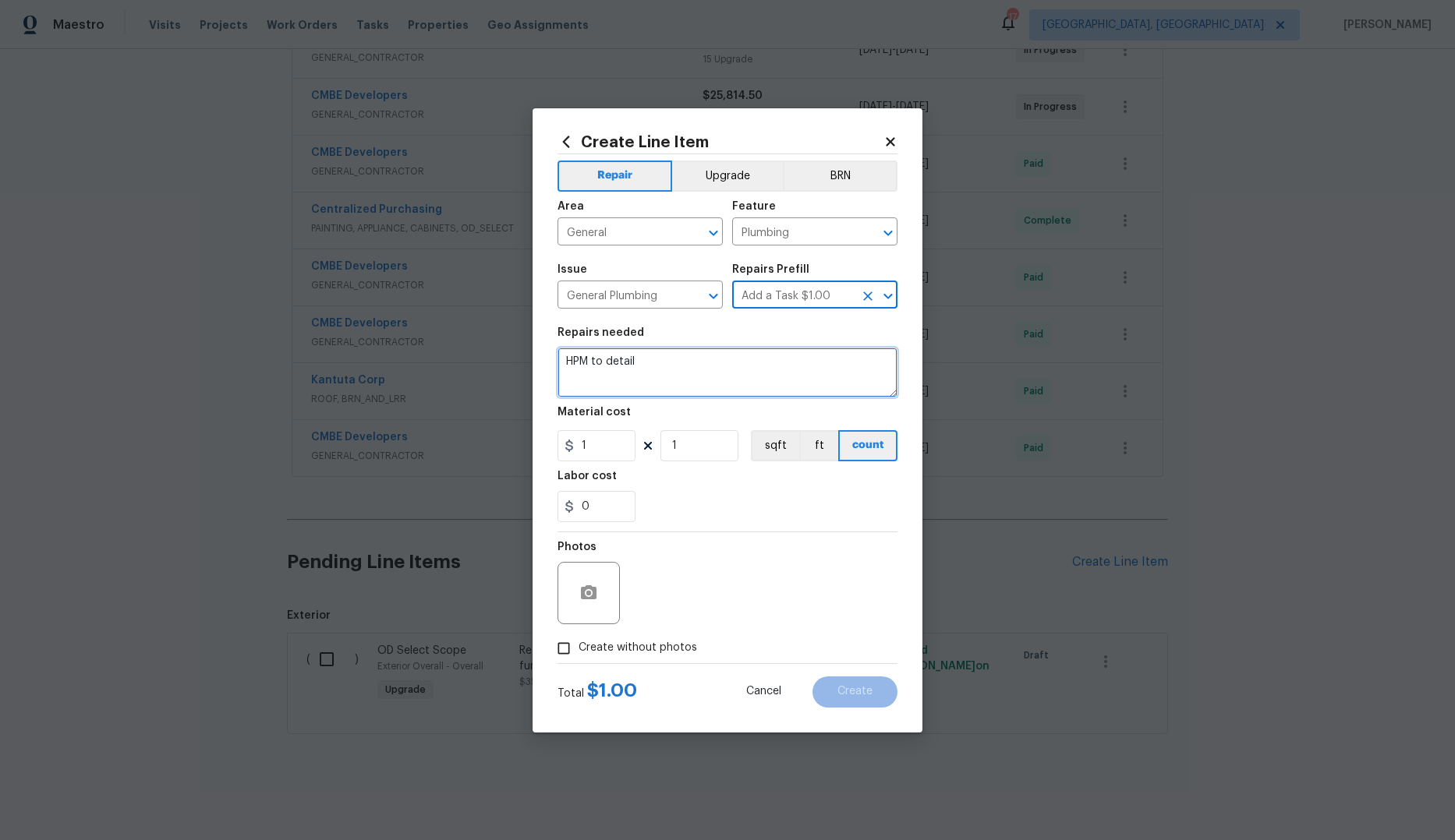
click at [672, 368] on textarea "HPM to detail" at bounding box center [727, 373] width 340 height 50
paste textarea "Irrigation - $1927.50 Master bath door - $325 HVAC duct relocation - $575 Build…"
click at [746, 364] on textarea "HPM to detail_ CO orders listed : Irrigation - $1927.50 Master bath door - $325…" at bounding box center [727, 373] width 340 height 50
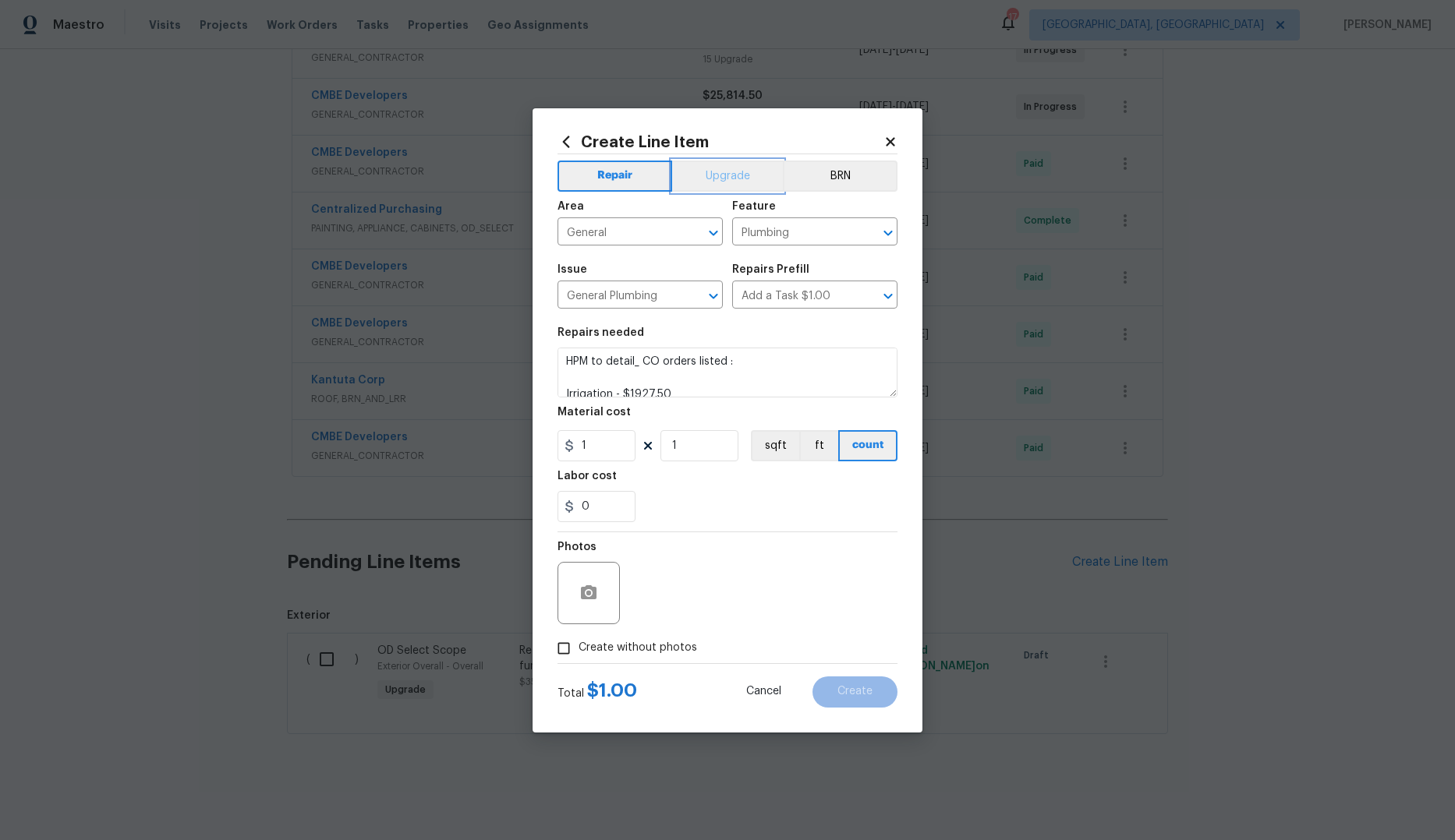
click at [739, 177] on button "Upgrade" at bounding box center [728, 175] width 112 height 31
drag, startPoint x: 656, startPoint y: 360, endPoint x: 675, endPoint y: 354, distance: 19.9
click at [656, 360] on textarea "HPM to detail_ CO orders listed : Irrigation - $1927.50 Master bath door - $325…" at bounding box center [727, 373] width 340 height 50
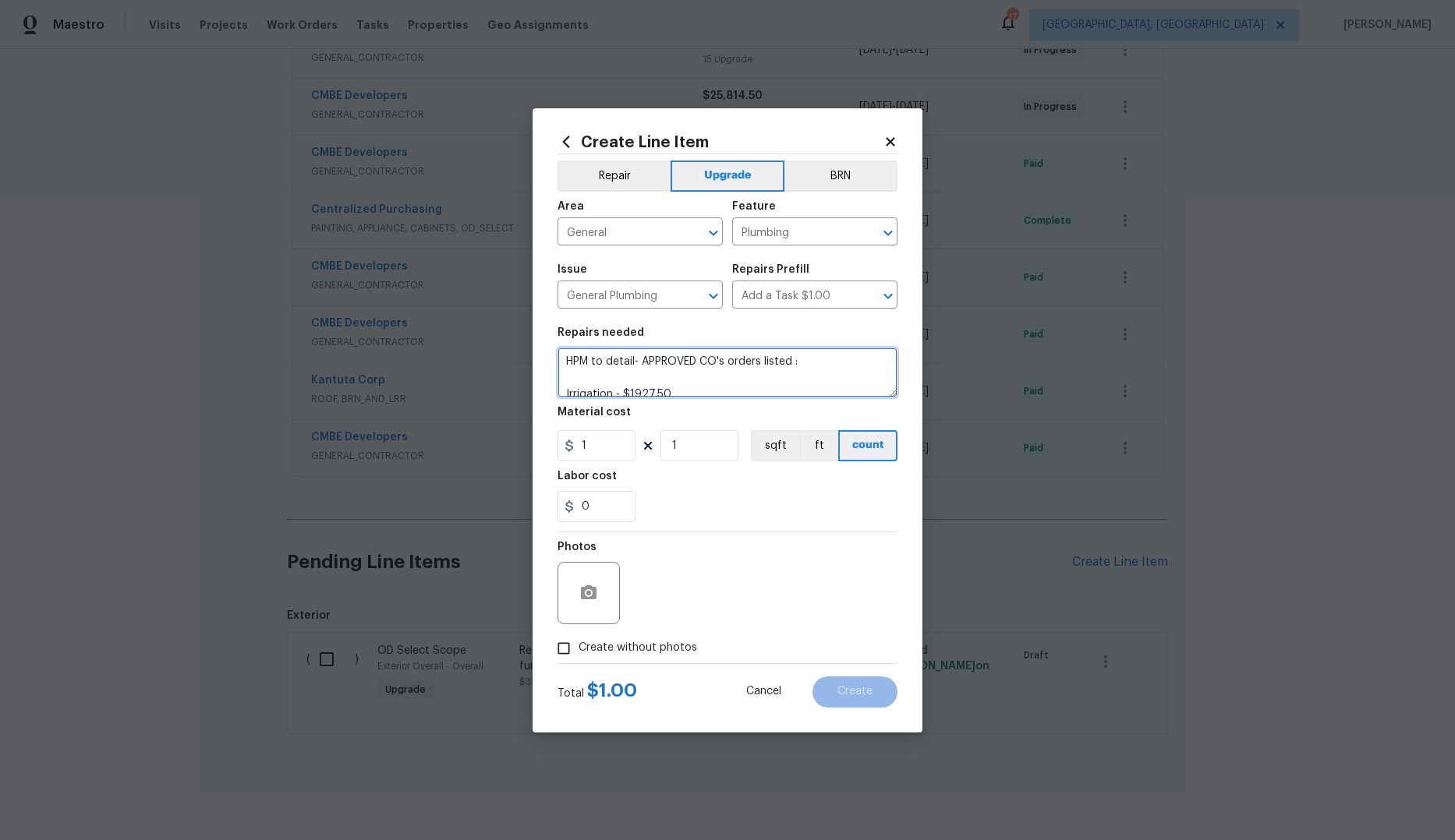
click at [764, 360] on textarea "HPM to detail- APPROVED CO's orders listed : Irrigation - $1927.50 Master bath …" at bounding box center [727, 373] width 340 height 50
type textarea "HPM to detail- APPROVED CO's isted : Irrigation - $1927.50 Master bath door - $…"
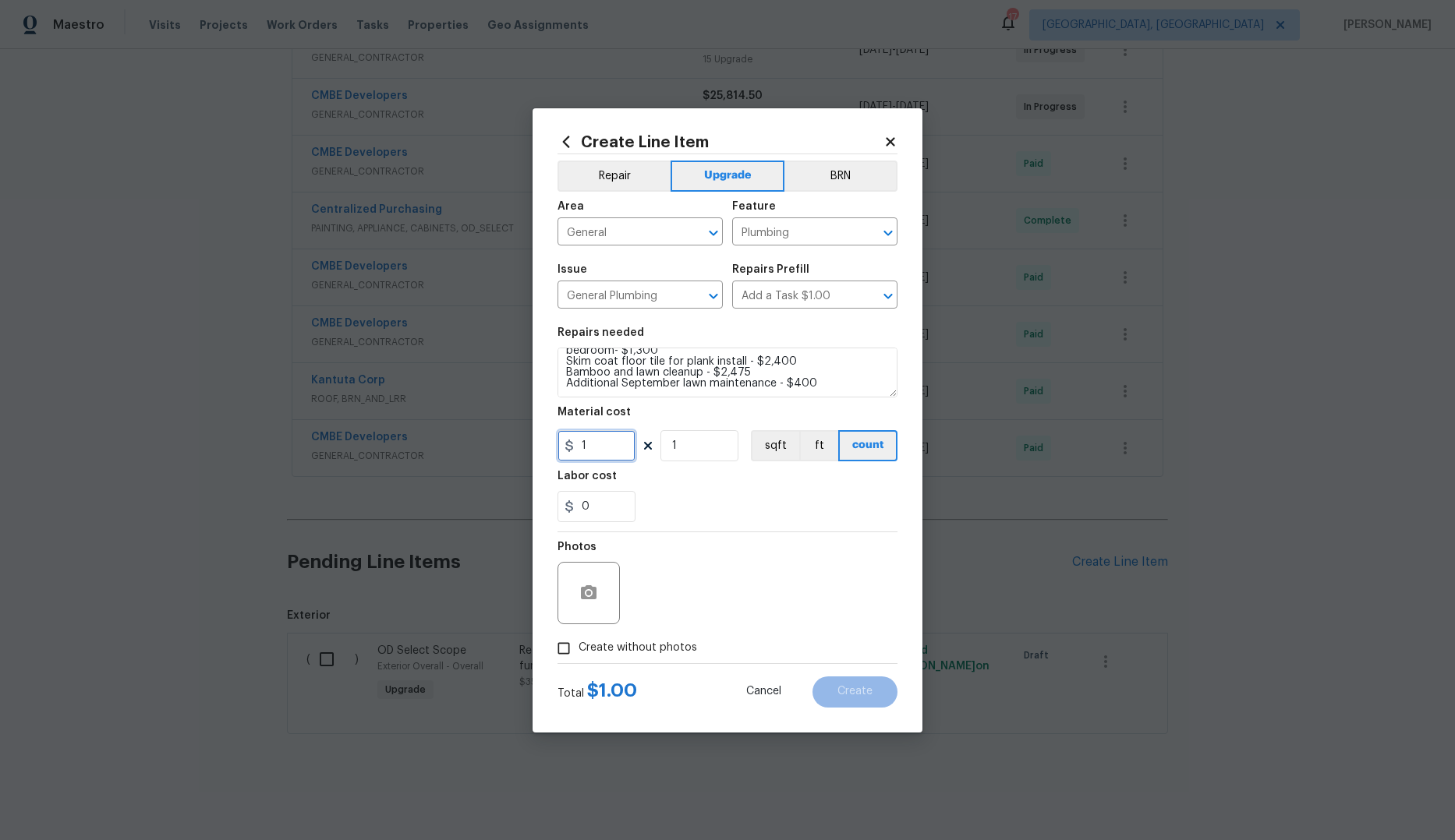
click at [611, 449] on input "1" at bounding box center [596, 445] width 78 height 31
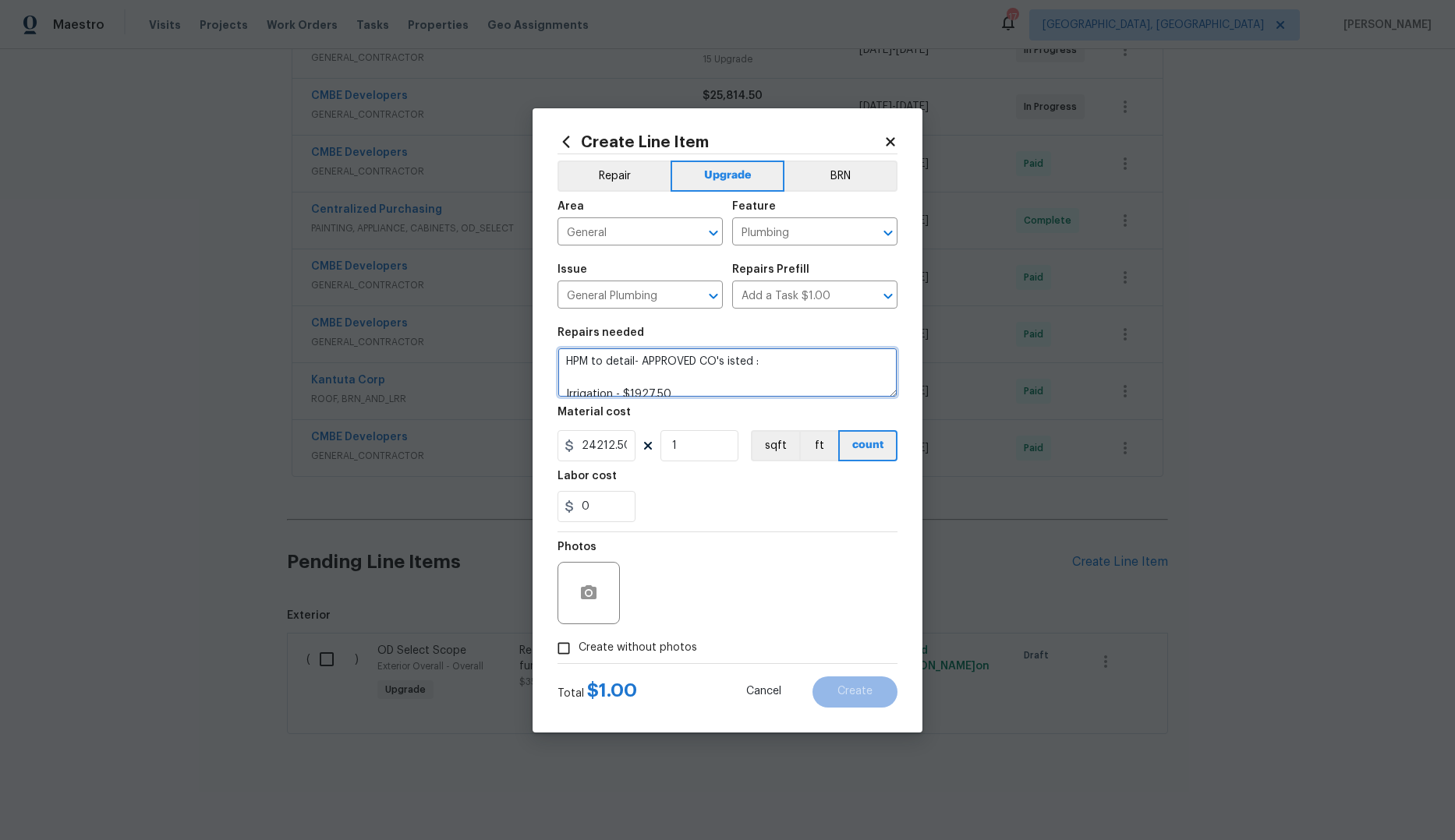
type input "24212.5"
drag, startPoint x: 566, startPoint y: 363, endPoint x: 586, endPoint y: 364, distance: 20.0
click at [575, 364] on textarea "HPM to detail- APPROVED CO's isted : Irrigation - $1927.50 Master bath door - $…" at bounding box center [727, 373] width 340 height 50
drag, startPoint x: 775, startPoint y: 367, endPoint x: 550, endPoint y: 359, distance: 225.1
click at [548, 357] on div "Create Line Item Repair Upgrade BRN Area General ​ Feature Plumbing ​ Issue Gen…" at bounding box center [727, 420] width 390 height 625
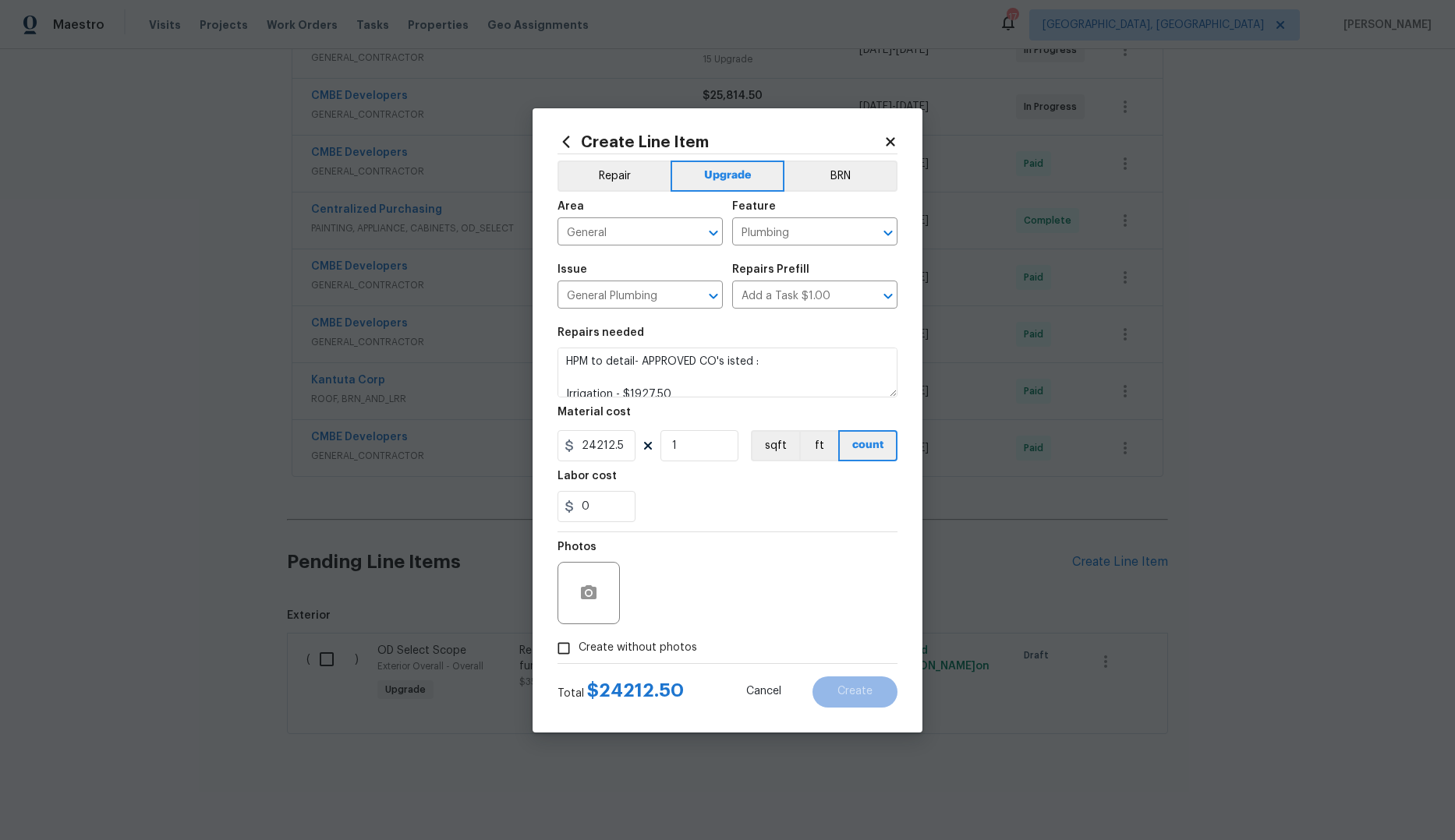
click at [585, 651] on span "Create without photos" at bounding box center [637, 648] width 119 height 16
click at [578, 651] on input "Create without photos" at bounding box center [564, 649] width 30 height 30
checkbox input "true"
click at [659, 584] on textarea at bounding box center [764, 593] width 265 height 63
paste textarea "HPM to detail- APPROVED CO's isted :"
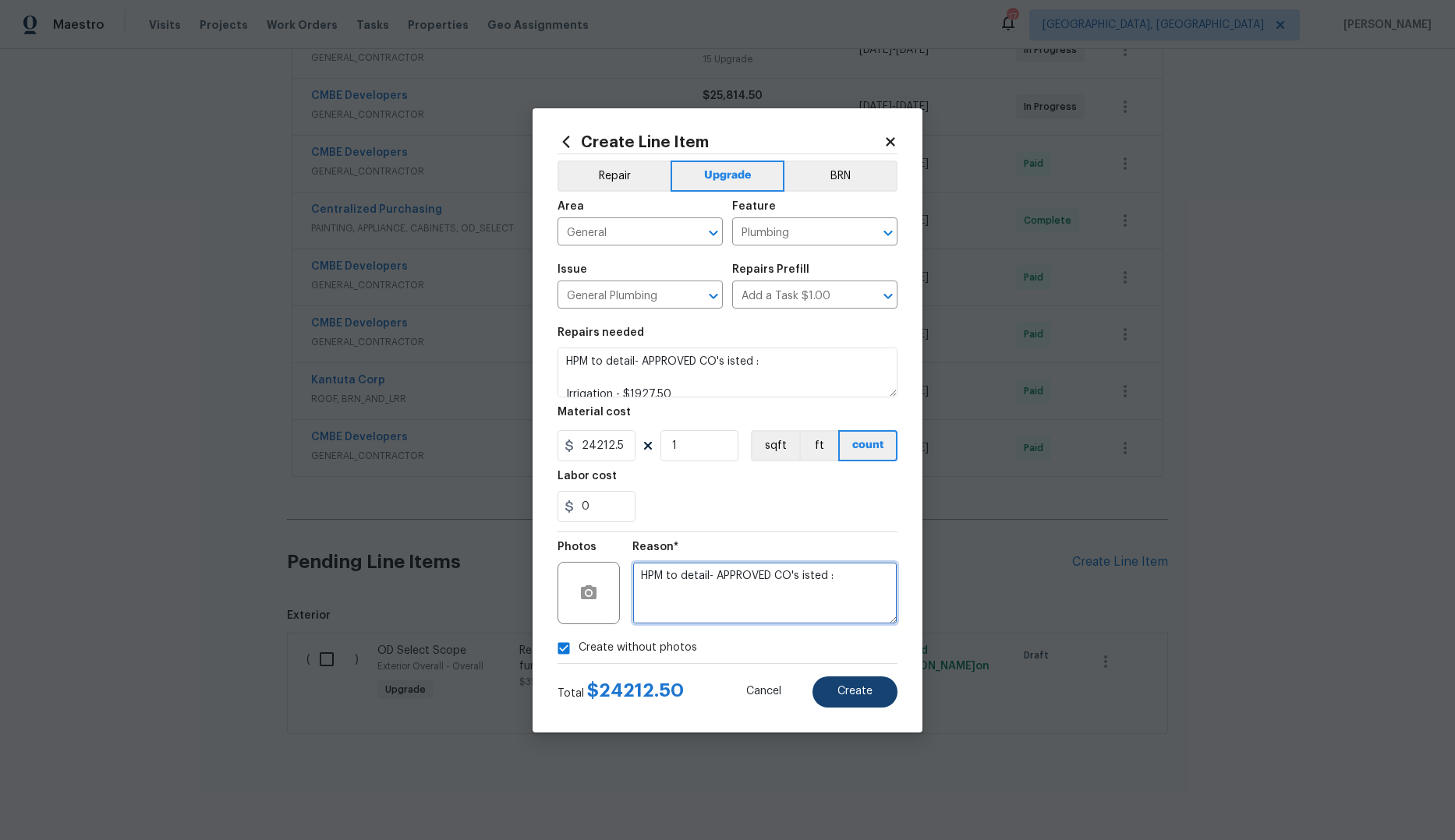
type textarea "HPM to detail- APPROVED CO's isted :"
click at [838, 689] on span "Create" at bounding box center [854, 692] width 35 height 12
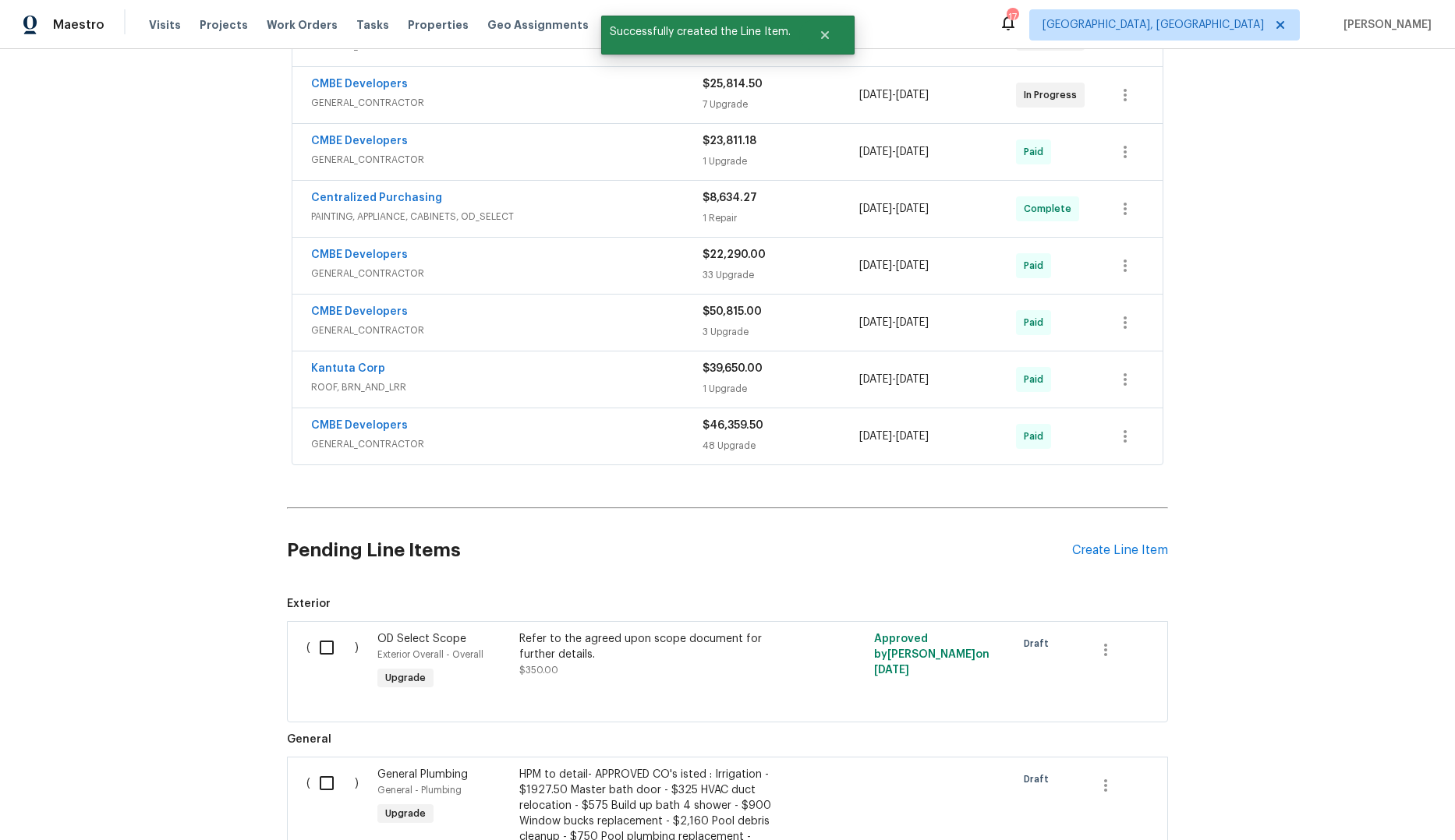
scroll to position [786, 0]
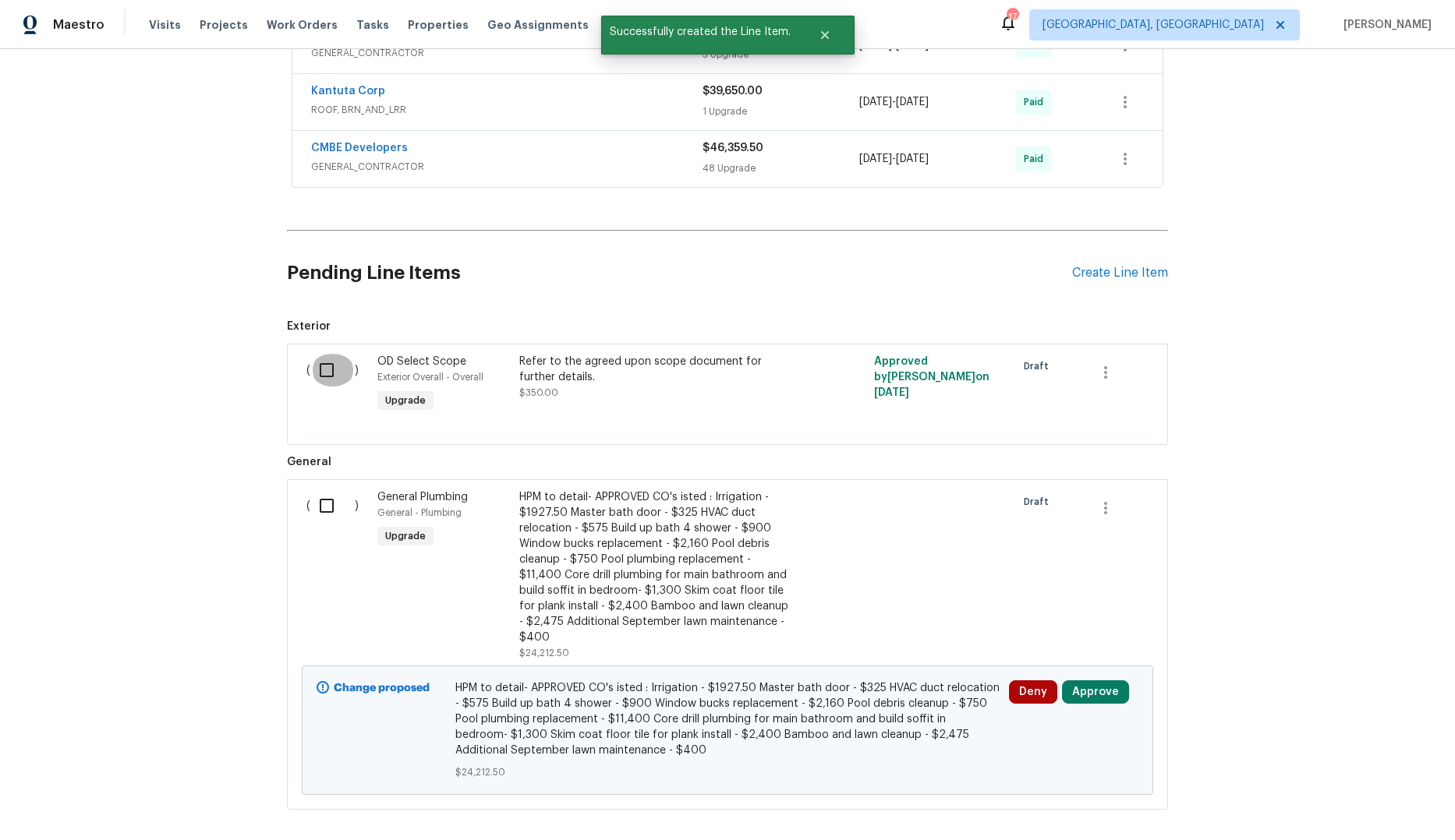
click at [321, 368] on input "checkbox" at bounding box center [332, 370] width 45 height 33
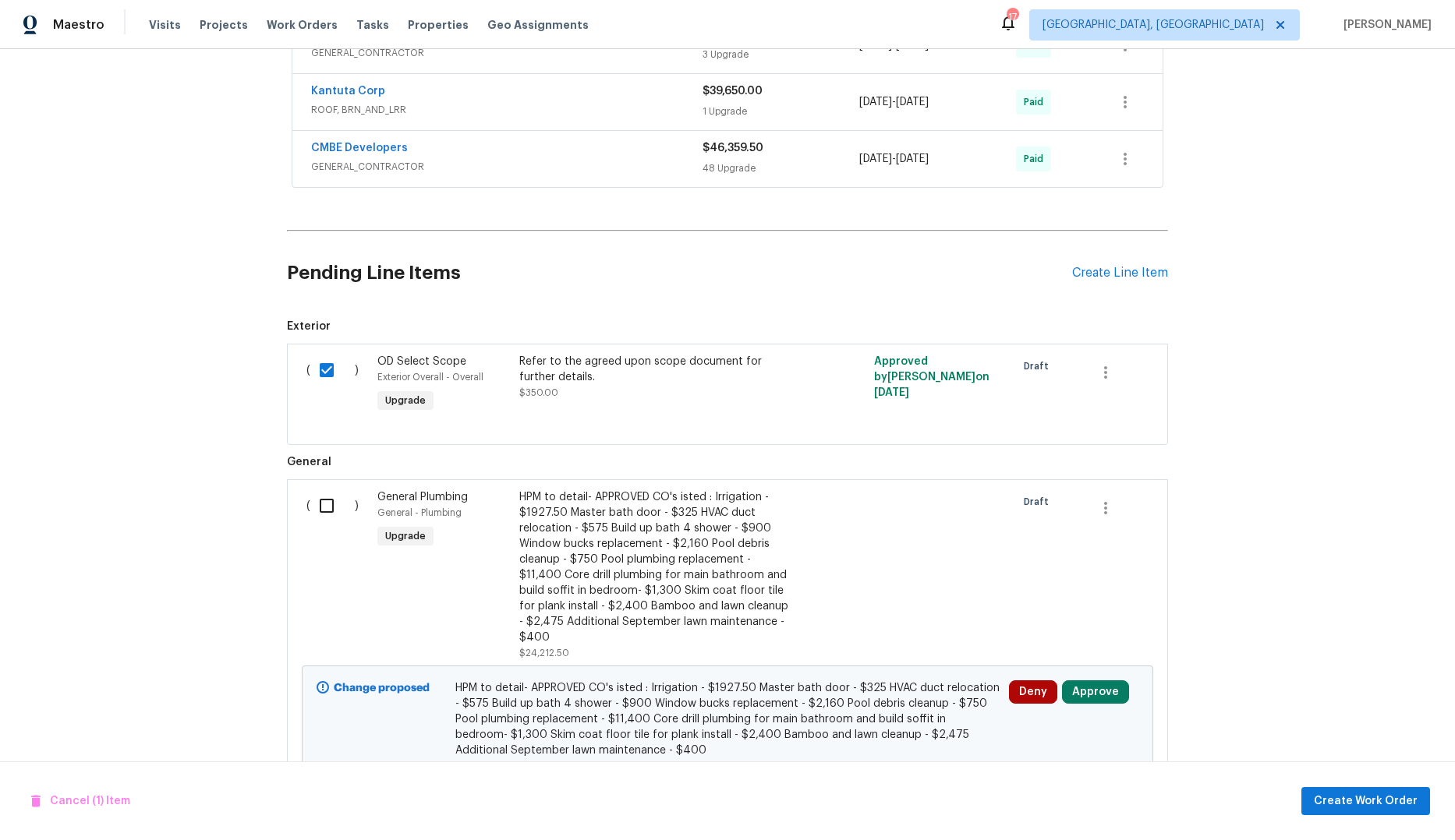
click at [321, 364] on input "checkbox" at bounding box center [332, 370] width 45 height 33
checkbox input "false"
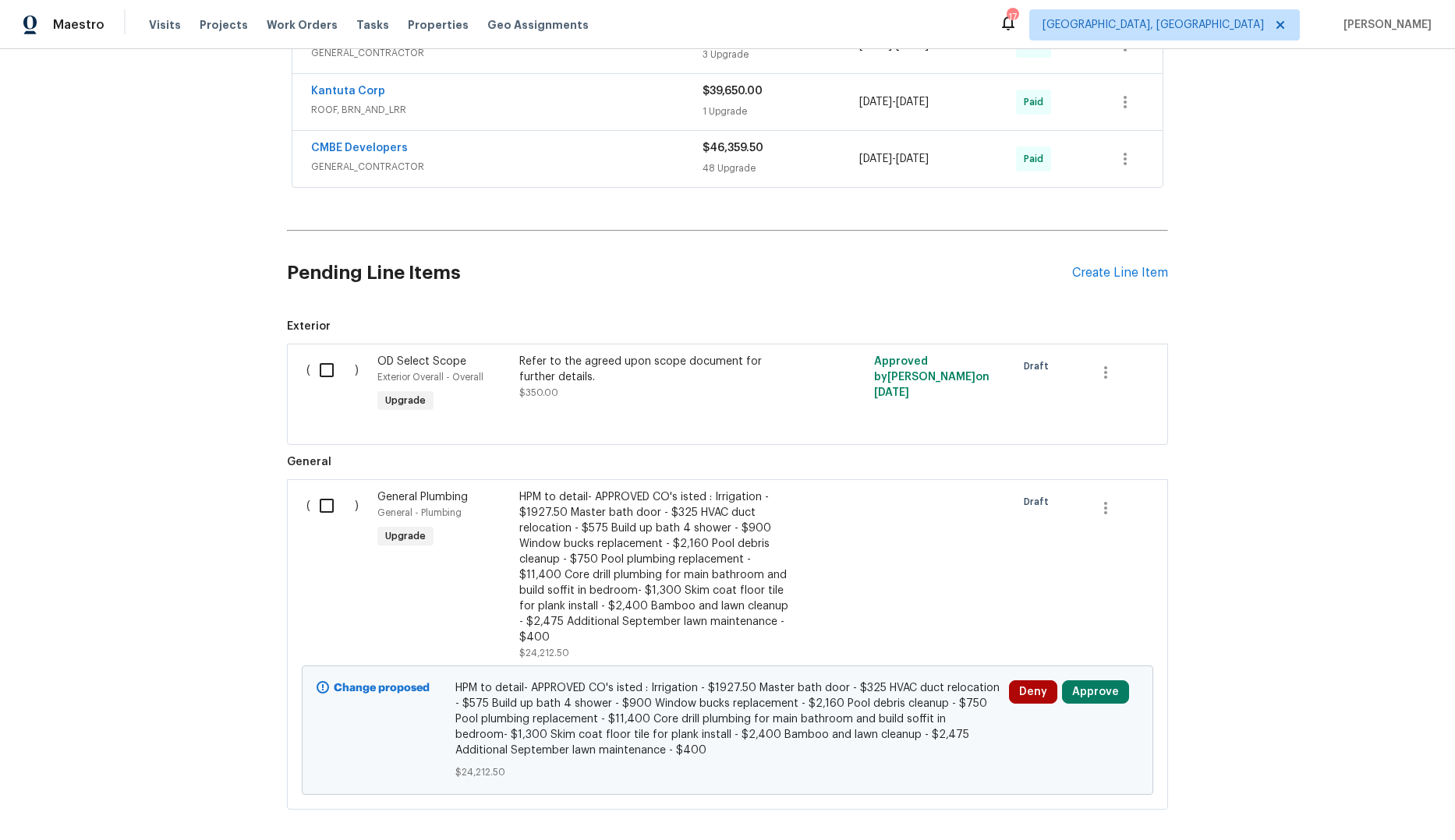
click at [319, 510] on input "checkbox" at bounding box center [332, 505] width 45 height 33
checkbox input "true"
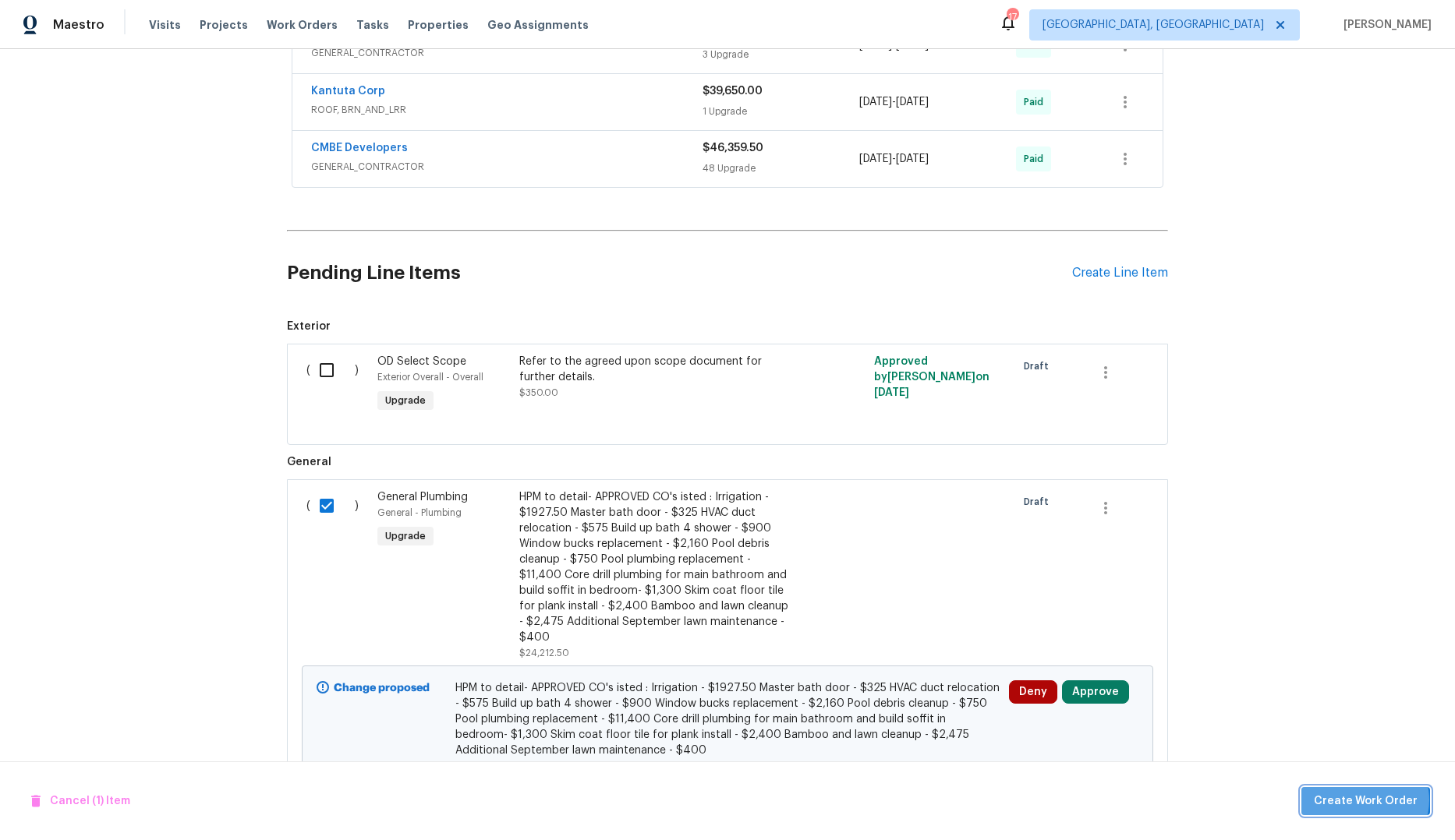
click at [949, 800] on span "Create Work Order" at bounding box center [1365, 802] width 104 height 20
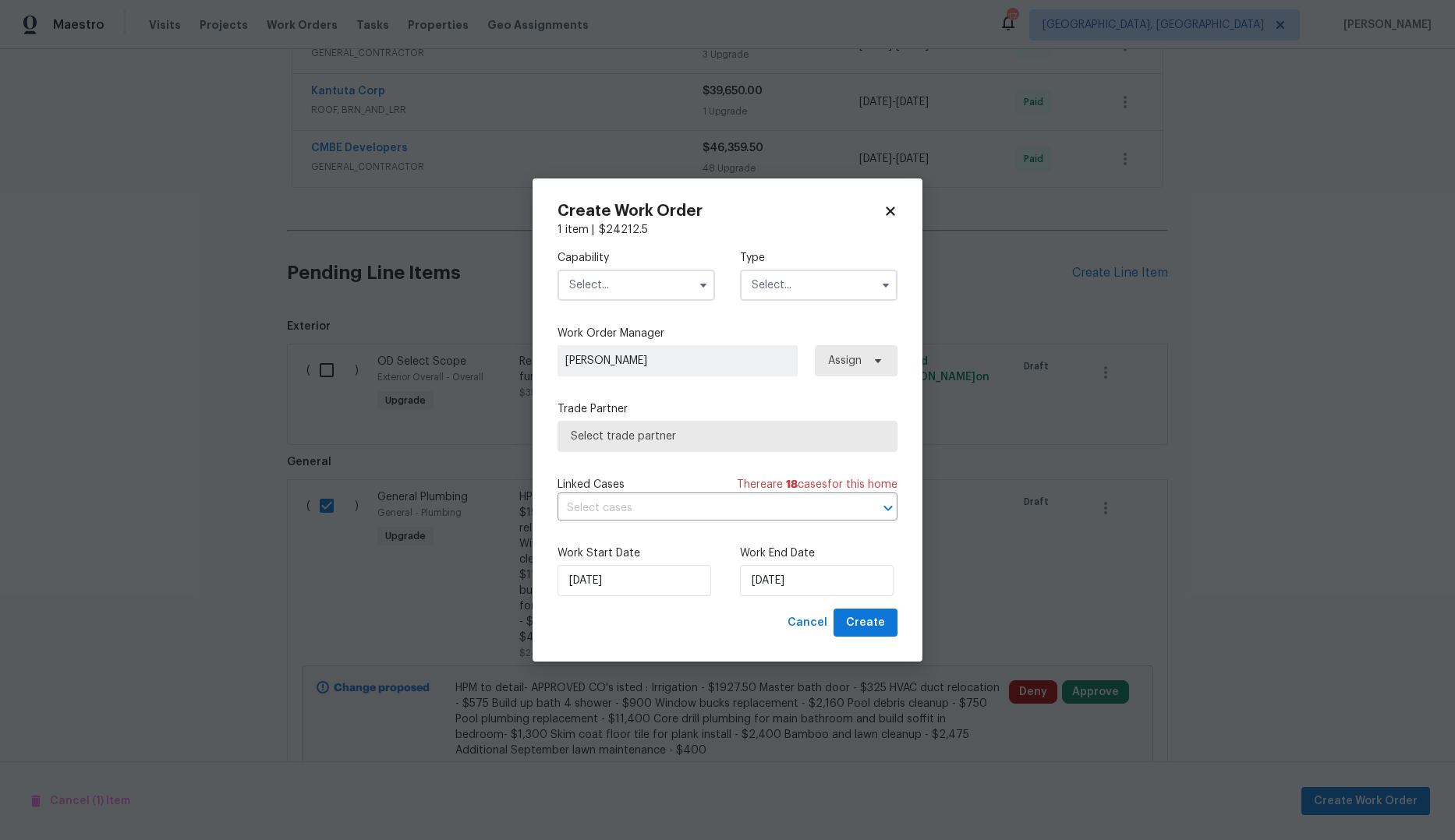
click at [673, 289] on input "text" at bounding box center [636, 285] width 157 height 31
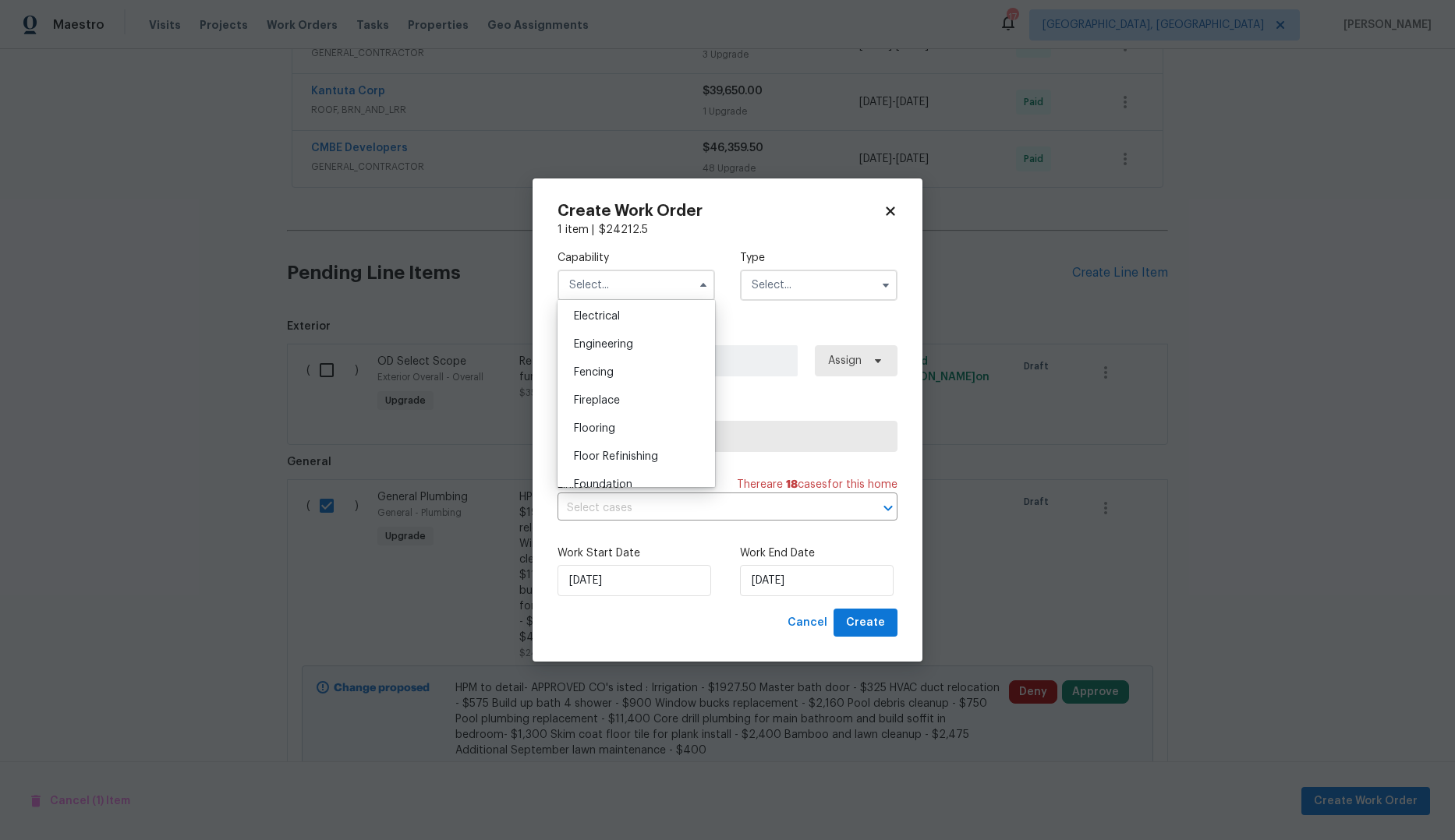
scroll to position [616, 0]
click at [636, 453] on span "General Contractor" at bounding box center [624, 447] width 101 height 11
type input "General Contractor"
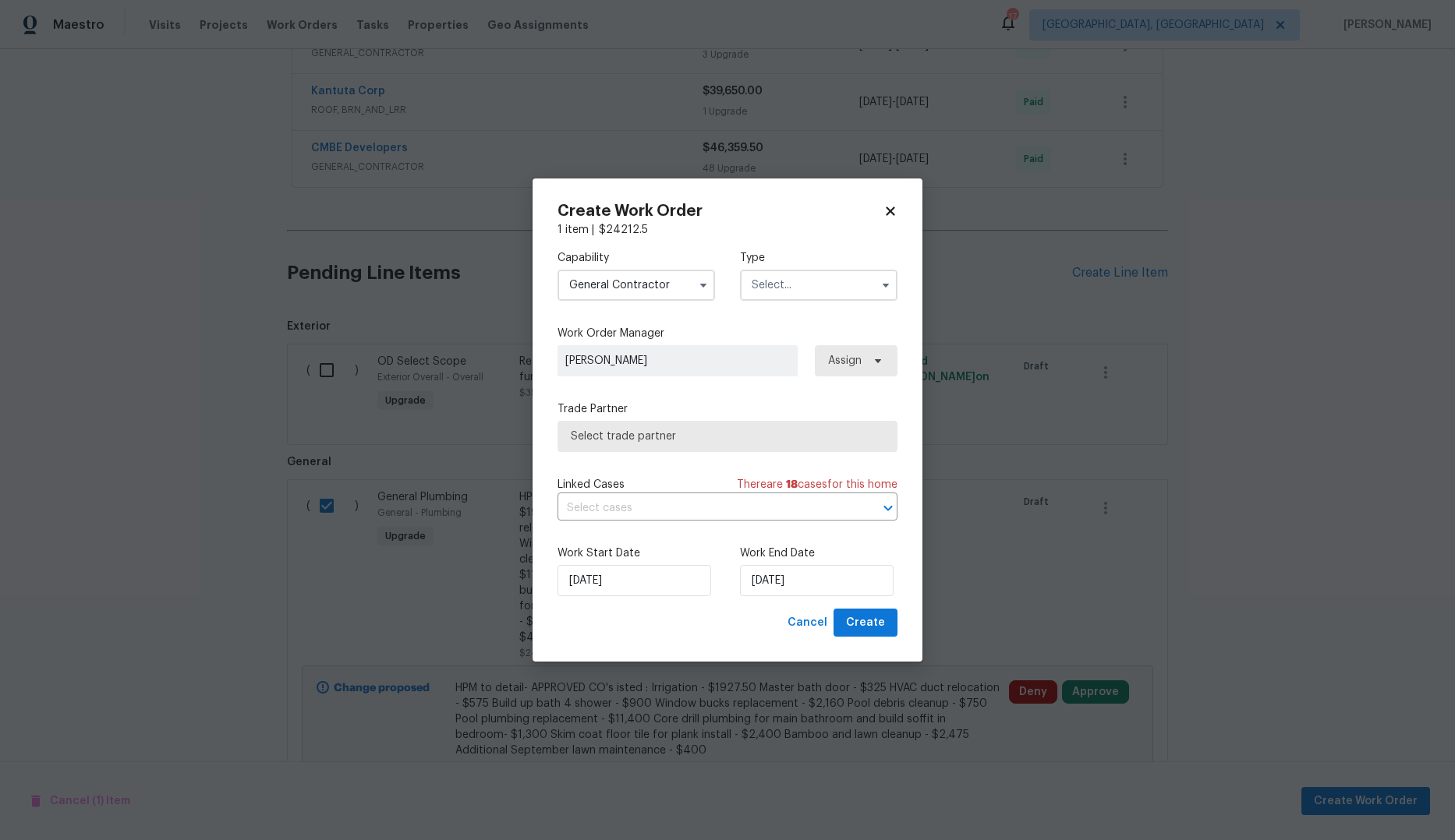
click at [789, 284] on input "text" at bounding box center [818, 285] width 157 height 31
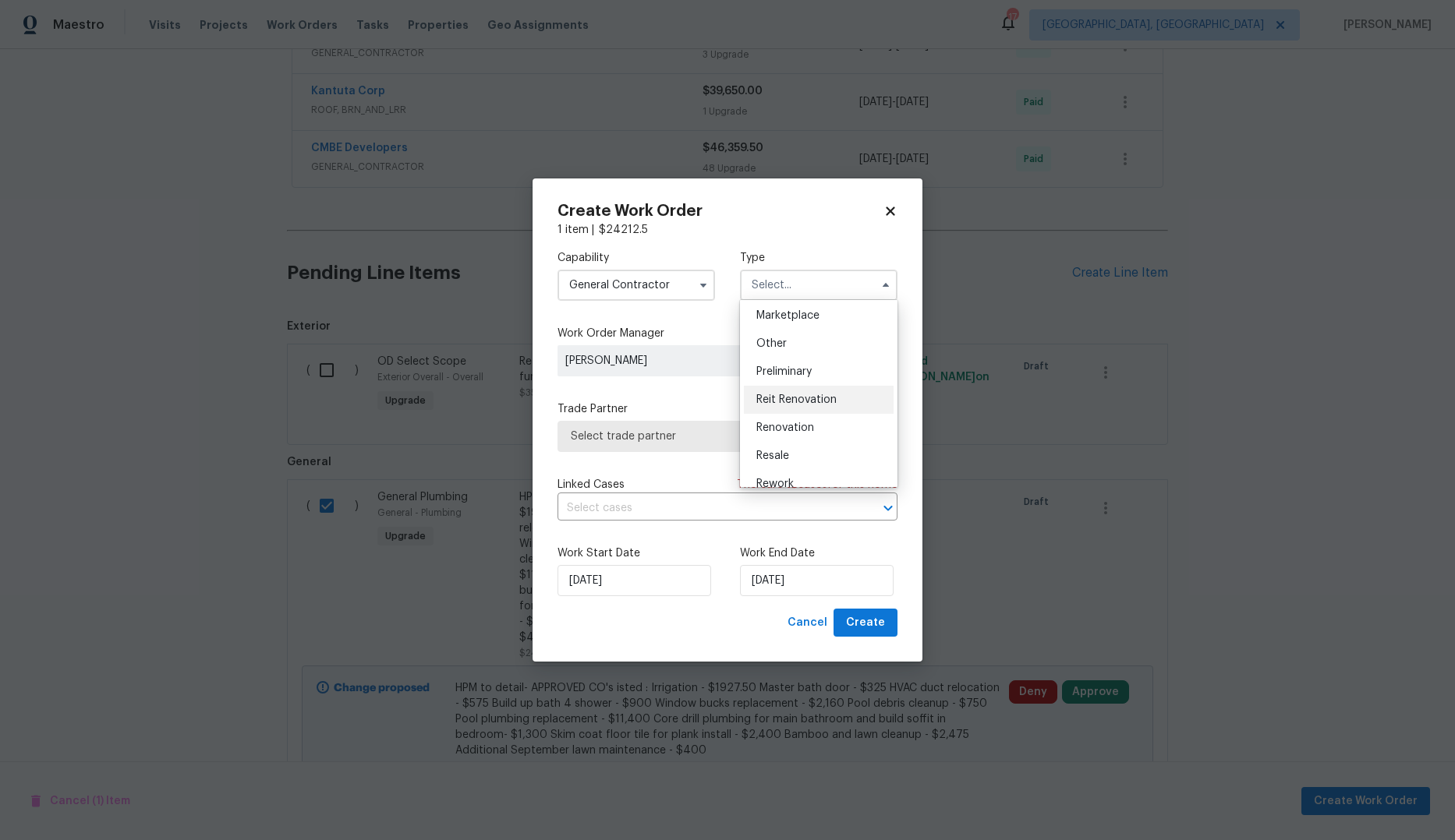
scroll to position [299, 0]
click at [801, 418] on div "Renovation" at bounding box center [818, 412] width 149 height 28
type input "Renovation"
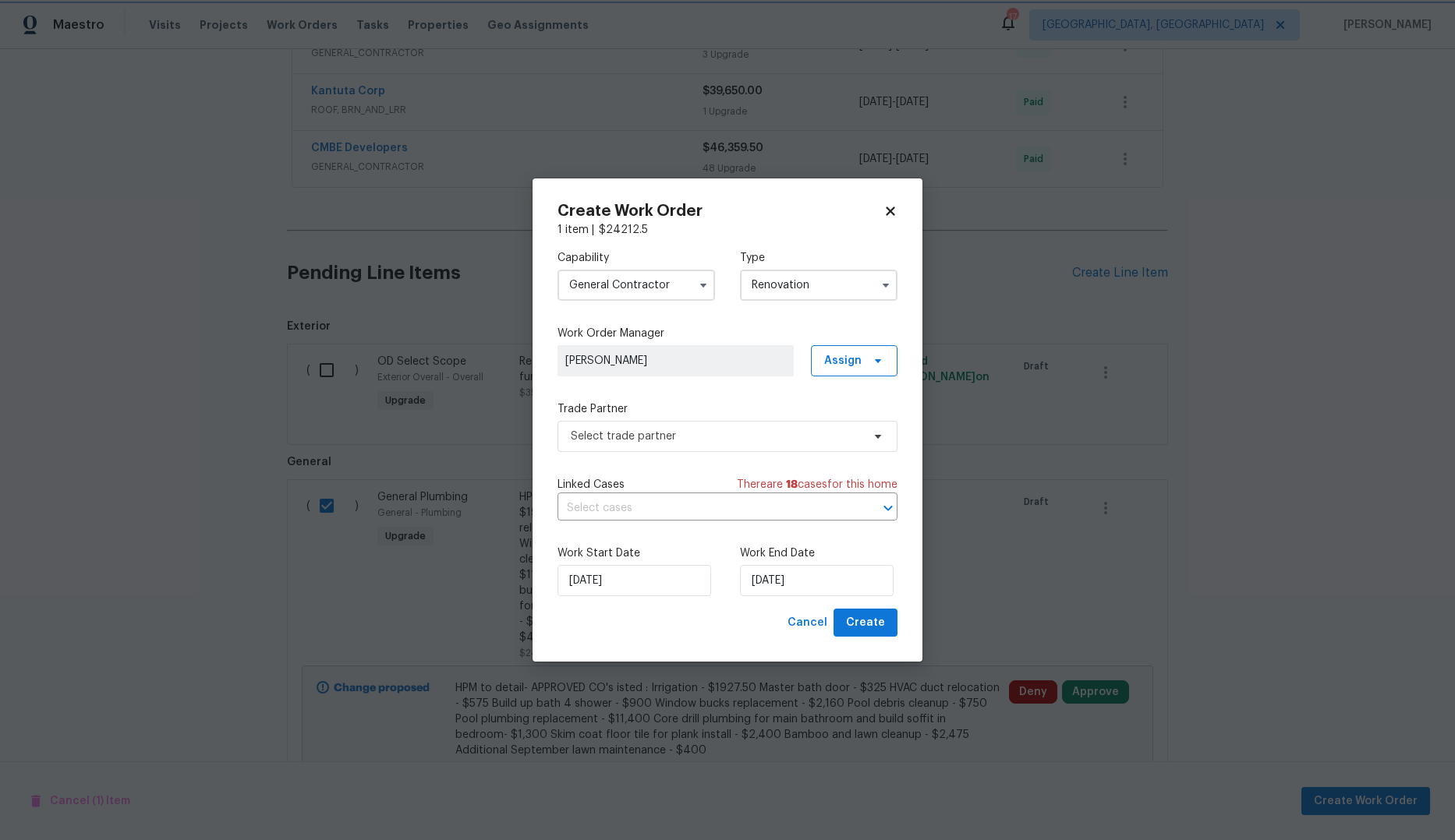
scroll to position [0, 0]
click at [722, 433] on span "Select trade partner" at bounding box center [717, 436] width 291 height 16
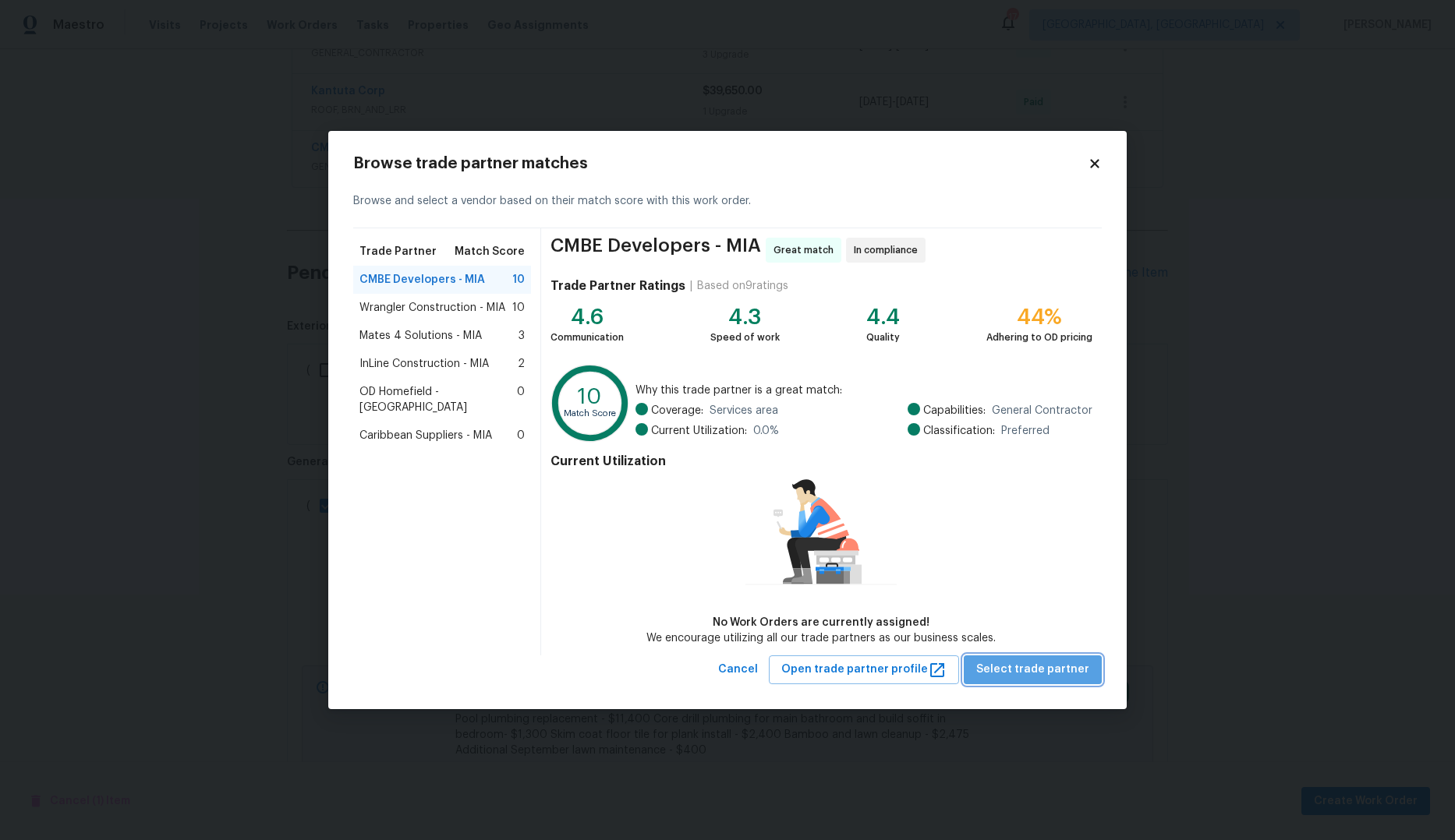
click at [949, 674] on span "Select trade partner" at bounding box center [1031, 671] width 113 height 20
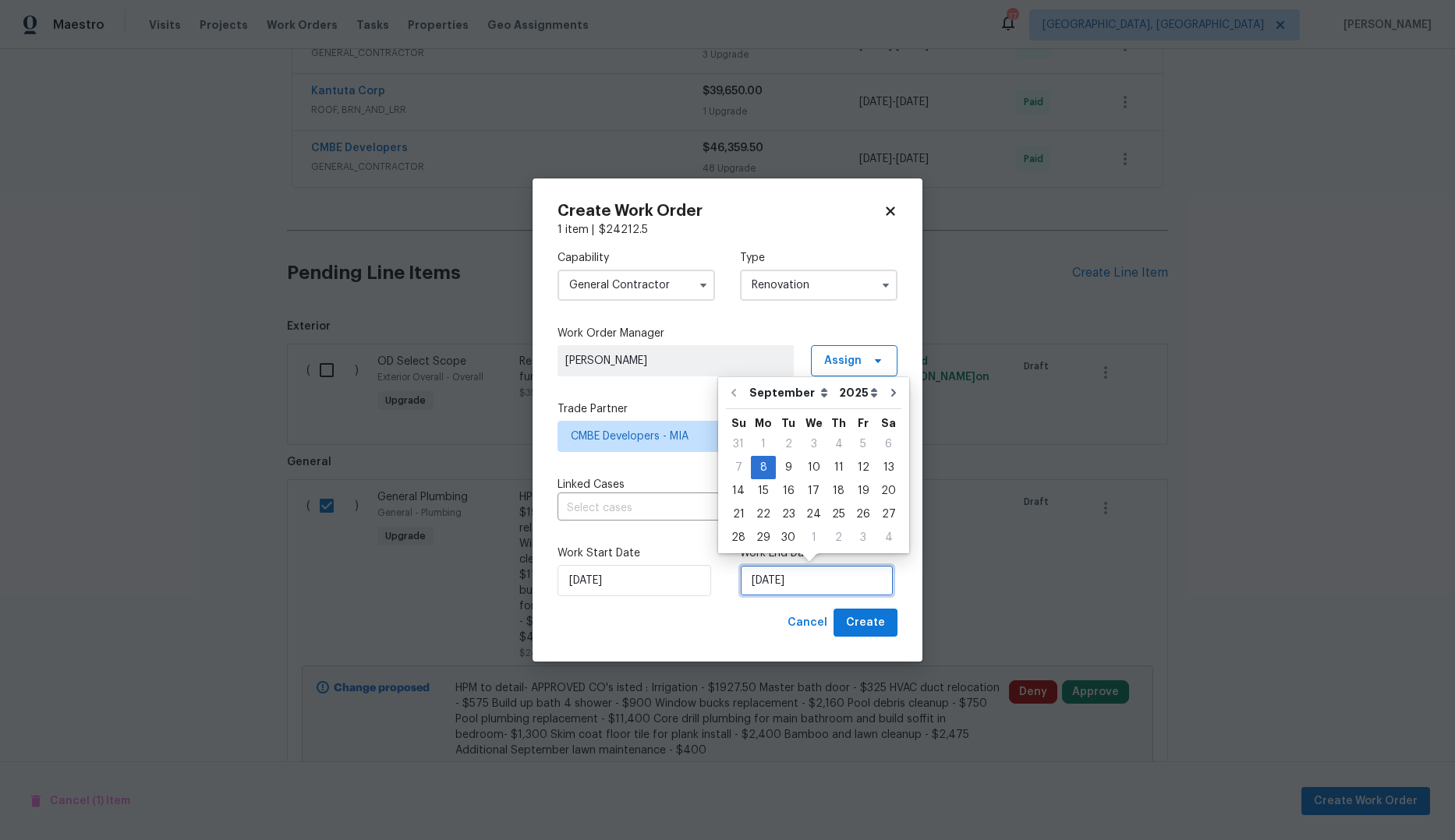
click at [754, 586] on input "[DATE]" at bounding box center [816, 580] width 153 height 31
click at [782, 532] on div "30" at bounding box center [787, 538] width 25 height 22
type input "[DATE]"
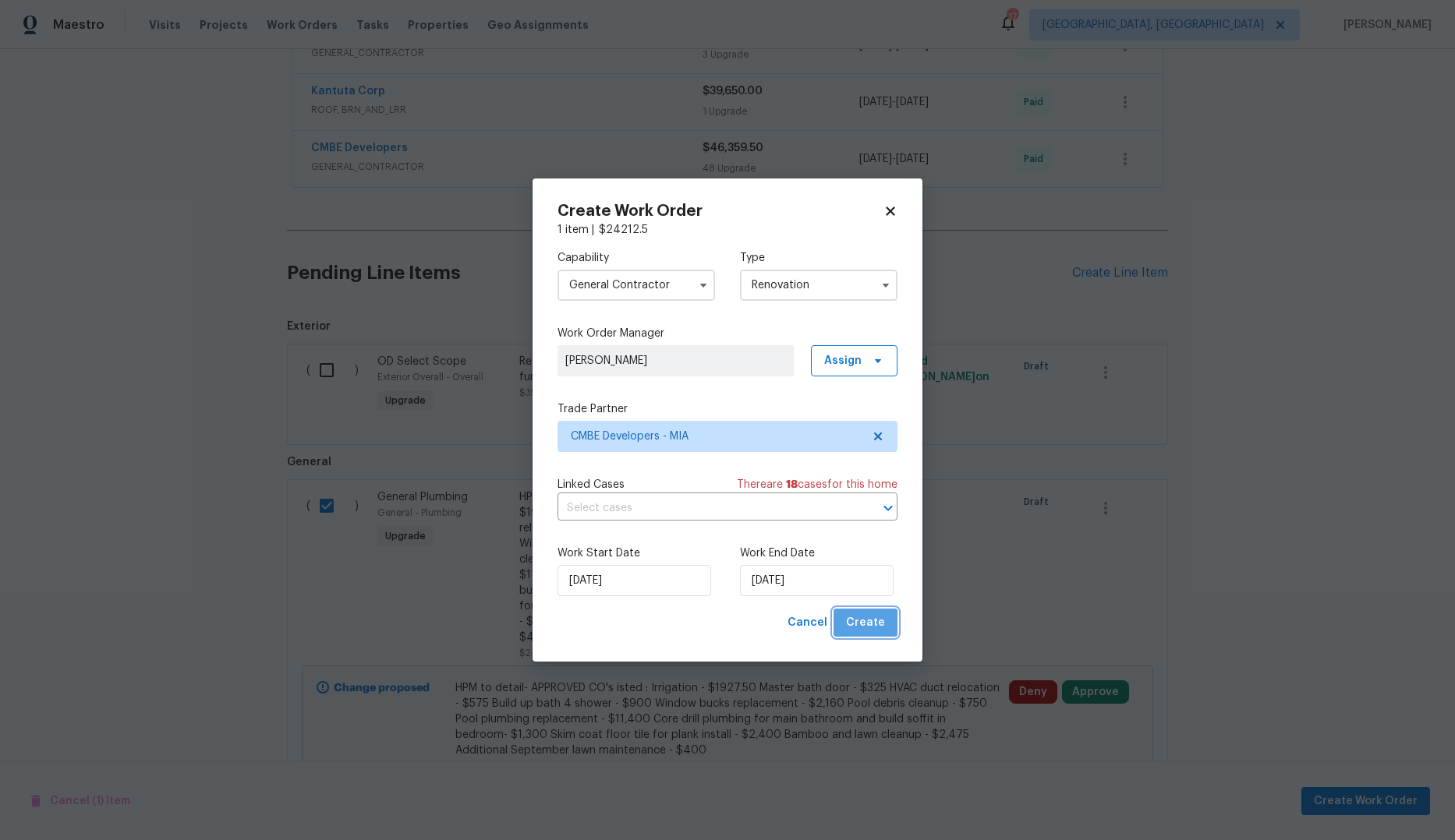
click at [865, 635] on button "Create" at bounding box center [865, 623] width 64 height 29
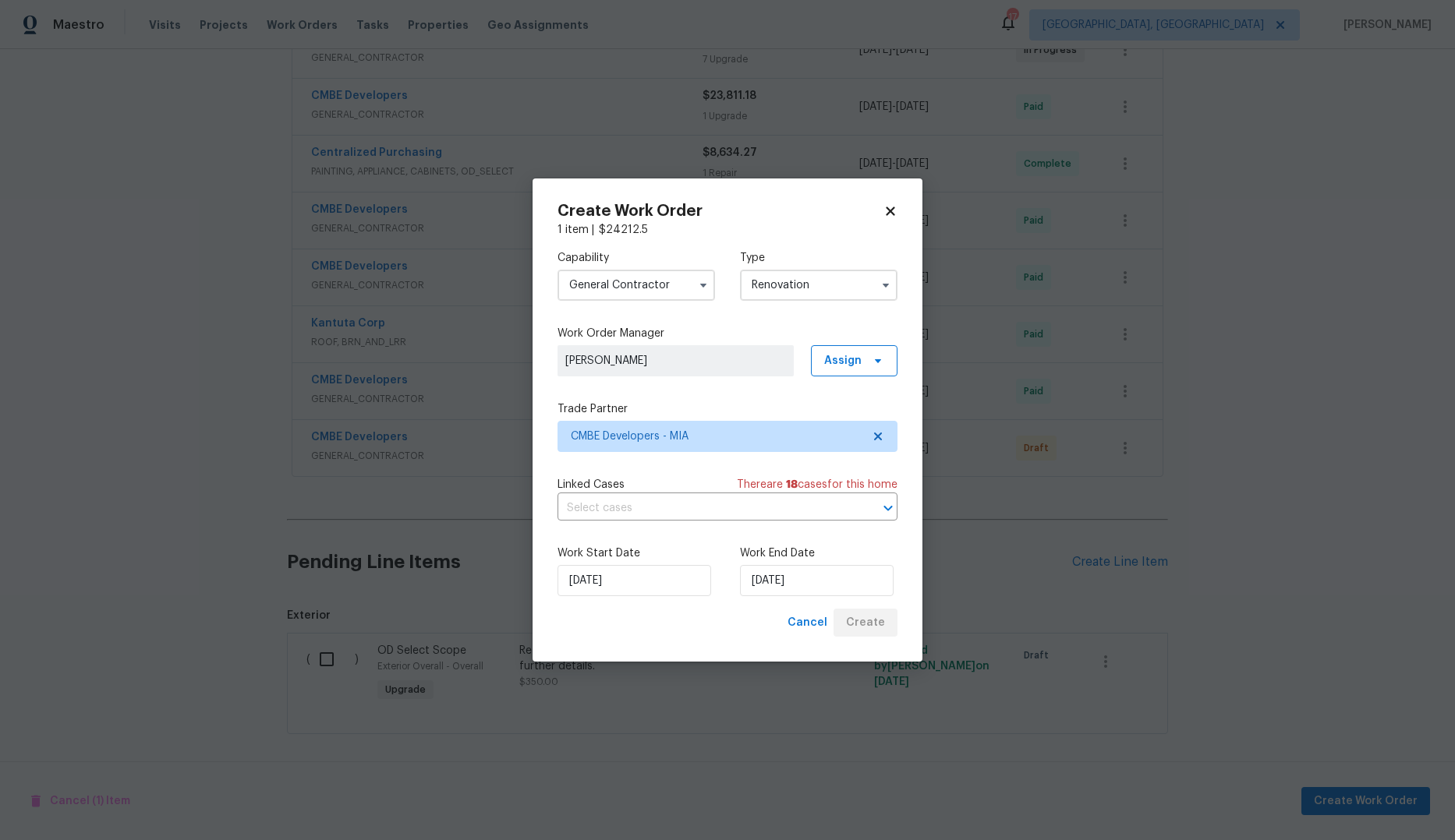
scroll to position [566, 0]
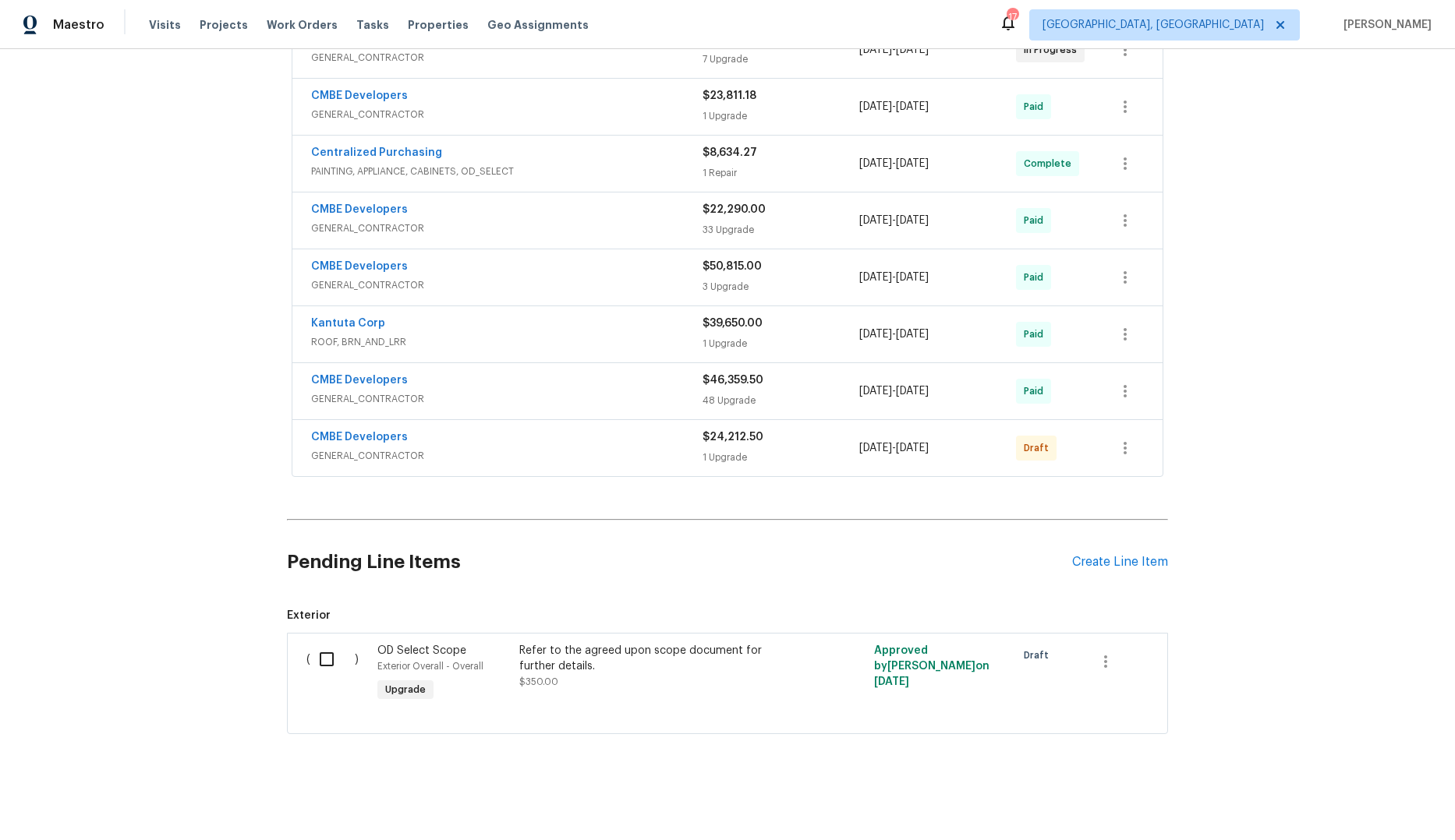
click at [664, 429] on div "CMBE Developers" at bounding box center [506, 438] width 392 height 19
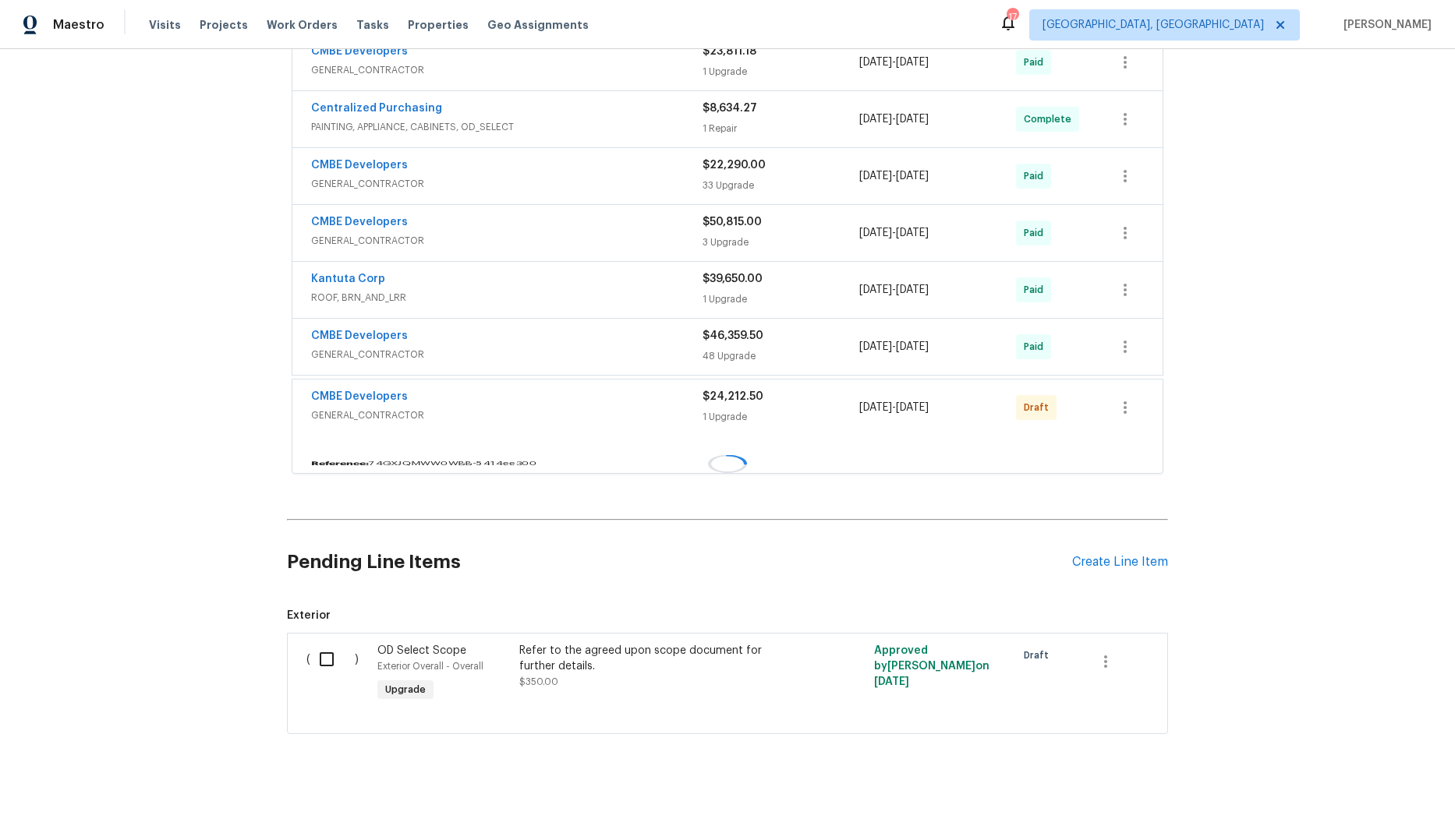
scroll to position [786, 0]
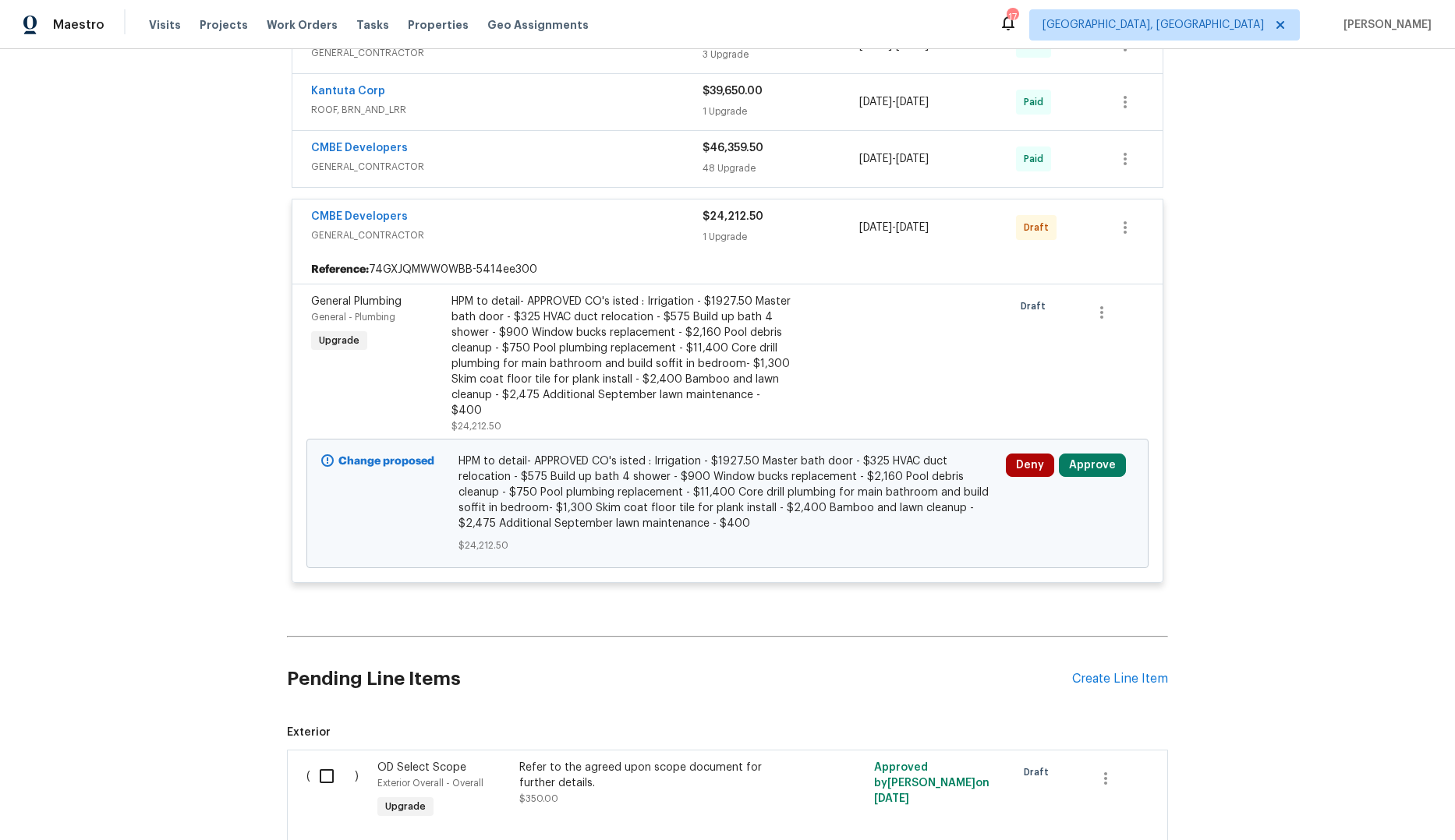
click at [701, 345] on div "HPM to detail- APPROVED CO's isted : Irrigation - $1927.50 Master bath door - $…" at bounding box center [622, 356] width 342 height 125
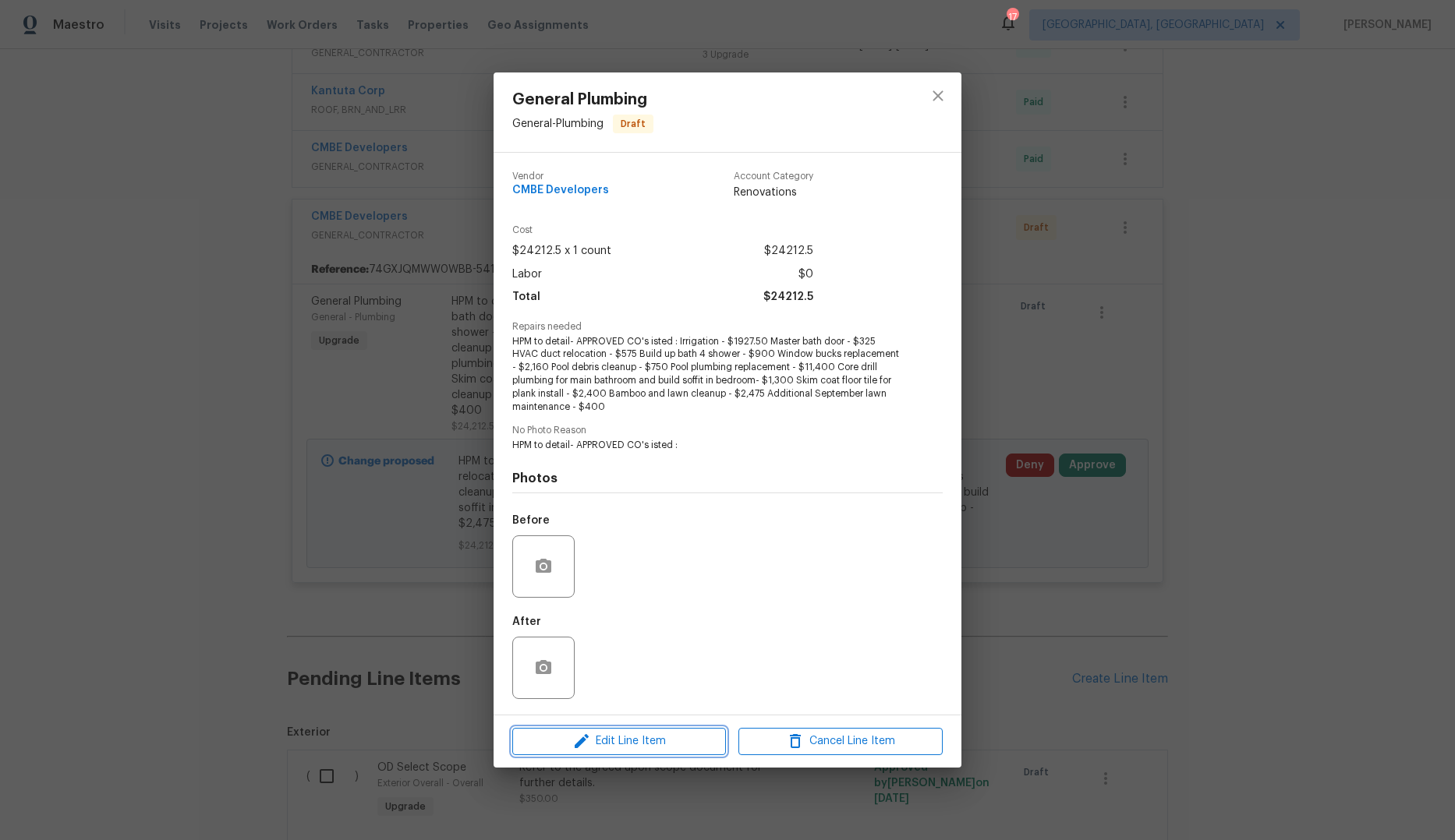
click at [647, 754] on button "Edit Line Item" at bounding box center [619, 741] width 213 height 27
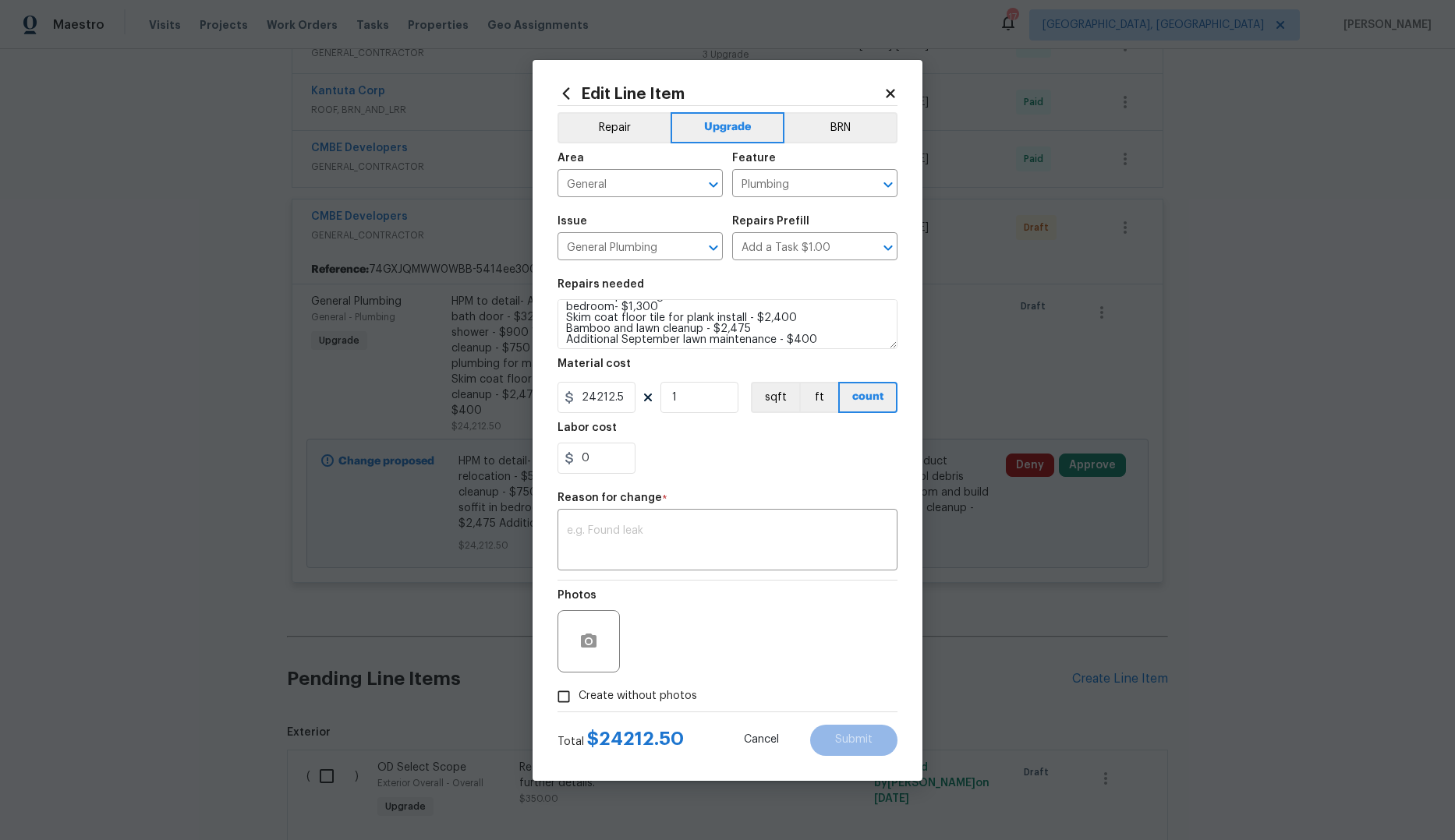
scroll to position [131, 0]
drag, startPoint x: 835, startPoint y: 337, endPoint x: 568, endPoint y: 336, distance: 267.0
click at [568, 336] on textarea "HPM to detail- APPROVED CO's isted : Irrigation - $1927.50 Master bath door - $…" at bounding box center [727, 324] width 340 height 50
click at [817, 339] on textarea "HPM to detail- APPROVED CO's isted : Irrigation - $1927.50 Master bath door - $…" at bounding box center [727, 324] width 340 height 50
drag, startPoint x: 818, startPoint y: 335, endPoint x: 782, endPoint y: 335, distance: 36.0
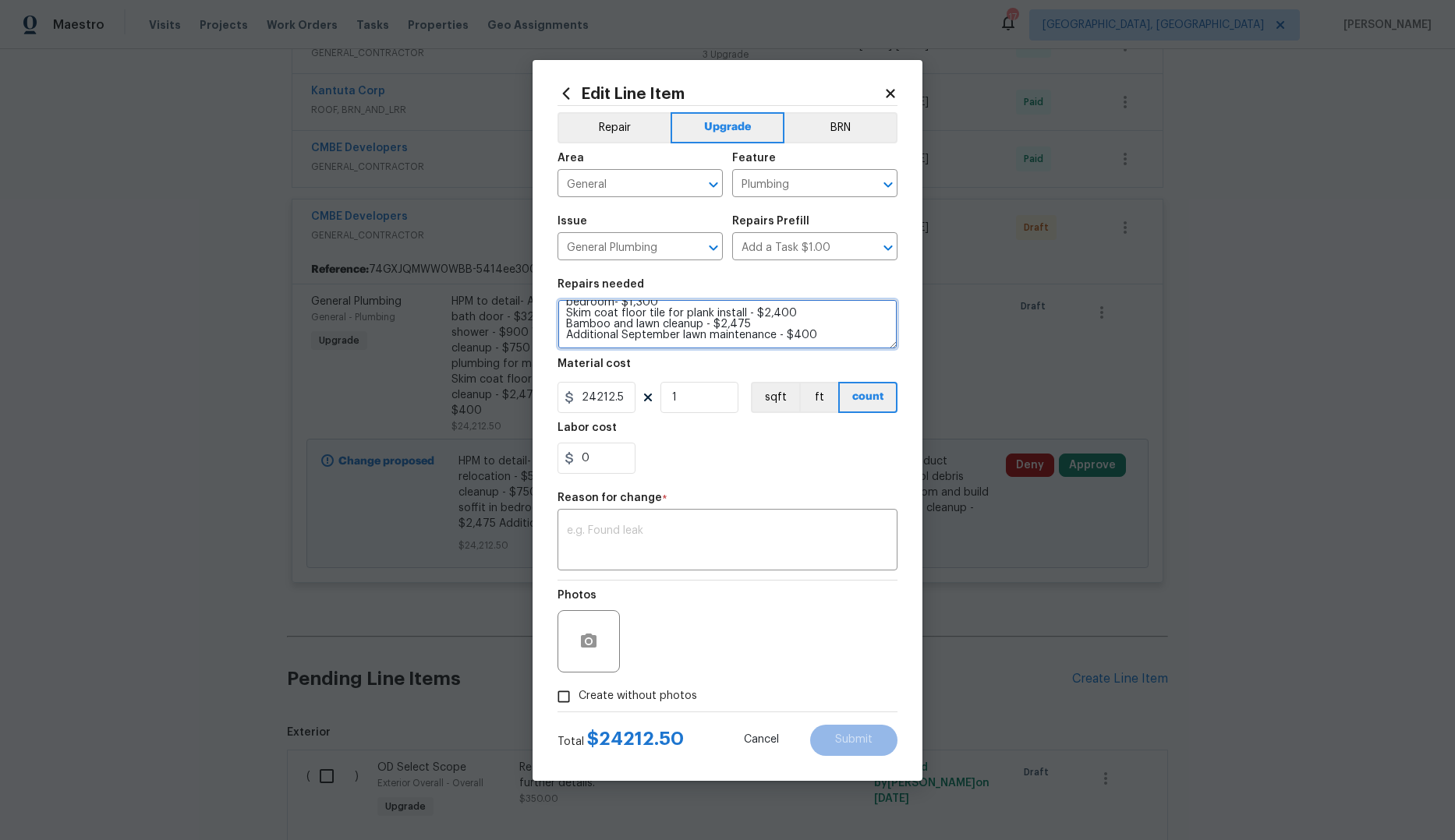
click at [782, 335] on textarea "HPM to detail- APPROVED CO's isted : Irrigation - $1927.50 Master bath door - $…" at bounding box center [727, 324] width 340 height 50
click at [829, 336] on textarea "HPM to detail- APPROVED CO's isted : Irrigation - $1927.50 Master bath door - $…" at bounding box center [727, 324] width 340 height 50
type textarea "HPM to detail- APPROVED CO's isted : Irrigation - $1927.50 Master bath door - $…"
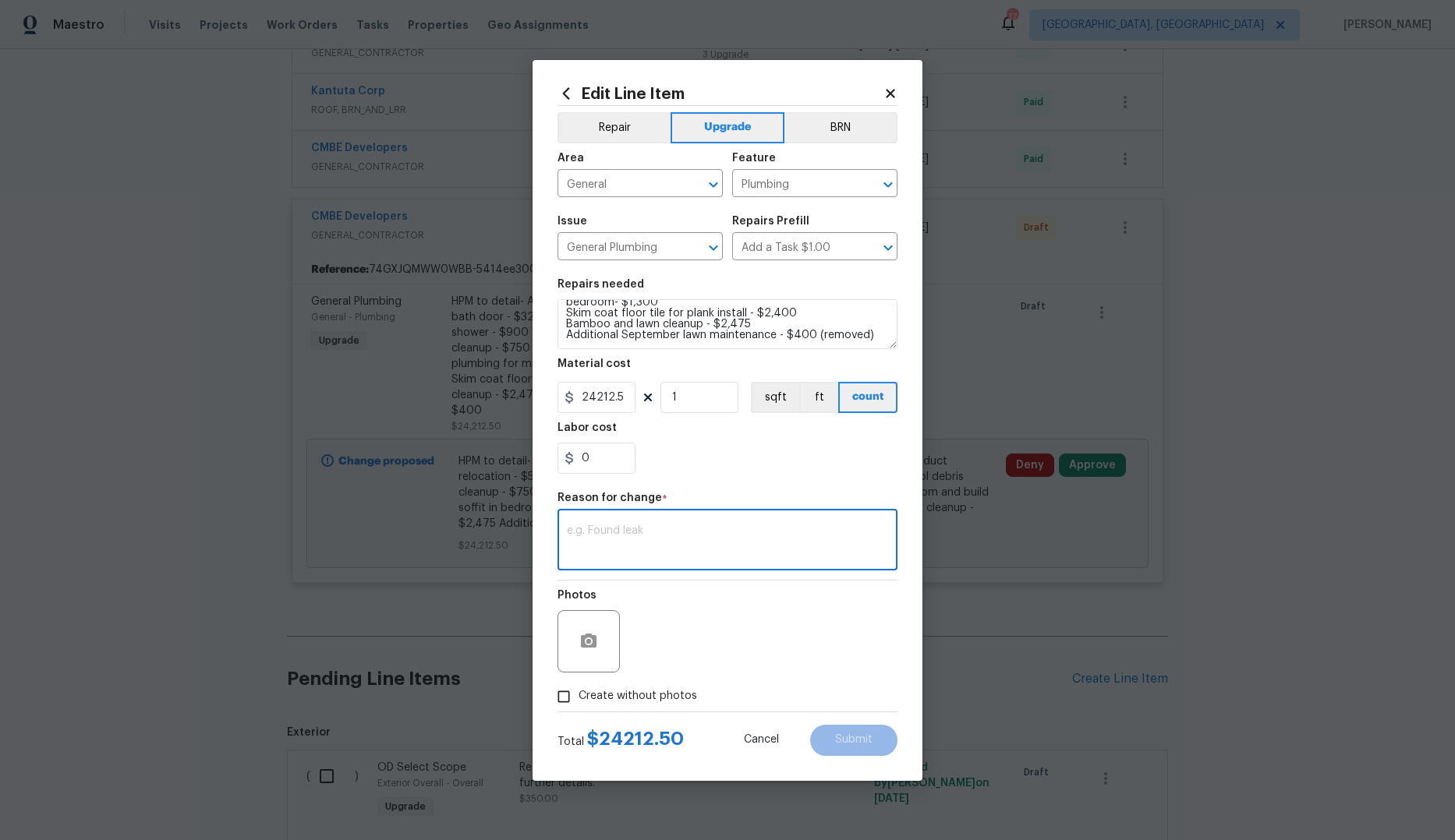
click at [730, 535] on textarea at bounding box center [728, 541] width 321 height 33
type textarea "description"
click at [848, 741] on span "Submit" at bounding box center [854, 740] width 38 height 12
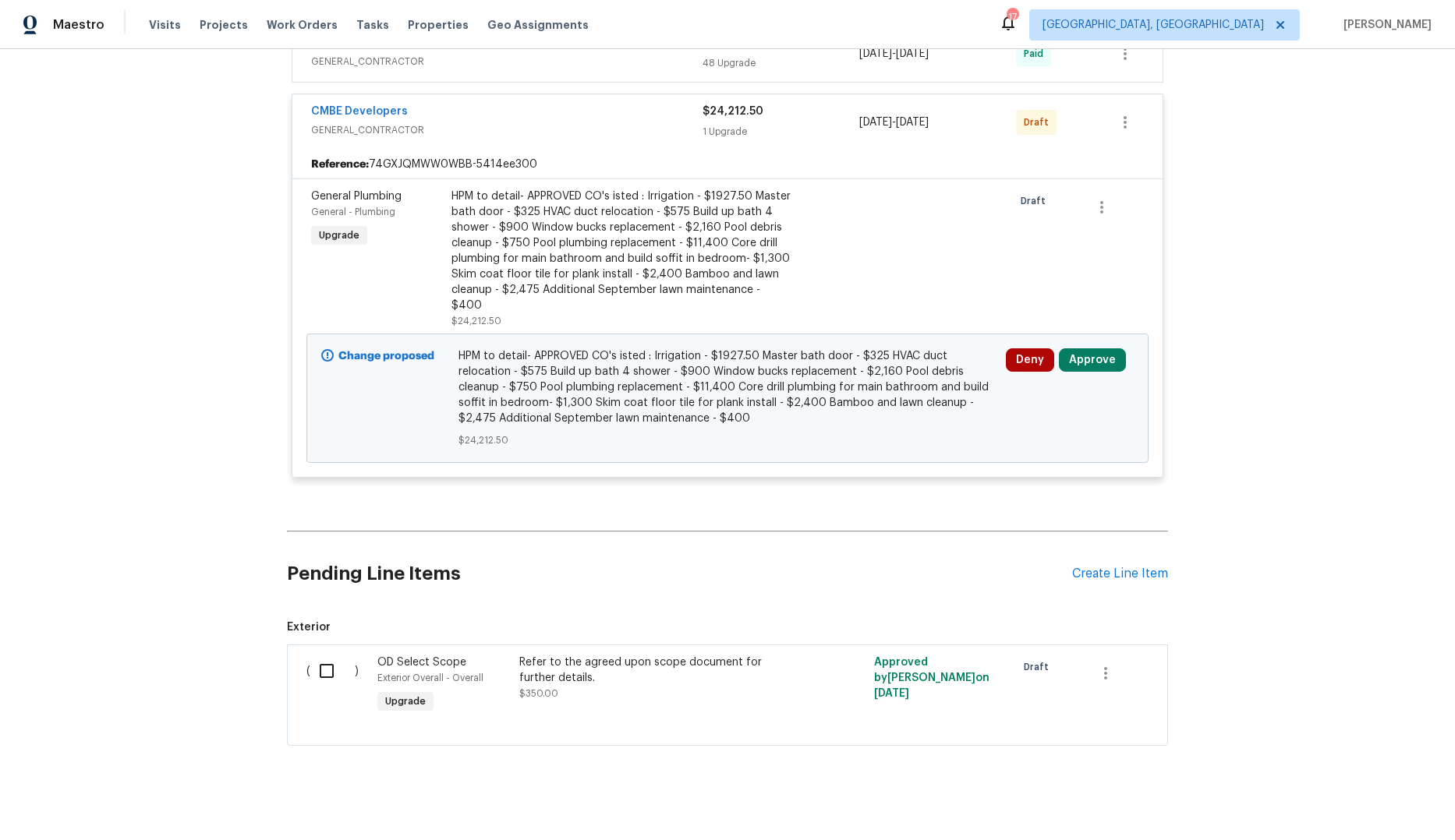
scroll to position [900, 0]
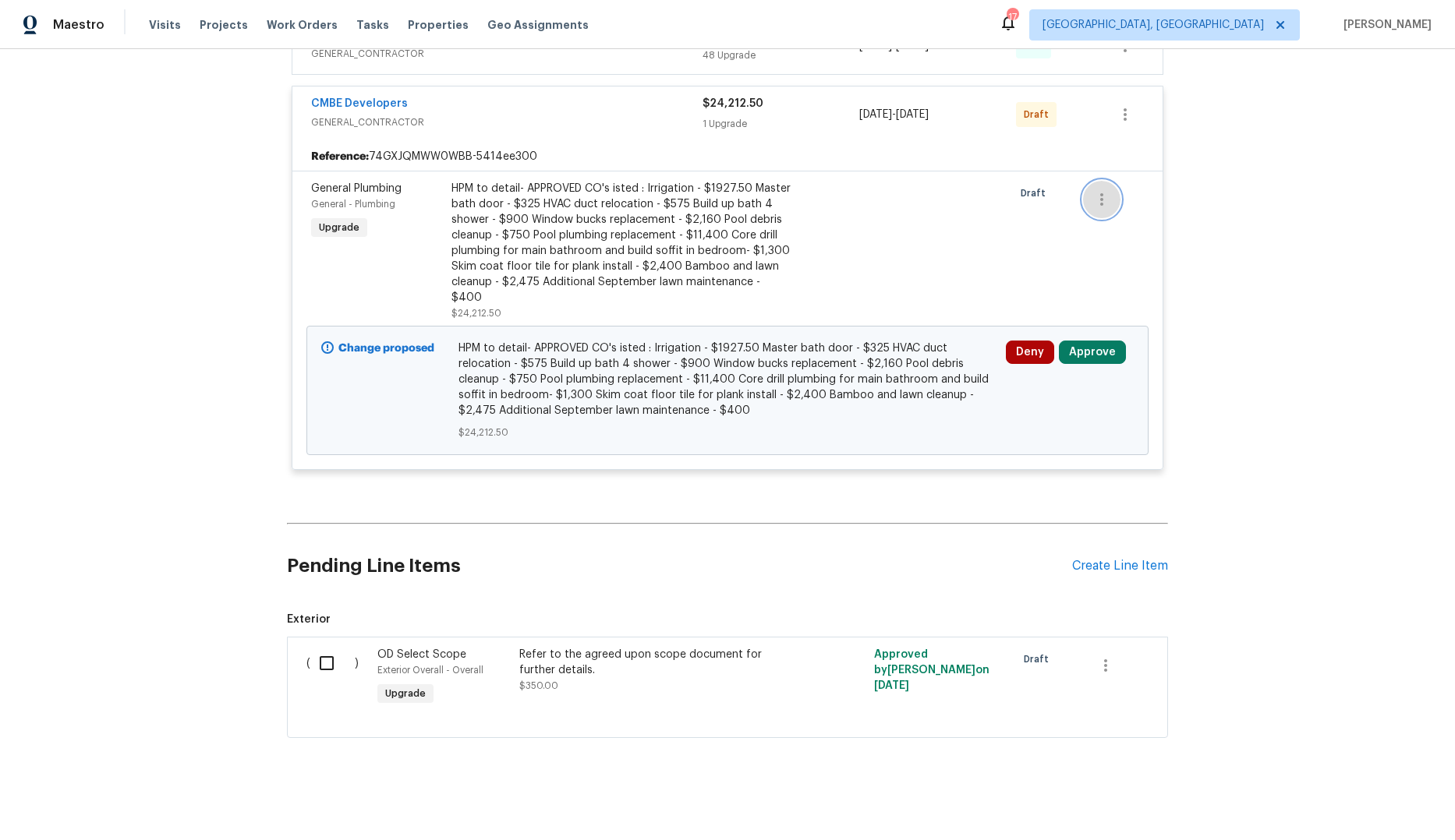
click at [949, 198] on icon "button" at bounding box center [1101, 199] width 19 height 19
click at [949, 239] on div at bounding box center [728, 420] width 1455 height 840
click at [949, 124] on icon "button" at bounding box center [1124, 115] width 19 height 19
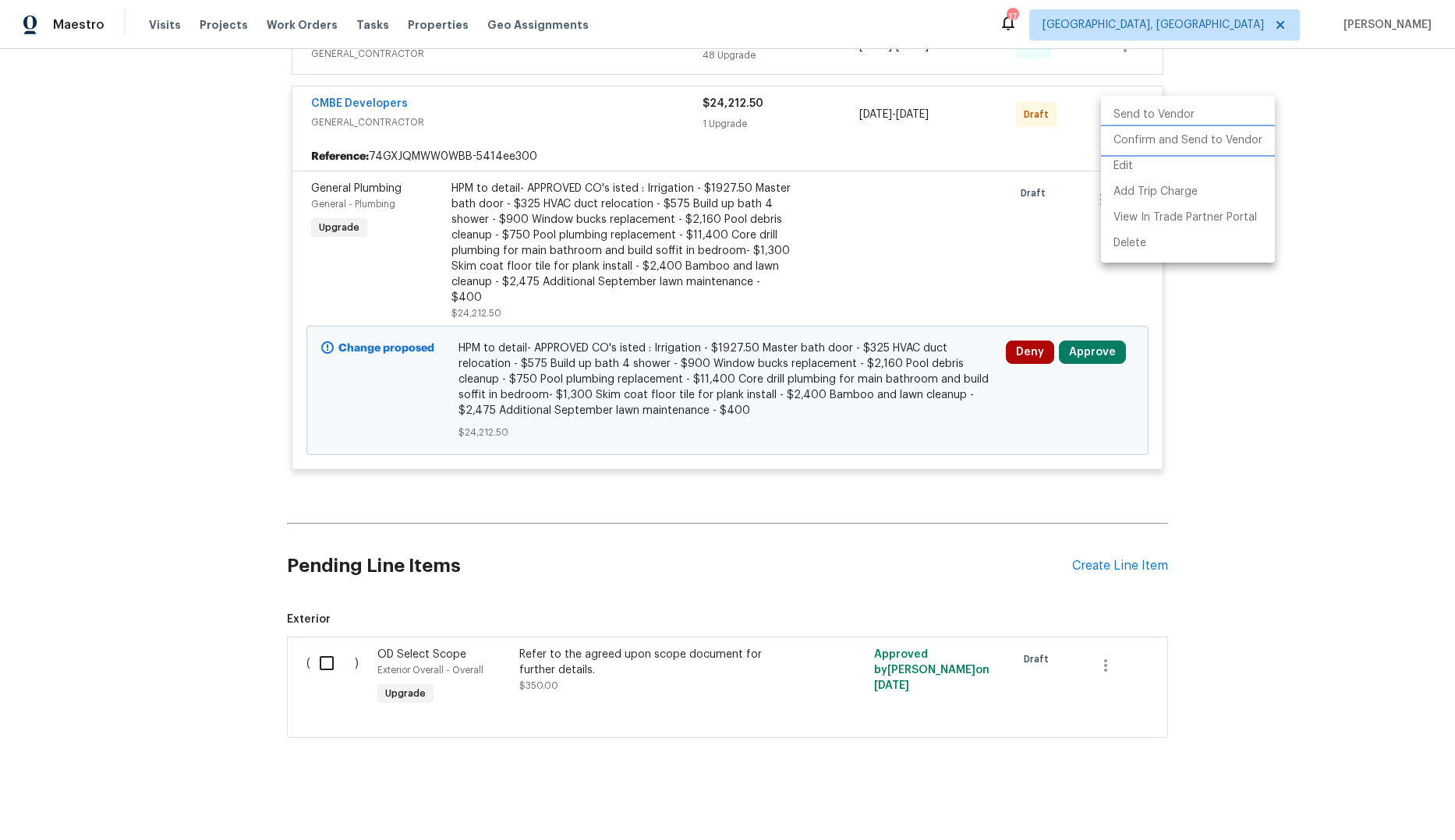
click at [949, 135] on li "Confirm and Send to Vendor" at bounding box center [1188, 140] width 173 height 26
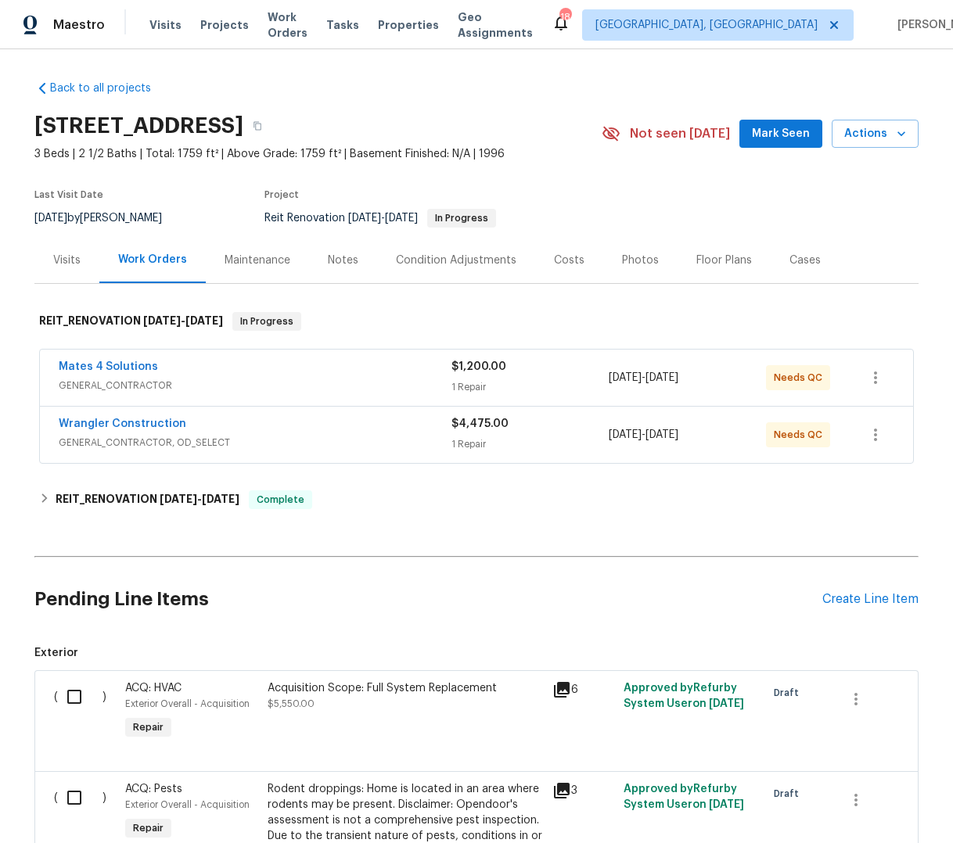
click at [390, 422] on div "Wrangler Construction" at bounding box center [255, 425] width 393 height 19
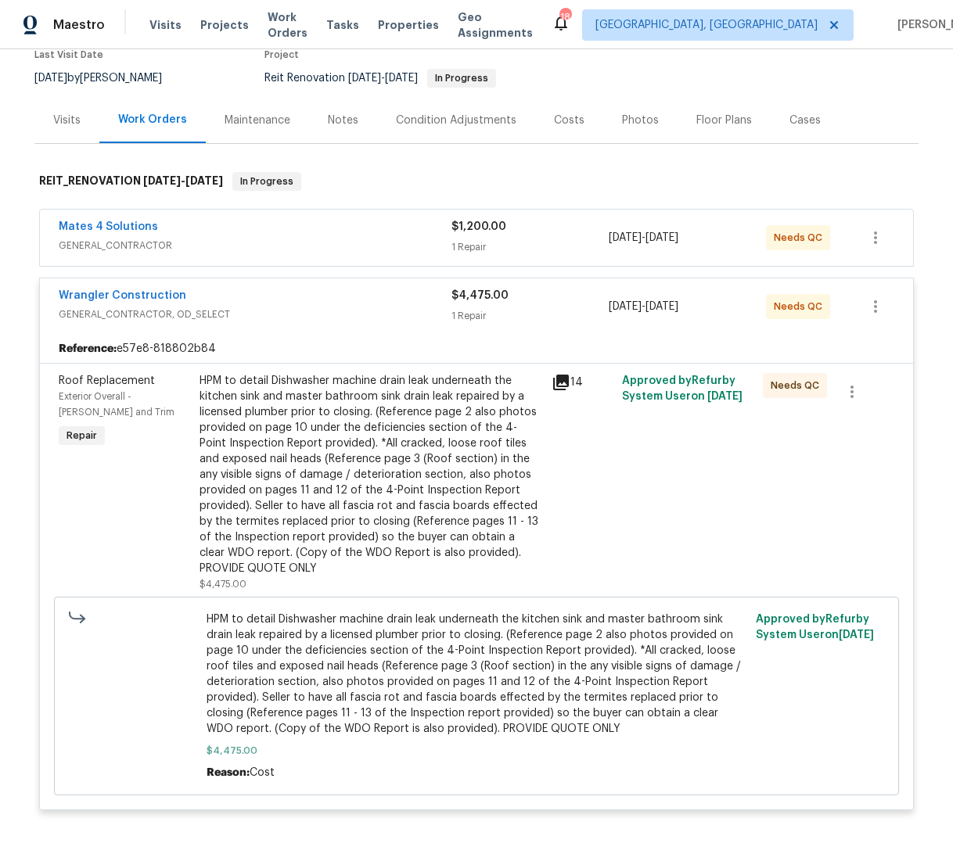
scroll to position [167, 0]
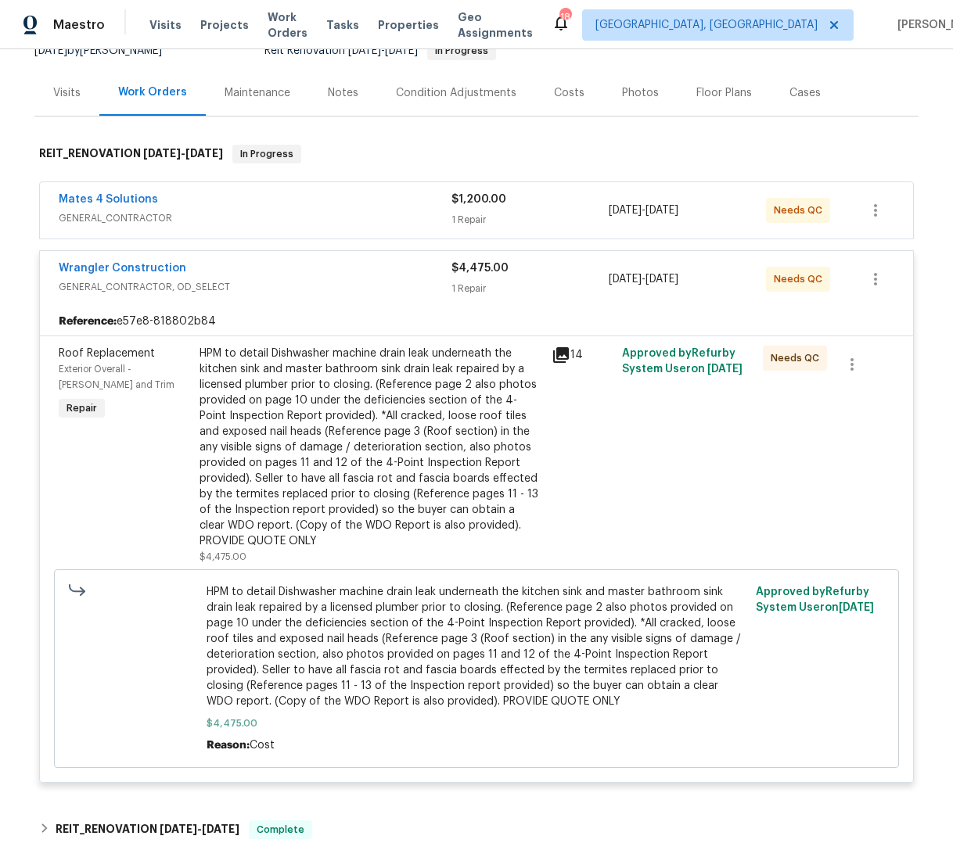
click at [557, 359] on icon at bounding box center [561, 355] width 16 height 16
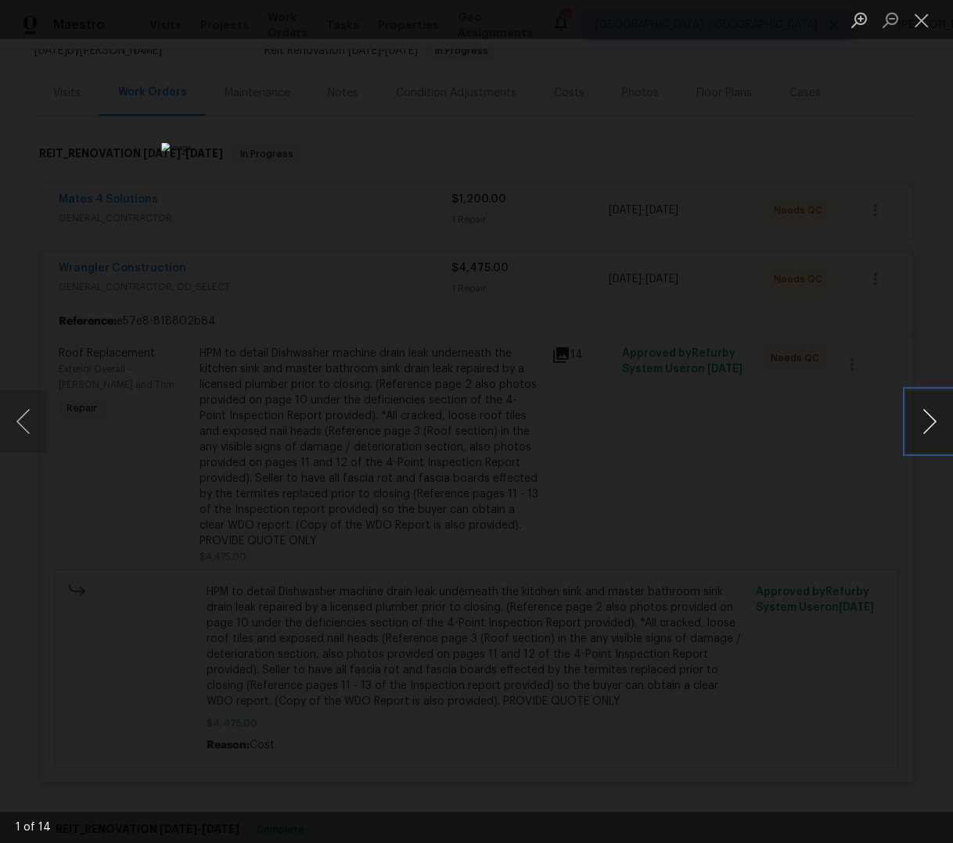
click at [943, 438] on button "Next image" at bounding box center [929, 421] width 47 height 63
click at [942, 438] on button "Next image" at bounding box center [929, 421] width 47 height 63
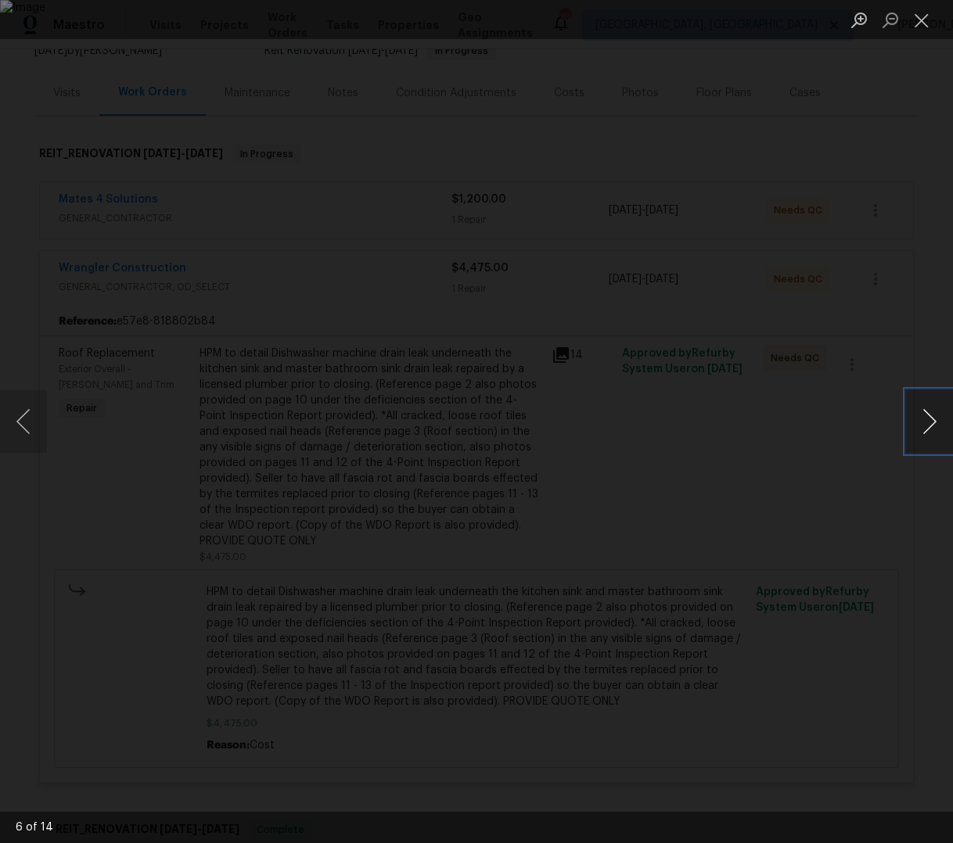
click at [942, 438] on button "Next image" at bounding box center [929, 421] width 47 height 63
click at [943, 437] on button "Next image" at bounding box center [929, 421] width 47 height 63
click at [942, 437] on button "Next image" at bounding box center [929, 421] width 47 height 63
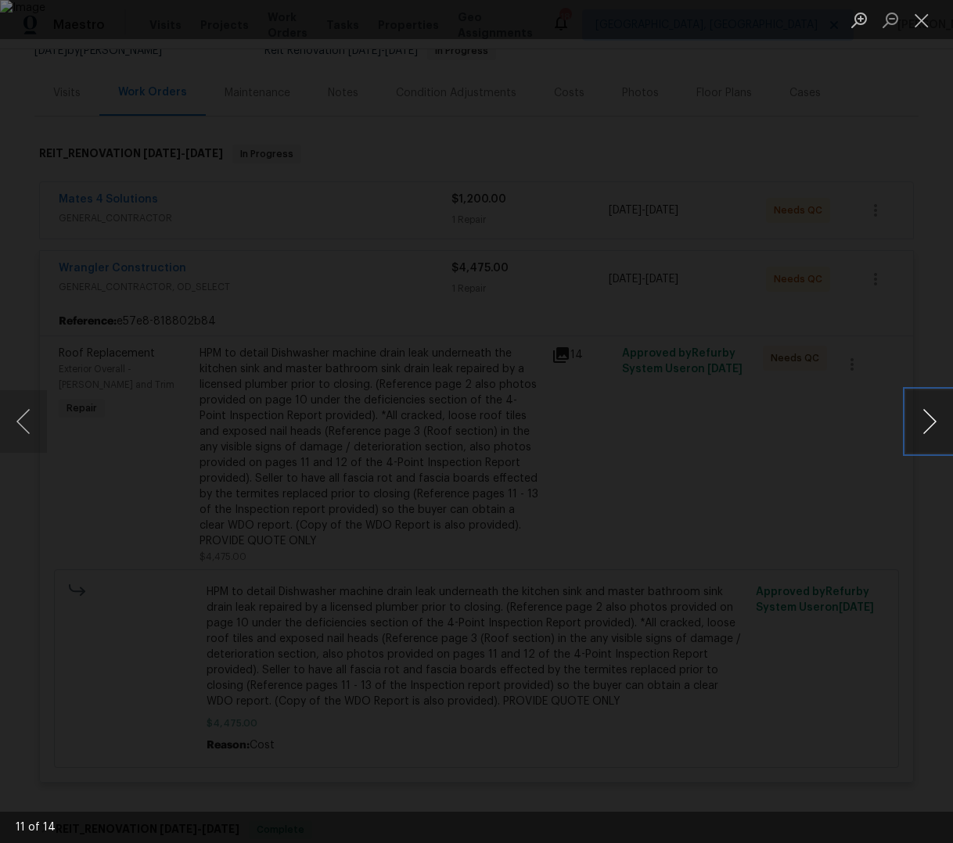
click at [942, 437] on button "Next image" at bounding box center [929, 421] width 47 height 63
click at [942, 435] on button "Next image" at bounding box center [929, 421] width 47 height 63
click at [924, 19] on button "Close lightbox" at bounding box center [921, 19] width 31 height 27
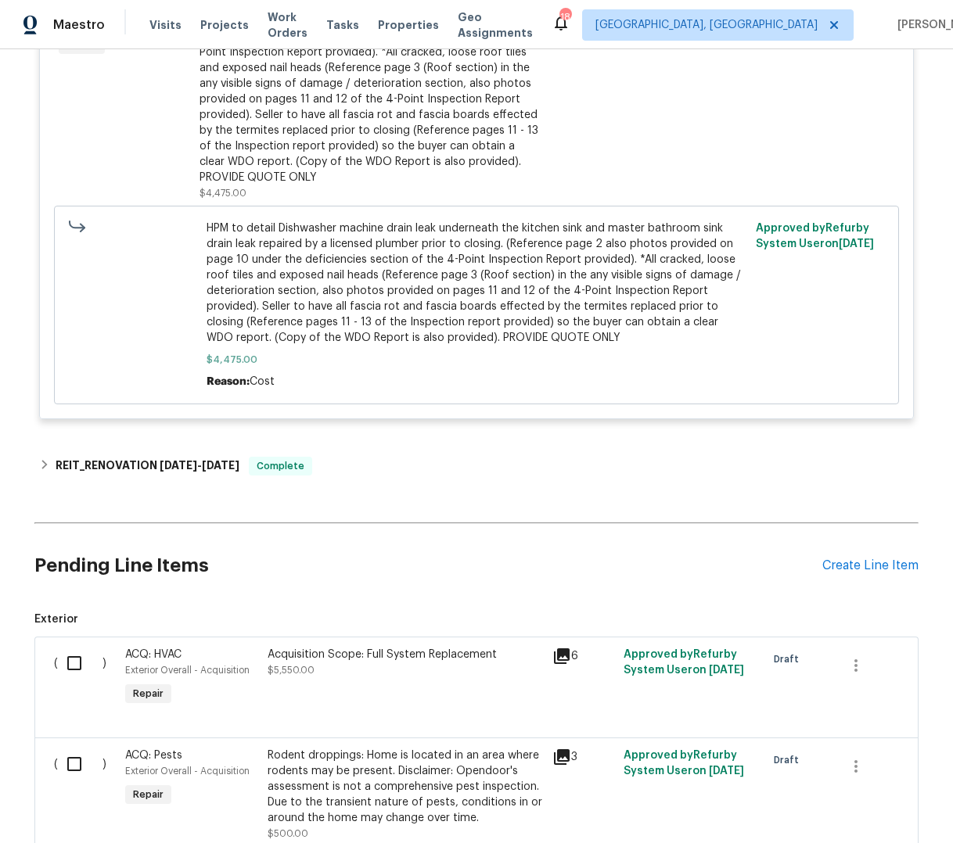
scroll to position [0, 0]
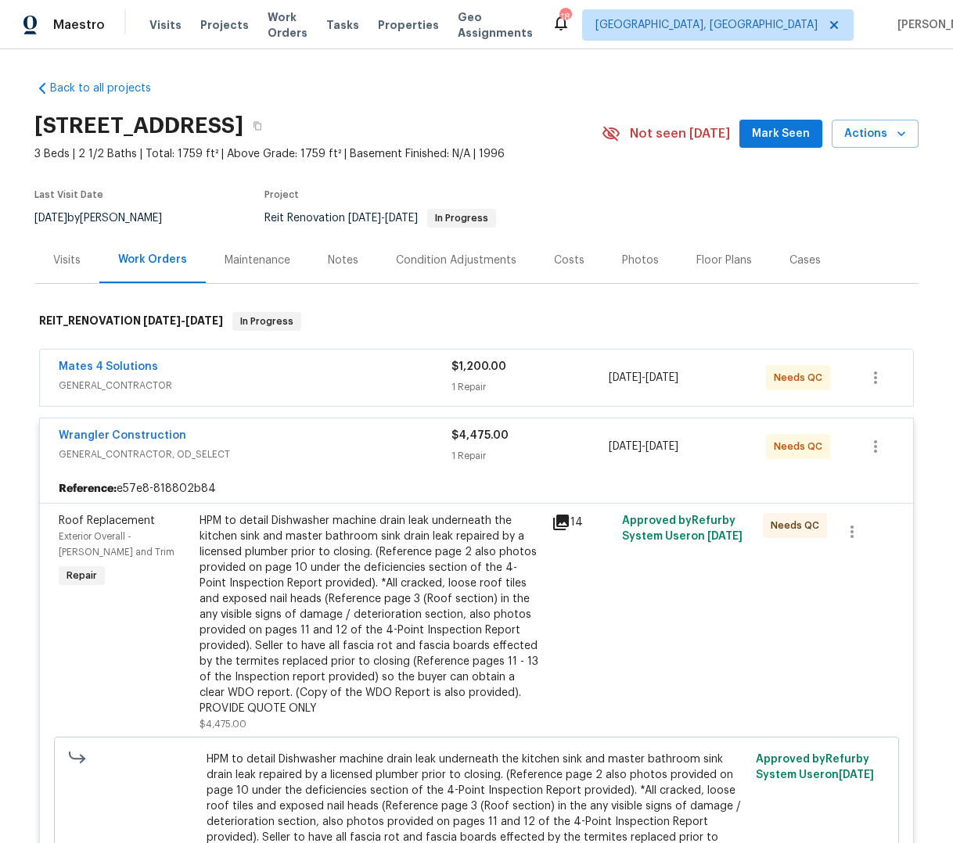
click at [253, 353] on div "Mates 4 Solutions GENERAL_CONTRACTOR $1,200.00 1 Repair [DATE] - [DATE] Needs QC" at bounding box center [476, 378] width 873 height 56
click at [282, 372] on div "Mates 4 Solutions" at bounding box center [255, 368] width 393 height 19
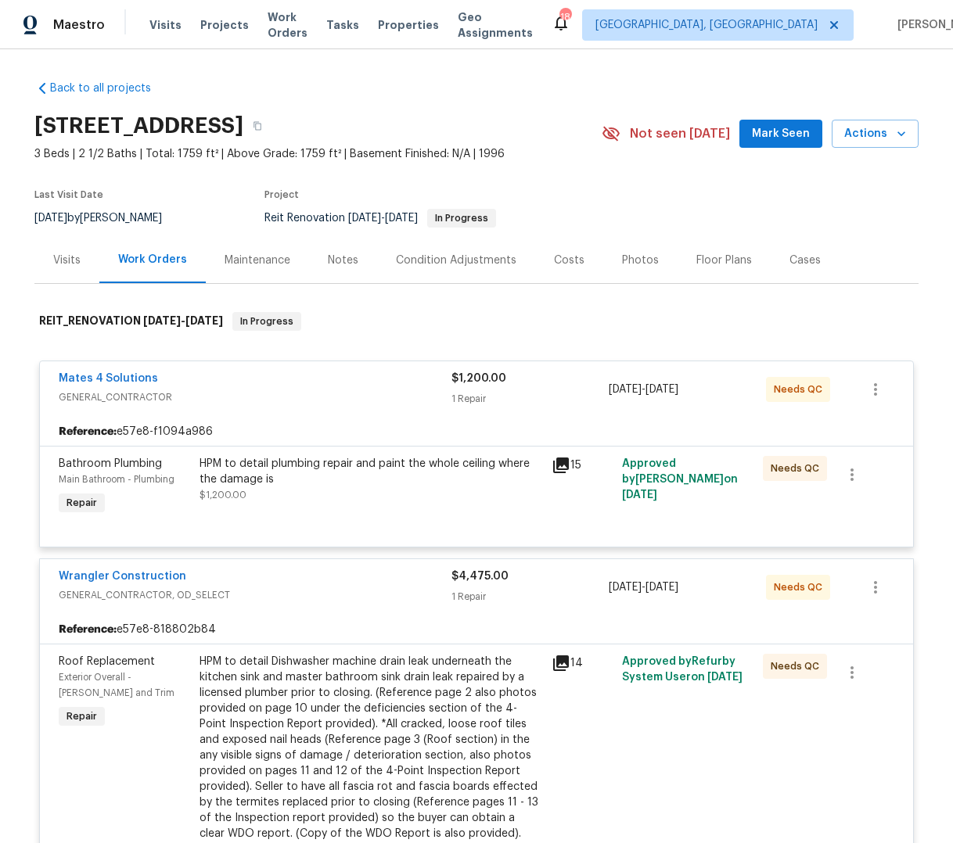
click at [553, 465] on icon at bounding box center [561, 466] width 16 height 16
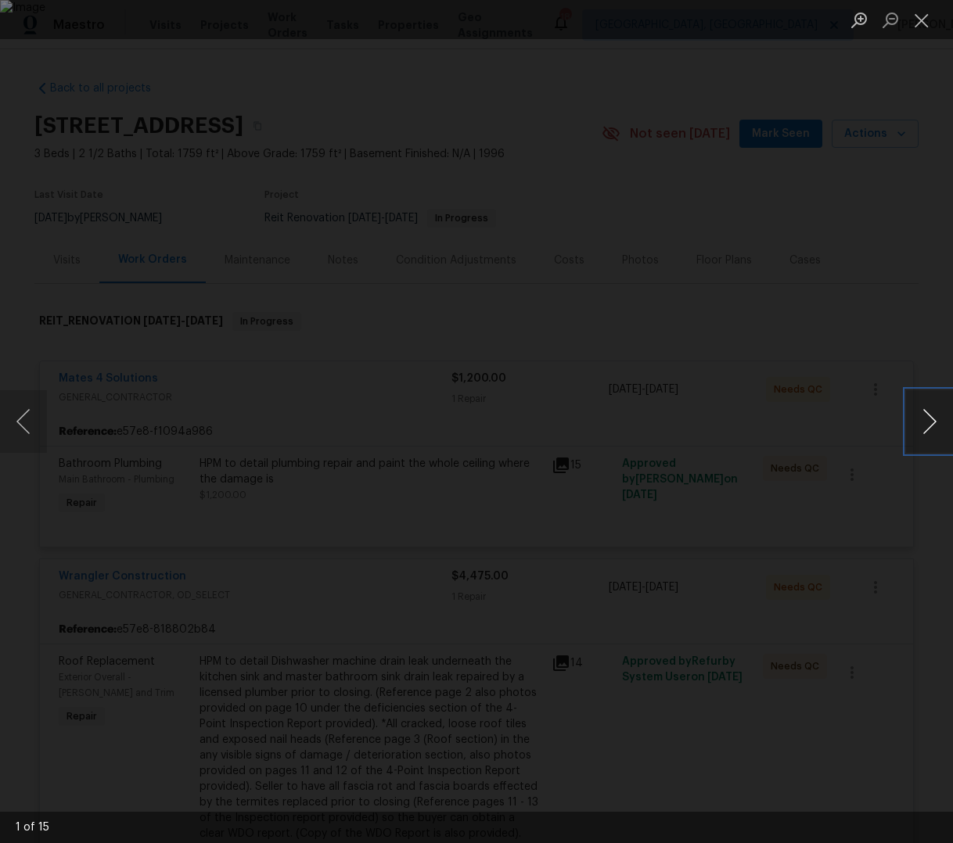
click at [932, 423] on button "Next image" at bounding box center [929, 421] width 47 height 63
click at [931, 424] on button "Next image" at bounding box center [929, 421] width 47 height 63
click at [918, 231] on div "Lightbox" at bounding box center [476, 421] width 953 height 843
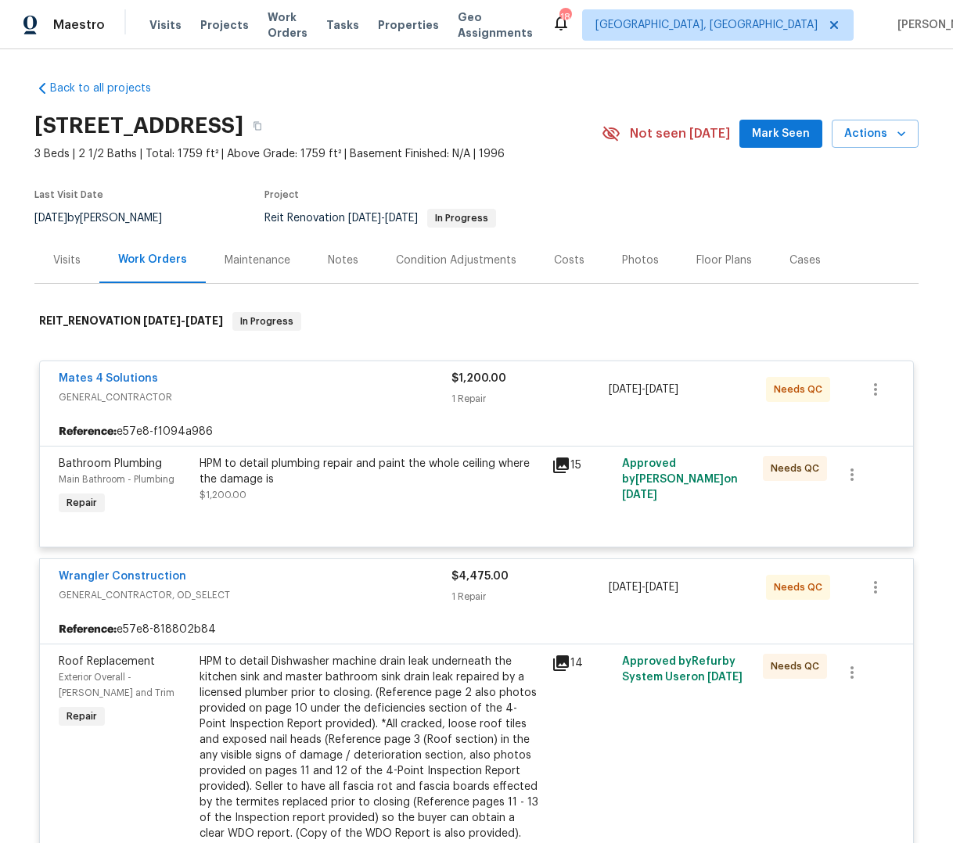
click at [532, 391] on div "1 Repair" at bounding box center [529, 399] width 157 height 16
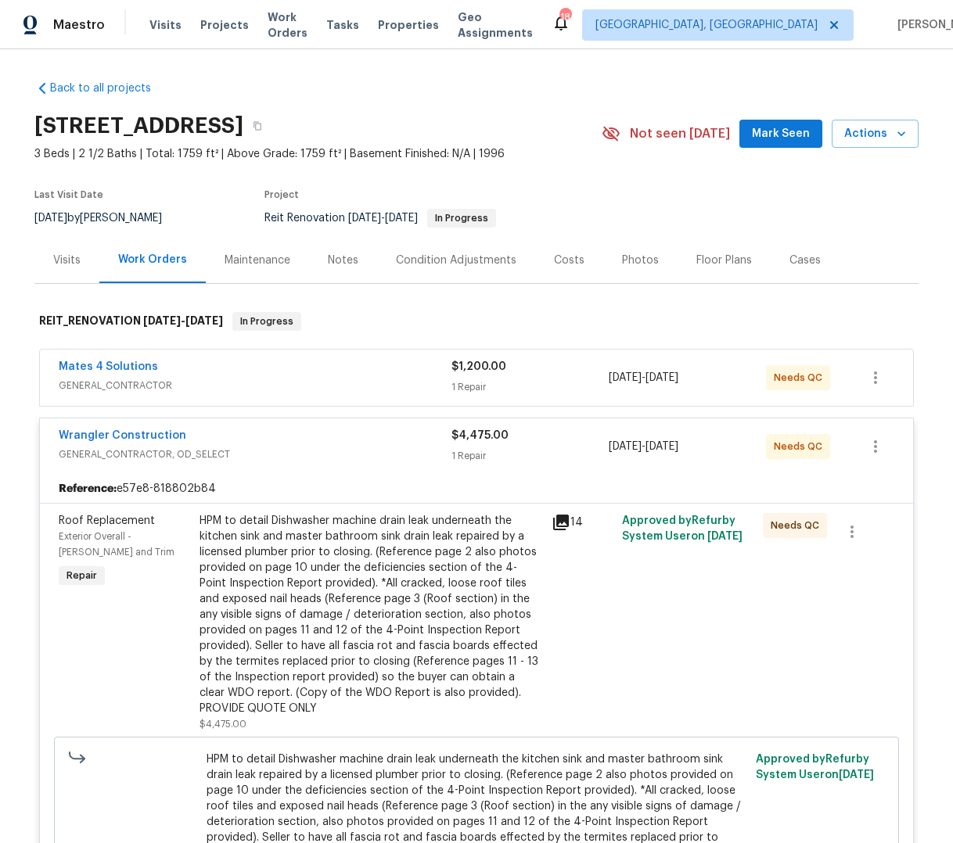
click at [344, 442] on div "Wrangler Construction" at bounding box center [255, 437] width 393 height 19
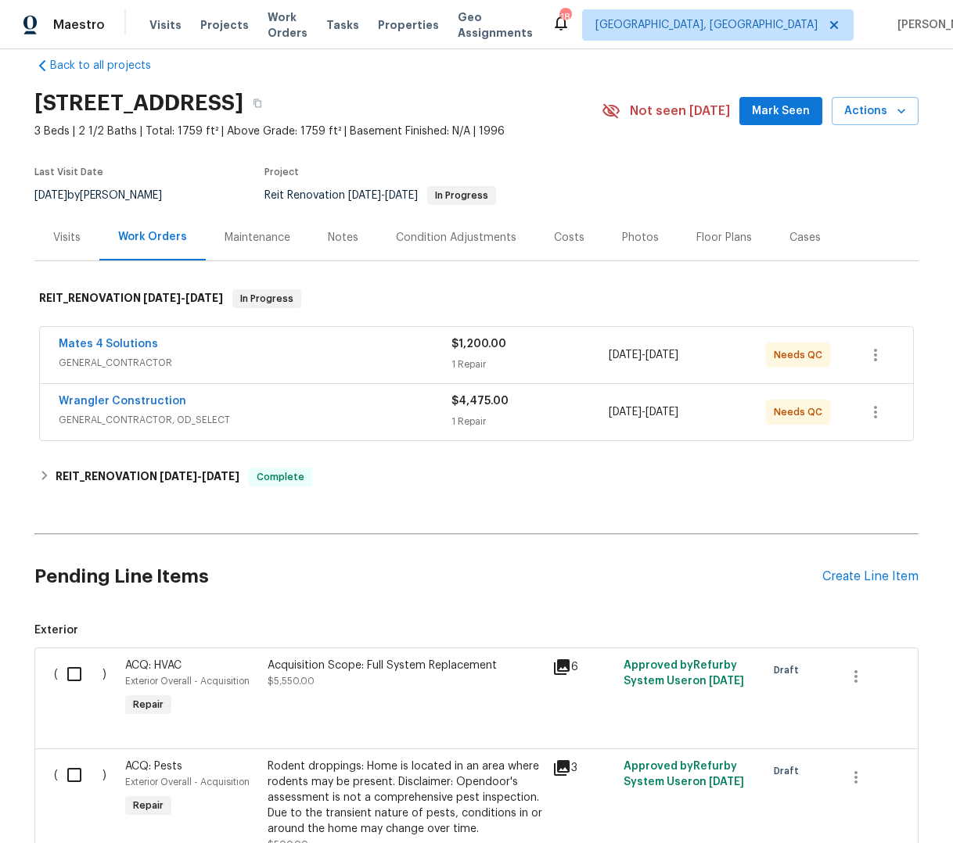
scroll to position [52, 0]
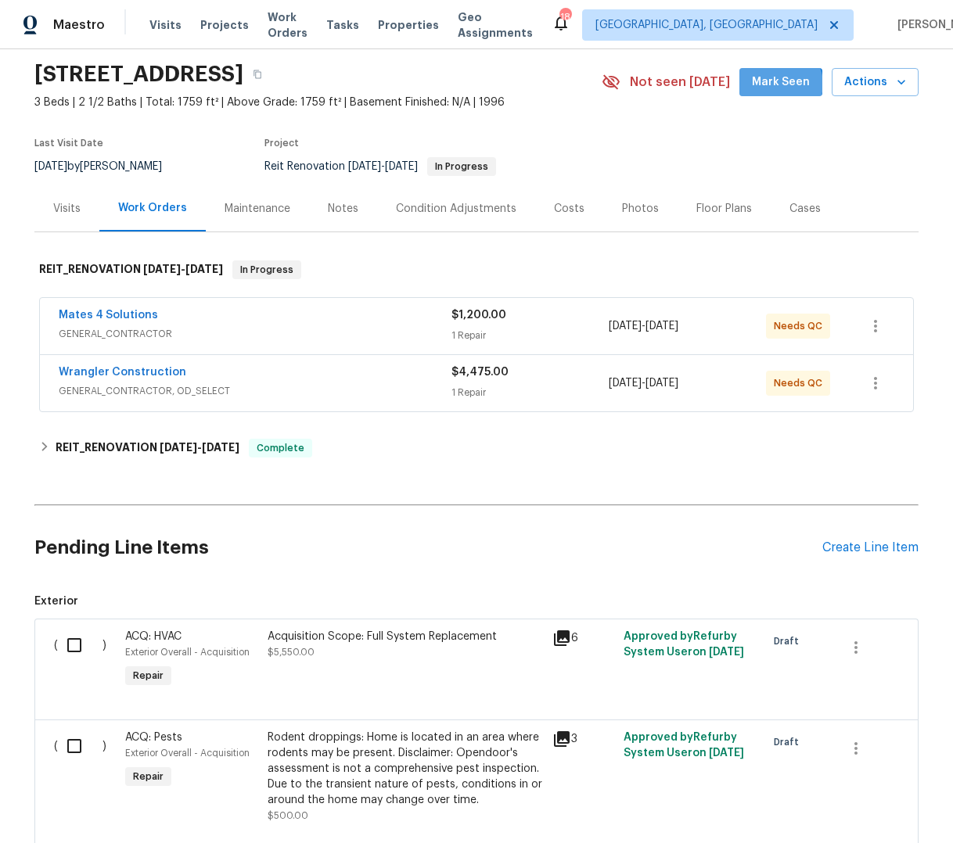
click at [780, 84] on span "Mark Seen" at bounding box center [781, 83] width 58 height 20
click at [393, 317] on div "Mates 4 Solutions" at bounding box center [255, 316] width 393 height 19
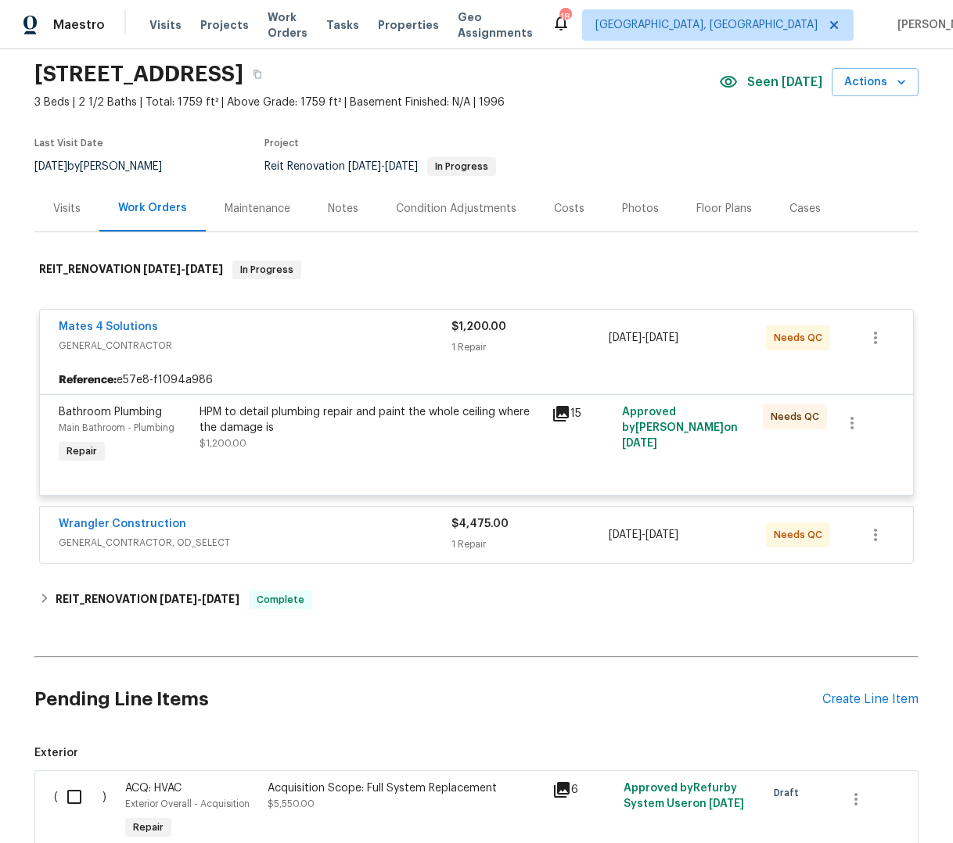
click at [385, 419] on div "HPM to detail plumbing repair and paint the whole ceiling where the damage is" at bounding box center [370, 419] width 343 height 31
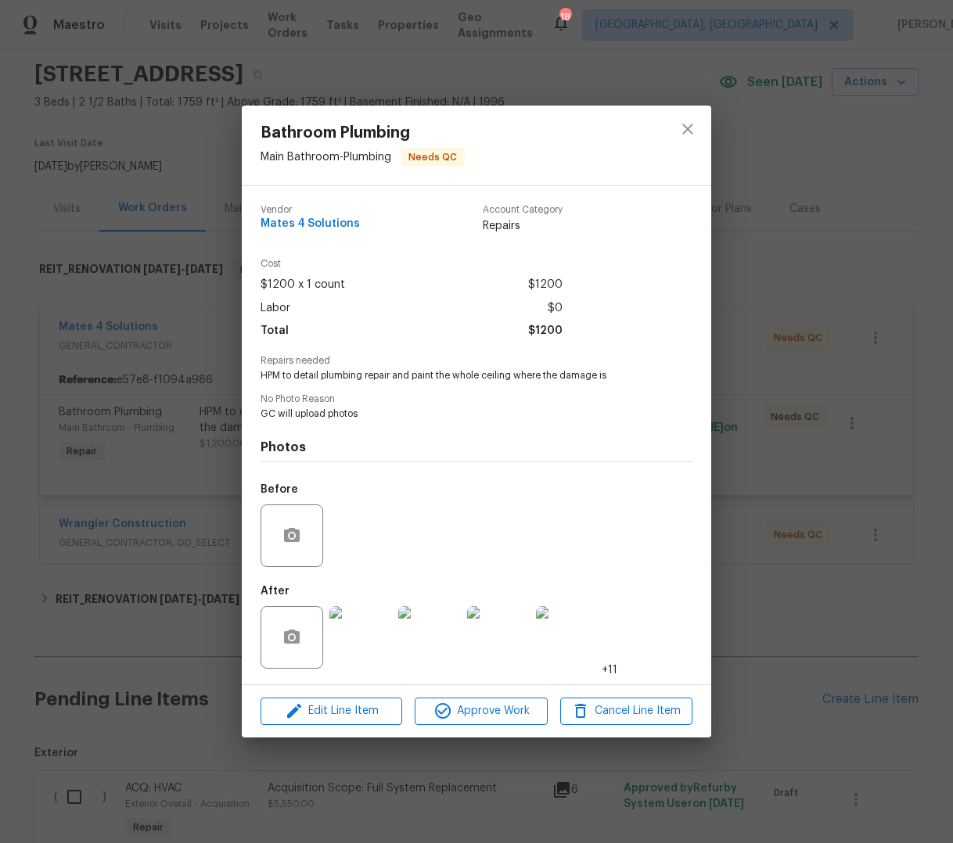
click at [338, 655] on img at bounding box center [360, 637] width 63 height 63
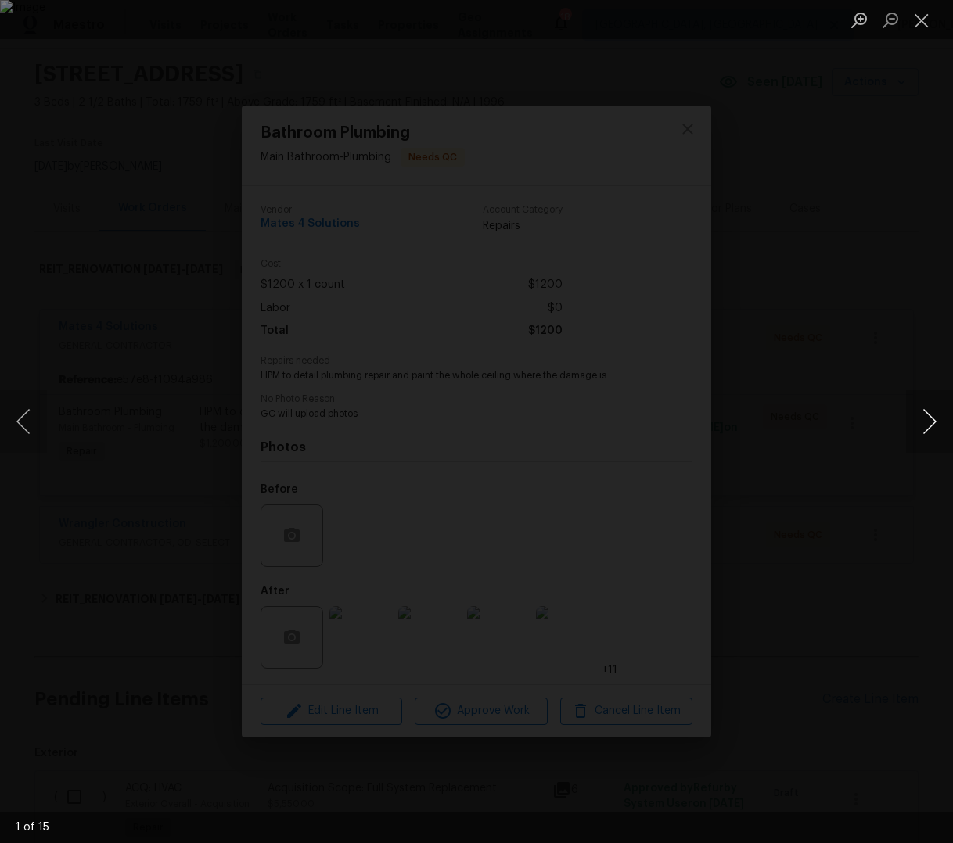
click at [924, 417] on button "Next image" at bounding box center [929, 421] width 47 height 63
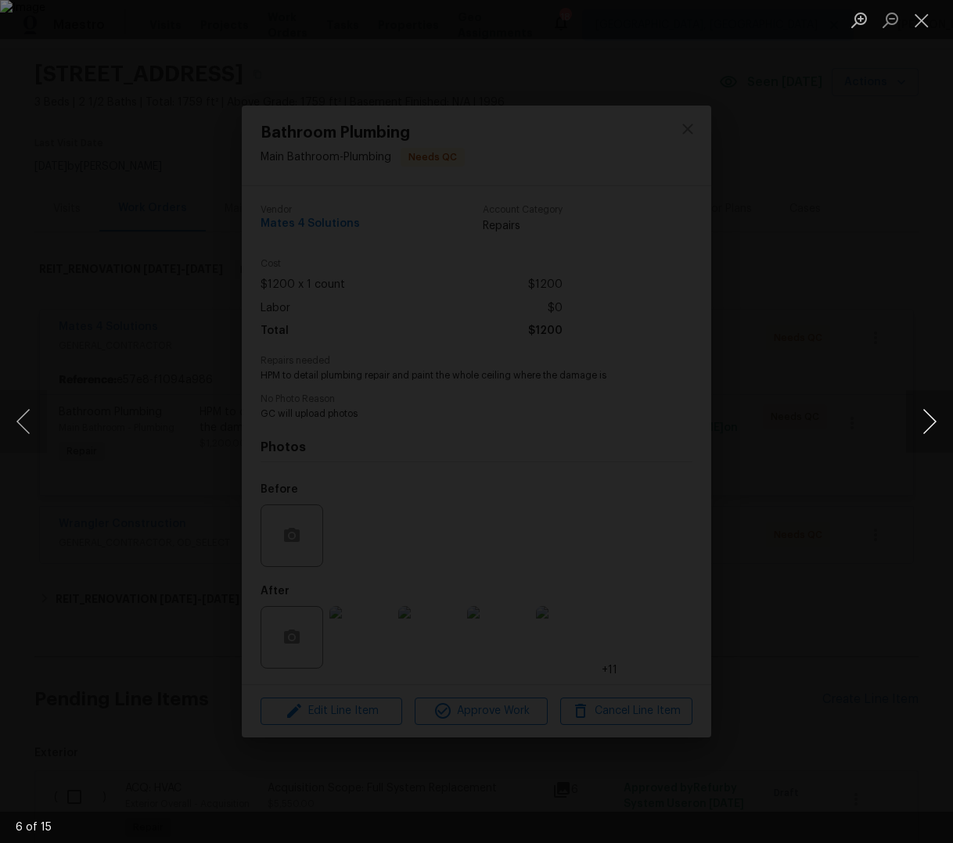
click at [924, 417] on button "Next image" at bounding box center [929, 421] width 47 height 63
click at [925, 417] on button "Next image" at bounding box center [929, 421] width 47 height 63
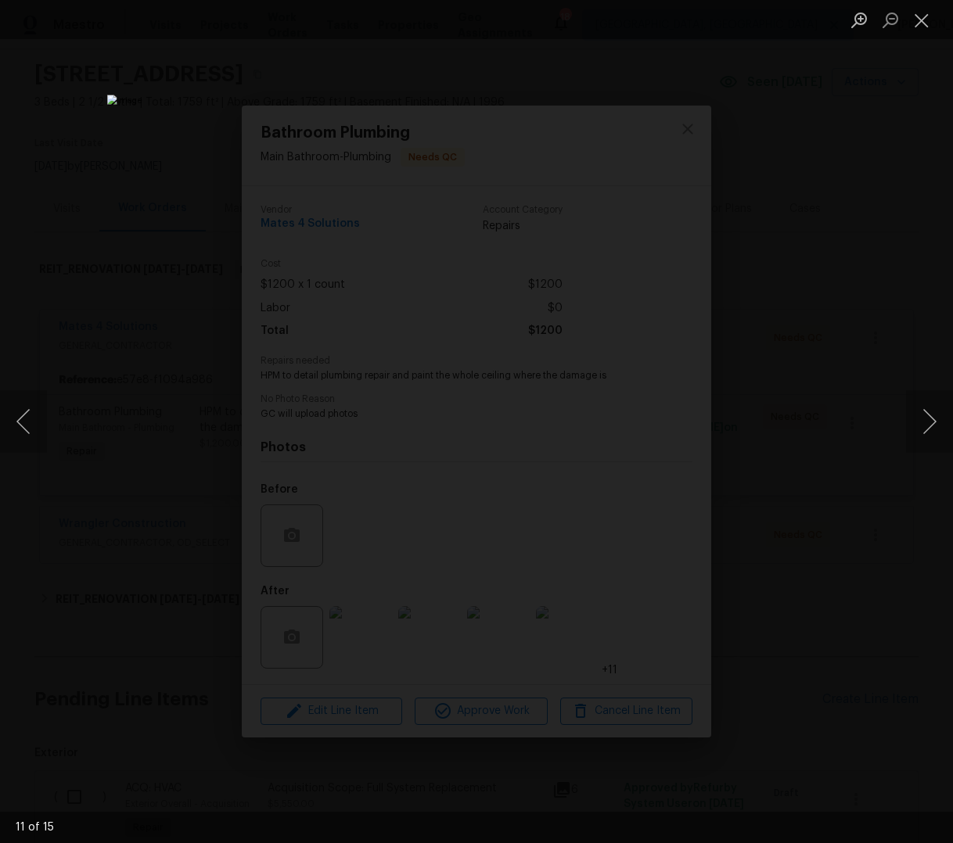
click at [904, 618] on div "Lightbox" at bounding box center [476, 421] width 953 height 843
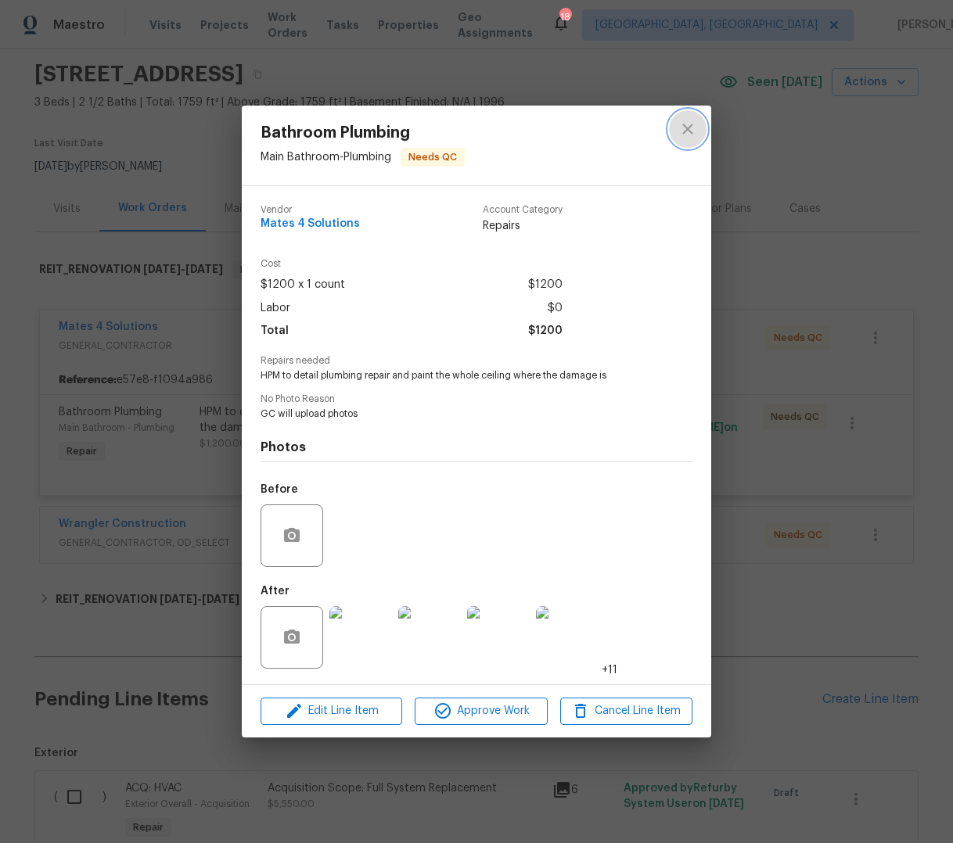
click at [681, 131] on icon "close" at bounding box center [687, 129] width 19 height 19
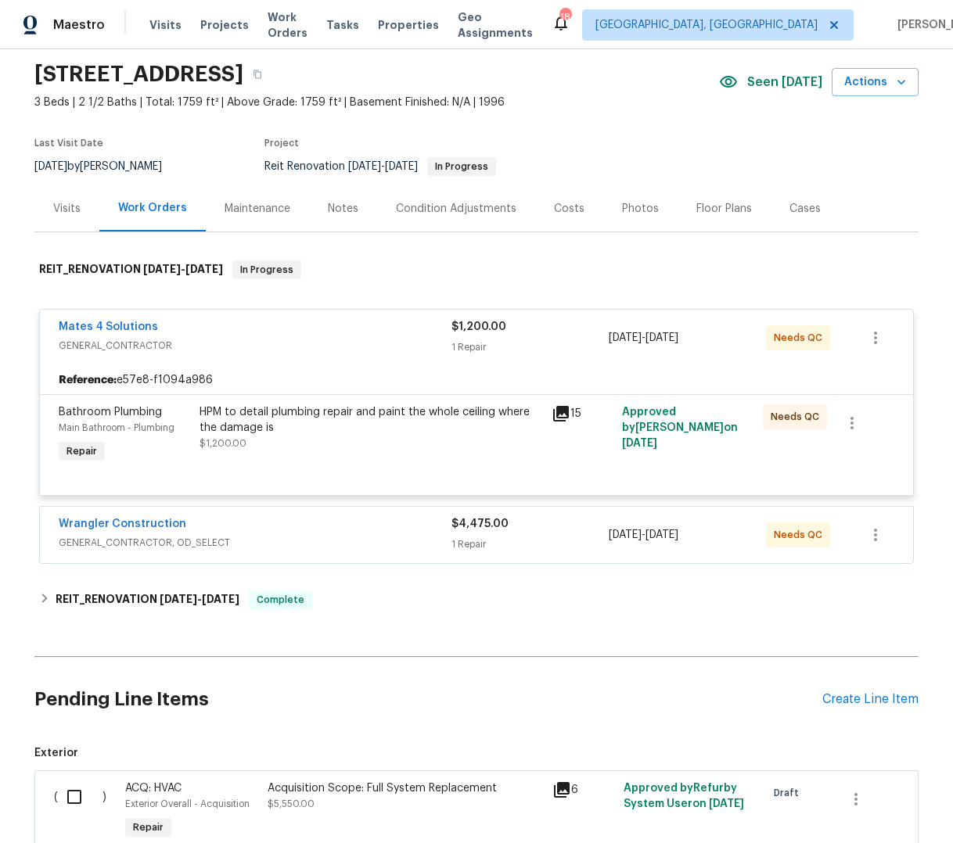
click at [393, 344] on span "GENERAL_CONTRACTOR" at bounding box center [255, 346] width 393 height 16
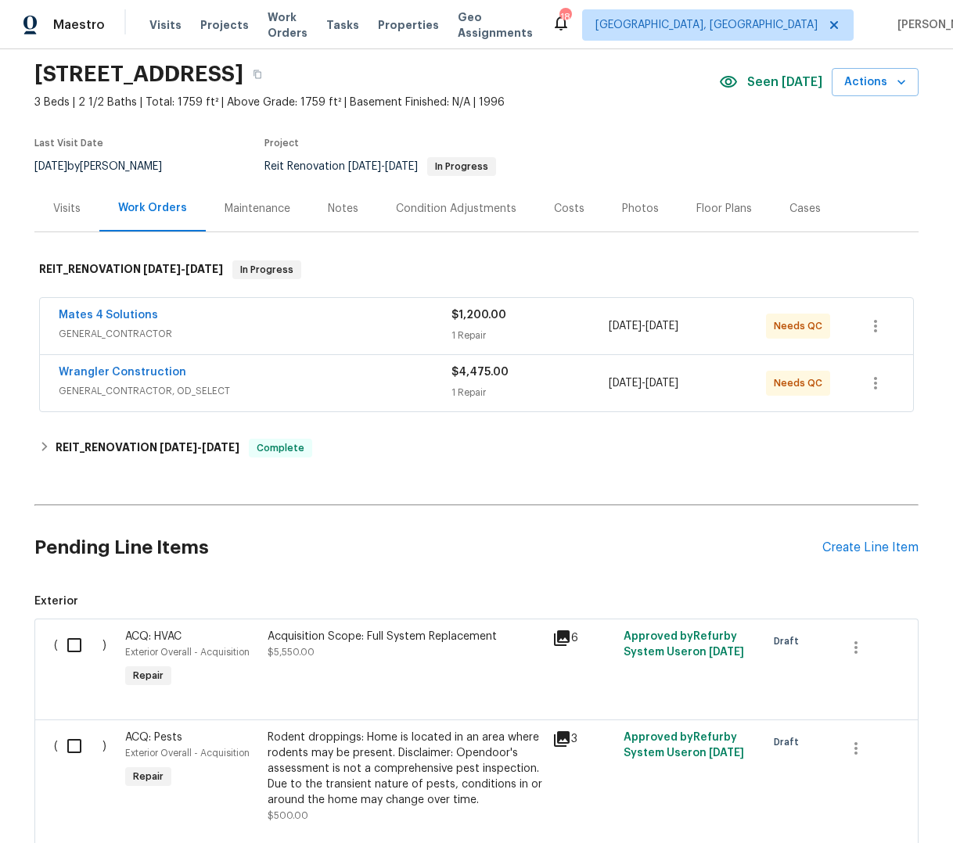
click at [417, 322] on div "Mates 4 Solutions" at bounding box center [255, 316] width 393 height 19
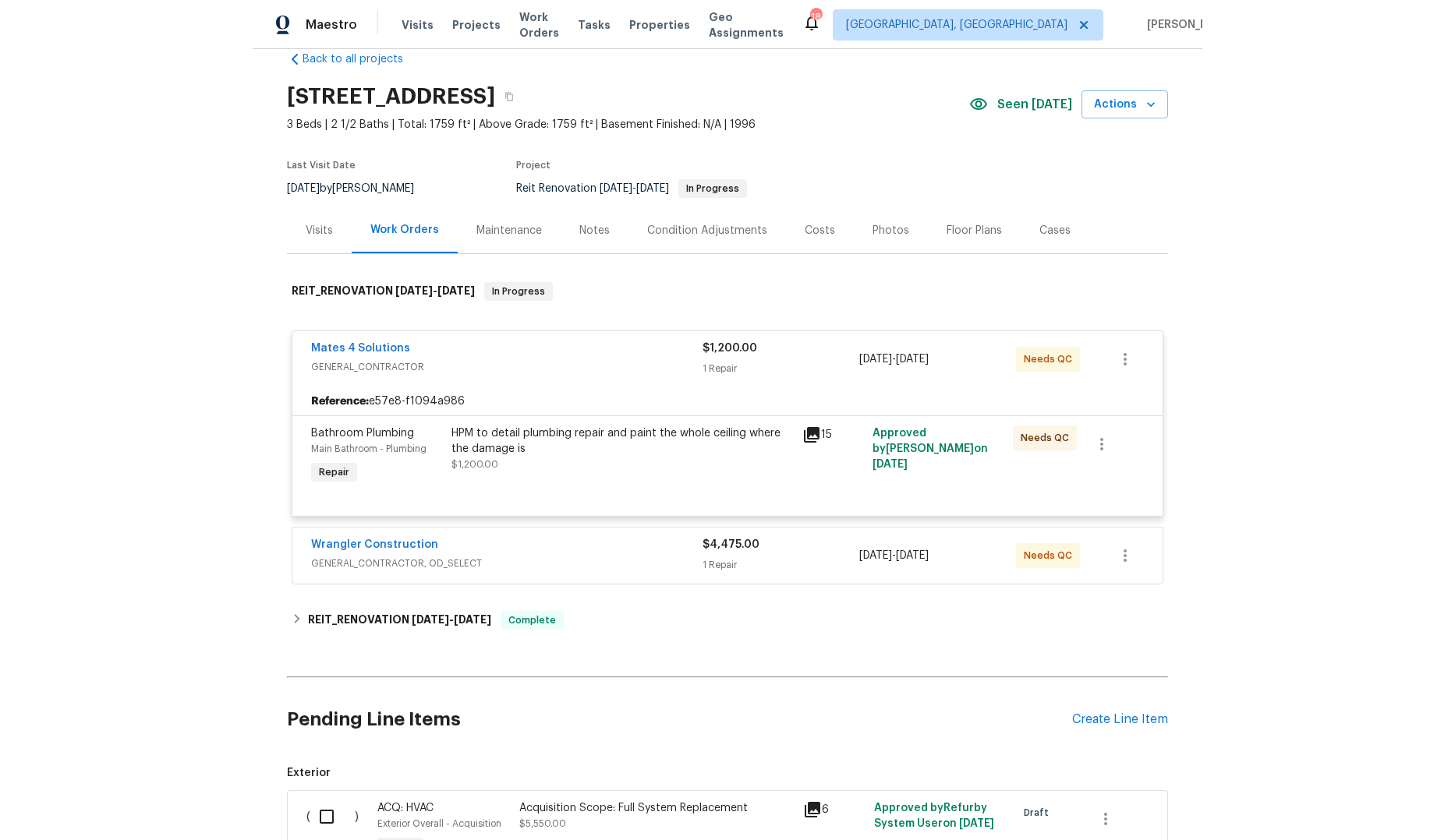
scroll to position [0, 0]
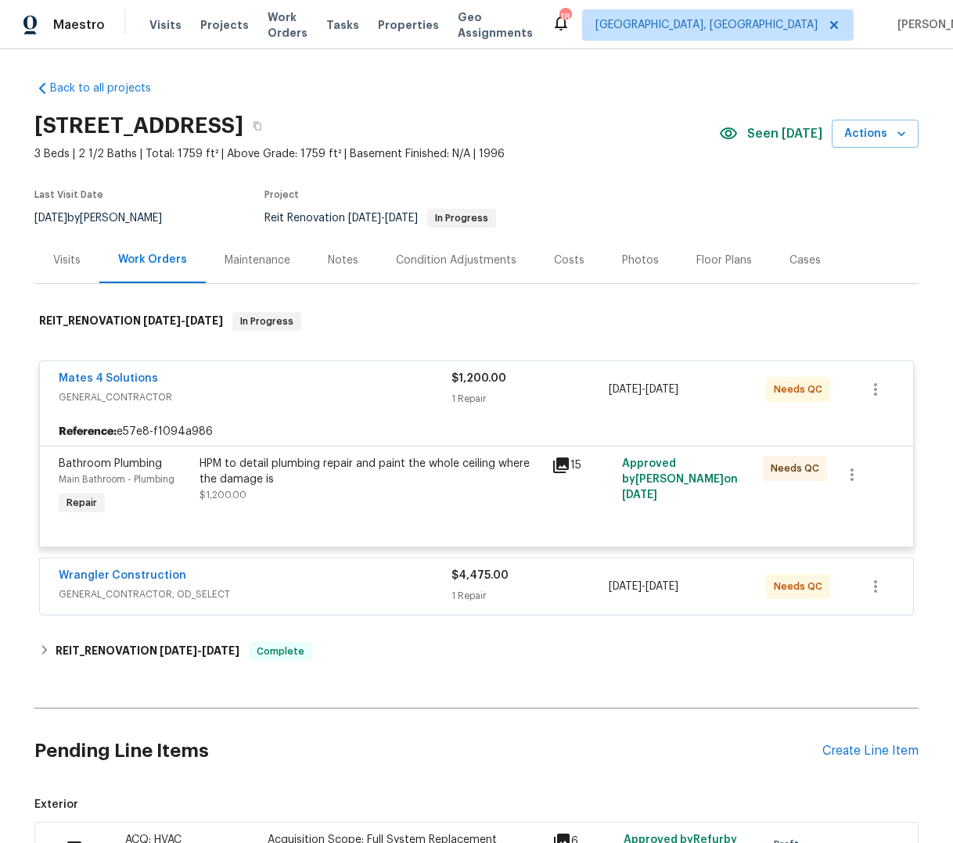
click at [400, 392] on span "GENERAL_CONTRACTOR" at bounding box center [255, 398] width 393 height 16
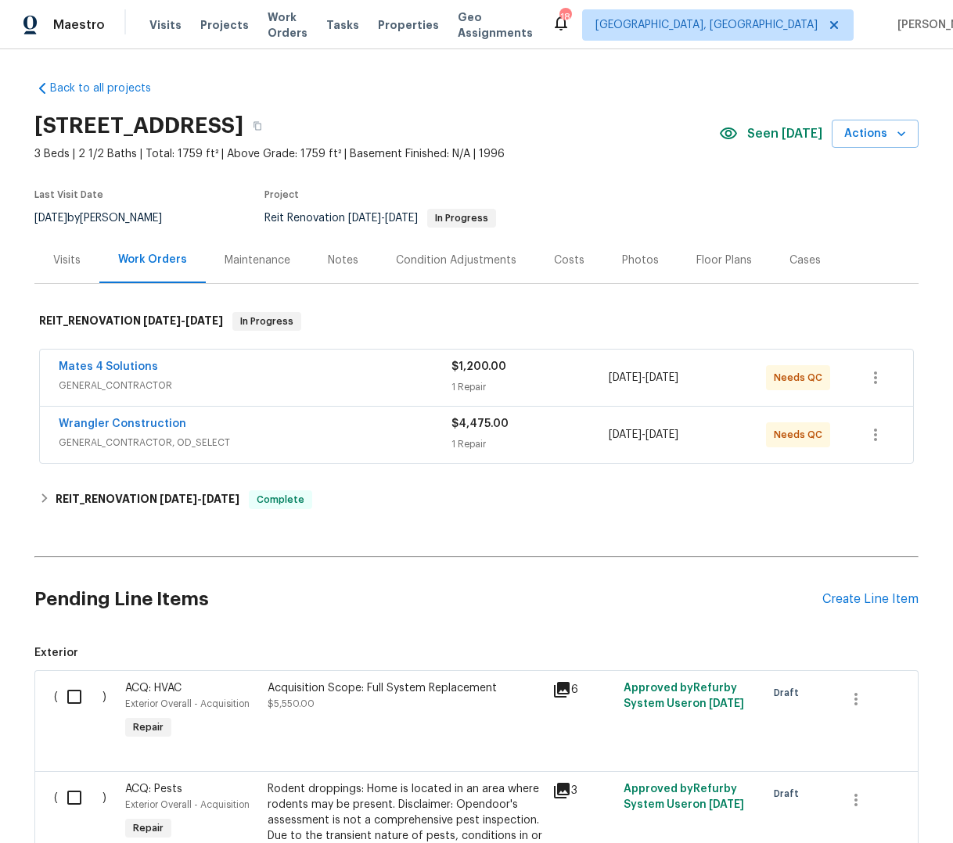
click at [407, 383] on span "GENERAL_CONTRACTOR" at bounding box center [255, 386] width 393 height 16
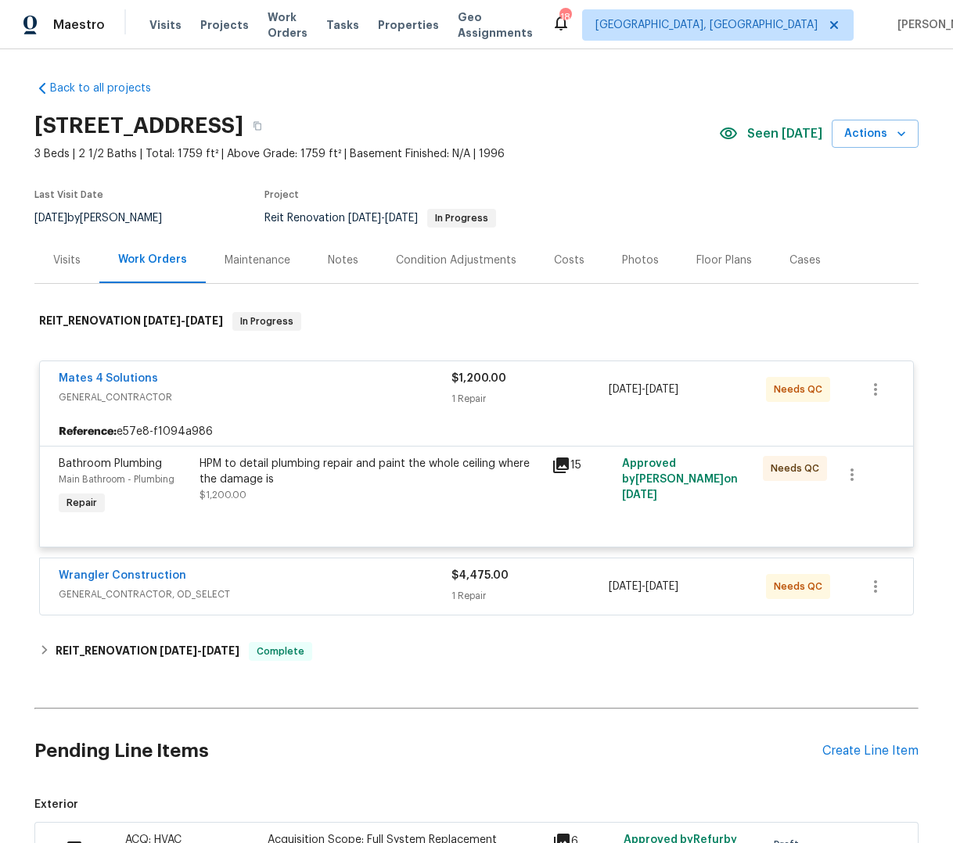
click at [454, 500] on div "HPM to detail plumbing repair and paint the whole ceiling where the damage is $…" at bounding box center [370, 479] width 343 height 47
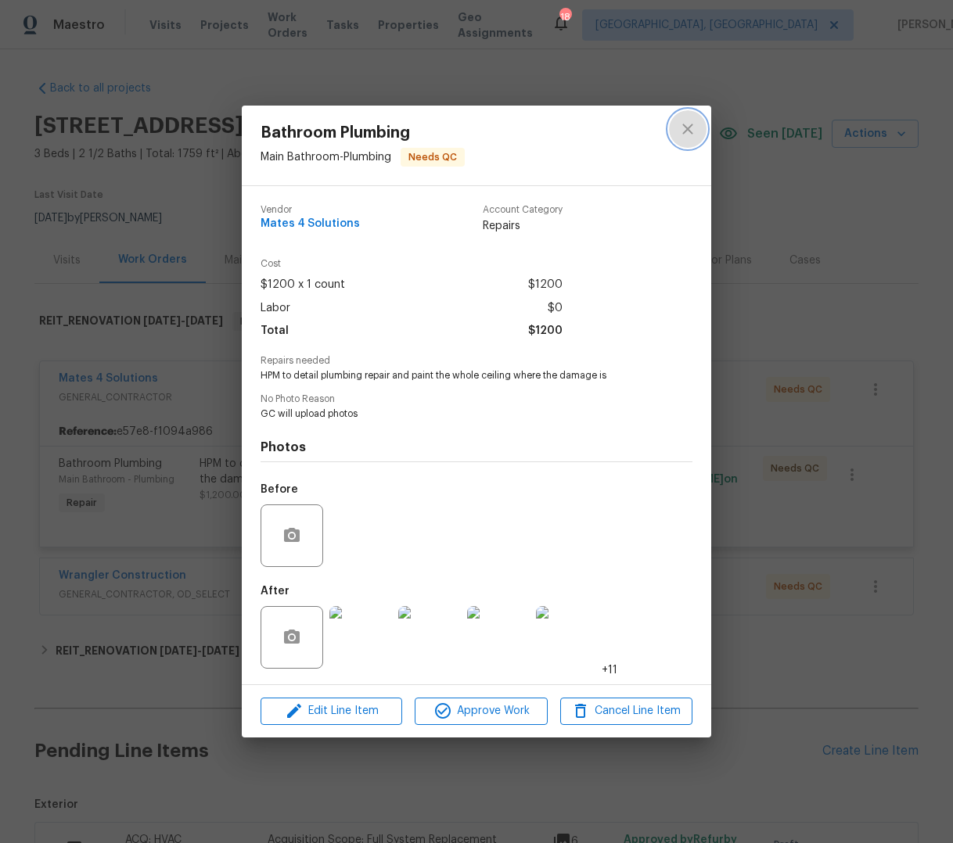
click at [678, 121] on icon "close" at bounding box center [687, 129] width 19 height 19
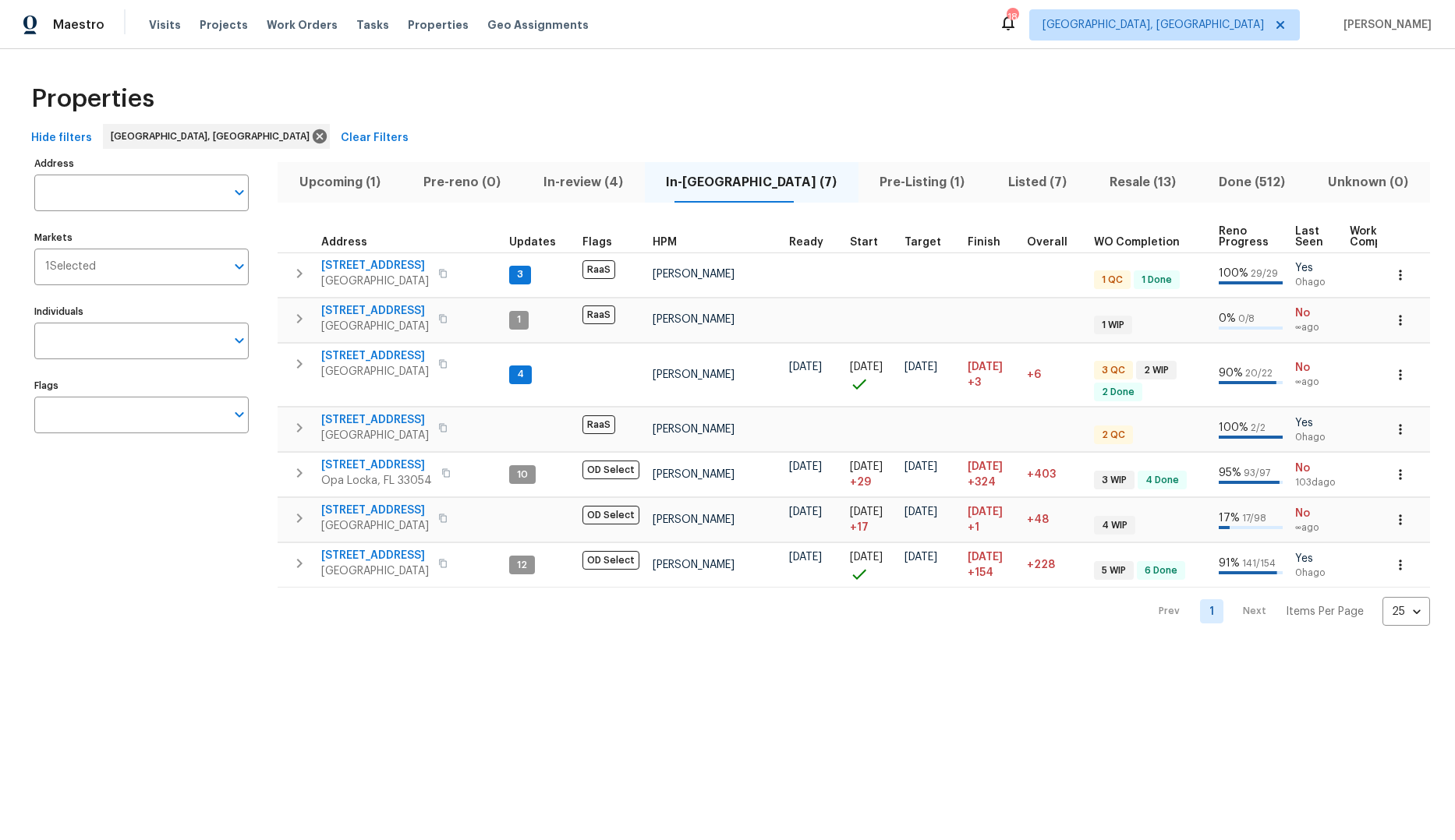
click at [871, 180] on span "Pre-Listing (1)" at bounding box center [923, 182] width 110 height 22
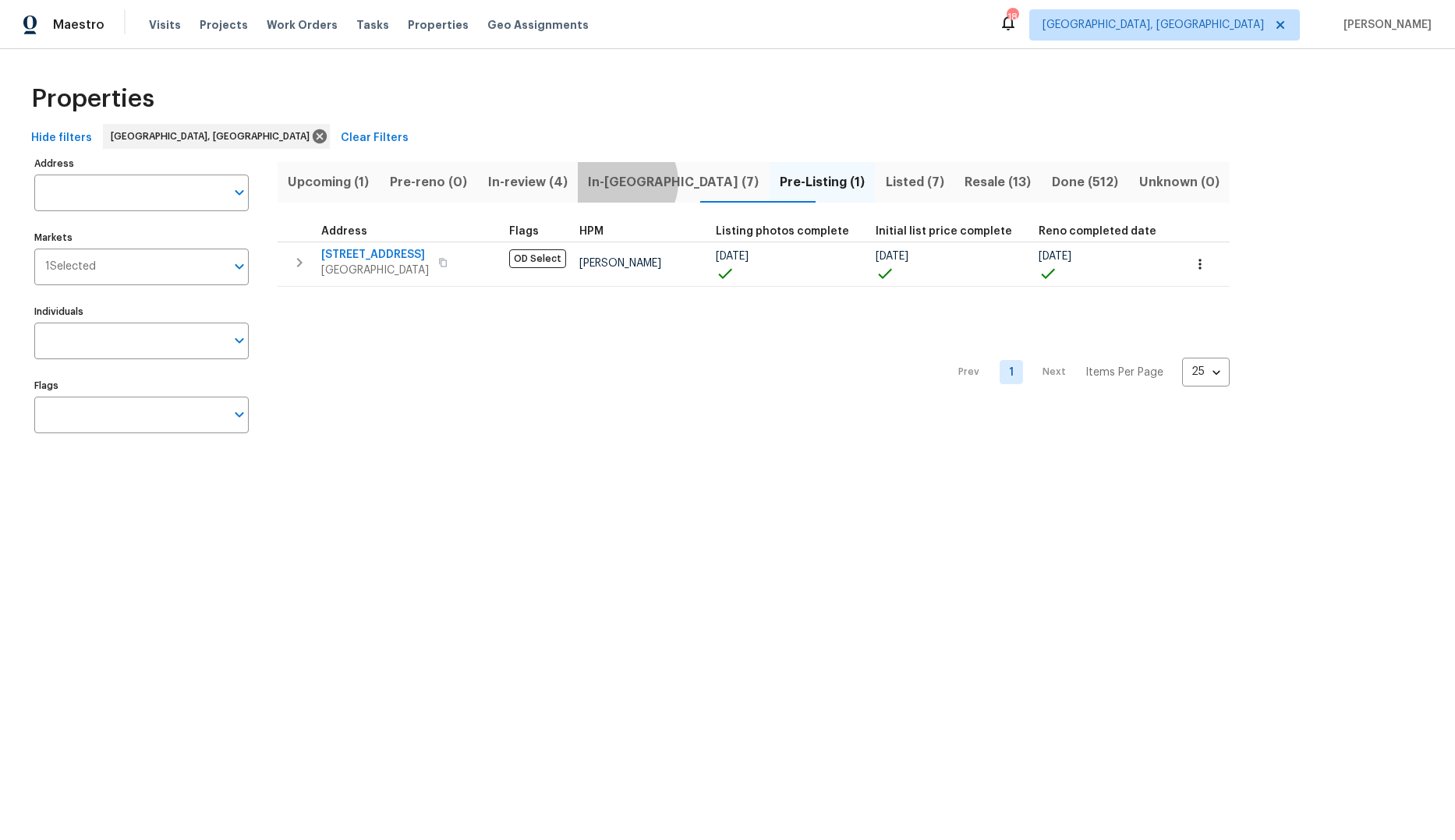
click at [645, 181] on span "In-[GEOGRAPHIC_DATA] (7)" at bounding box center [674, 182] width 173 height 22
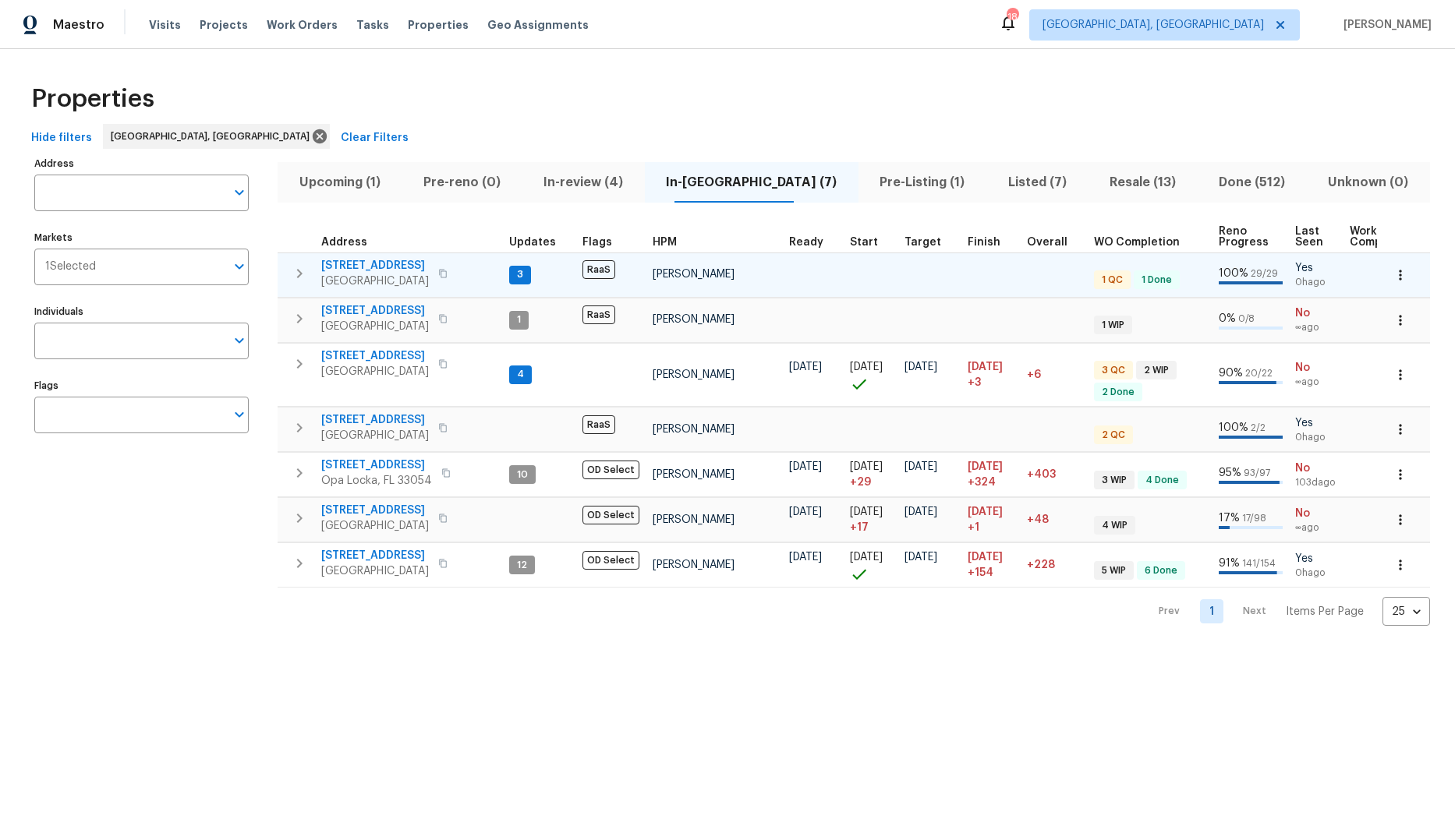
click at [376, 264] on span "[STREET_ADDRESS]" at bounding box center [375, 266] width 108 height 16
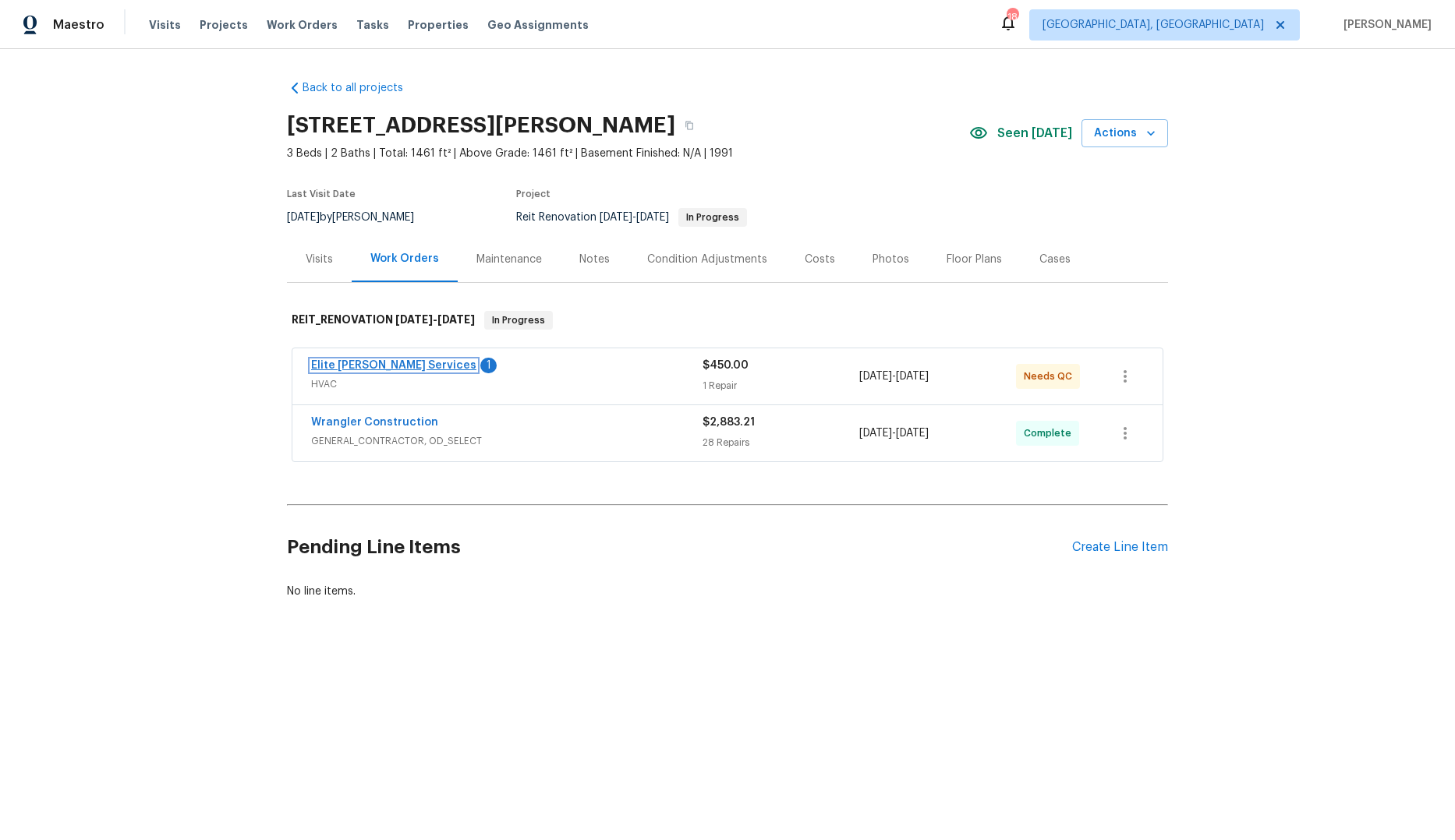
click at [396, 367] on link "Elite [PERSON_NAME] Services" at bounding box center [394, 365] width 165 height 11
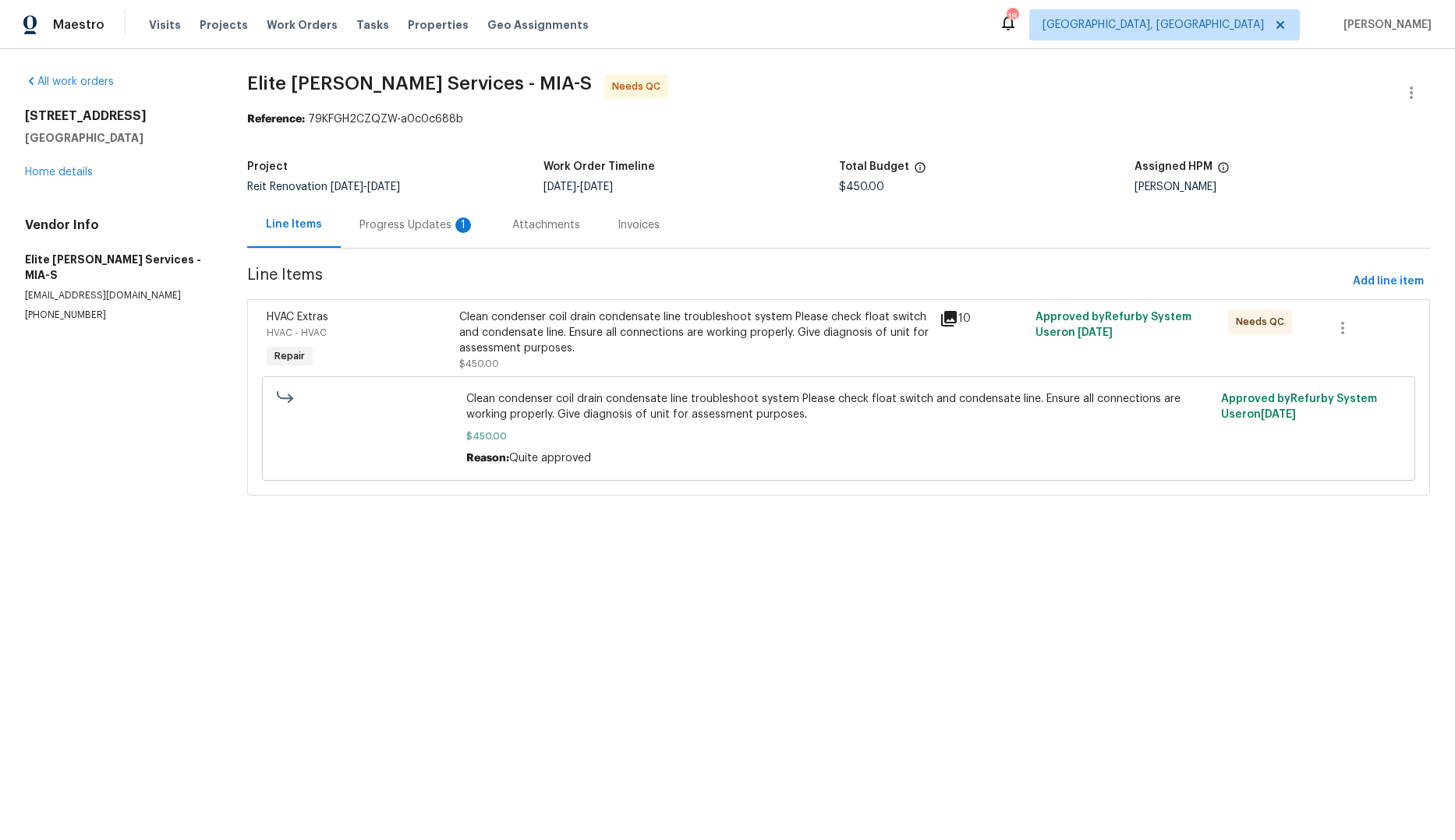
click at [712, 324] on div "Clean condenser coil drain condensate line troubleshoot system Please check flo…" at bounding box center [695, 333] width 471 height 47
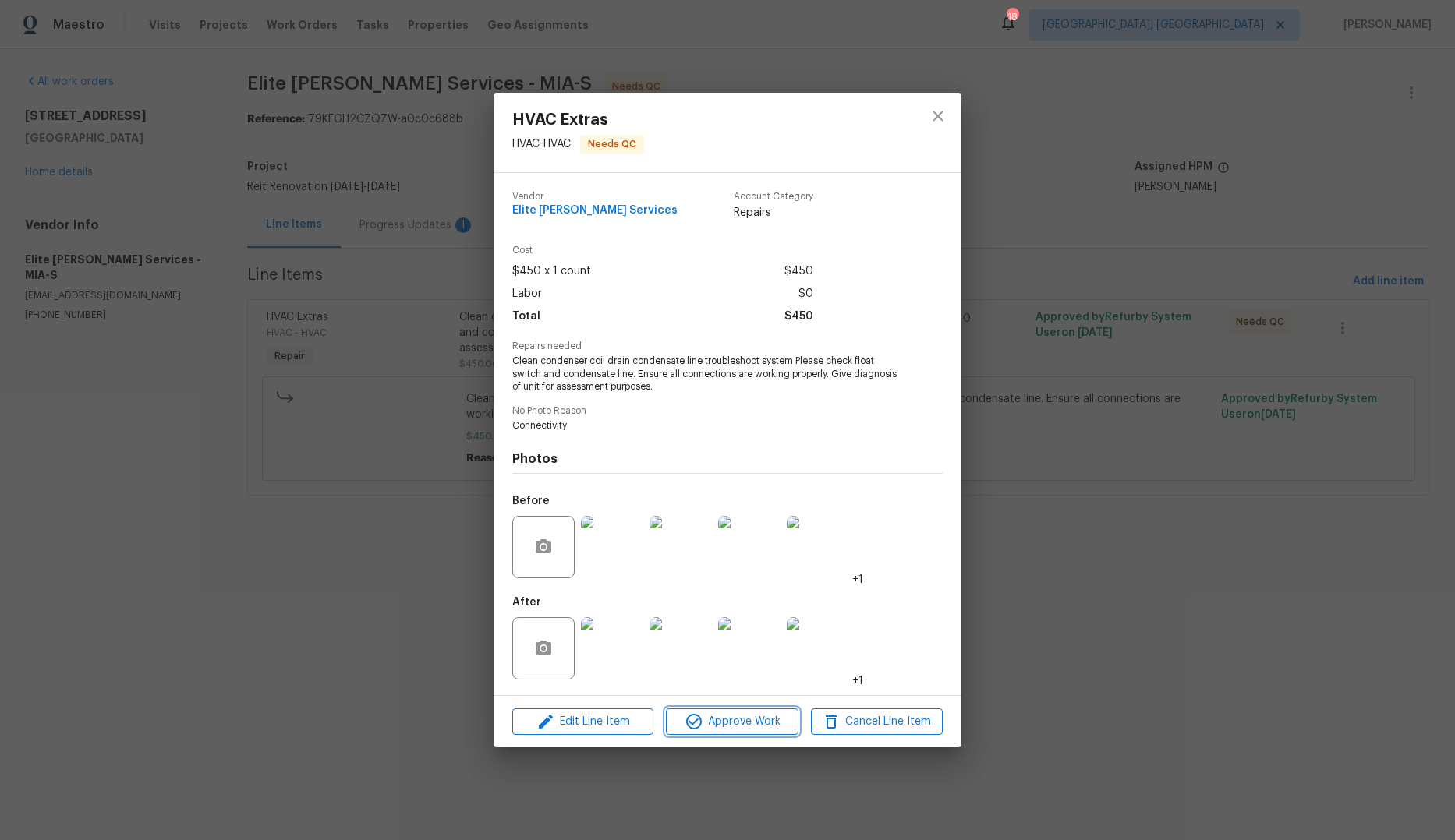
click at [750, 727] on span "Approve Work" at bounding box center [731, 722] width 123 height 20
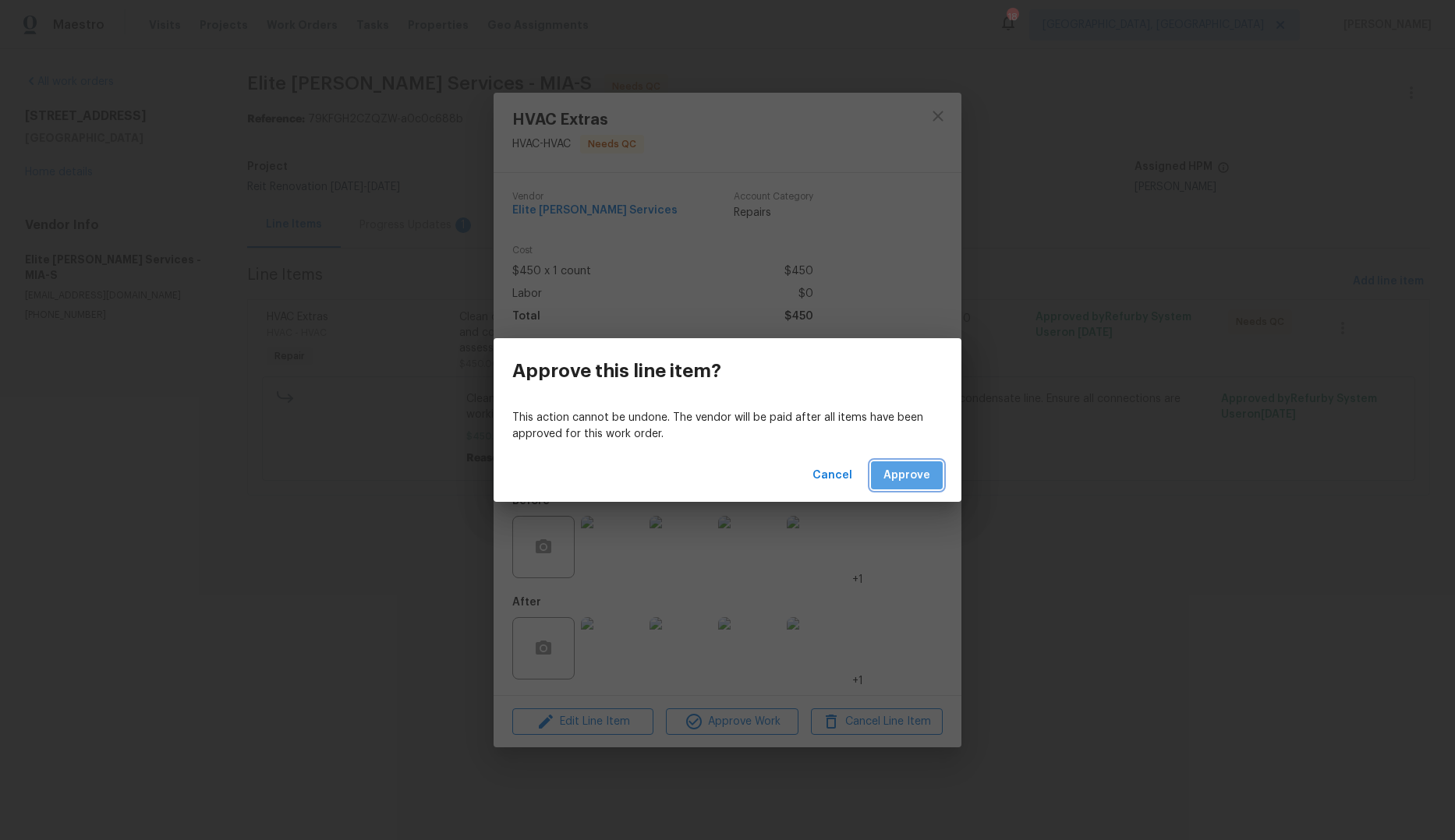
click at [888, 463] on button "Approve" at bounding box center [907, 475] width 72 height 29
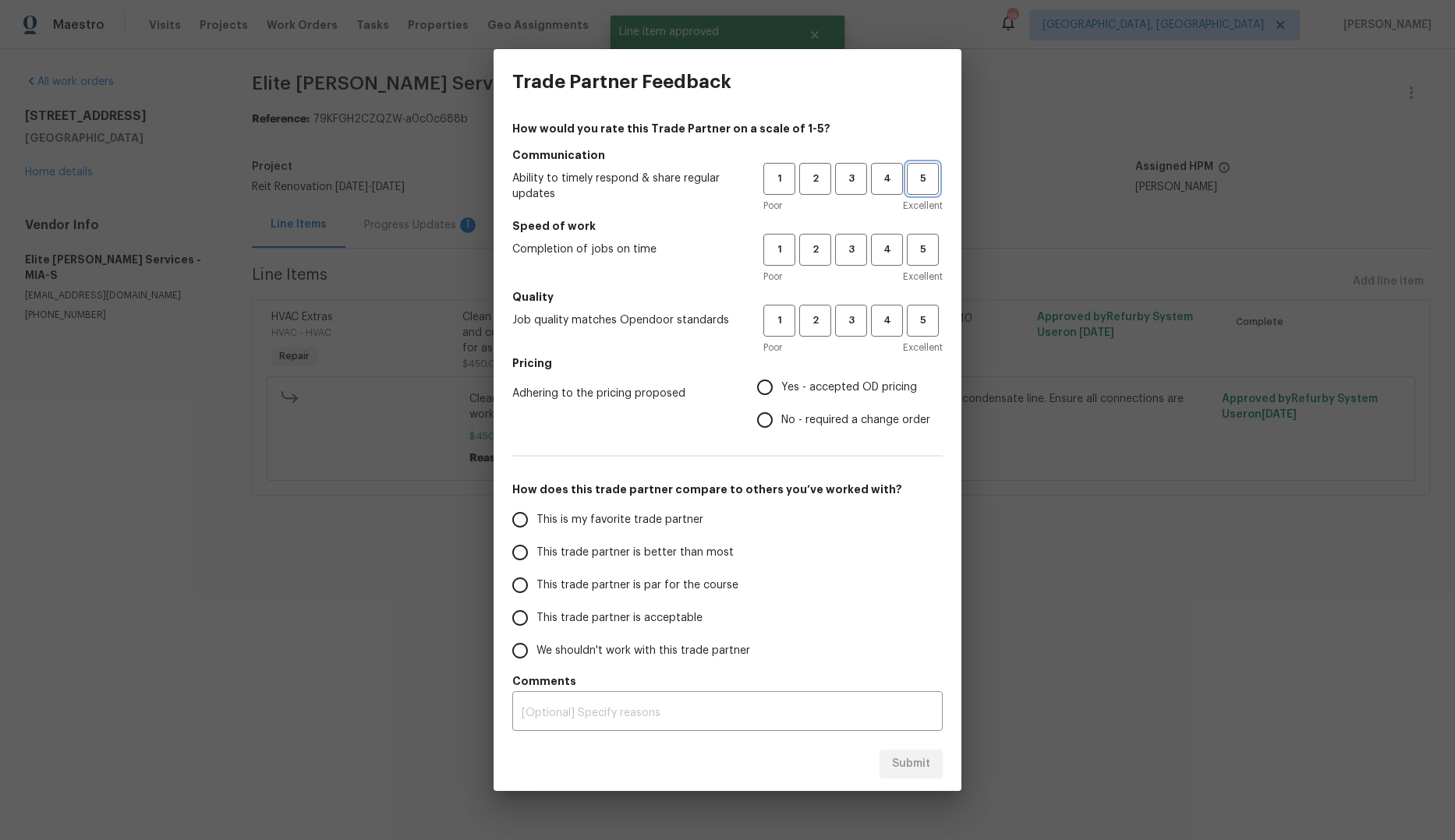
click at [913, 189] on button "5" at bounding box center [923, 179] width 32 height 32
drag, startPoint x: 933, startPoint y: 255, endPoint x: 940, endPoint y: 288, distance: 33.7
click at [933, 256] on span "5" at bounding box center [922, 250] width 29 height 18
click at [926, 331] on button "5" at bounding box center [923, 321] width 32 height 32
drag, startPoint x: 773, startPoint y: 425, endPoint x: 708, endPoint y: 454, distance: 71.2
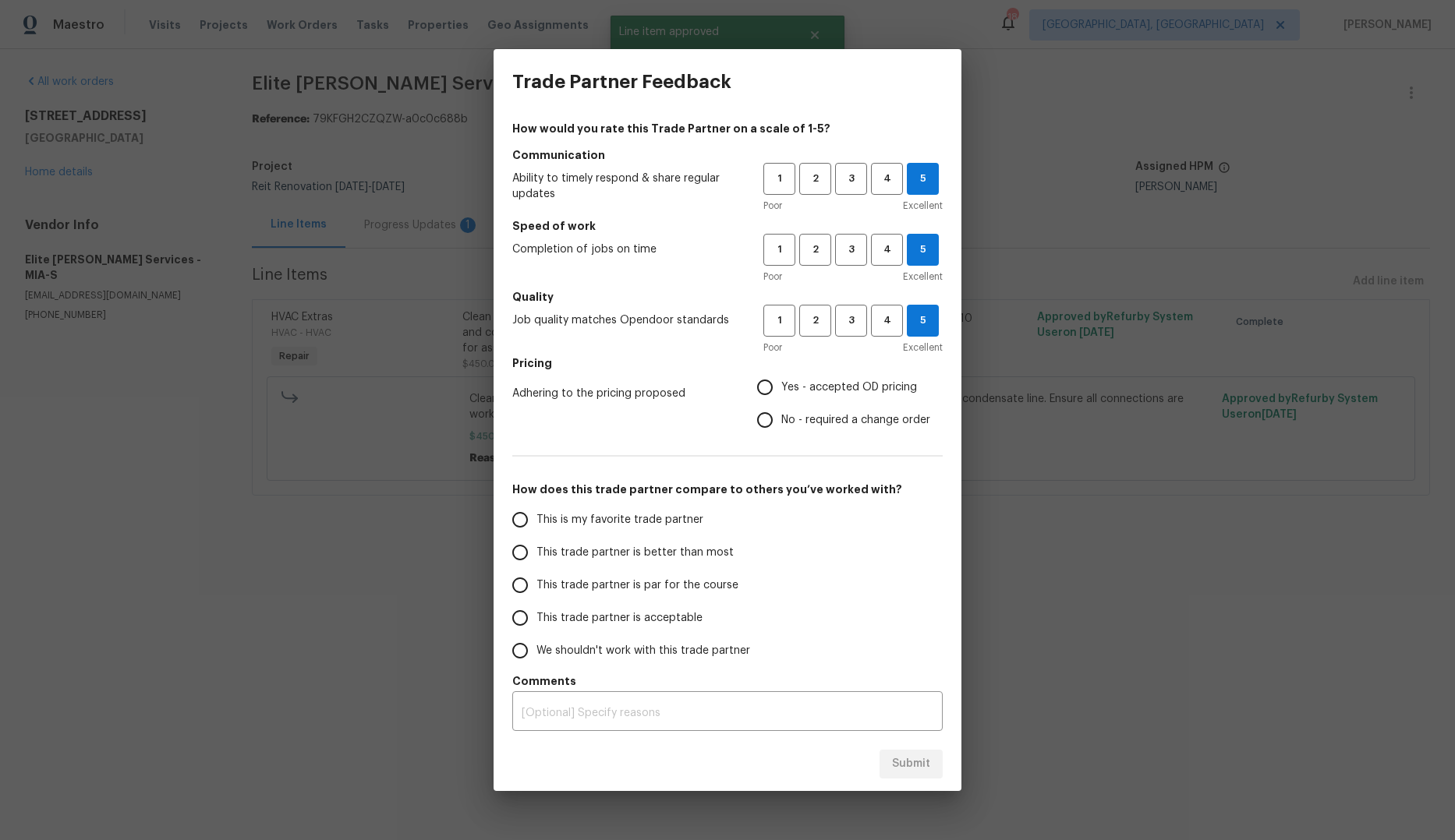
click at [772, 425] on input "No - required a change order" at bounding box center [764, 420] width 33 height 33
radio input "true"
click at [535, 549] on input "This trade partner is better than most" at bounding box center [519, 552] width 33 height 33
drag, startPoint x: 894, startPoint y: 765, endPoint x: 950, endPoint y: 719, distance: 72.5
click at [894, 765] on span "Submit" at bounding box center [911, 764] width 38 height 20
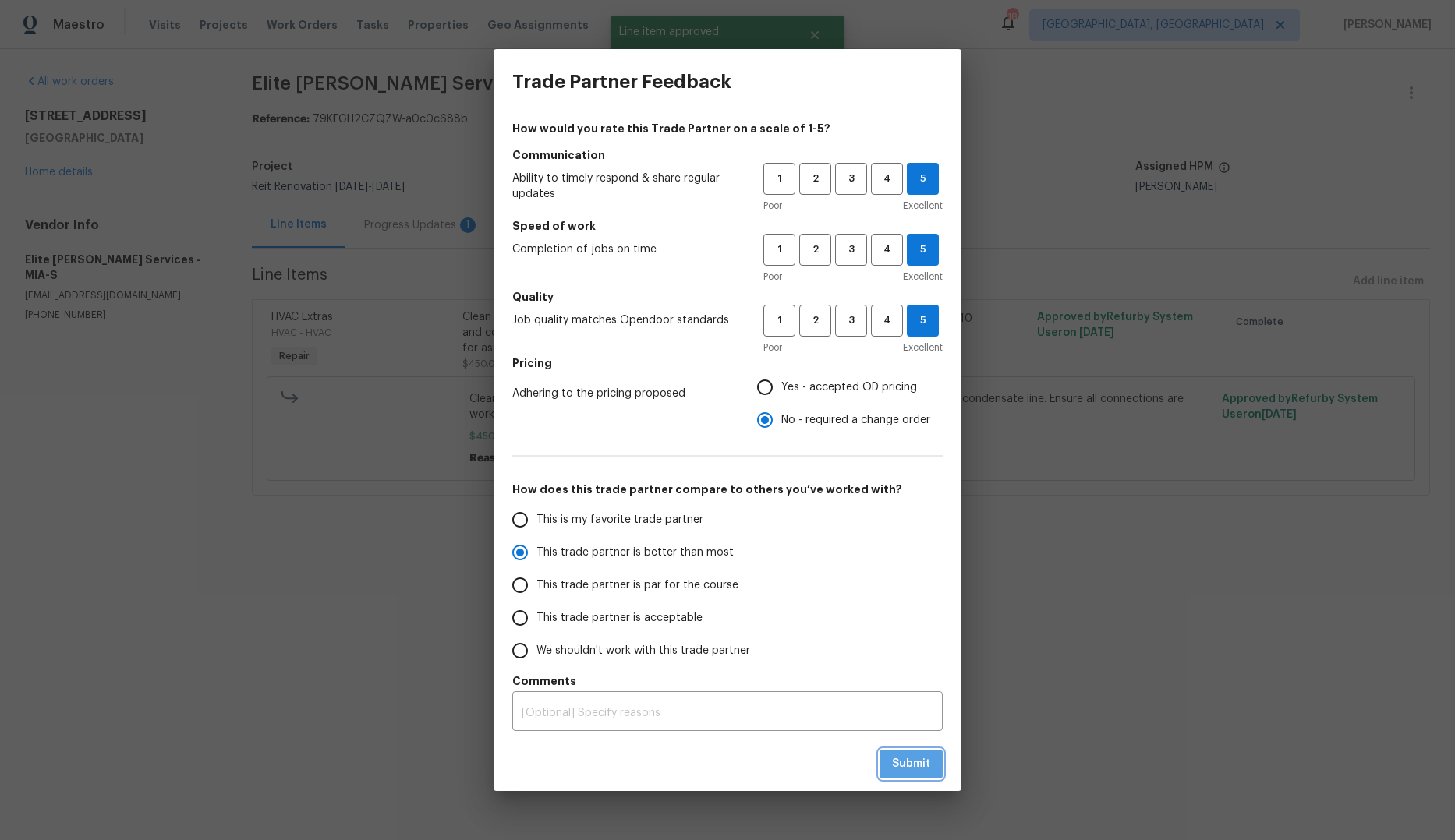
radio input "true"
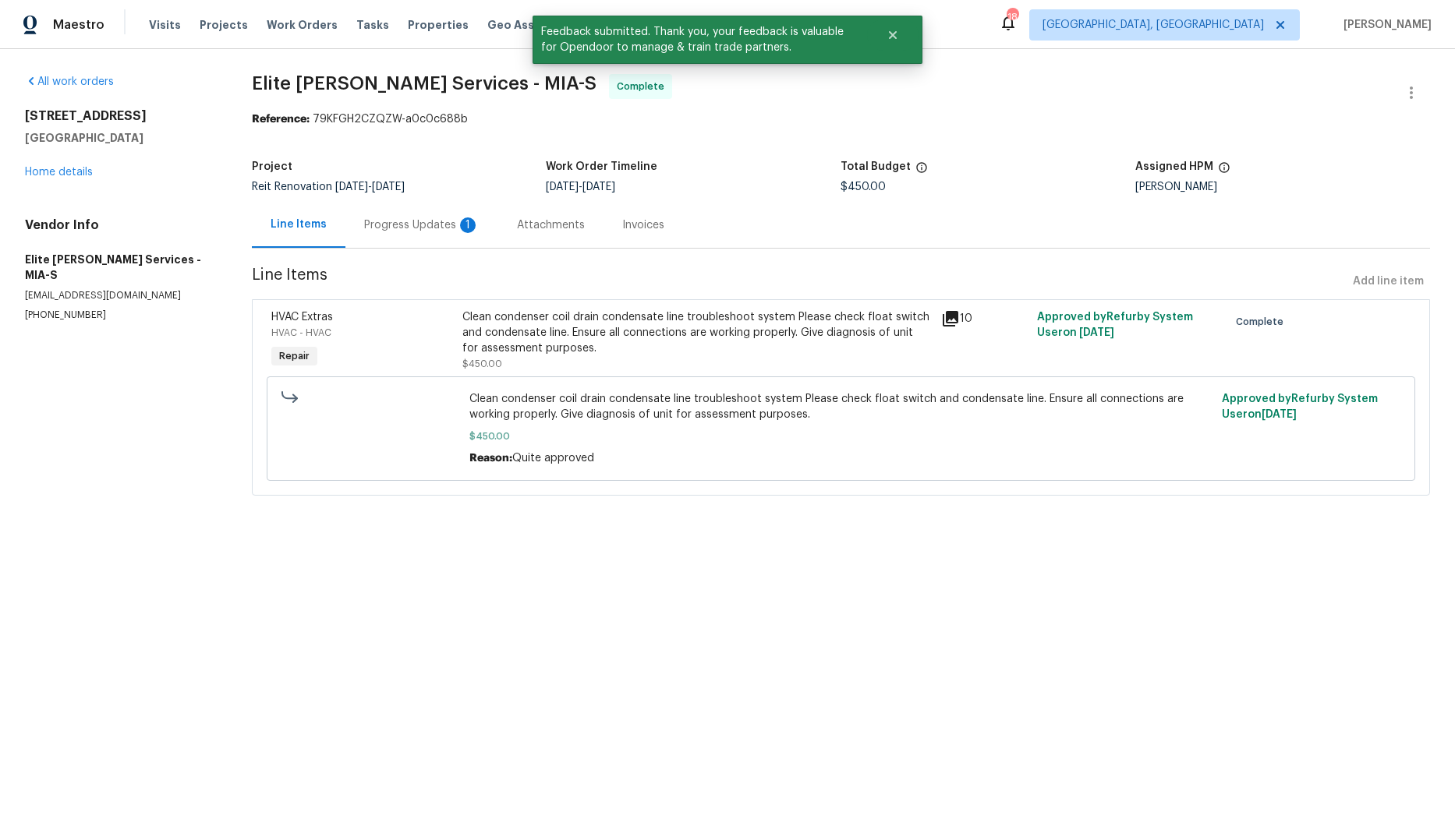
click at [397, 228] on div "Progress Updates 1" at bounding box center [422, 225] width 116 height 16
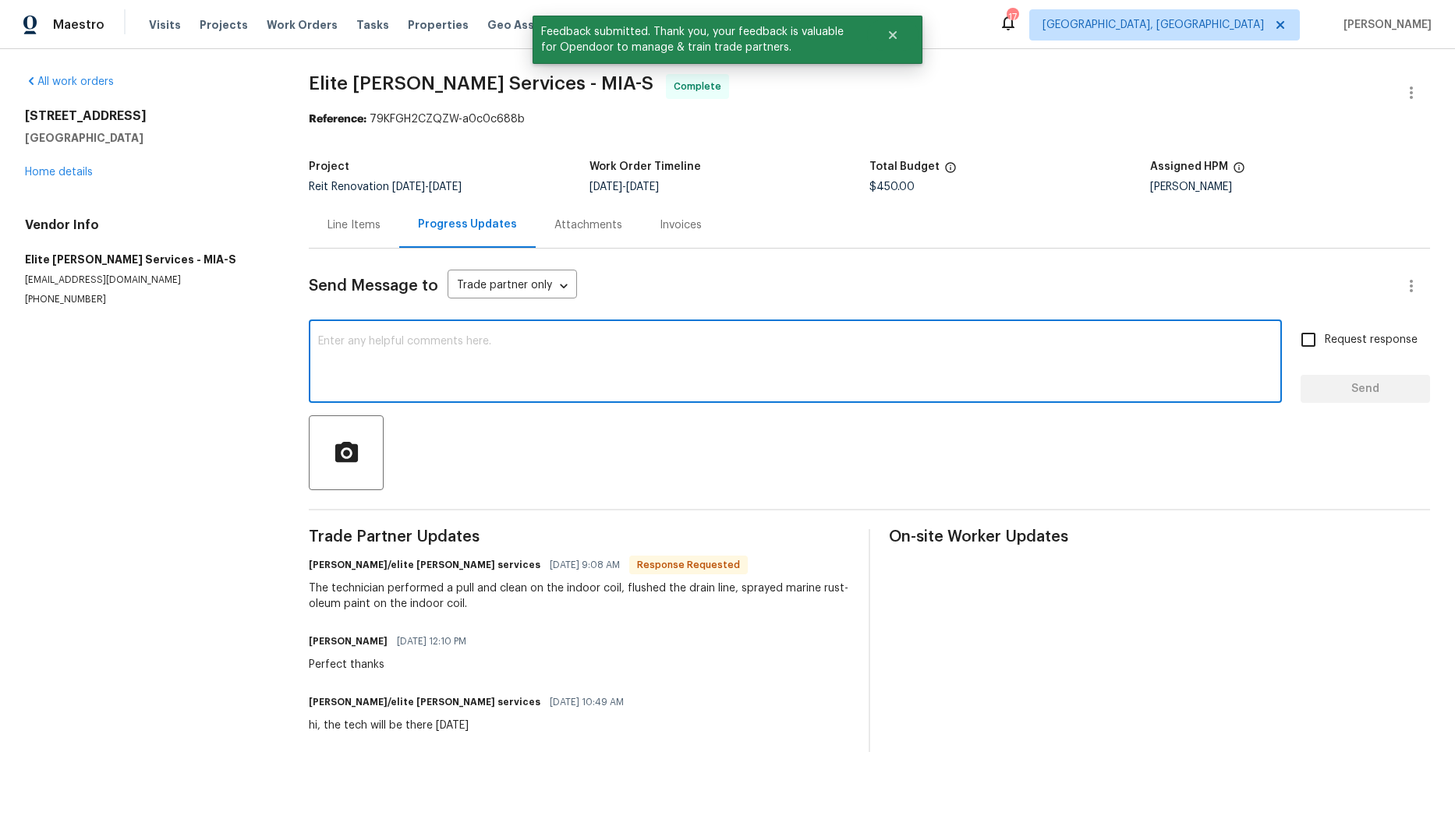
drag, startPoint x: 437, startPoint y: 340, endPoint x: 442, endPoint y: 324, distance: 16.8
click at [437, 339] on textarea at bounding box center [795, 363] width 955 height 55
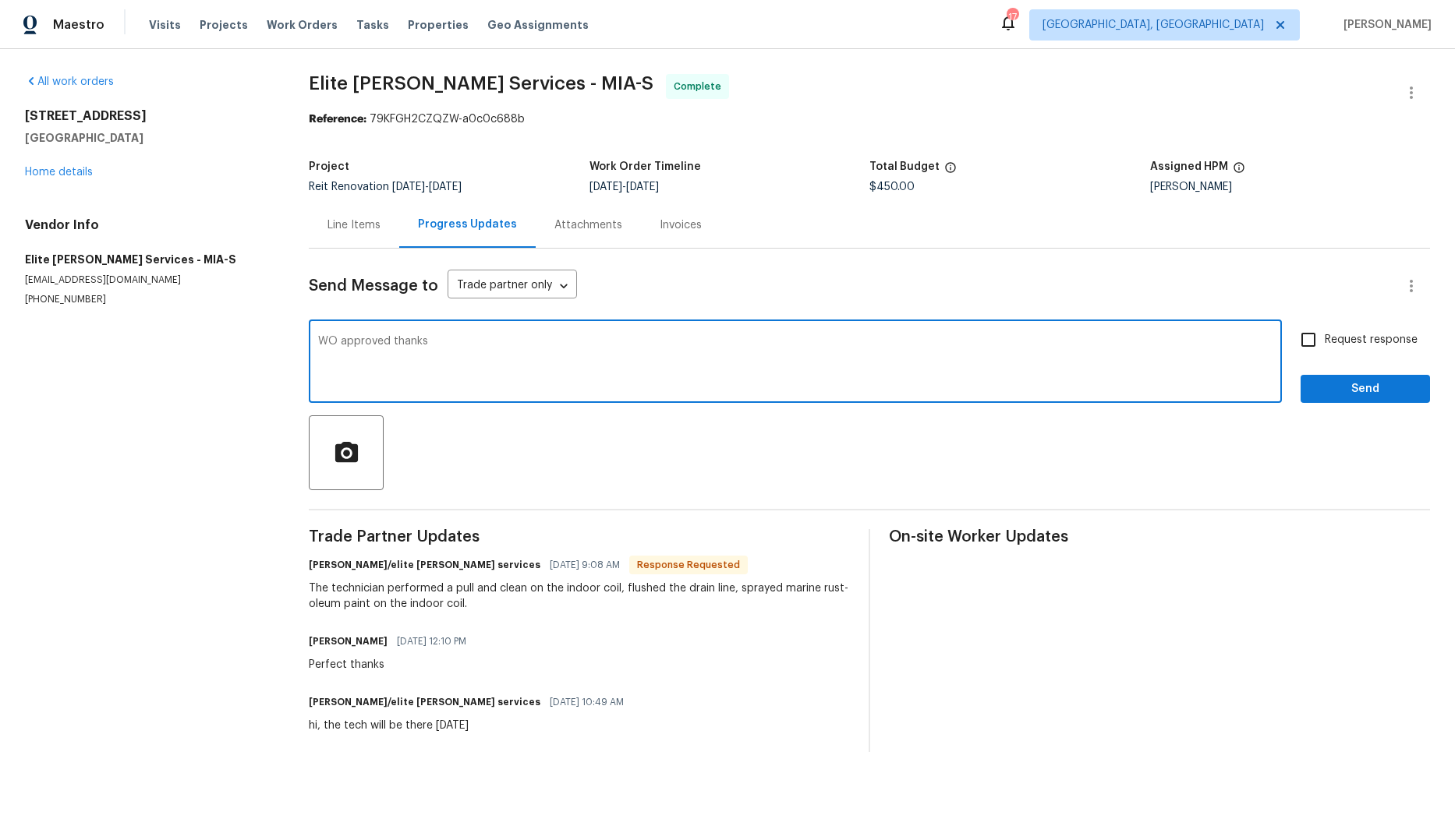
type textarea "WO approved thanks"
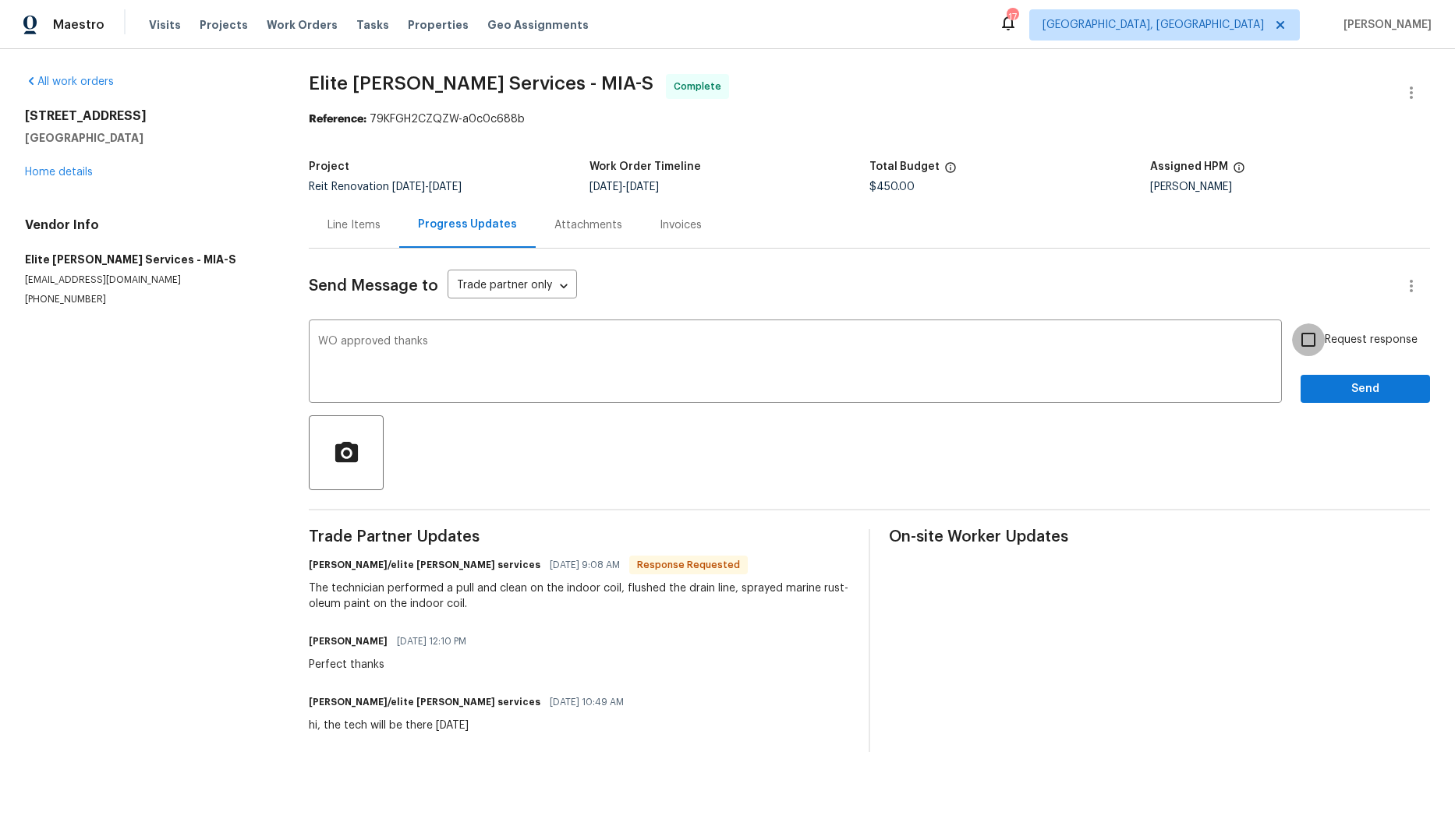
click at [1295, 346] on input "Request response" at bounding box center [1308, 340] width 33 height 33
checkbox input "true"
click at [1358, 400] on button "Send" at bounding box center [1365, 389] width 130 height 29
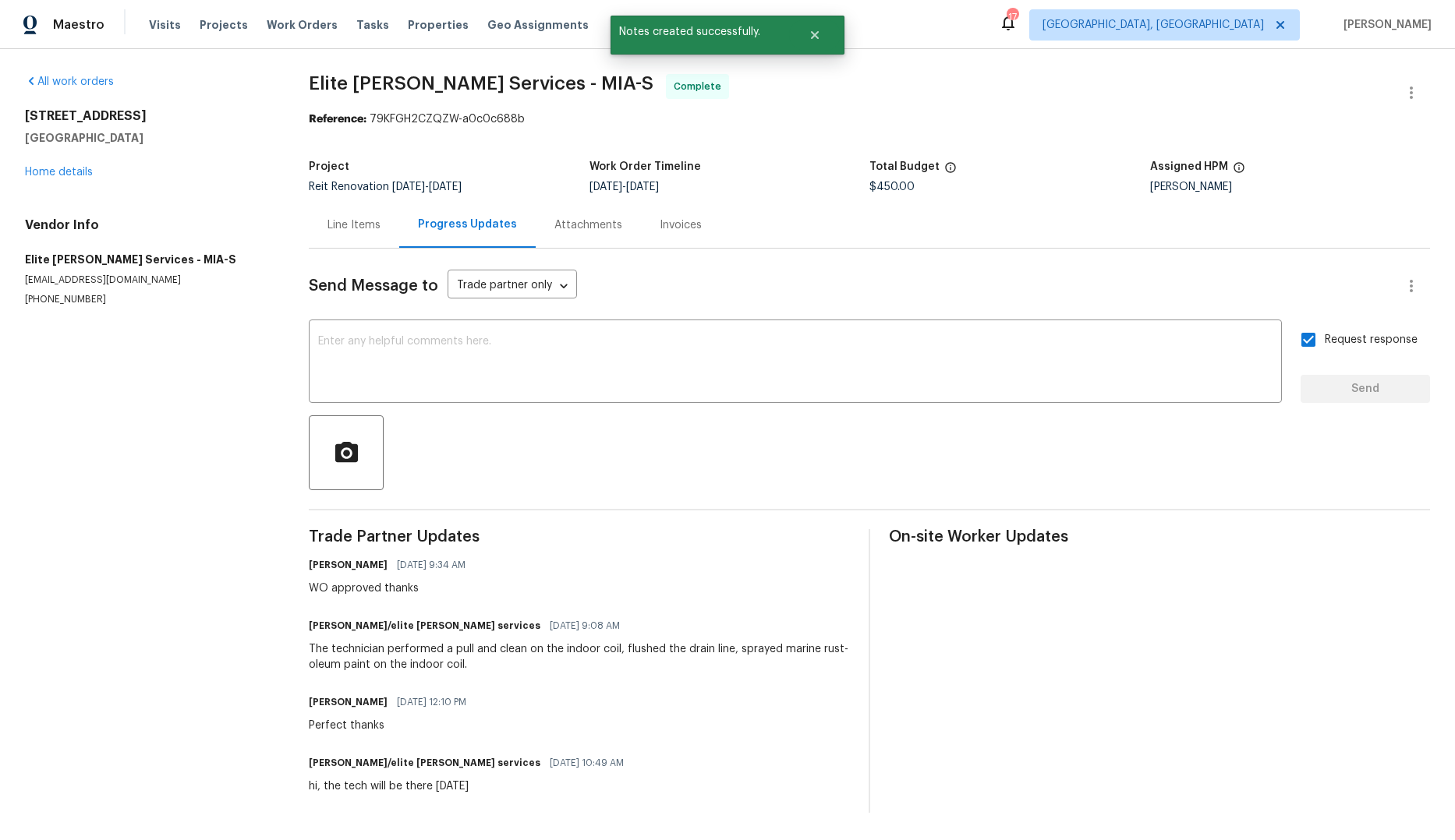
click at [73, 180] on div "All work orders [STREET_ADDRESS][PERSON_NAME] Home details Vendor Info Elite [P…" at bounding box center [147, 189] width 246 height 232
click at [69, 173] on link "Home details" at bounding box center [59, 171] width 68 height 11
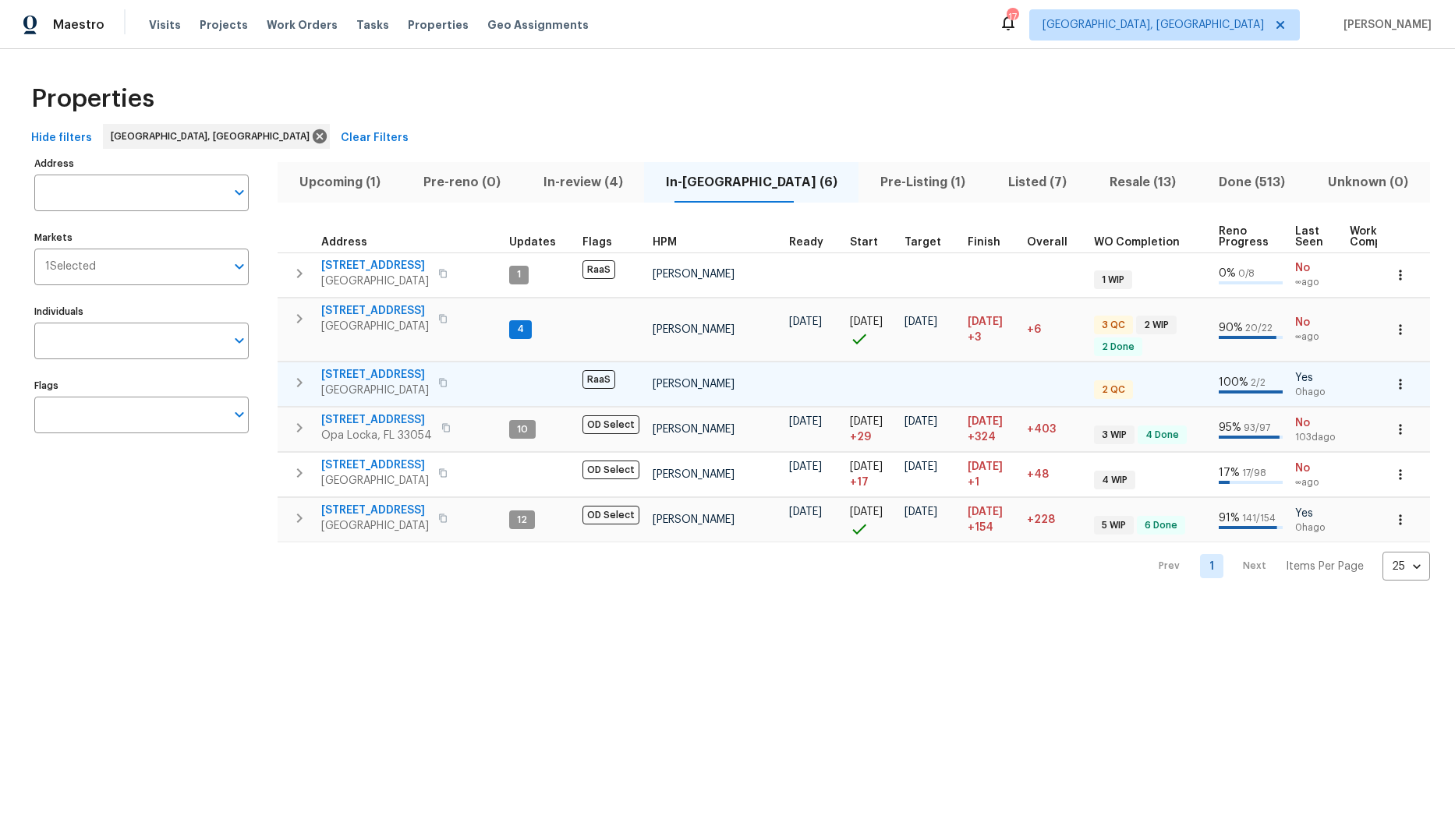
click at [368, 372] on span "[STREET_ADDRESS]" at bounding box center [375, 375] width 108 height 16
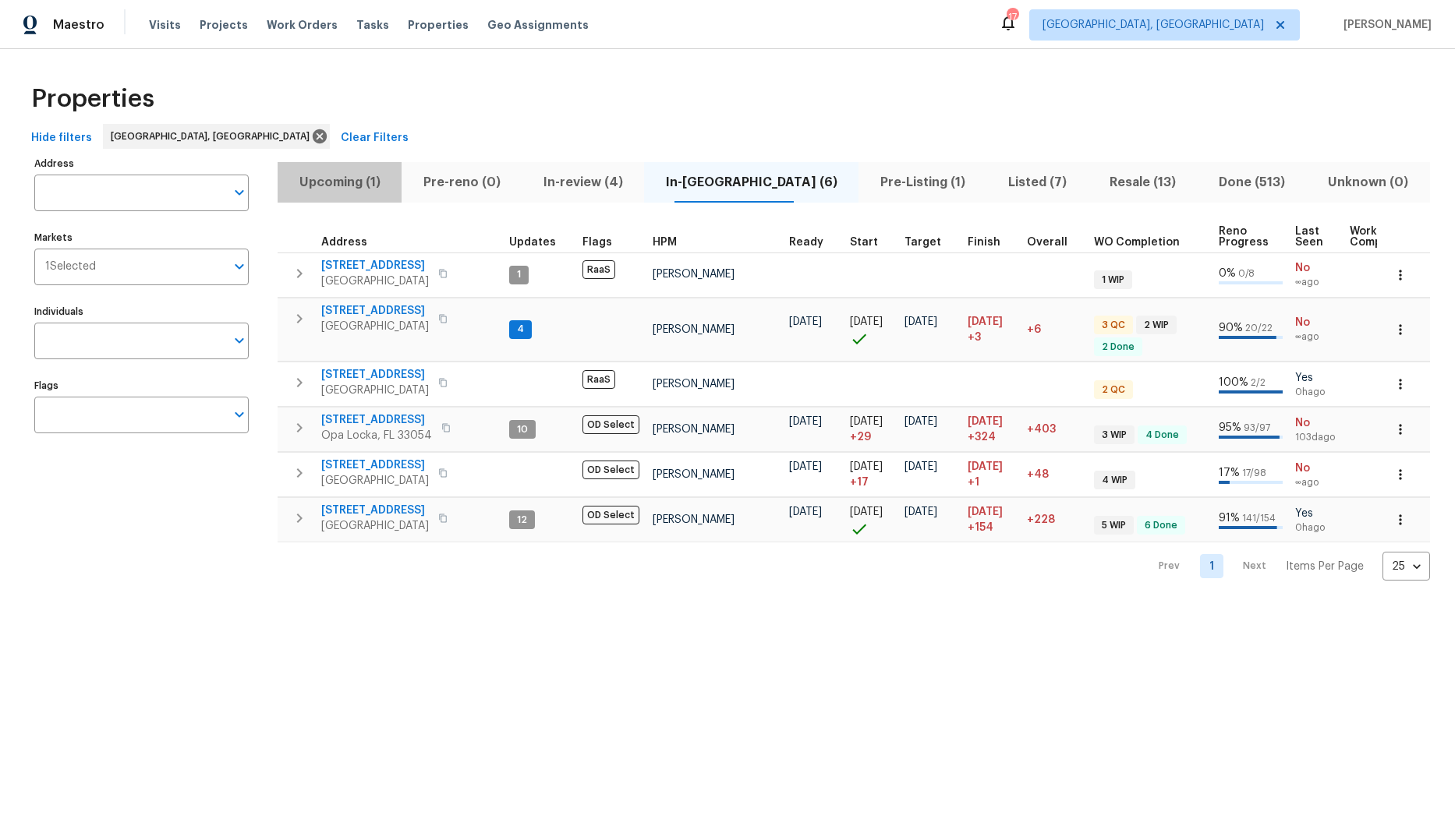
click at [326, 184] on span "Upcoming (1)" at bounding box center [340, 182] width 106 height 22
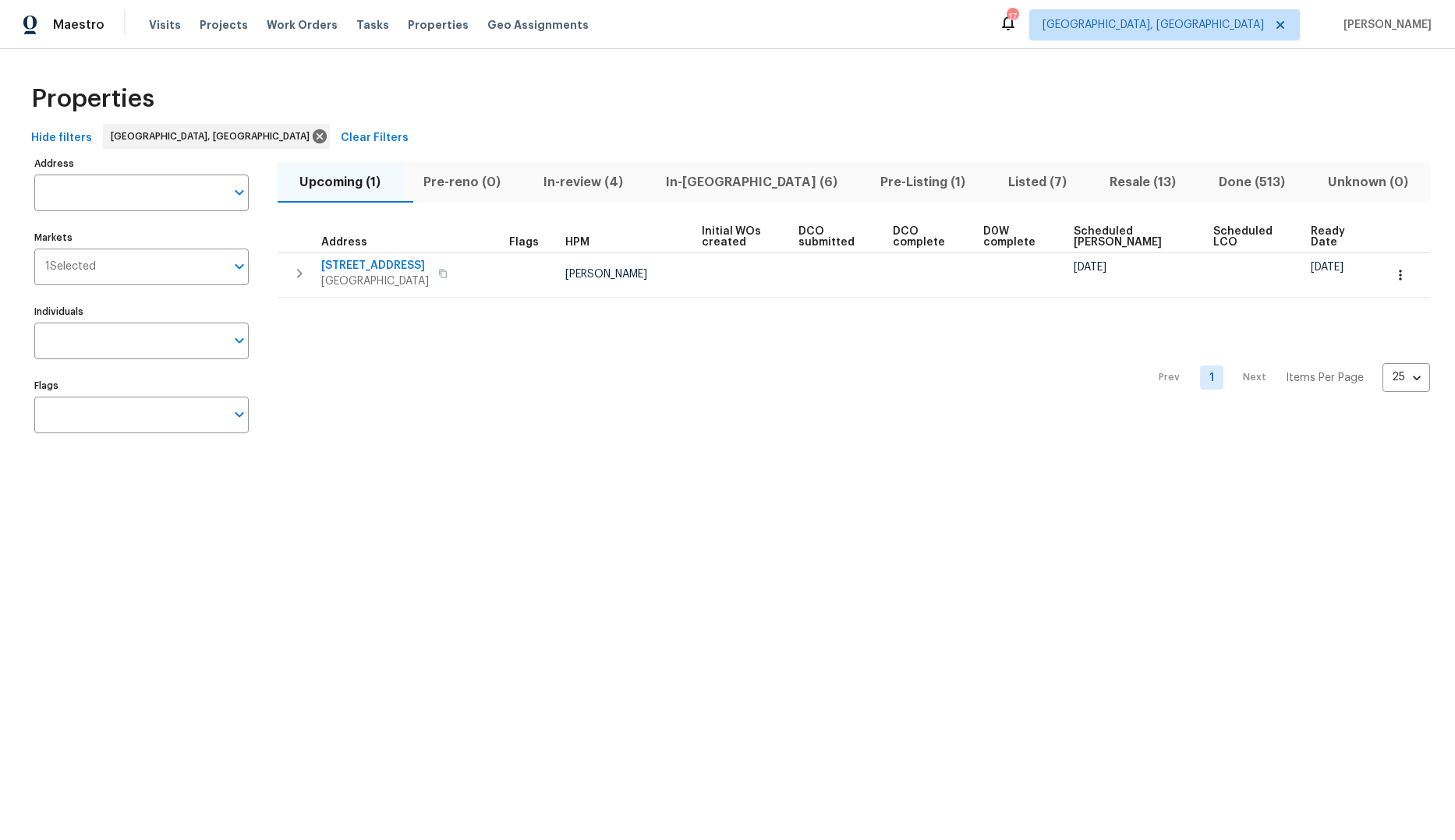
click at [607, 184] on span "In-review (4)" at bounding box center [583, 182] width 104 height 22
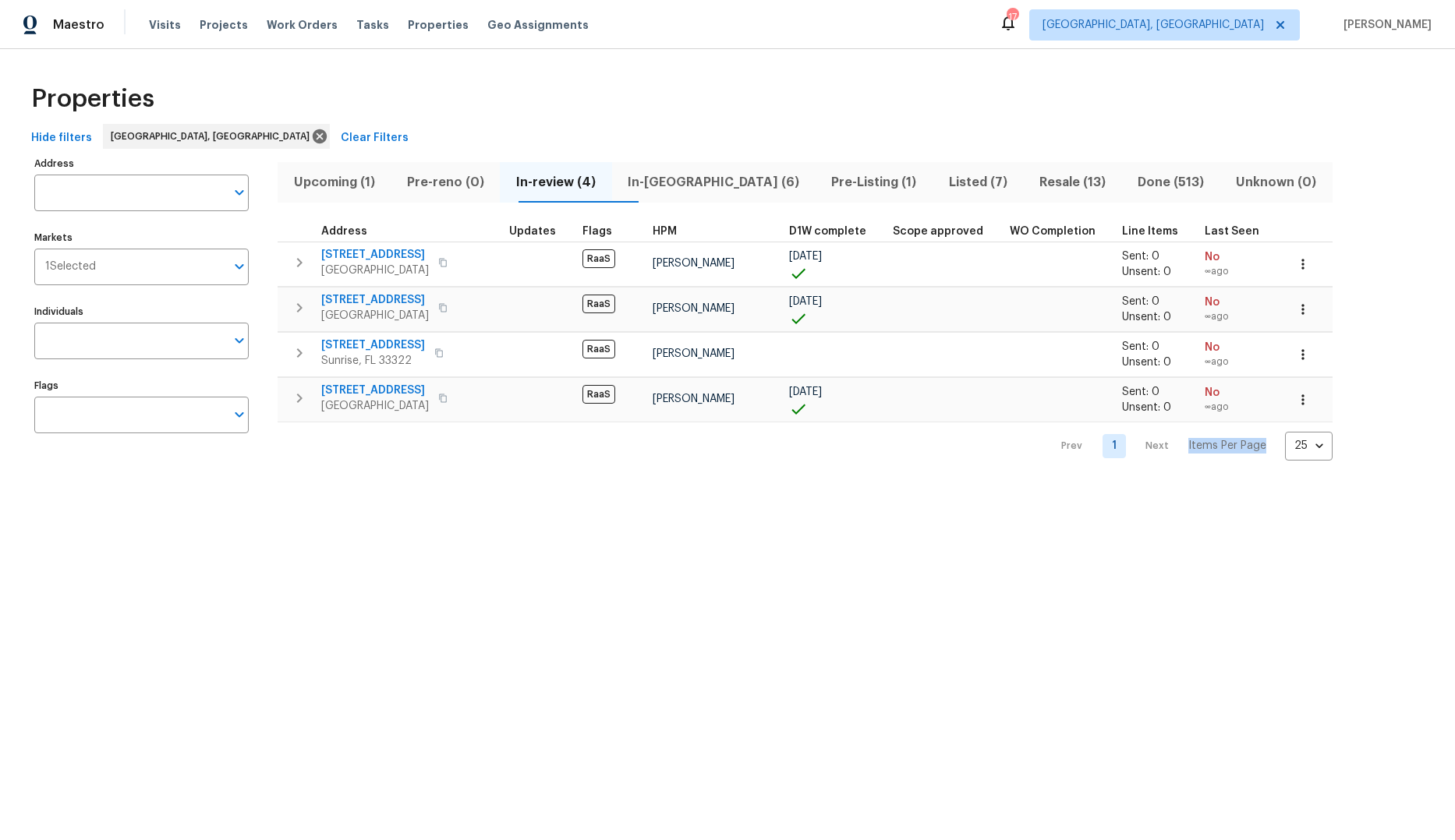
drag, startPoint x: 1372, startPoint y: 478, endPoint x: 1512, endPoint y: 476, distance: 140.0
click at [1454, 476] on html "Maestro Visits Projects Work Orders Tasks Properties Geo Assignments 17 [GEOGRA…" at bounding box center [728, 242] width 1455 height 485
click at [1330, 218] on div "Address Address Markets 1 Selected Markets Individuals Individuals Flags Flags …" at bounding box center [728, 306] width 1405 height 308
click at [942, 180] on span "Listed (7)" at bounding box center [978, 182] width 72 height 22
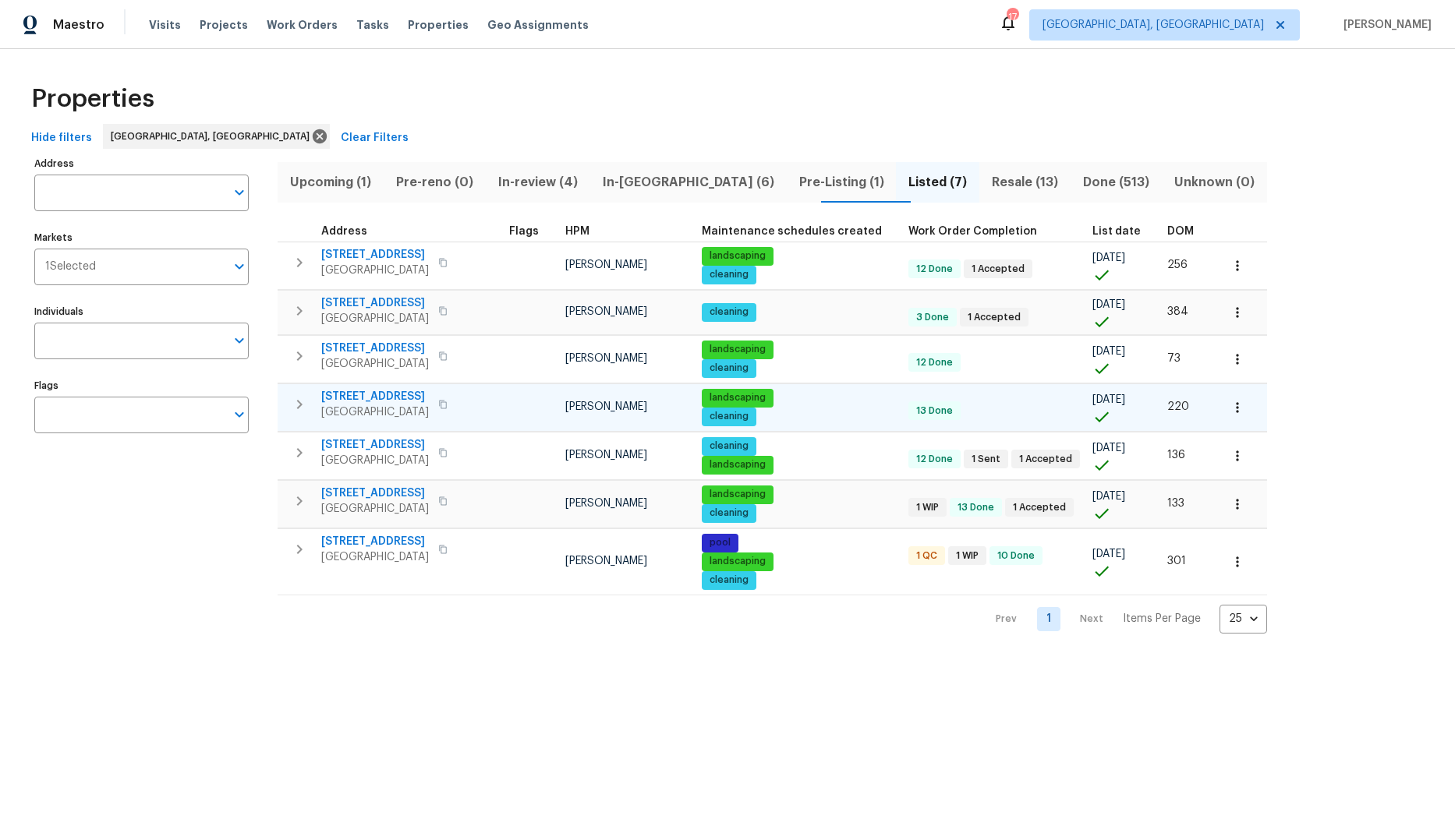
drag, startPoint x: 361, startPoint y: 386, endPoint x: 357, endPoint y: 400, distance: 14.6
click at [360, 393] on td "[STREET_ADDRESS]" at bounding box center [390, 405] width 225 height 41
click at [305, 503] on icon "button" at bounding box center [299, 501] width 19 height 19
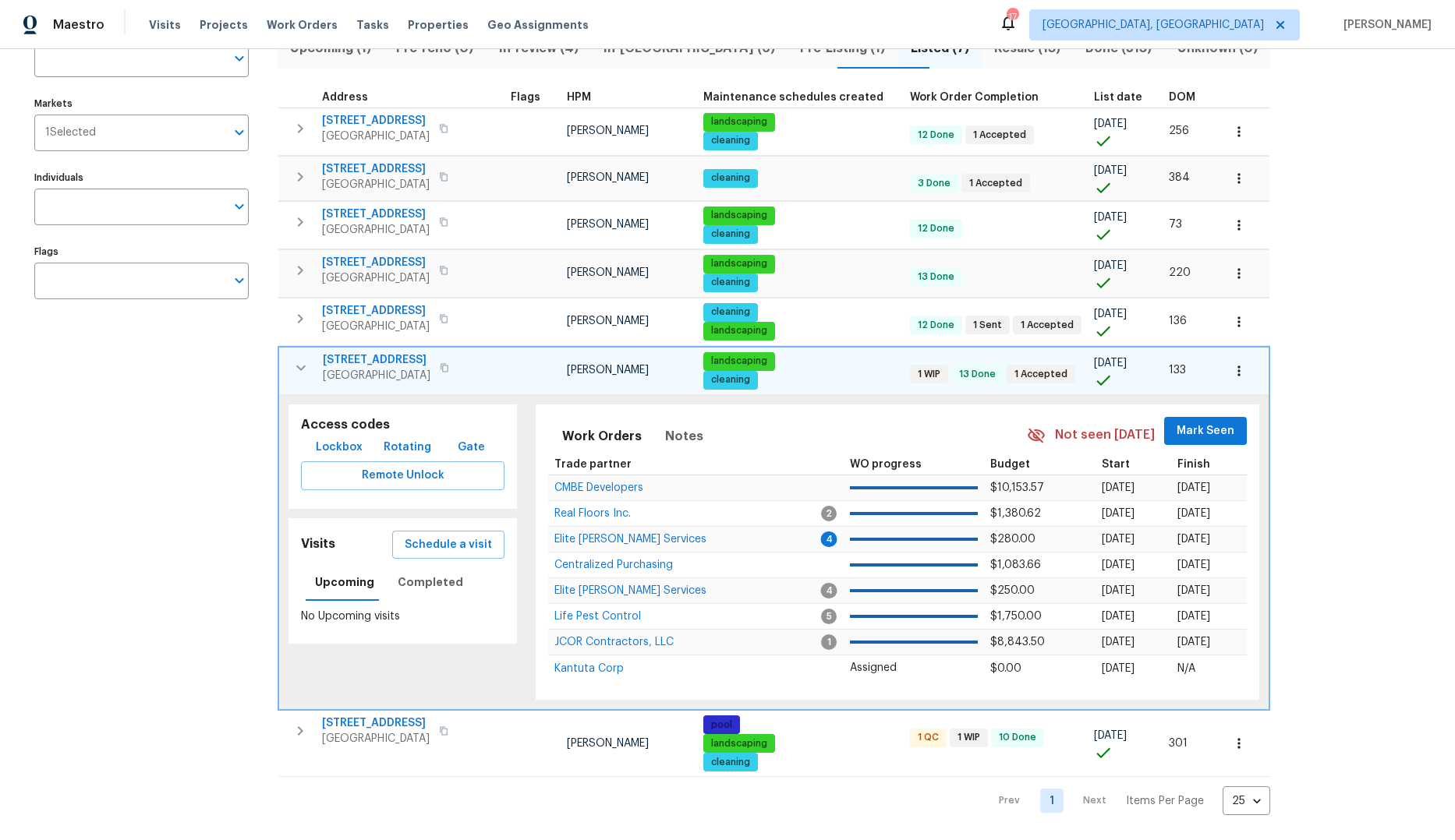
scroll to position [145, 0]
click at [456, 535] on span "Schedule a visit" at bounding box center [448, 545] width 88 height 20
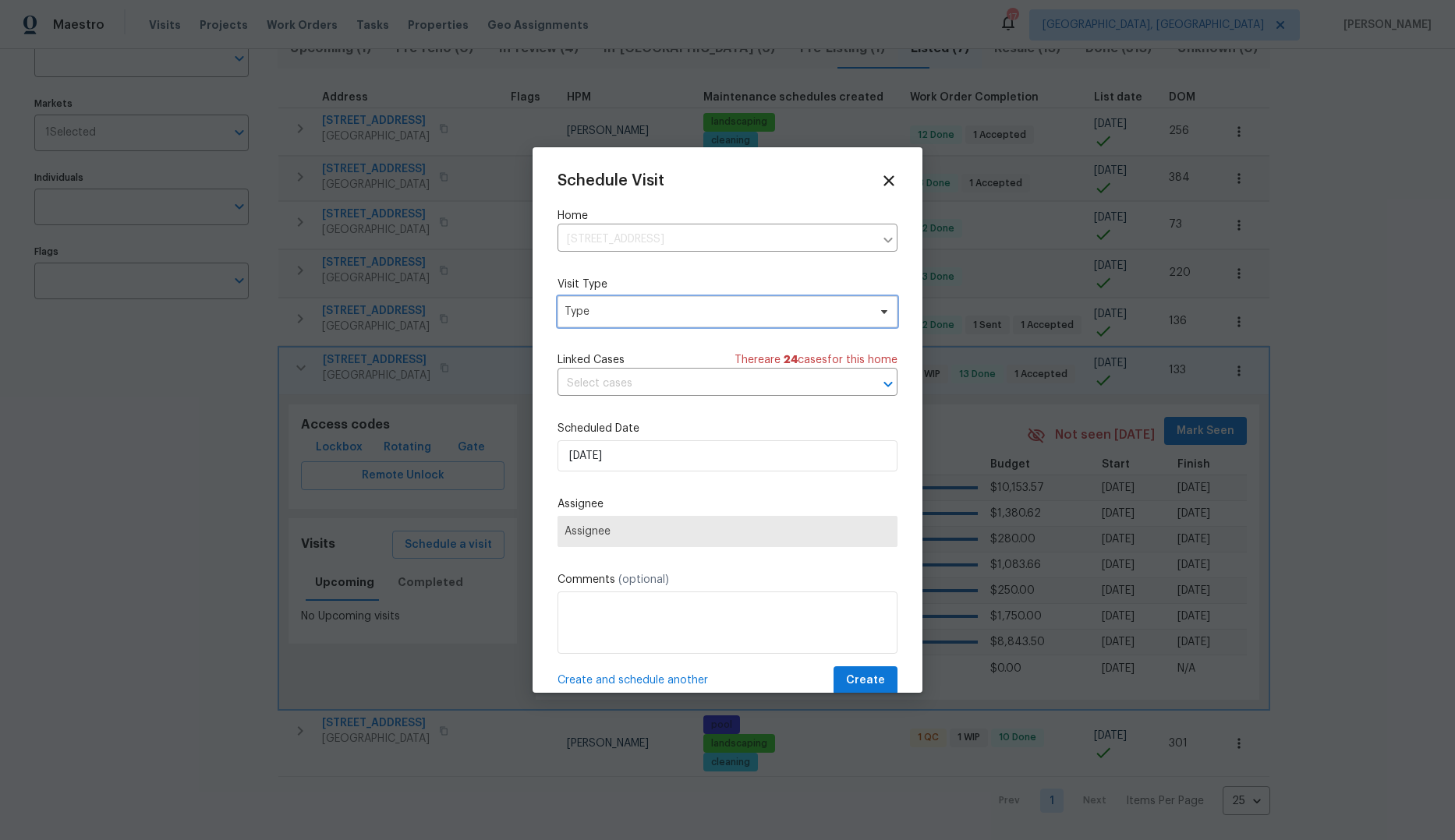
click at [661, 314] on span "Type" at bounding box center [716, 312] width 303 height 16
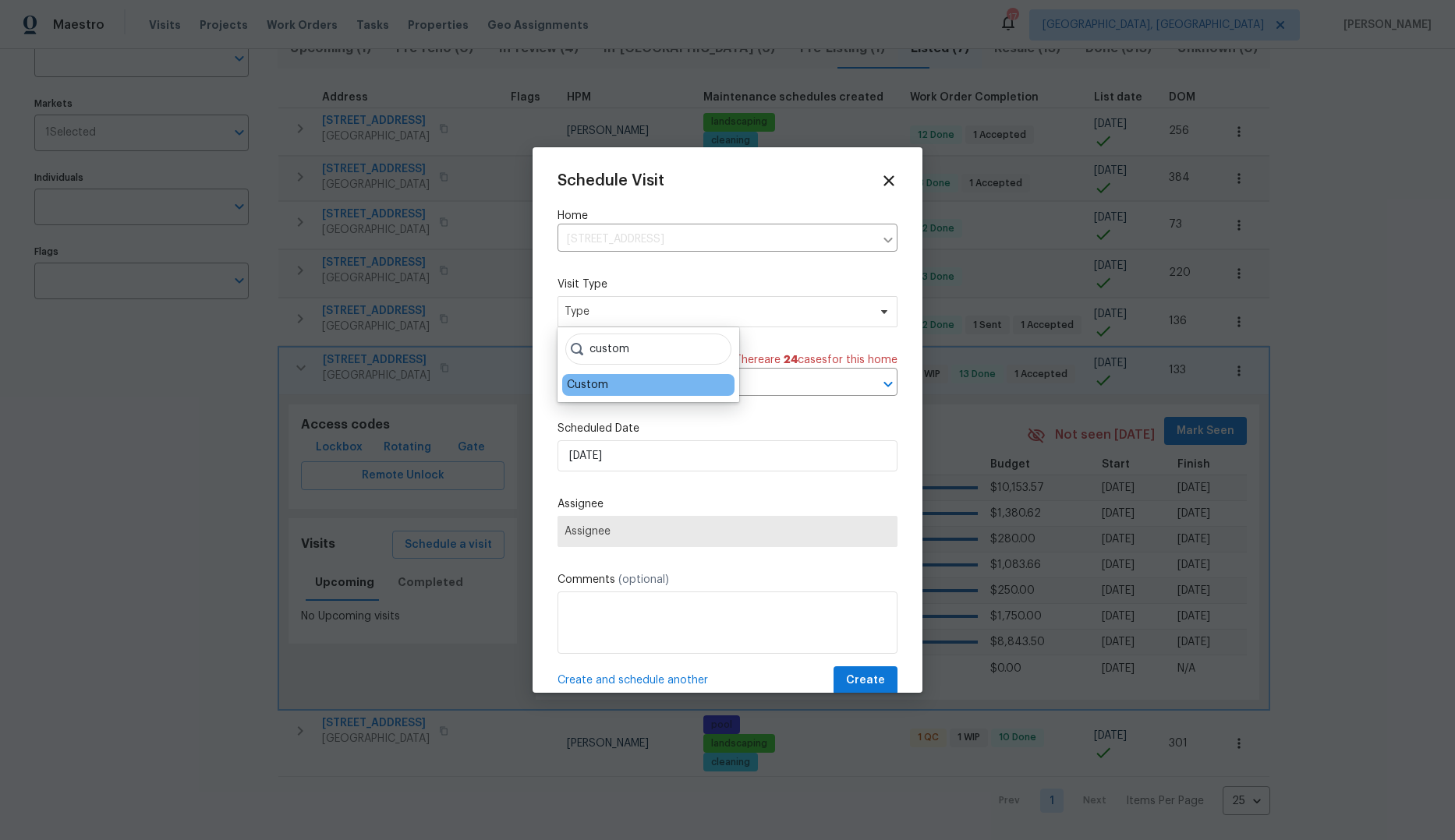
type input "custom"
drag, startPoint x: 597, startPoint y: 394, endPoint x: 597, endPoint y: 385, distance: 9.0
click at [597, 394] on div "Custom" at bounding box center [648, 386] width 172 height 22
click at [599, 382] on div "Custom" at bounding box center [587, 386] width 41 height 16
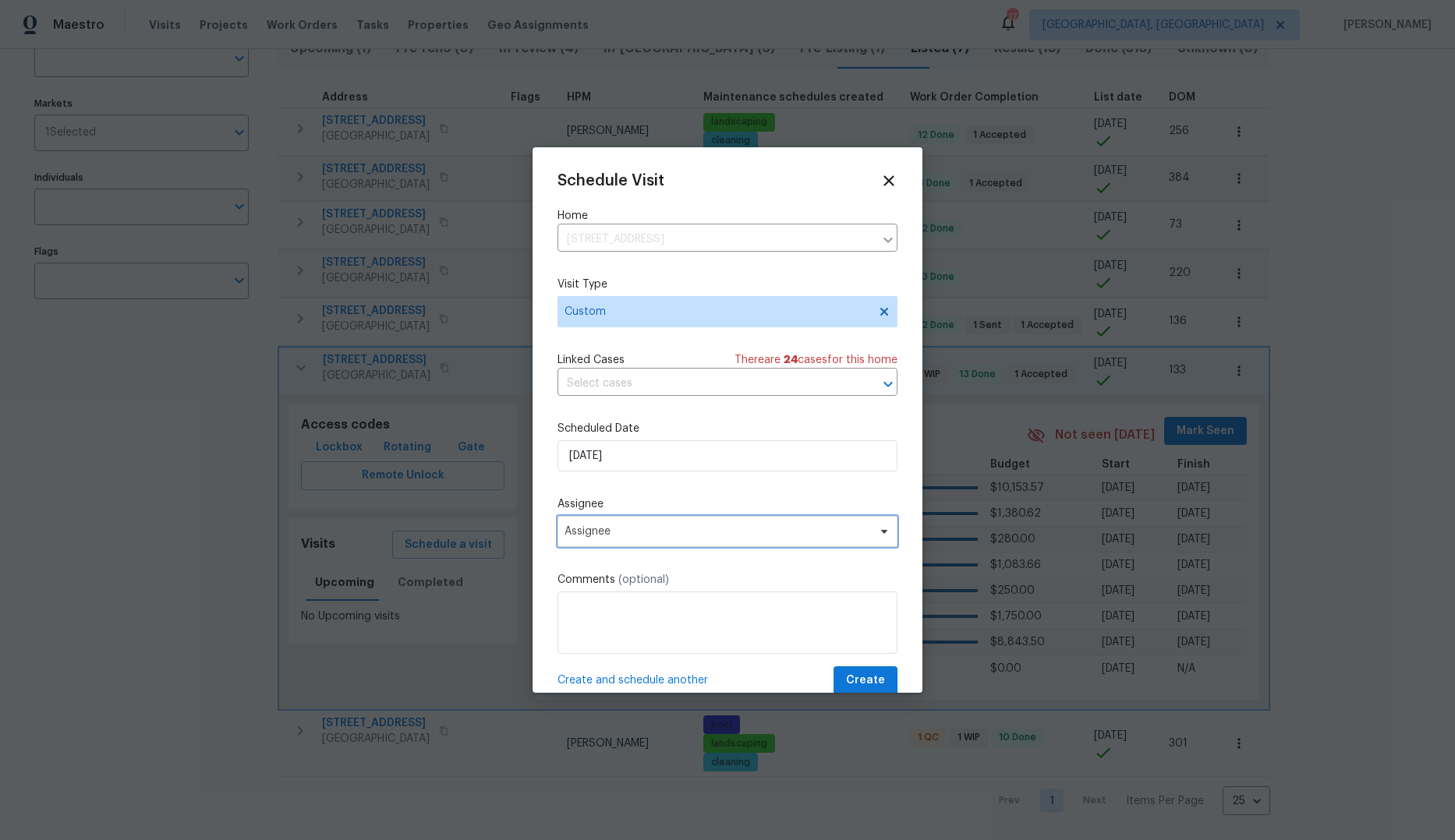
click at [634, 539] on span "Assignee" at bounding box center [727, 531] width 340 height 31
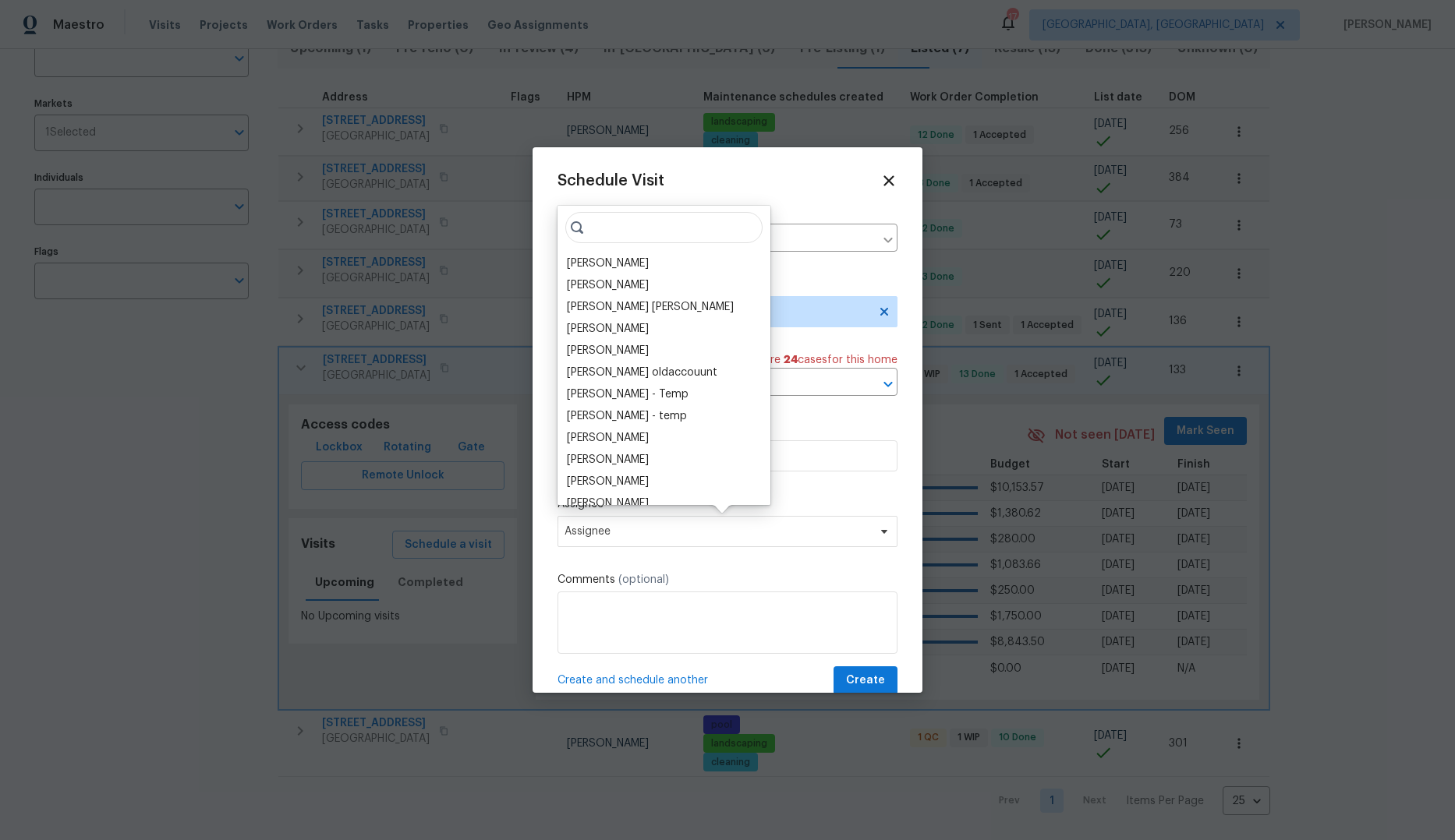
click at [610, 267] on div "[PERSON_NAME]" at bounding box center [608, 264] width 82 height 16
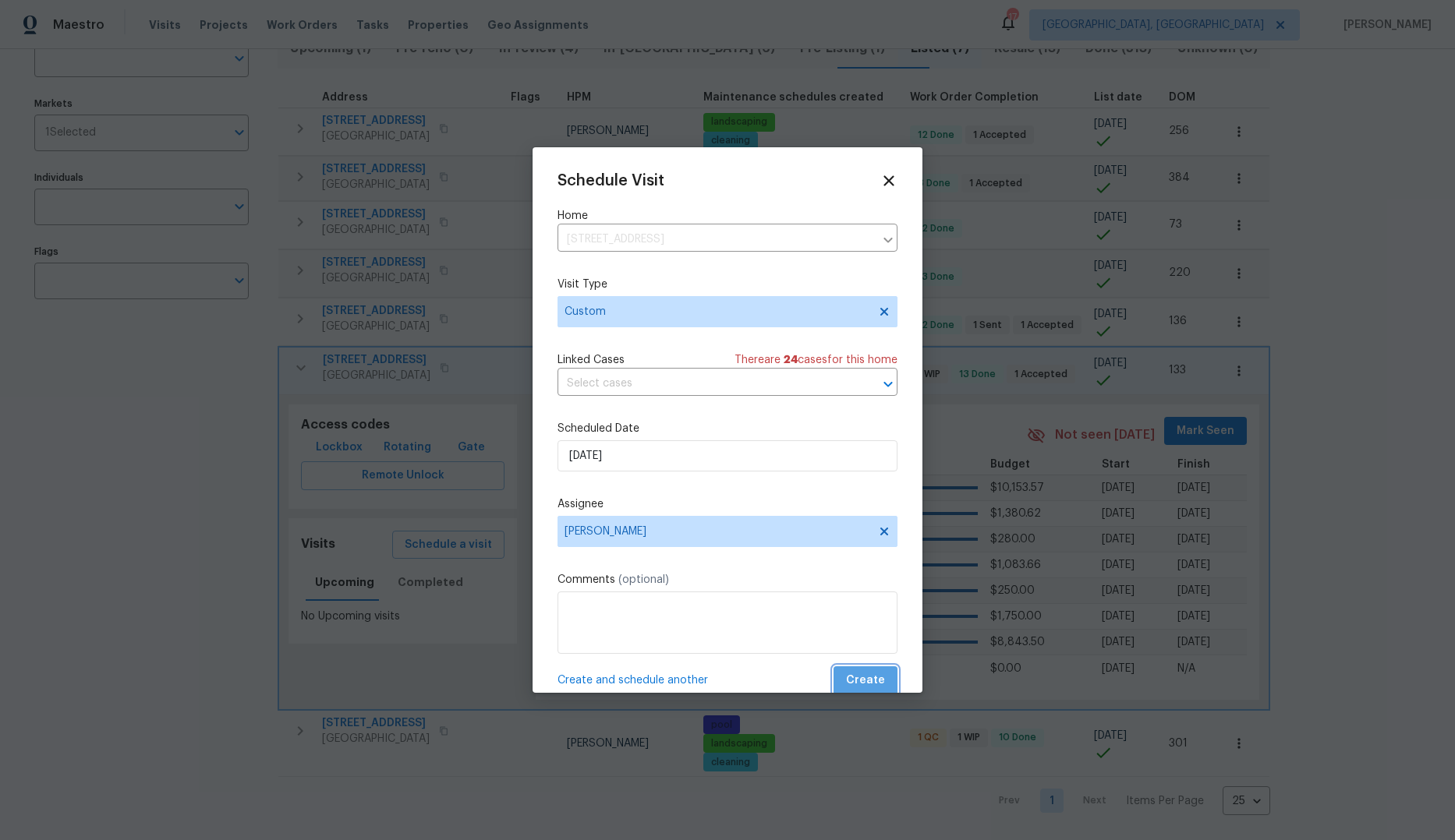
click at [857, 674] on span "Create" at bounding box center [865, 682] width 39 height 20
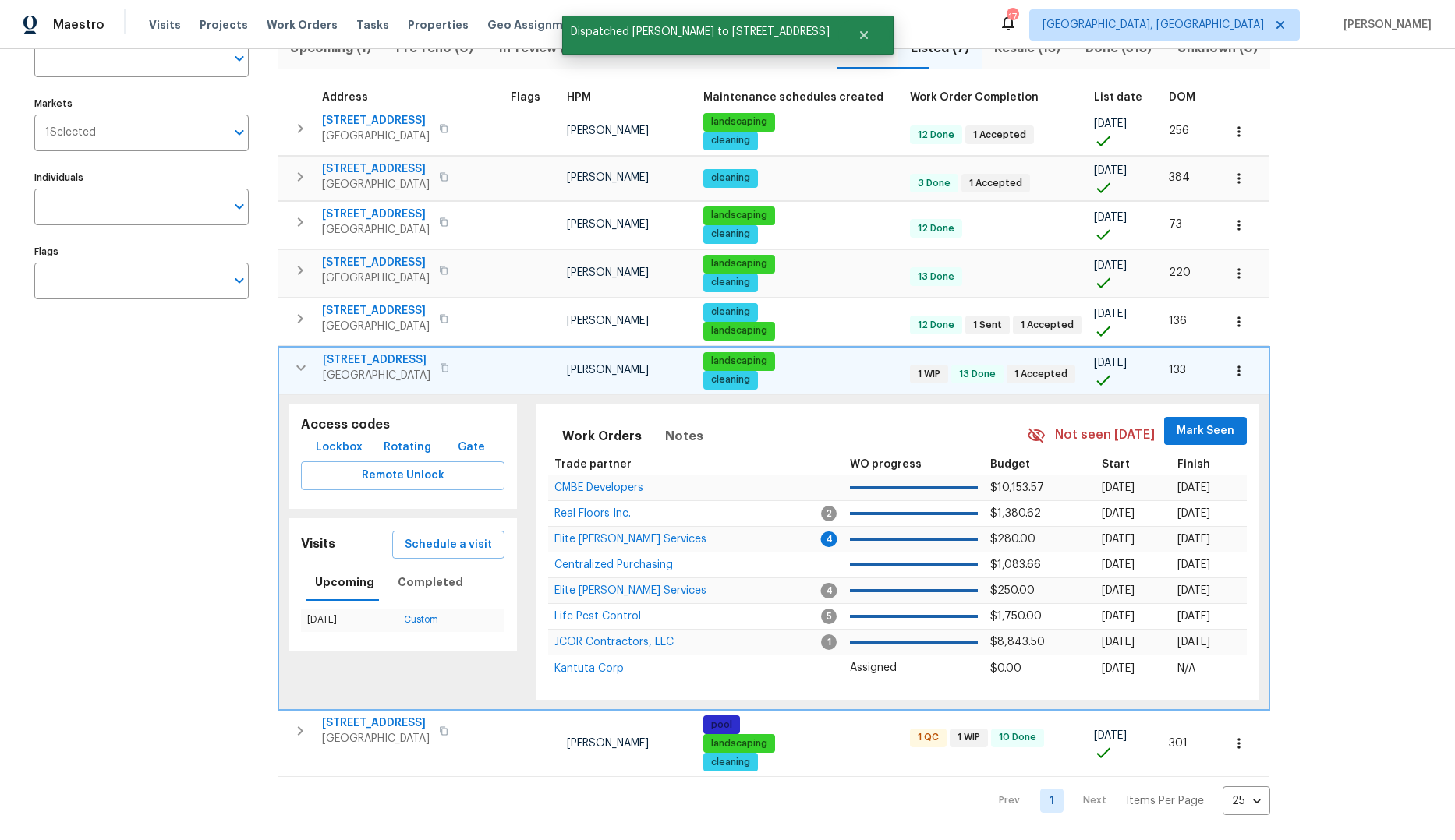
click at [300, 359] on icon "button" at bounding box center [301, 368] width 19 height 19
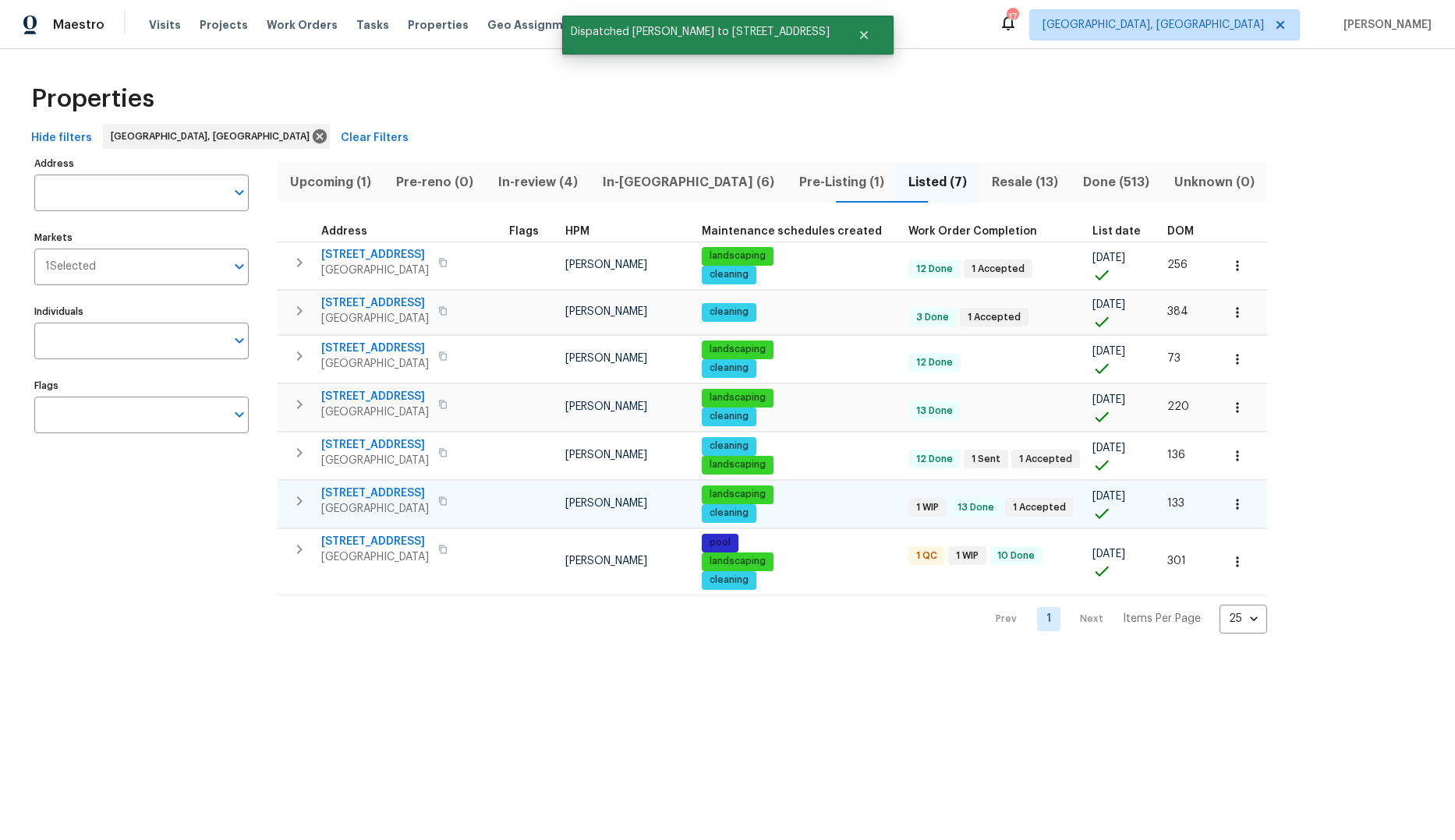
scroll to position [0, 0]
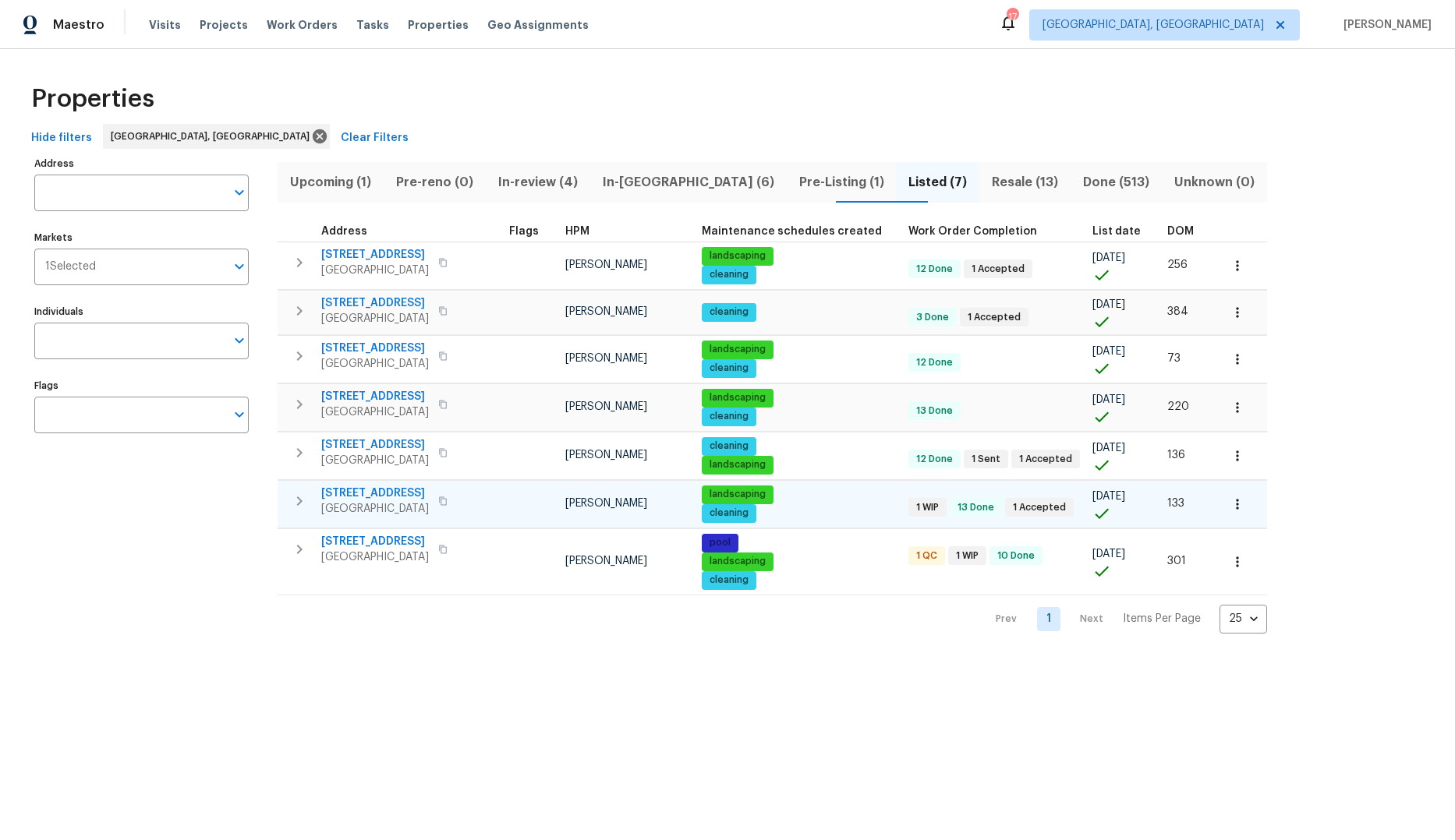
click at [796, 182] on span "Pre-Listing (1)" at bounding box center [842, 182] width 92 height 22
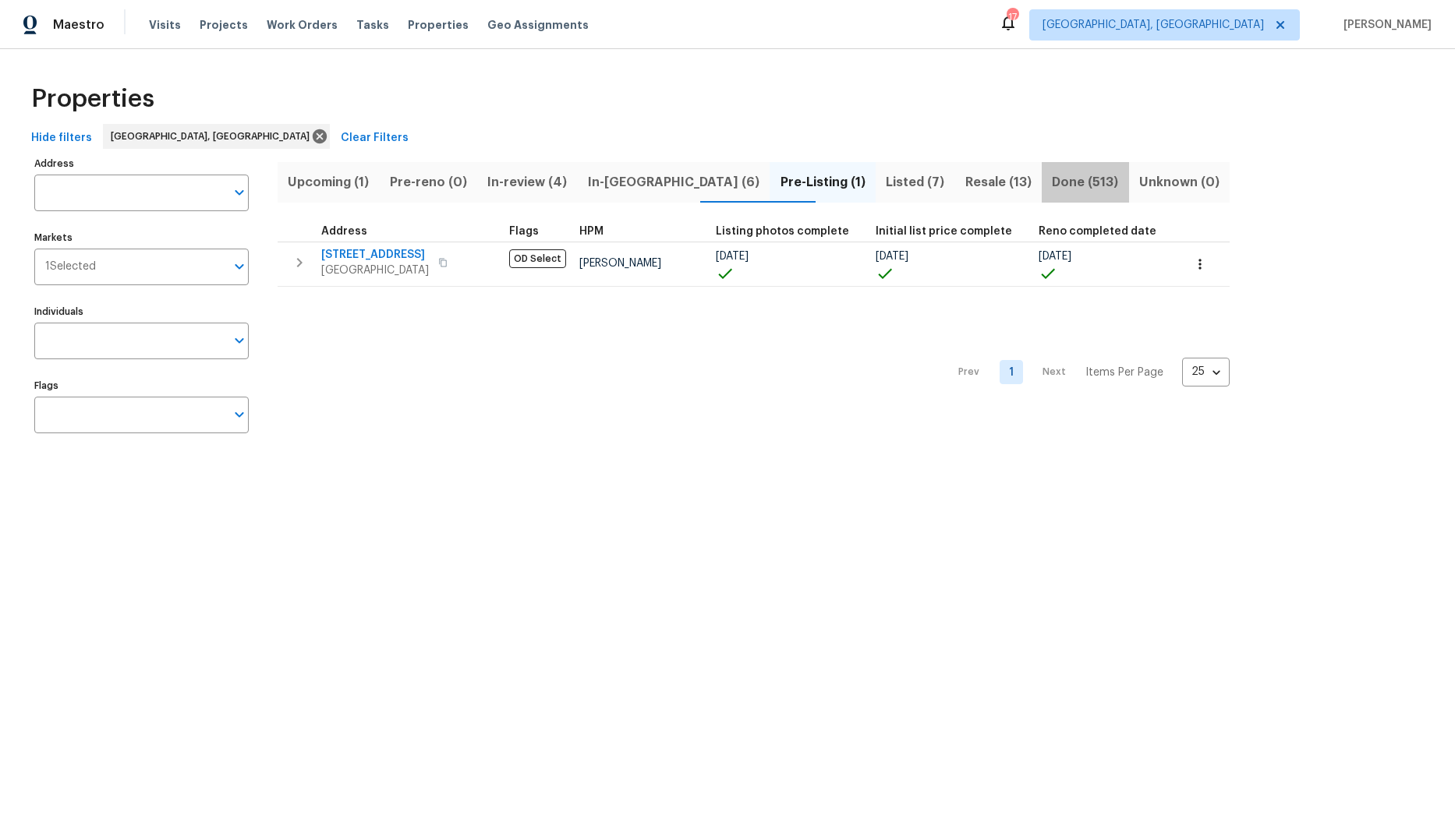
click at [1051, 180] on span "Done (513)" at bounding box center [1085, 182] width 69 height 22
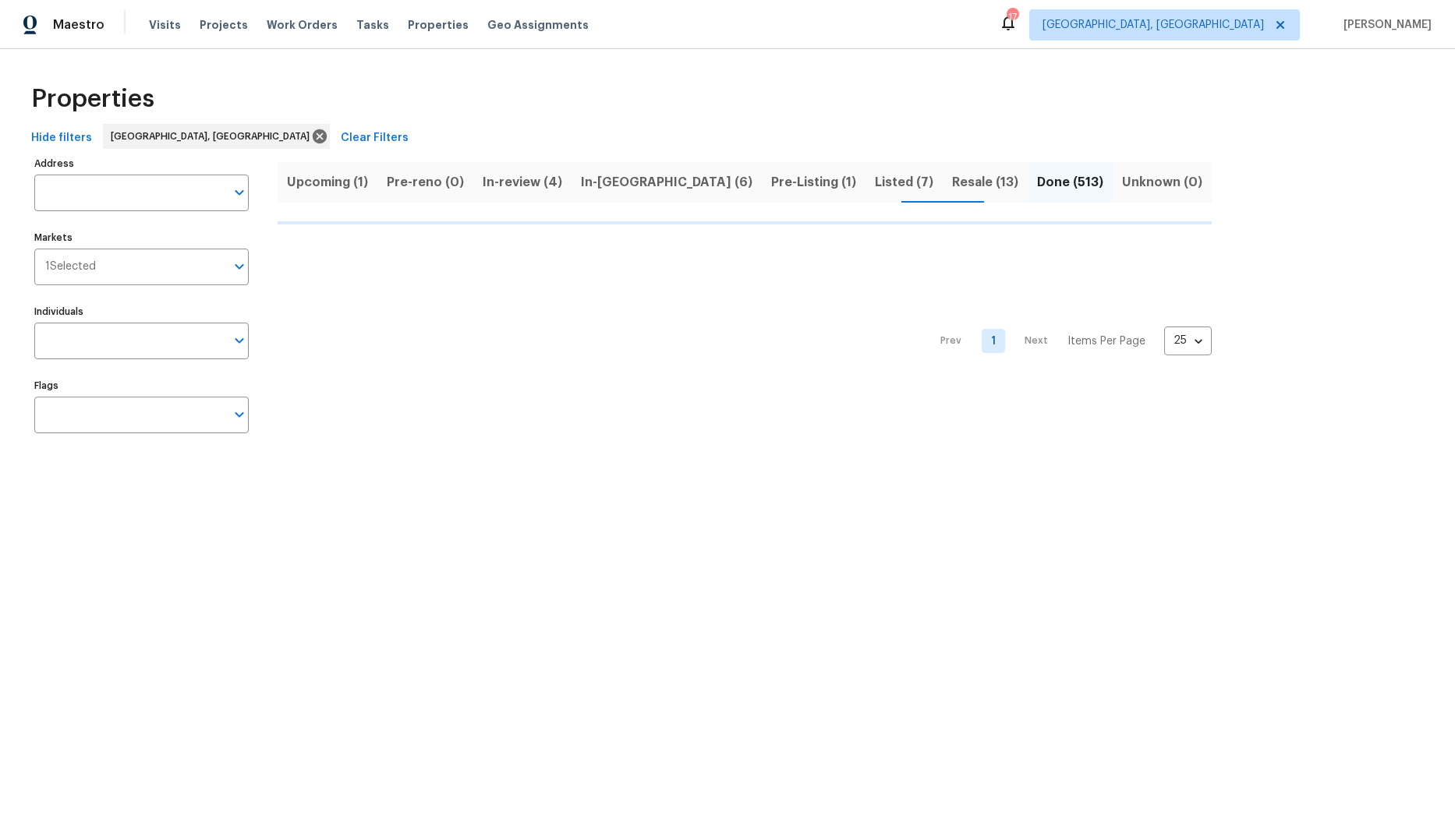
click at [420, 180] on span "Pre-reno (0)" at bounding box center [425, 182] width 77 height 22
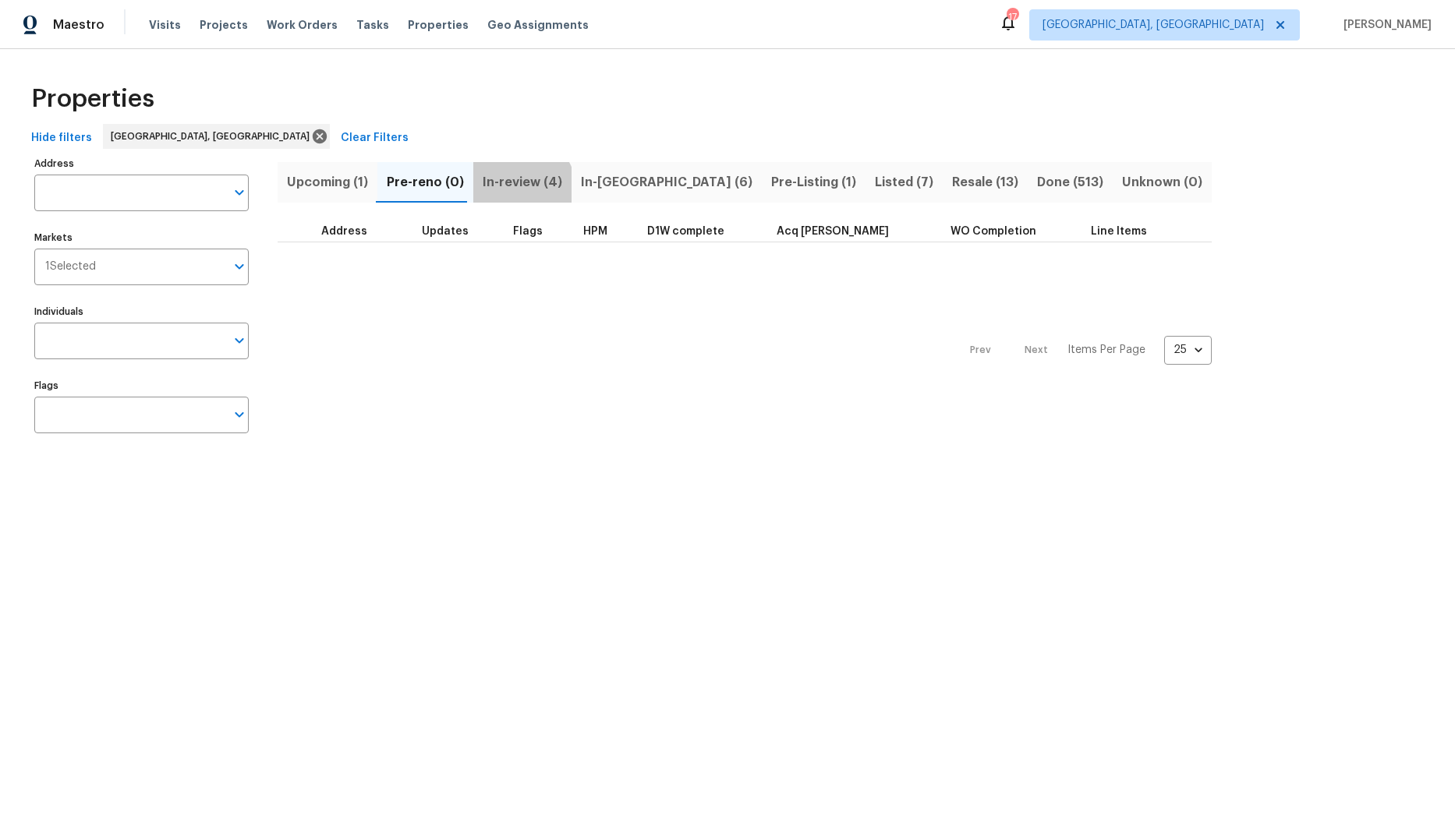
click at [514, 189] on span "In-review (4)" at bounding box center [522, 182] width 80 height 22
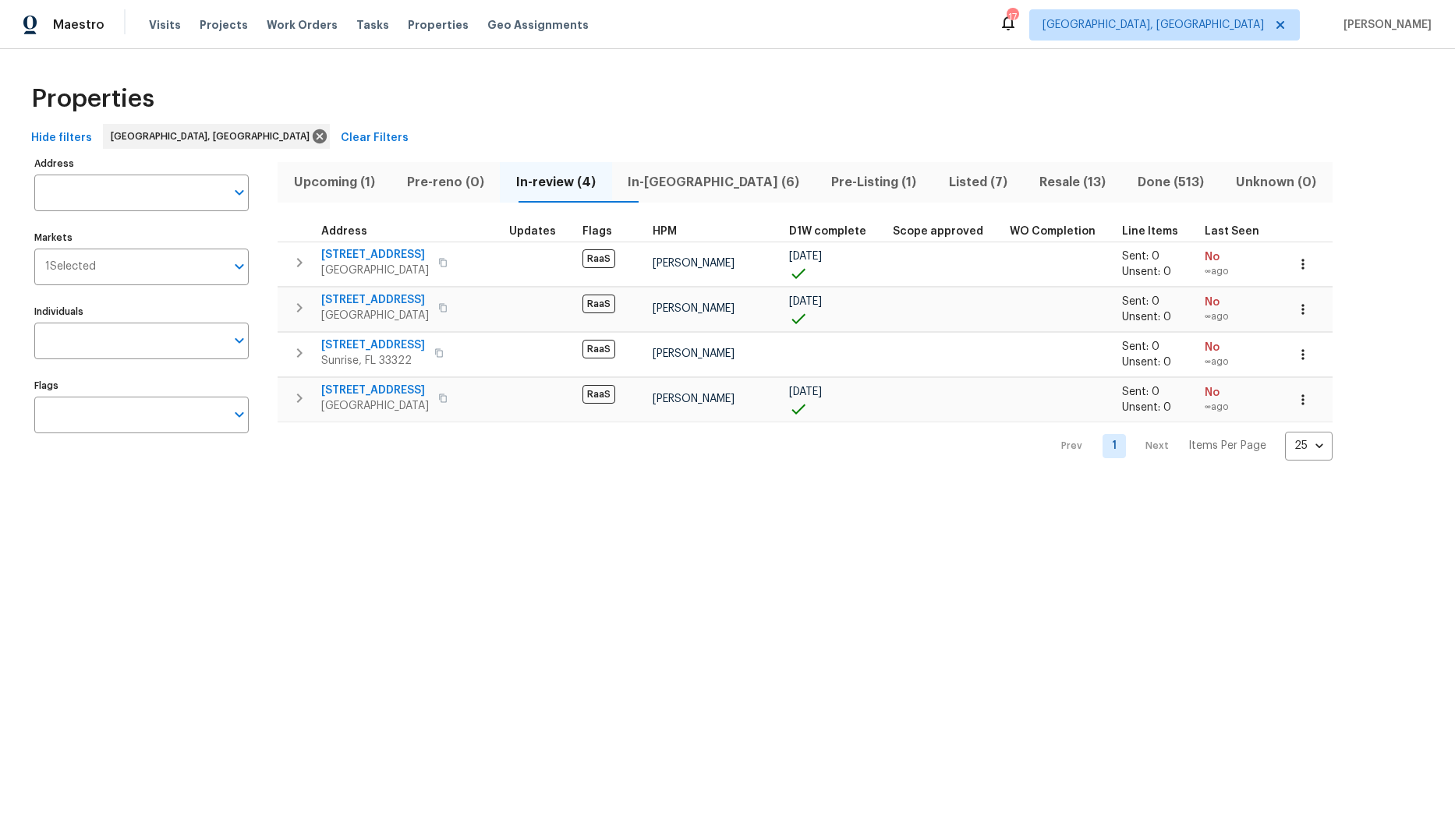
click at [695, 184] on span "In-[GEOGRAPHIC_DATA] (6)" at bounding box center [713, 182] width 184 height 22
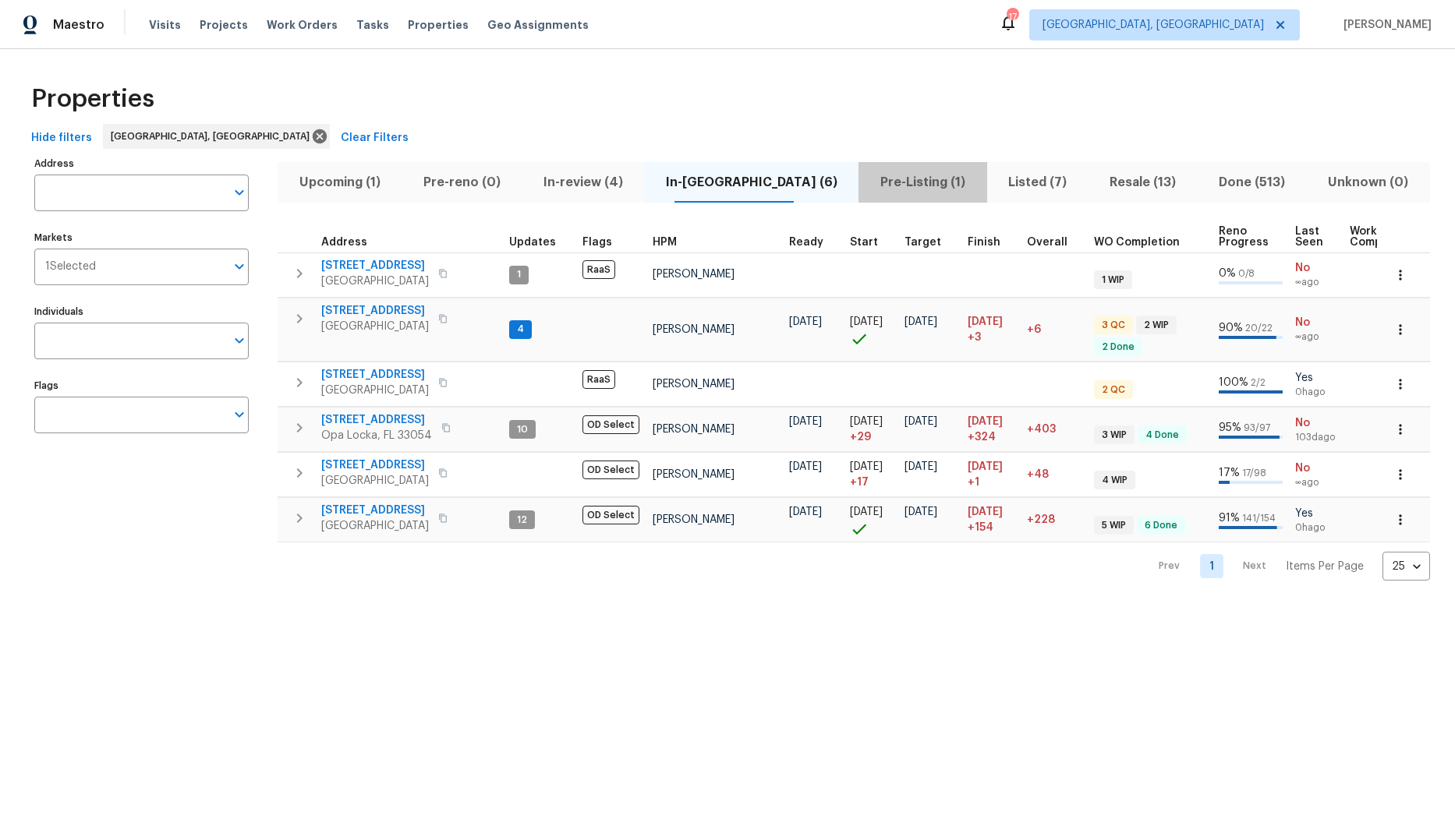
click at [868, 180] on span "Pre-Listing (1)" at bounding box center [923, 182] width 110 height 22
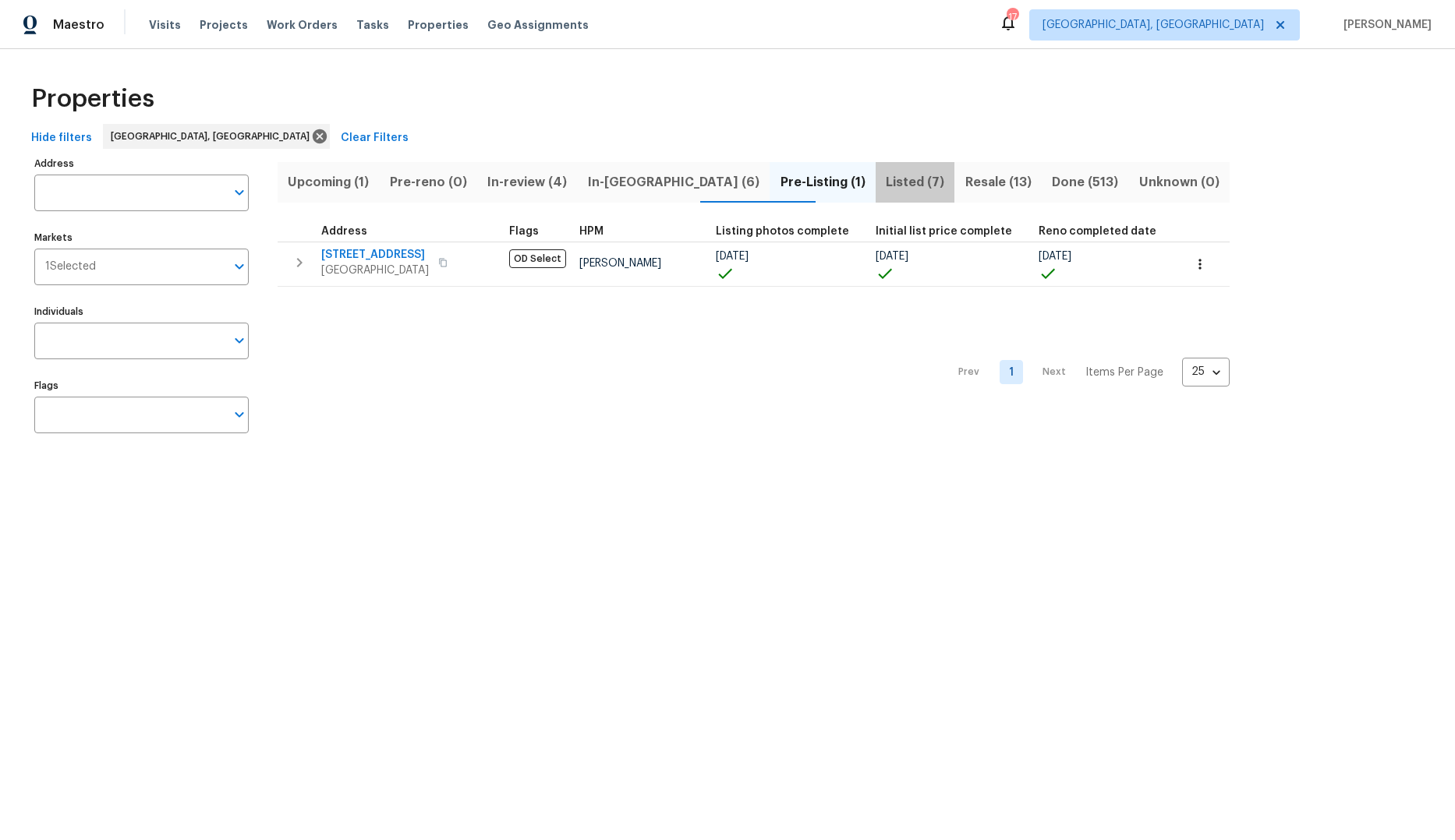
click at [885, 181] on span "Listed (7)" at bounding box center [915, 182] width 61 height 22
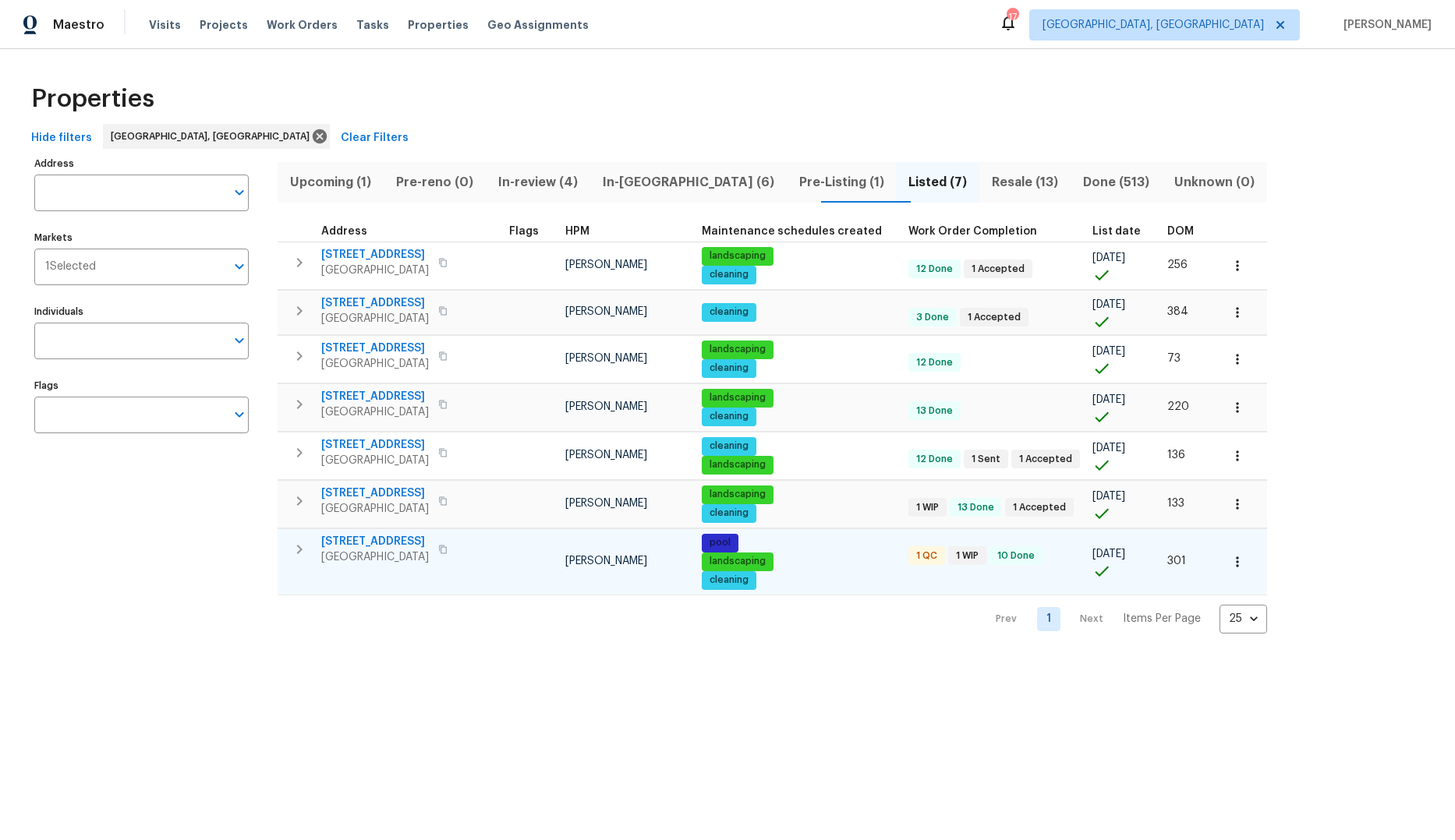
click at [299, 547] on icon "button" at bounding box center [299, 549] width 5 height 9
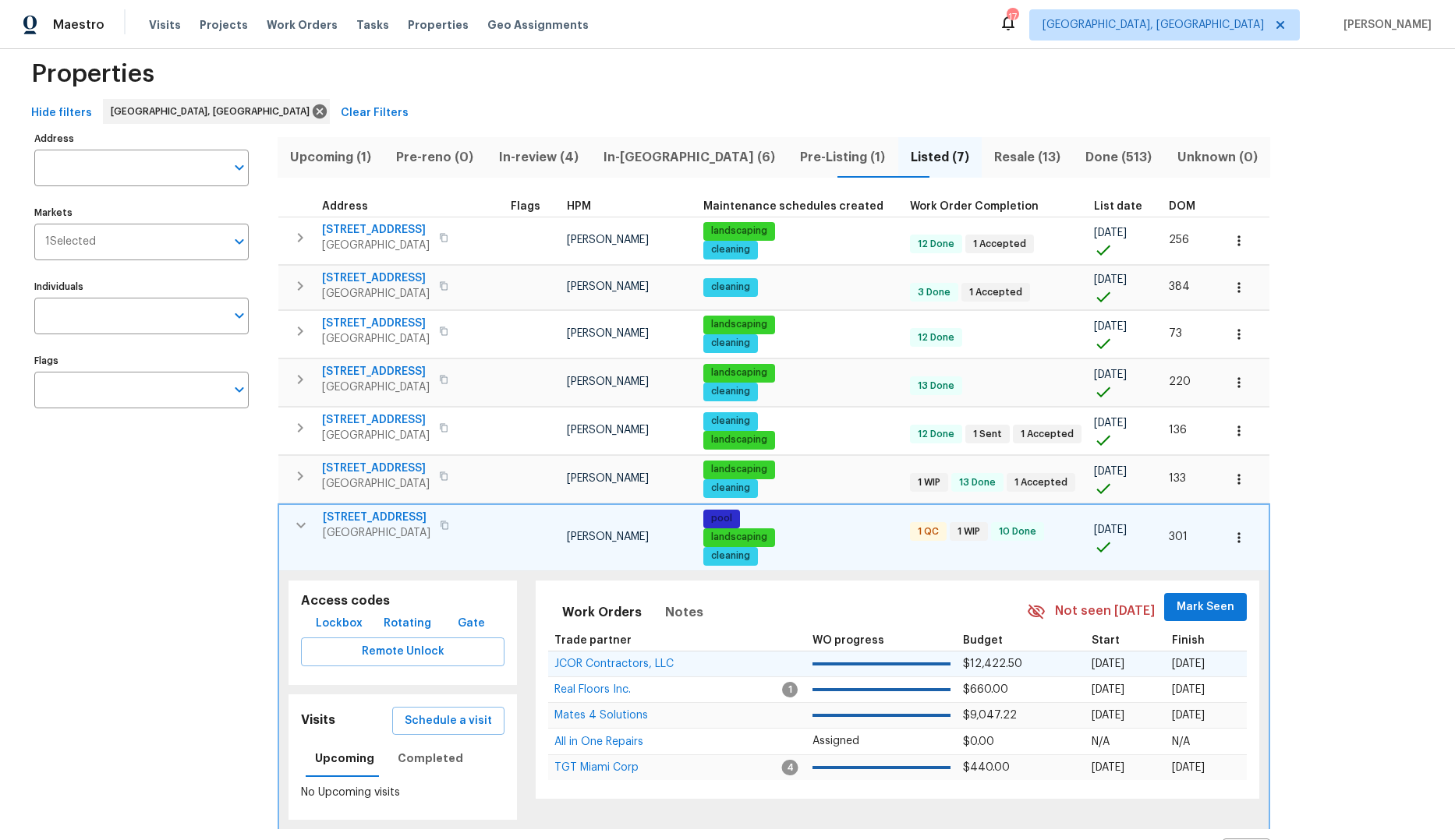
scroll to position [89, 0]
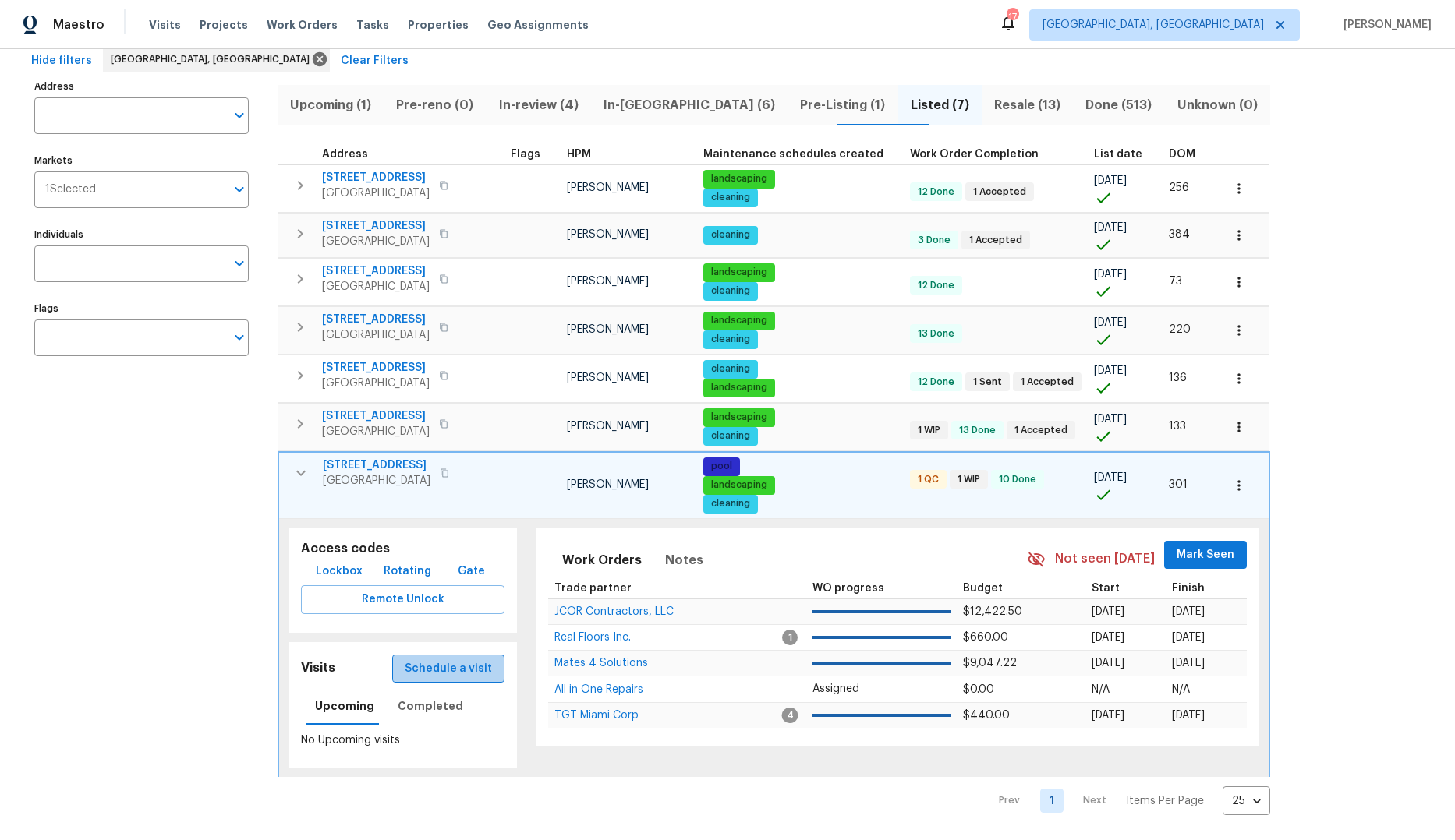
click at [456, 660] on span "Schedule a visit" at bounding box center [448, 670] width 88 height 20
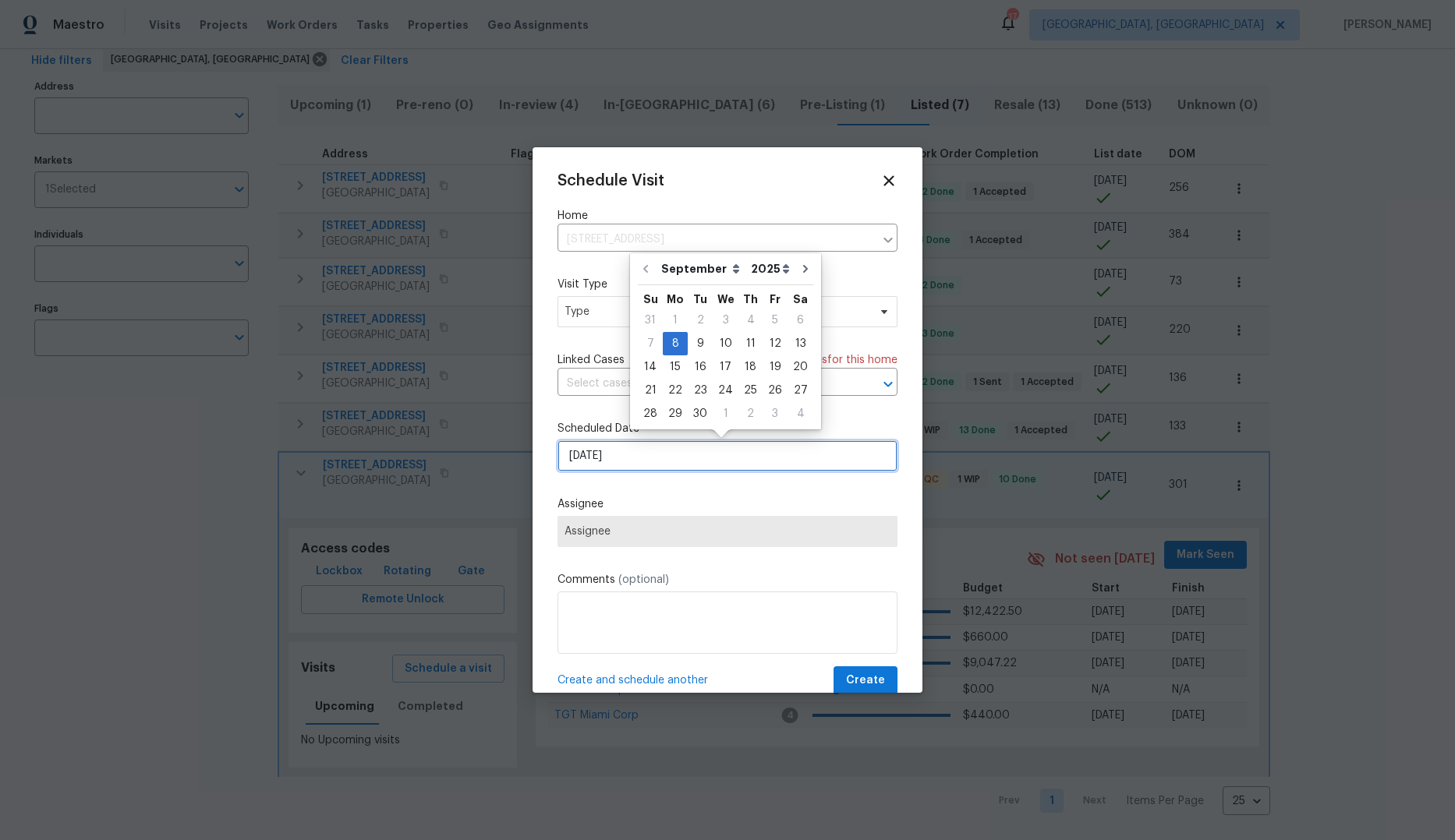
click at [638, 458] on input "[DATE]" at bounding box center [727, 455] width 340 height 31
click at [714, 342] on div "10" at bounding box center [726, 344] width 26 height 22
type input "[DATE]"
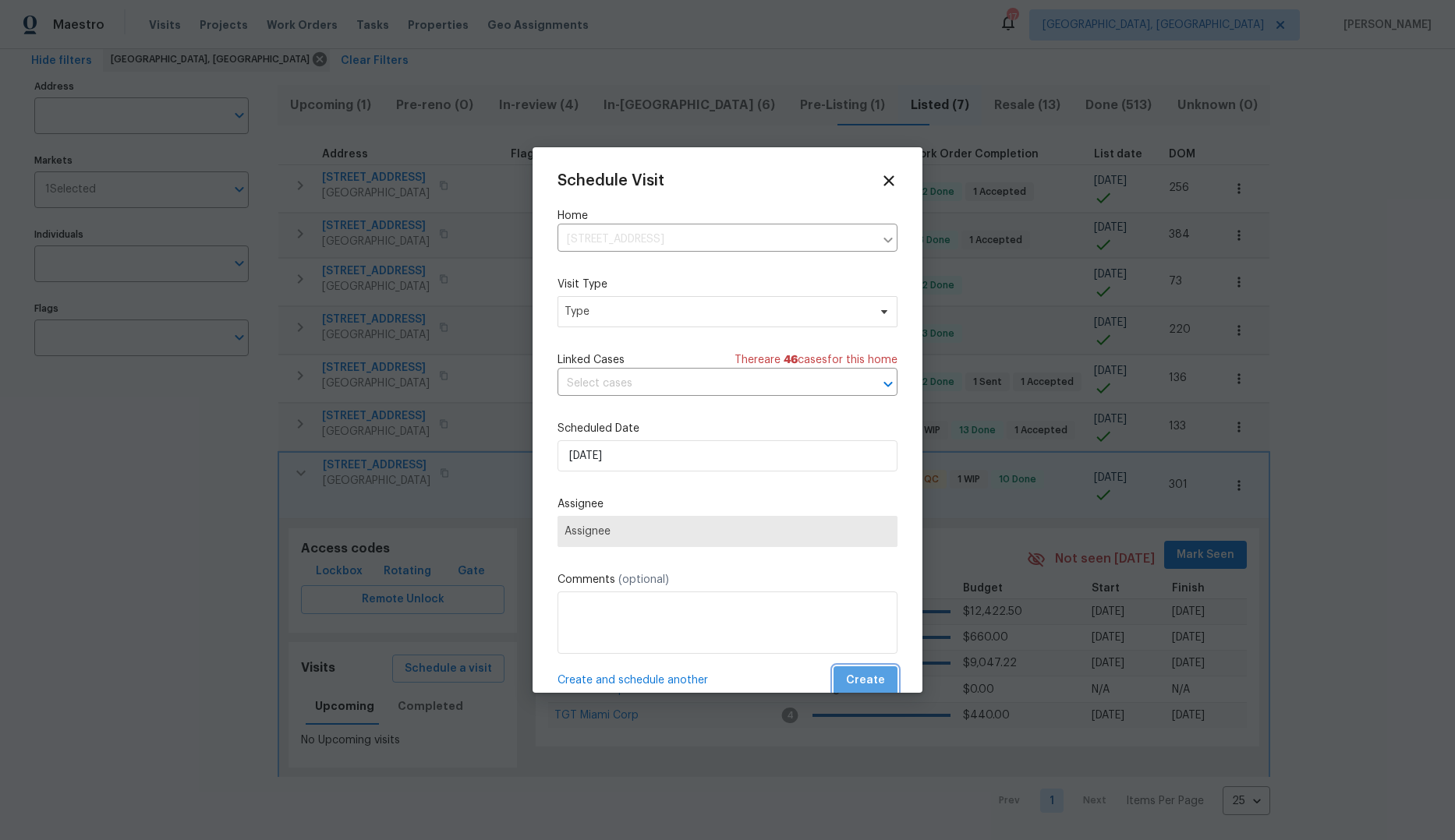
click at [874, 674] on button "Create" at bounding box center [865, 681] width 64 height 29
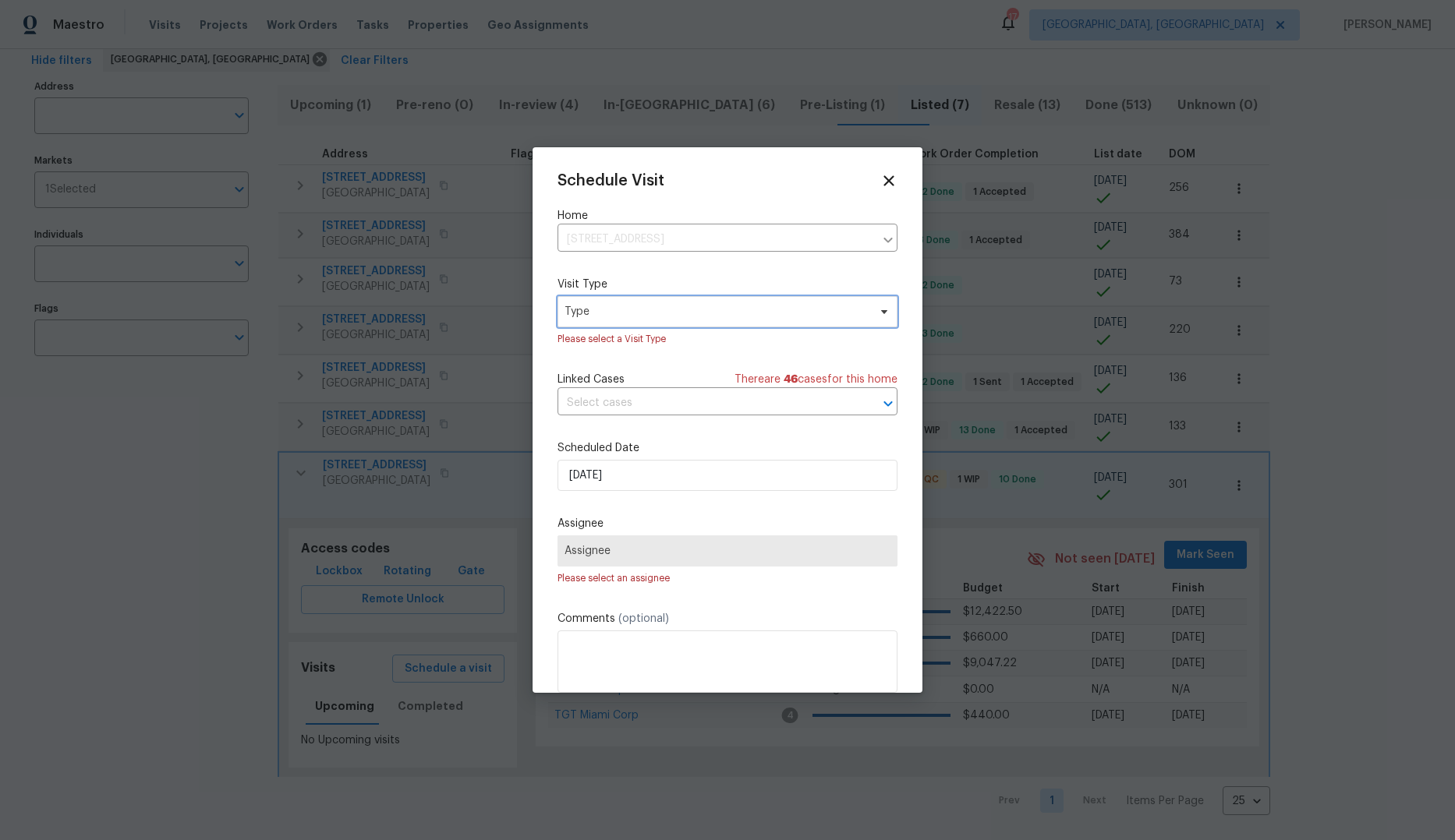
click at [647, 304] on span "Type" at bounding box center [716, 312] width 303 height 16
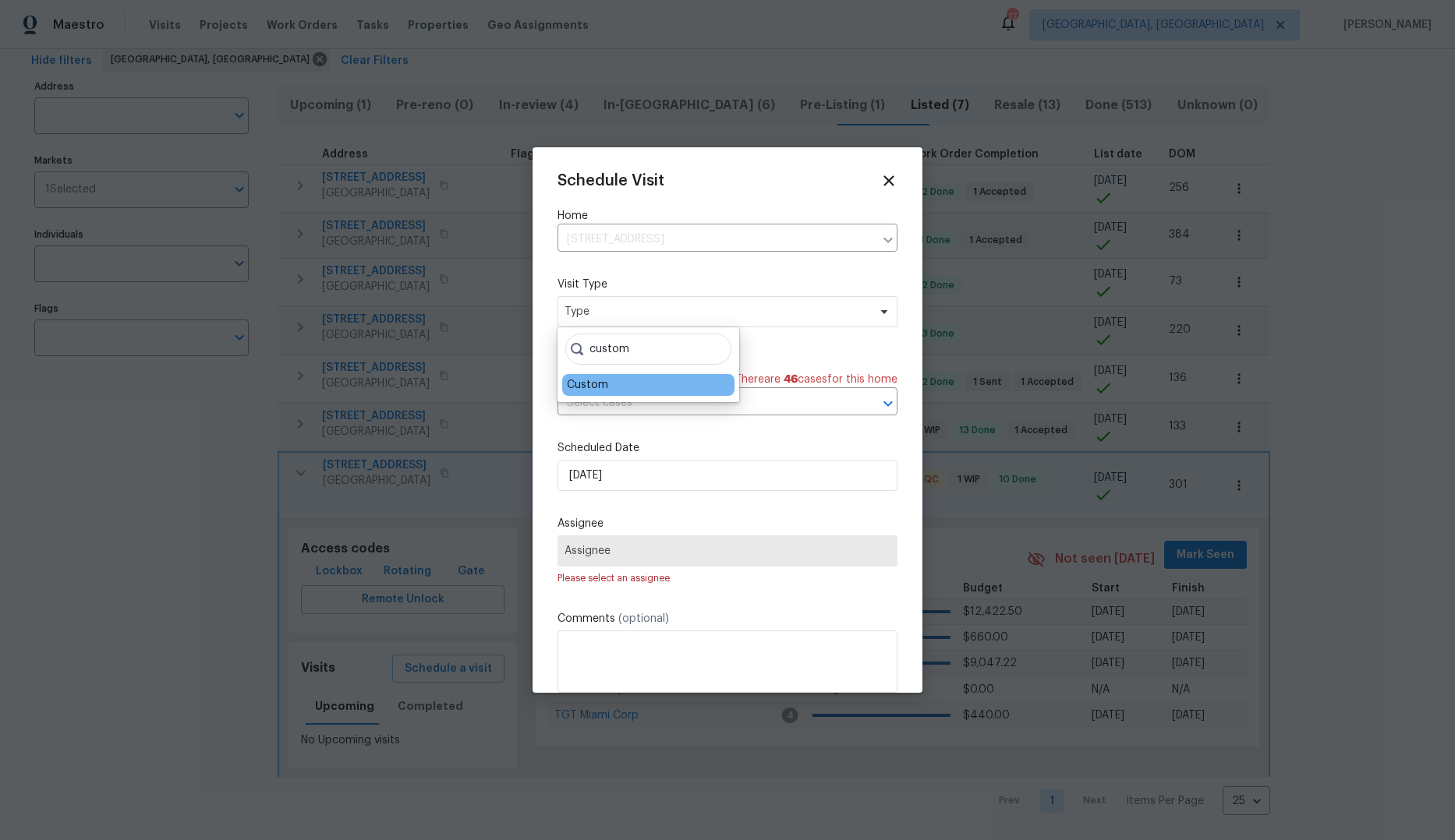
type input "custom"
click at [614, 382] on div "Custom" at bounding box center [648, 386] width 172 height 22
click at [586, 394] on div "Custom" at bounding box center [648, 386] width 172 height 22
click at [587, 385] on div "Custom" at bounding box center [587, 386] width 41 height 16
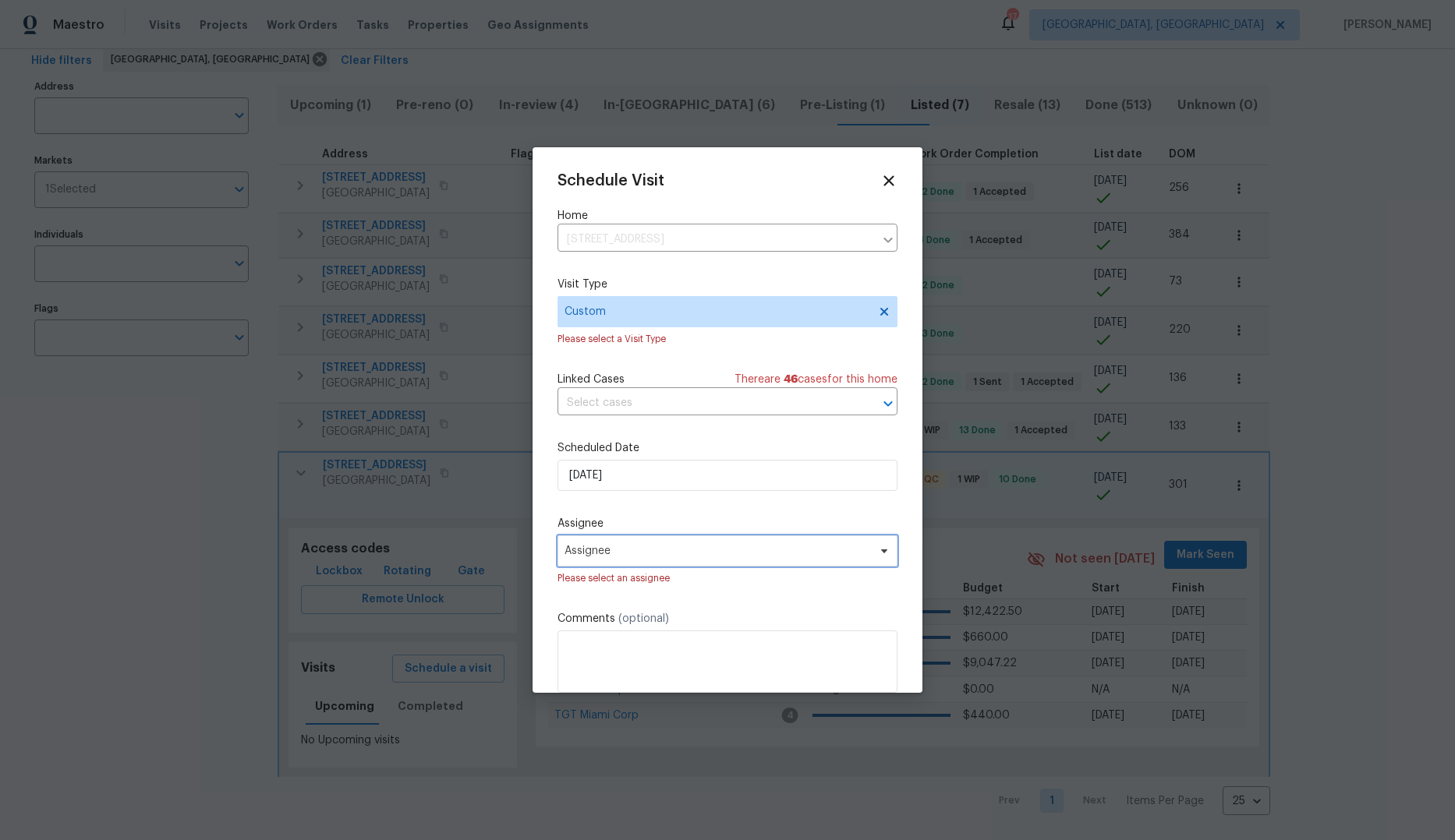
click at [665, 547] on span "Assignee" at bounding box center [717, 551] width 306 height 13
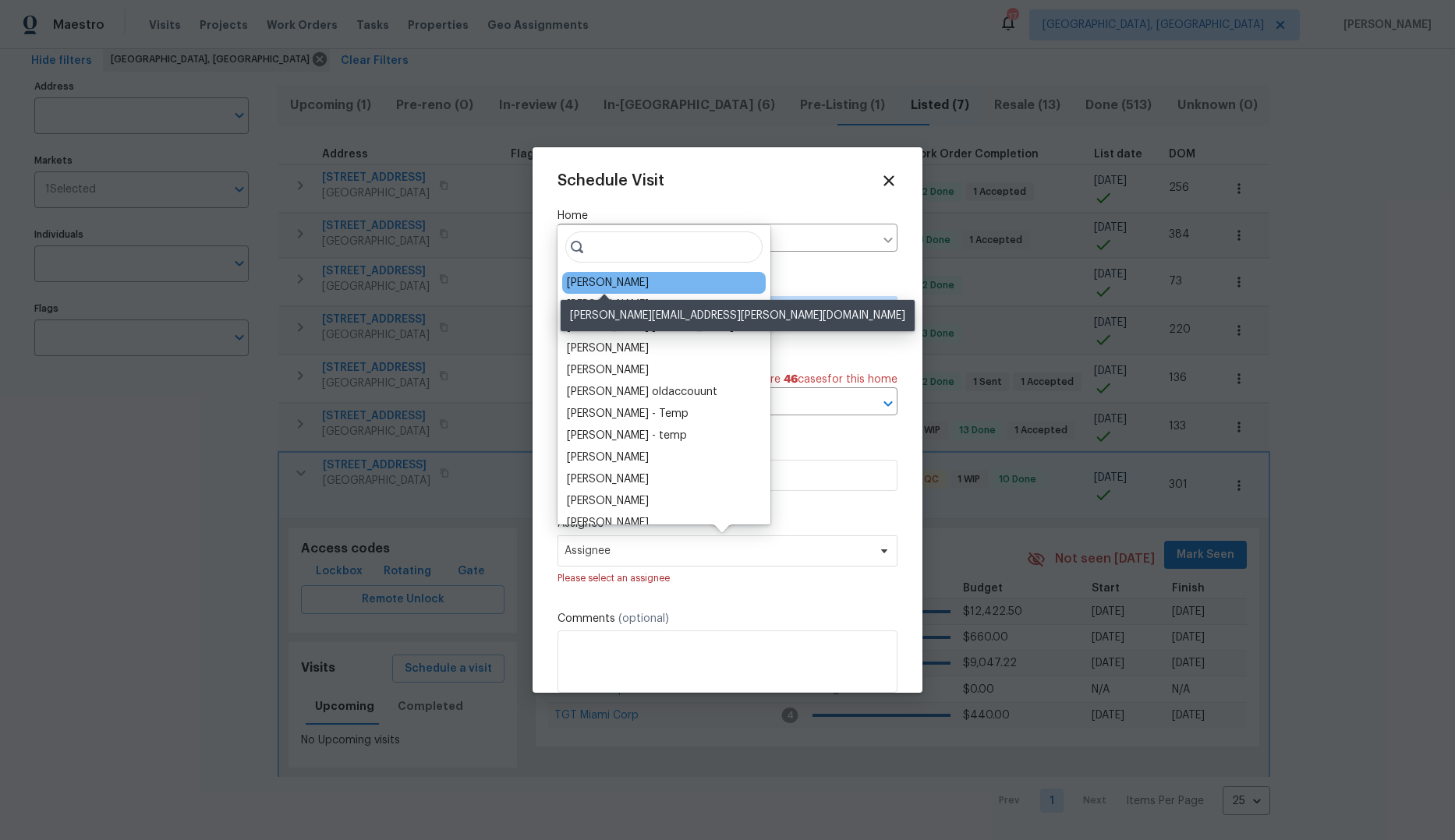
click at [620, 284] on div "[PERSON_NAME]" at bounding box center [608, 283] width 82 height 16
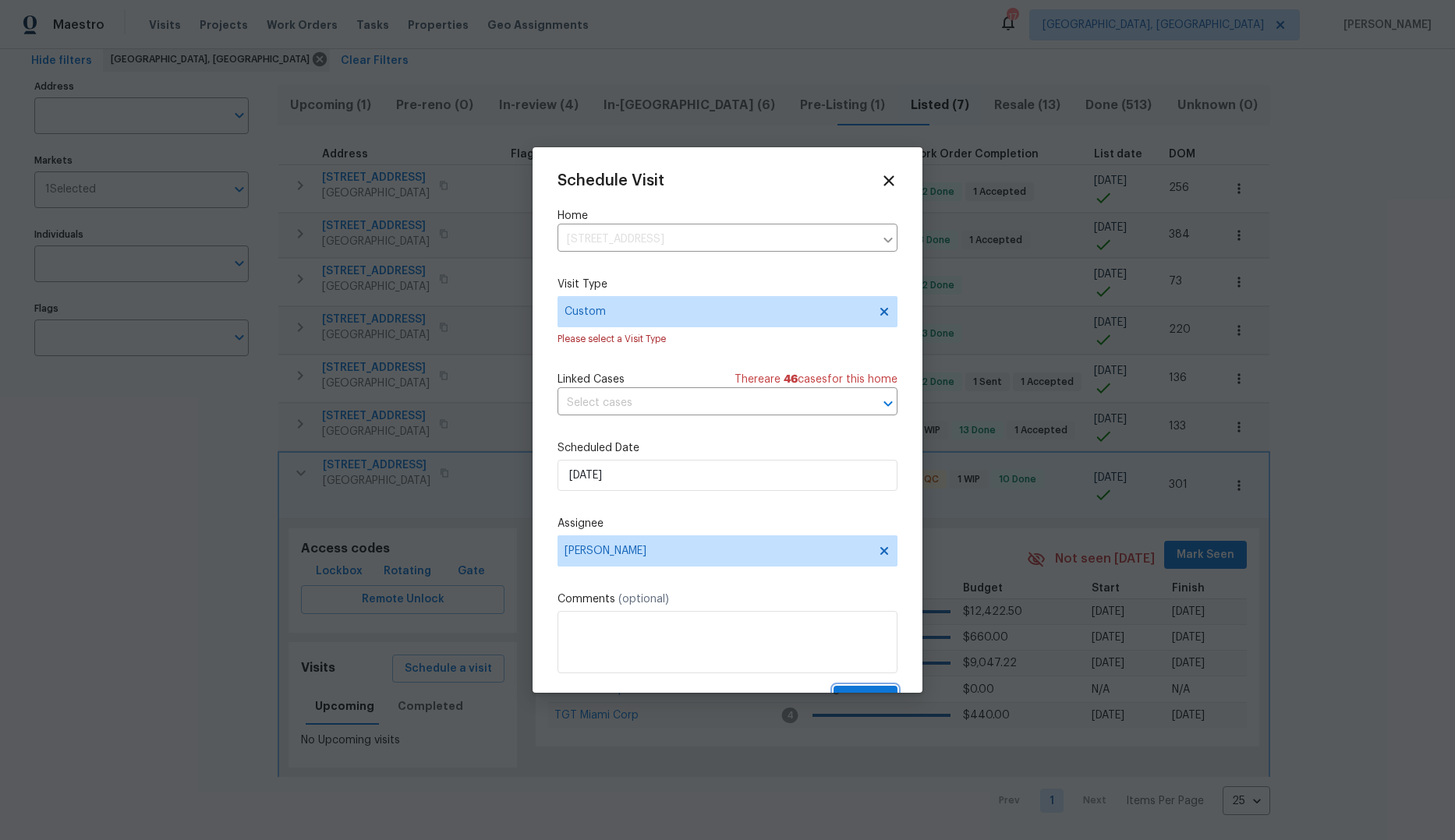
click at [873, 691] on button "Create" at bounding box center [865, 700] width 64 height 29
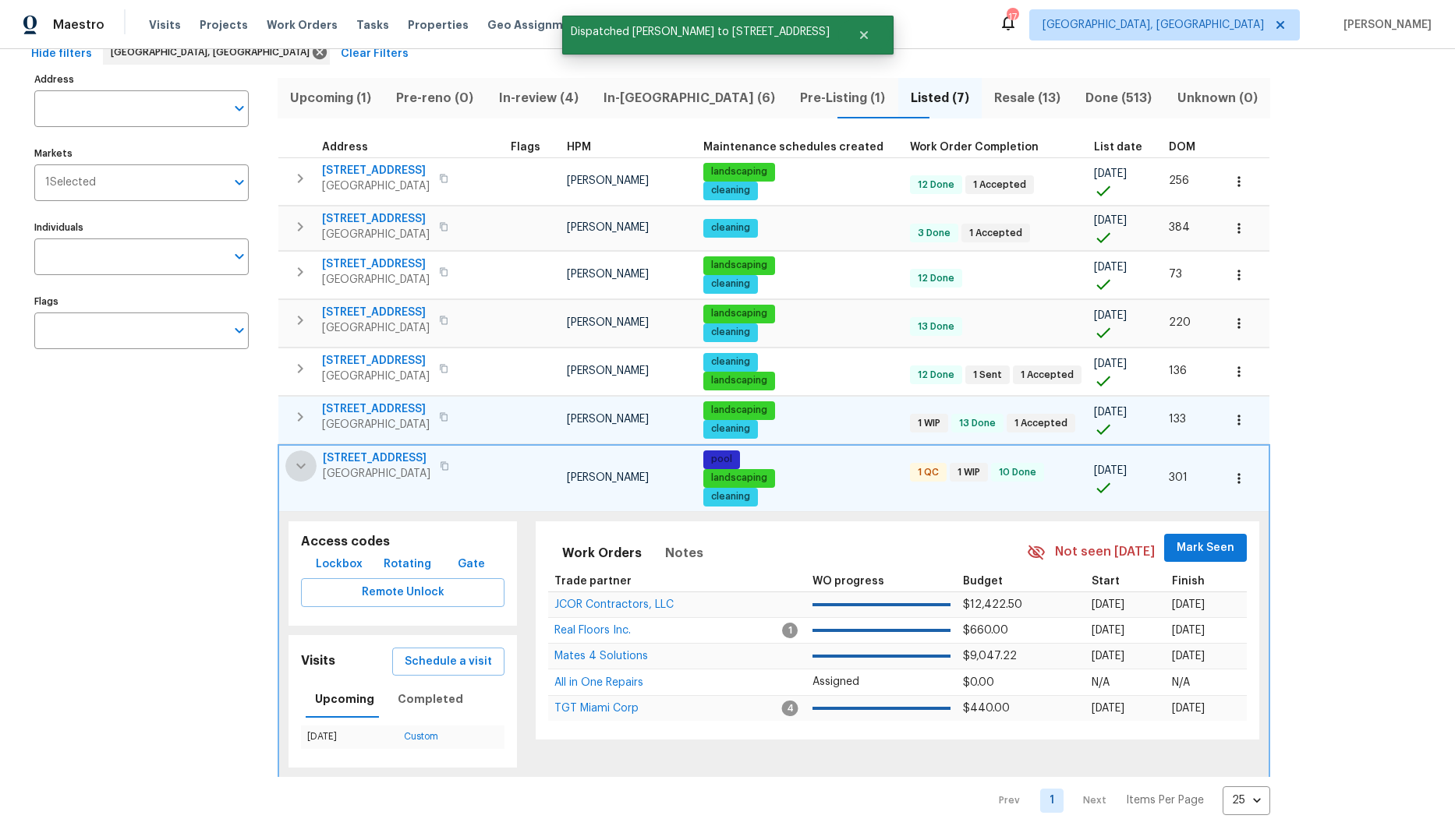
click at [303, 463] on icon "button" at bounding box center [300, 465] width 9 height 5
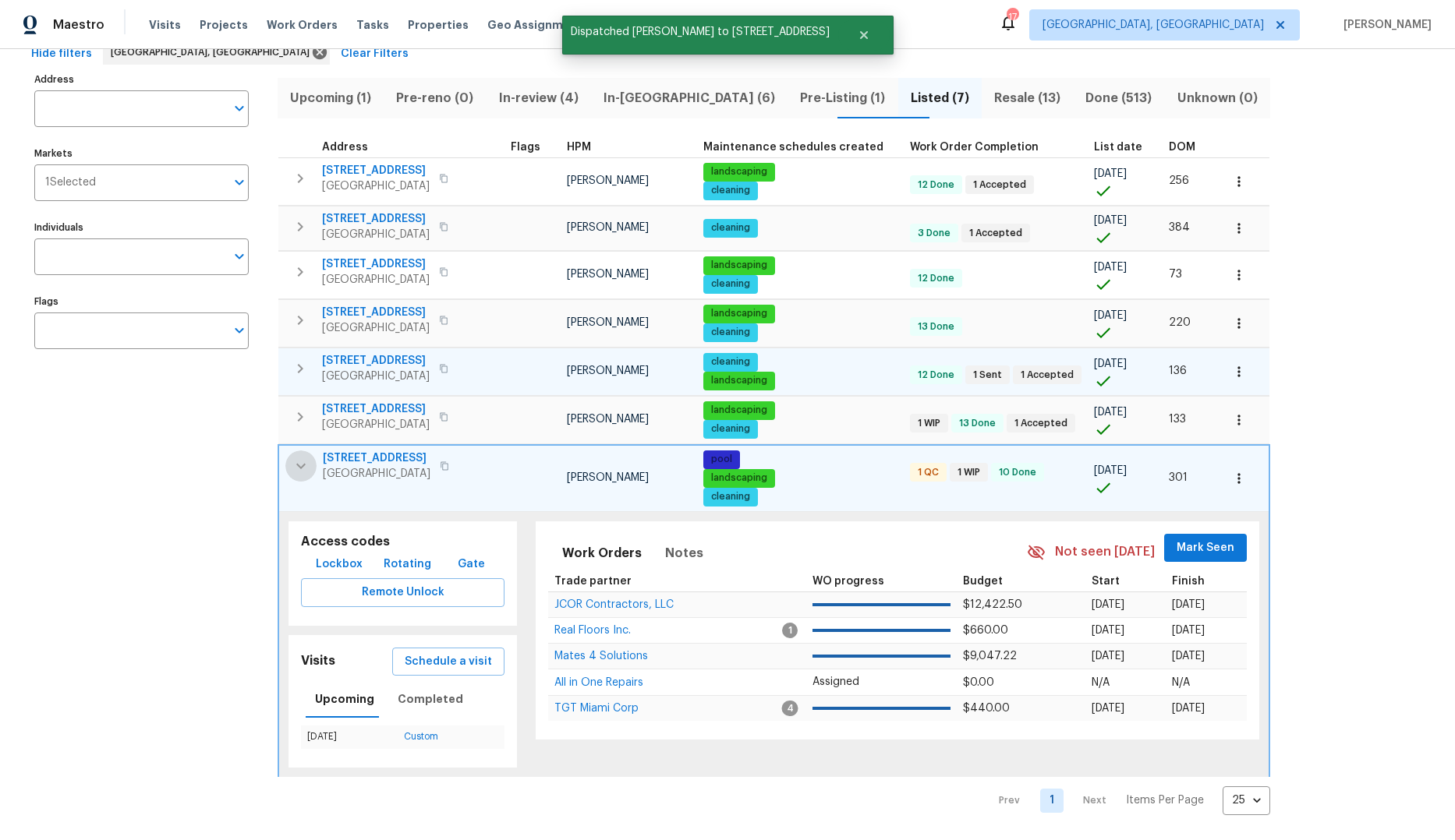
scroll to position [0, 0]
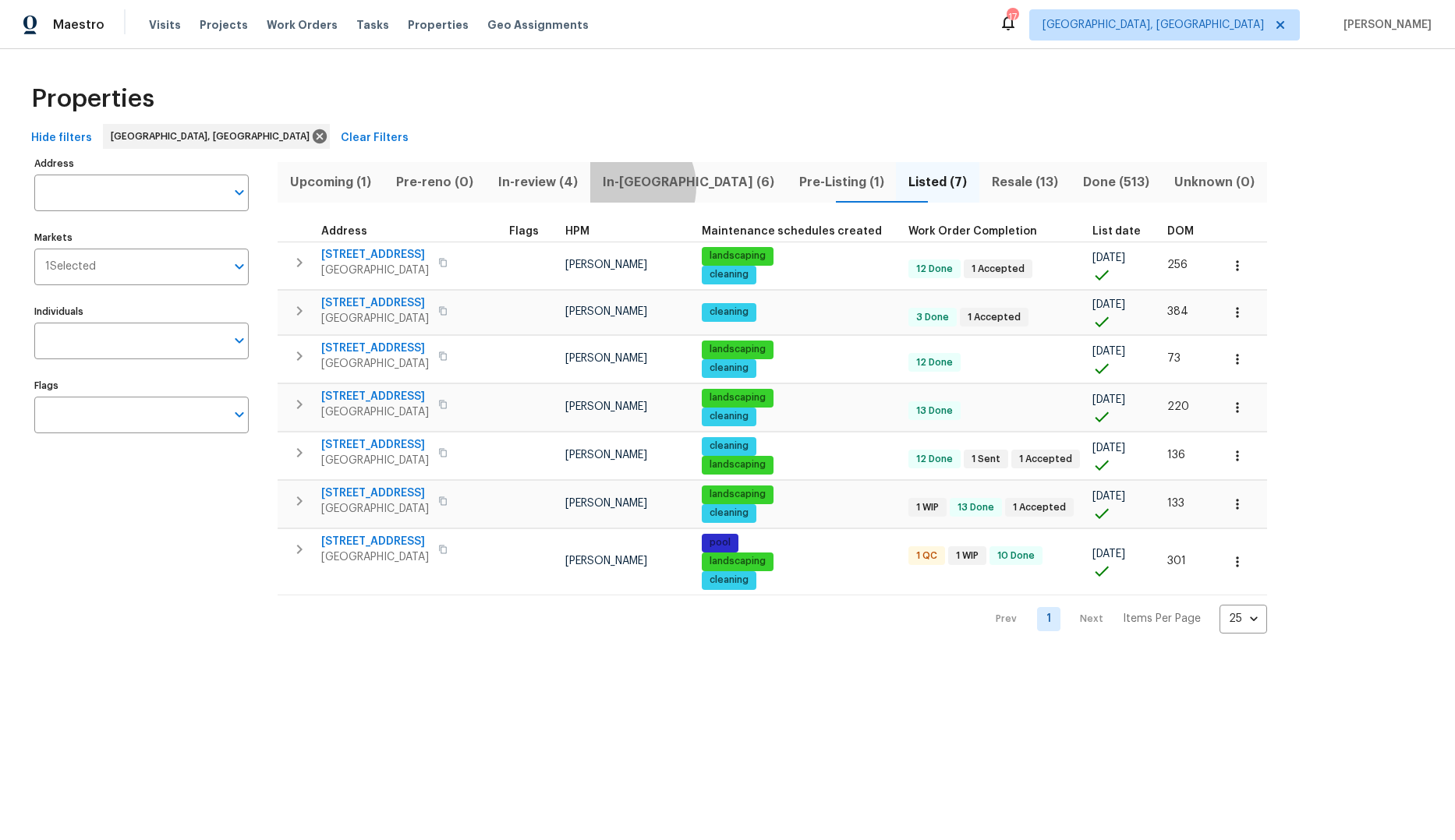
click at [650, 186] on span "In-[GEOGRAPHIC_DATA] (6)" at bounding box center [689, 182] width 177 height 22
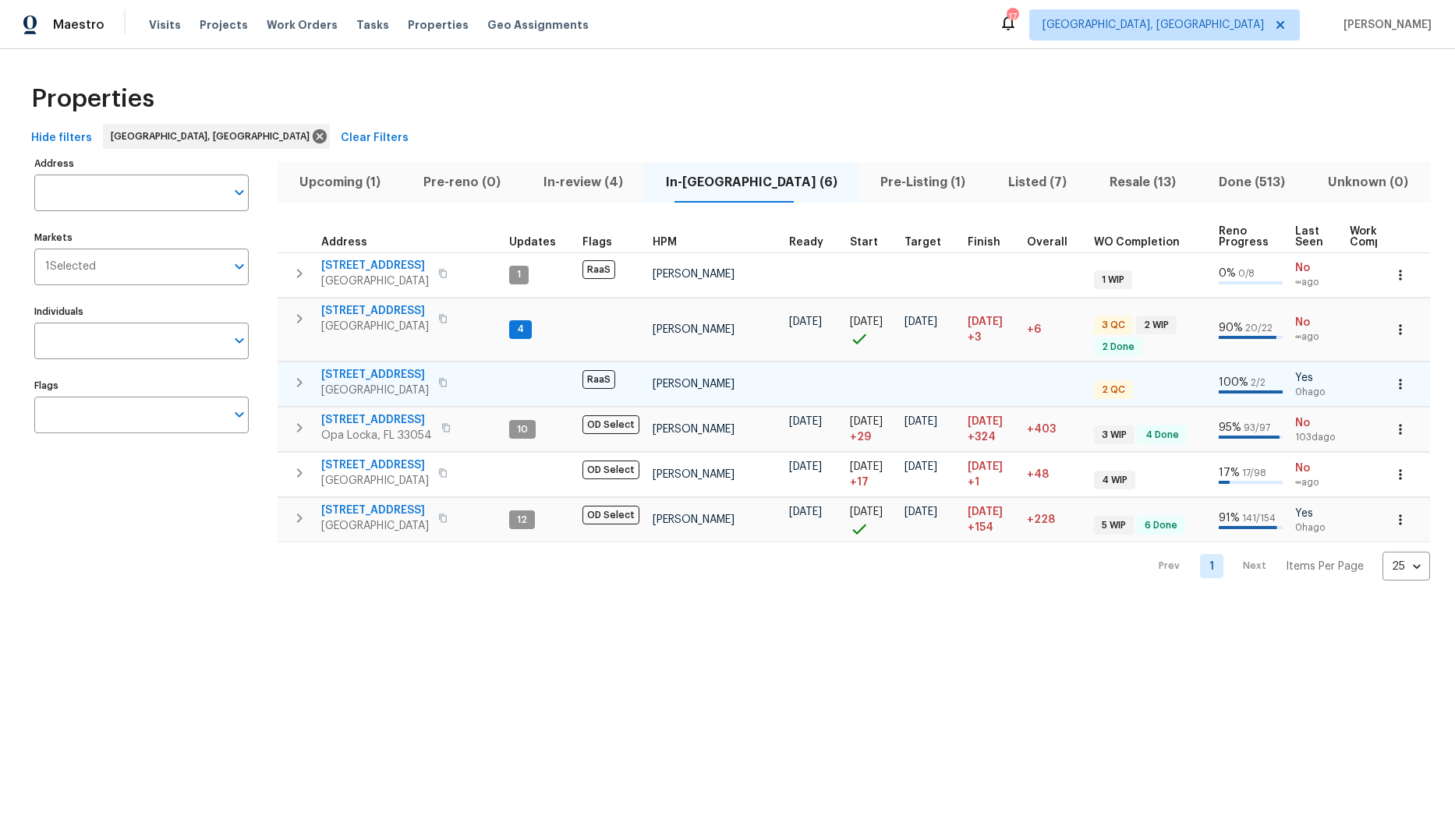
click at [501, 383] on td "[STREET_ADDRESS]" at bounding box center [390, 383] width 225 height 41
click at [468, 374] on div "[STREET_ADDRESS]" at bounding box center [409, 382] width 175 height 31
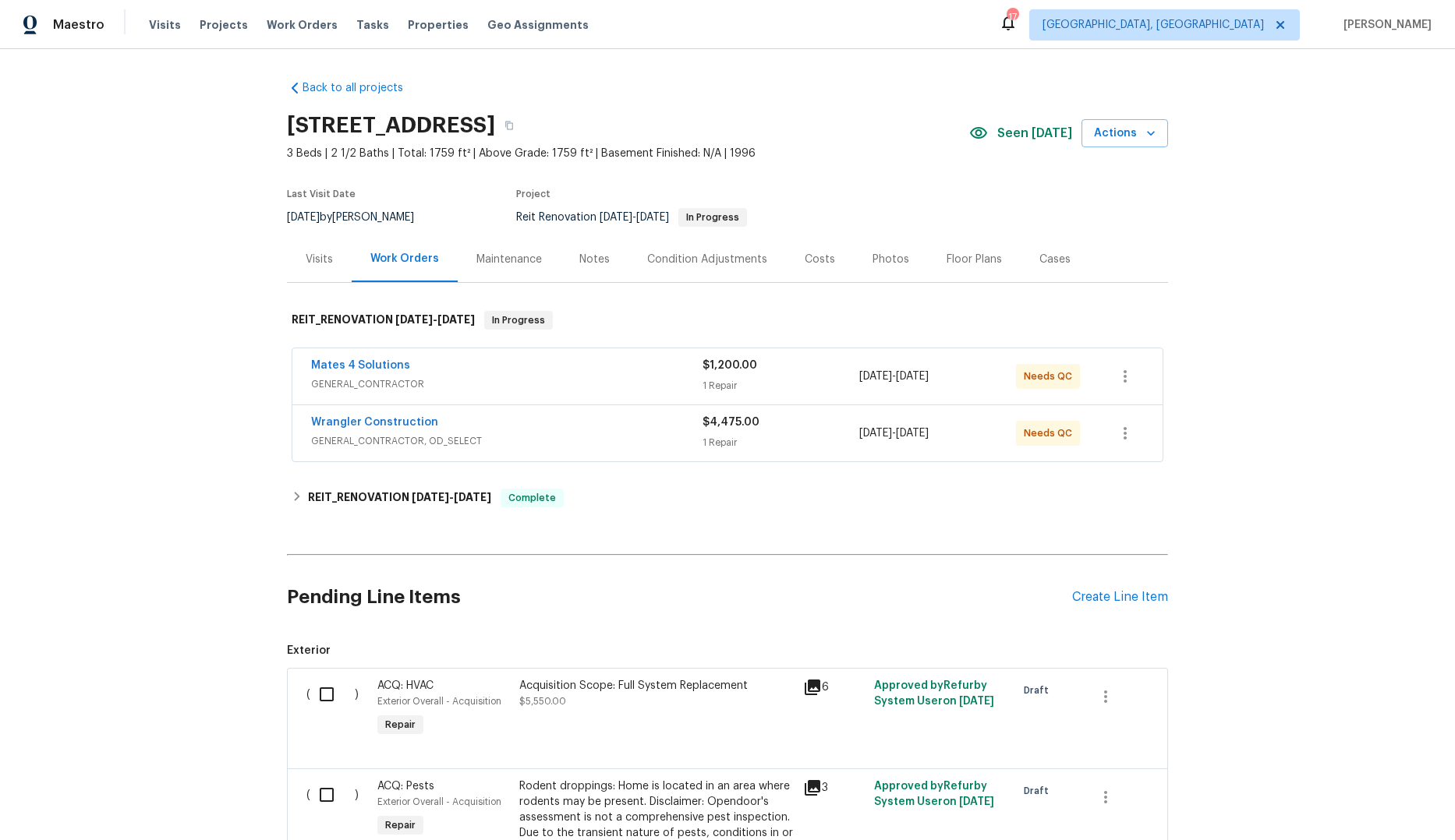
click at [592, 263] on div "Notes" at bounding box center [594, 260] width 31 height 16
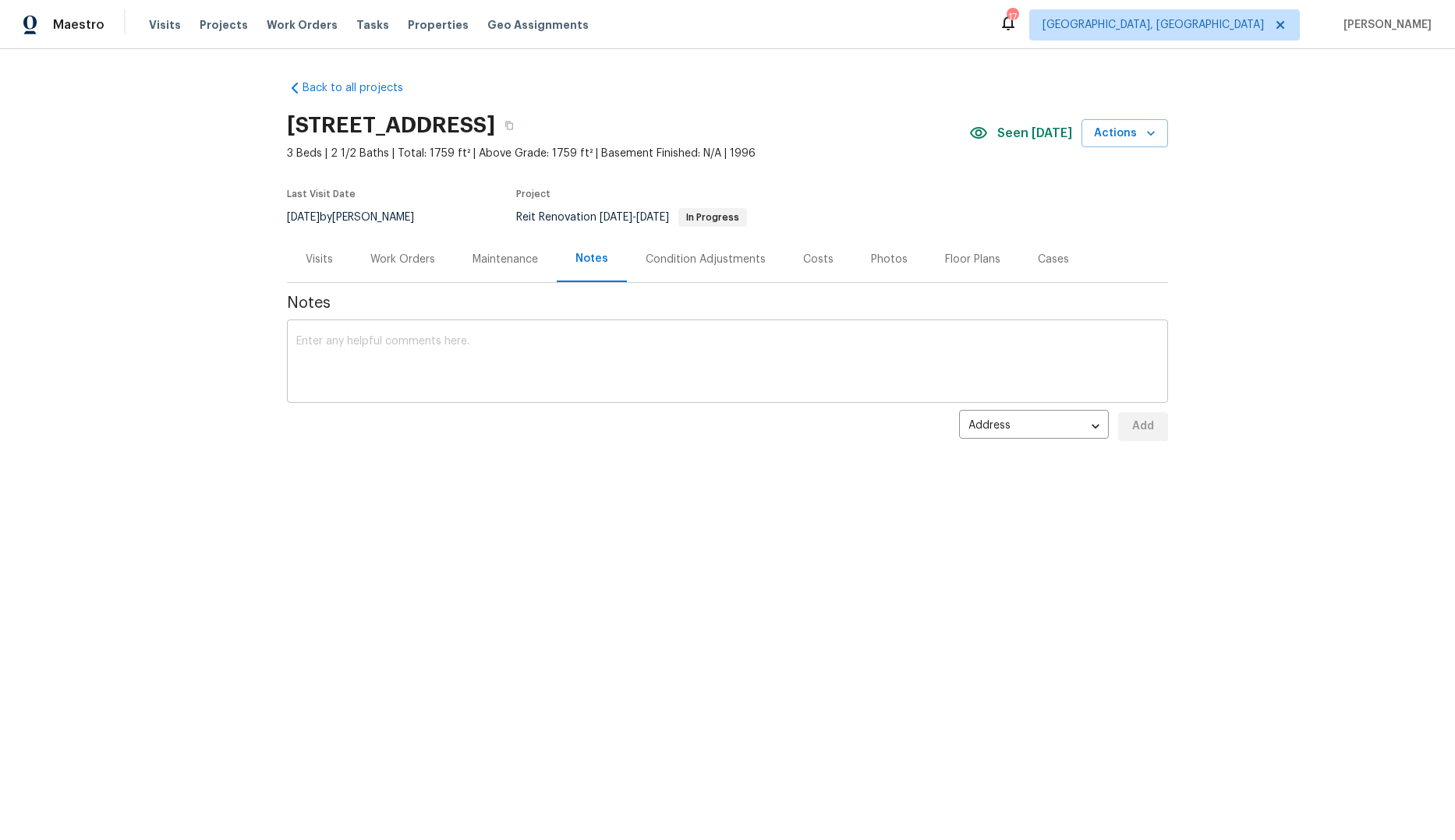
click at [394, 333] on div "x ​" at bounding box center [728, 364] width 881 height 80
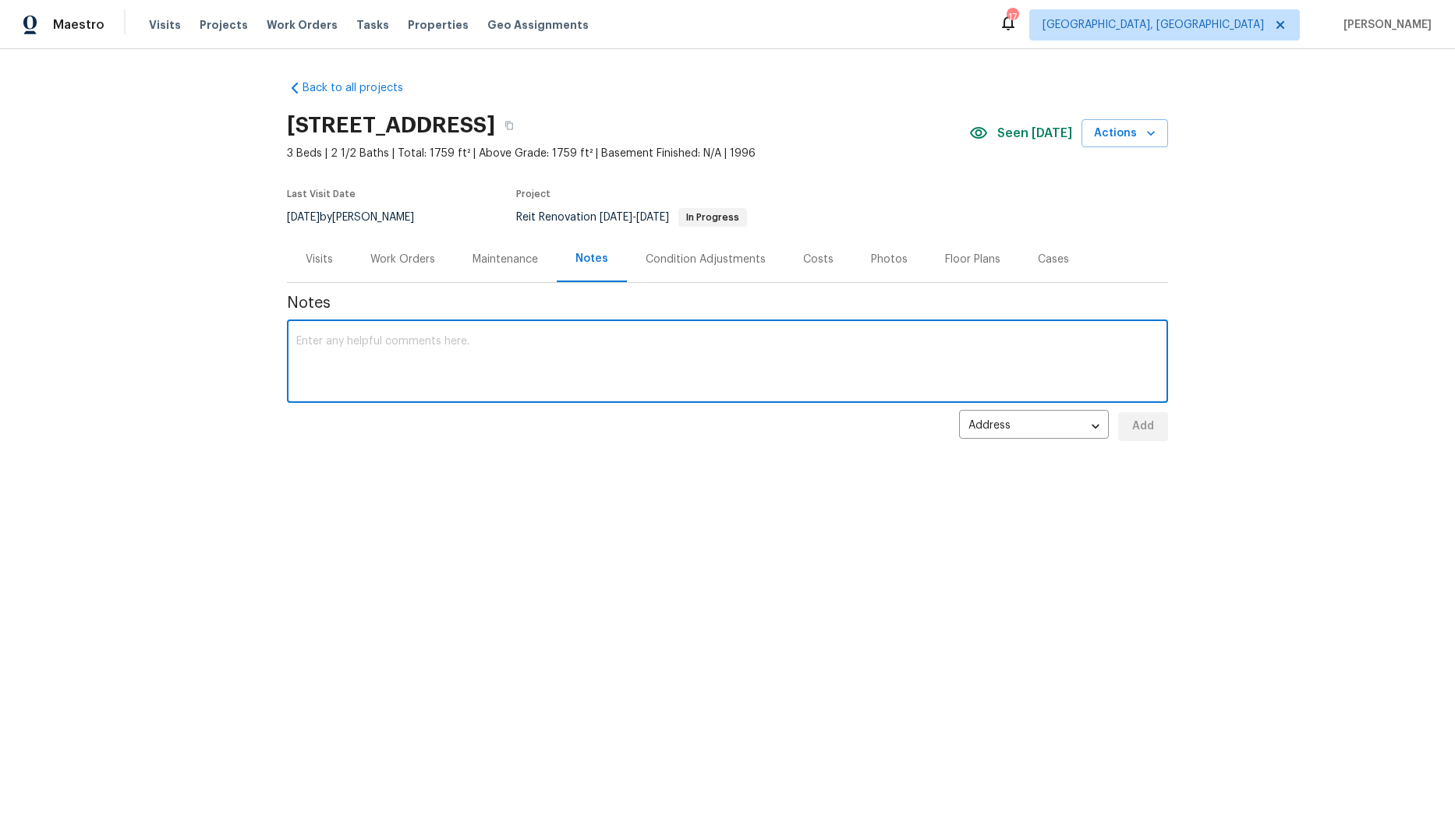
click at [375, 252] on div "Work Orders" at bounding box center [403, 260] width 65 height 16
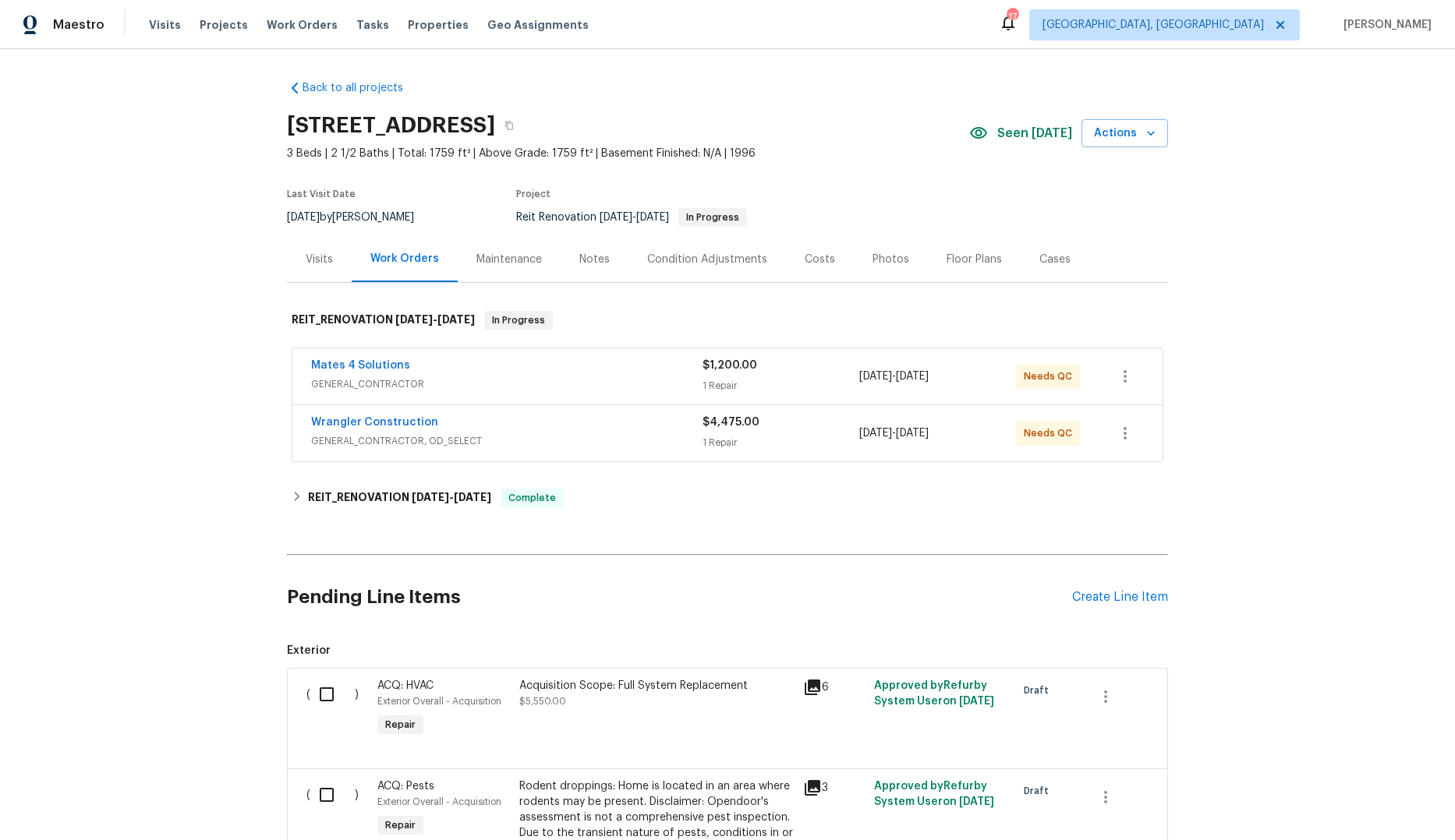
click at [177, 28] on div "Visits Projects Work Orders Tasks Properties Geo Assignments" at bounding box center [378, 24] width 458 height 31
click at [170, 27] on span "Visits" at bounding box center [164, 25] width 32 height 16
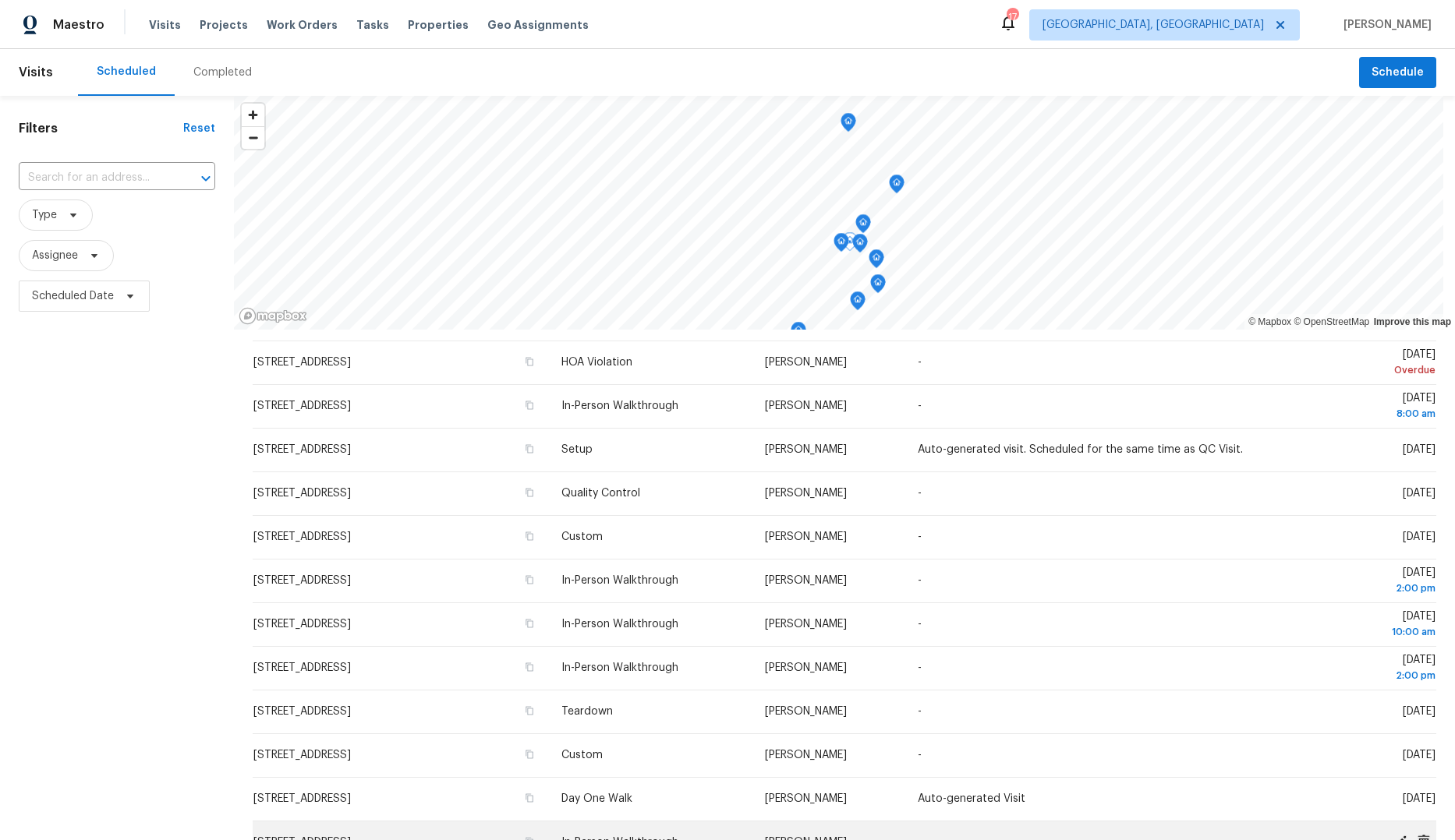
scroll to position [261, 0]
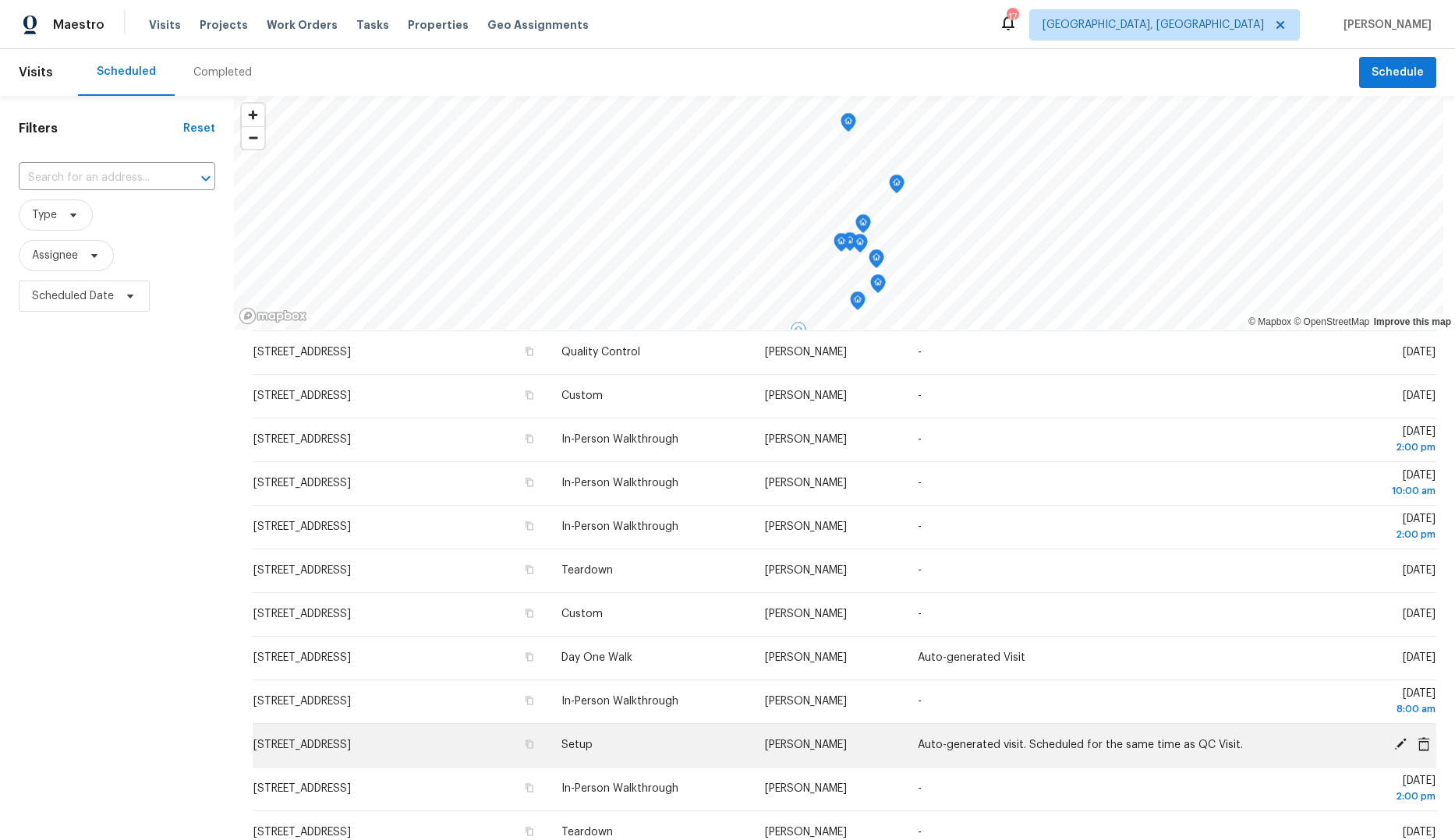
click at [443, 738] on td "20411 NW 4th St, Pembroke Pines, FL 33029" at bounding box center [400, 745] width 296 height 44
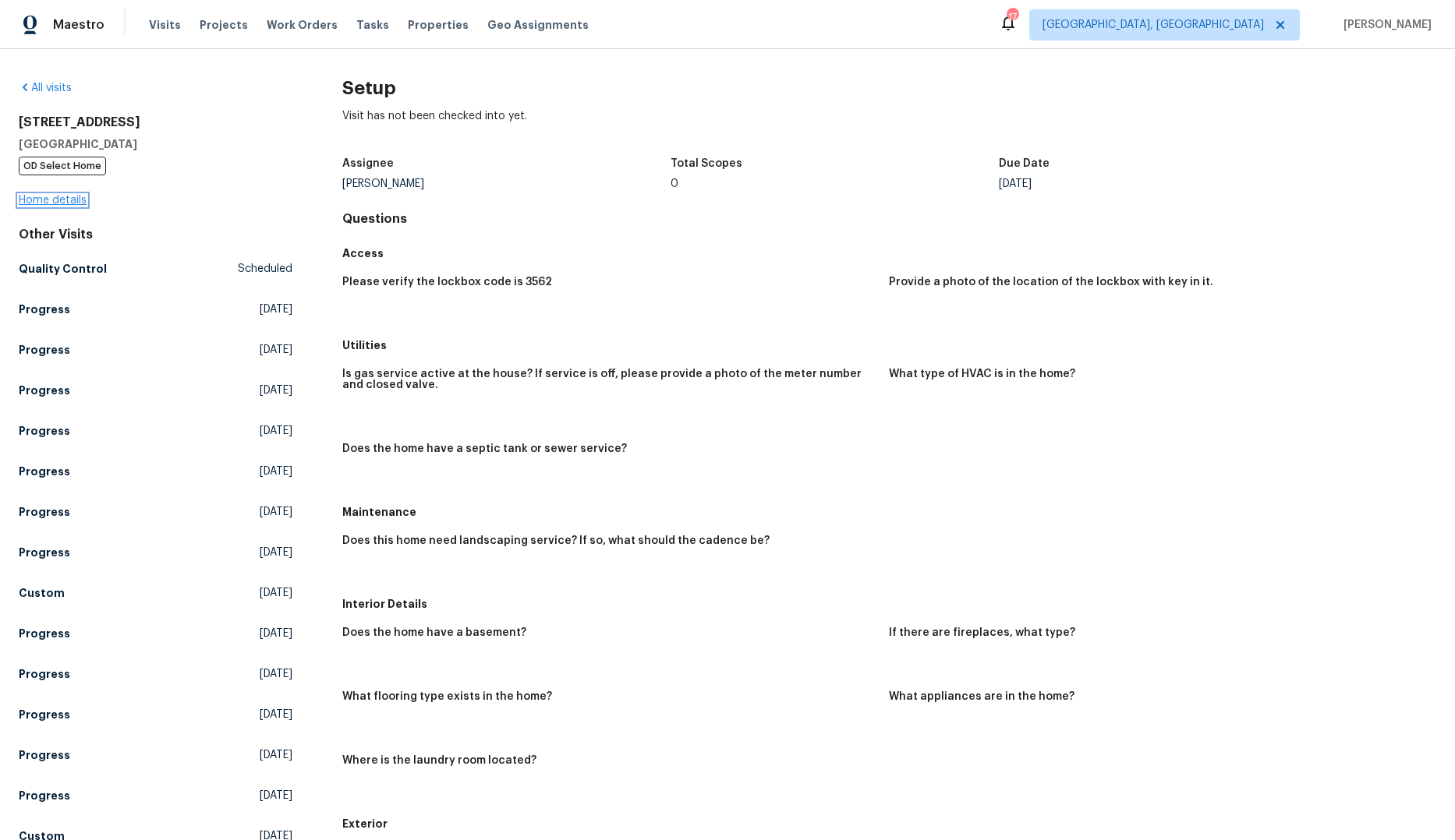
click at [69, 202] on link "Home details" at bounding box center [53, 200] width 68 height 11
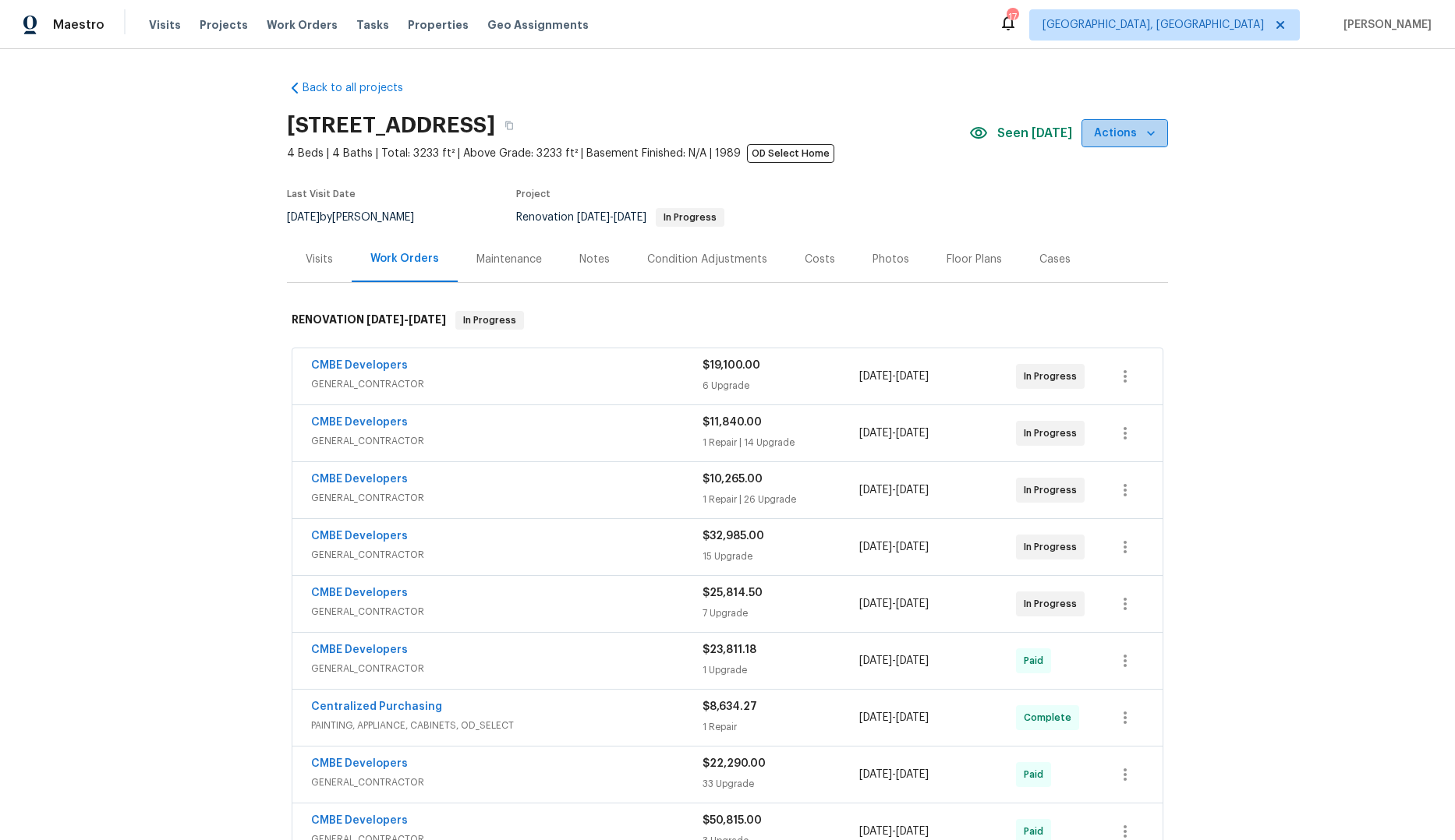
click at [1143, 138] on icon "button" at bounding box center [1151, 134] width 16 height 16
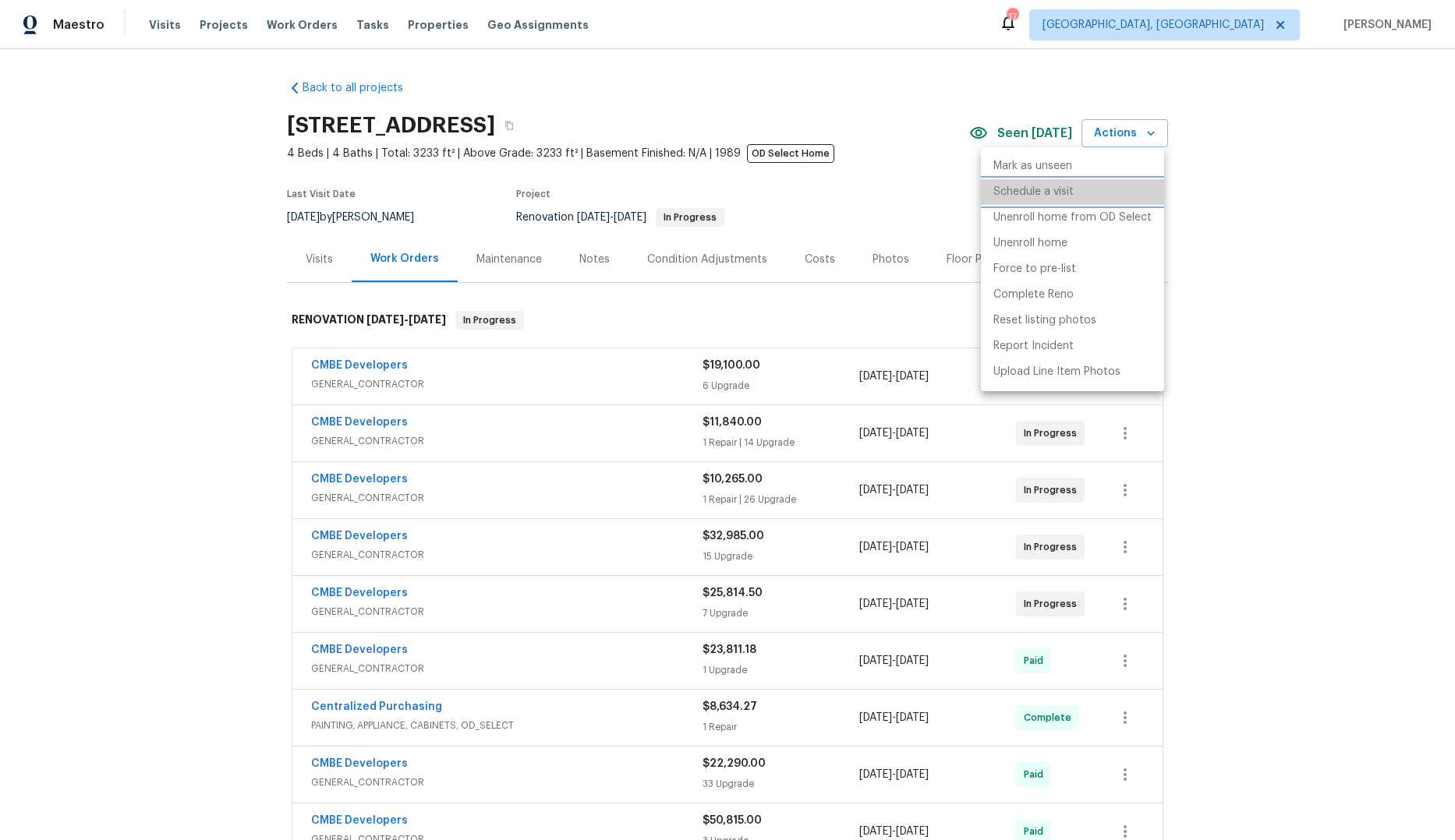
click at [1087, 190] on li "Schedule a visit" at bounding box center [1072, 192] width 183 height 26
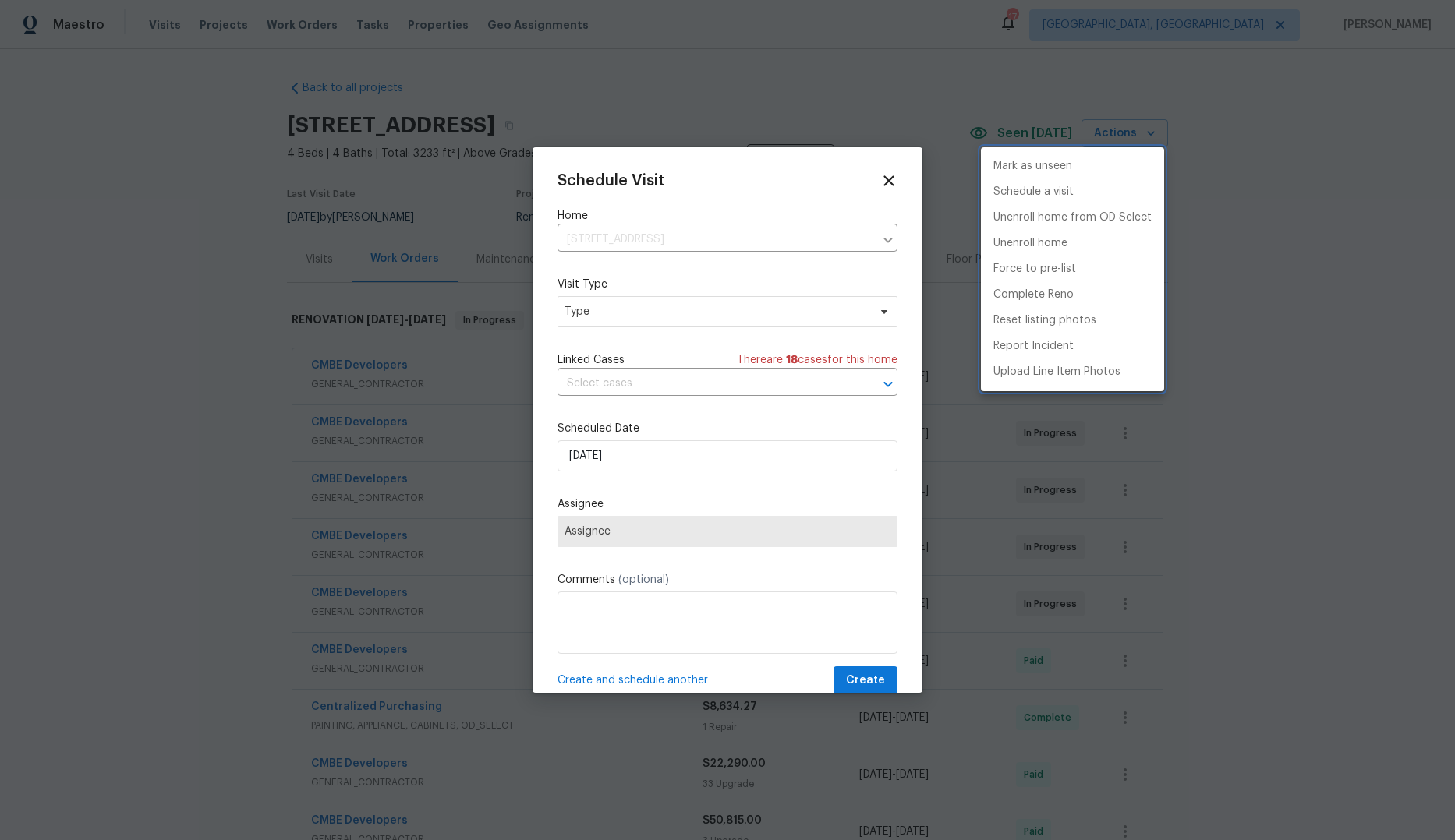
click at [659, 306] on div at bounding box center [728, 420] width 1455 height 840
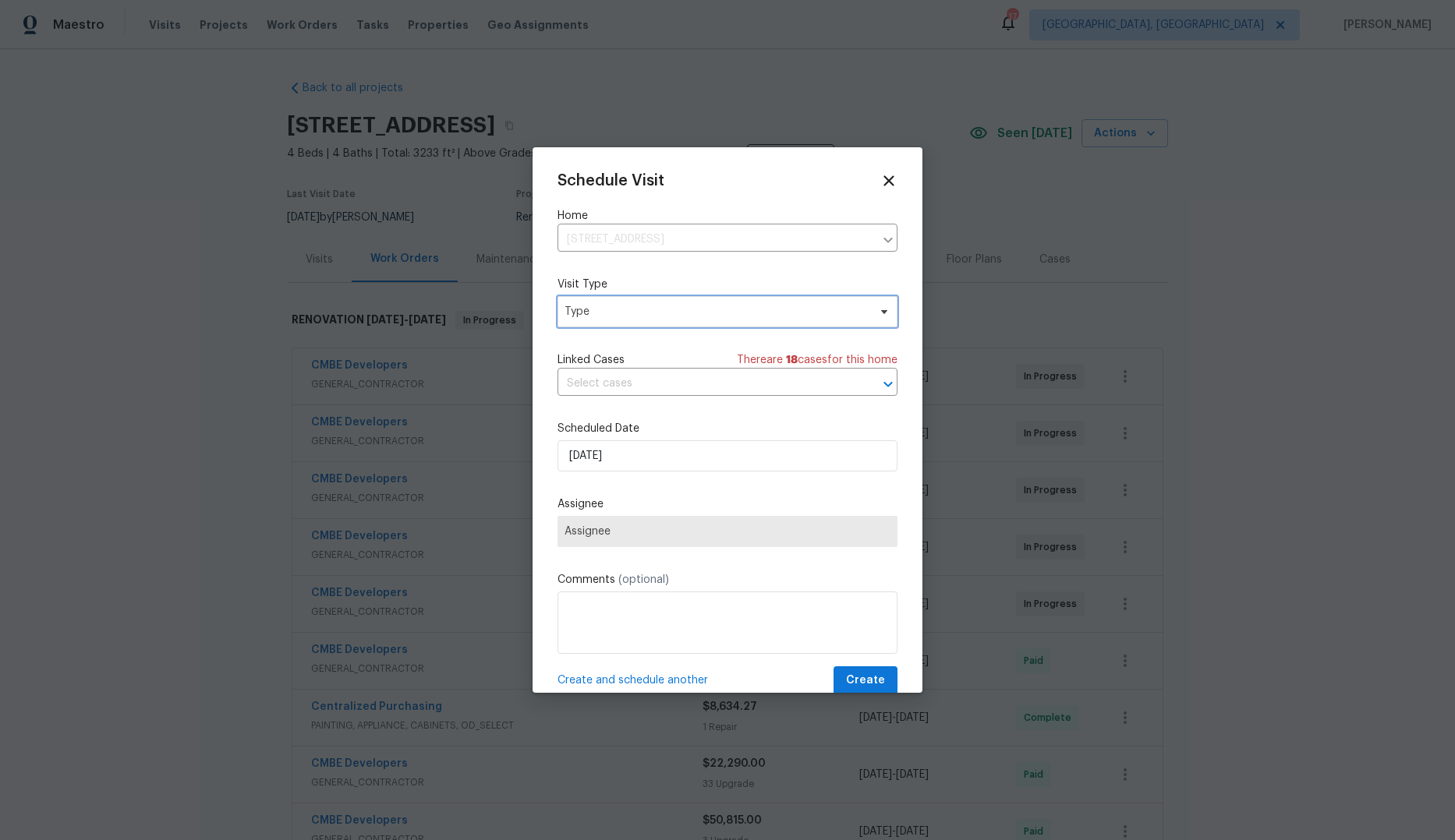
click at [685, 314] on span "Type" at bounding box center [716, 312] width 303 height 16
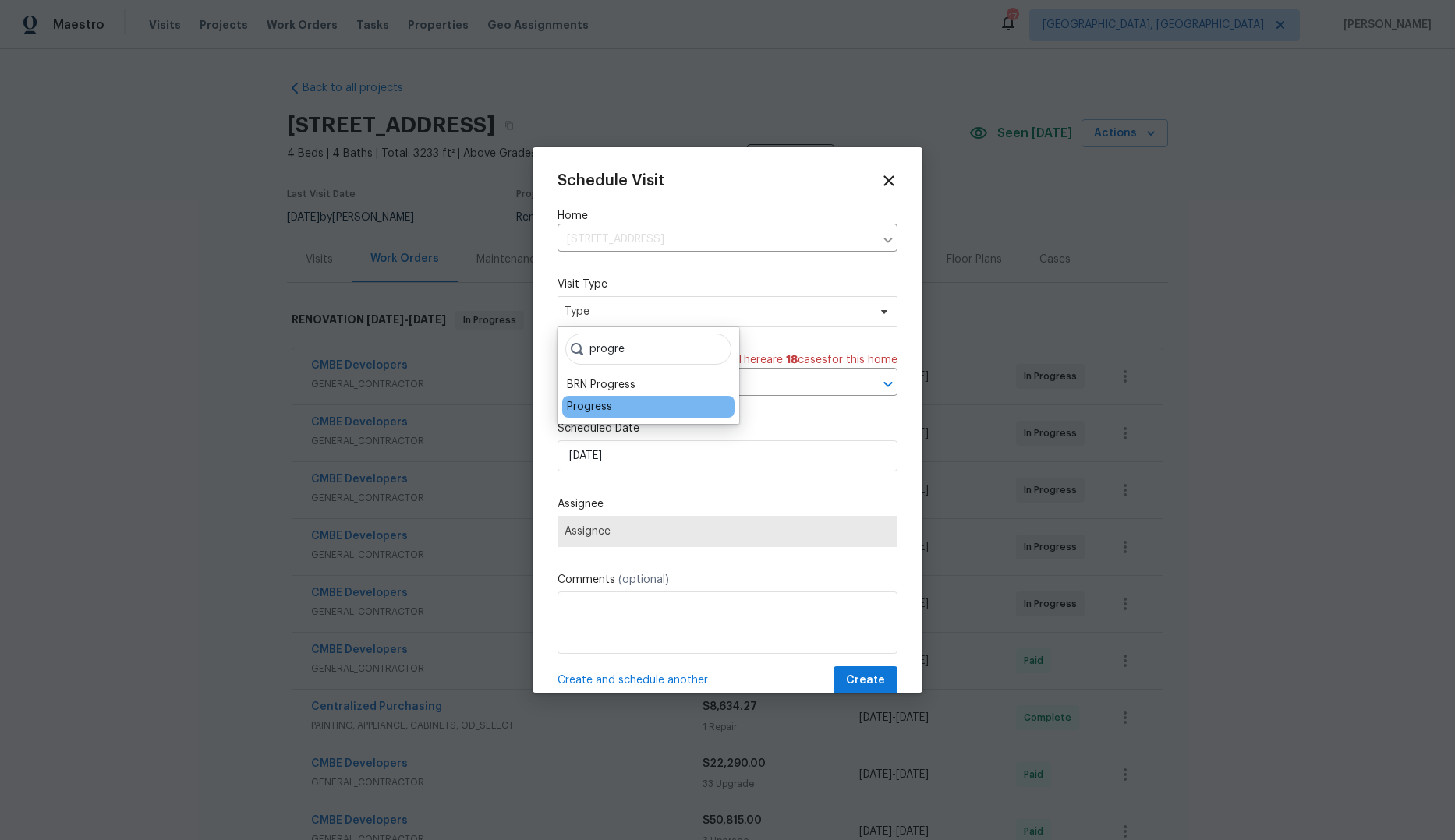
type input "progre"
click at [587, 408] on div "Progress" at bounding box center [589, 408] width 45 height 16
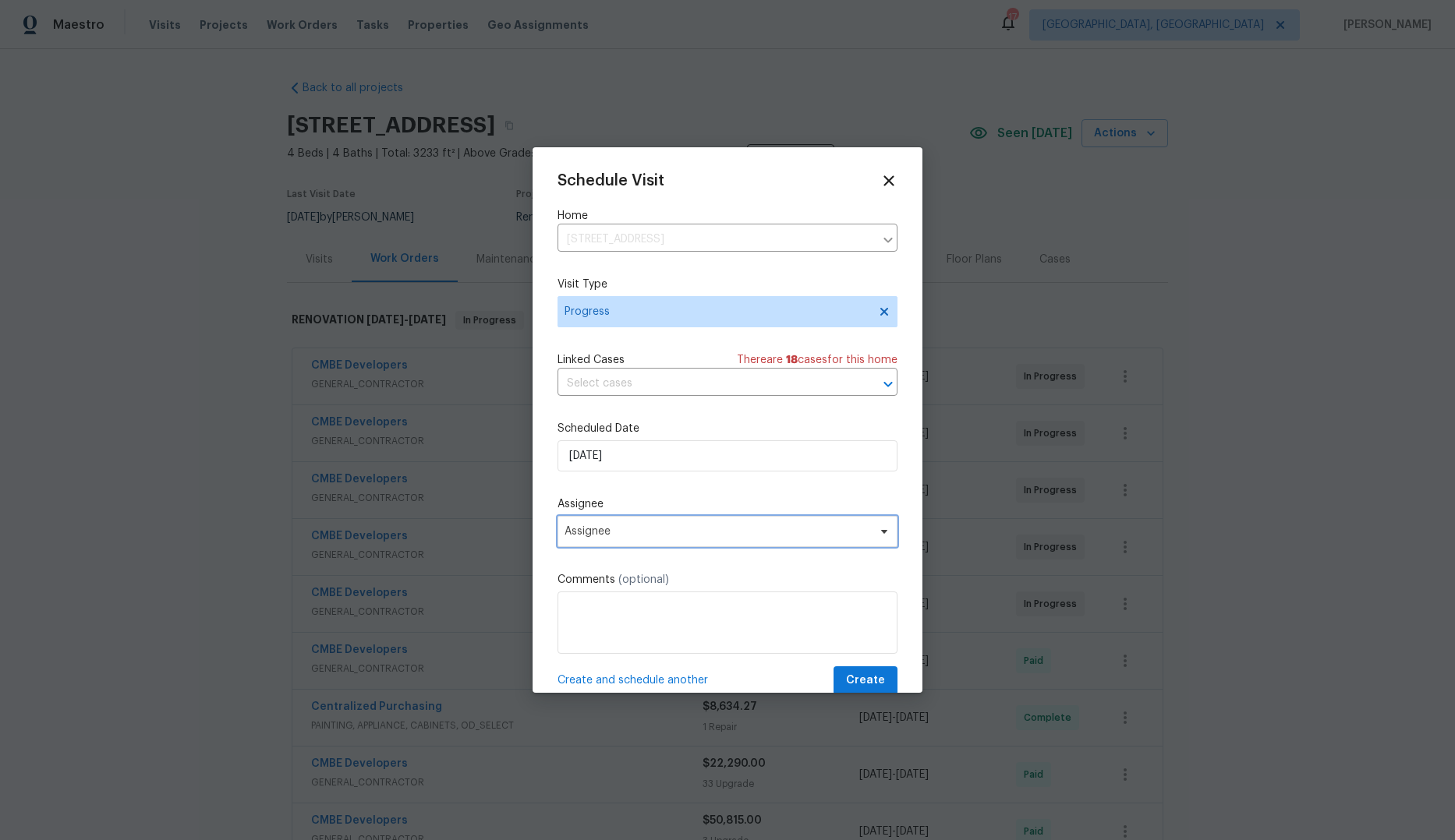
click at [761, 516] on span "Assignee" at bounding box center [727, 531] width 340 height 31
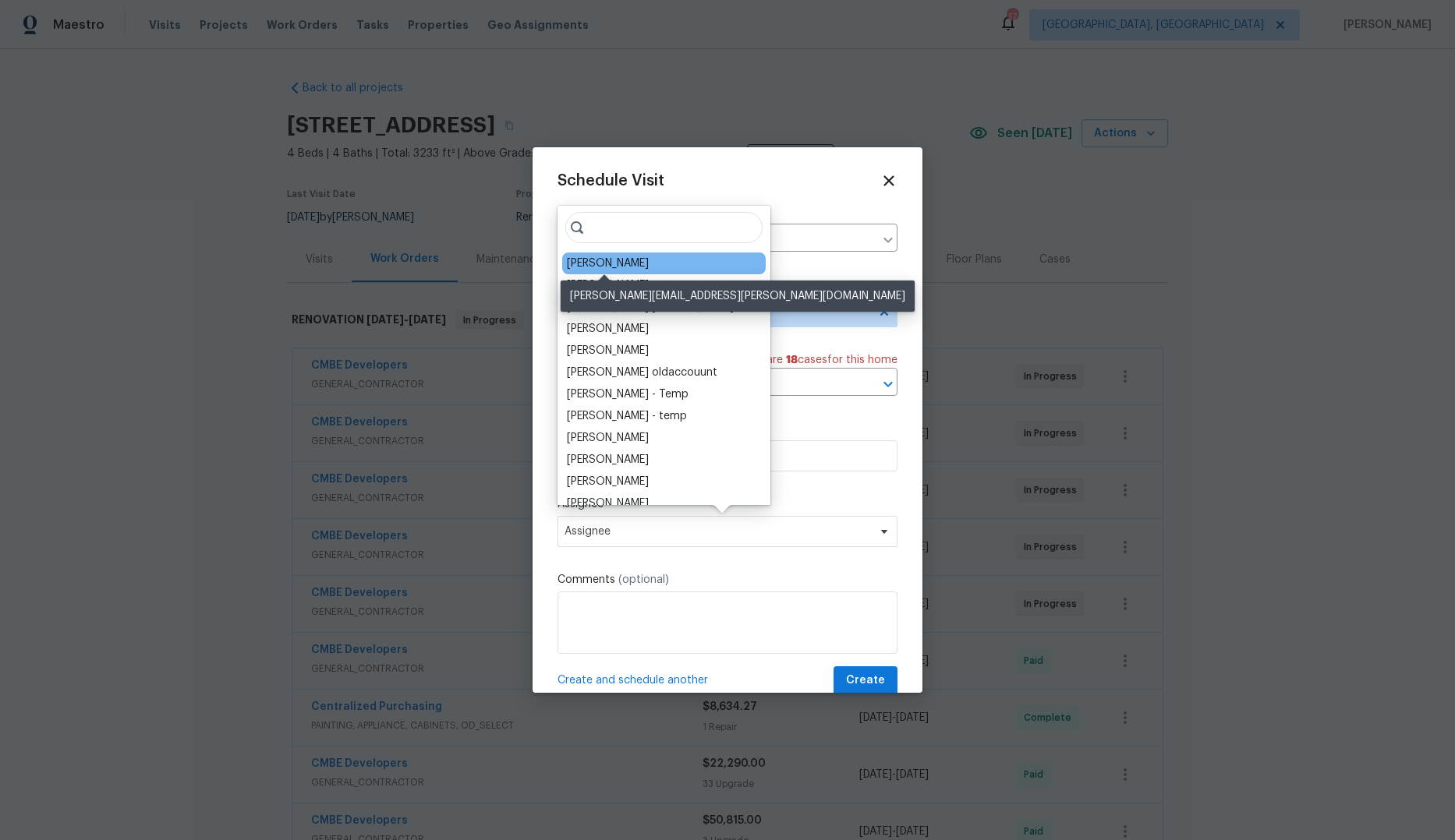
click at [632, 267] on div "[PERSON_NAME]" at bounding box center [608, 264] width 82 height 16
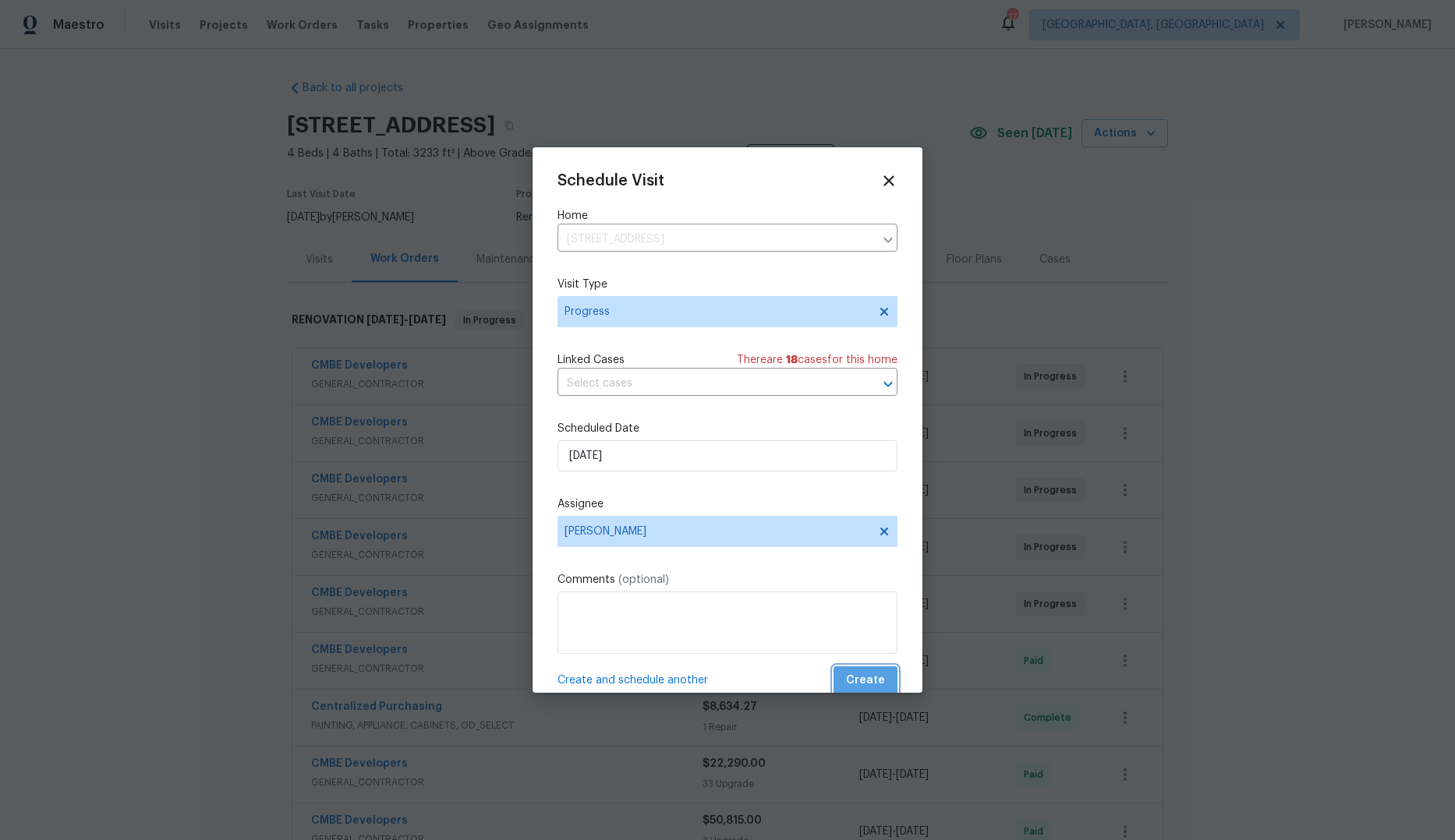
click at [861, 686] on span "Create" at bounding box center [865, 682] width 39 height 20
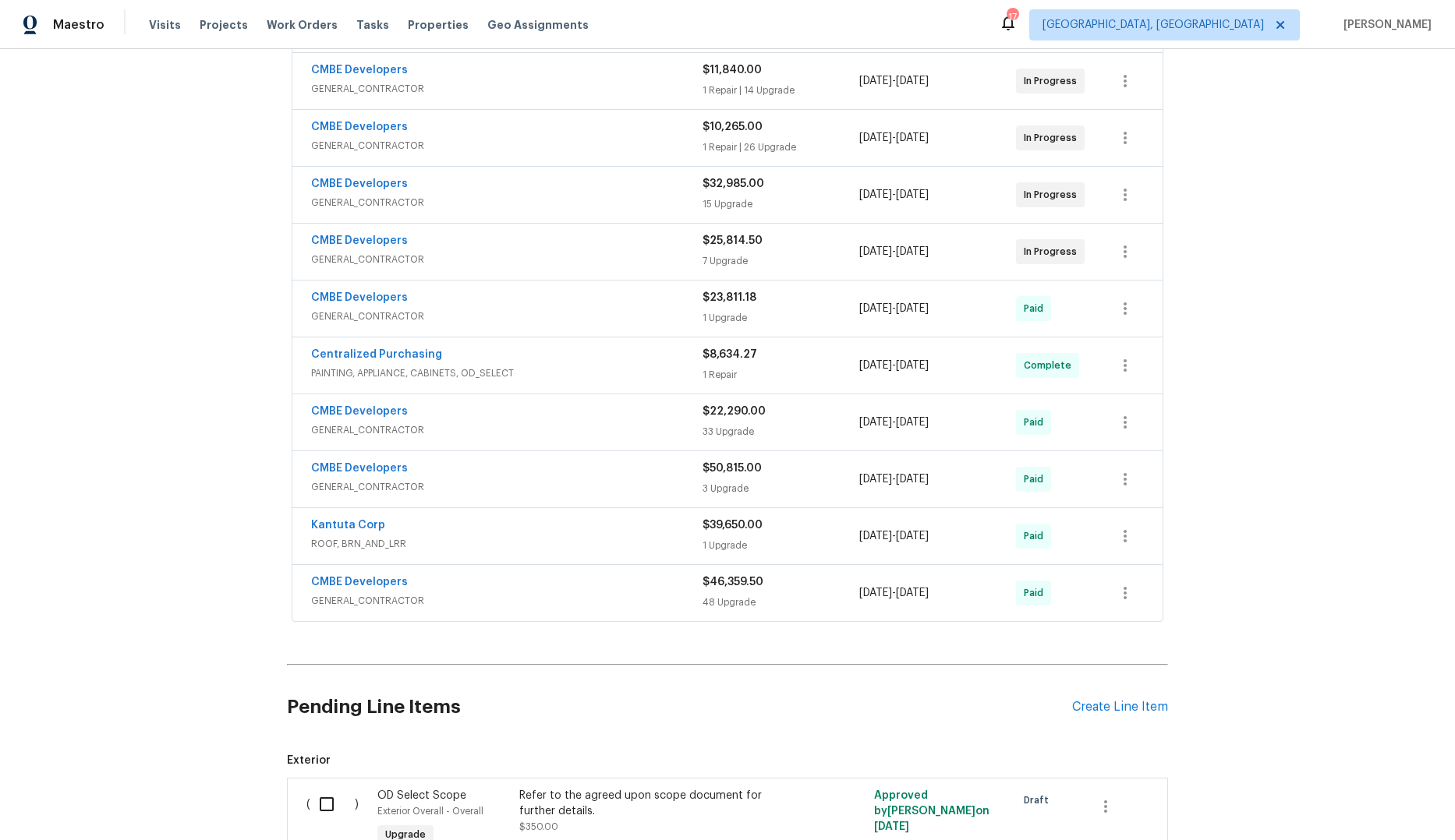
scroll to position [81, 0]
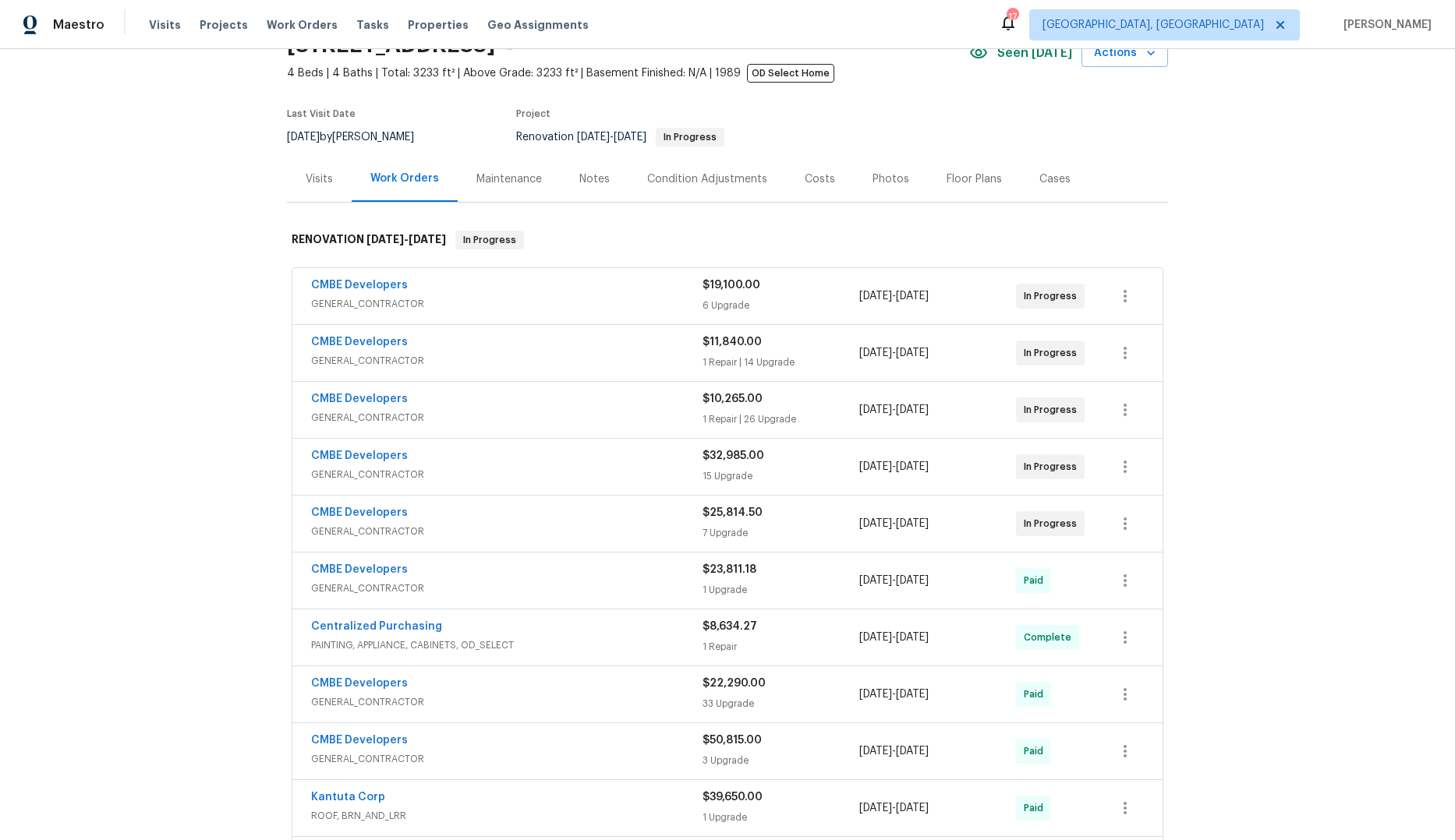
click at [492, 177] on div "Maintenance" at bounding box center [509, 179] width 66 height 16
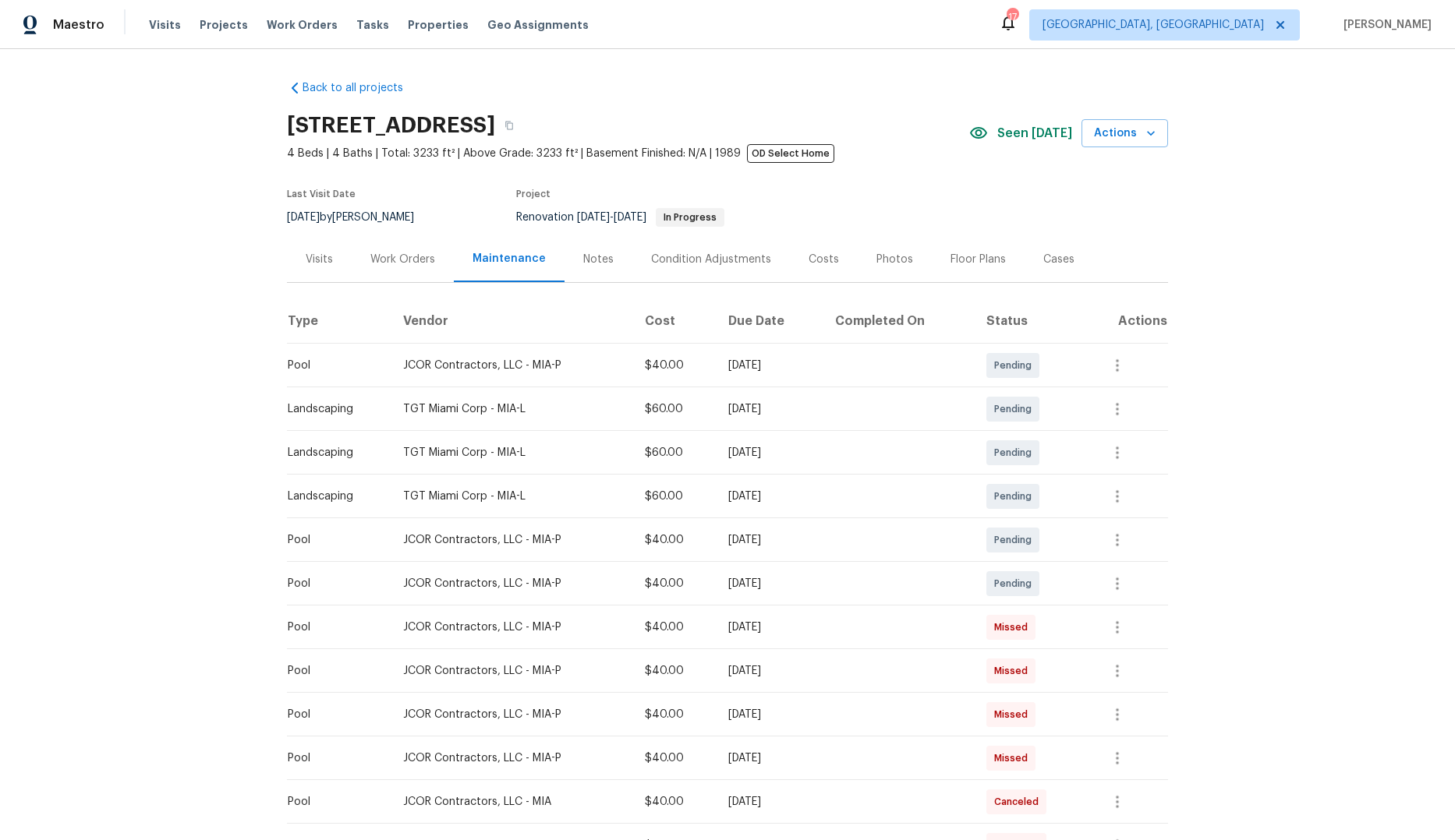
click at [590, 256] on div "Notes" at bounding box center [598, 260] width 31 height 16
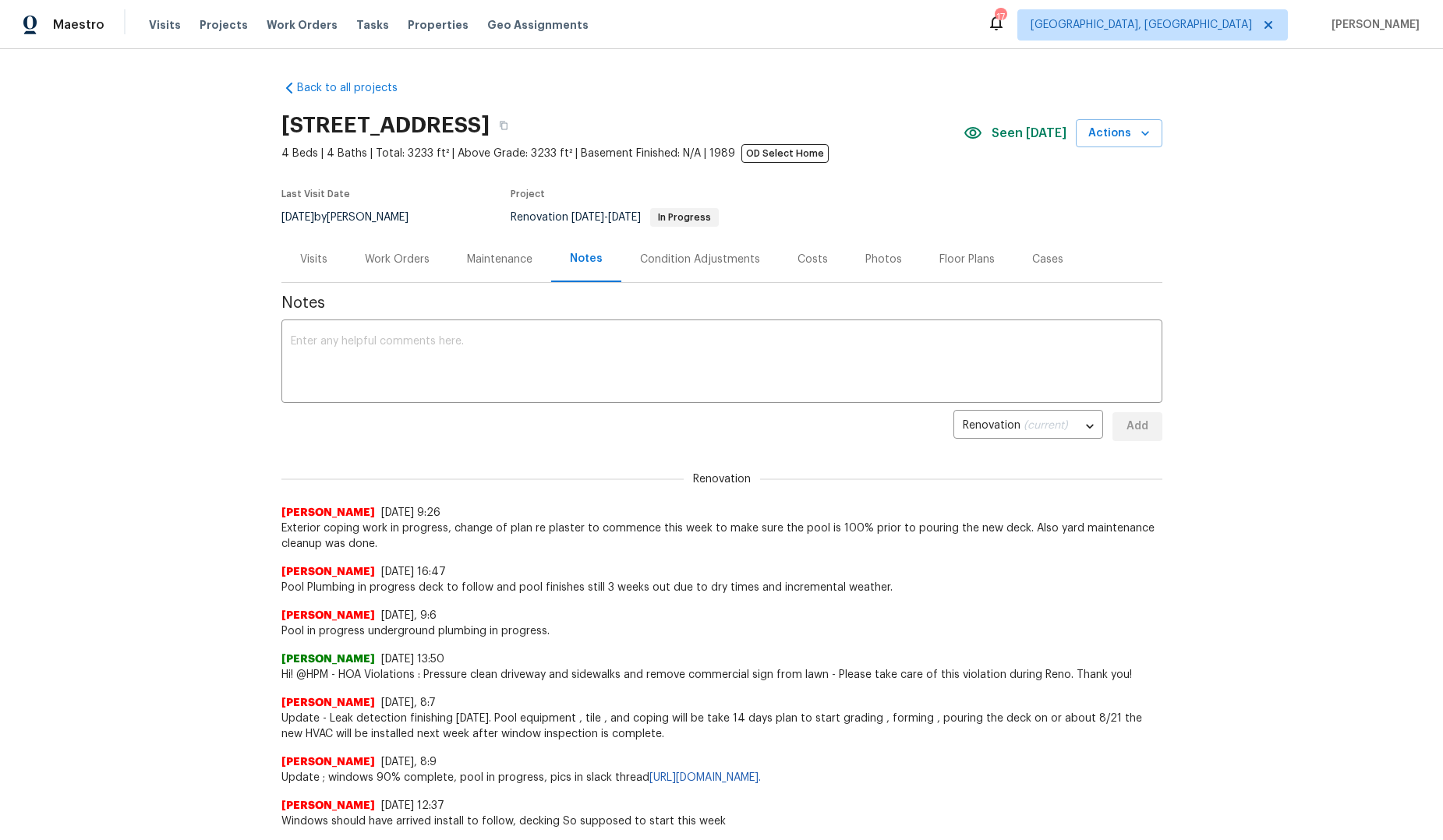
click at [701, 261] on div "Condition Adjustments" at bounding box center [700, 260] width 120 height 16
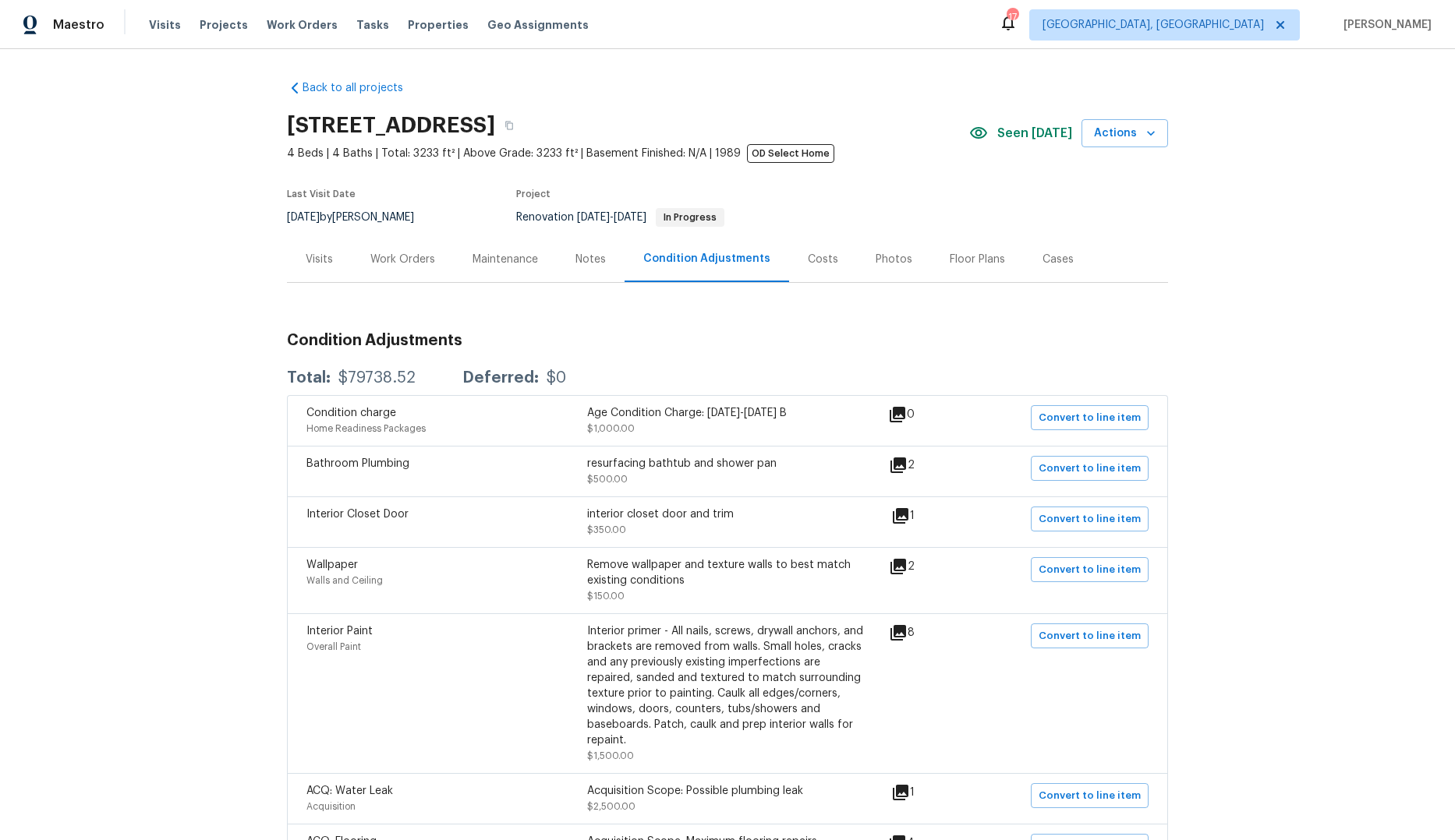
click at [834, 268] on div "Costs" at bounding box center [823, 259] width 68 height 46
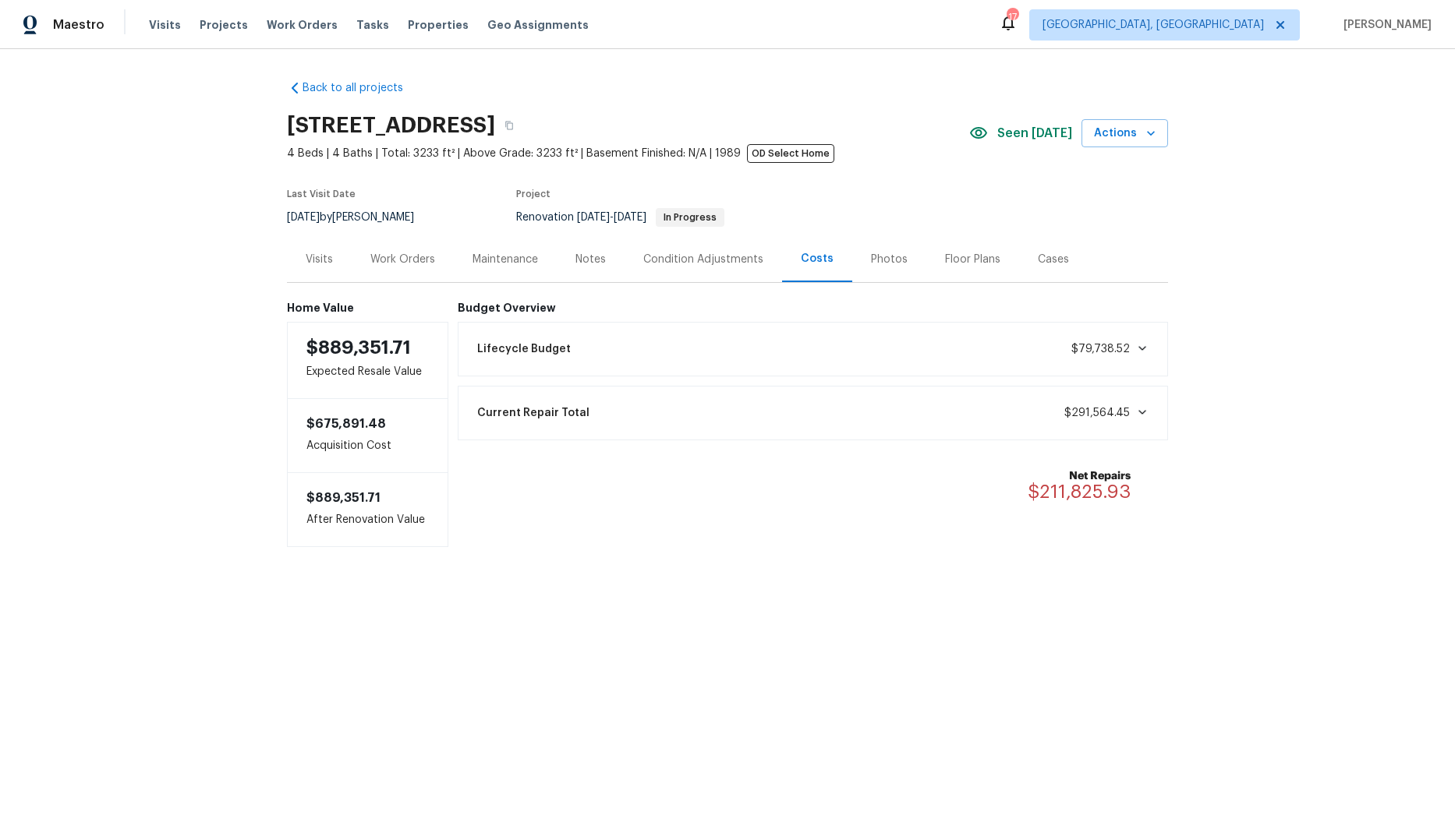
click at [895, 261] on div "Photos" at bounding box center [889, 259] width 74 height 46
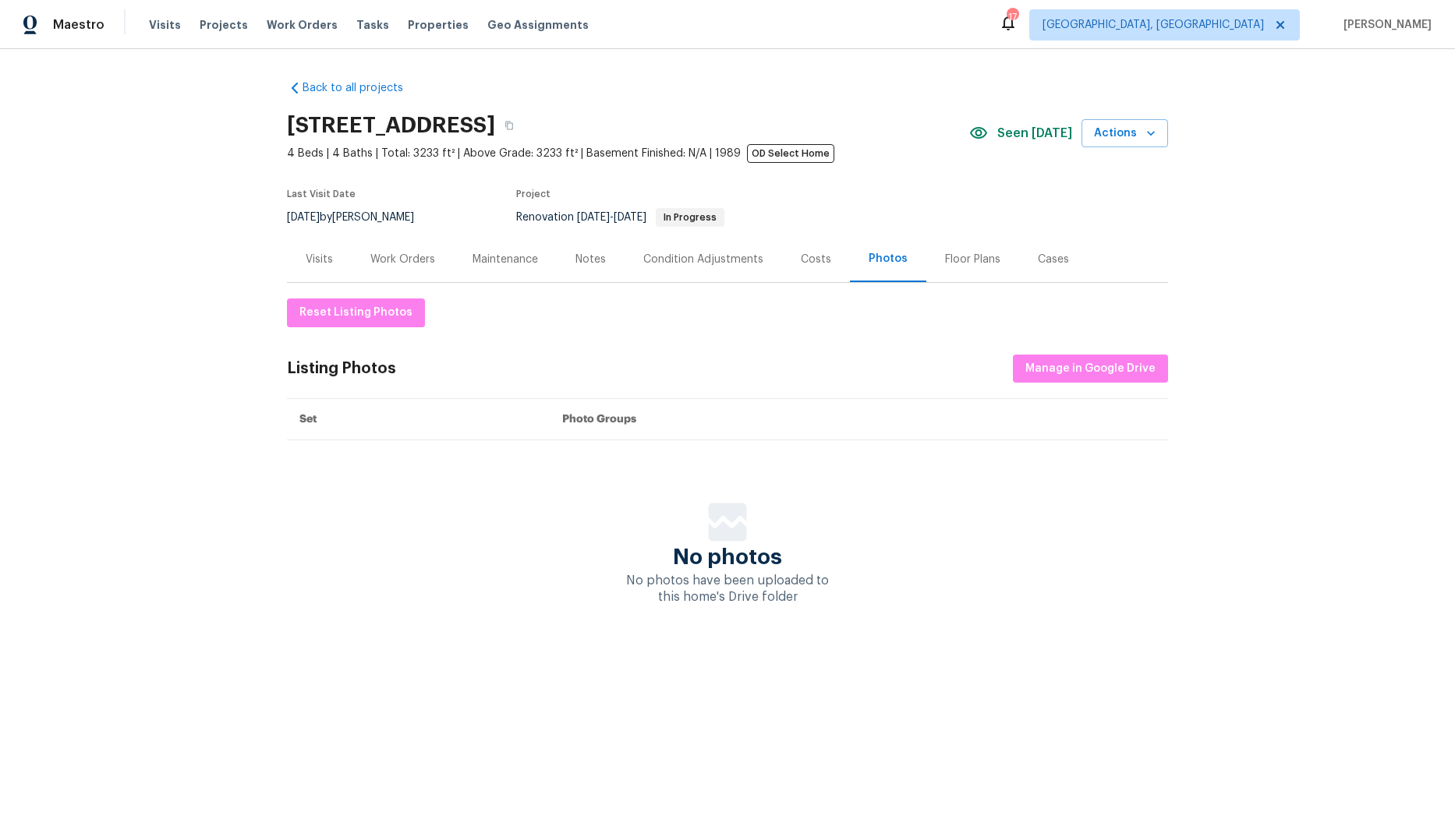
click at [955, 256] on div "Floor Plans" at bounding box center [973, 260] width 56 height 16
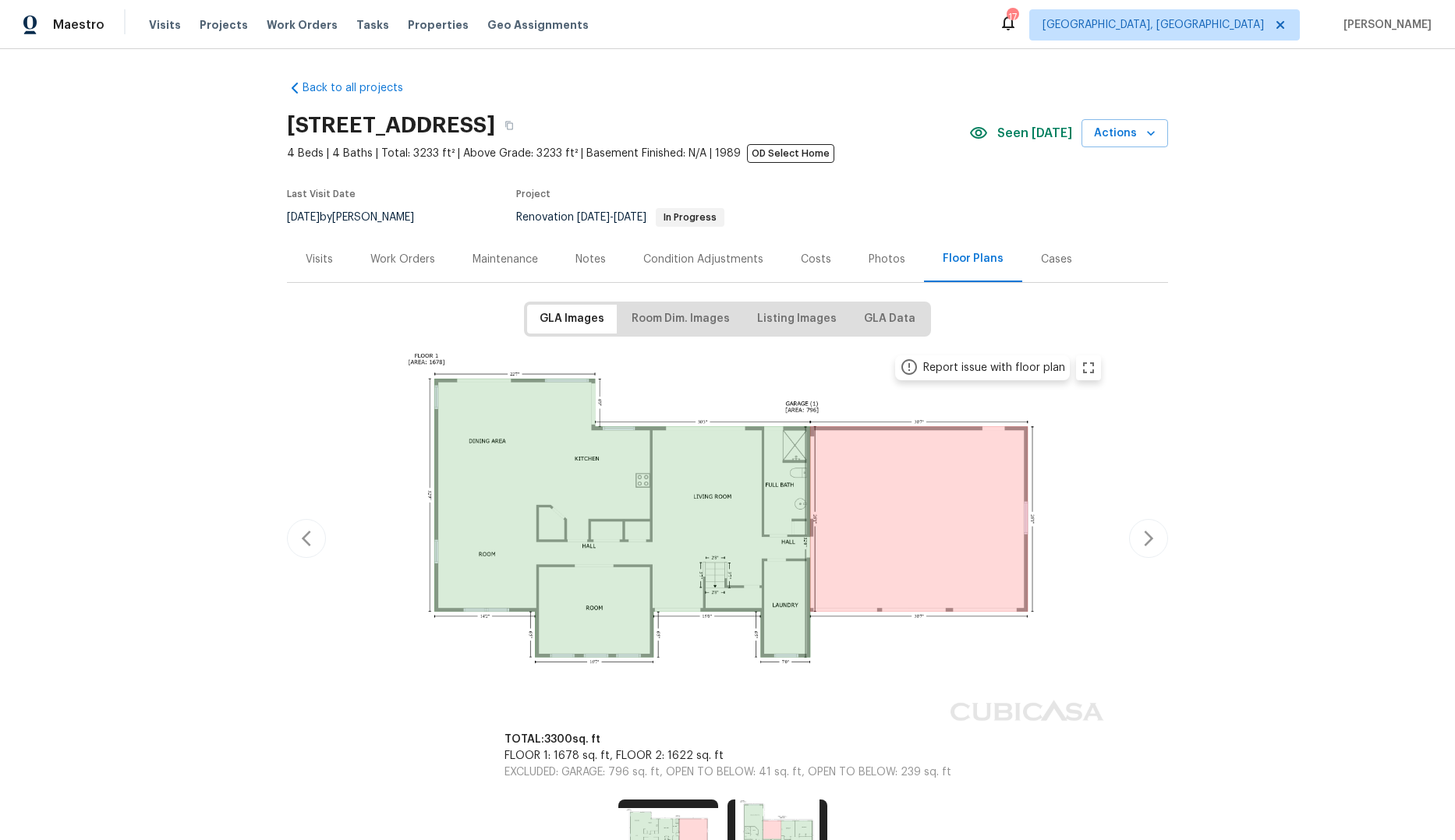
click at [317, 256] on div "Visits" at bounding box center [319, 260] width 27 height 16
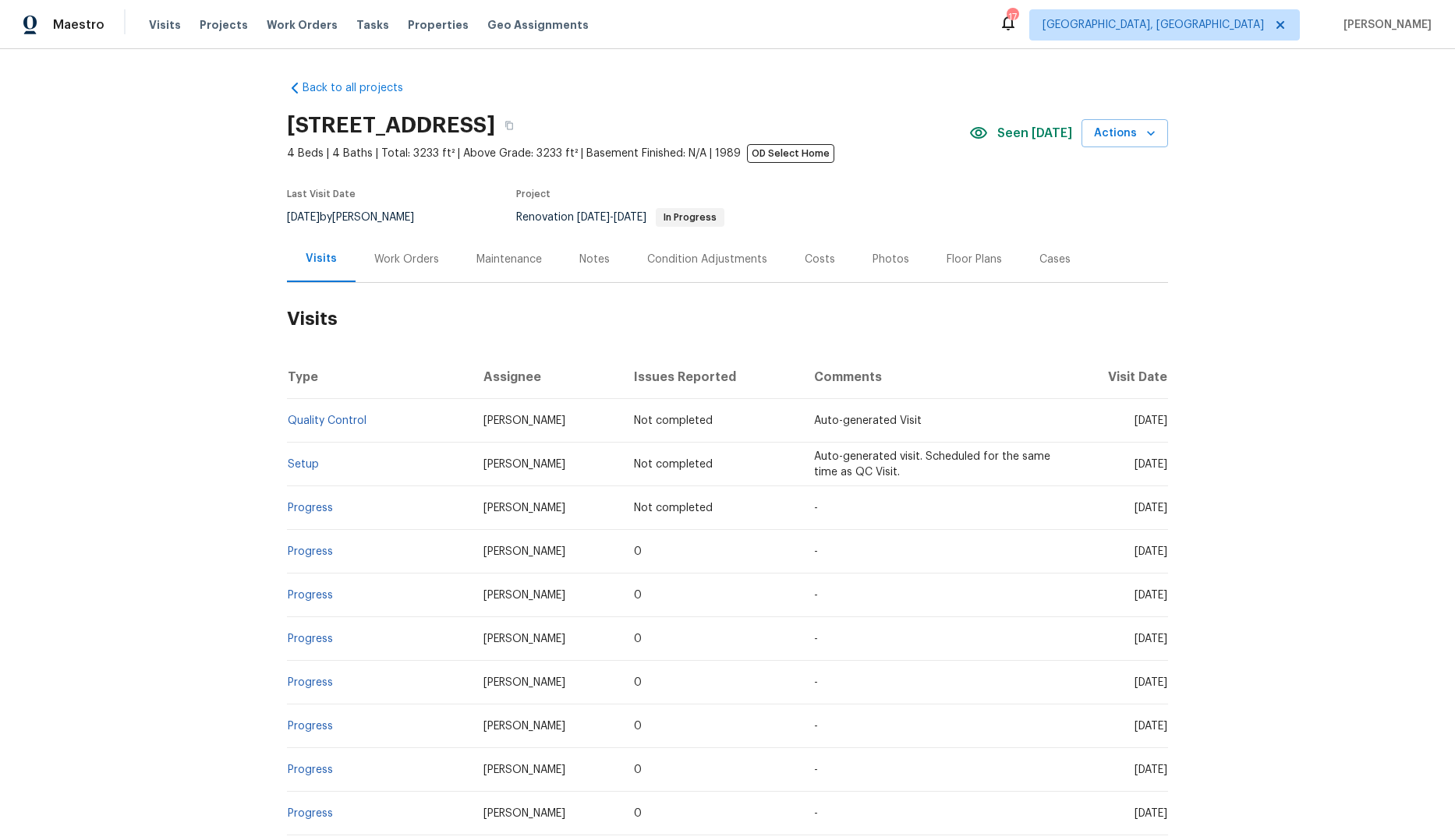
click at [414, 256] on div "Work Orders" at bounding box center [407, 260] width 65 height 16
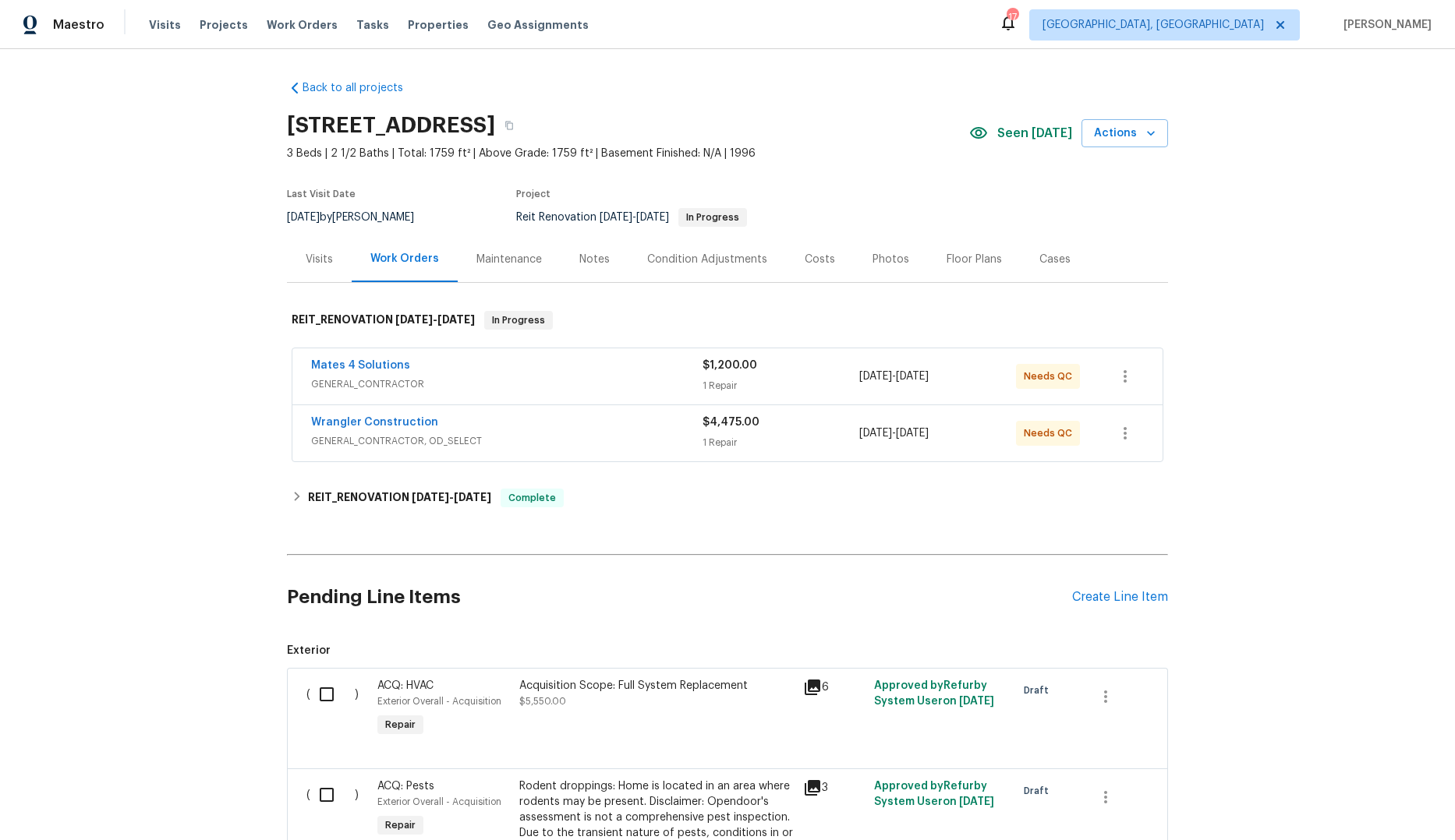
click at [586, 419] on div "Wrangler Construction" at bounding box center [506, 423] width 392 height 19
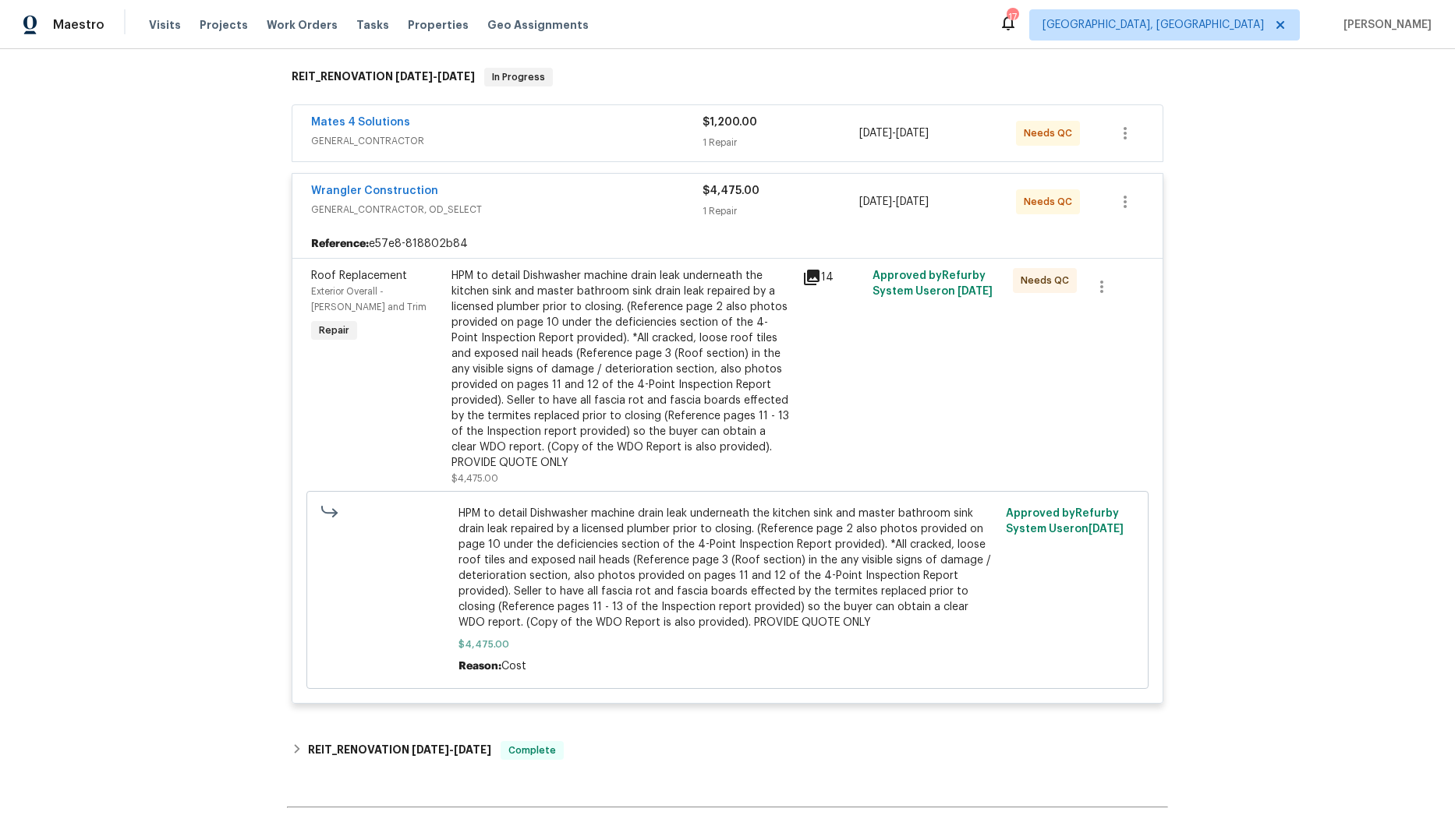
scroll to position [244, 0]
click at [805, 275] on icon at bounding box center [812, 277] width 16 height 16
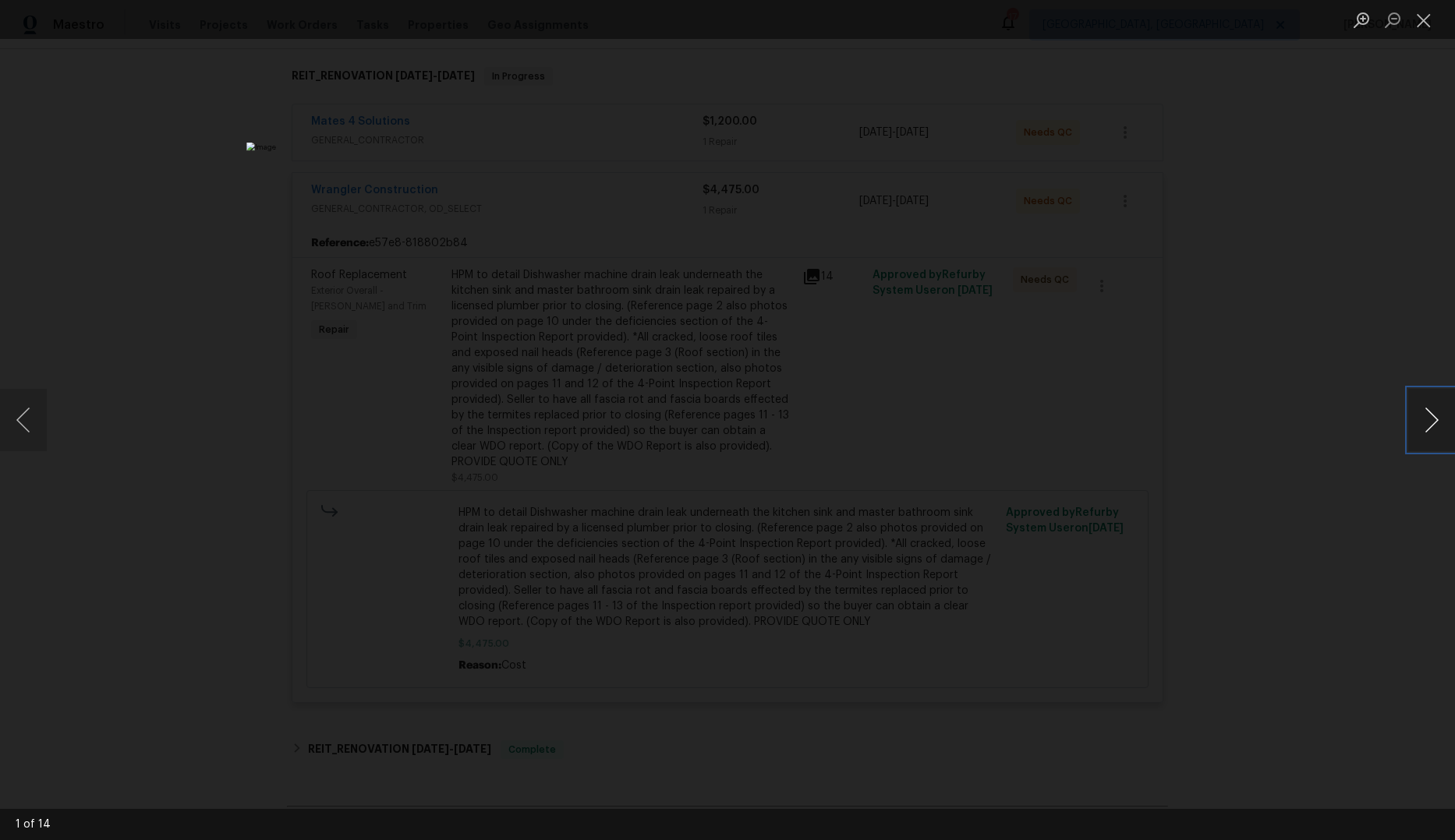
click at [1416, 427] on button "Next image" at bounding box center [1431, 420] width 47 height 63
click at [1413, 425] on button "Next image" at bounding box center [1431, 420] width 47 height 63
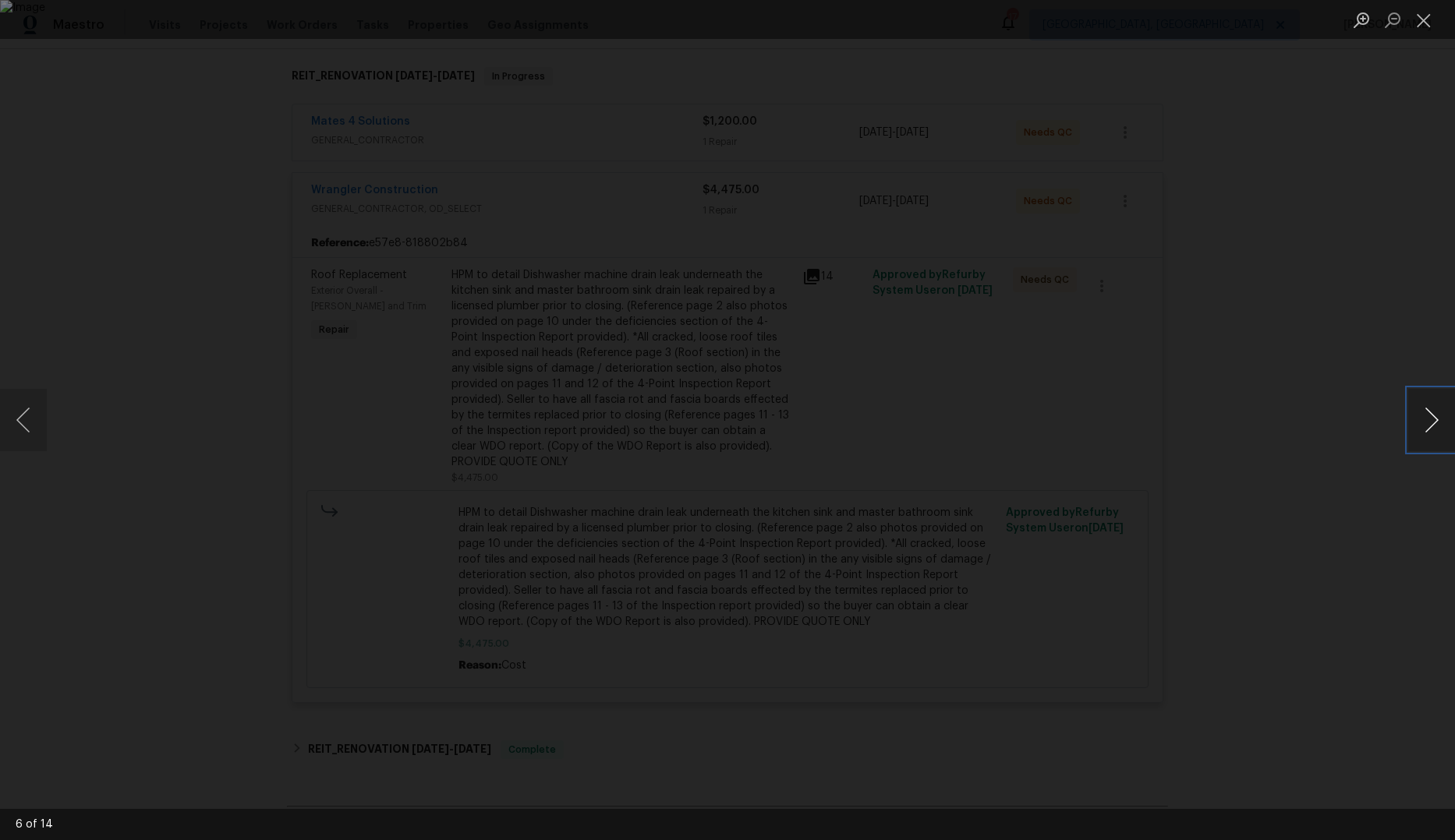
click at [1413, 424] on button "Next image" at bounding box center [1431, 420] width 47 height 63
click at [1413, 423] on button "Next image" at bounding box center [1431, 420] width 47 height 63
click at [1302, 218] on div "Lightbox" at bounding box center [728, 420] width 1455 height 840
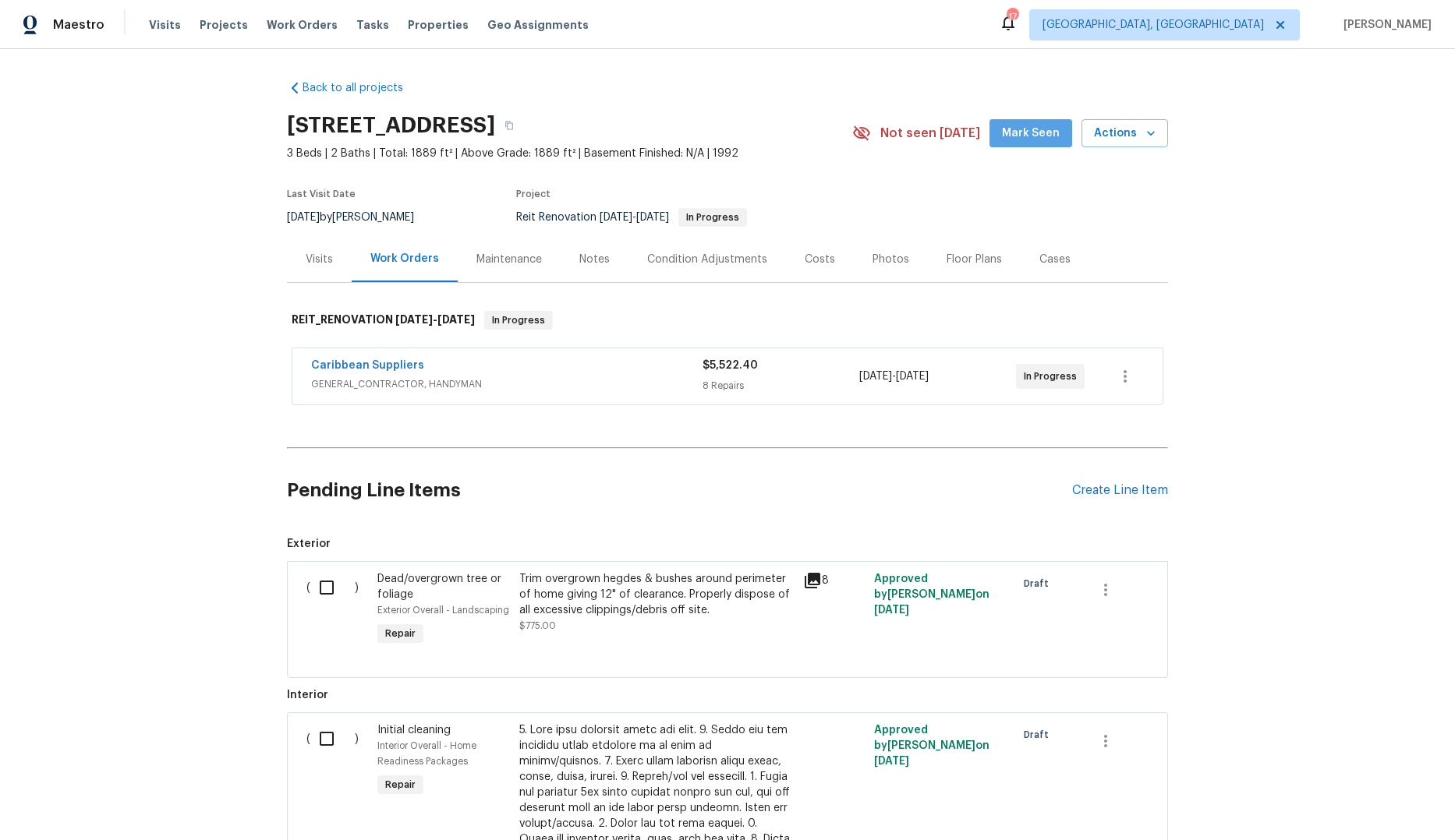
click at [1036, 140] on span "Mark Seen" at bounding box center [1030, 134] width 58 height 20
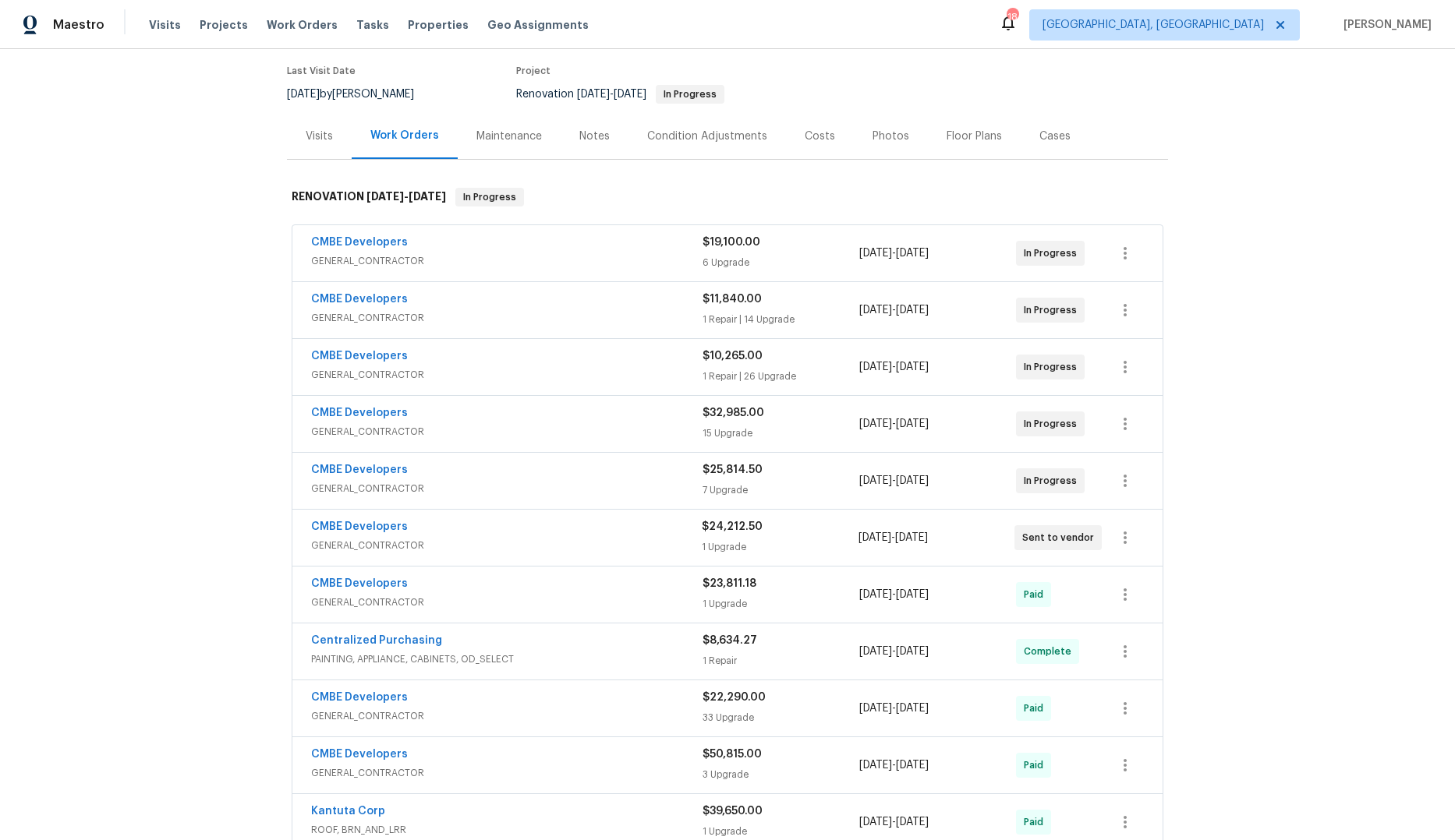
scroll to position [235, 0]
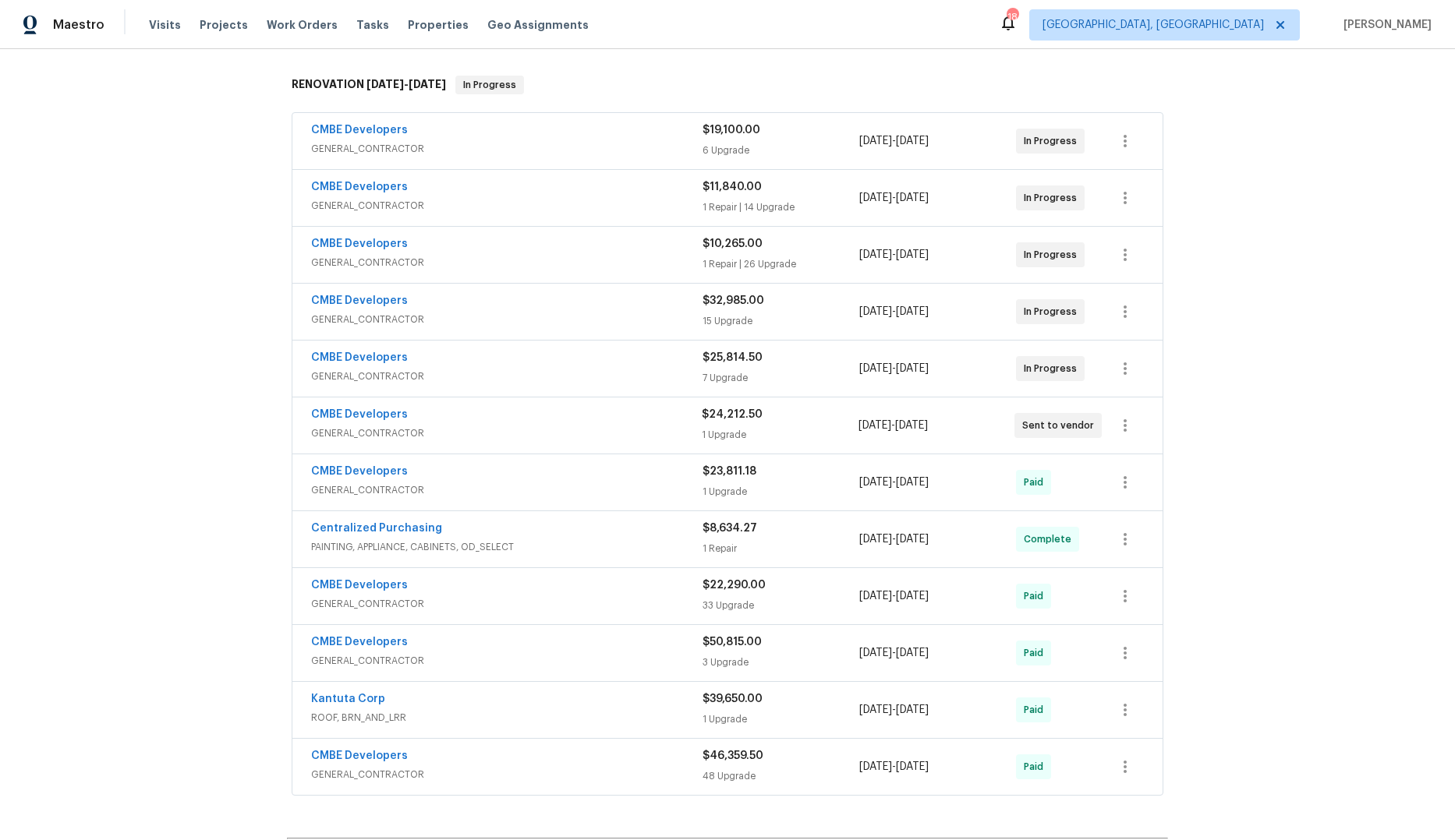
click at [445, 400] on div "CMBE Developers GENERAL_CONTRACTOR $24,212.50 1 Upgrade [DATE] - [DATE] Sent to…" at bounding box center [727, 425] width 870 height 56
click at [334, 410] on link "CMBE Developers" at bounding box center [359, 415] width 97 height 11
